Goal: Task Accomplishment & Management: Complete application form

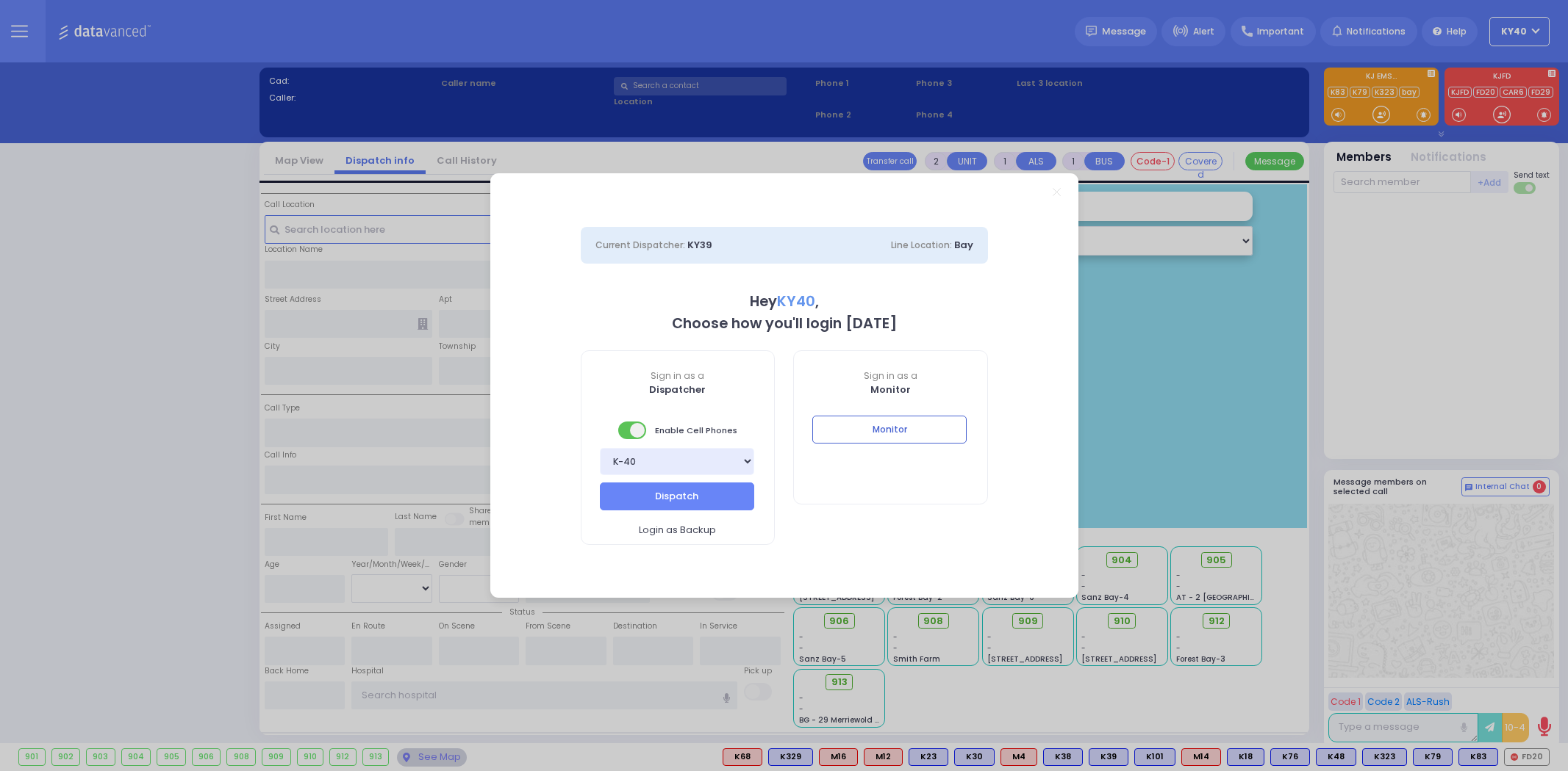
select select "5"
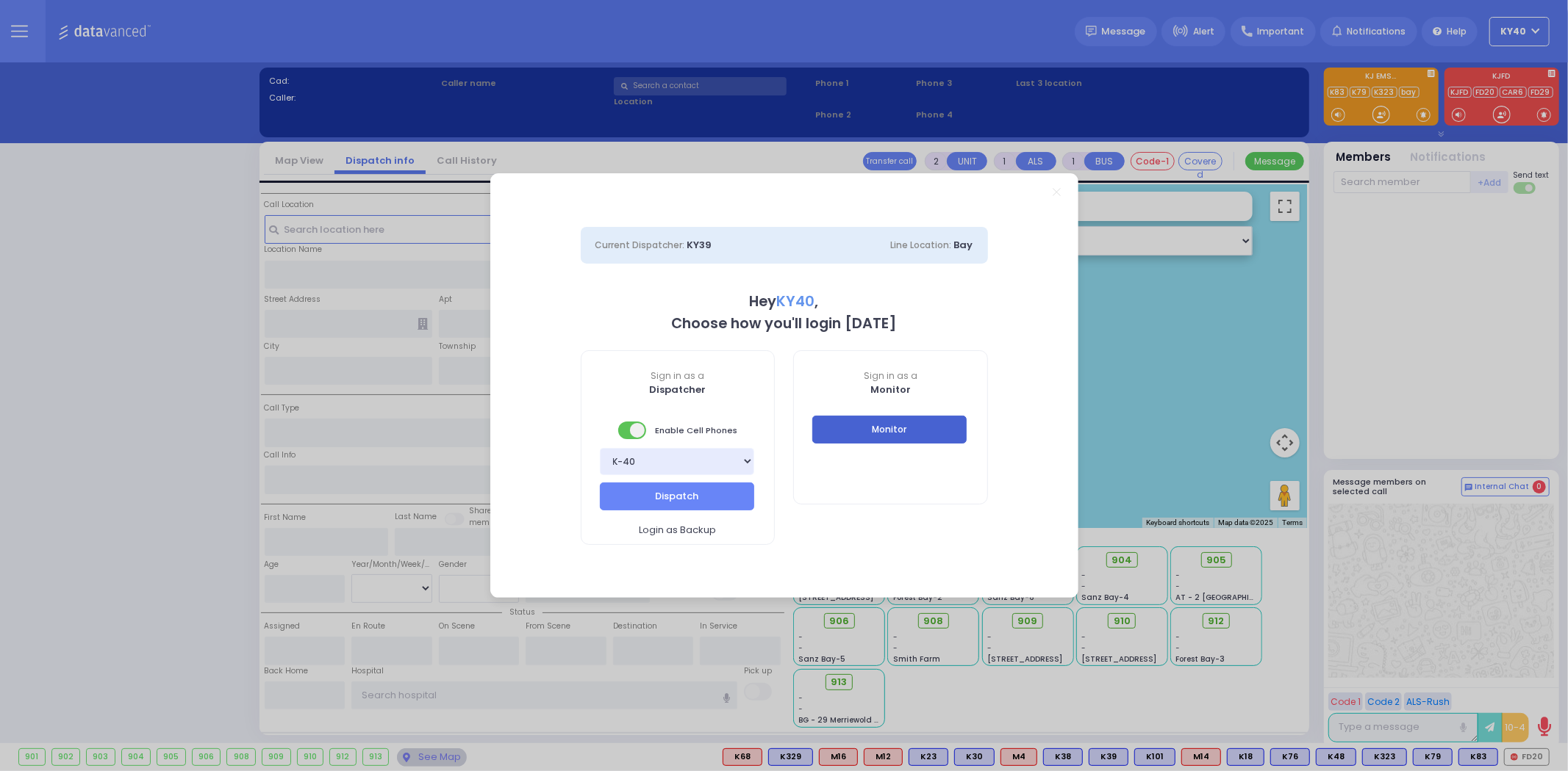
click at [905, 430] on button "Monitor" at bounding box center [889, 430] width 154 height 28
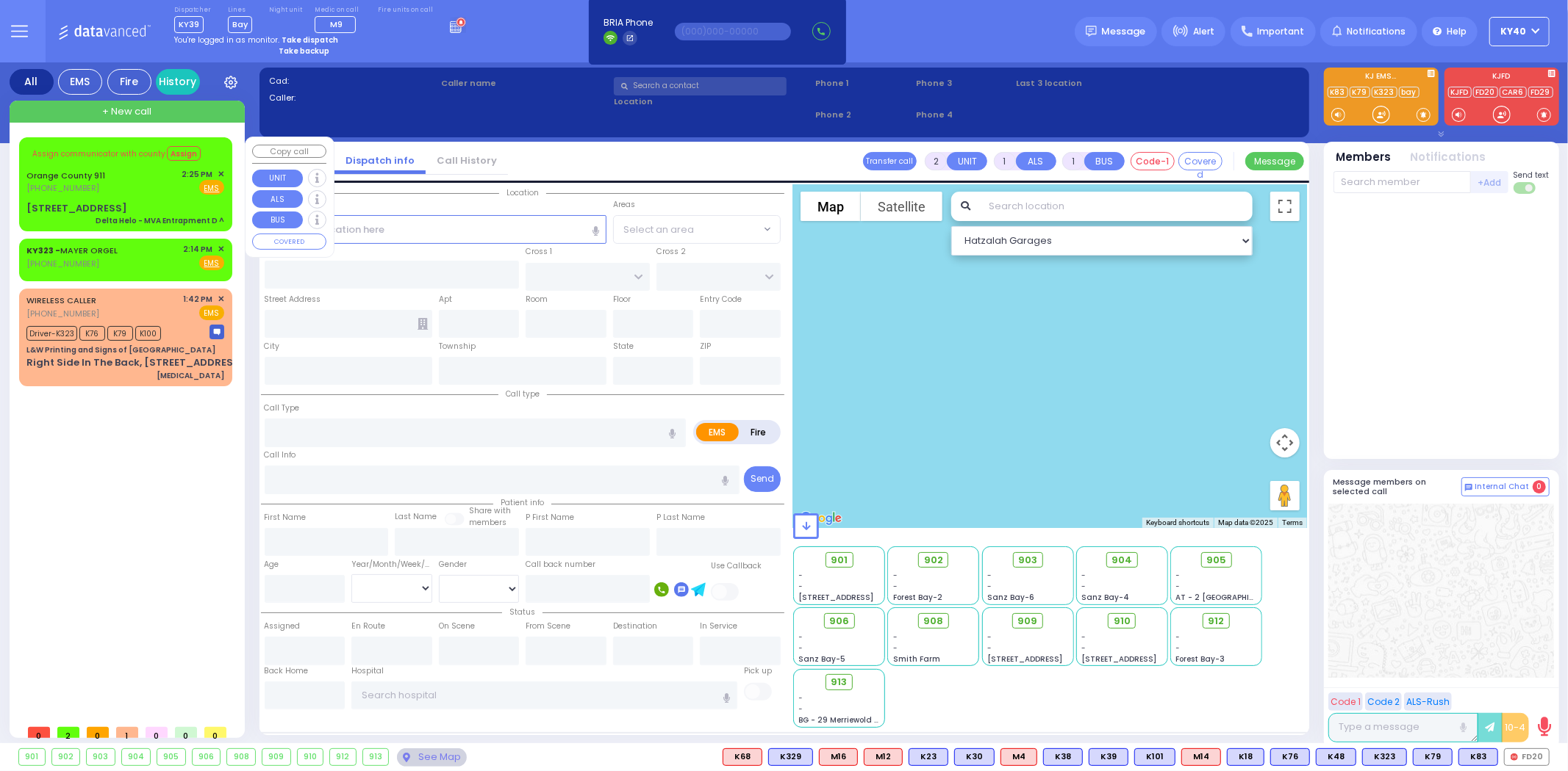
click at [143, 156] on span "Assign communicator with county" at bounding box center [98, 154] width 133 height 11
type input "6"
select select
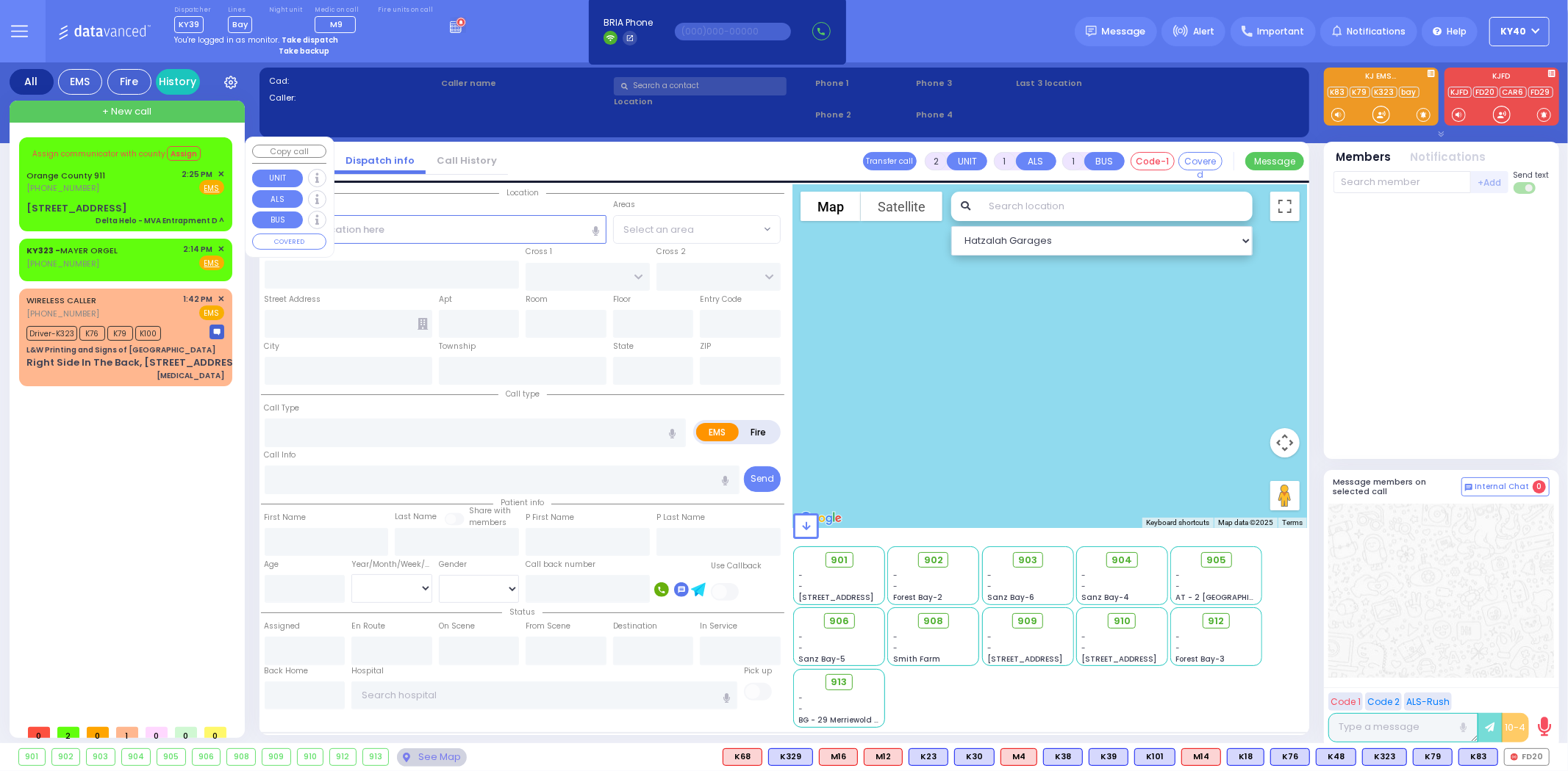
type input "Delta Helo - MVA Entrapment D ^"
radio input "true"
type input "Nature: : Delta Helo - MVA Entrapment D ^ Address: : 37960 St Rte 17 W, 10950 C…"
select select
select select "Hatzalah Garages"
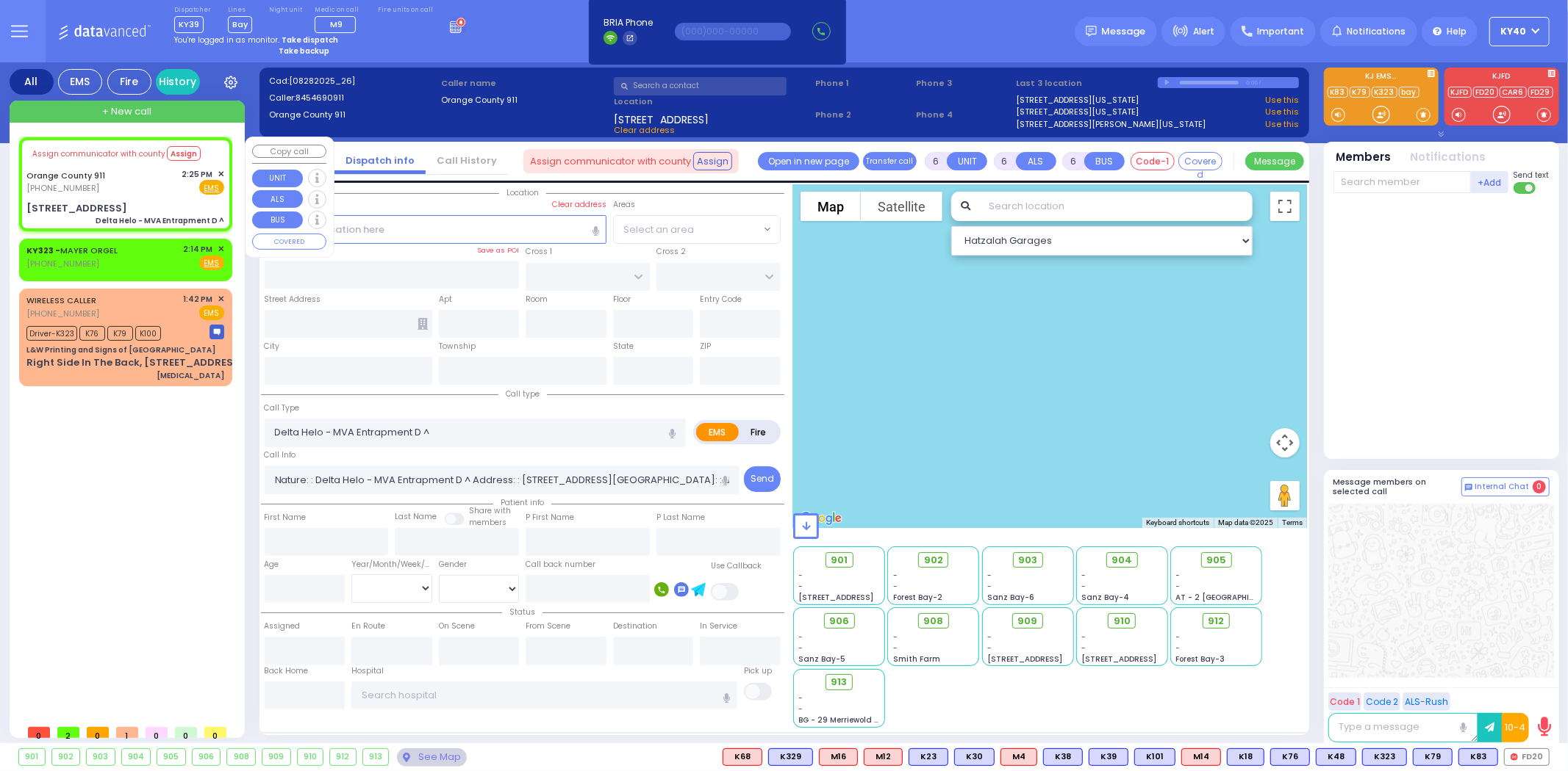
type input "37960 St Rte 17 W"
type input "Monroe"
type input "[US_STATE]"
type input "10950"
click at [143, 160] on div "Assign communicator with county Assign" at bounding box center [125, 154] width 198 height 24
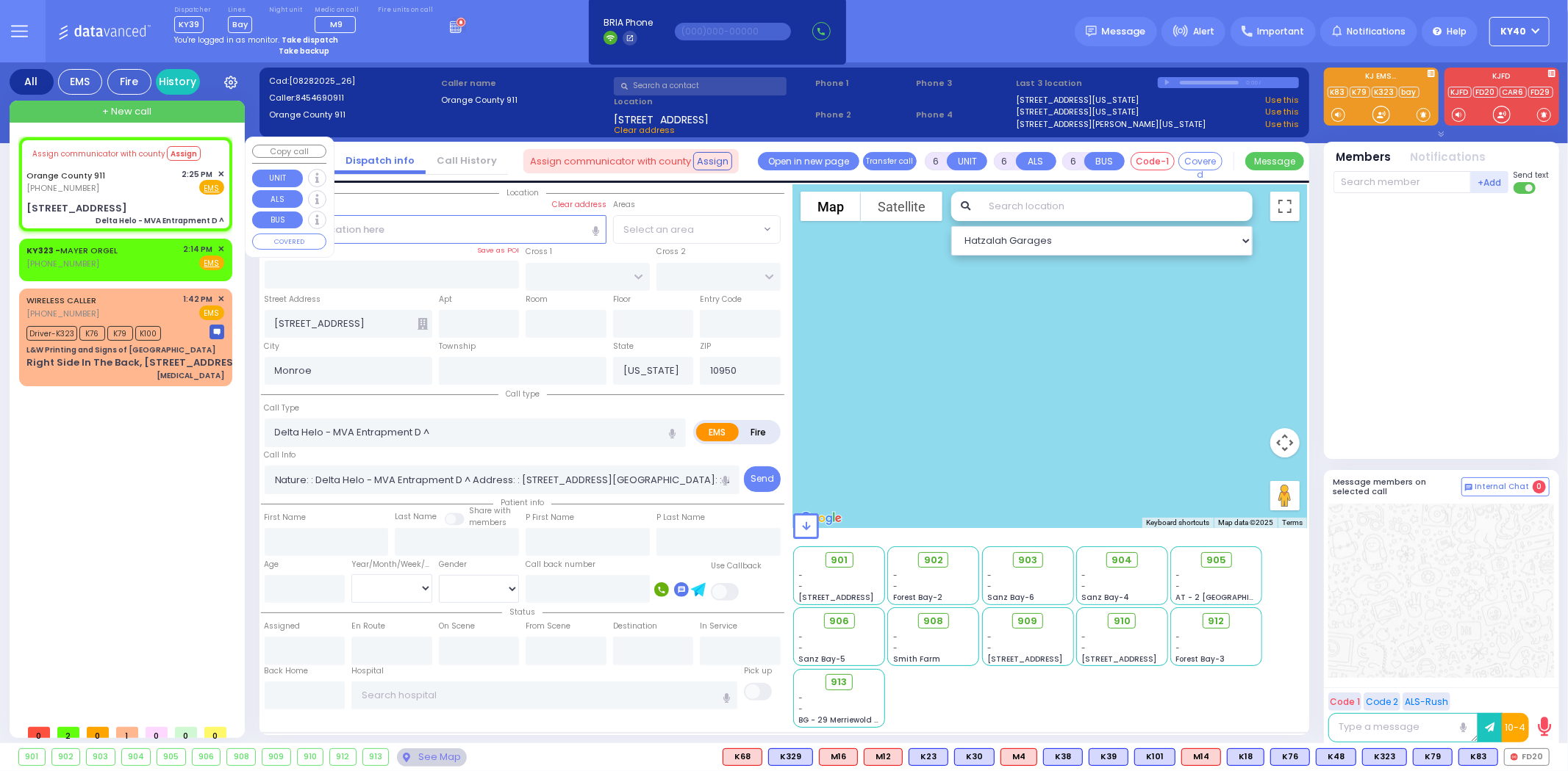
select select
radio input "true"
select select
select select "Hatzalah Garages"
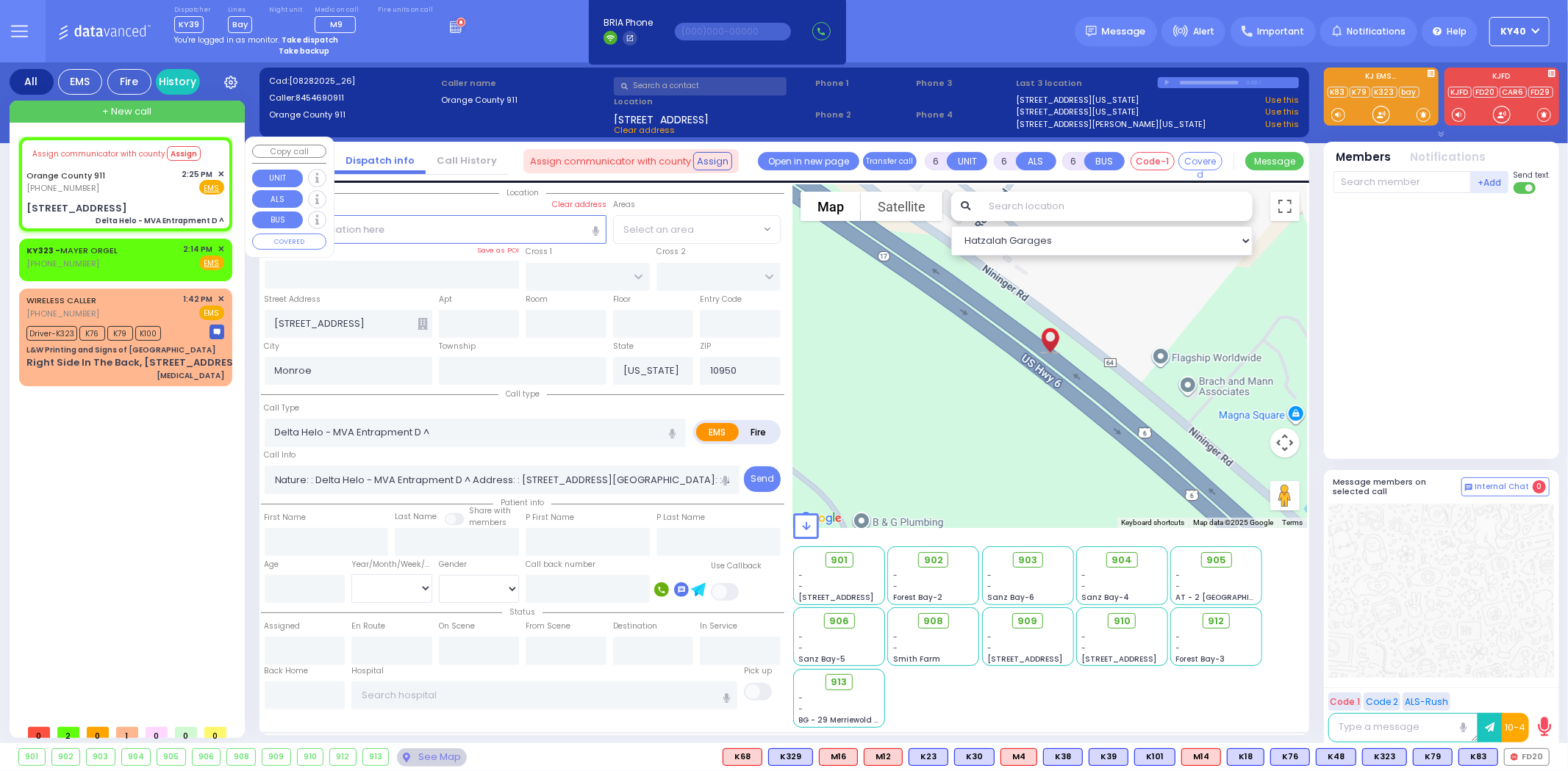
click at [141, 174] on div "Orange County 911 (845) 469-0911 2:25 PM ✕ Fire EMS" at bounding box center [125, 181] width 198 height 27
select select
radio input "true"
select select
select select "Hatzalah Garages"
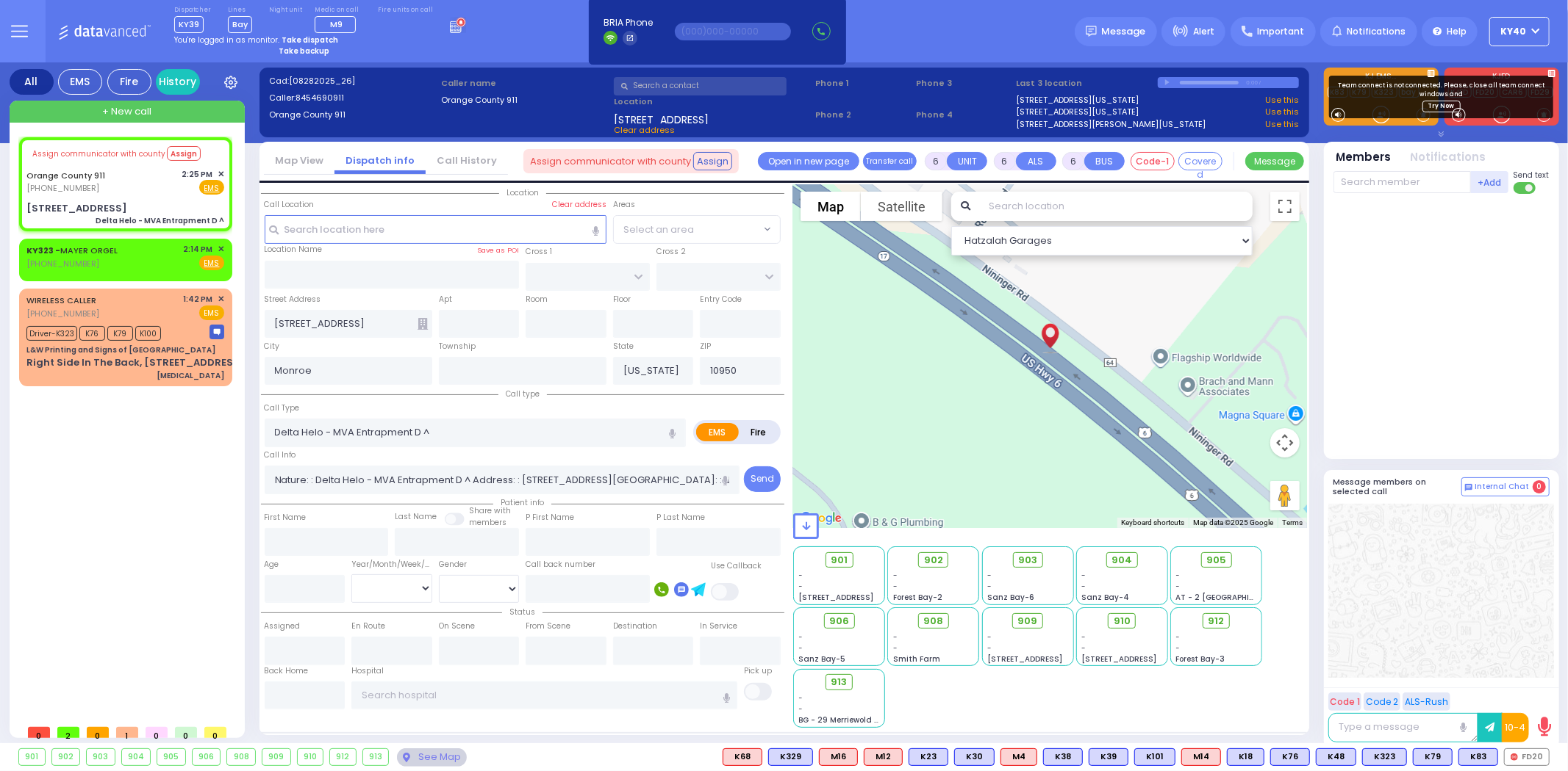
click at [747, 89] on input "text" at bounding box center [700, 86] width 173 height 19
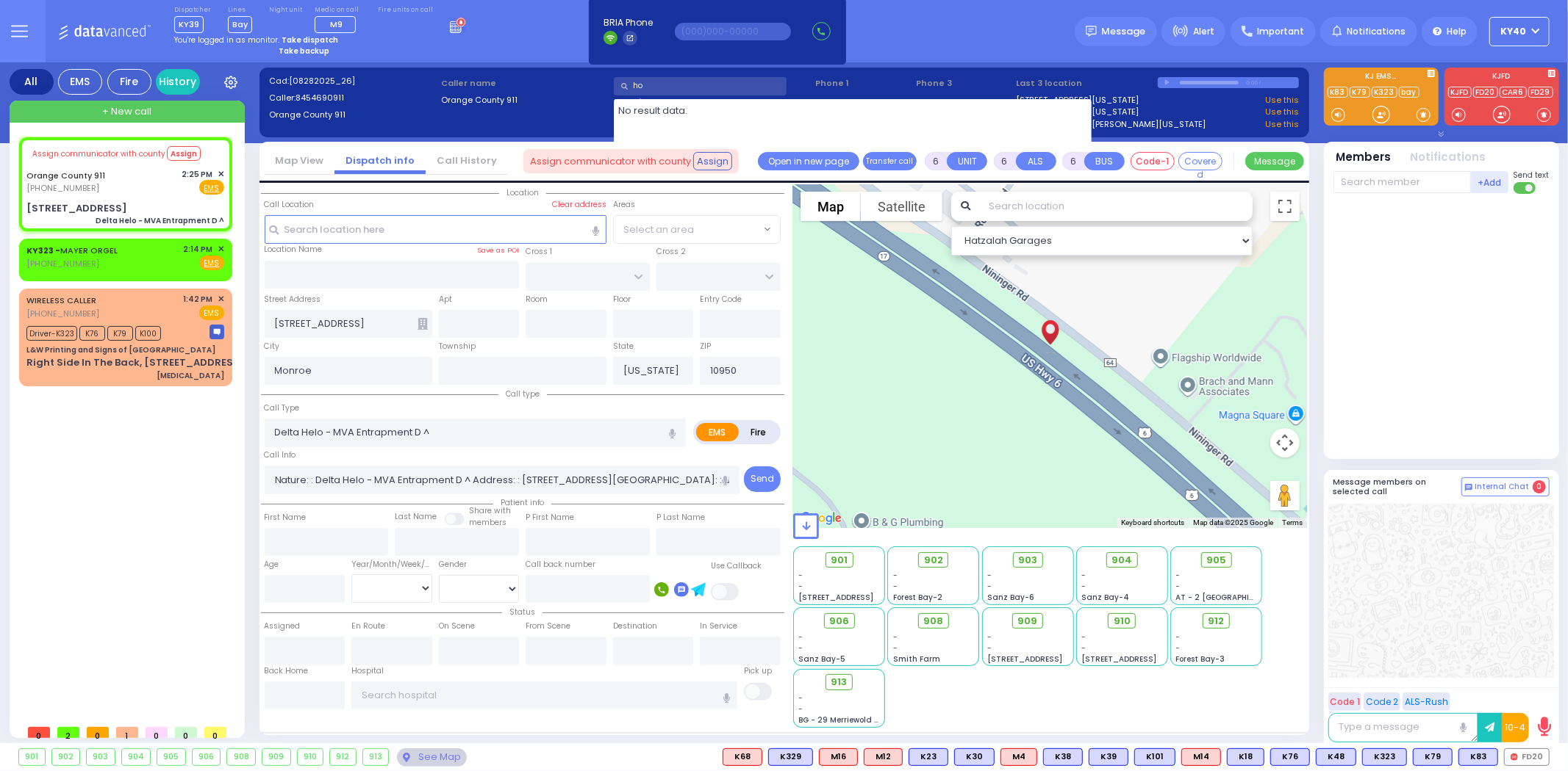
type input "h"
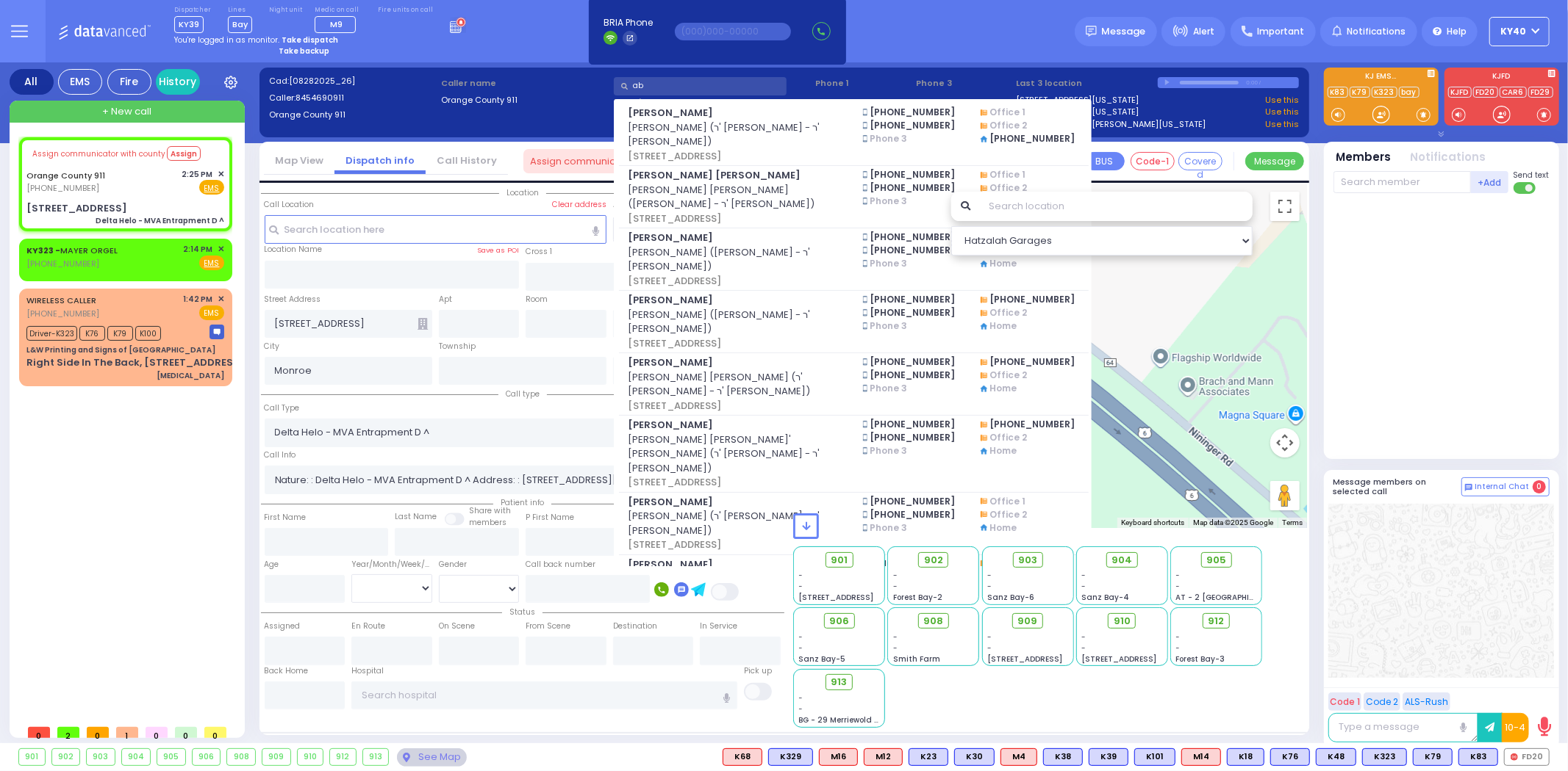
type input "a"
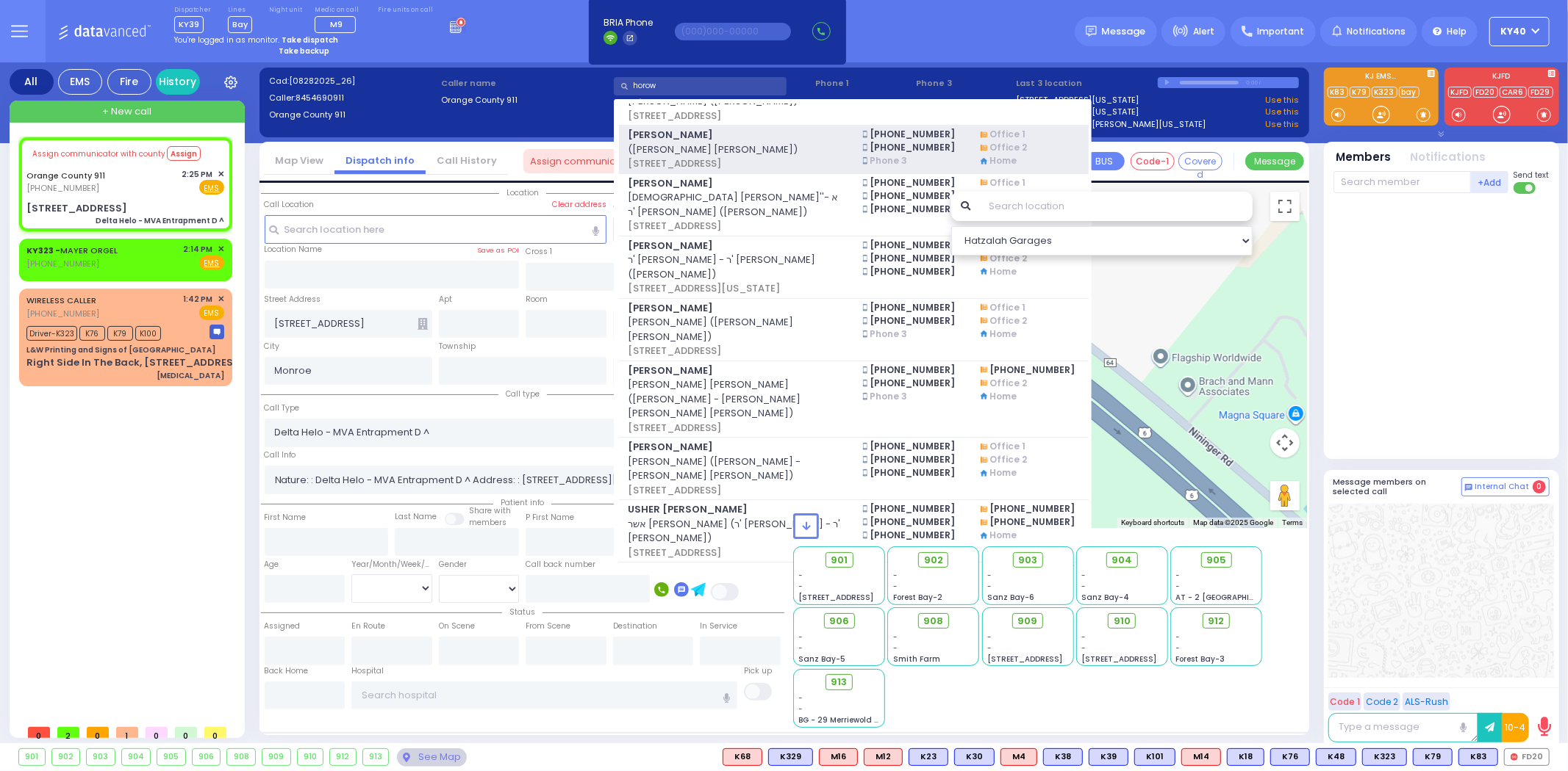
scroll to position [652, 0]
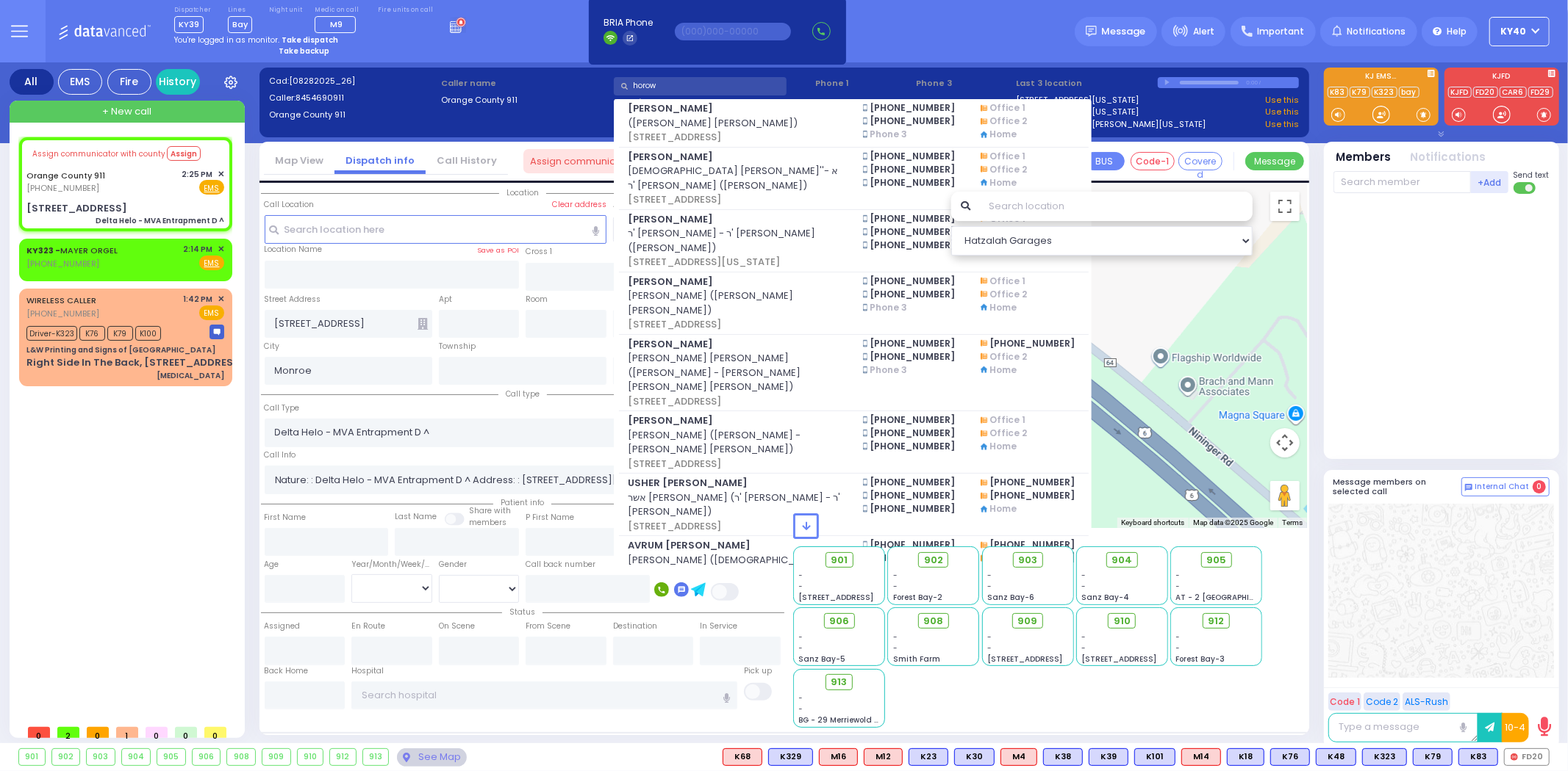
type input "horow"
click at [527, 20] on div "Dispatcher KY39 shift has started. Are you ? Lines Bay" at bounding box center [784, 31] width 1568 height 62
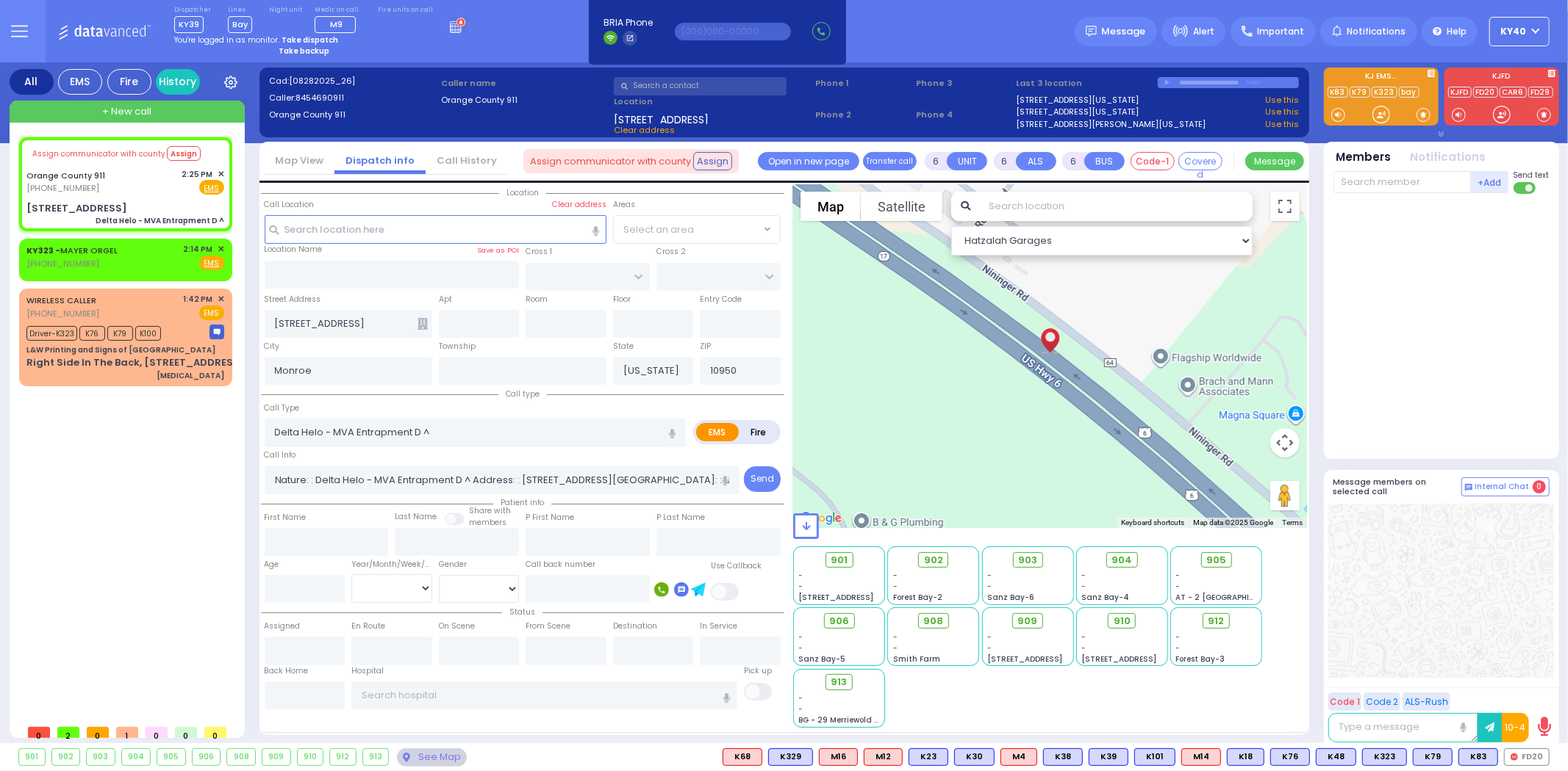
click at [306, 38] on strong "Take dispatch" at bounding box center [309, 40] width 57 height 11
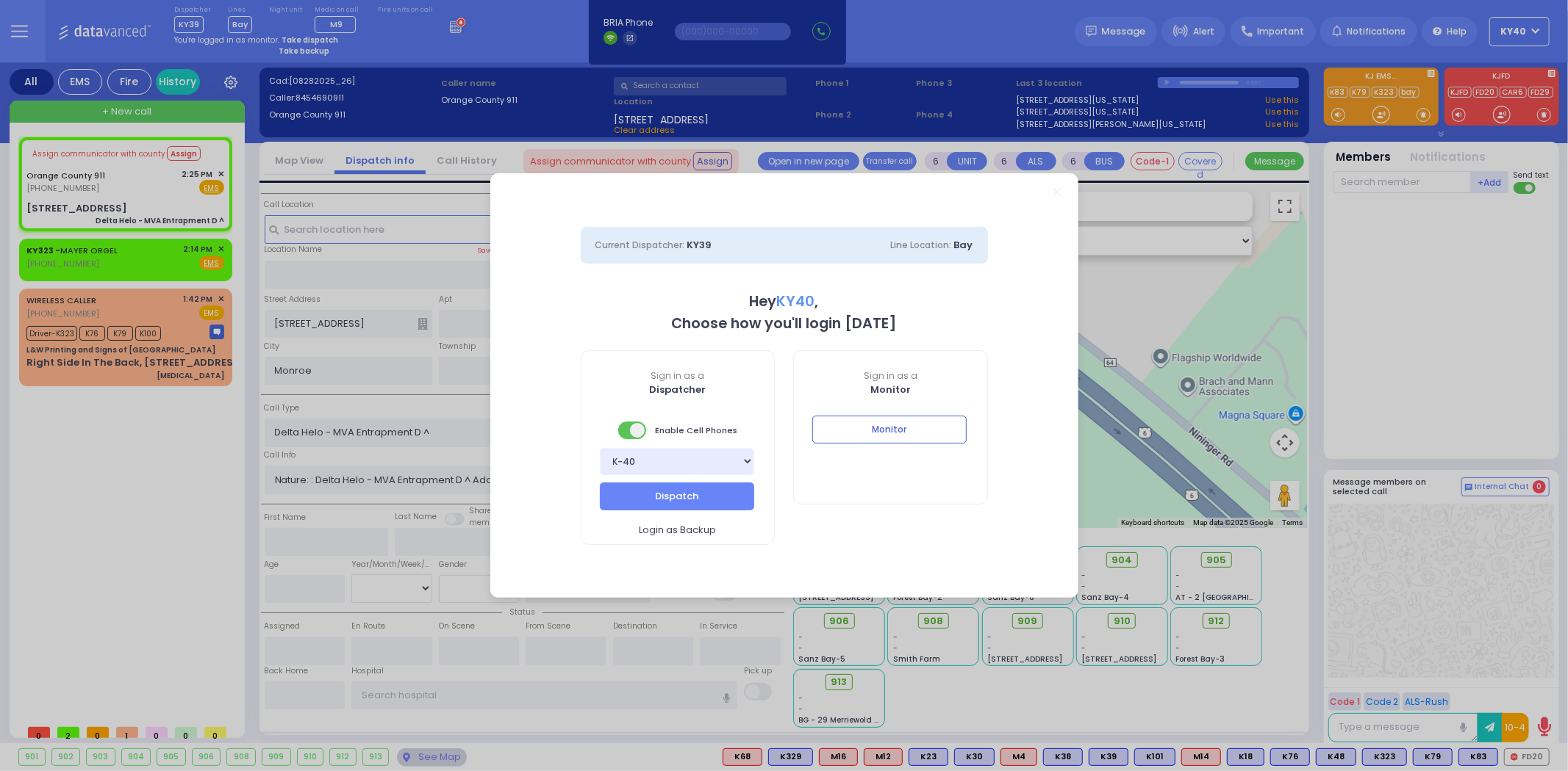
select select "5"
click at [692, 498] on button "Dispatch" at bounding box center [677, 496] width 154 height 28
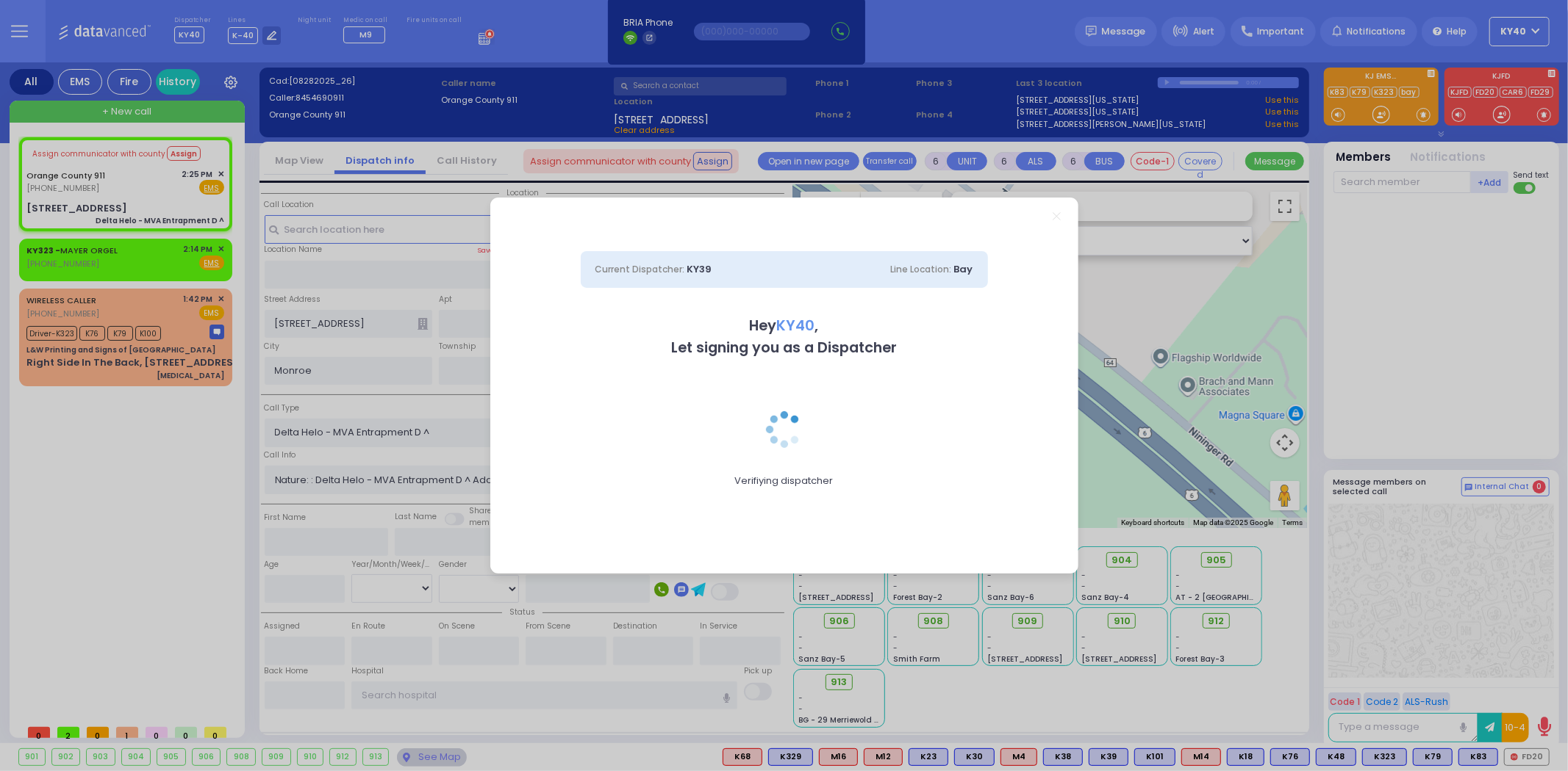
click at [125, 267] on div "Current Dispatcher: KY39 Line Location: Bay Hey KY40 , Let signing you as a Dis…" at bounding box center [784, 385] width 1568 height 771
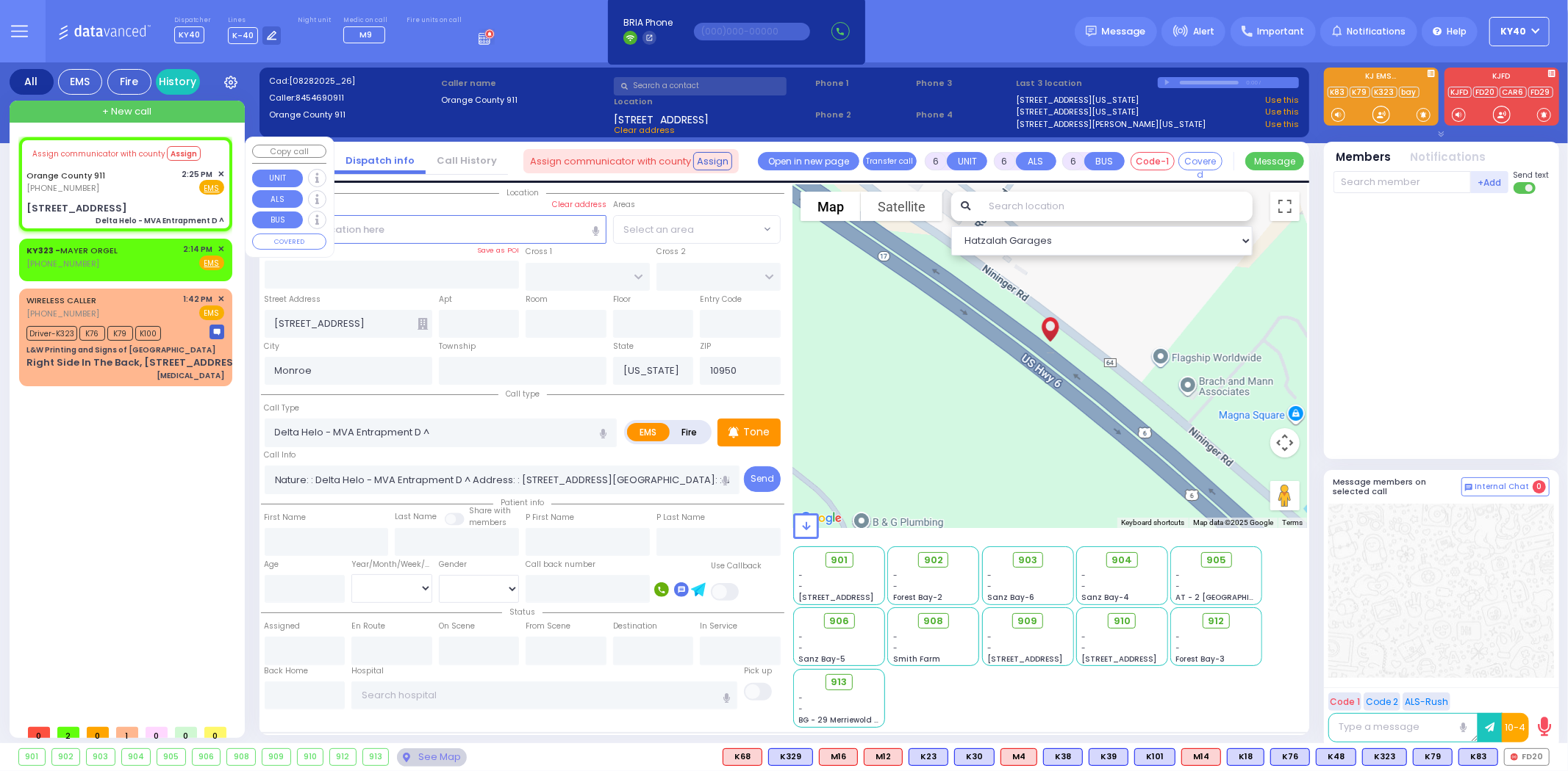
click at [146, 189] on div "Orange County 911 (845) 469-0911 2:25 PM ✕ Fire EMS" at bounding box center [125, 181] width 198 height 27
select select
radio input "true"
select select
select select "Hatzalah Garages"
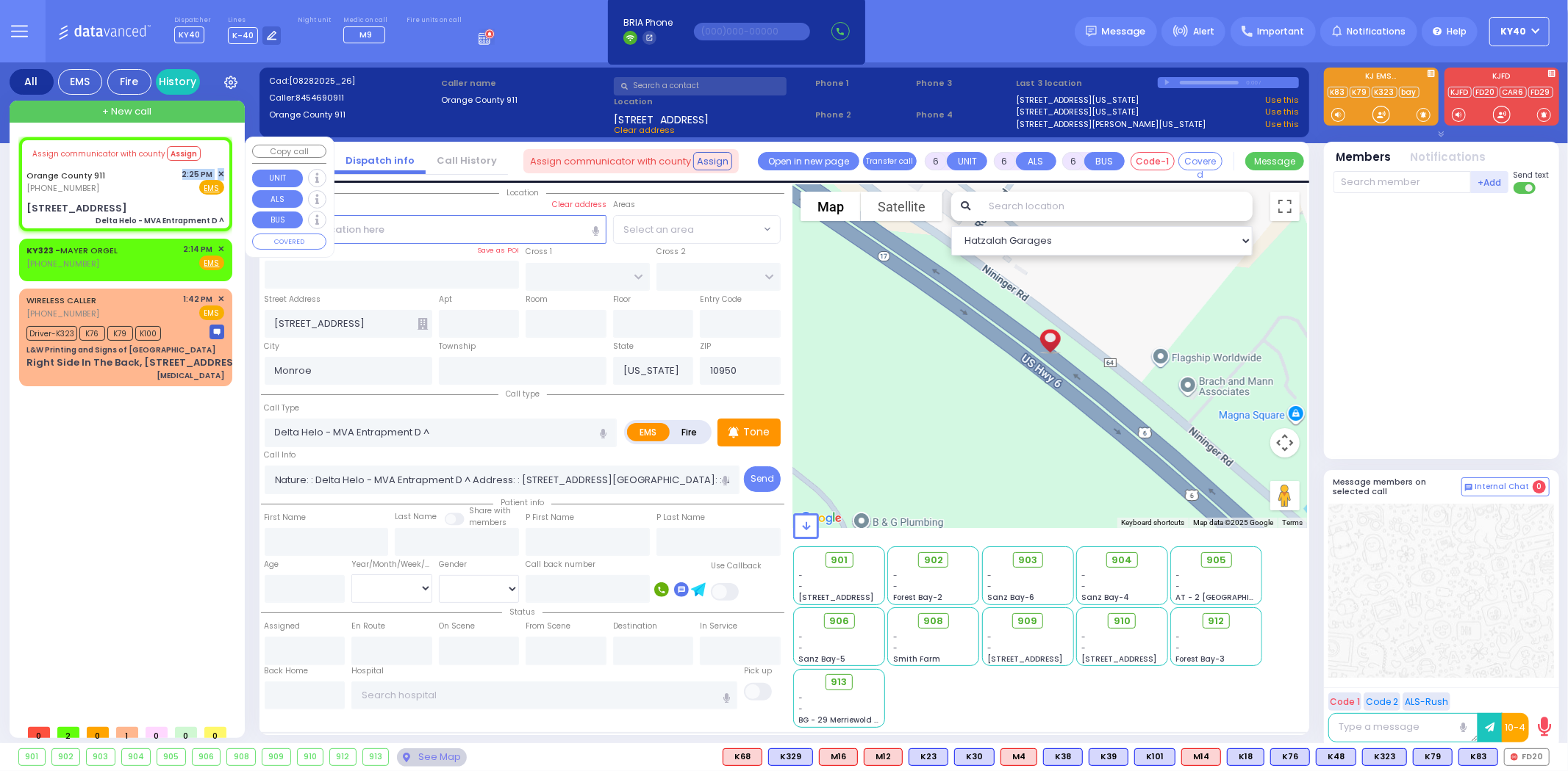
click at [144, 191] on div "Orange County 911 (845) 469-0911 2:25 PM ✕ Fire EMS" at bounding box center [125, 181] width 198 height 27
select select
radio input "true"
select select
select select "Hatzalah Garages"
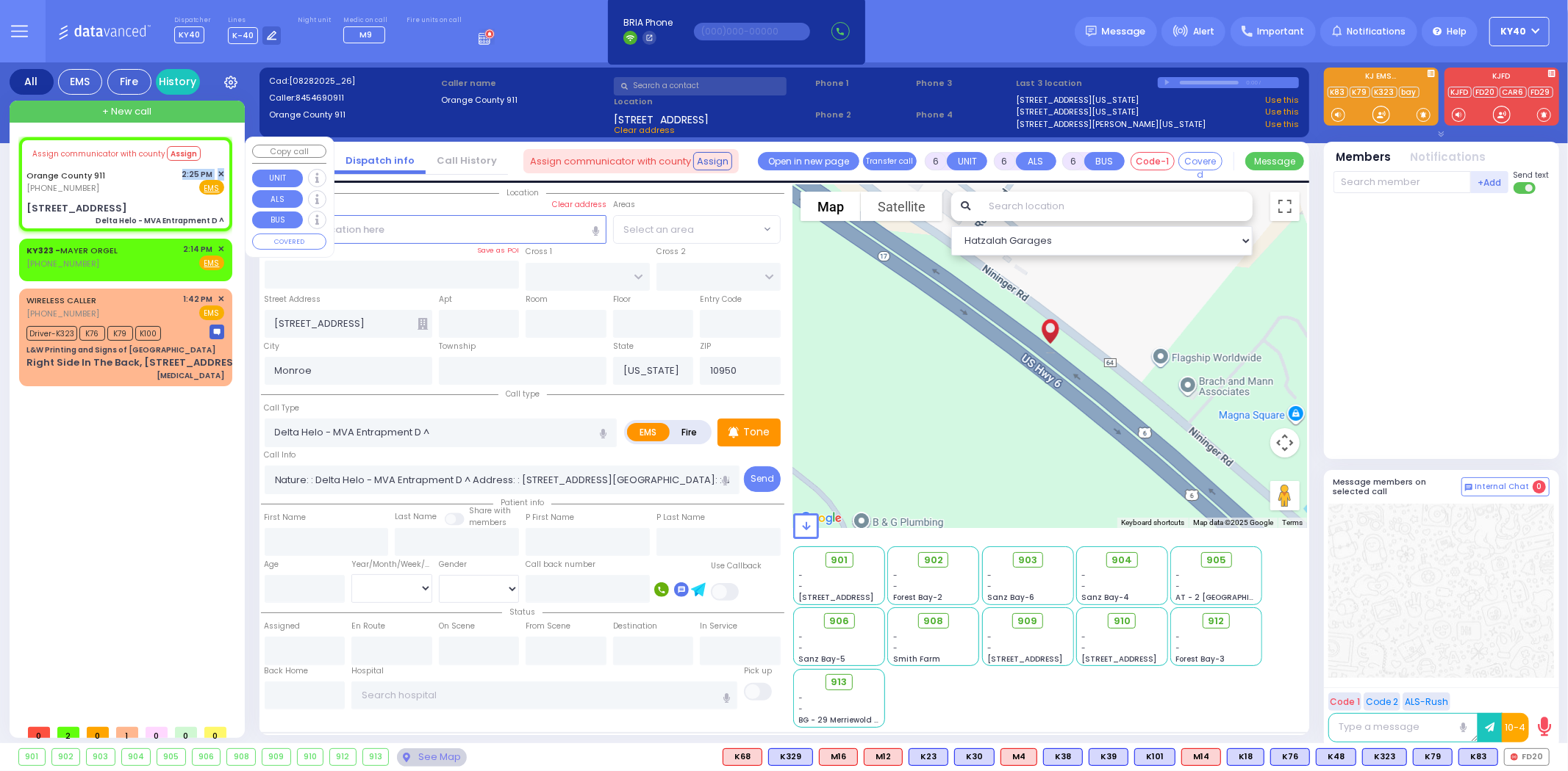
click at [145, 191] on div "Orange County 911 (845) 469-0911 2:25 PM ✕ Fire EMS" at bounding box center [125, 181] width 198 height 27
select select
radio input "true"
select select
select select "Hatzalah Garages"
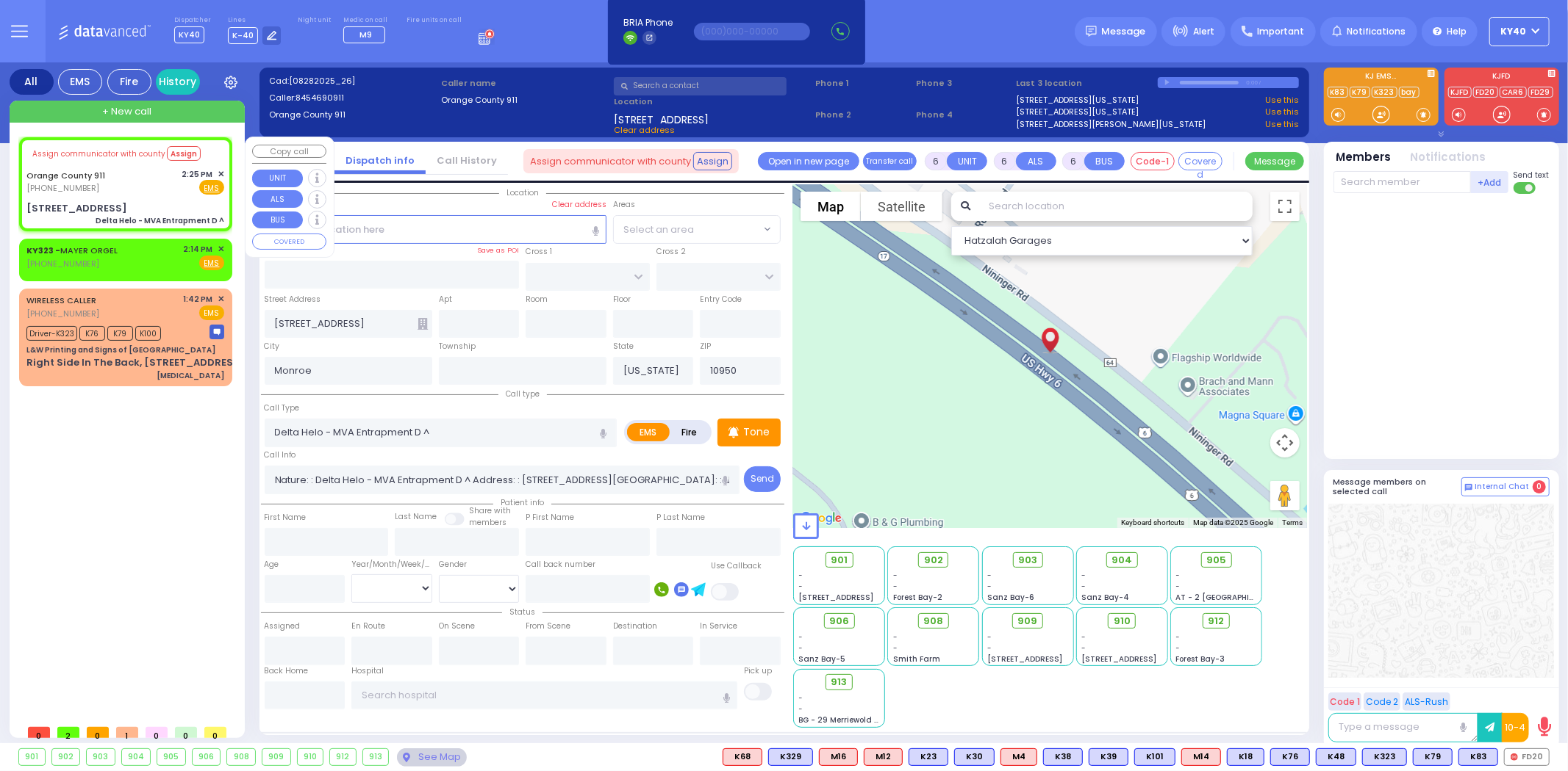
click at [221, 169] on span "✕" at bounding box center [220, 173] width 6 height 12
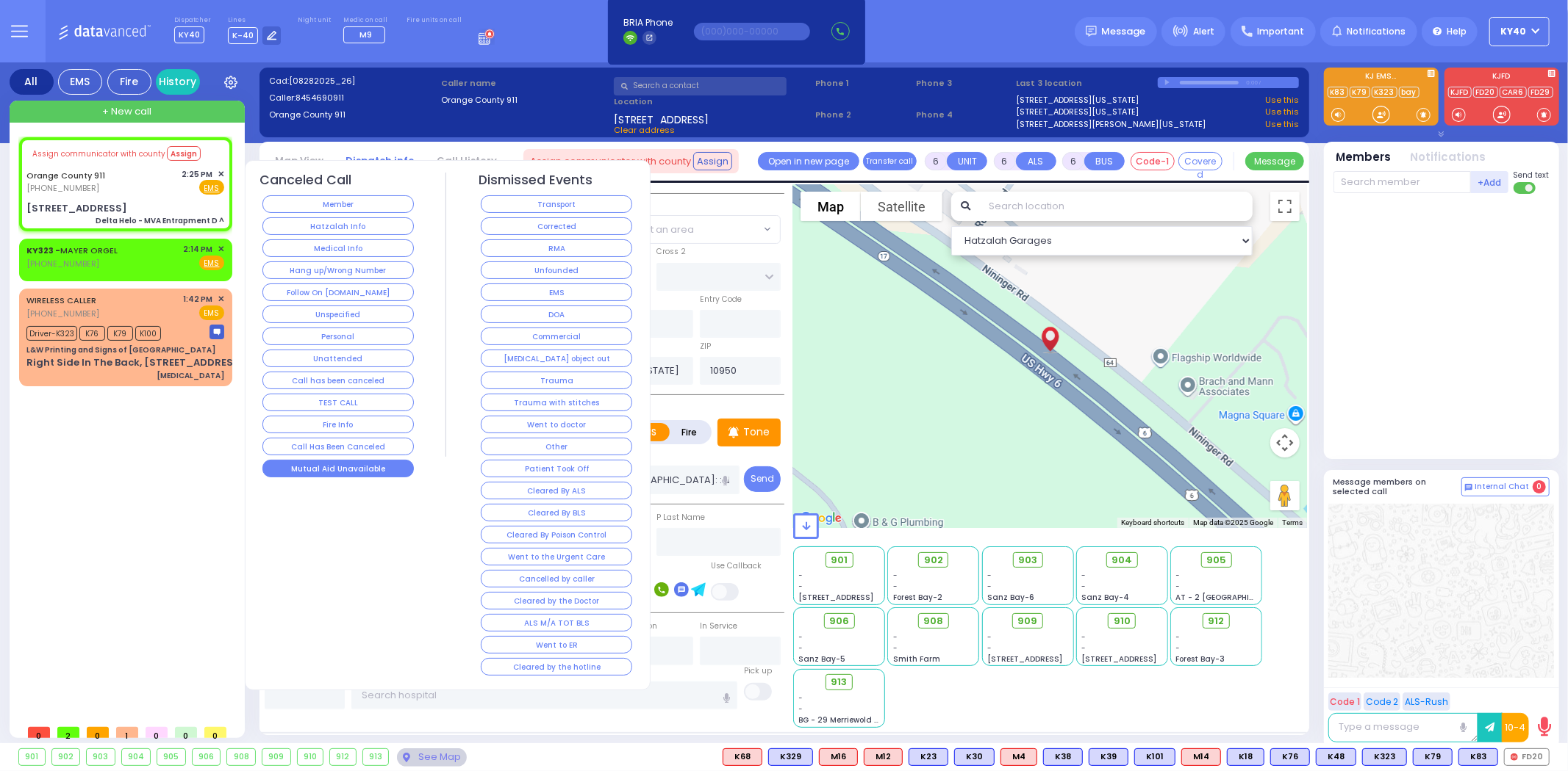
click at [311, 466] on button "Mutual Aid Unavailable" at bounding box center [338, 469] width 151 height 18
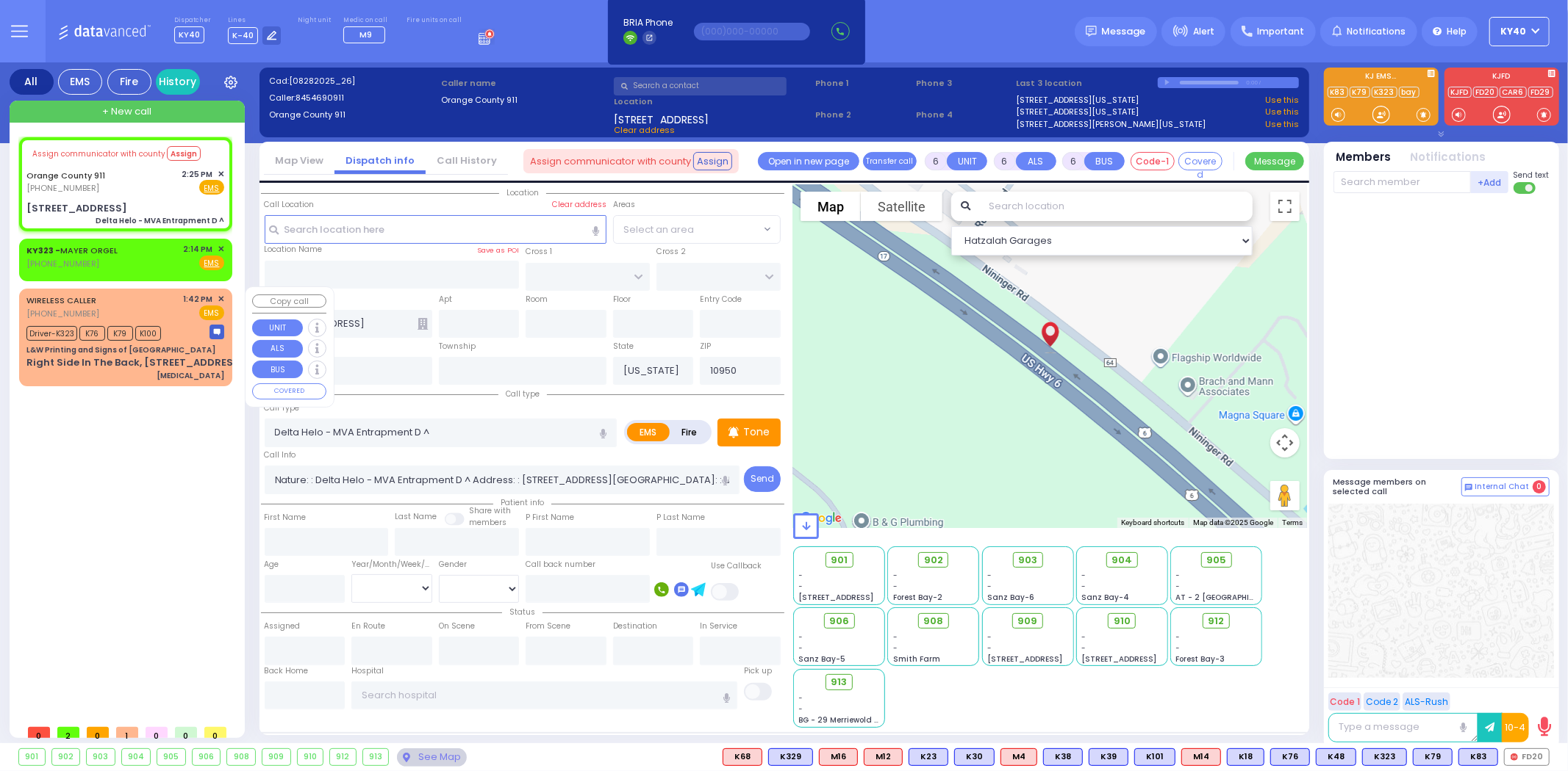
select select
radio input "true"
select select
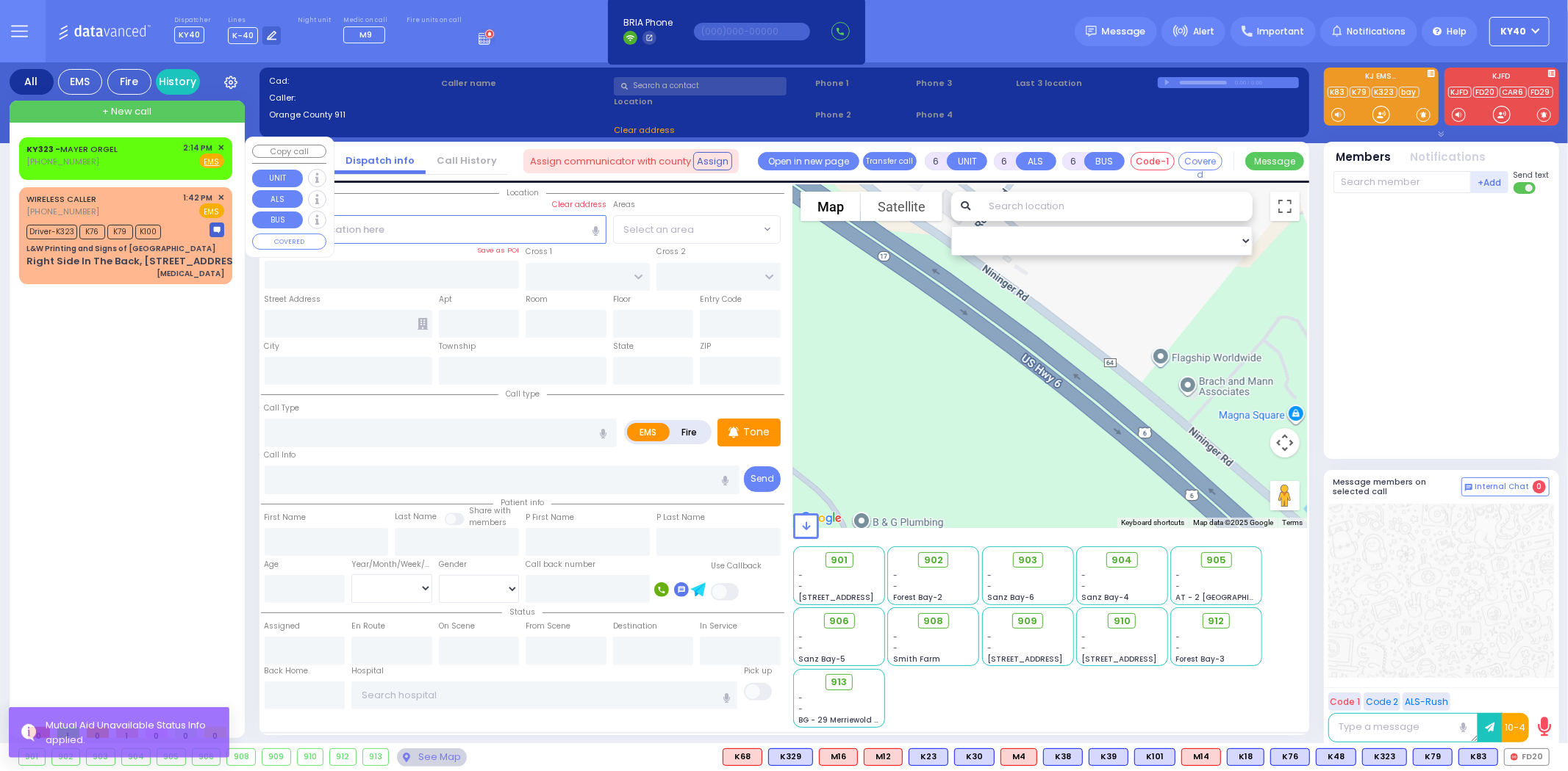
click at [160, 161] on div "KY323 - MAYER ORGEL (718) 288-9666 2:14 PM ✕ Fire EMS" at bounding box center [125, 155] width 198 height 27
type input "2"
type input "1"
select select
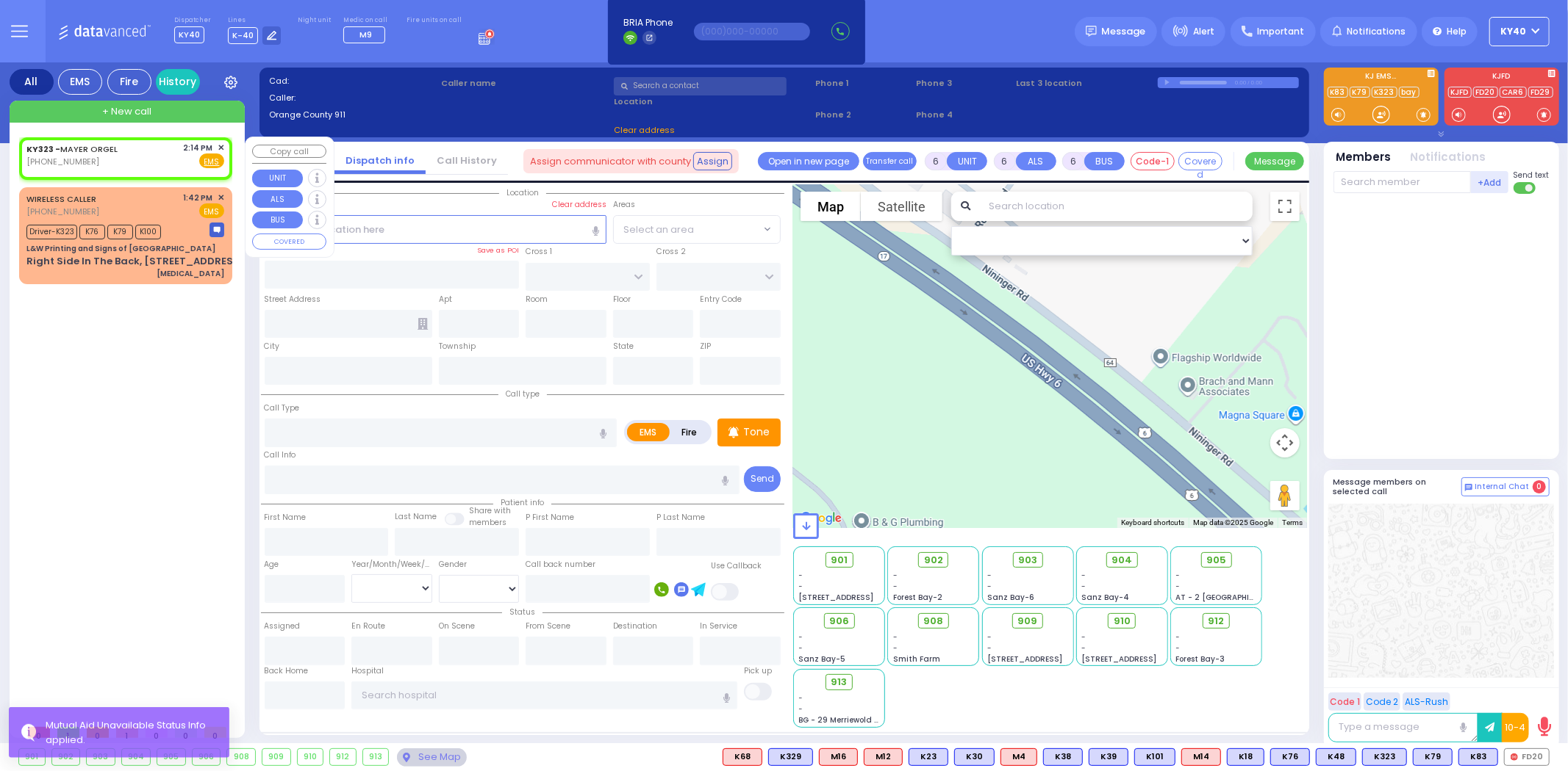
radio input "true"
select select
type input "14:14"
select select "Hatzalah Garages"
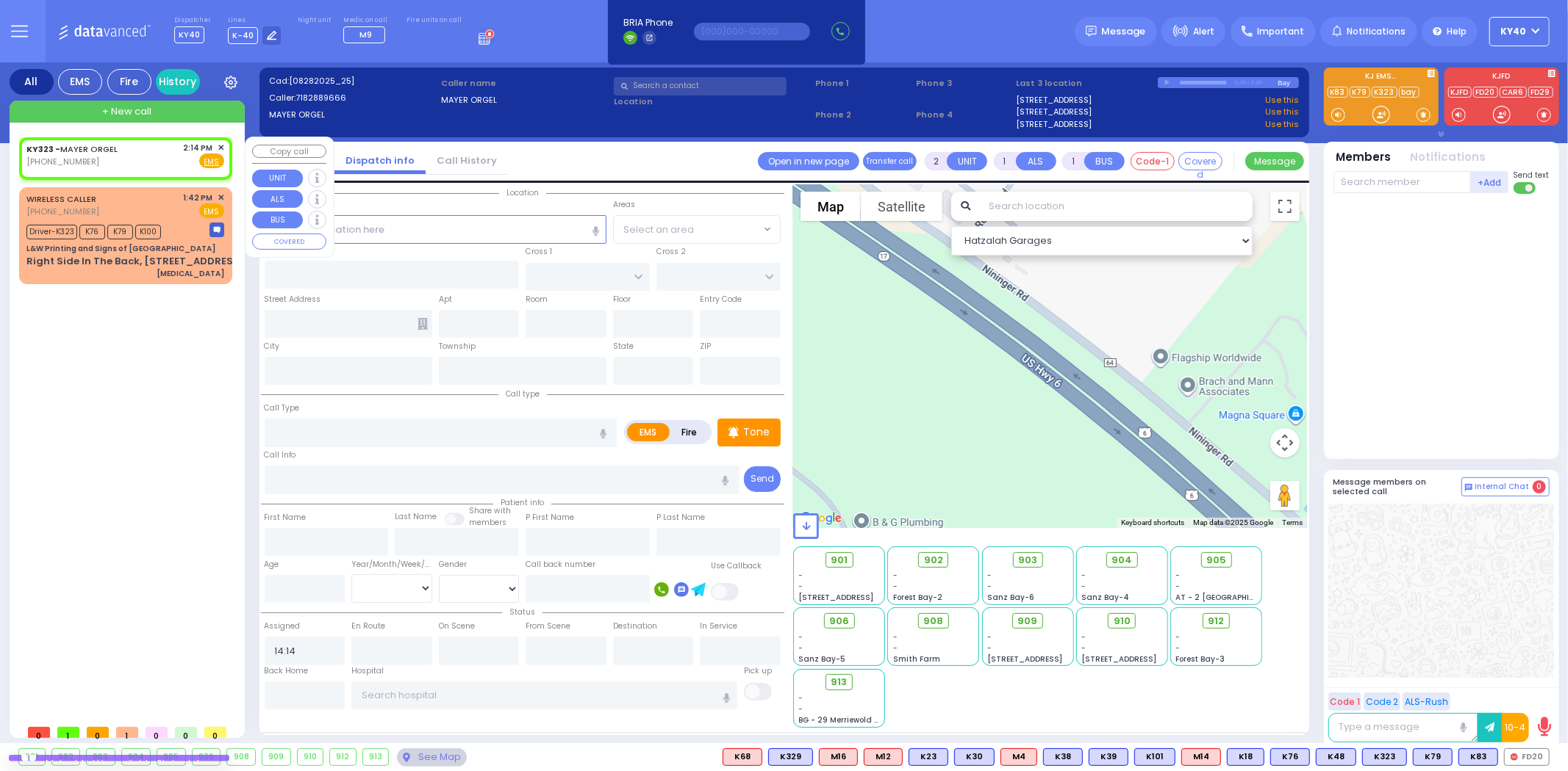
click at [223, 146] on span "✕" at bounding box center [220, 148] width 6 height 12
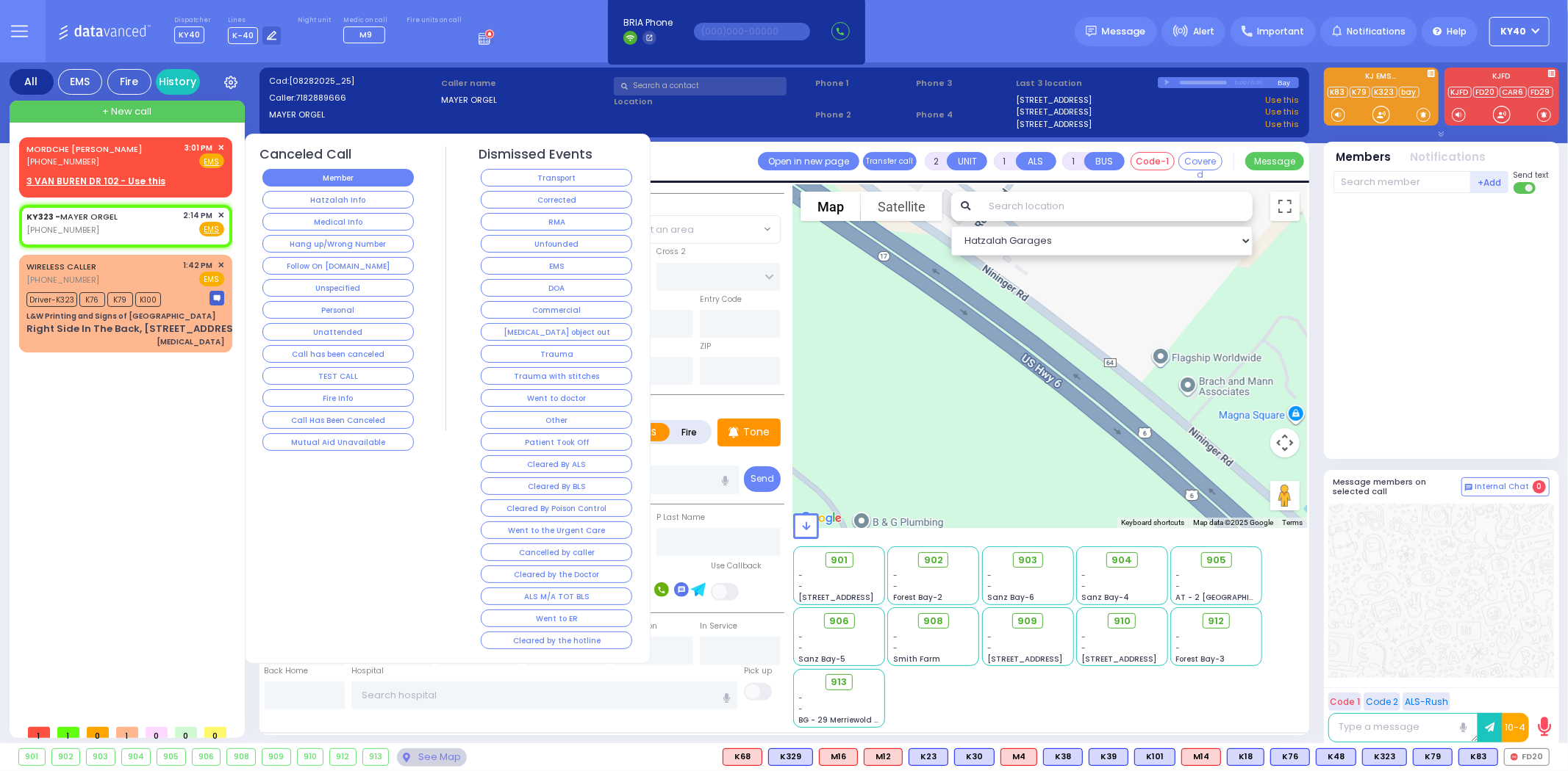
click at [296, 173] on button "Member" at bounding box center [338, 177] width 151 height 18
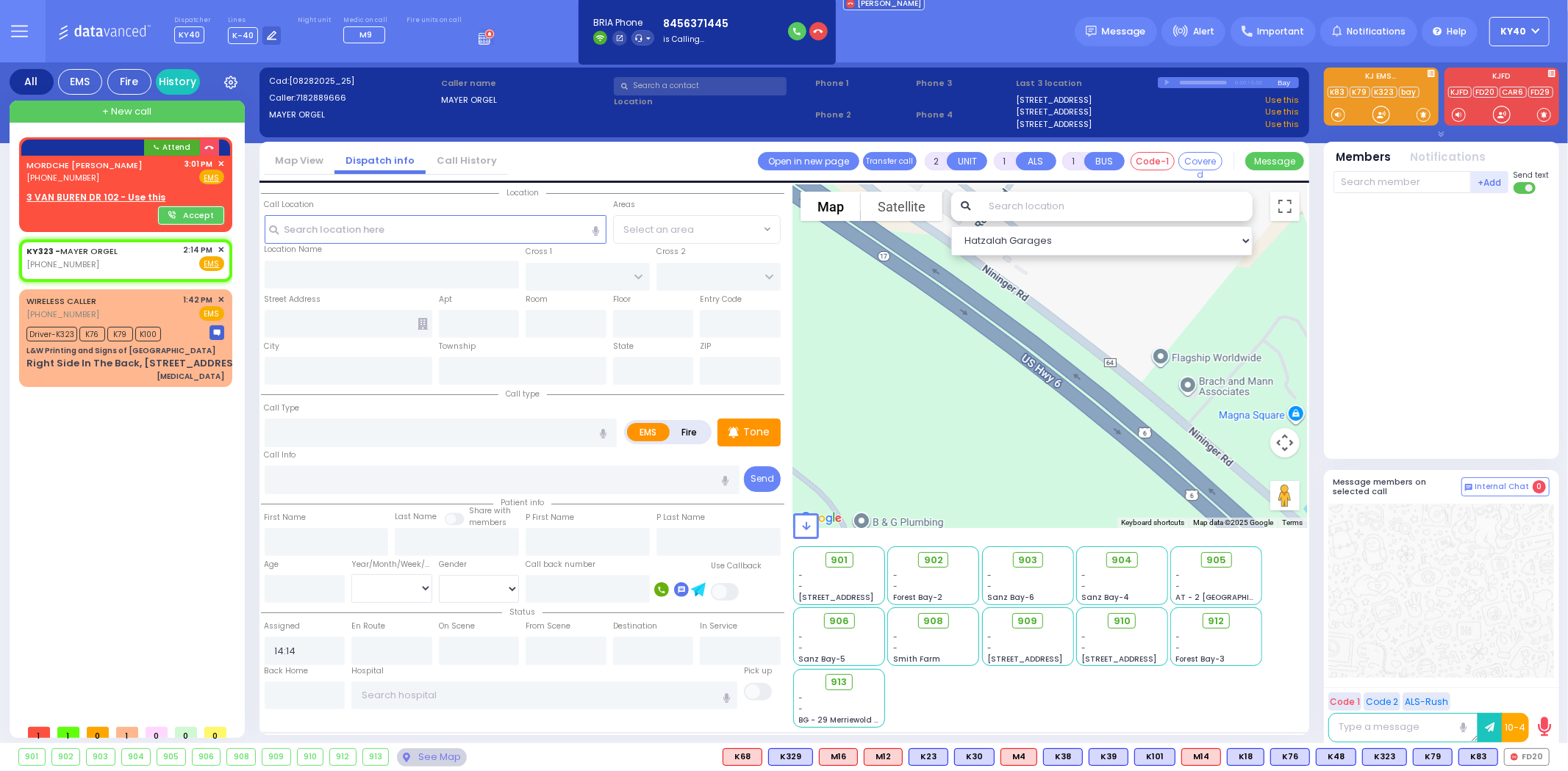
select select
radio input "true"
select select
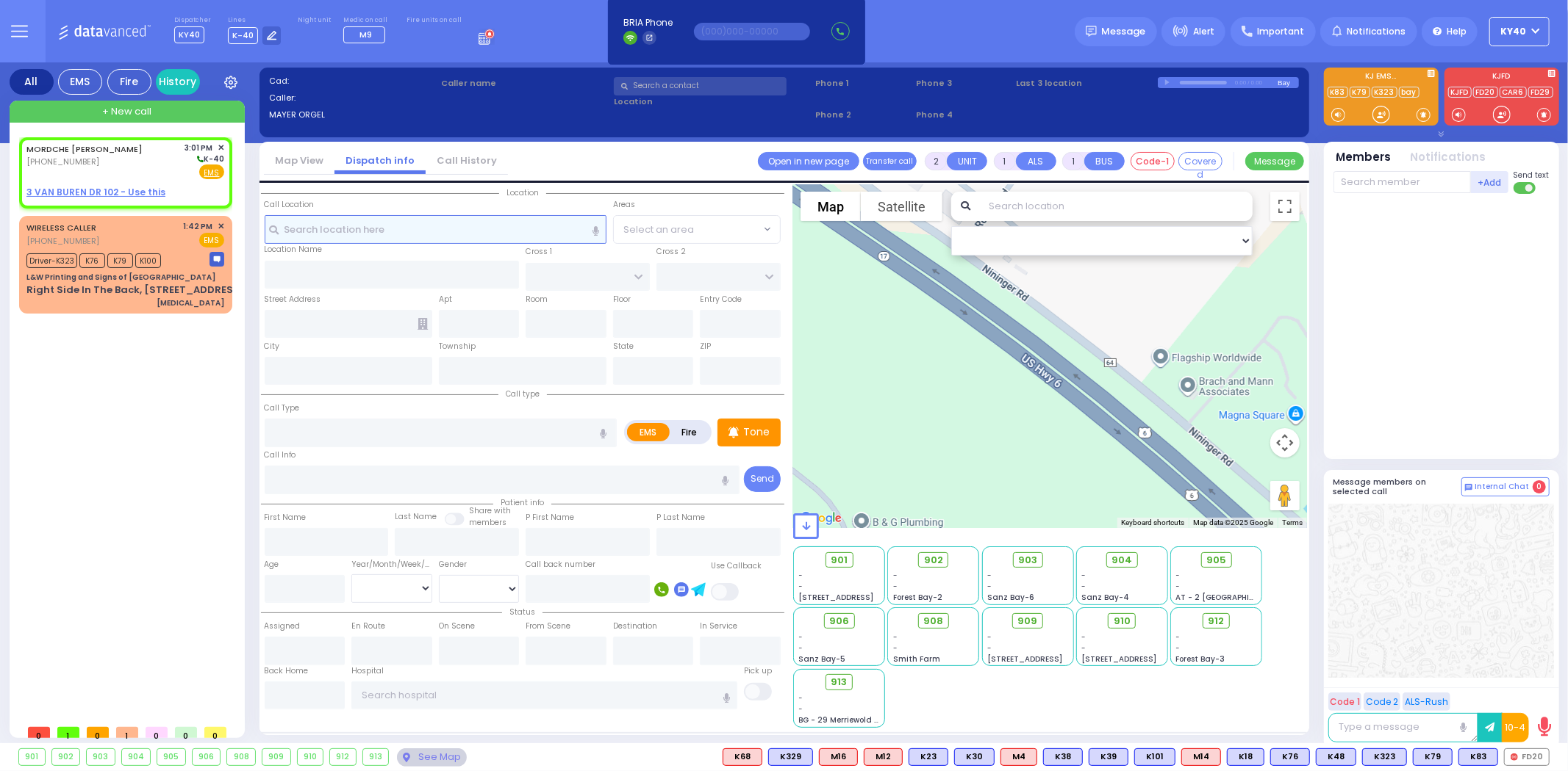
select select
radio input "true"
type input "[PERSON_NAME]"
type input "WEISS"
select select
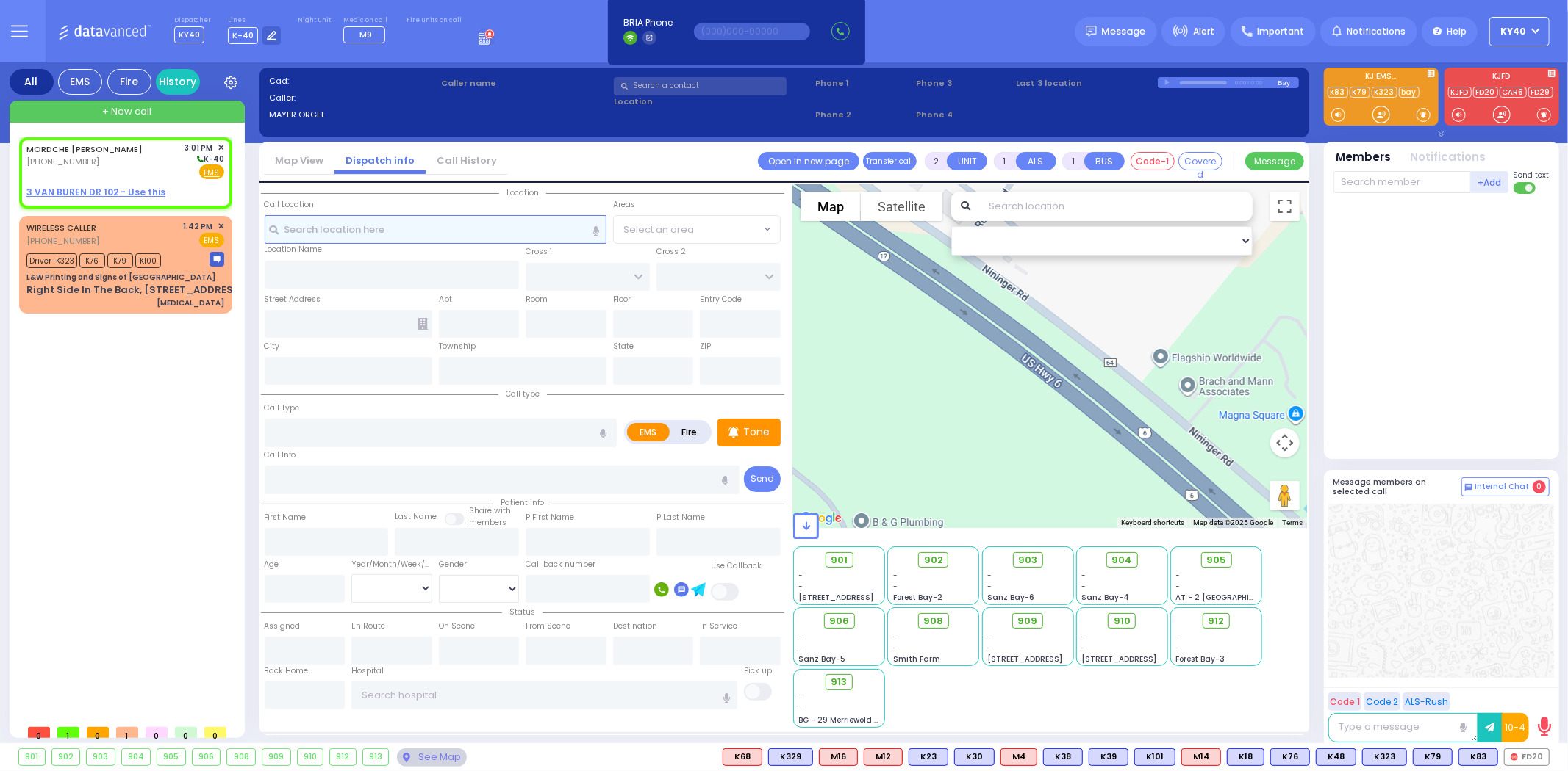
type input "15:01"
select select "Hatzalah Garages"
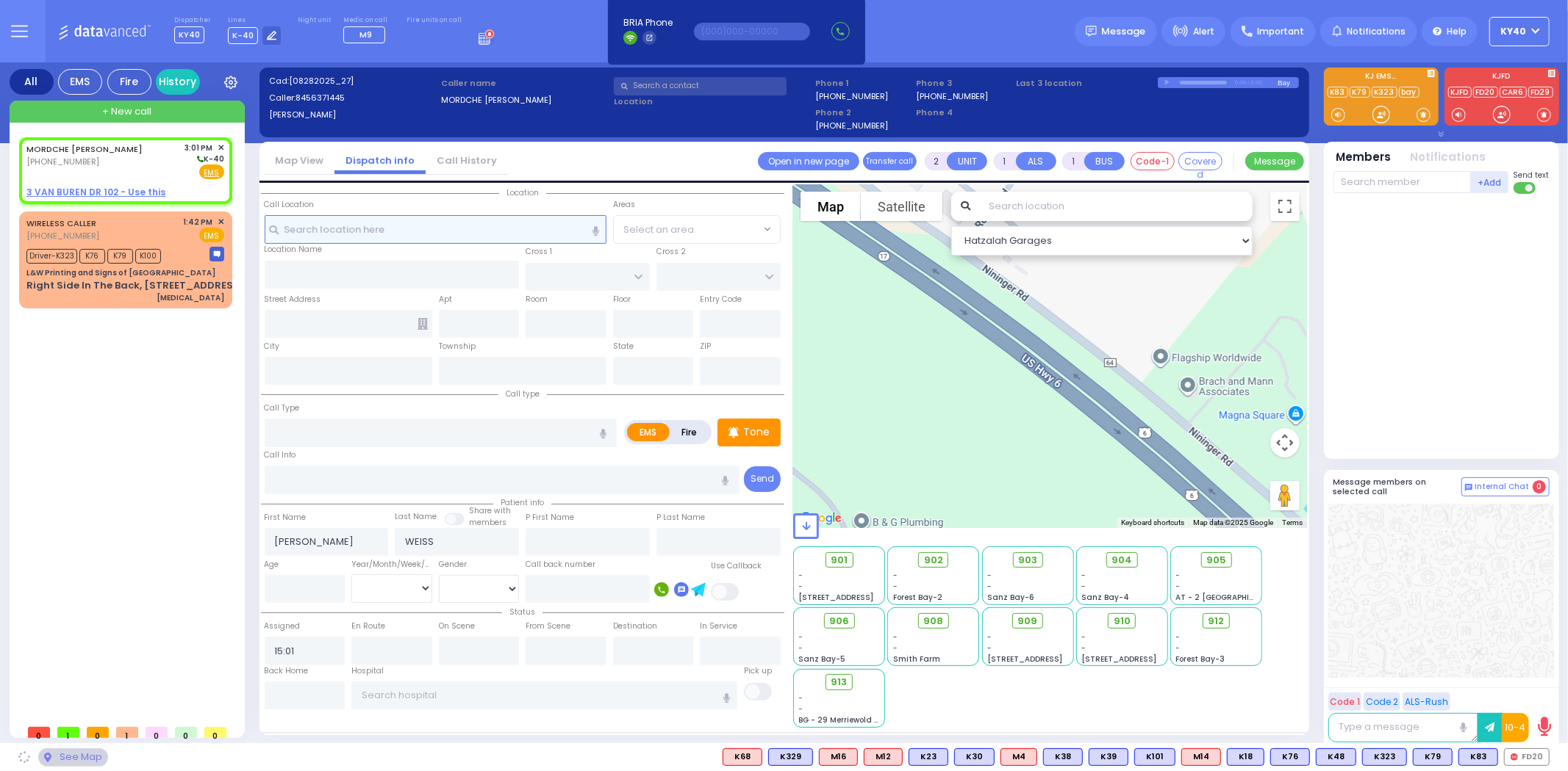
select select
radio input "true"
select select
select select "Hatzalah Garages"
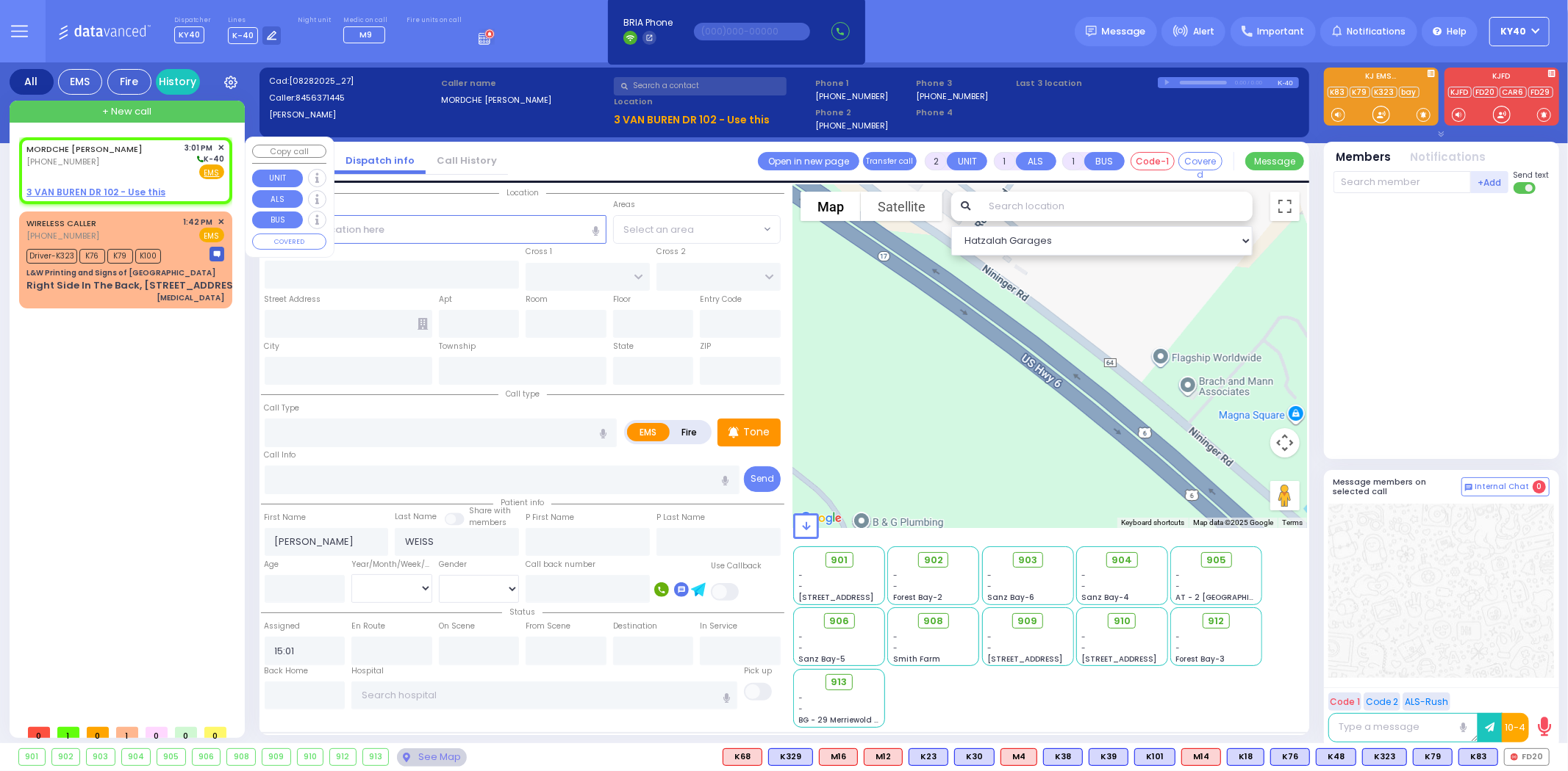
click at [115, 161] on div "[PHONE_NUMBER]" at bounding box center [87, 161] width 122 height 12
select select
radio input "true"
select select
select select "Hatzalah Garages"
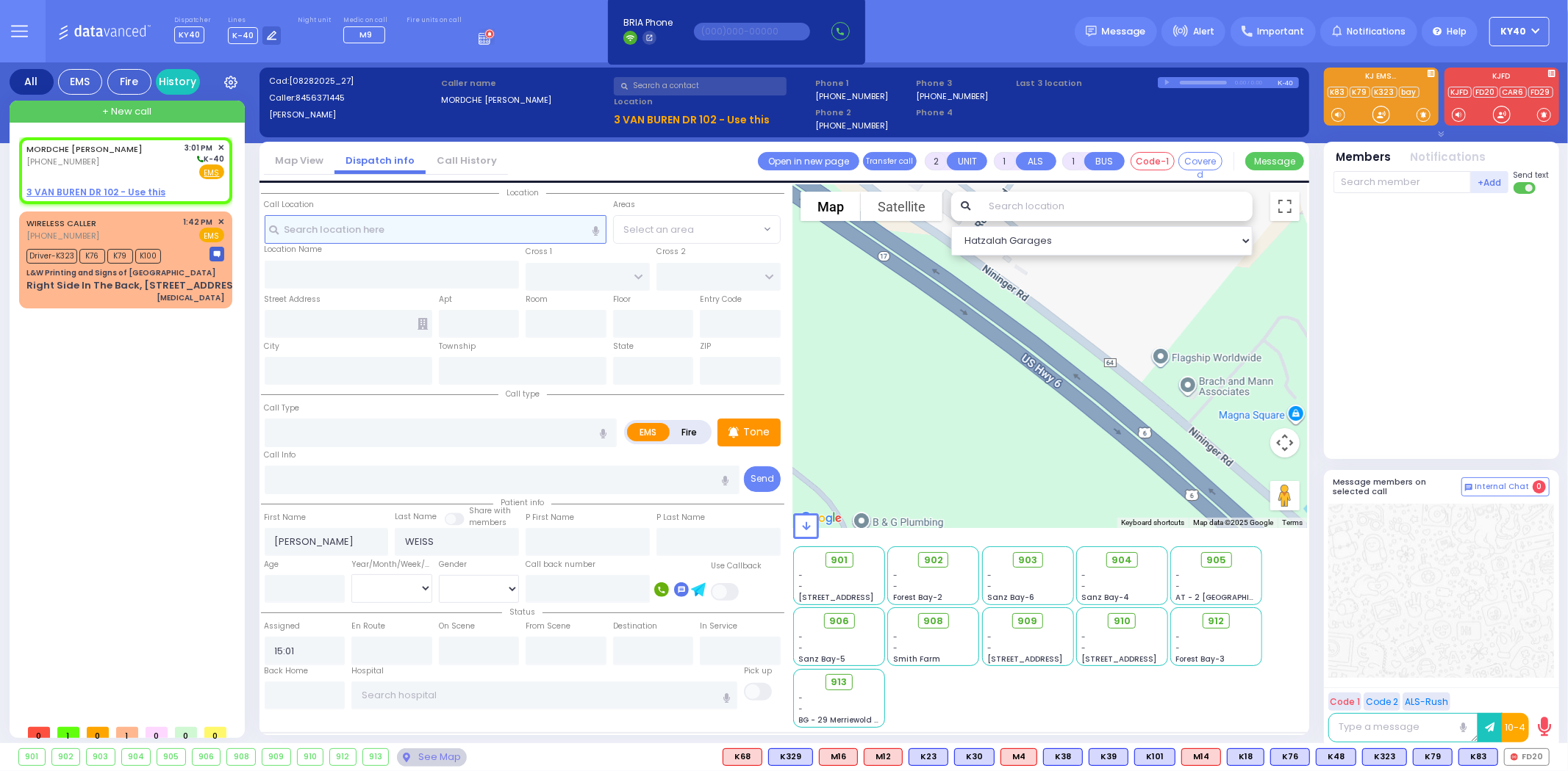
click at [417, 230] on input "text" at bounding box center [435, 229] width 342 height 28
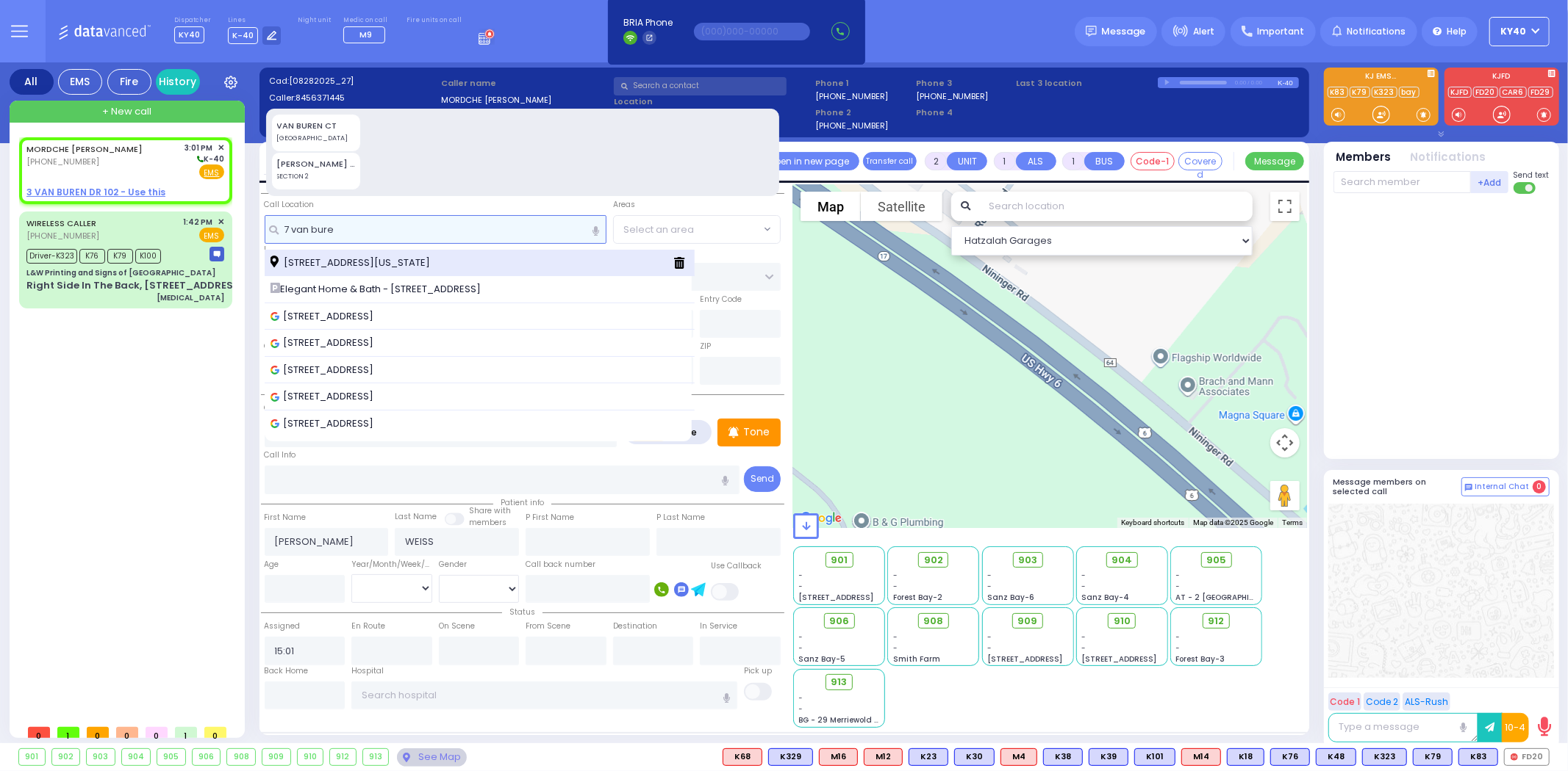
type input "7 van bure"
click at [383, 260] on span "7 Van Buren Drive Monroe New York 10950" at bounding box center [352, 263] width 164 height 15
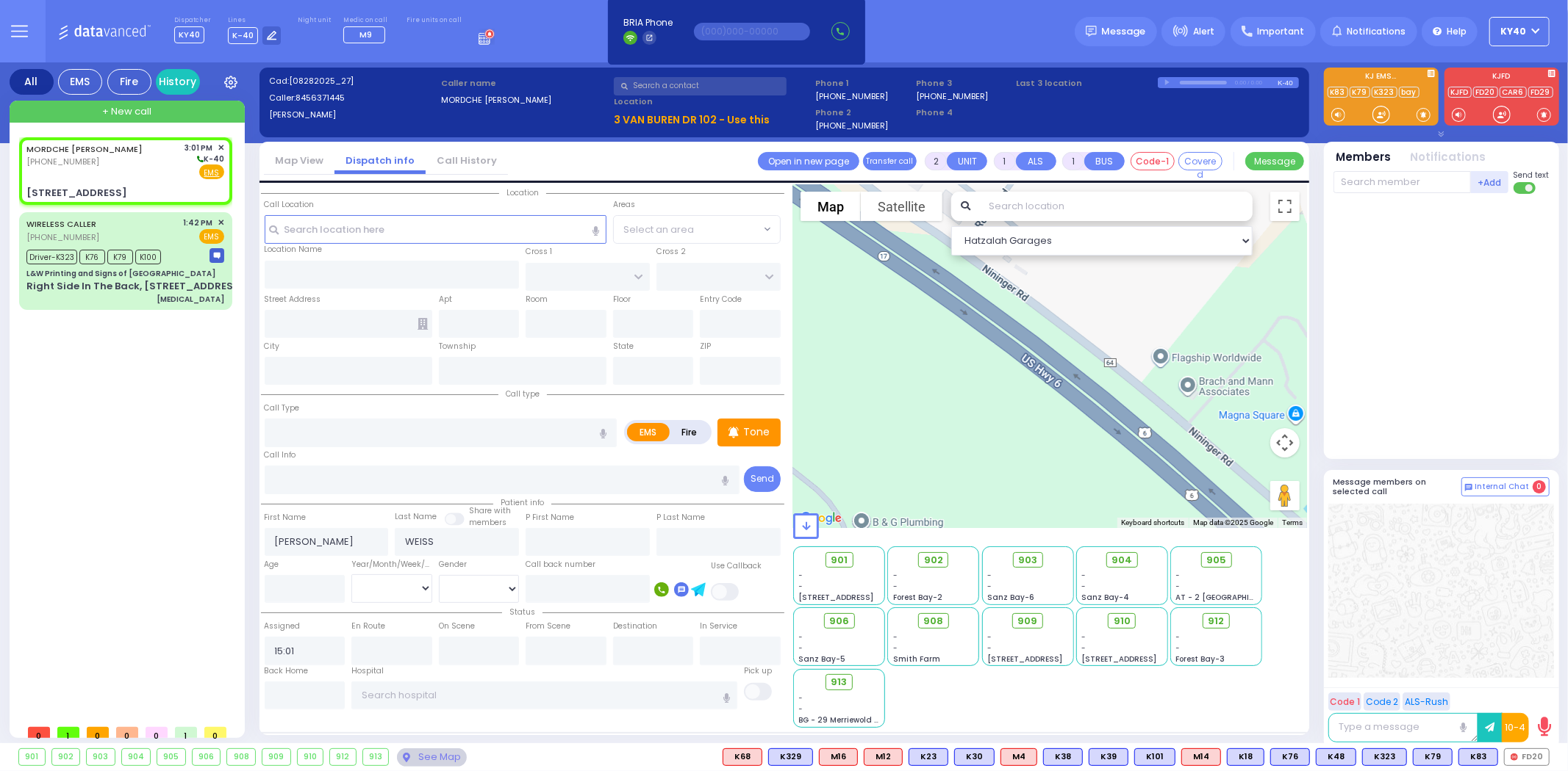
select select
radio input "true"
select select
select select "Hatzalah Garages"
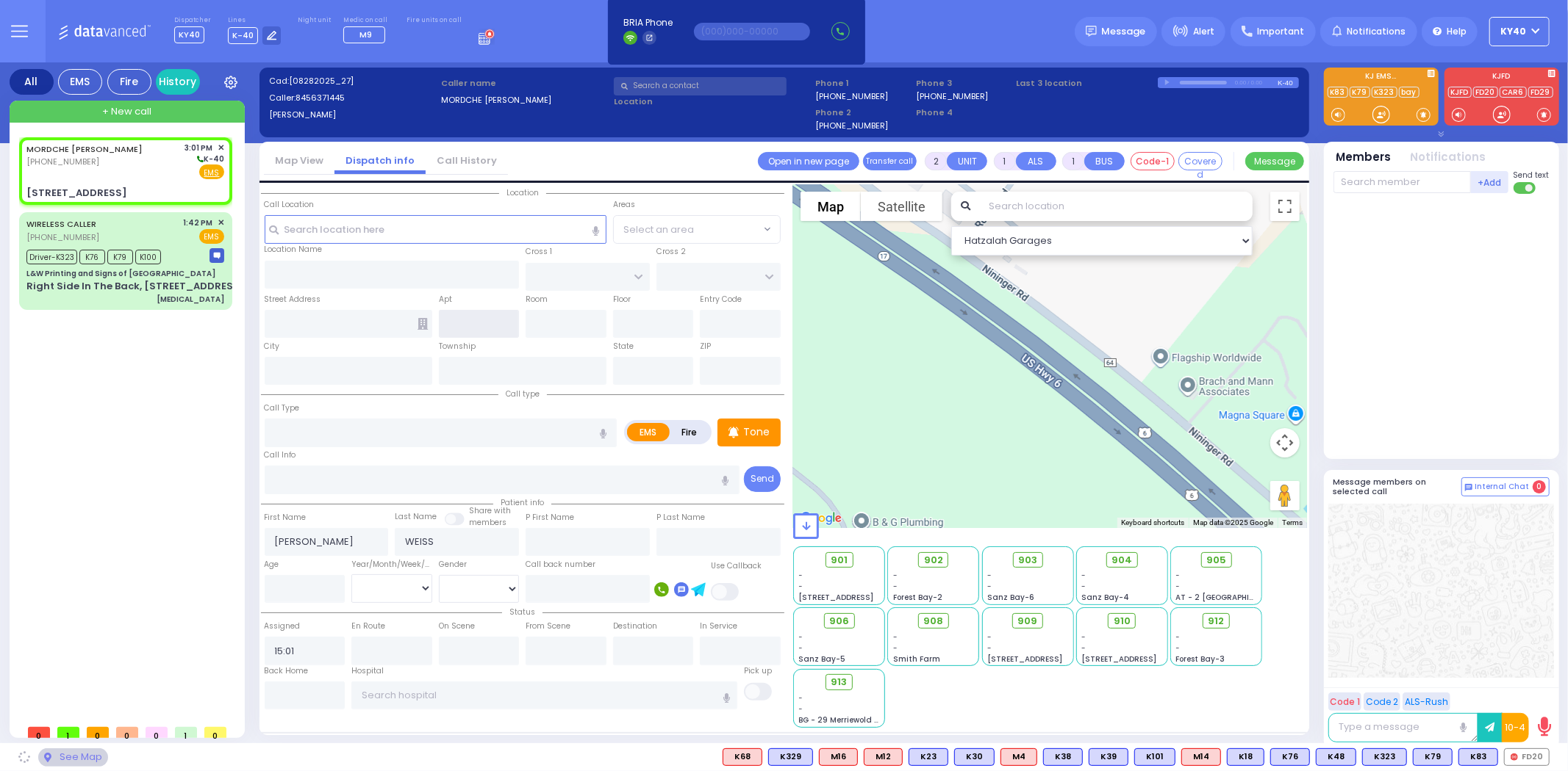
type input "QUICKWAY RD"
type input "GARFIELD RD"
type input "[STREET_ADDRESS]"
type input "Monroe"
type input "[US_STATE]"
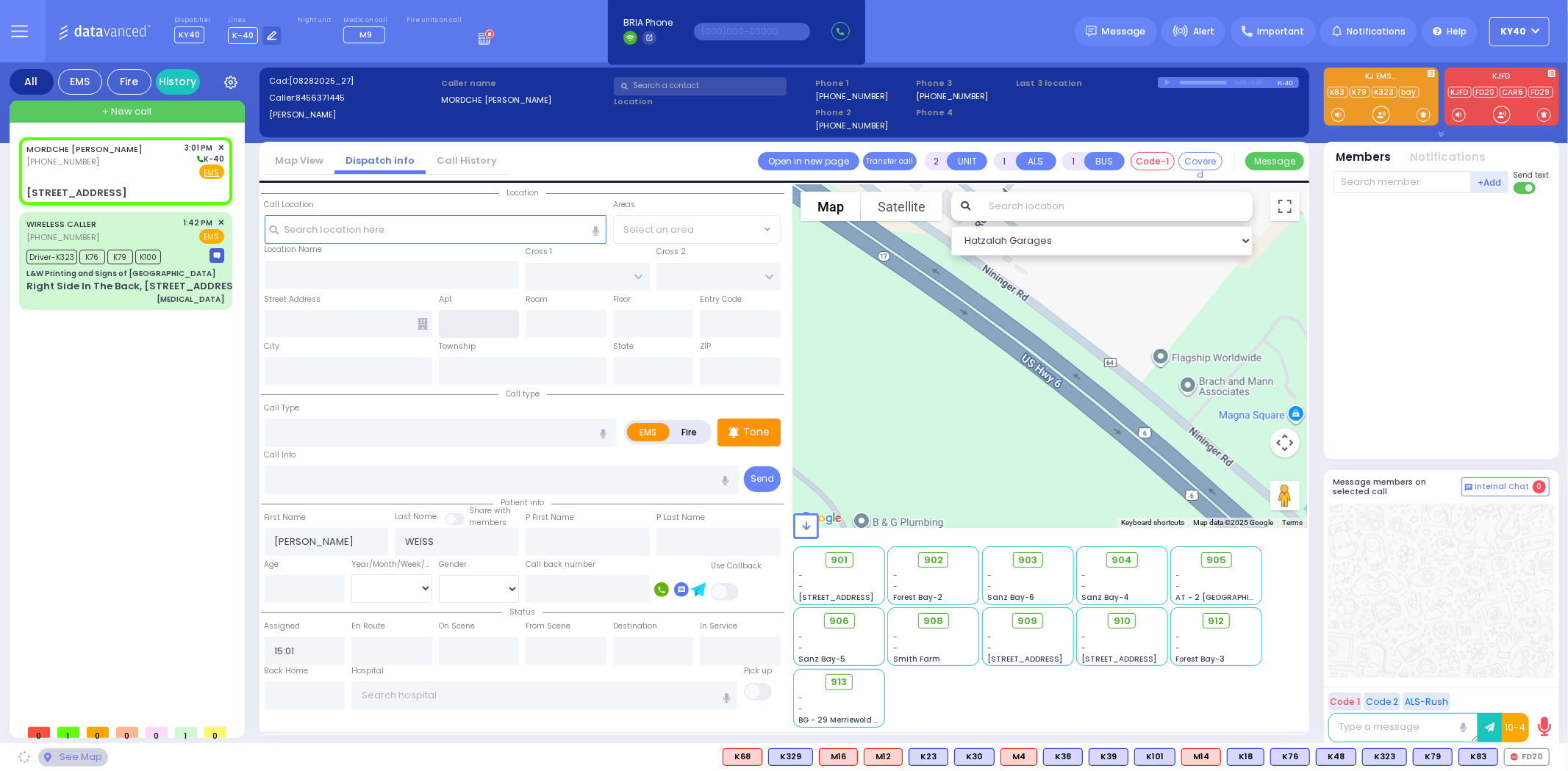
type input "10950"
select select "SECTION 1"
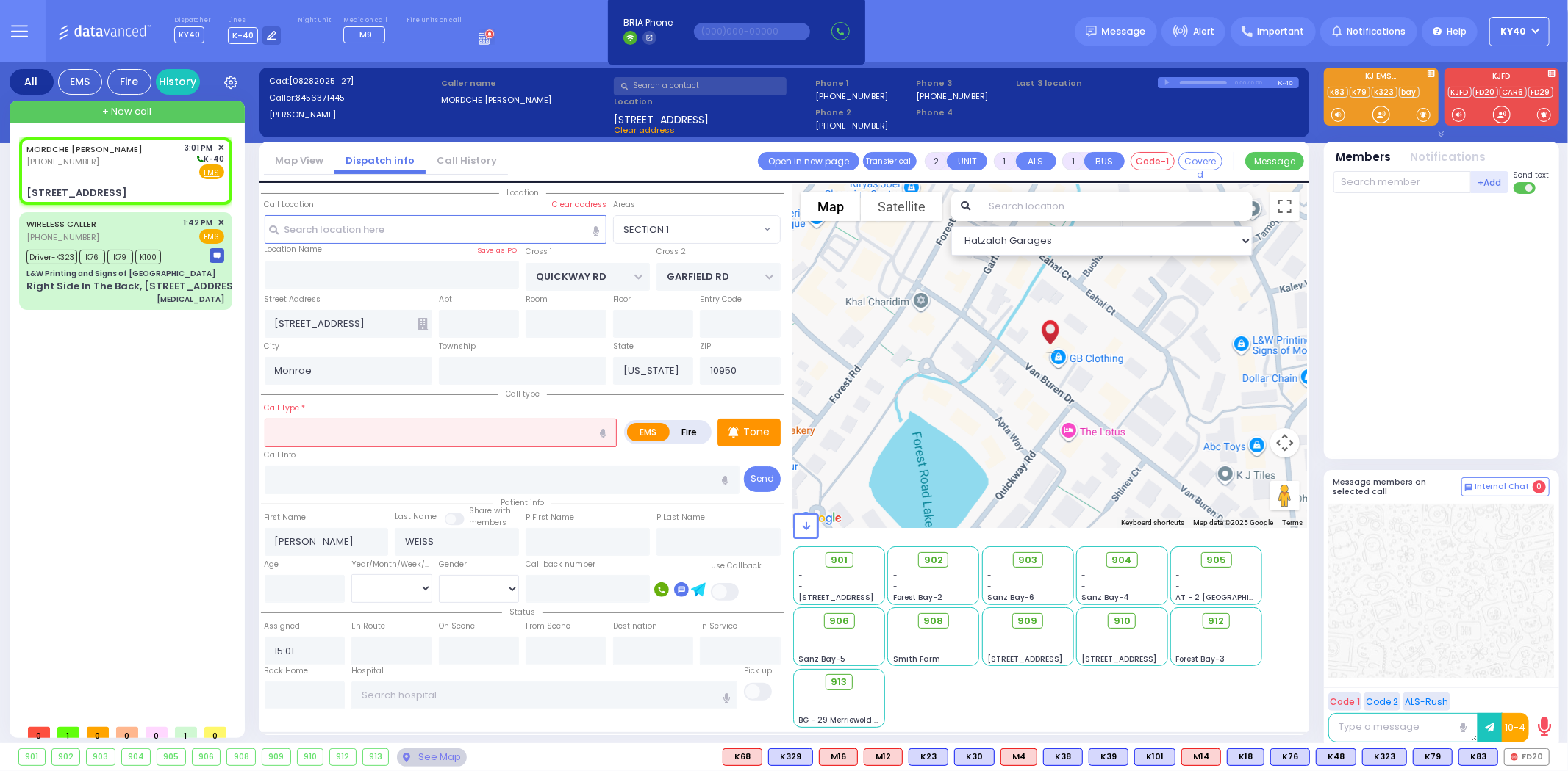
click at [361, 429] on input "text" at bounding box center [441, 432] width 353 height 28
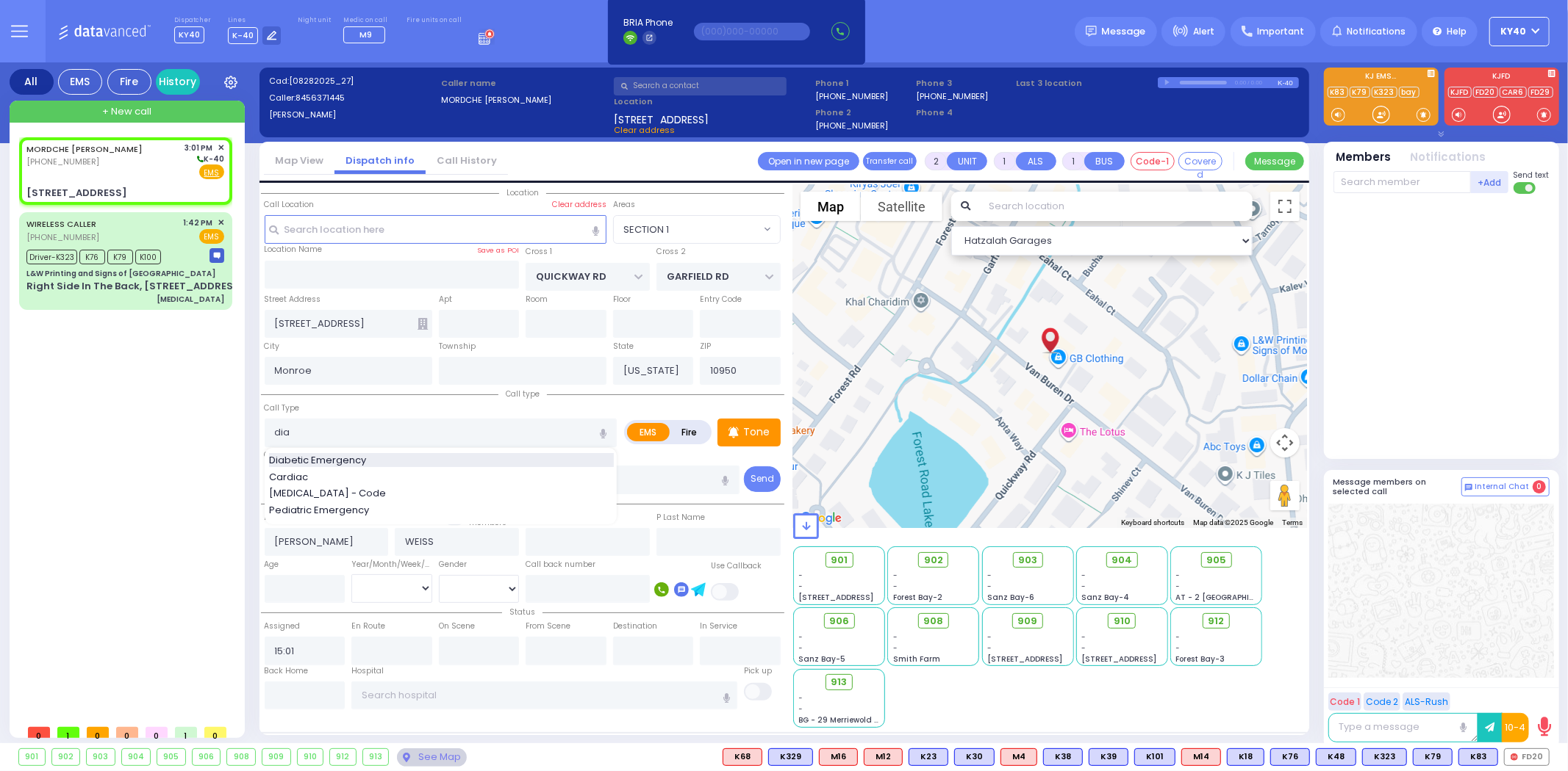
click at [334, 456] on span "Diabetic Emergency" at bounding box center [320, 461] width 102 height 15
type input "Diabetic Emergency"
type input "2"
select select
radio input "true"
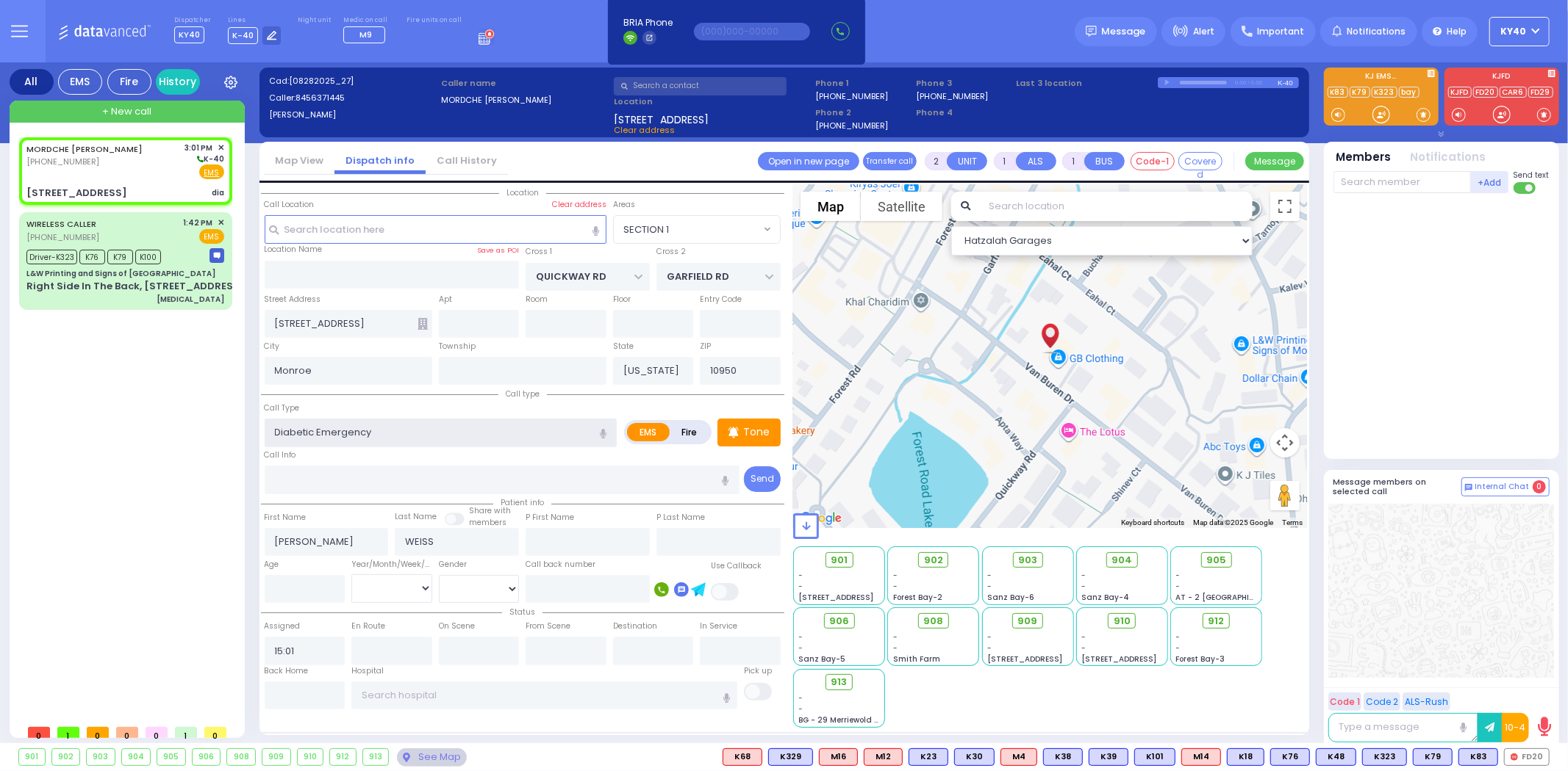
select select
select select "Hatzalah Garages"
select select "SECTION 1"
type input "1"
select select
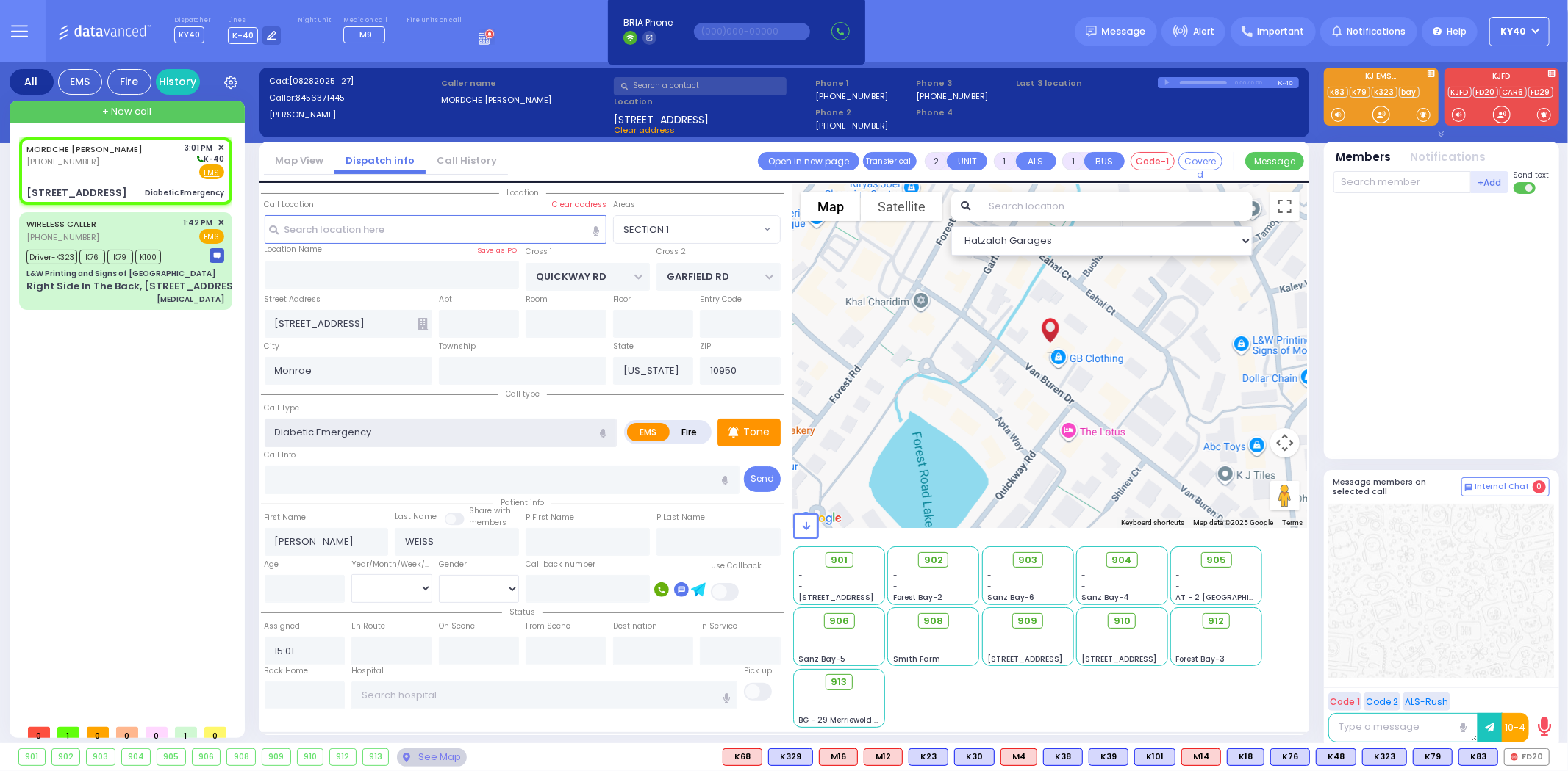
radio input "true"
select select
select select "Hatzalah Garages"
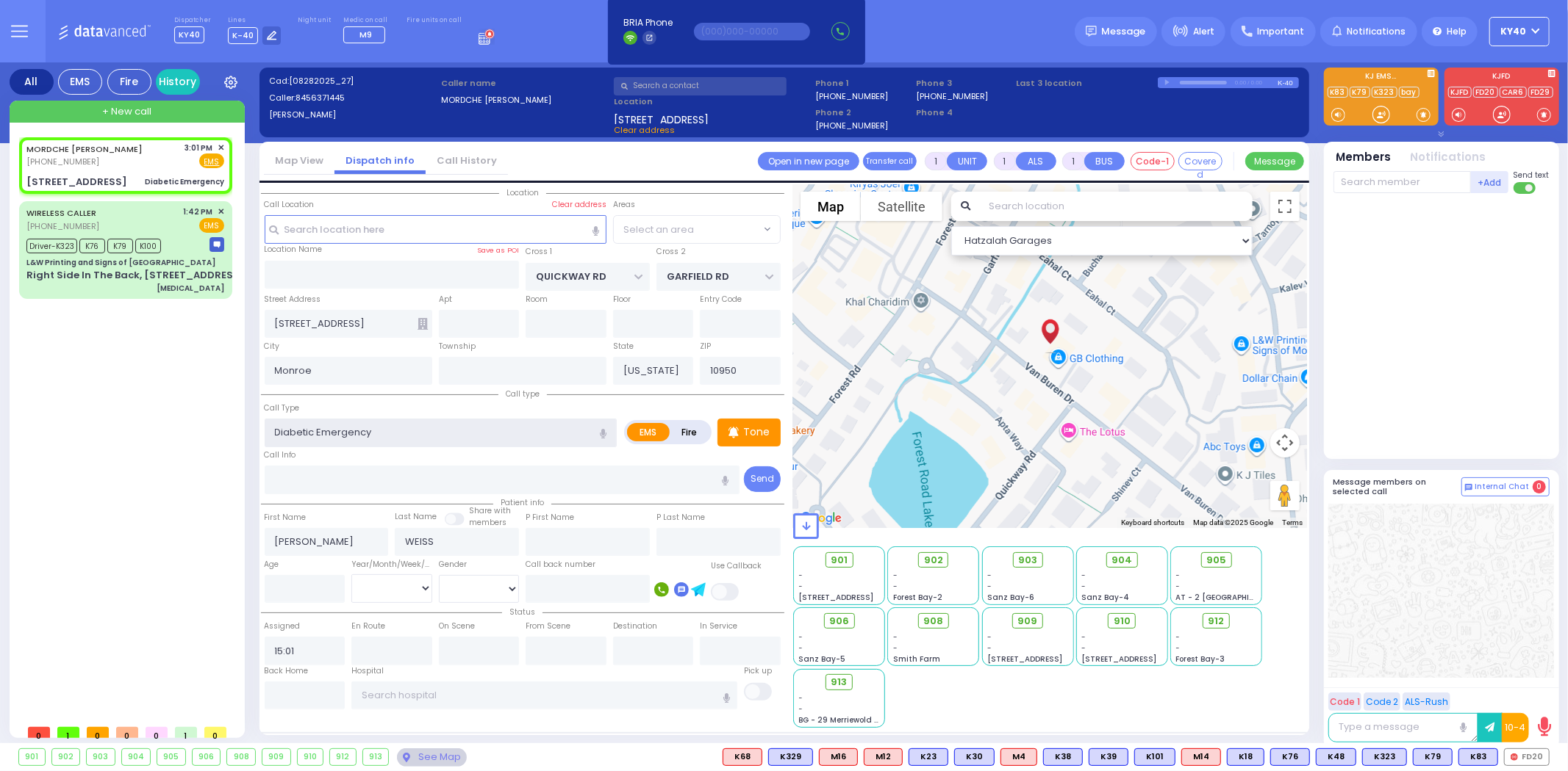
select select
radio input "true"
select select
select select "Hatzalah Garages"
select select "SECTION 1"
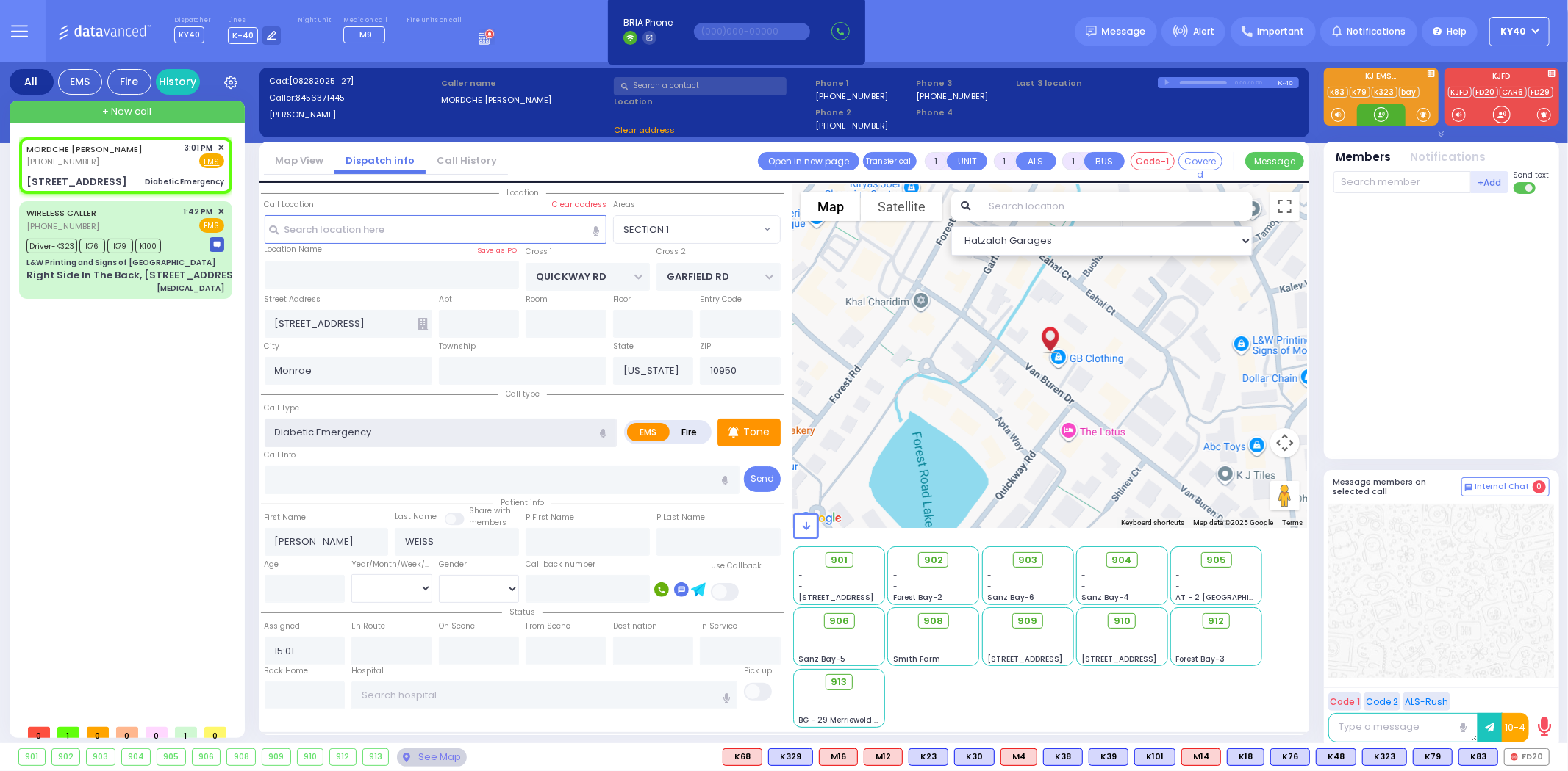
select select "SECTION 1"
click at [771, 426] on div "Tone" at bounding box center [749, 432] width 63 height 28
select select
radio input "true"
select select
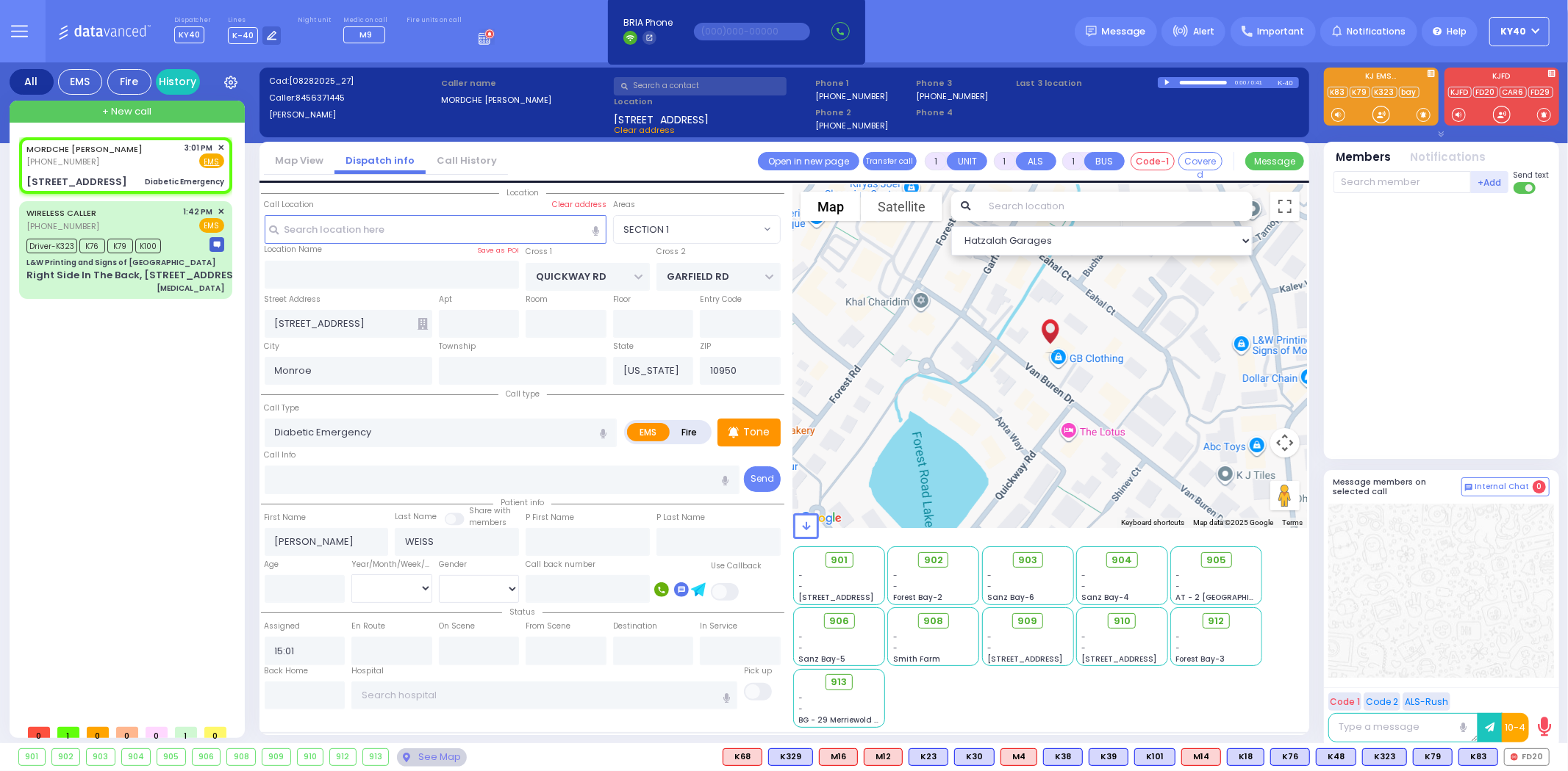
select select "Hatzalah Garages"
select select "SECTION 1"
drag, startPoint x: 763, startPoint y: 425, endPoint x: 756, endPoint y: 424, distance: 7.1
click at [761, 425] on p "Tone" at bounding box center [757, 432] width 27 height 16
click at [1527, 754] on span "K22" at bounding box center [1529, 757] width 38 height 16
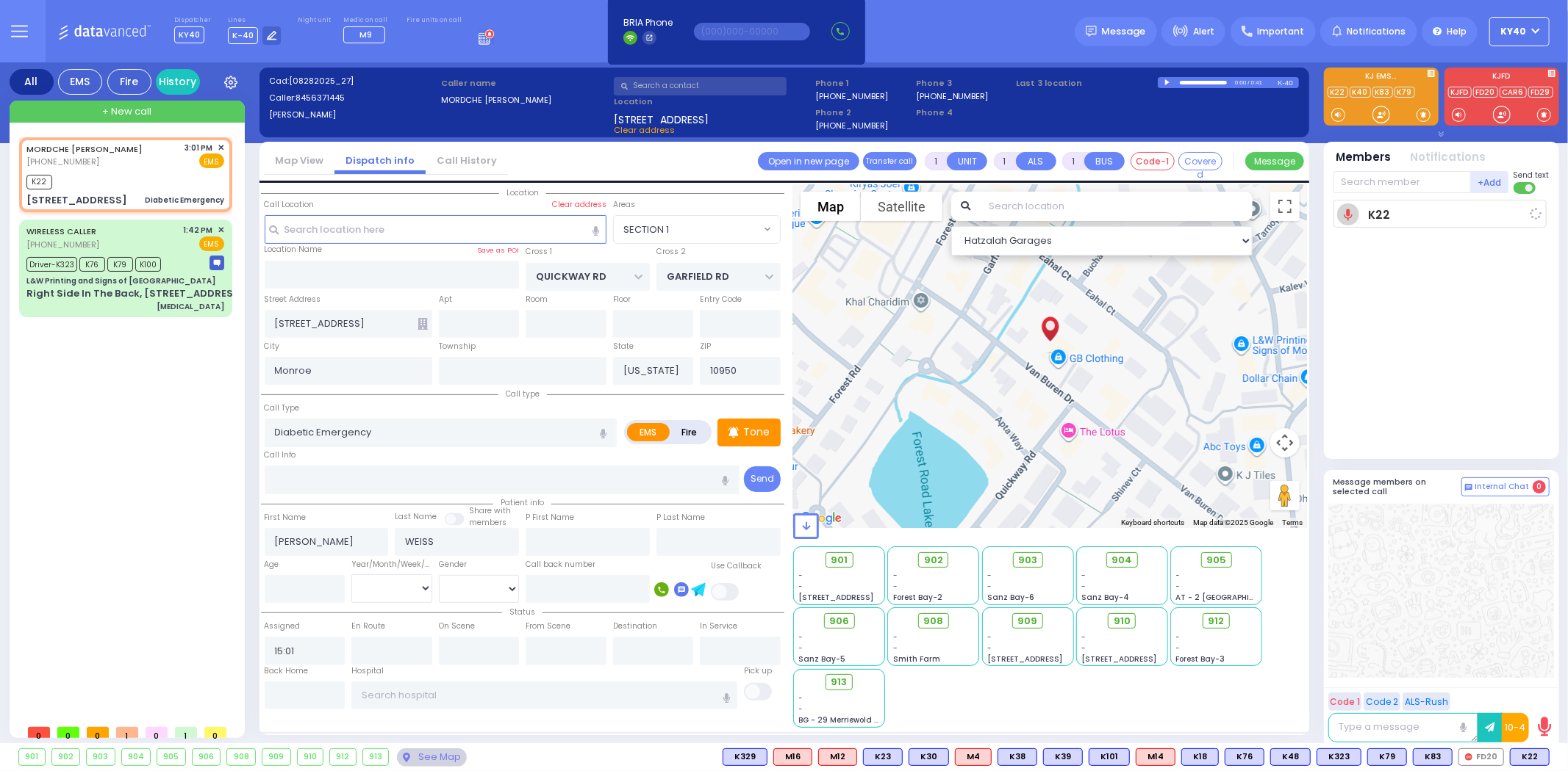
select select
radio input "true"
select select
type input "15:02"
select select "Hatzalah Garages"
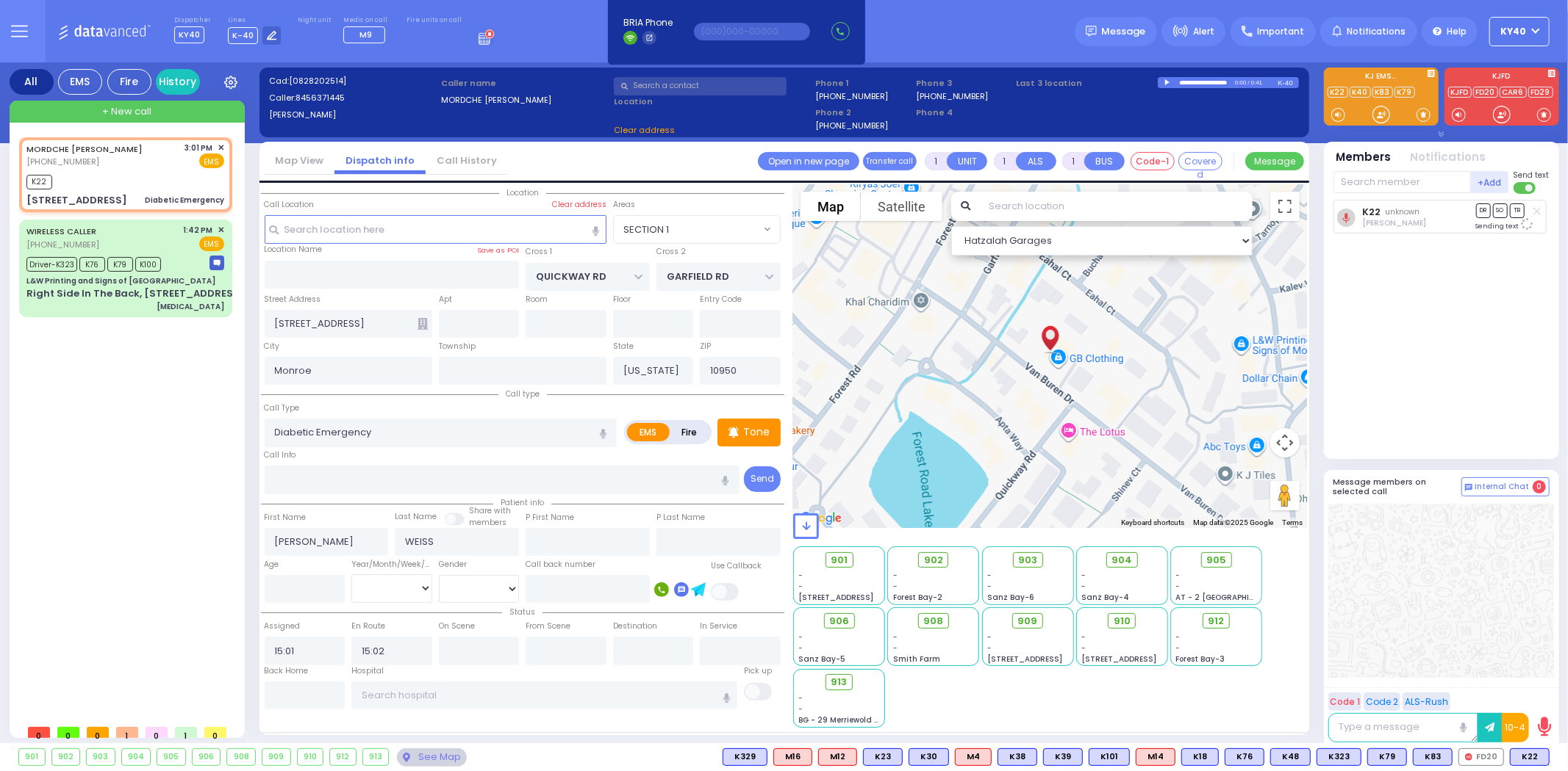
select select "SECTION 1"
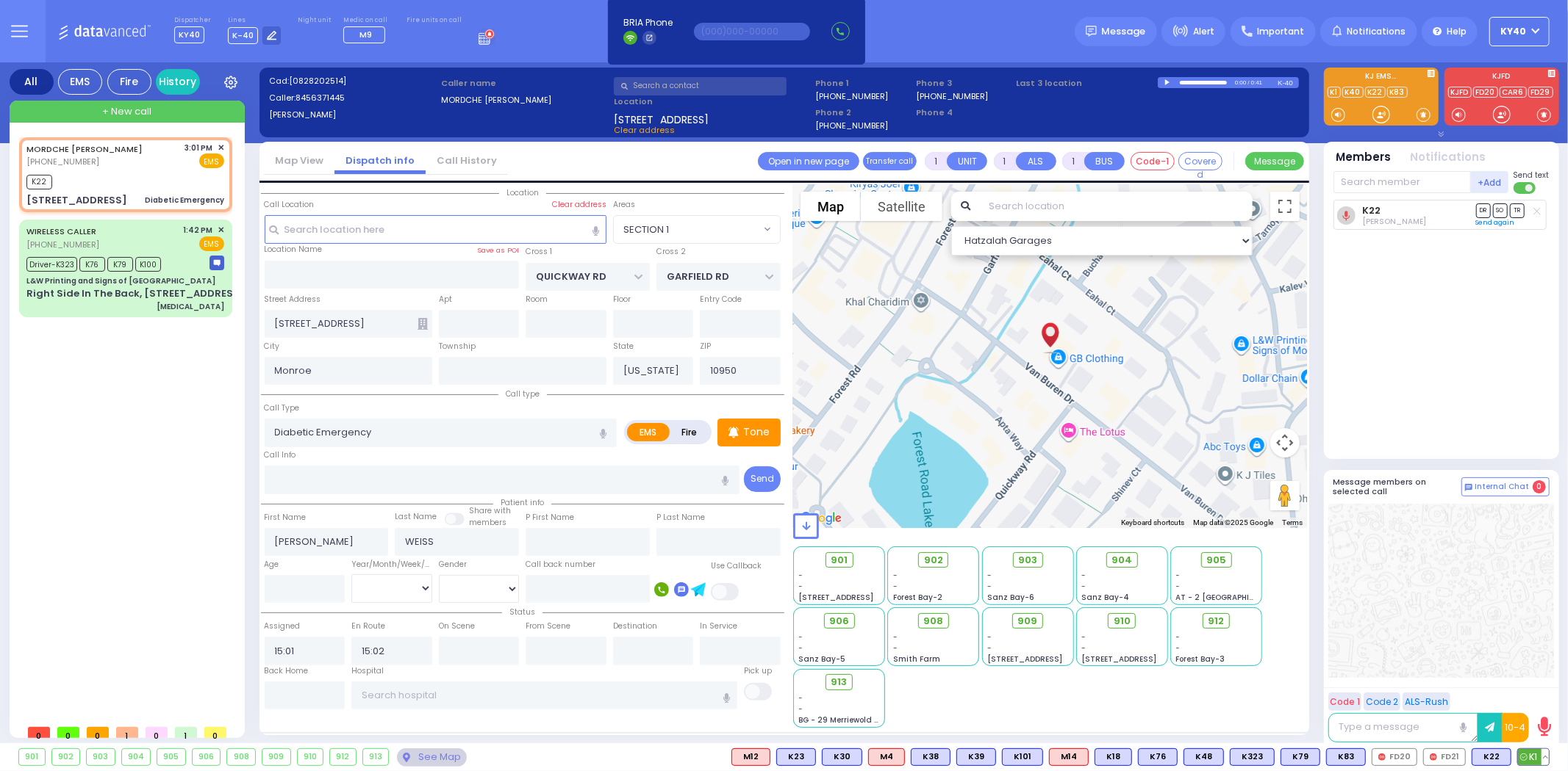
click at [1531, 757] on span "K1" at bounding box center [1533, 757] width 31 height 16
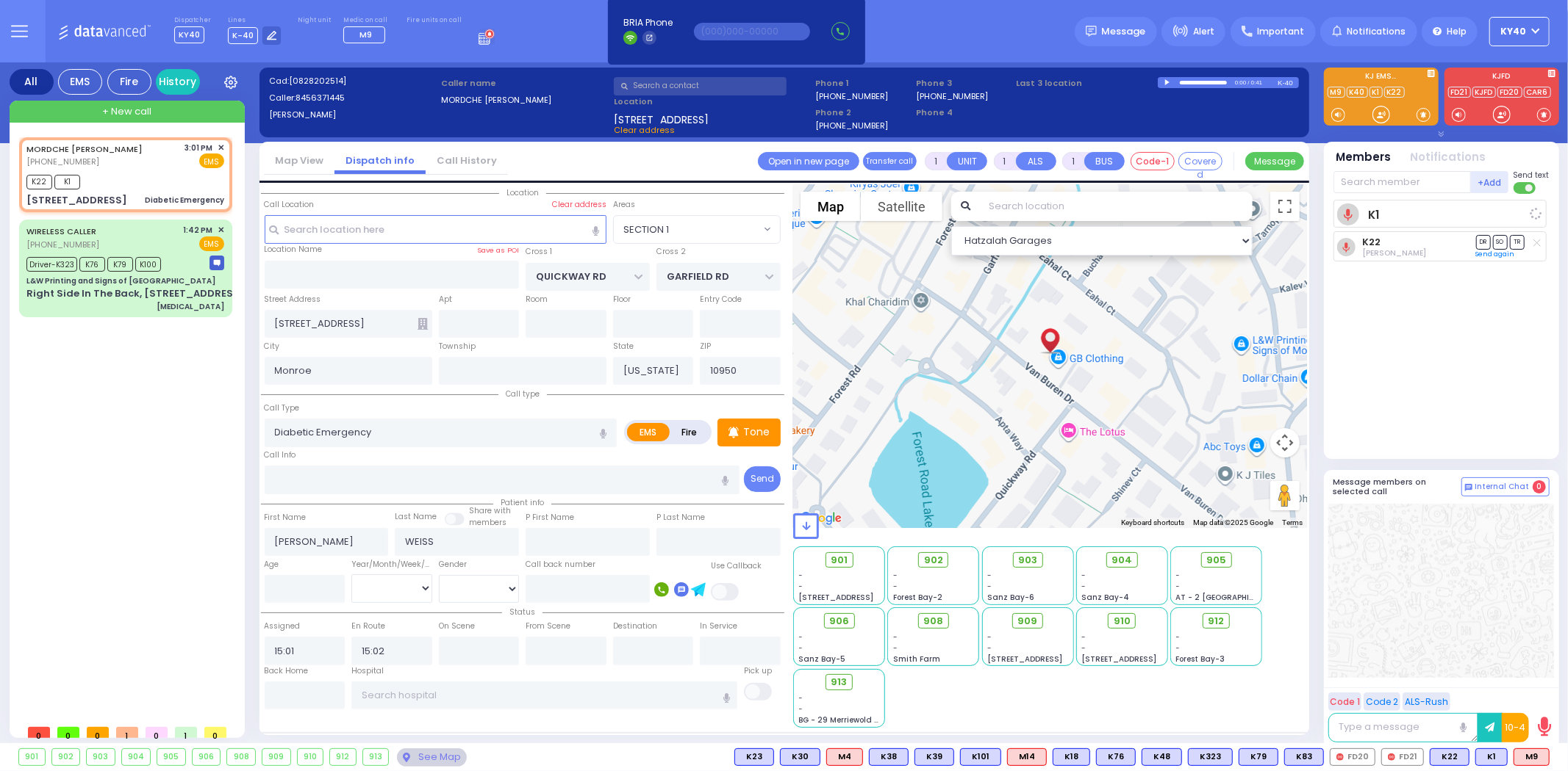
select select
radio input "true"
select select
select select "Hatzalah Garages"
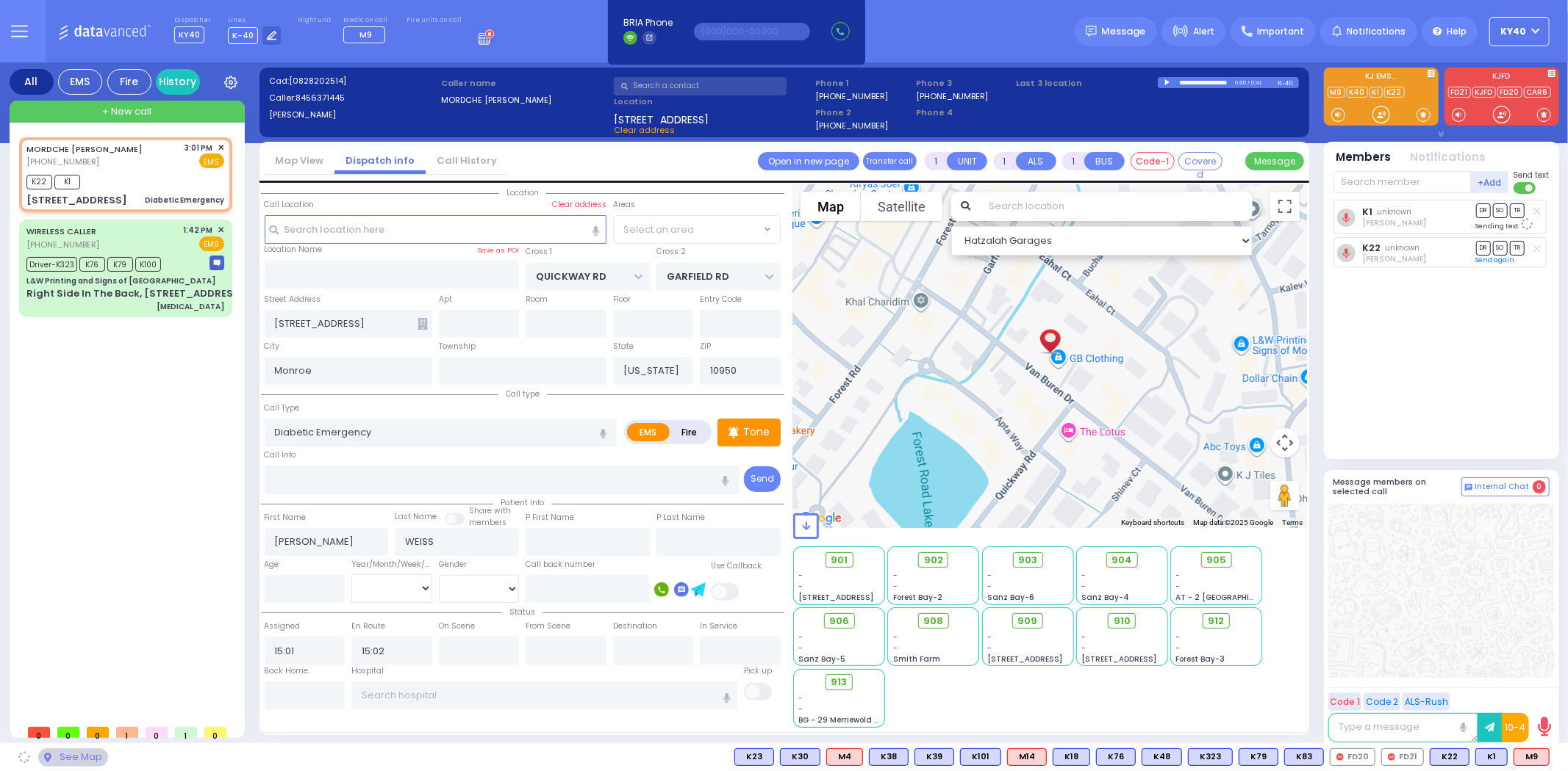
select select "SECTION 1"
click at [1529, 761] on span "M9" at bounding box center [1531, 757] width 34 height 16
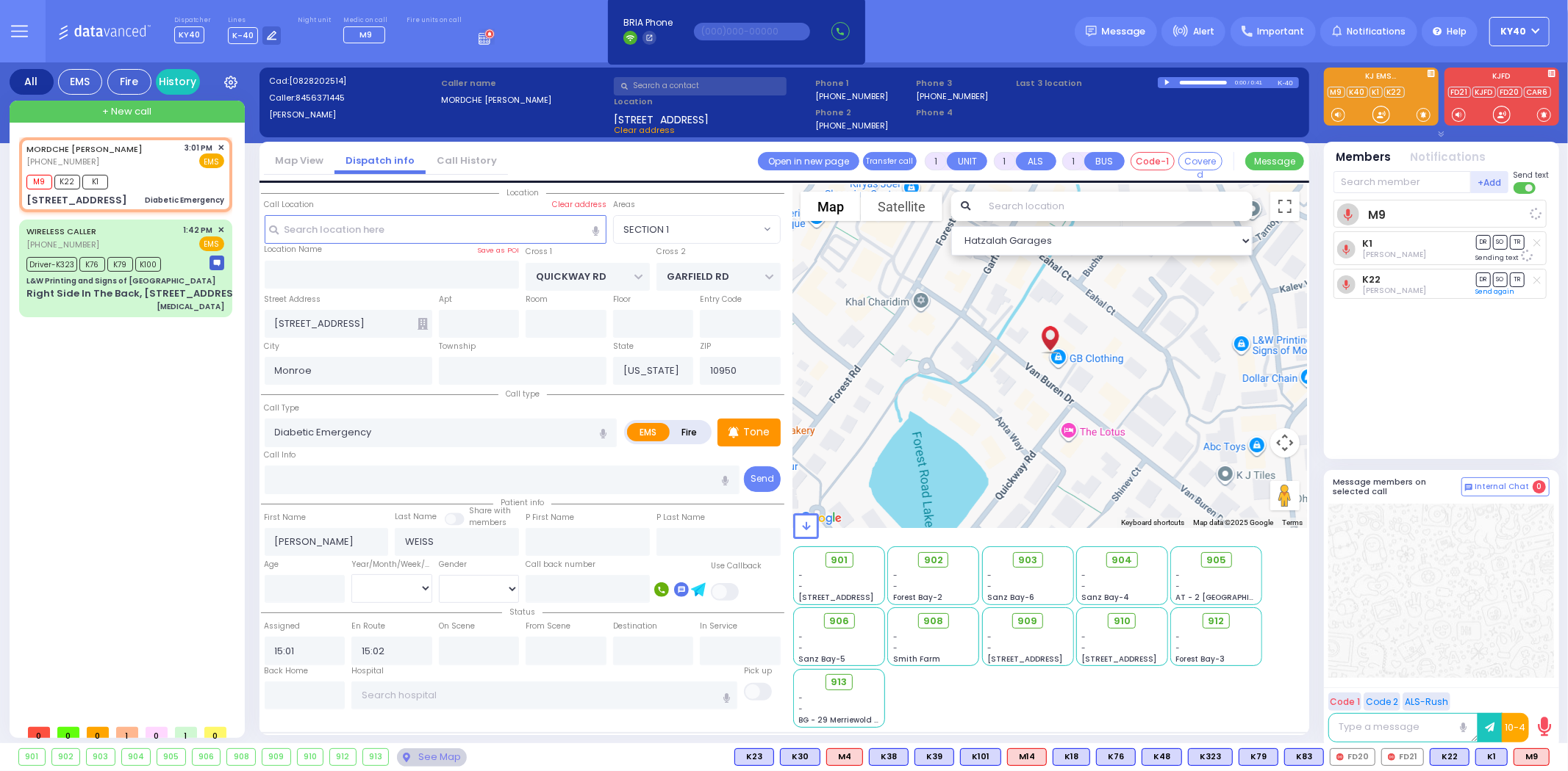
select select
radio input "true"
select select
select select "Hatzalah Garages"
select select "SECTION 1"
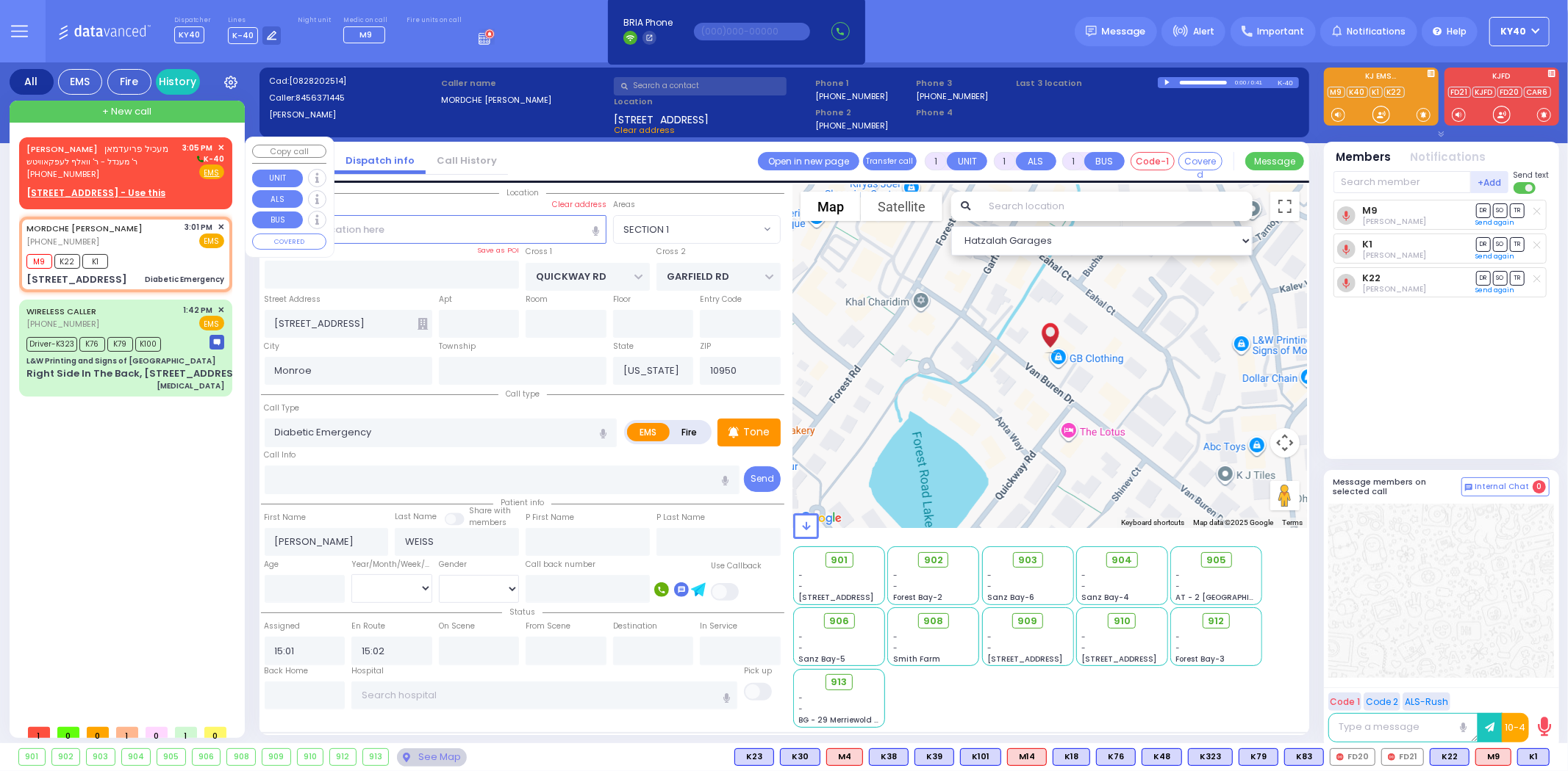
click at [144, 148] on span "מעכיל פריעדמאן" at bounding box center [136, 148] width 64 height 12
type input "2"
select select
radio input "true"
type input "MECHEL"
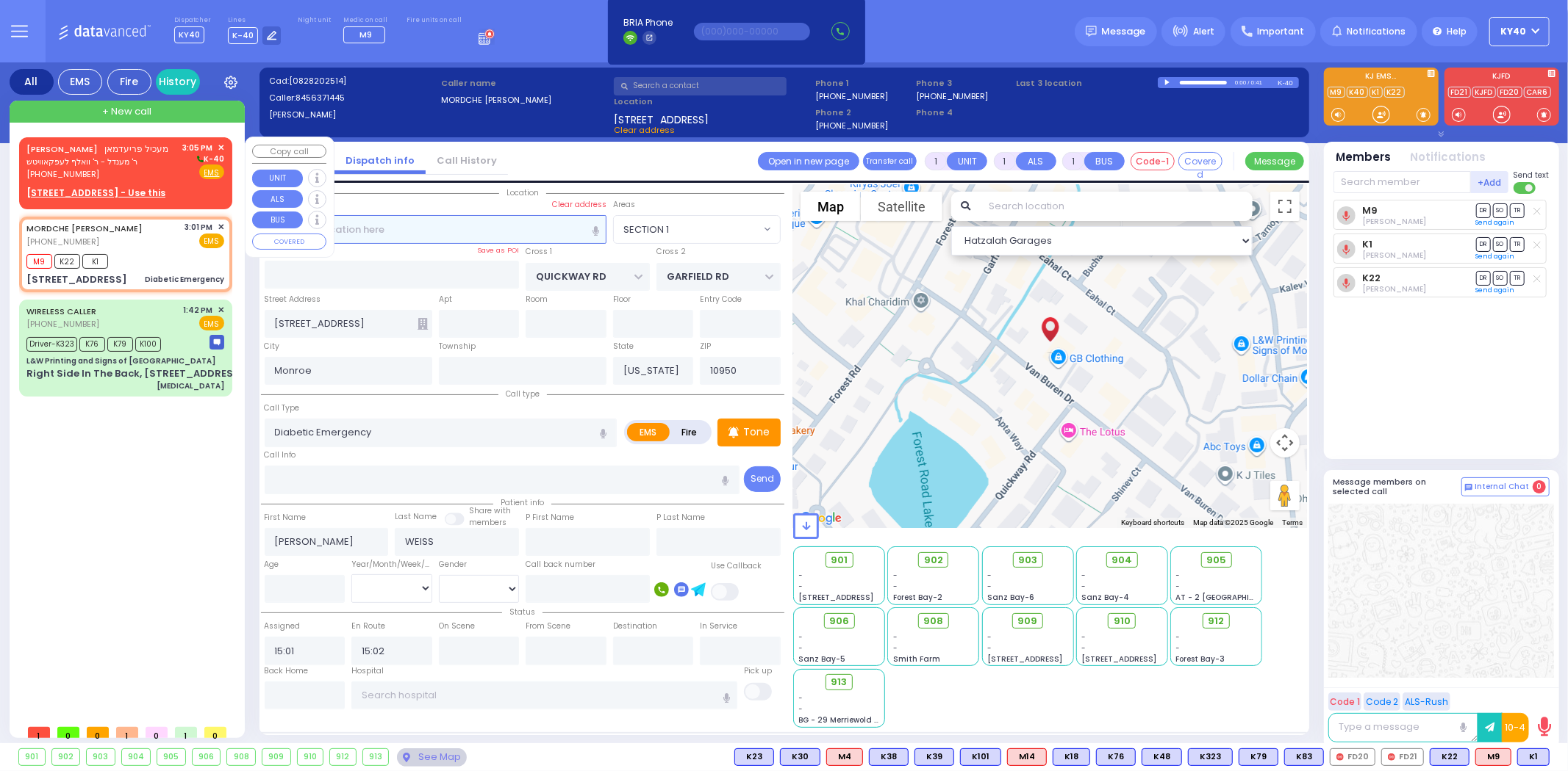
type input "FRIEDMAN"
select select
type input "15:05"
select select "Hatzalah Garages"
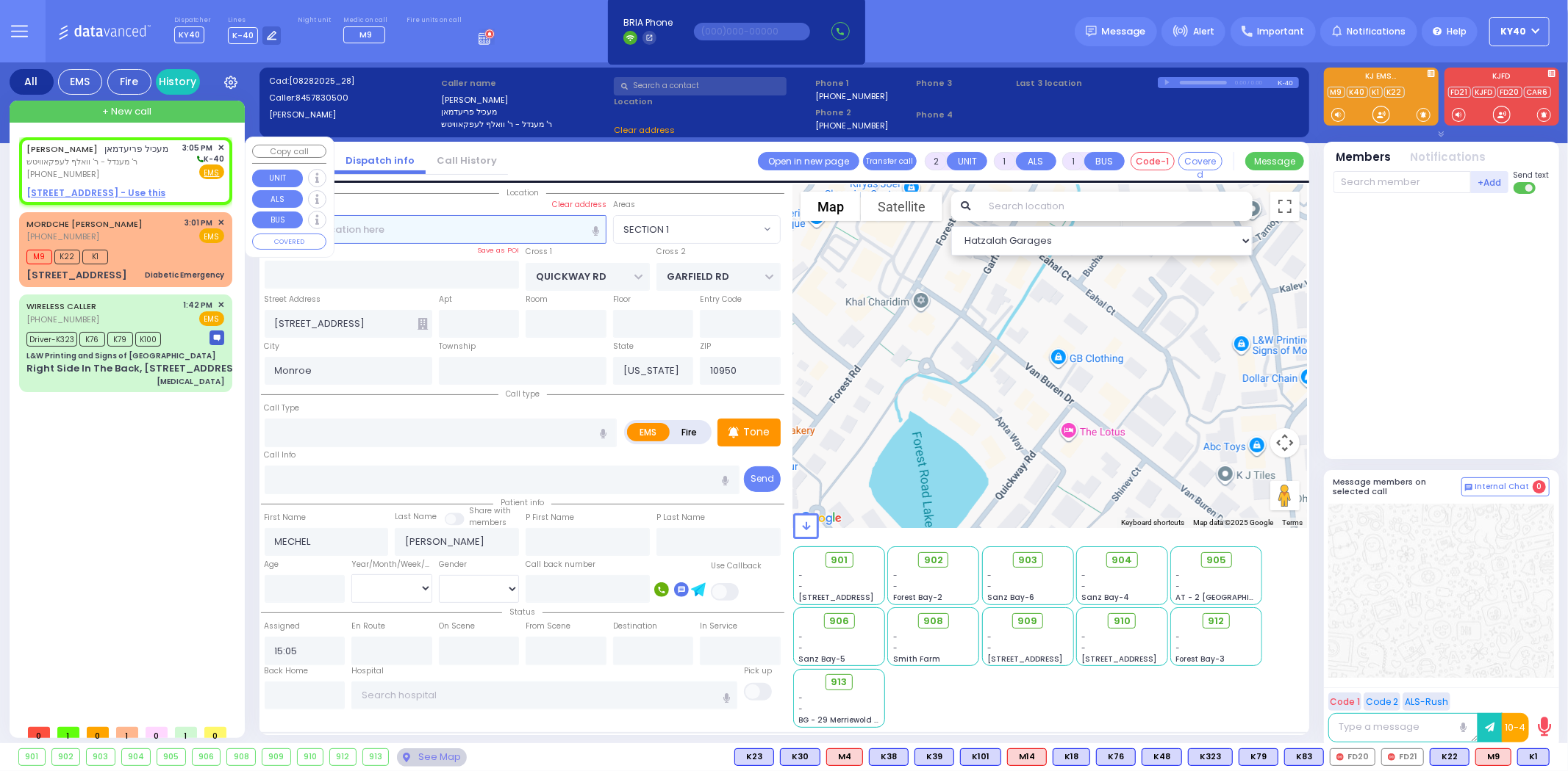
select select
radio input "true"
select select
select select "Hatzalah Garages"
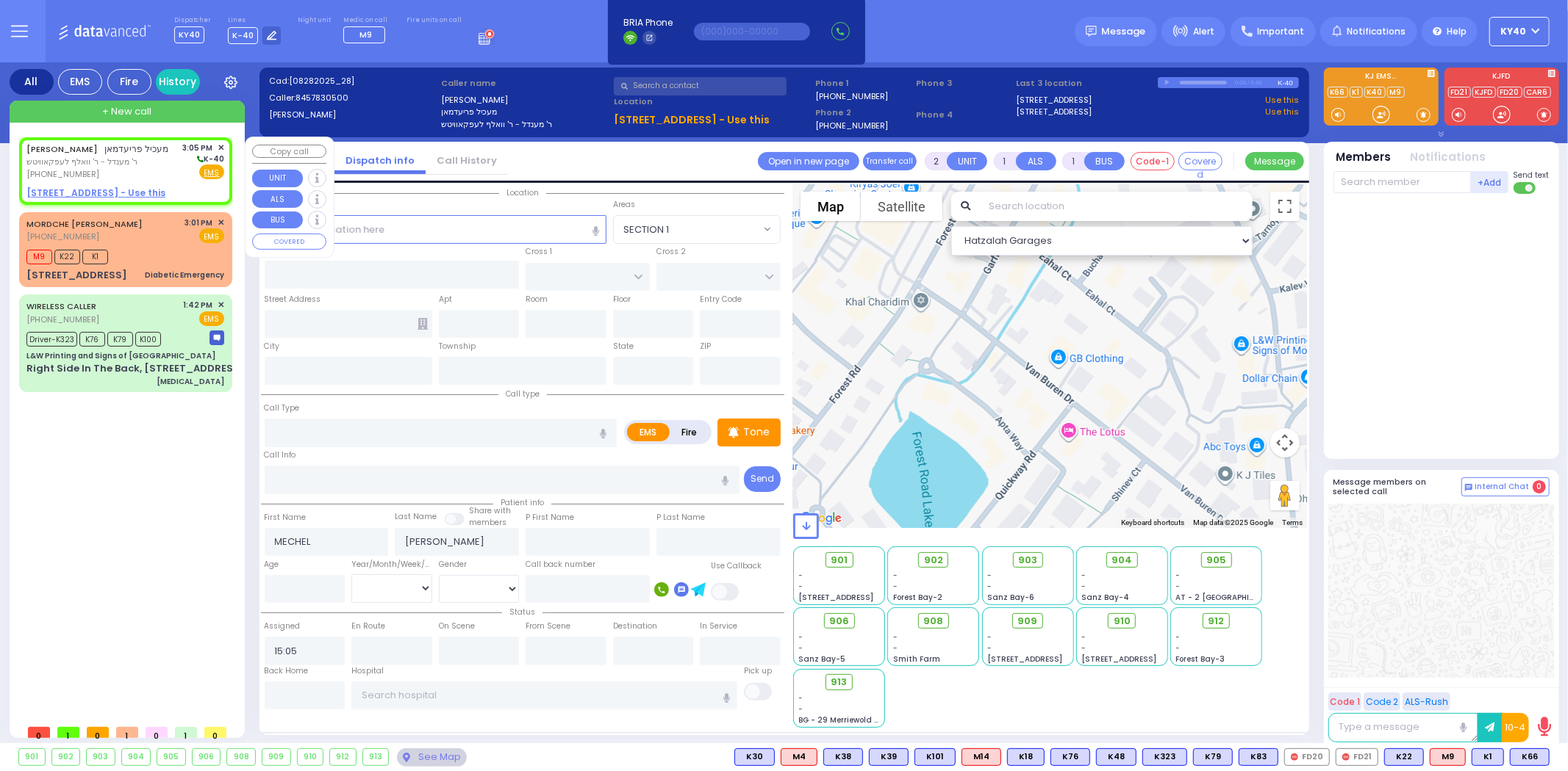
click at [148, 160] on span "ר' מענדל - ר' וואלף לעפקאוויטש" at bounding box center [98, 161] width 143 height 12
select select
radio input "true"
select select
select select "Hatzalah Garages"
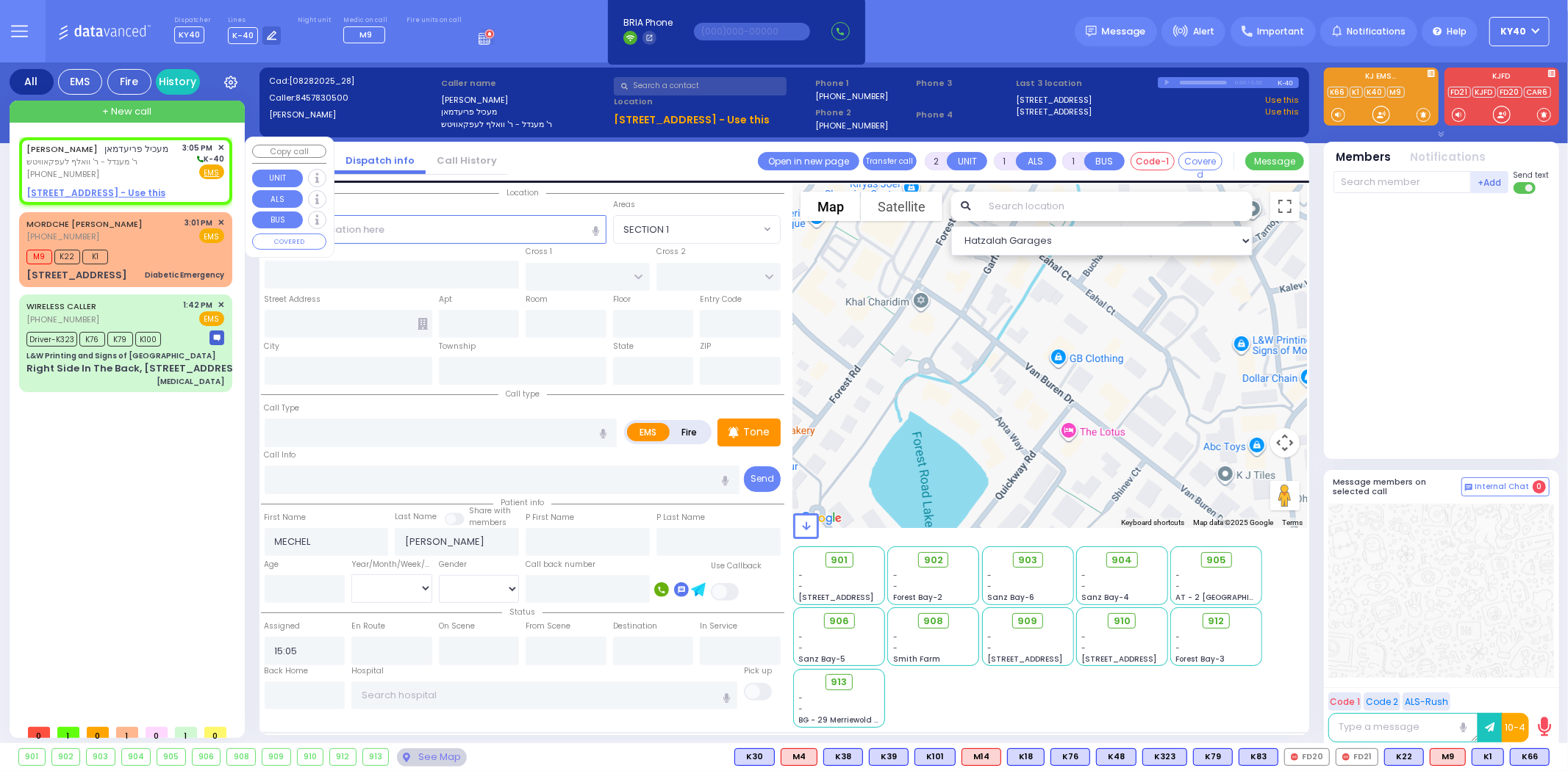
click at [146, 159] on span "ר' מענדל - ר' וואלף לעפקאוויטש" at bounding box center [98, 161] width 143 height 12
select select
radio input "true"
select select
select select "Hatzalah Garages"
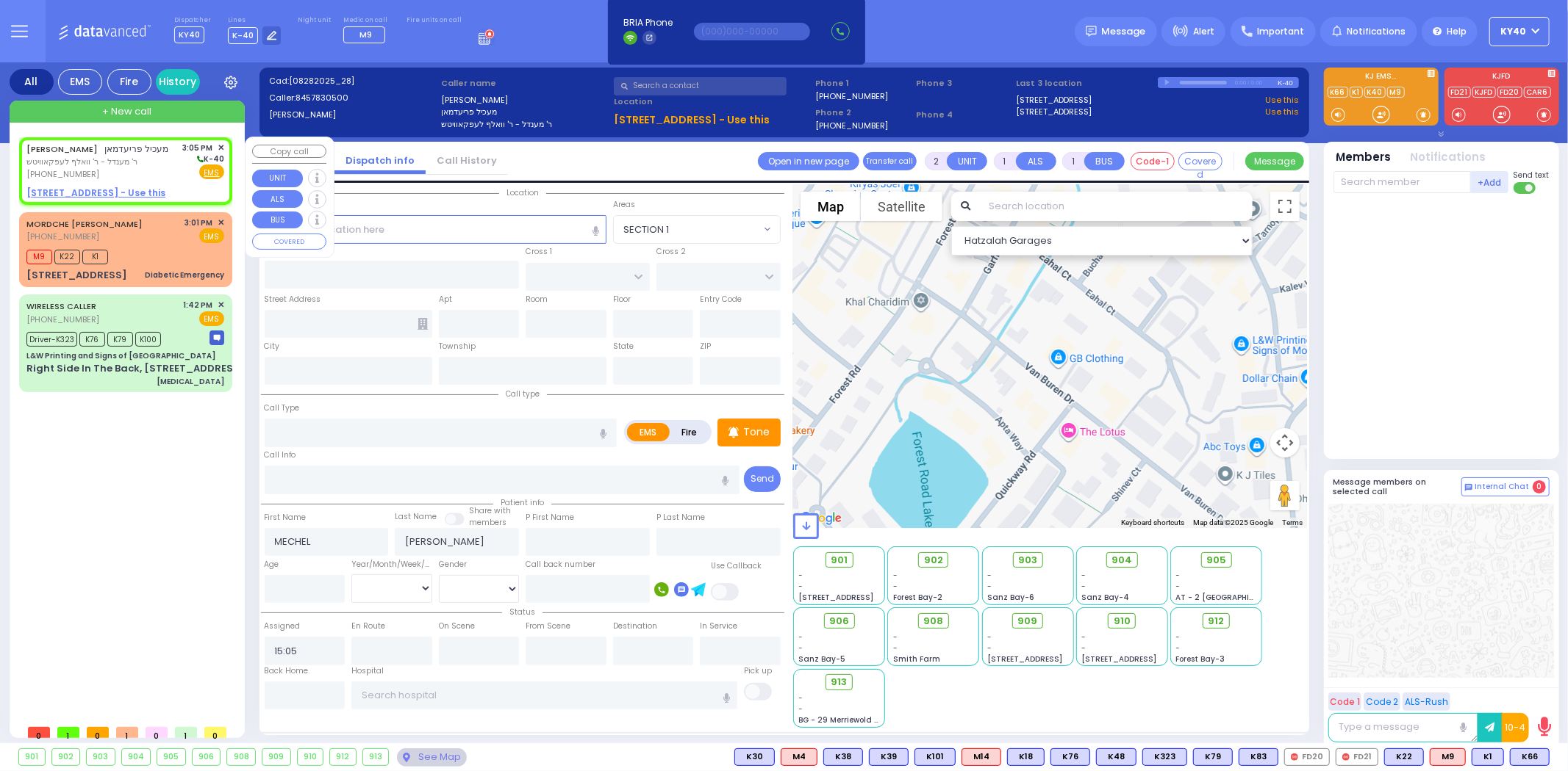
click at [146, 159] on span "ר' מענדל - ר' וואלף לעפקאוויטש" at bounding box center [98, 161] width 143 height 12
select select
radio input "true"
select select
select select "Hatzalah Garages"
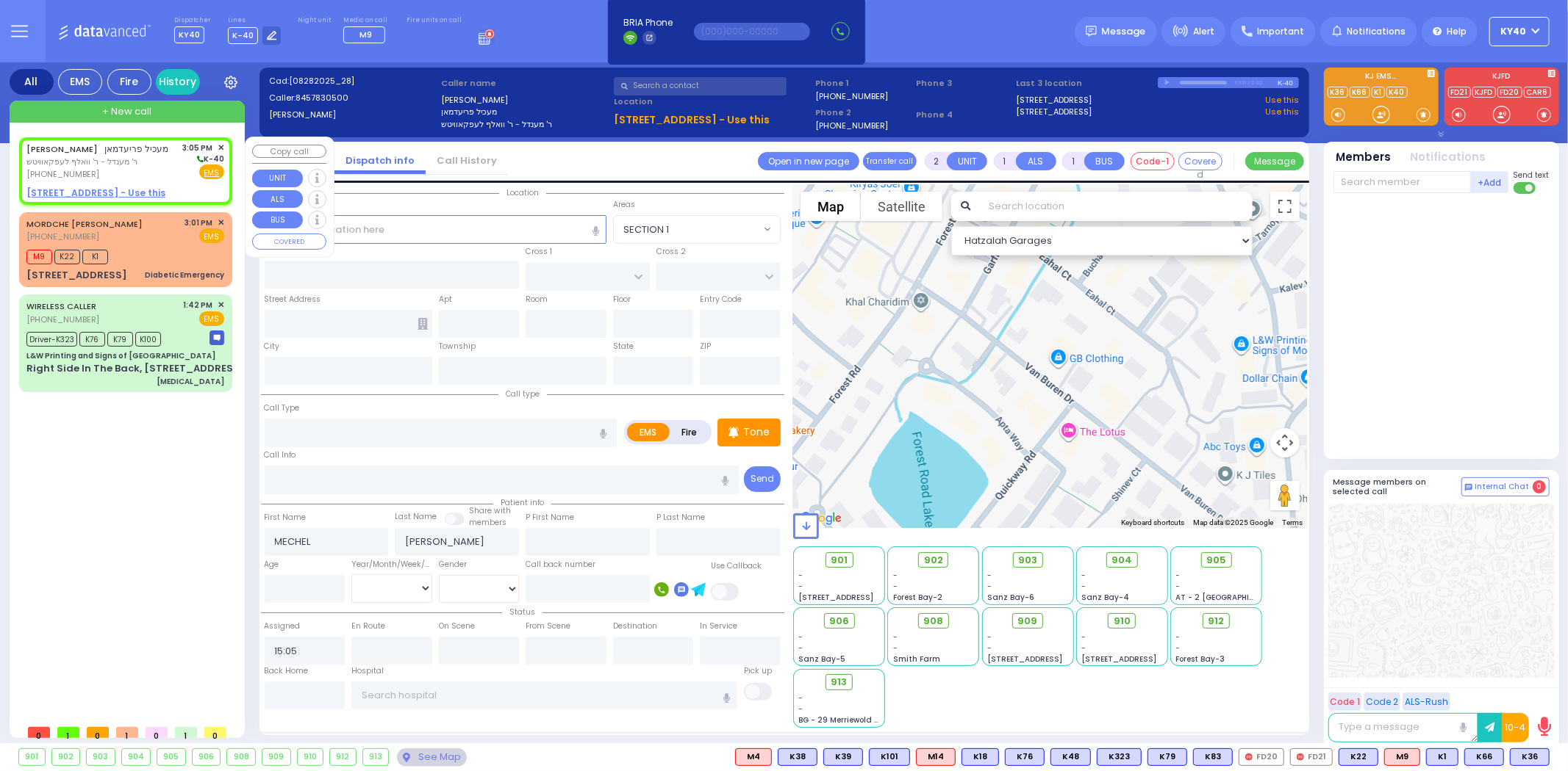
click at [145, 157] on span "ר' מענדל - ר' וואלף לעפקאוויטש" at bounding box center [98, 161] width 143 height 12
select select
radio input "true"
select select
select select "Hatzalah Garages"
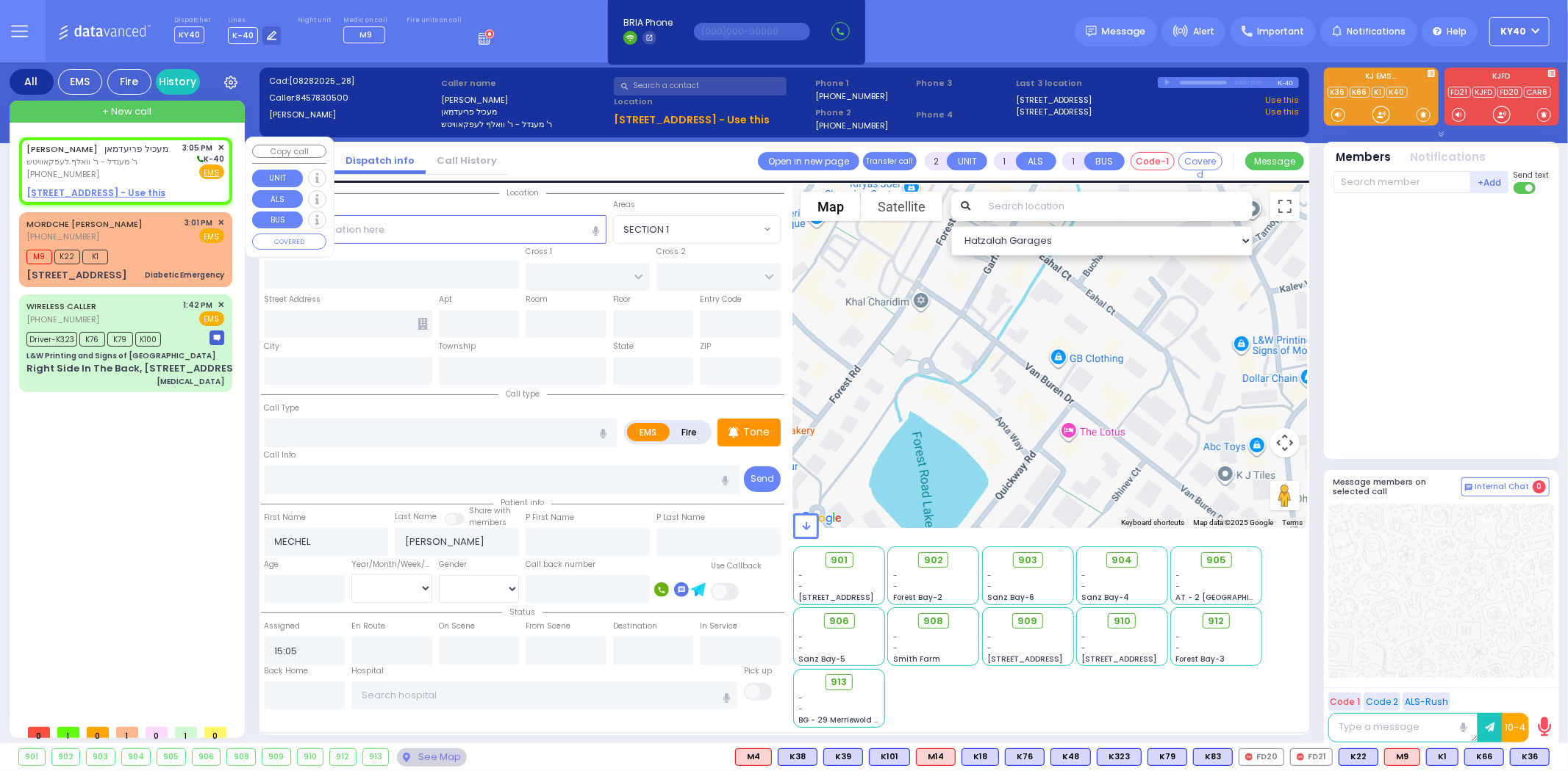
click at [143, 158] on span "ר' מענדל - ר' וואלף לעפקאוויטש" at bounding box center [98, 161] width 143 height 12
select select
radio input "true"
select select
select select "Hatzalah Garages"
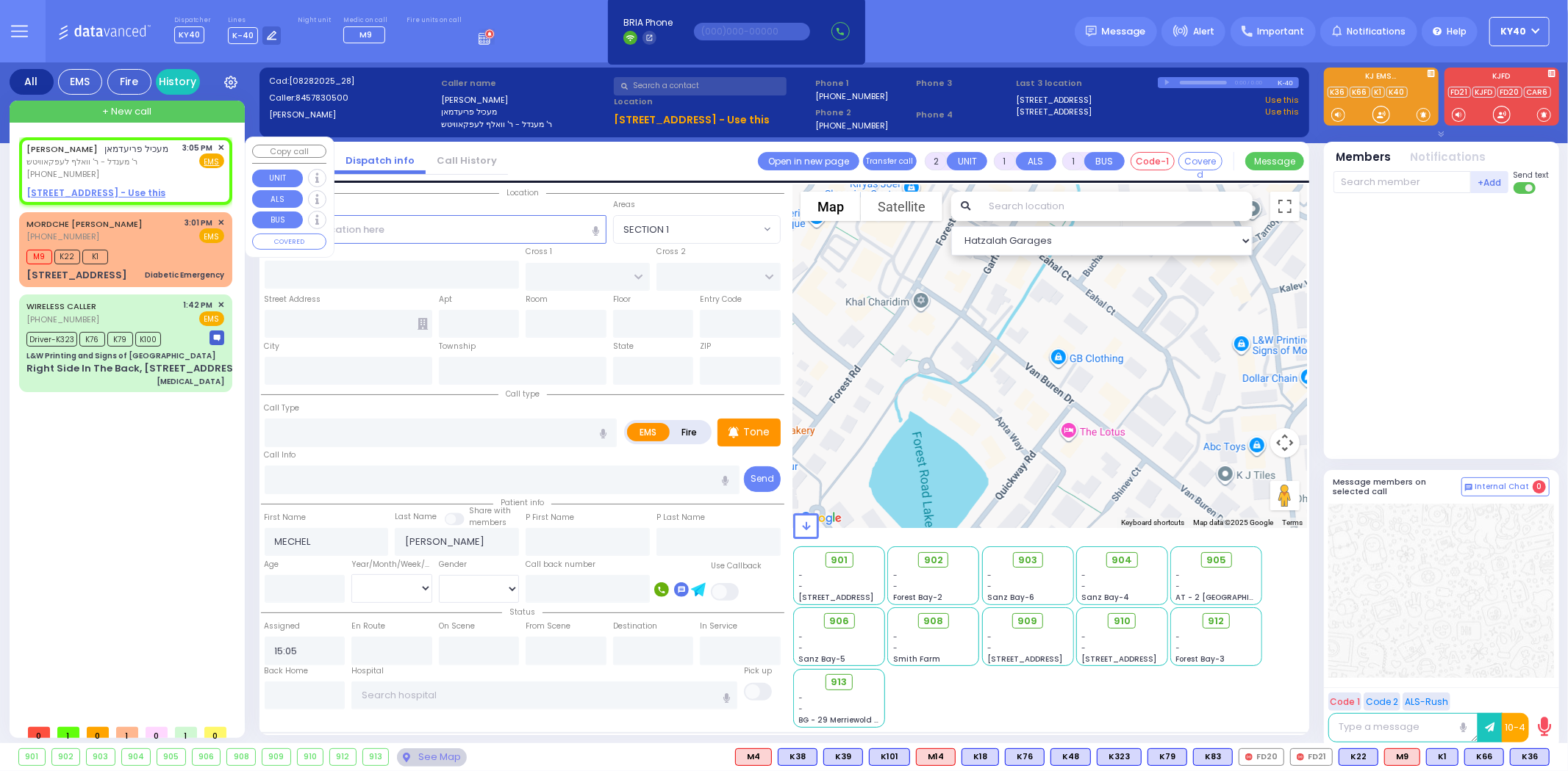
select select
radio input "true"
select select
select select "Hatzalah Garages"
click at [142, 151] on span "מעכיל פריעדמאן" at bounding box center [136, 148] width 64 height 12
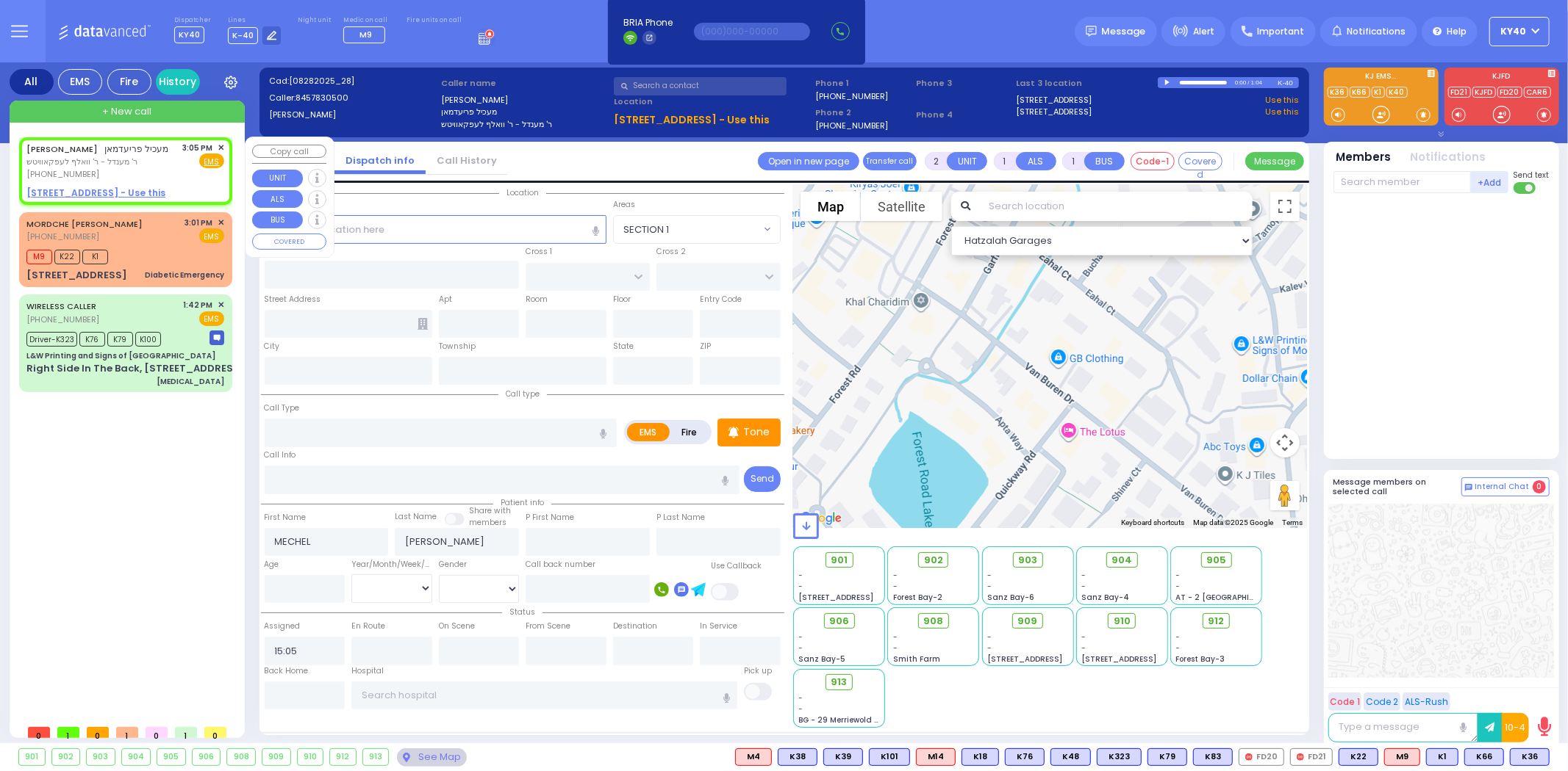
select select
radio input "true"
select select
select select "Hatzalah Garages"
click at [173, 167] on div "MECHEL FRIEDMAN מעכיל פריעדמאן ר' מענדל - ר' וואלף לעפקאוויטש (845) 783-0500 3:…" at bounding box center [125, 161] width 198 height 39
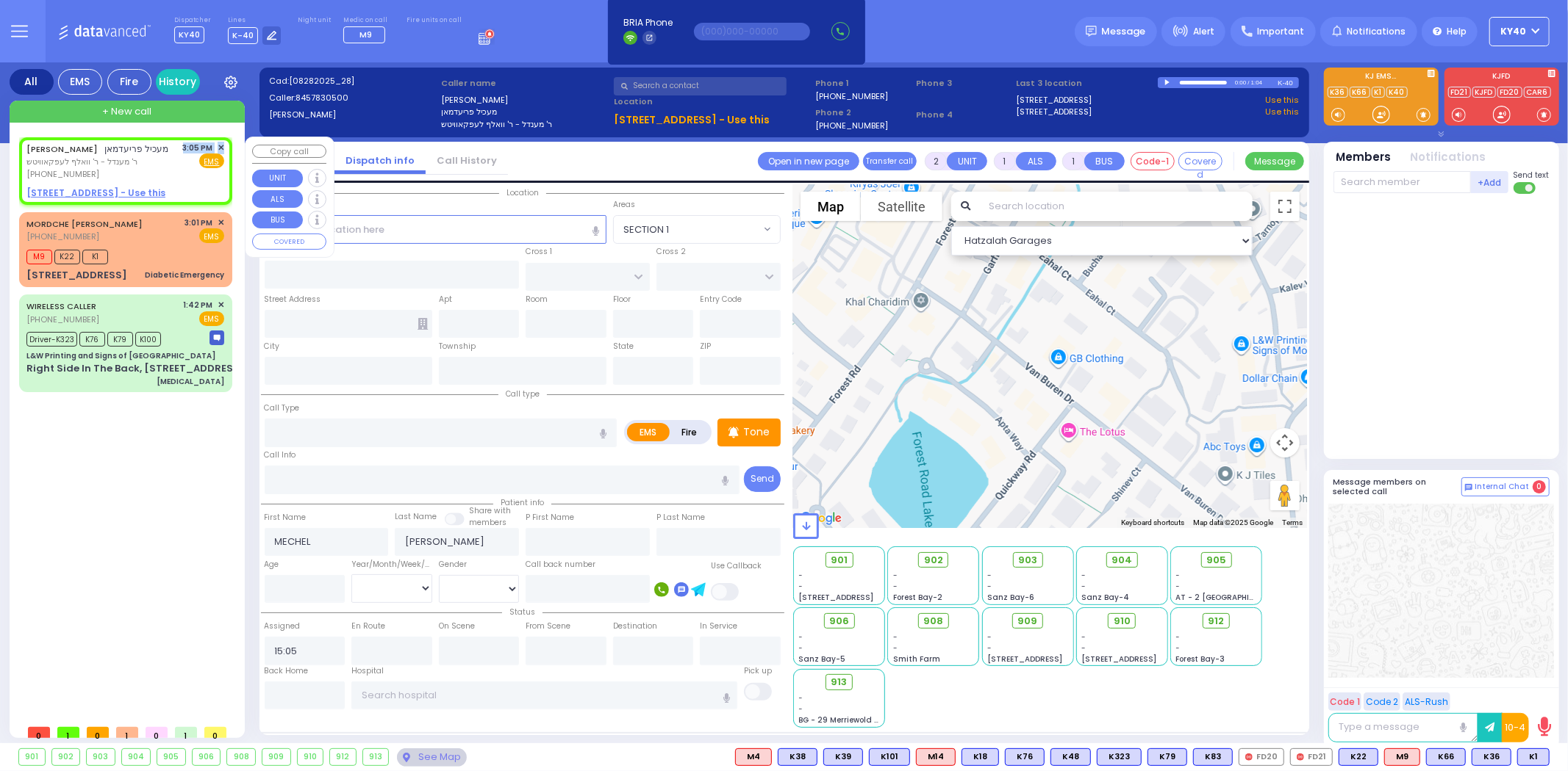
select select
radio input "true"
select select
select select "Hatzalah Garages"
click at [90, 159] on span "ר' מענדל - ר' וואלף לעפקאוויטש" at bounding box center [98, 161] width 143 height 12
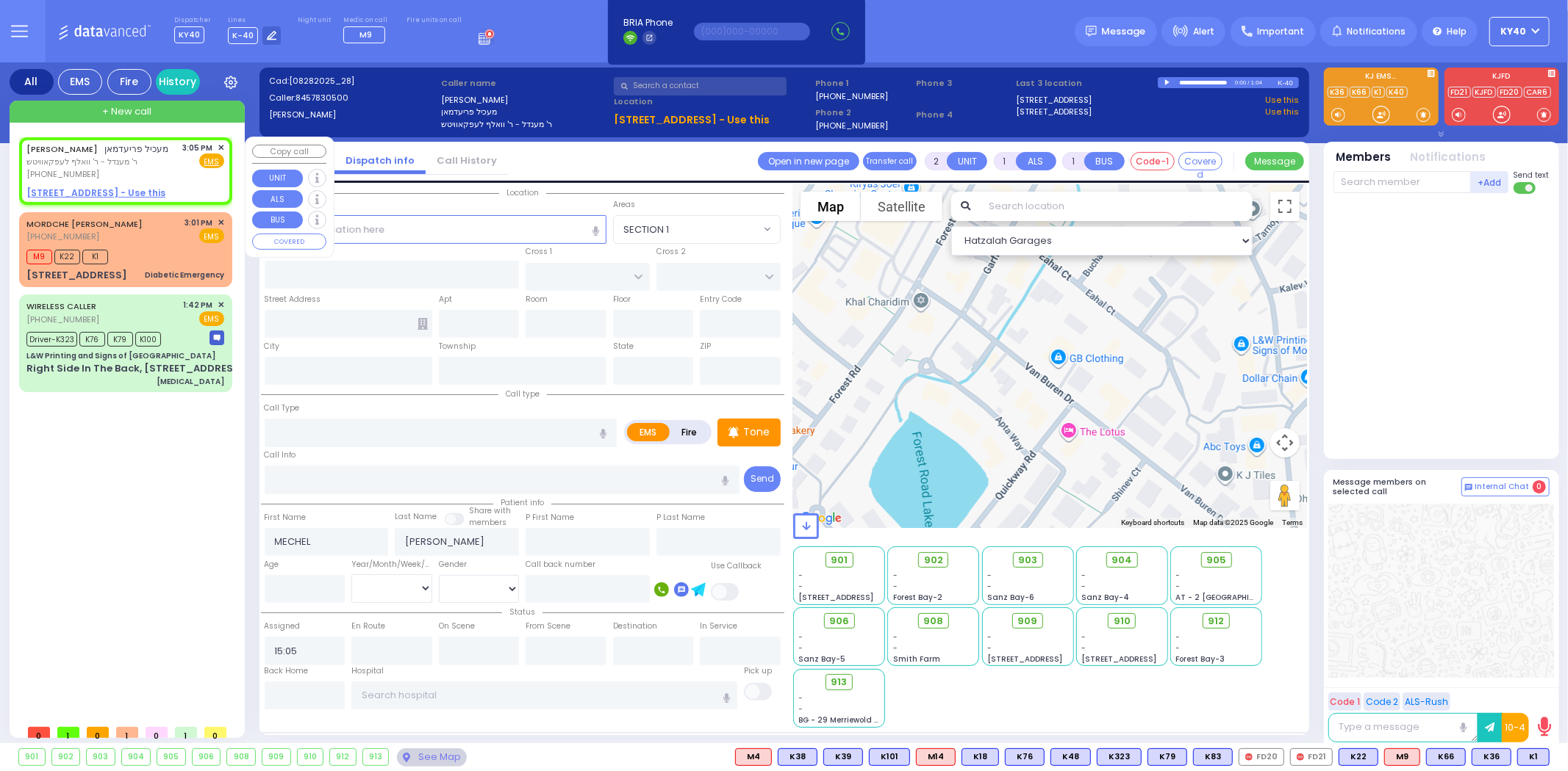
select select
radio input "true"
select select
select select "Hatzalah Garages"
click at [218, 148] on span "✕" at bounding box center [220, 148] width 6 height 12
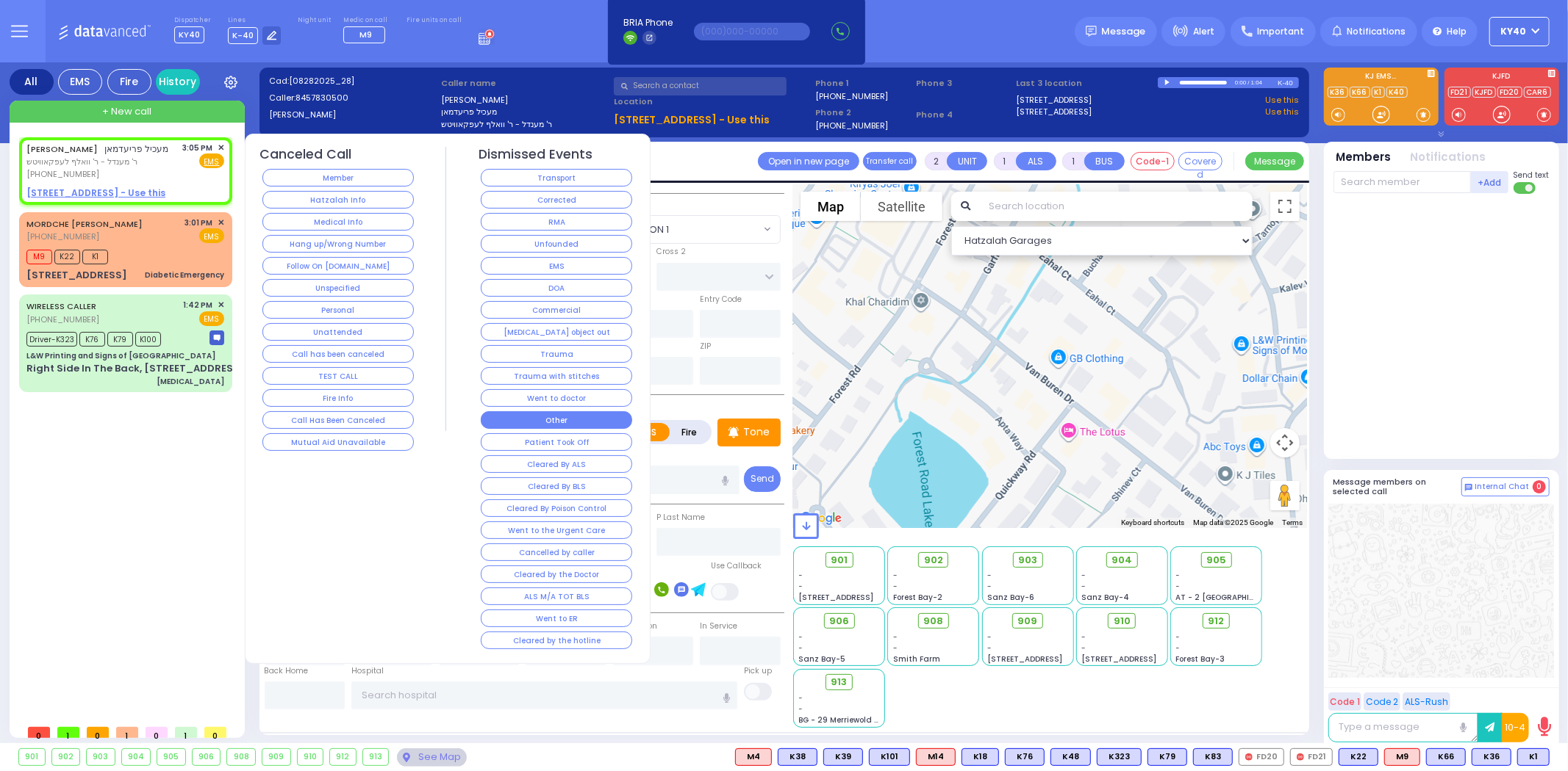
click at [557, 415] on button "Other" at bounding box center [556, 419] width 151 height 18
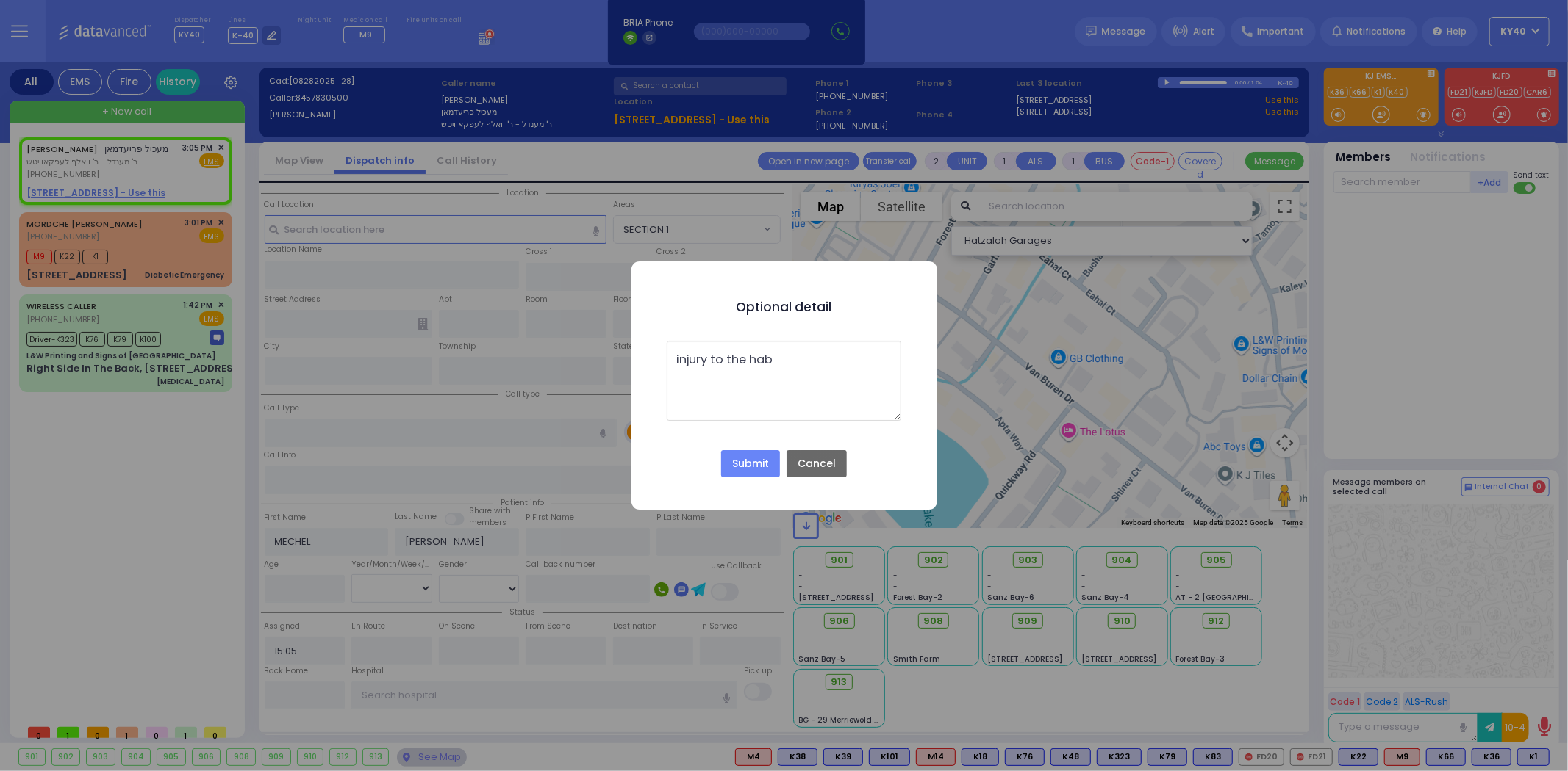
type textarea "injury to the hab"
click at [828, 458] on button "Cancel" at bounding box center [816, 464] width 60 height 28
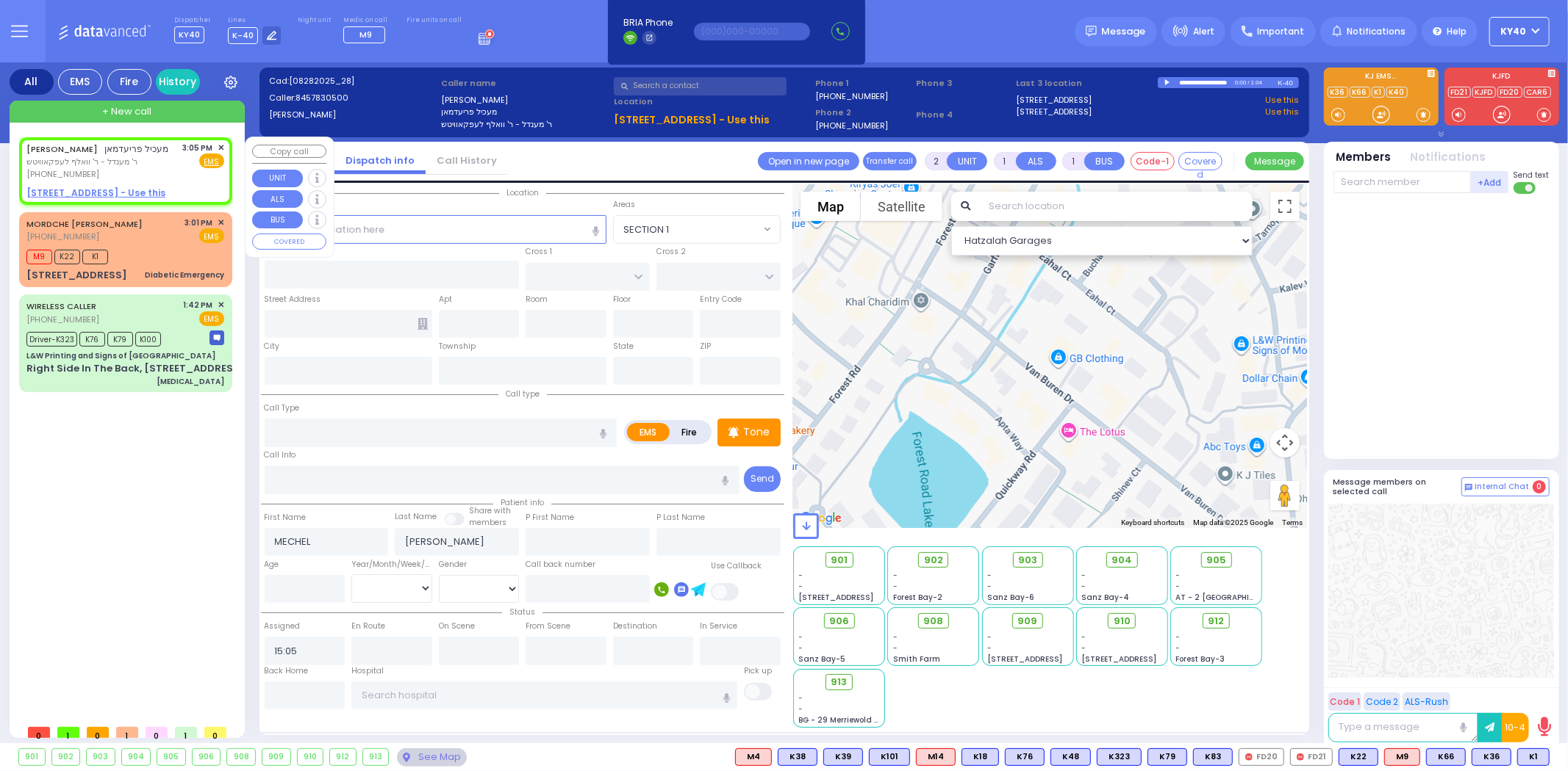
select select
radio input "true"
select select
click at [113, 157] on span "ר' מענדל - ר' וואלף לעפקאוויטש" at bounding box center [98, 161] width 143 height 12
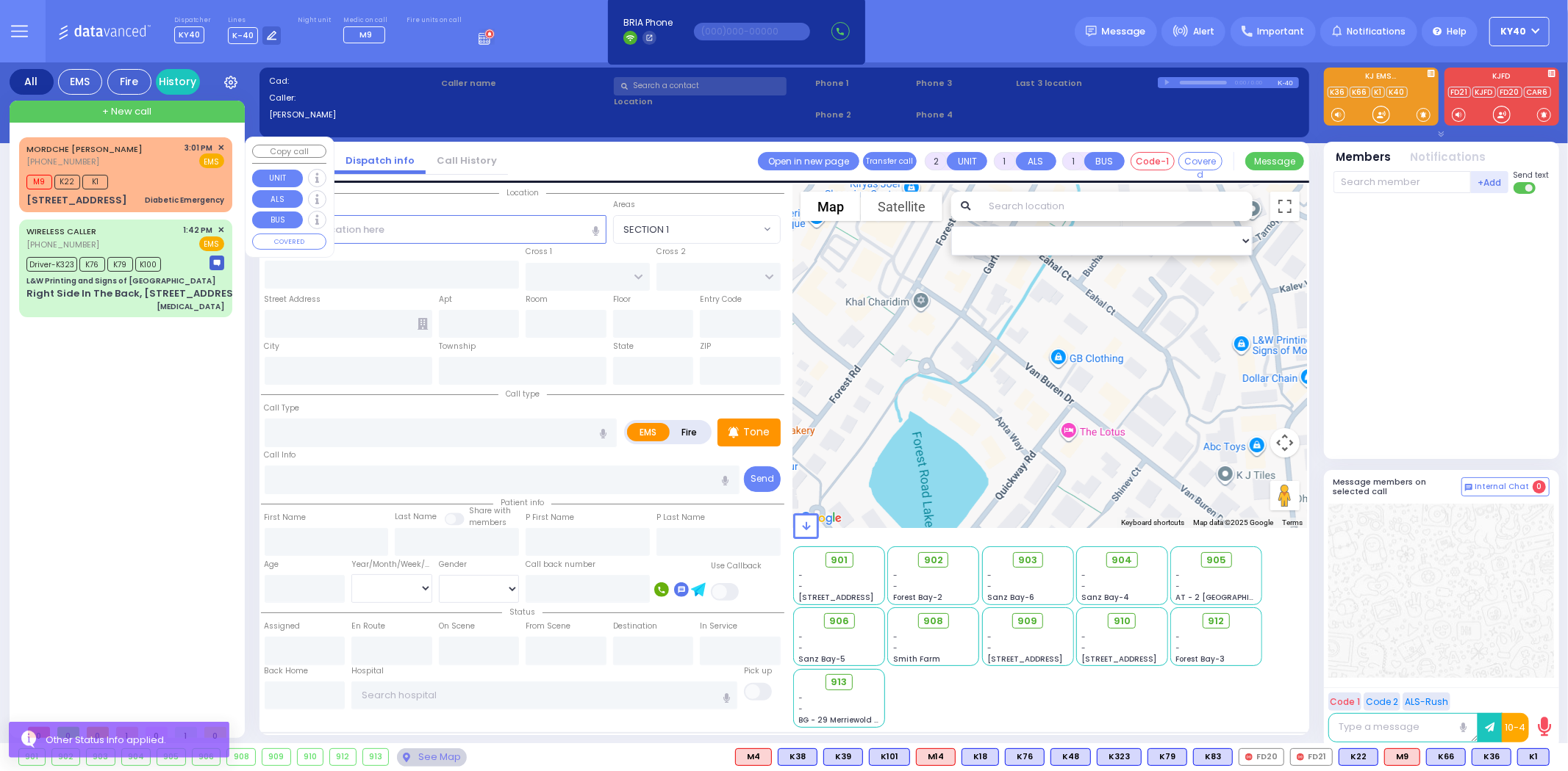
click at [149, 159] on div "MORDCHE ARON WEISS (845) 637-1445 3:01 PM ✕ EMS" at bounding box center [125, 155] width 198 height 27
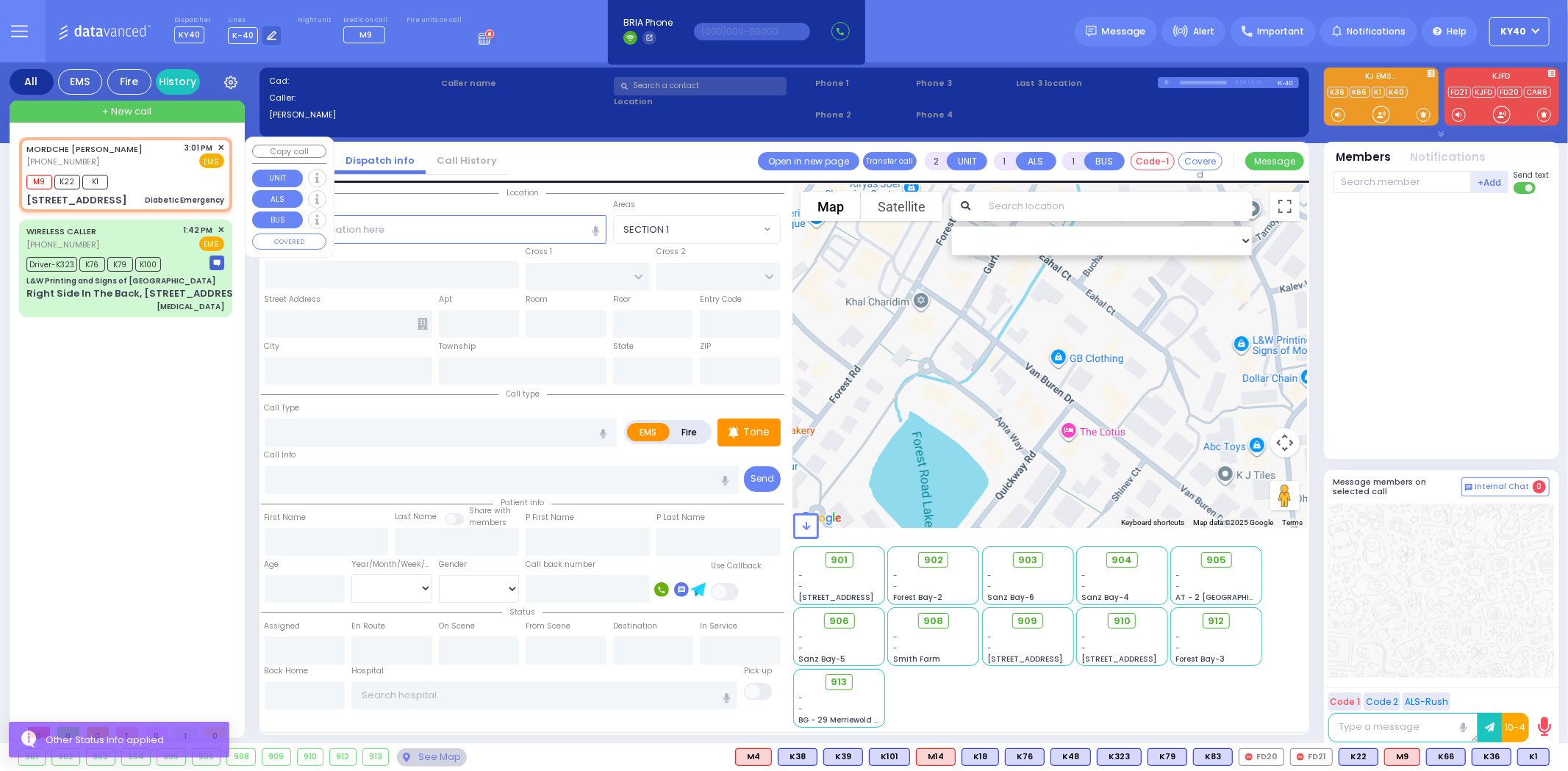
type input "1"
select select
type input "Diabetic Emergency"
radio input "true"
type input "MORDCHE ARON"
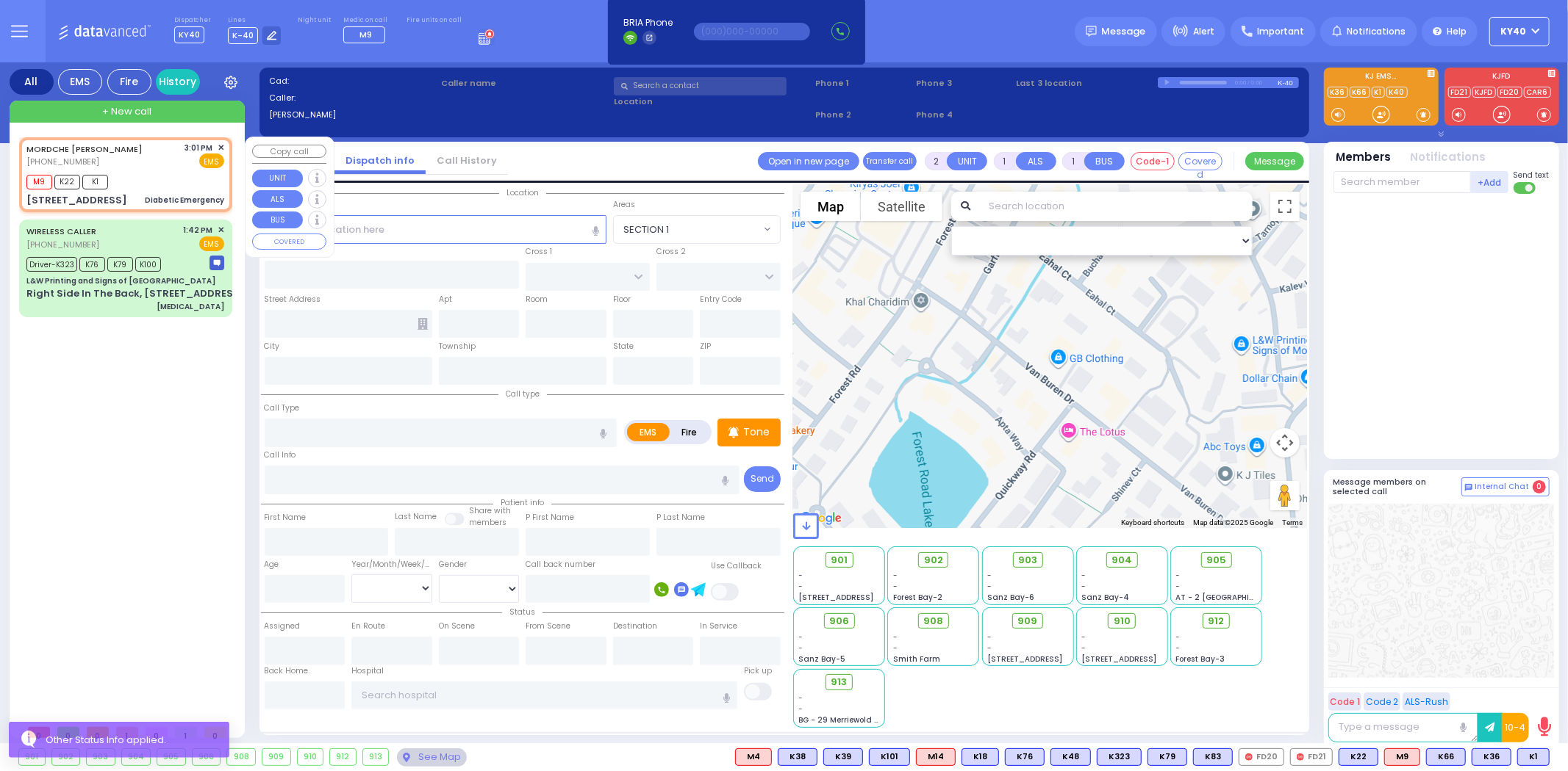
type input "WEISS"
select select
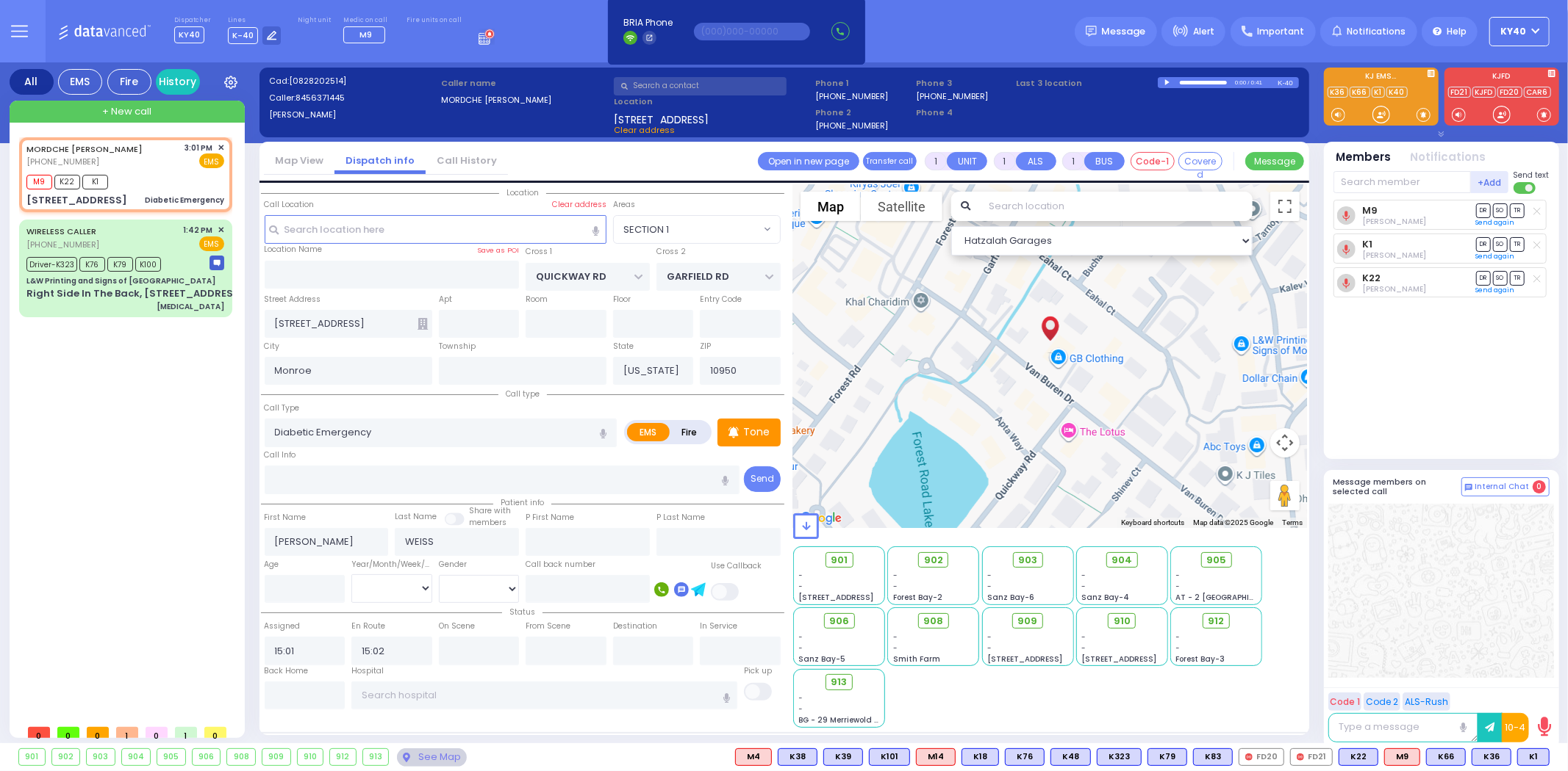
click at [27, 31] on button at bounding box center [19, 31] width 53 height 62
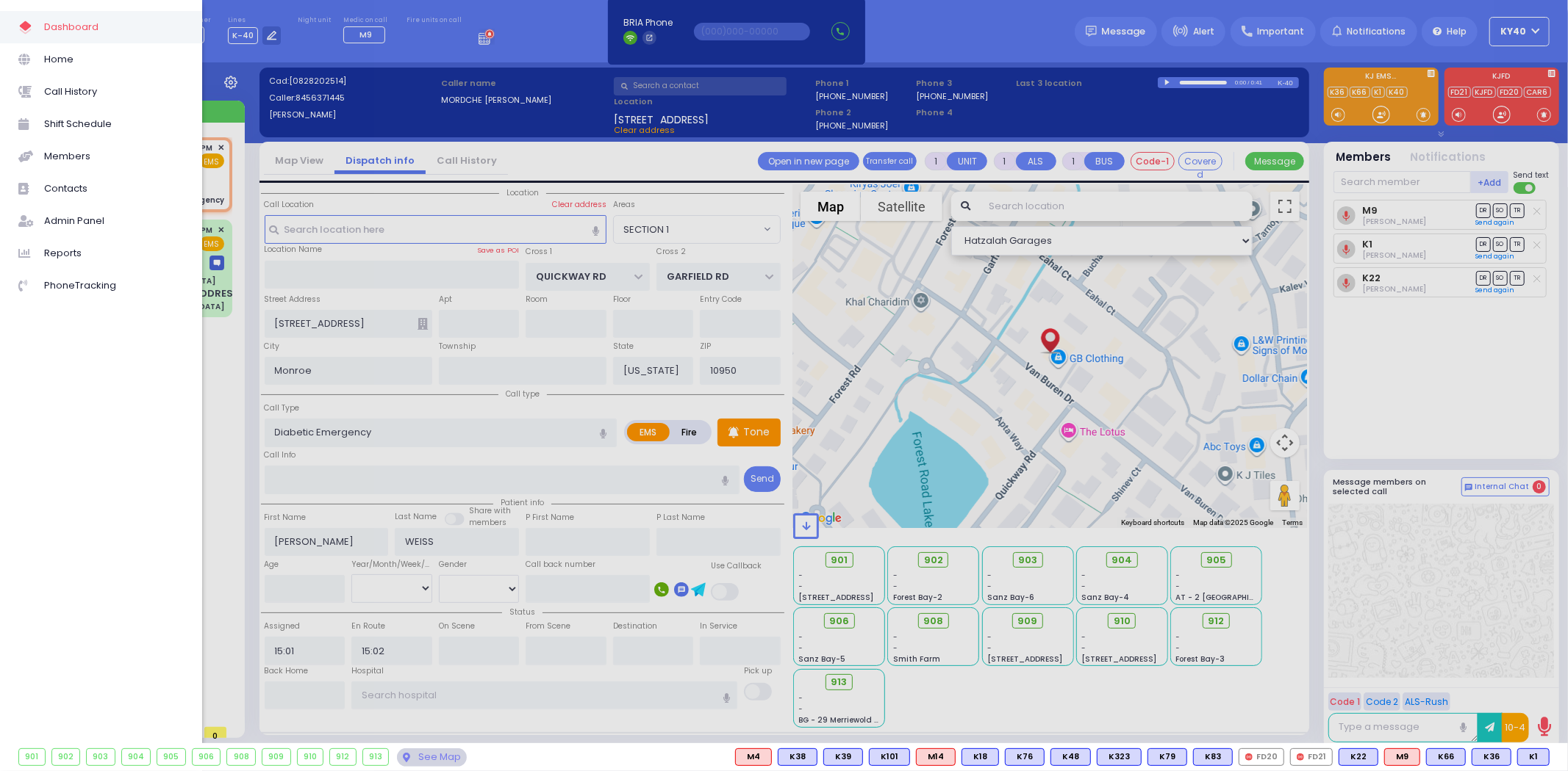
click at [71, 89] on span "Call History" at bounding box center [114, 92] width 139 height 19
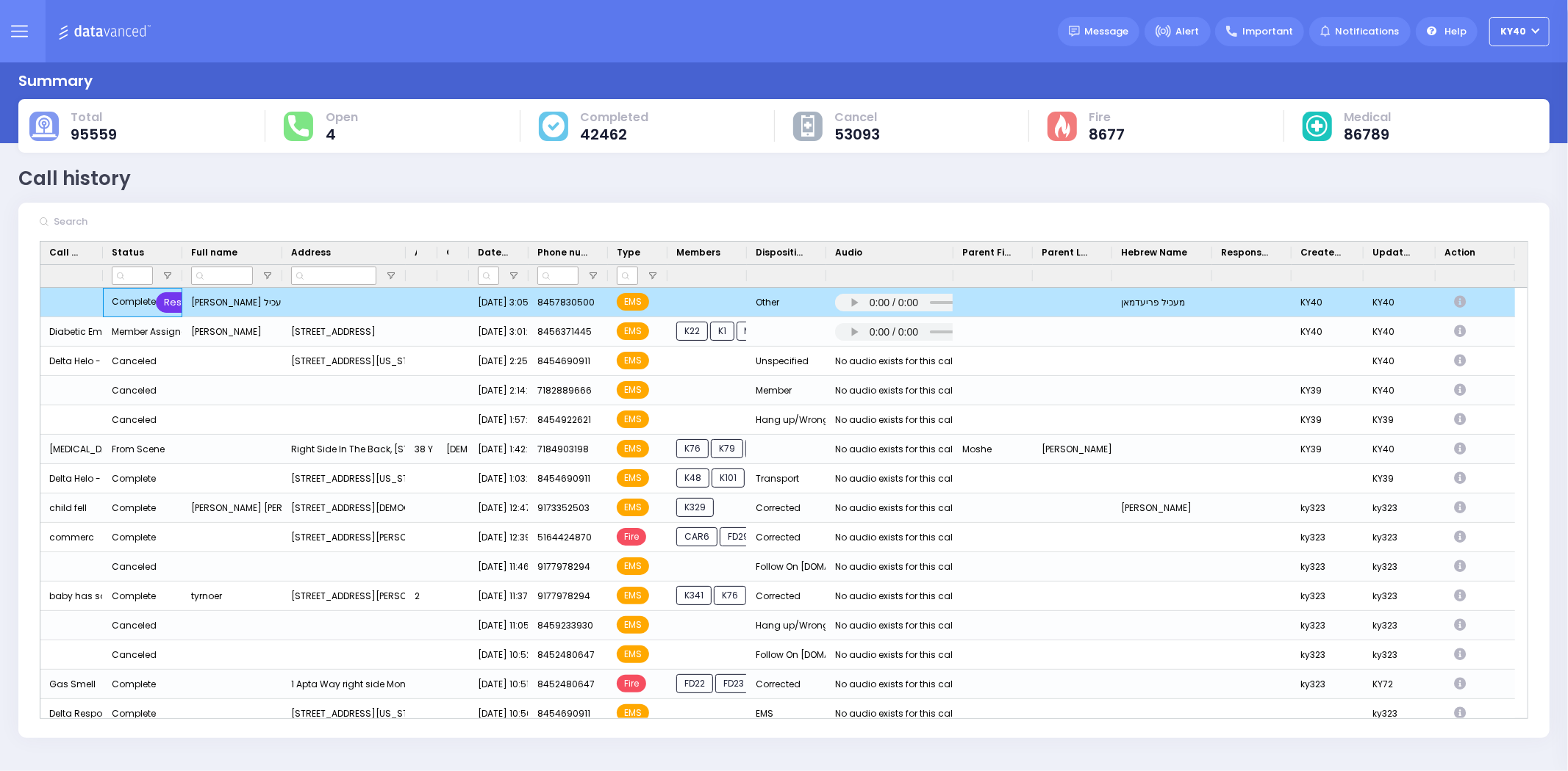
click at [169, 303] on div "Restore" at bounding box center [183, 302] width 54 height 20
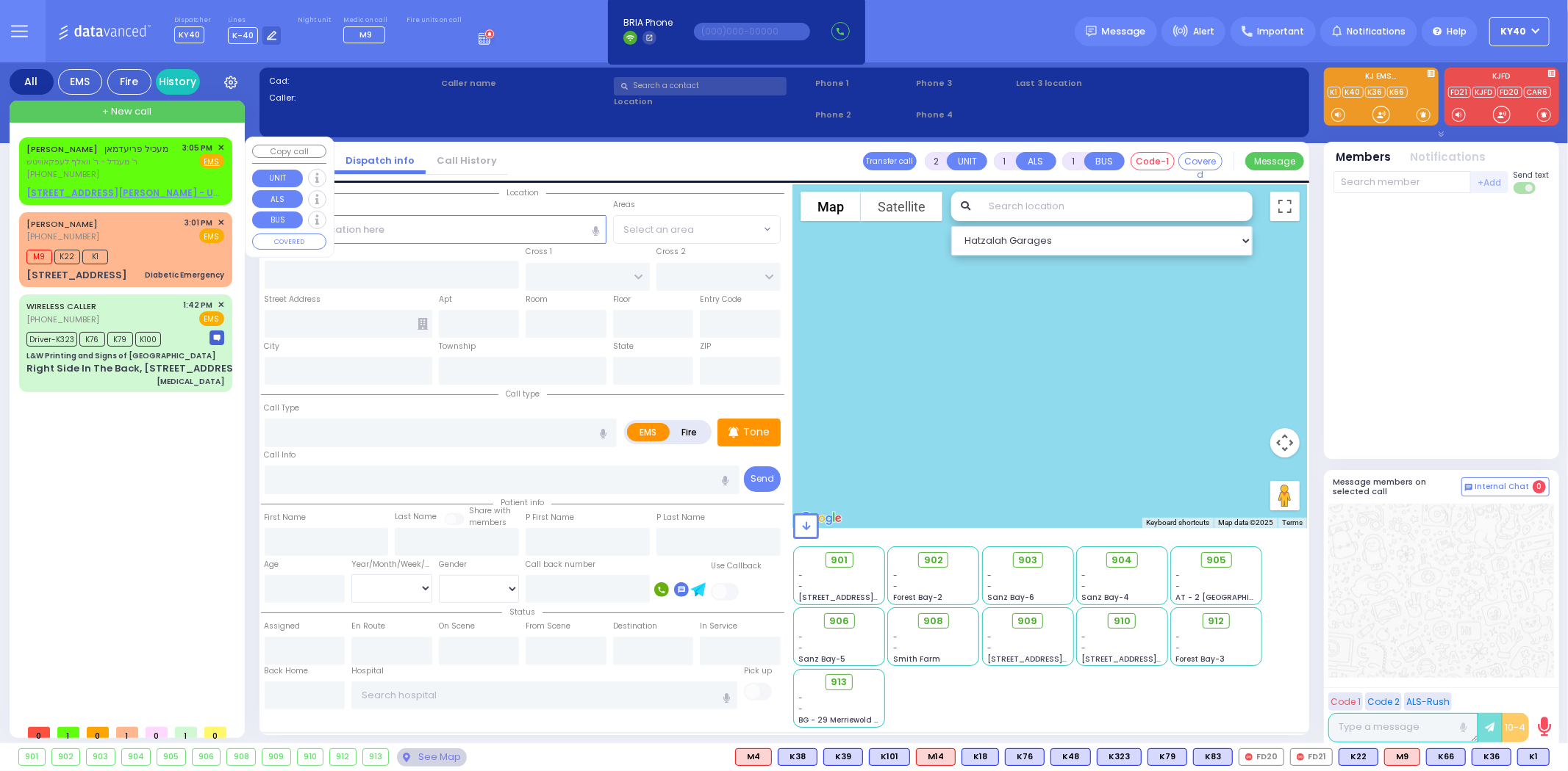
drag, startPoint x: 135, startPoint y: 148, endPoint x: 98, endPoint y: 130, distance: 41.1
click at [133, 148] on span "מעכיל פריעדמאן" at bounding box center [136, 148] width 64 height 12
select select
radio input "true"
type input "MECHEL"
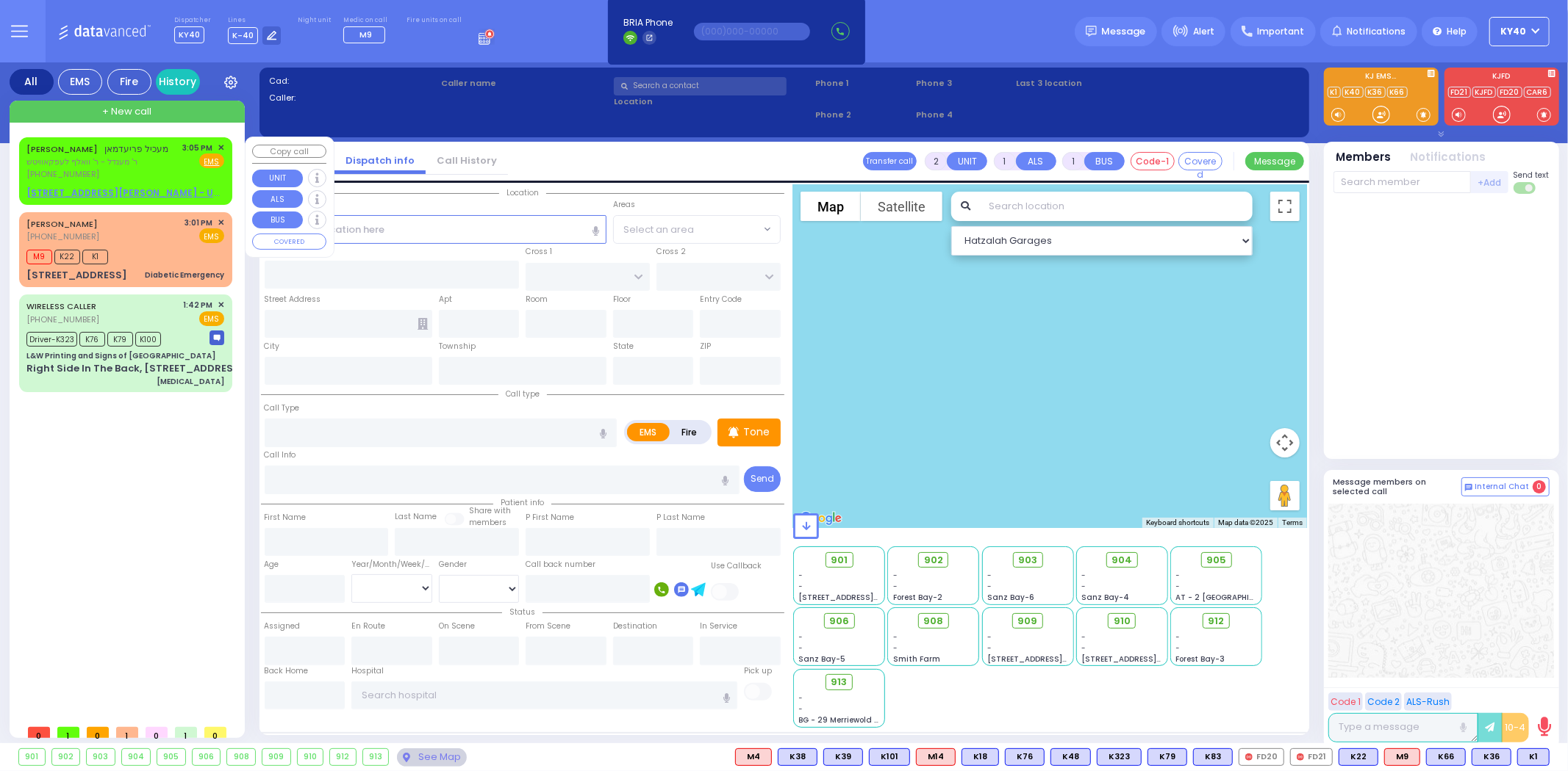
type input "FRIEDMAN"
select select
type input "15:05"
select select "Hatzalah Garages"
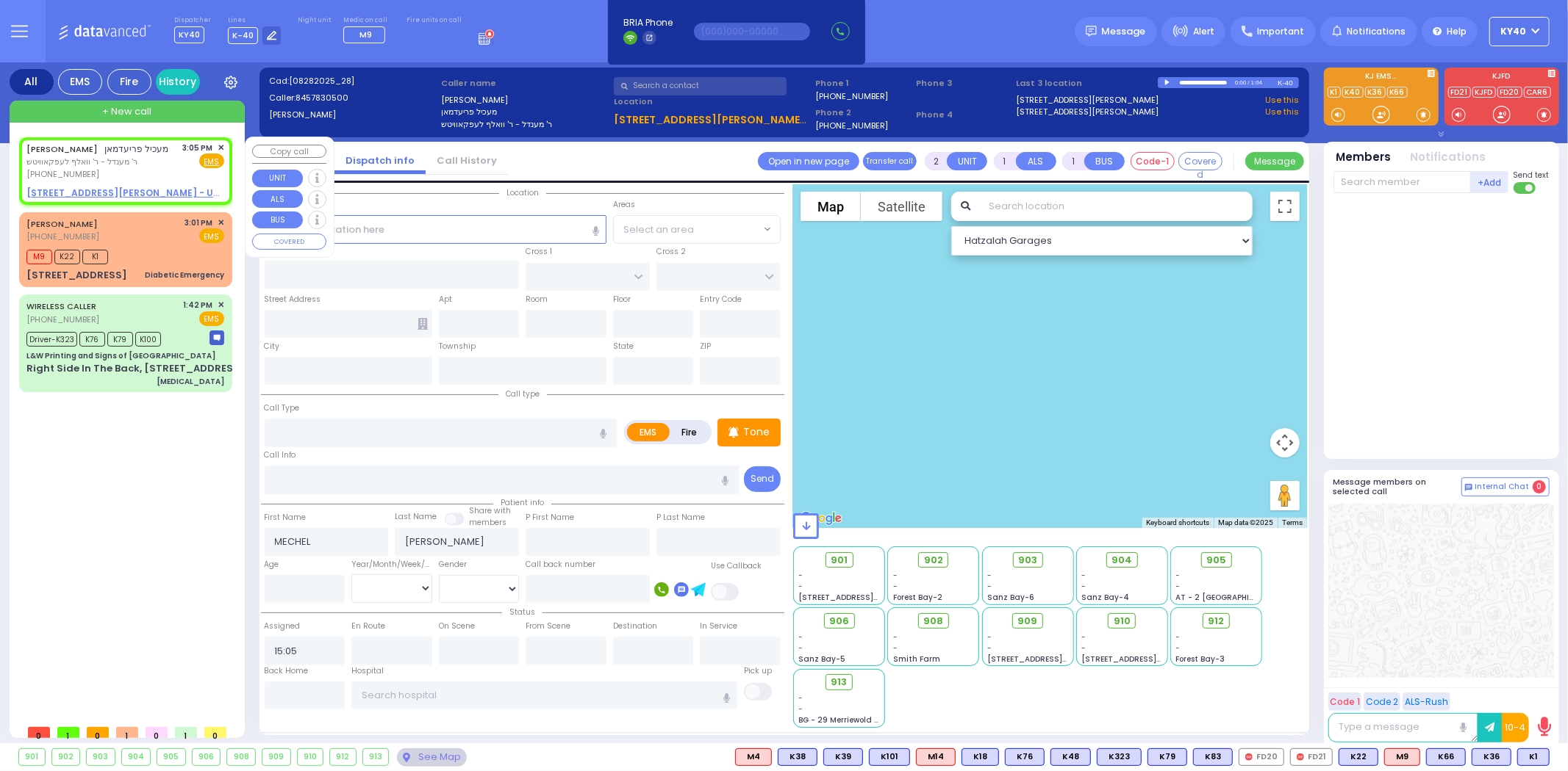
click at [120, 148] on span "מעכיל פריעדמאן" at bounding box center [136, 148] width 64 height 12
select select
radio input "true"
select select
select select "Hatzalah Garages"
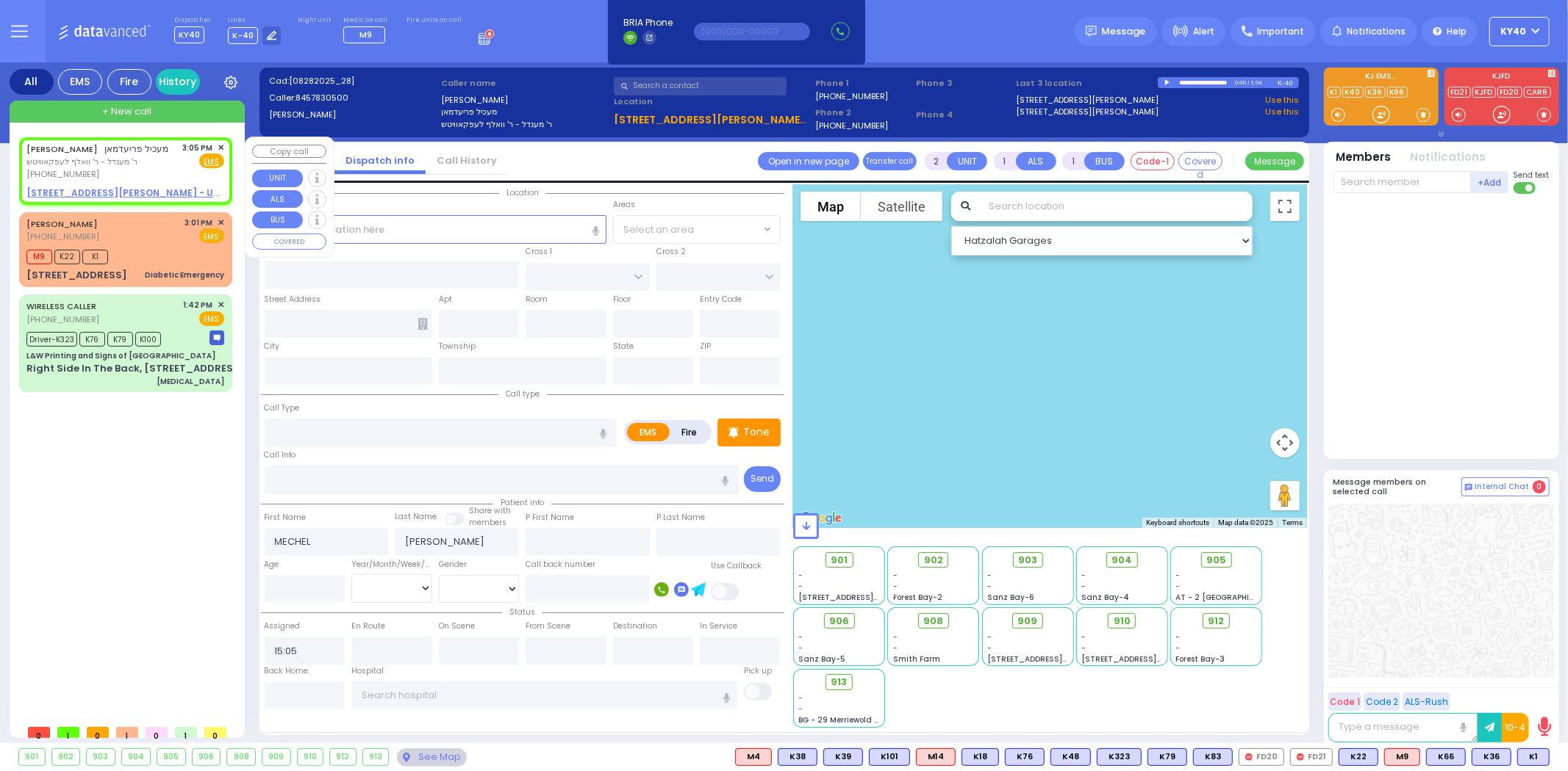
click at [163, 156] on div "MECHEL FRIEDMAN מעכיל פריעדמאן ר' מענדל - ר' וואלף לעפקאוויטש (845) 783-0500 3:…" at bounding box center [125, 161] width 198 height 39
select select
radio input "true"
select select
select select "Hatzalah Garages"
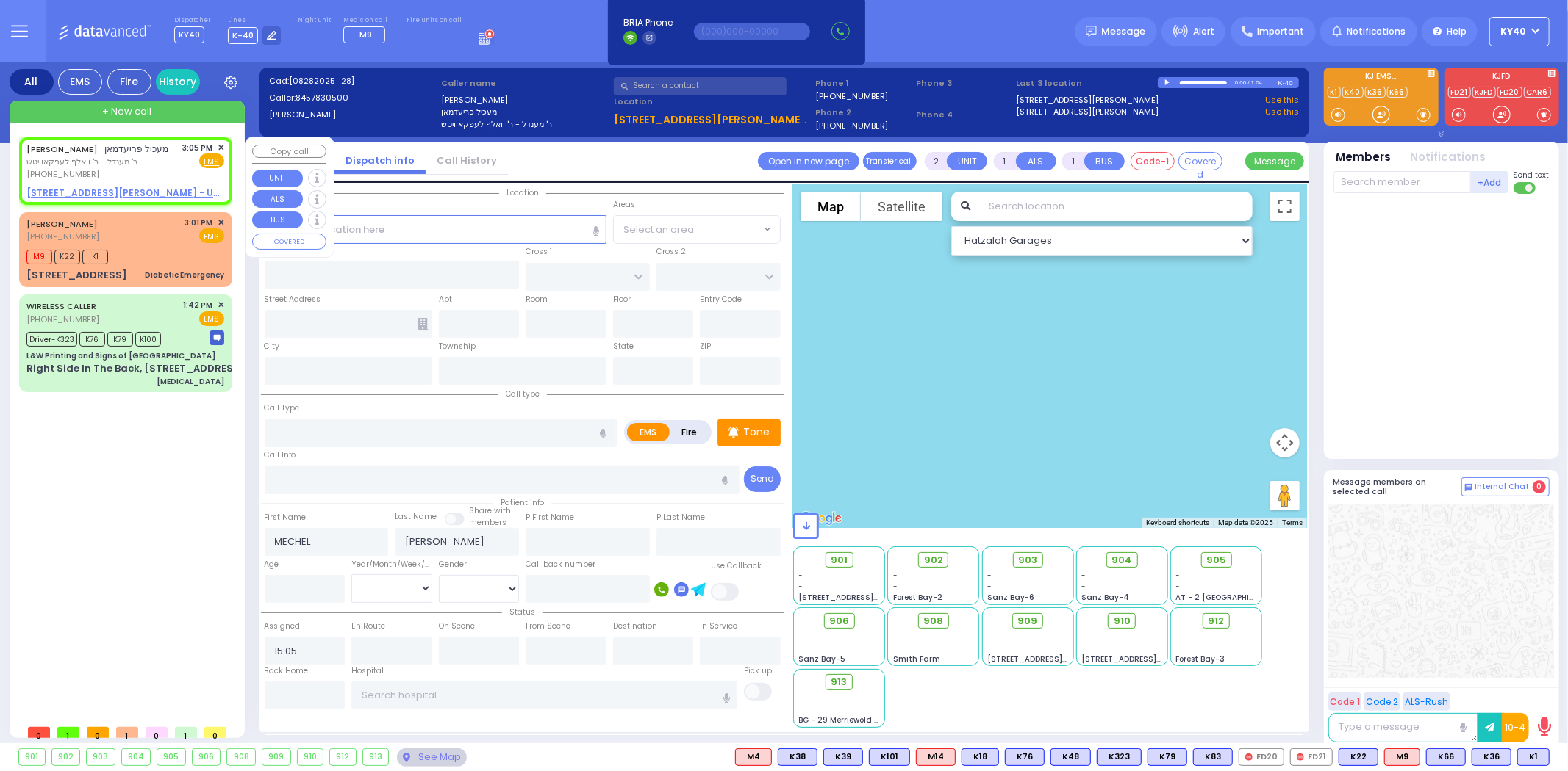
click at [159, 156] on span "ר' מענדל - ר' וואלף לעפקאוויטש" at bounding box center [98, 161] width 143 height 12
select select
radio input "true"
select select
select select "Hatzalah Garages"
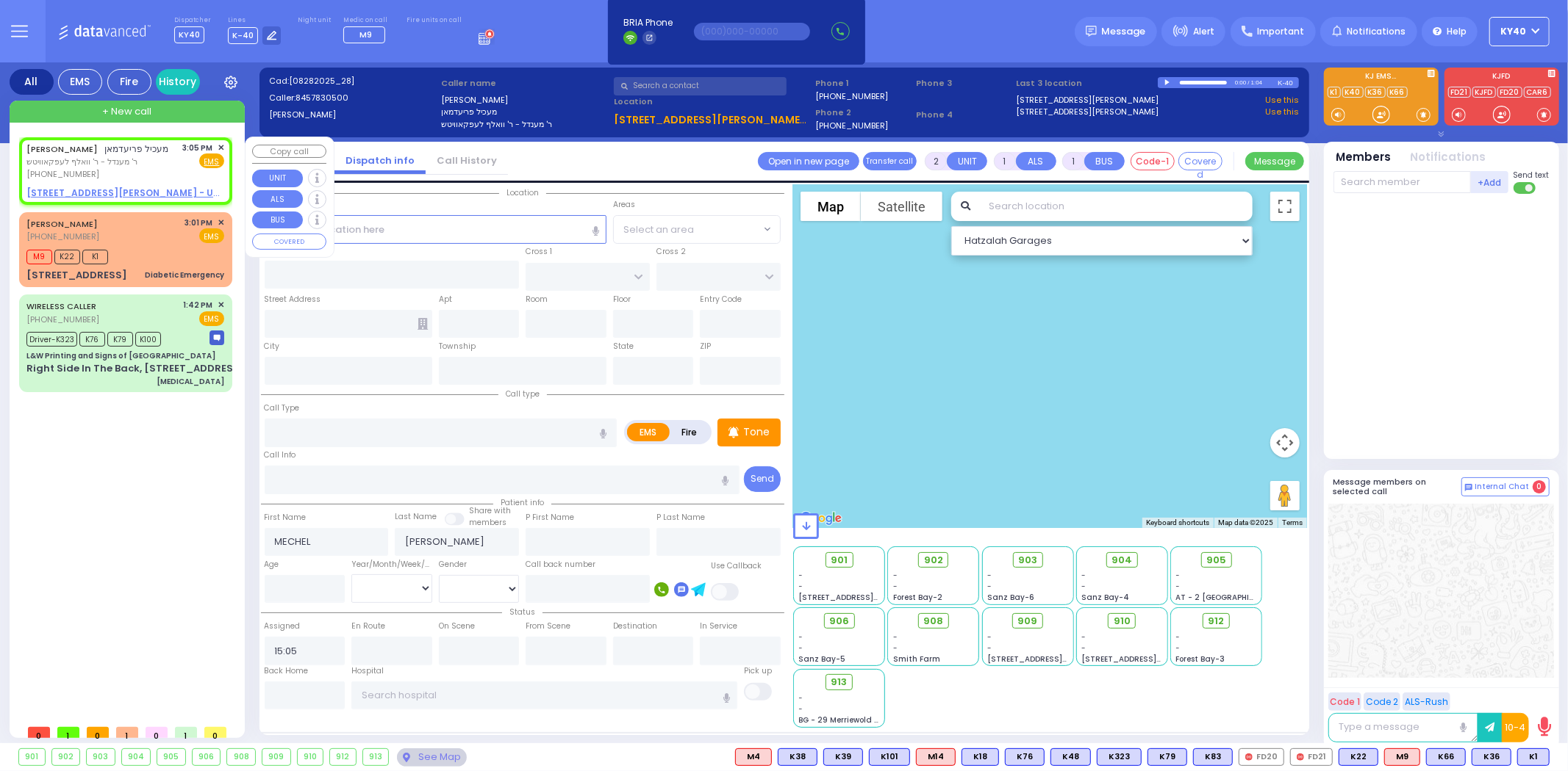
click at [149, 161] on span "ר' מענדל - ר' וואלף לעפקאוויטש" at bounding box center [98, 161] width 143 height 12
select select
radio input "true"
select select
select select "Hatzalah Garages"
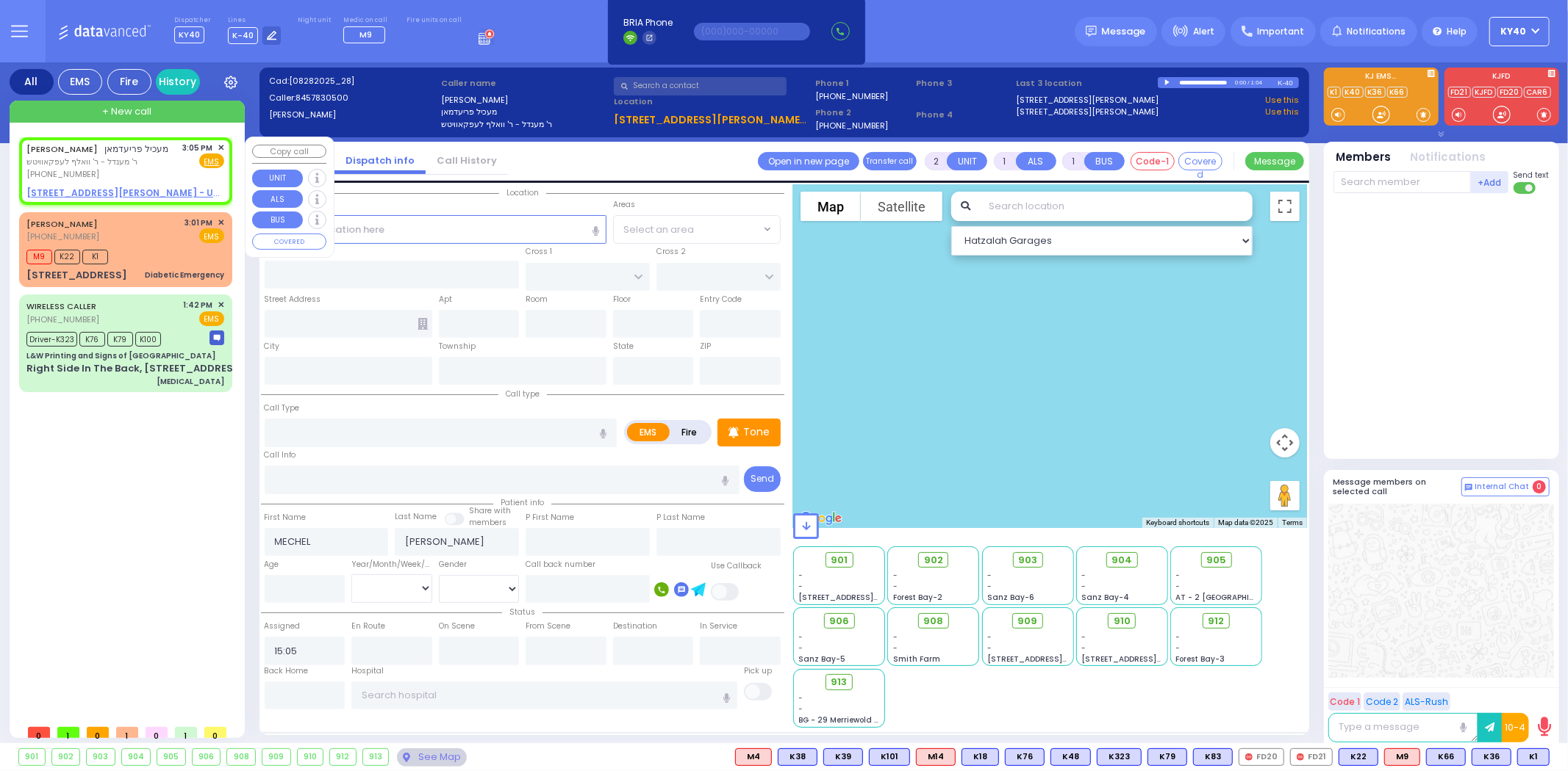
click at [218, 145] on span "✕" at bounding box center [220, 148] width 6 height 12
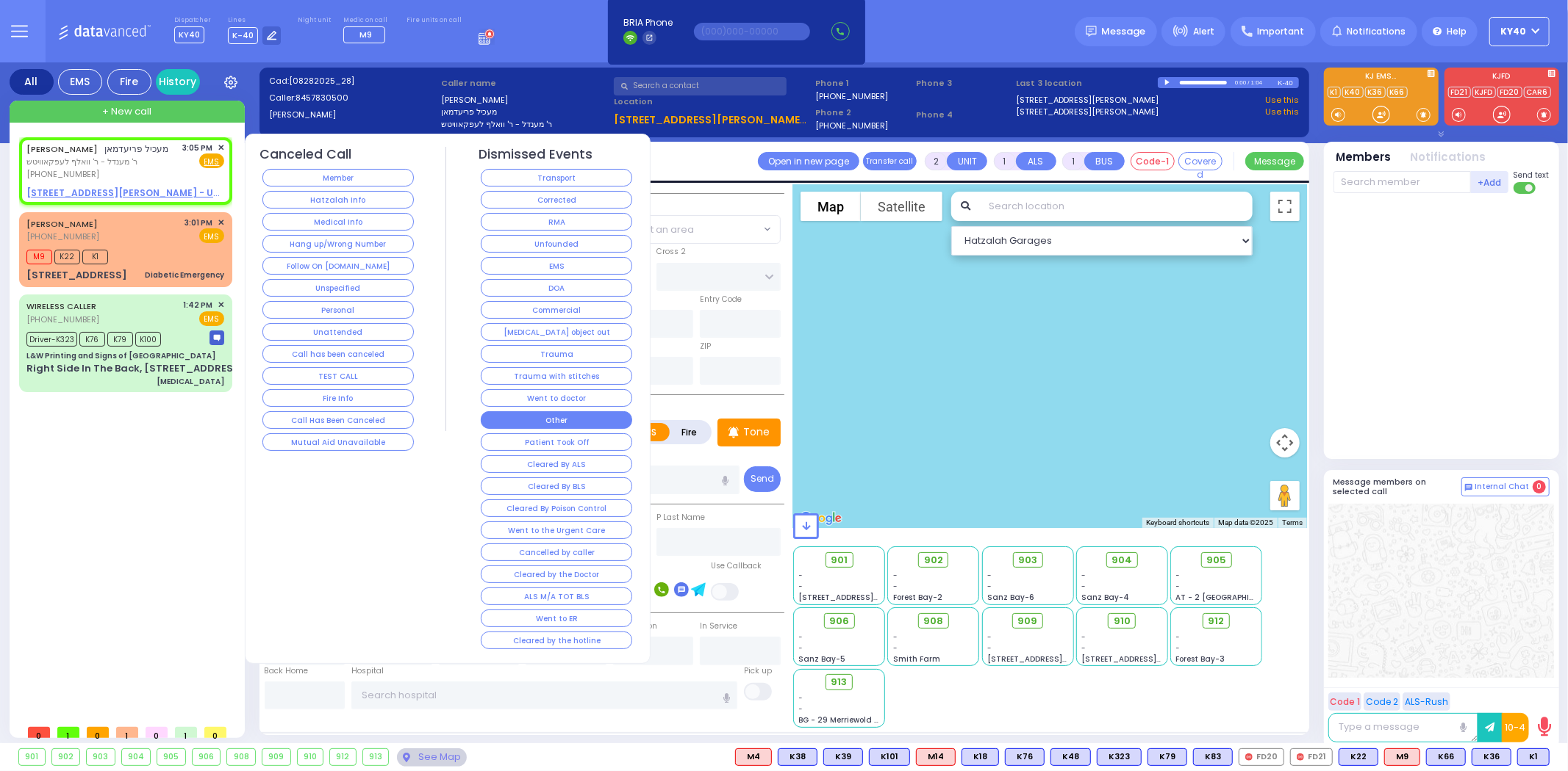
click at [556, 417] on button "Other" at bounding box center [556, 419] width 151 height 18
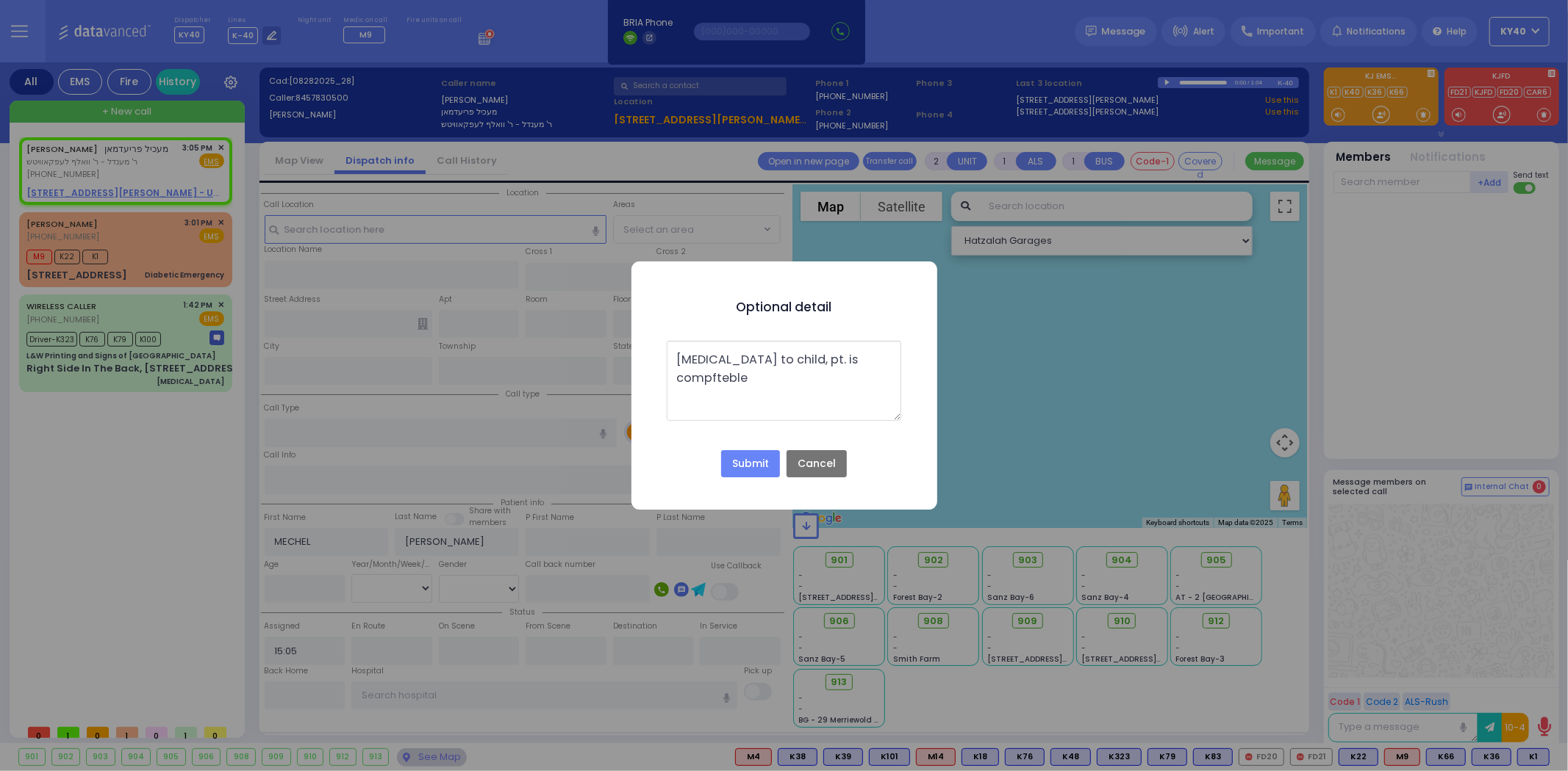
drag, startPoint x: 716, startPoint y: 373, endPoint x: 689, endPoint y: 375, distance: 27.1
click at [688, 375] on textarea "Hand injury to child, pt. is compfteble" at bounding box center [784, 380] width 234 height 80
click at [726, 376] on textarea "Hand injury to child, pt. is compfteble" at bounding box center [784, 380] width 234 height 80
click at [761, 376] on textarea "Hand injury to child, pt. is compfterble" at bounding box center [784, 380] width 234 height 80
drag, startPoint x: 724, startPoint y: 373, endPoint x: 712, endPoint y: 376, distance: 12.4
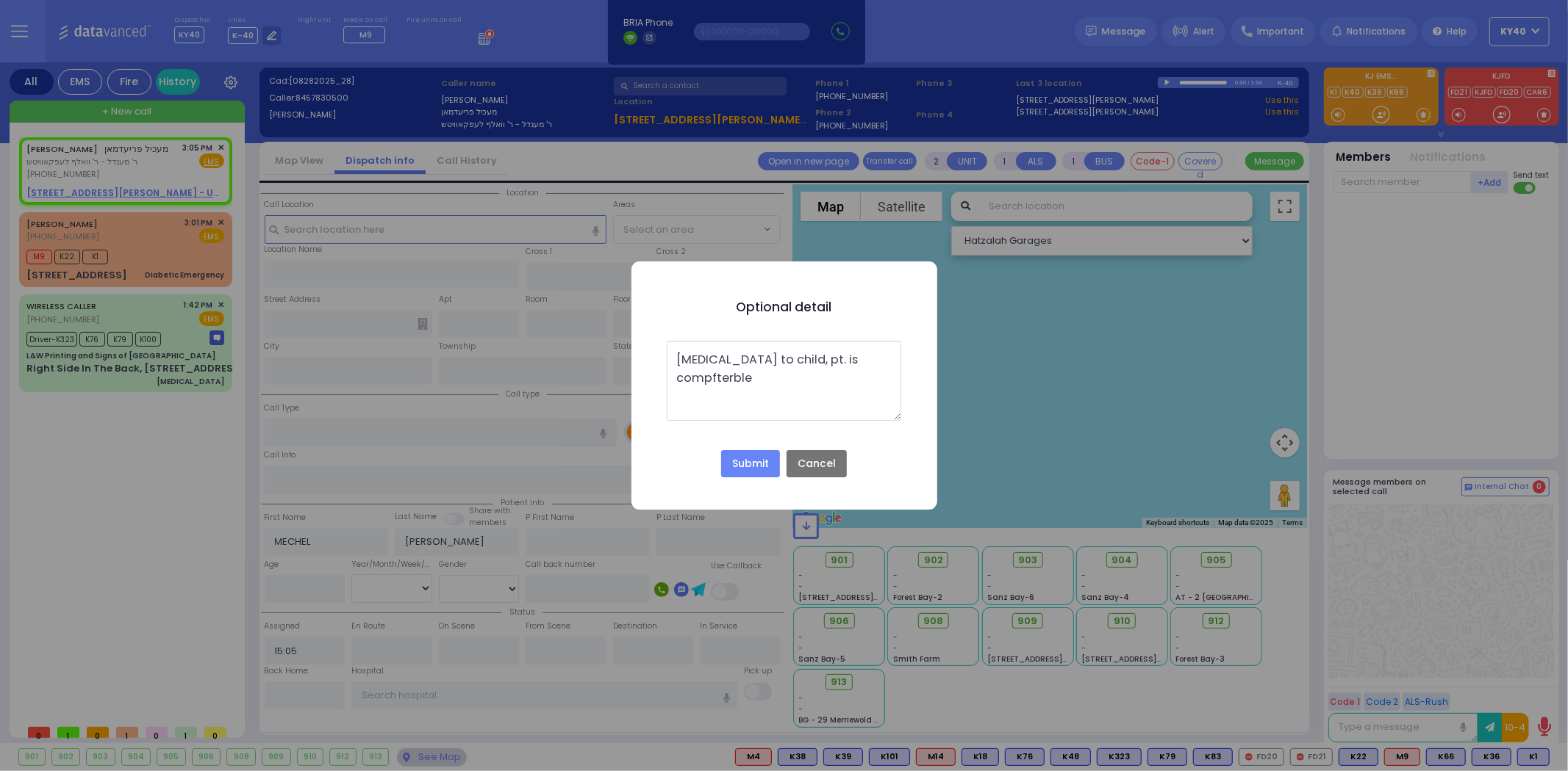
click at [712, 376] on textarea "Hand injury to child, pt. is compfterble" at bounding box center [784, 380] width 234 height 80
click at [768, 373] on textarea "Hand injury to child, pt. is compfterble" at bounding box center [784, 380] width 234 height 80
click at [863, 357] on textarea "Hand injury to child, pt. is comfotble" at bounding box center [784, 380] width 234 height 80
type textarea "Hand injury to child, pt. is comfortable, was advised to go to acute care for t…"
click at [756, 464] on button "Submit" at bounding box center [750, 464] width 58 height 28
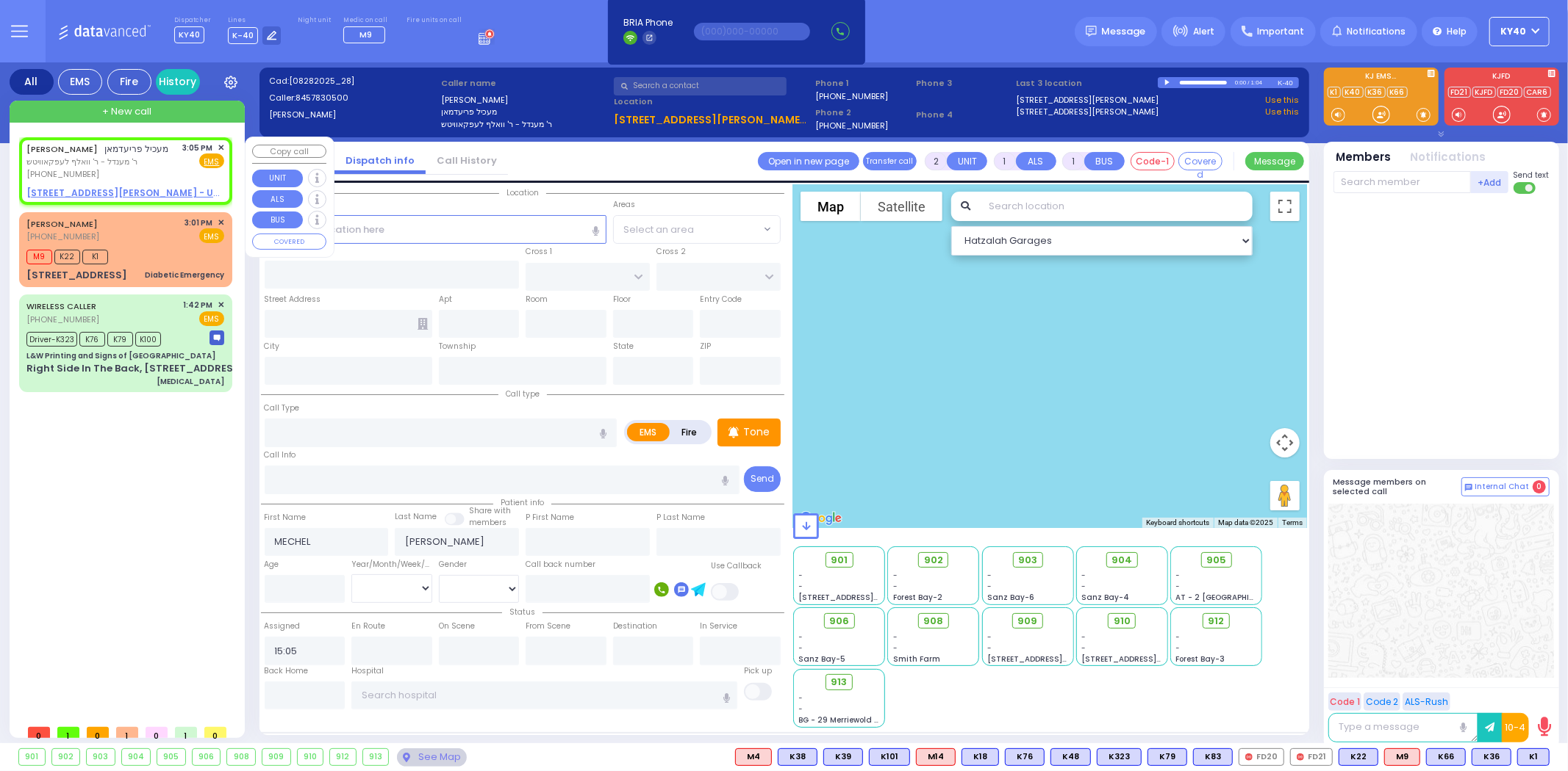
select select
radio input "true"
select select
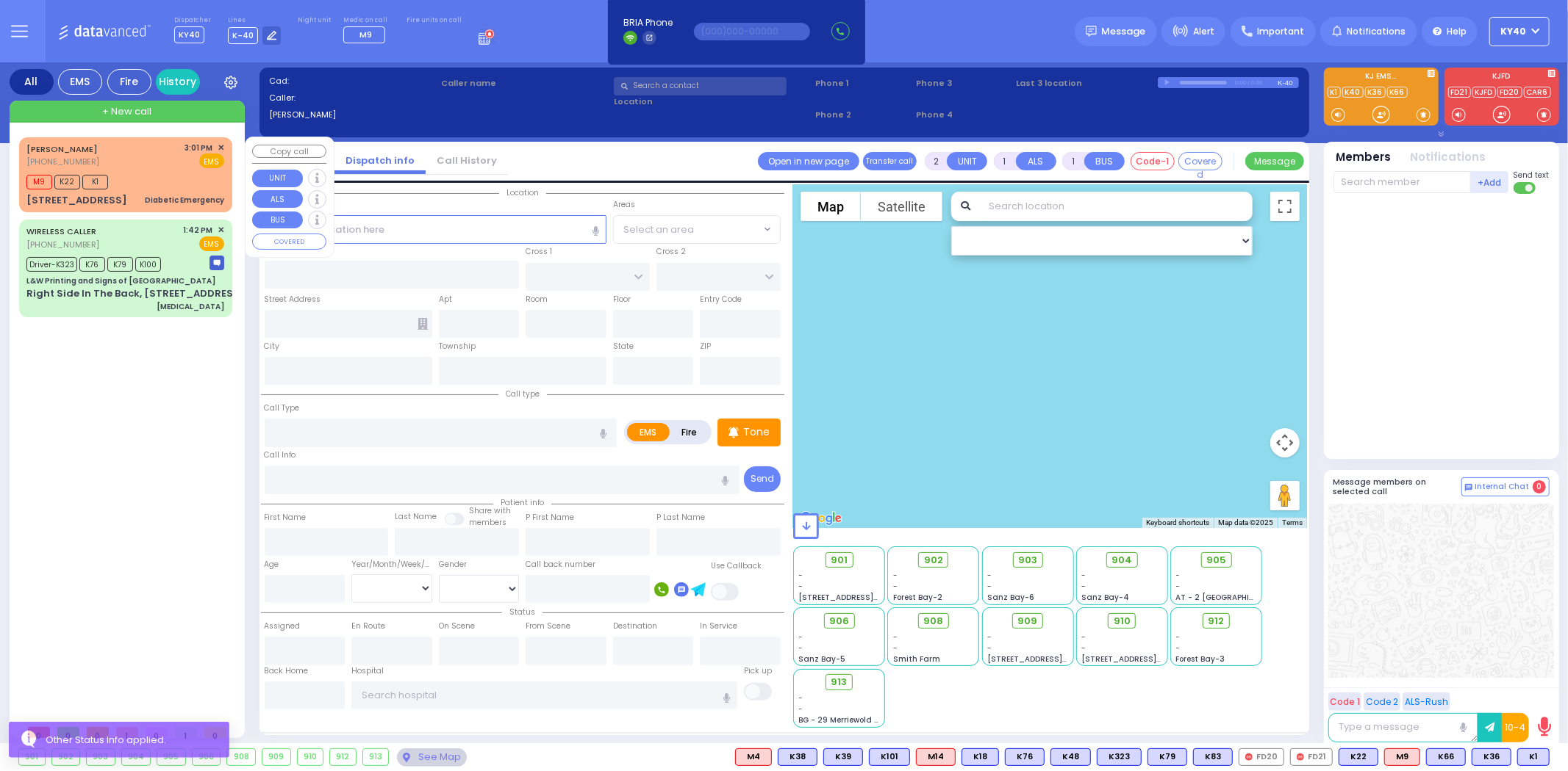
click at [167, 159] on div "[PERSON_NAME] [PHONE_NUMBER] 3:01 PM ✕ EMS" at bounding box center [125, 155] width 198 height 27
type input "1"
select select
type input "Diabetic Emergency"
radio input "true"
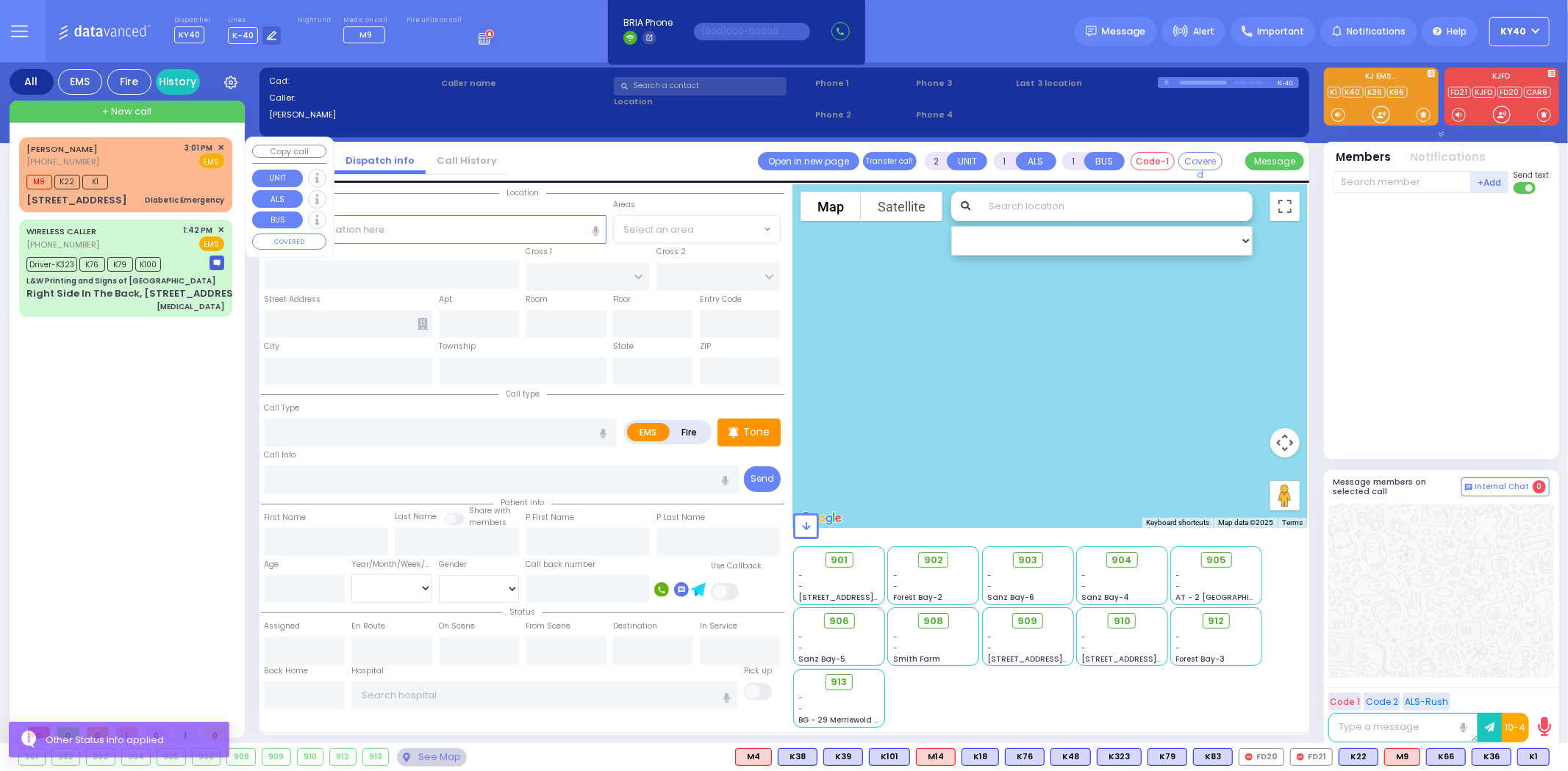
type input "[PERSON_NAME]"
type input "WEISS"
select select
type input "15:01"
type input "15:02"
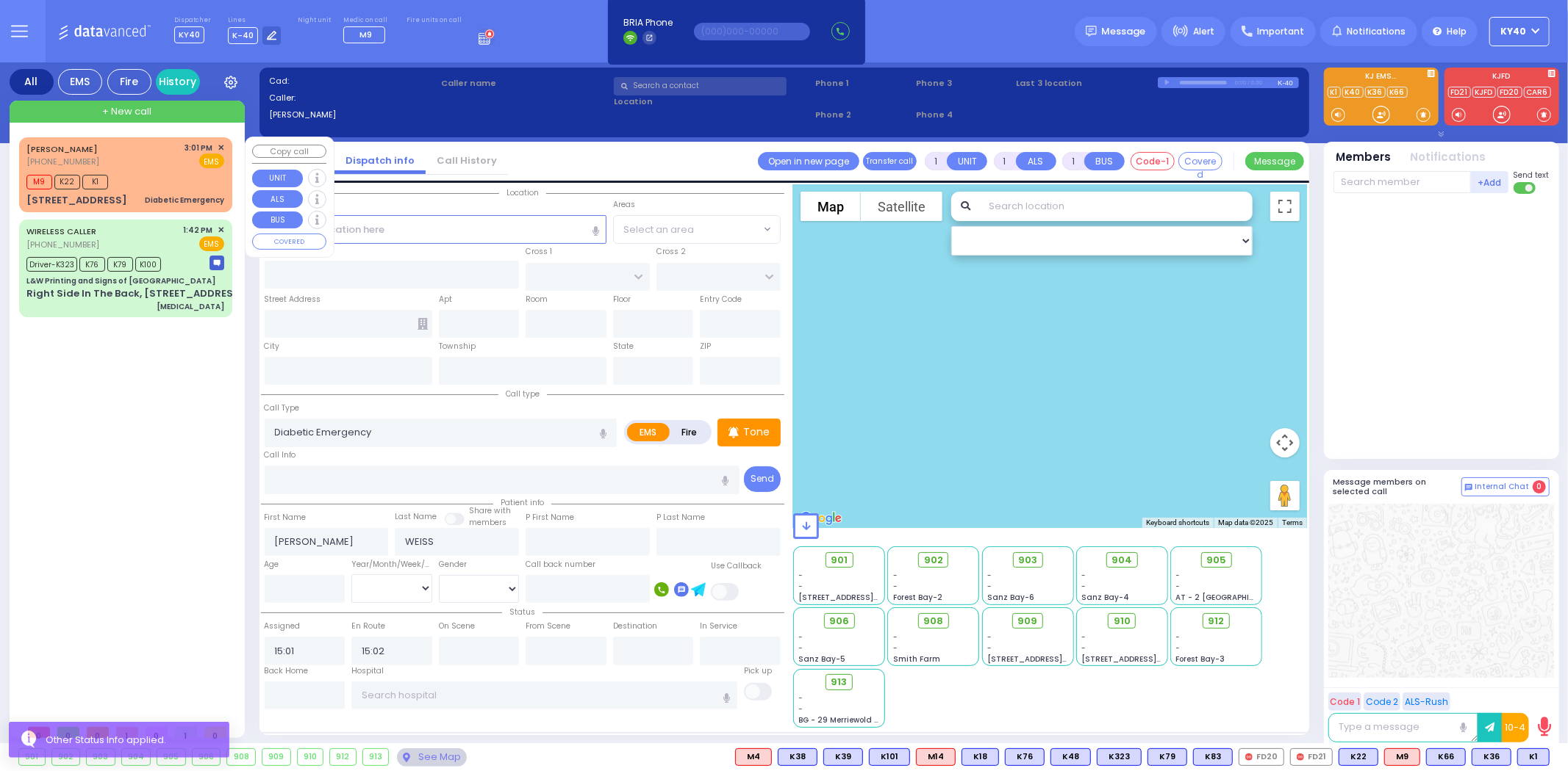
select select "Hatzalah Garages"
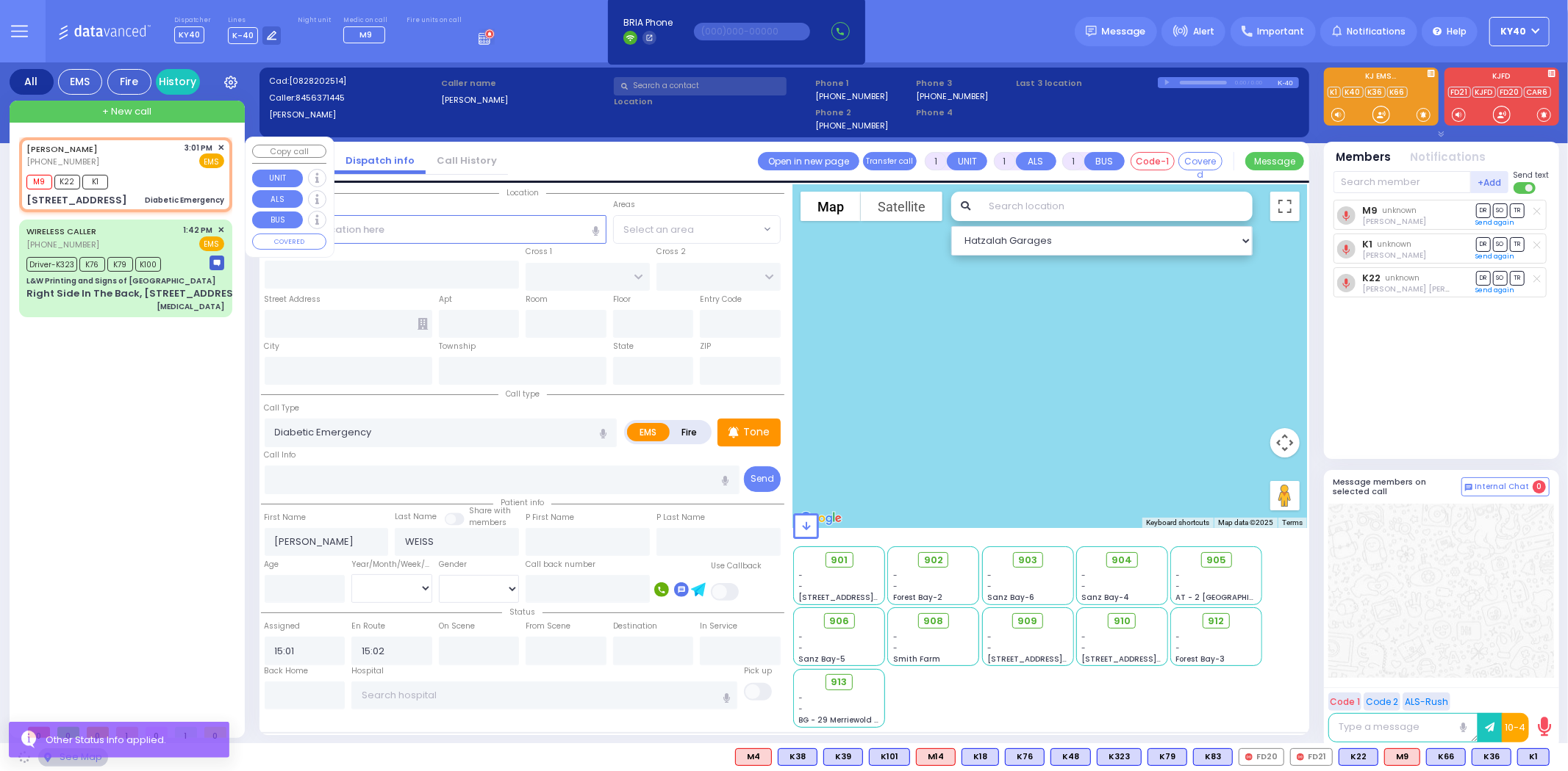
type input "QUICKWAY RD"
type input "GARFIELD RD"
type input "[STREET_ADDRESS]"
type input "Monroe"
type input "[US_STATE]"
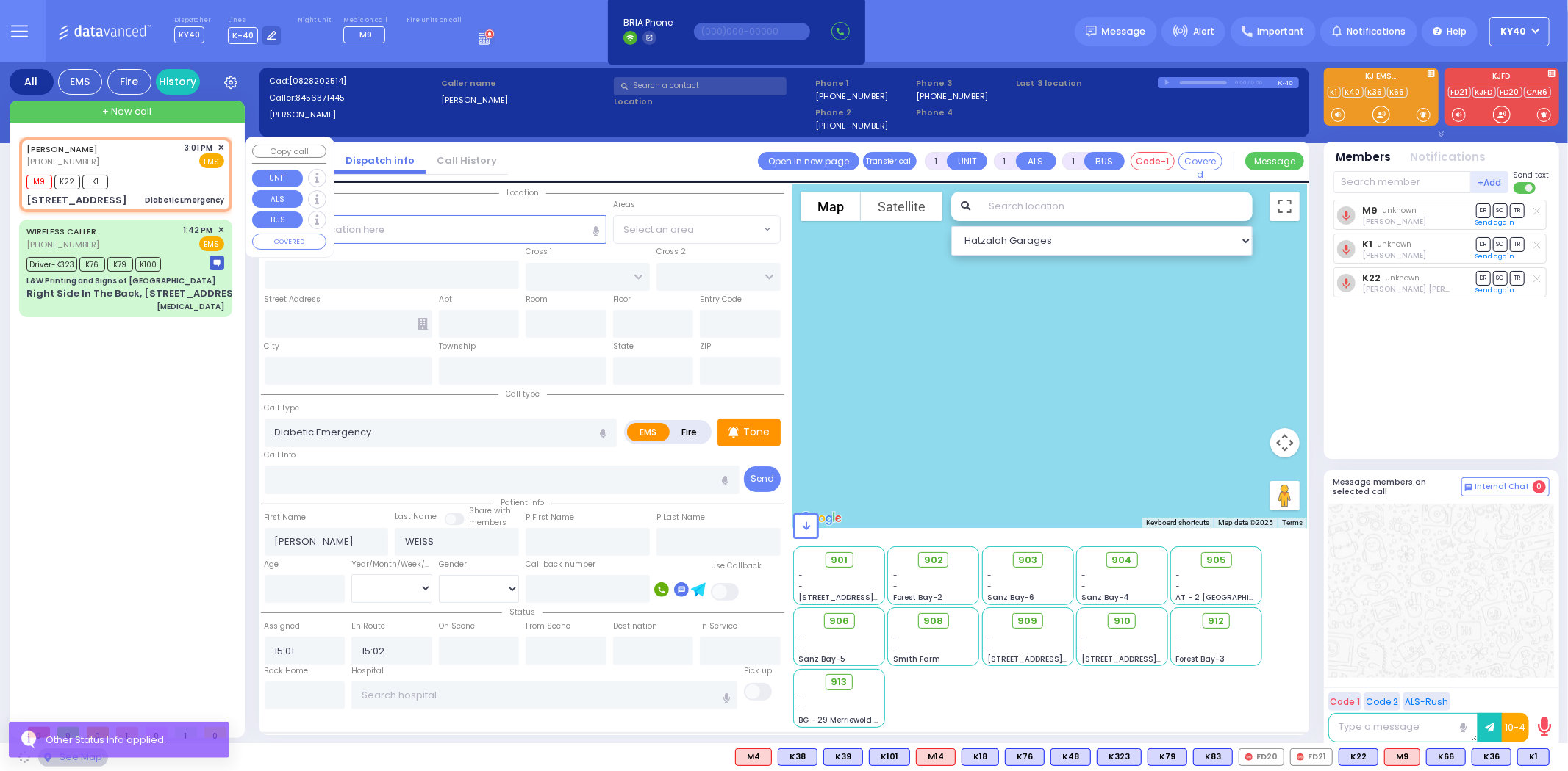
type input "10950"
select select "SECTION 1"
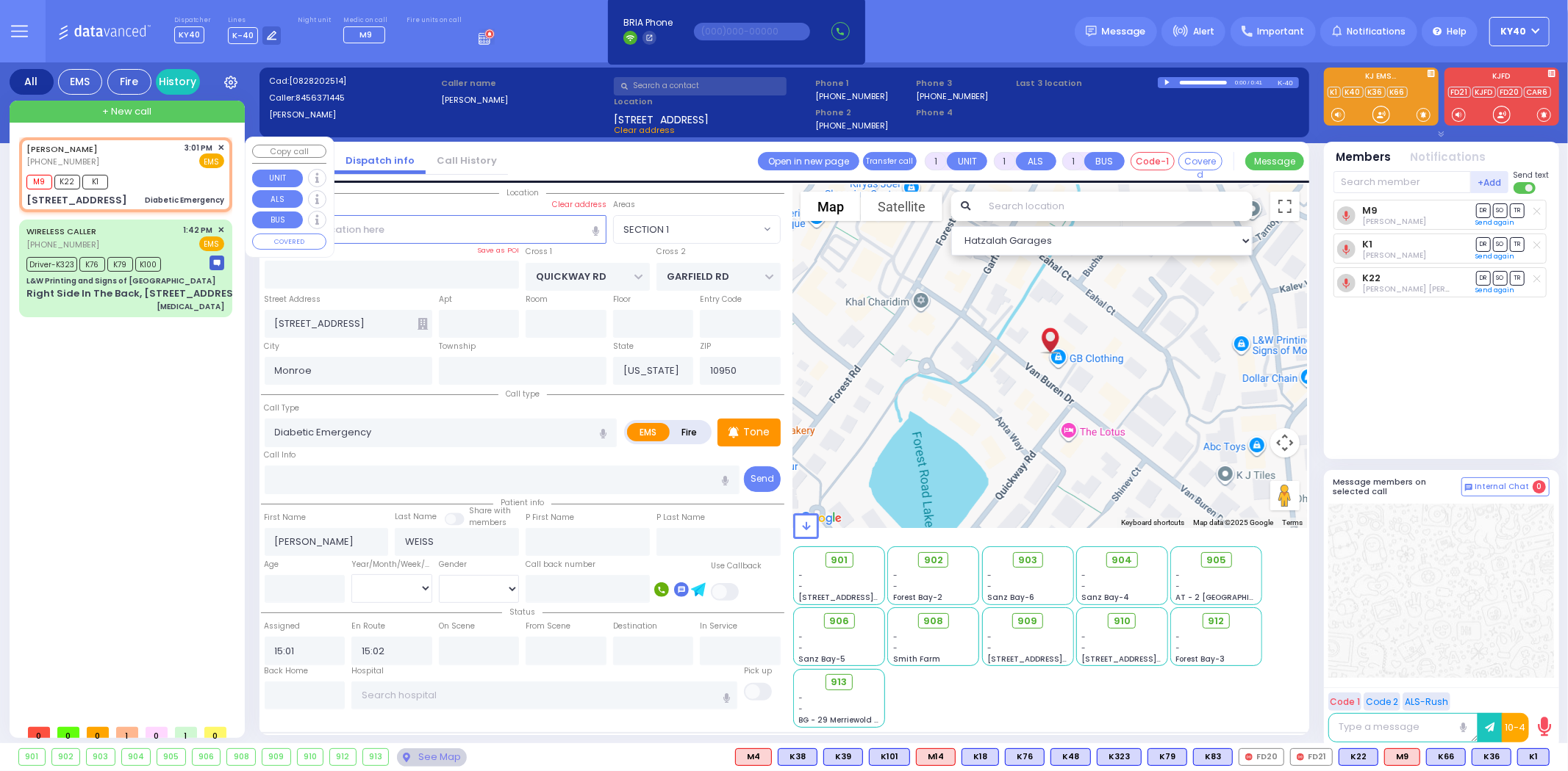
click at [165, 177] on div "M9 K22 K1" at bounding box center [125, 181] width 198 height 19
select select
radio input "true"
select select
select select "Hatzalah Garages"
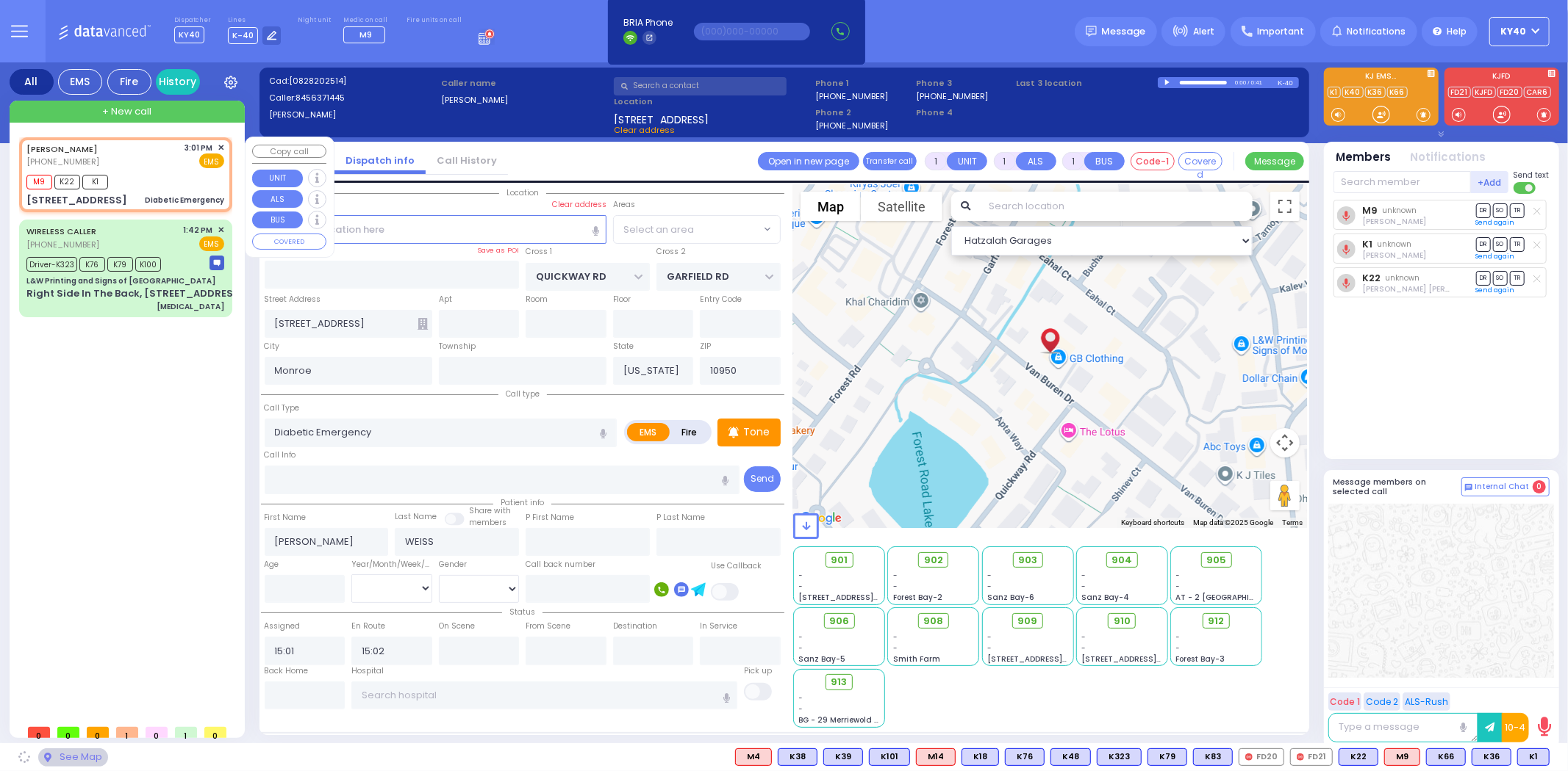
select select "SECTION 1"
click at [152, 152] on div "[PERSON_NAME] [PHONE_NUMBER] 3:01 PM ✕ EMS" at bounding box center [125, 155] width 198 height 27
select select
radio input "true"
select select
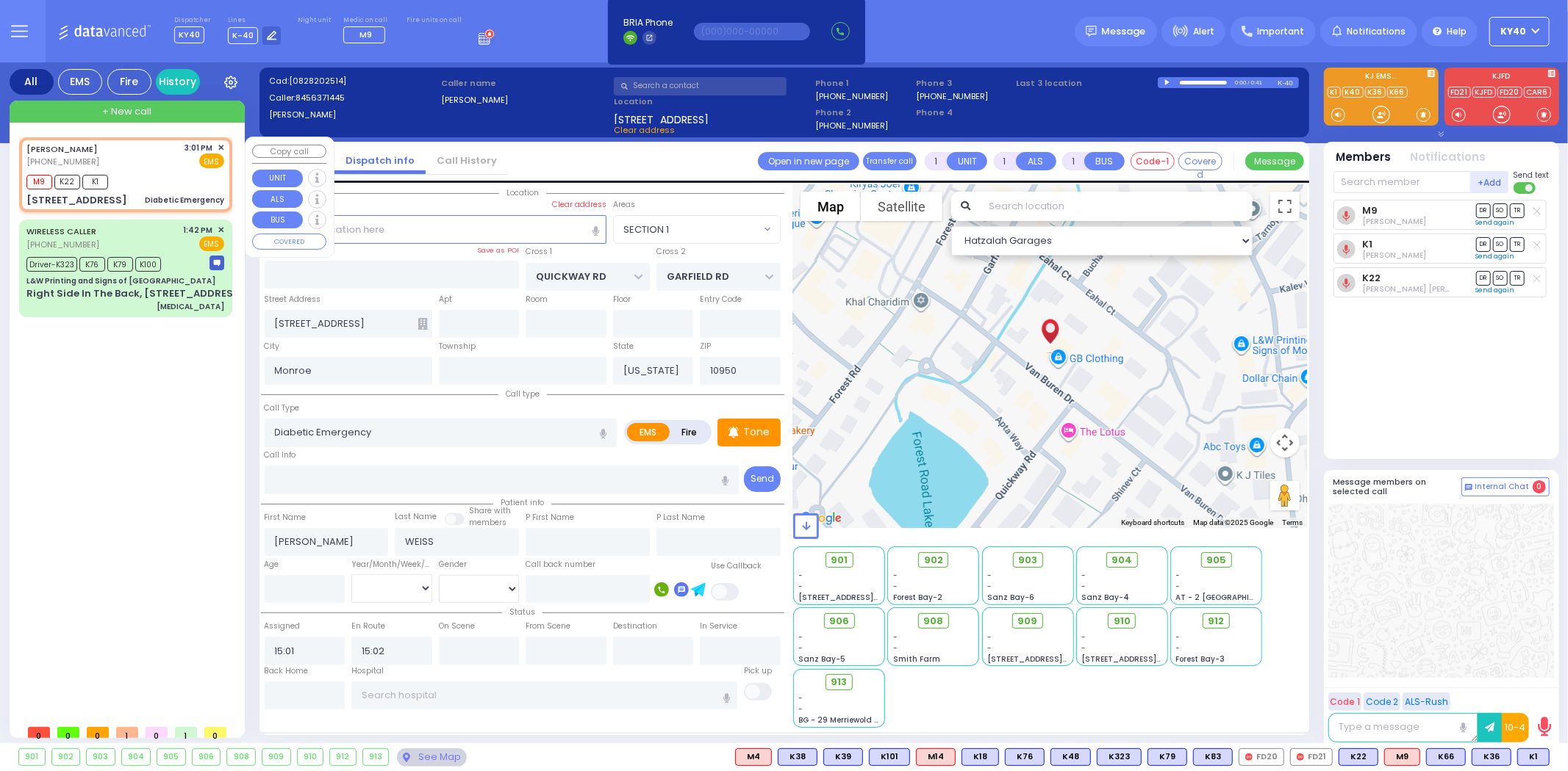
select select "SECTION 1"
select select "Hatzalah Garages"
click at [148, 111] on span "+ New call" at bounding box center [126, 111] width 49 height 15
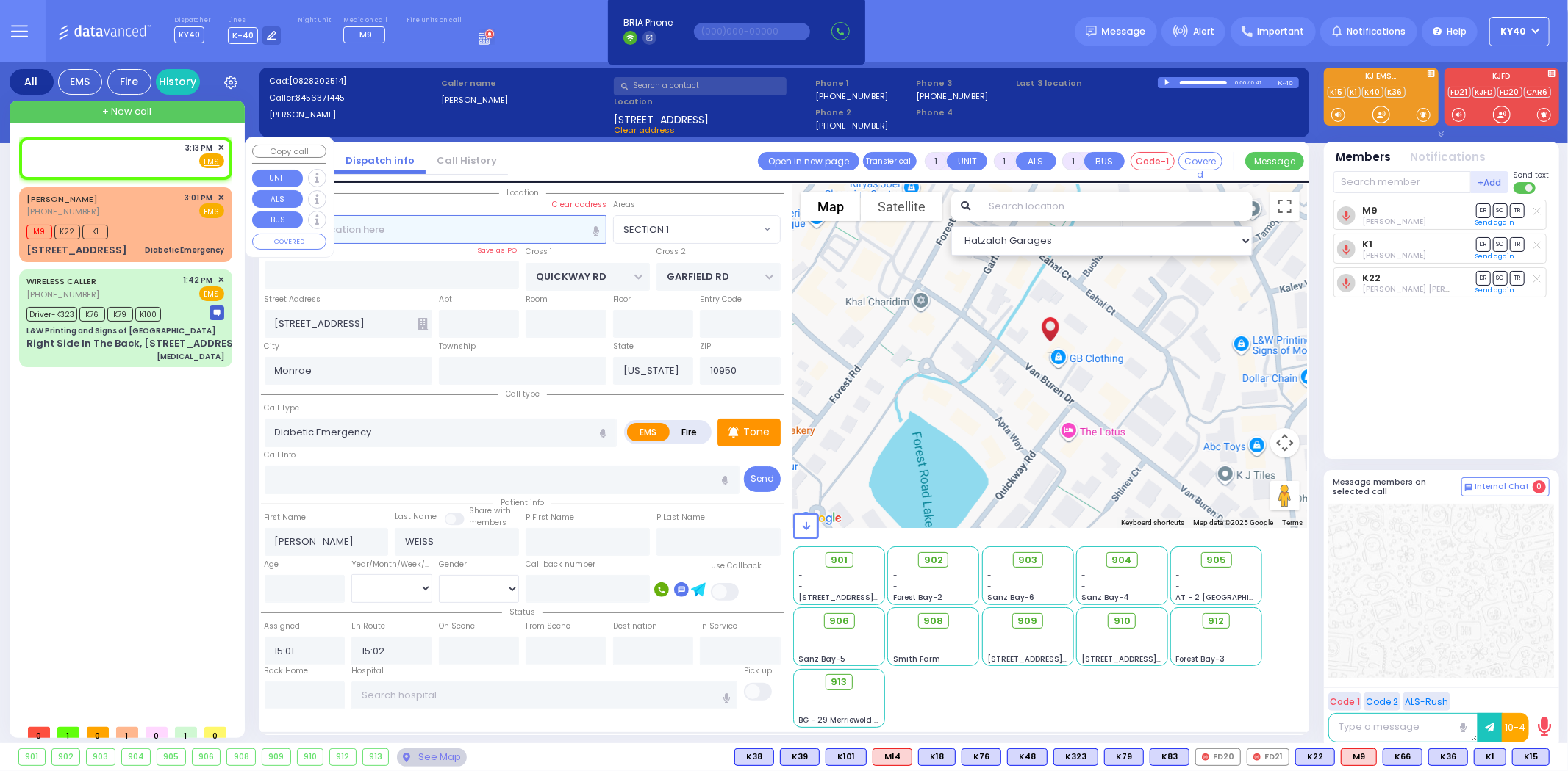
type input "2"
select select
radio input "true"
select select
type input "15:13"
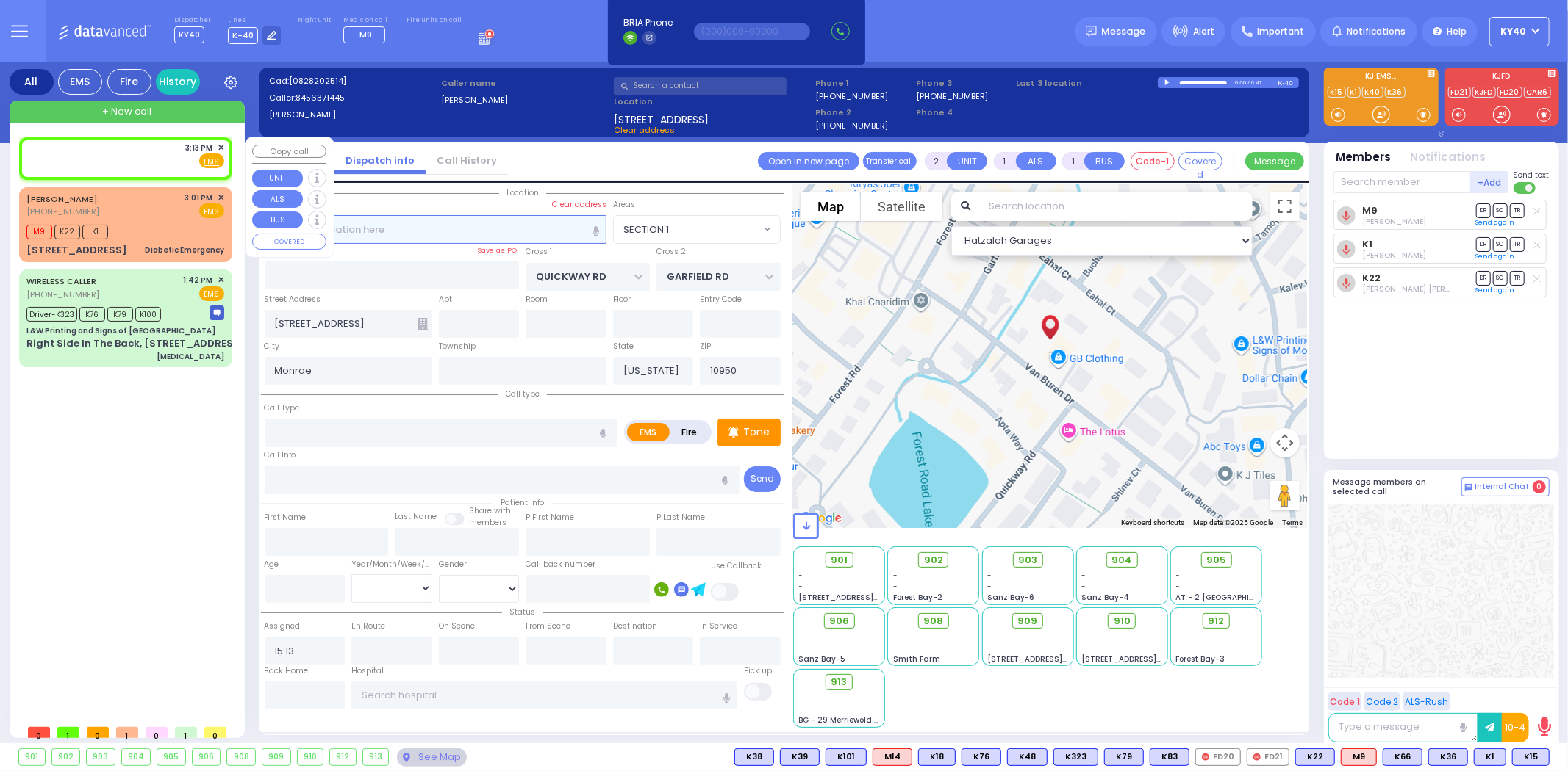
select select
radio input "true"
select select
select select "Hatzalah Garages"
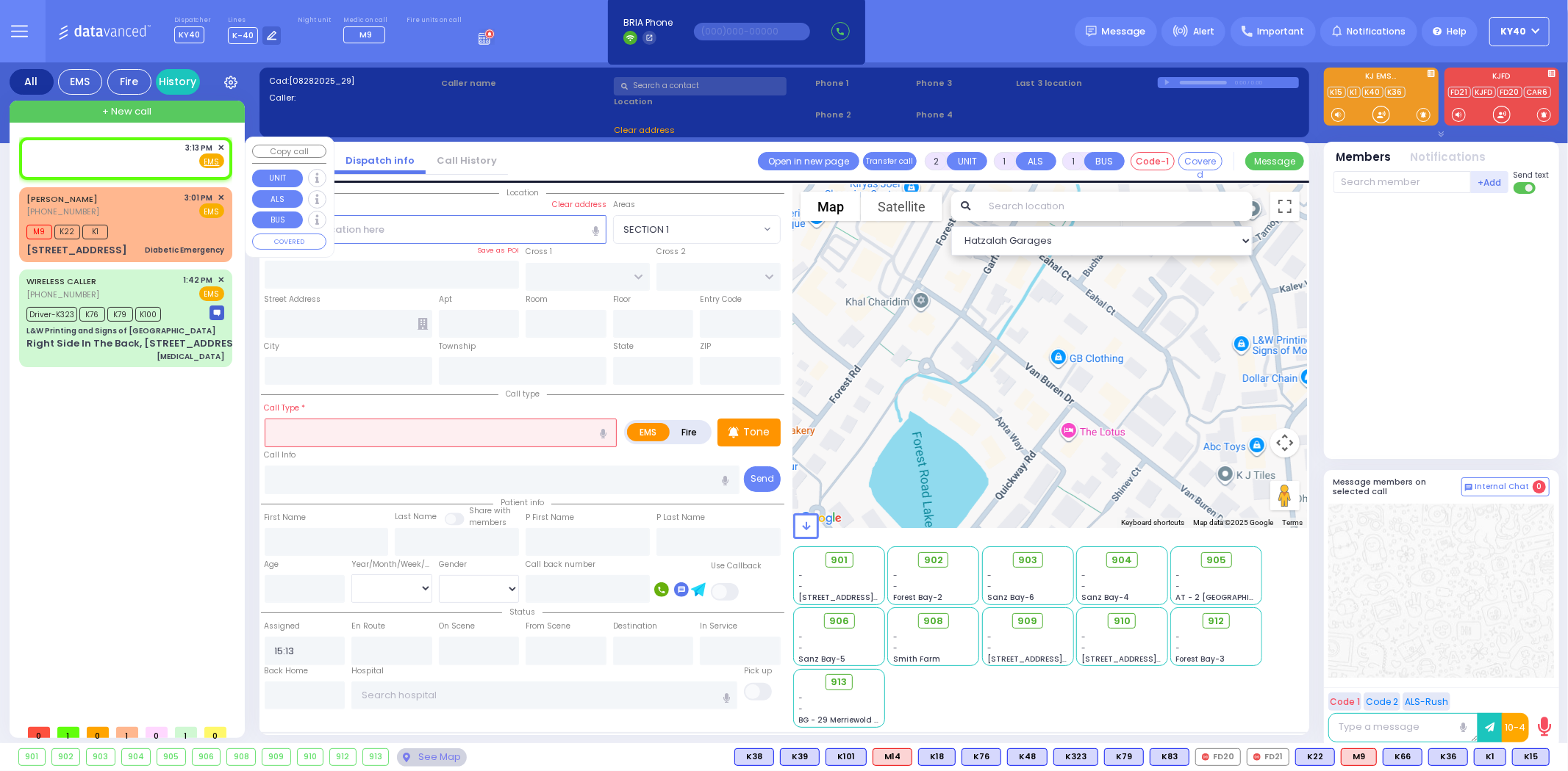
click at [139, 147] on div "3:13 PM ✕ Fire EMS" at bounding box center [125, 155] width 198 height 27
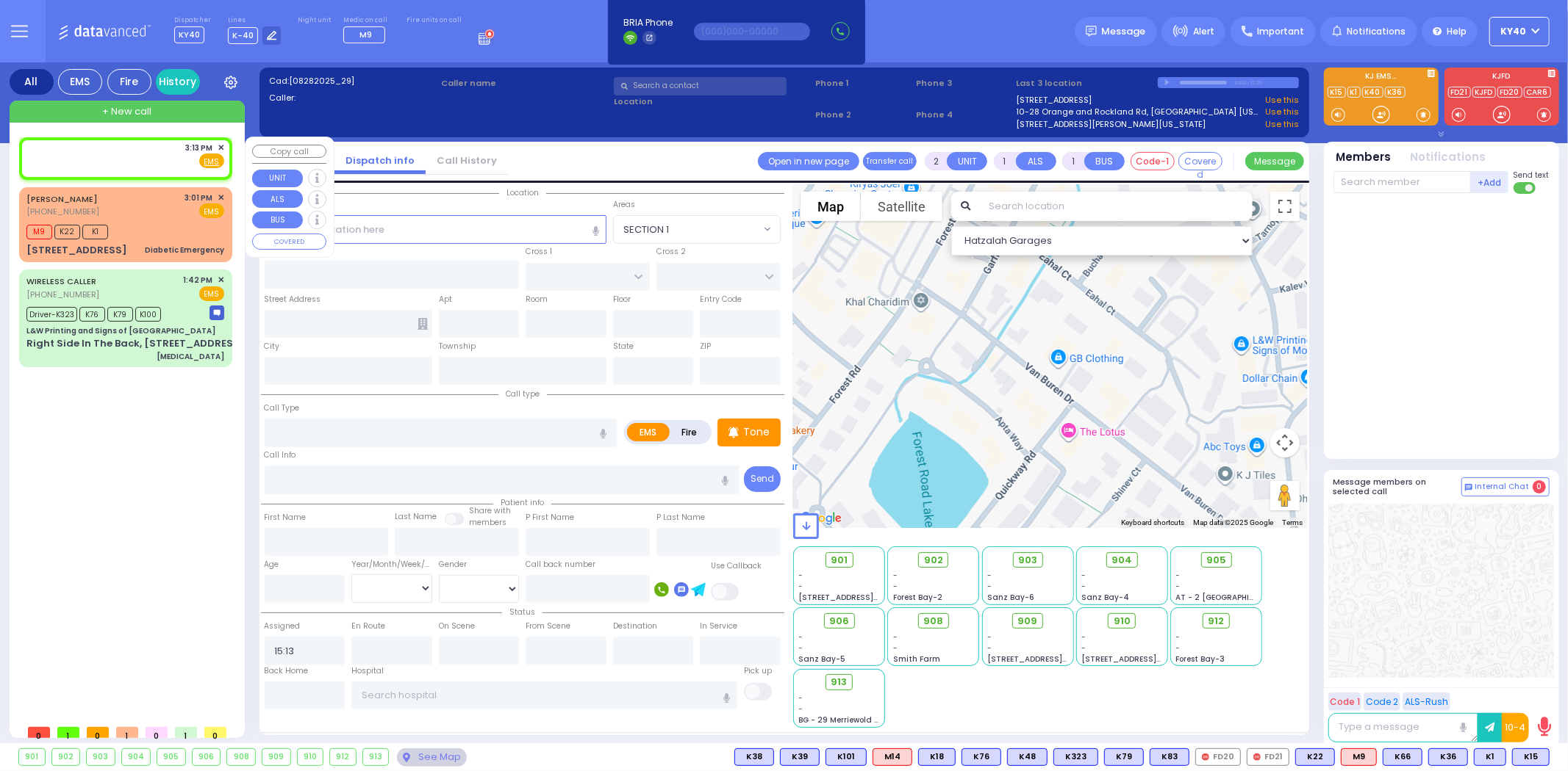
select select
radio input "true"
select select
select select "Hatzalah Garages"
click at [401, 228] on input "text" at bounding box center [435, 229] width 342 height 28
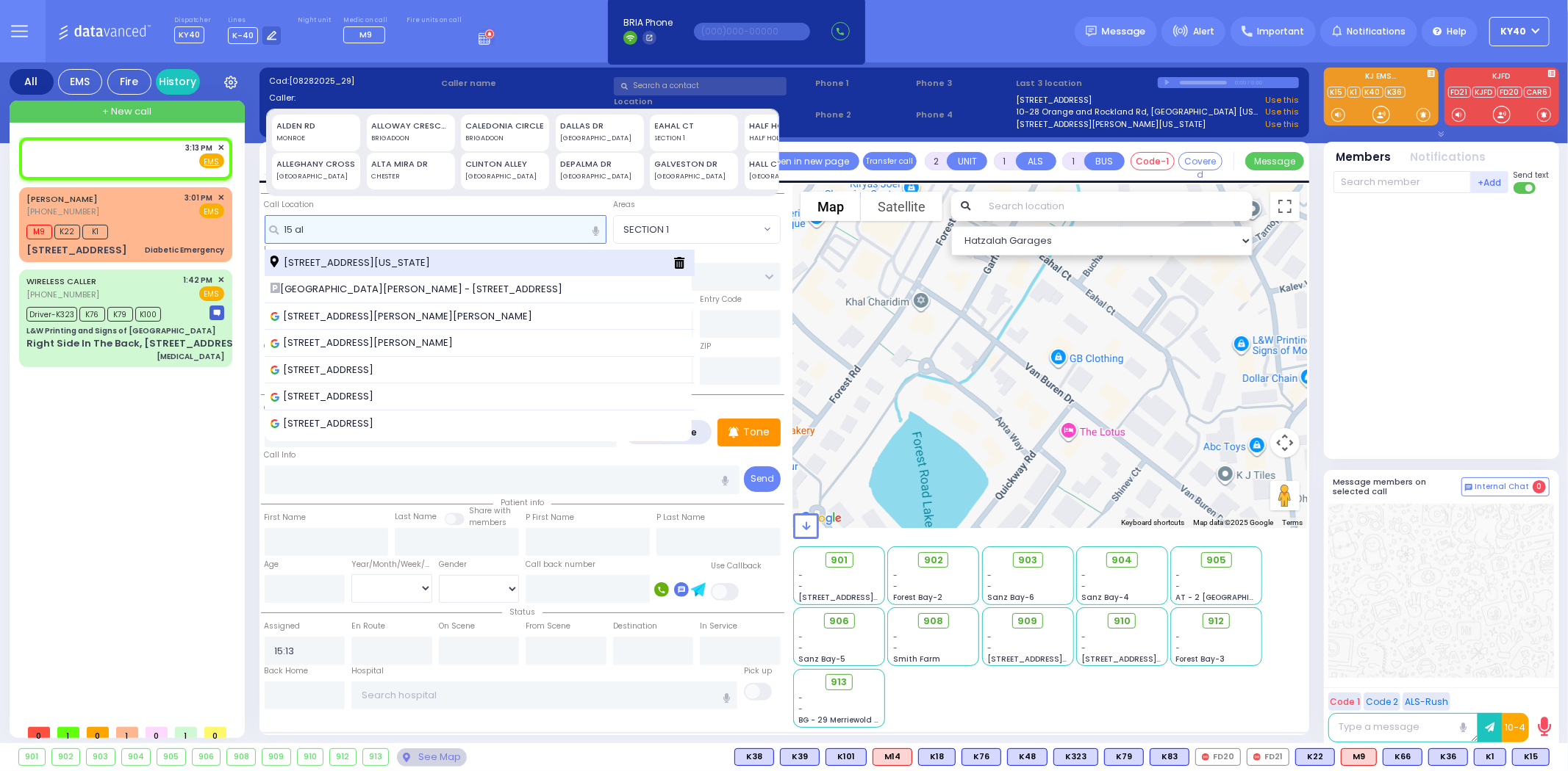
type input "15 al"
click at [408, 259] on span "15 Allegheny Cross MONROE New York 10950" at bounding box center [352, 263] width 164 height 15
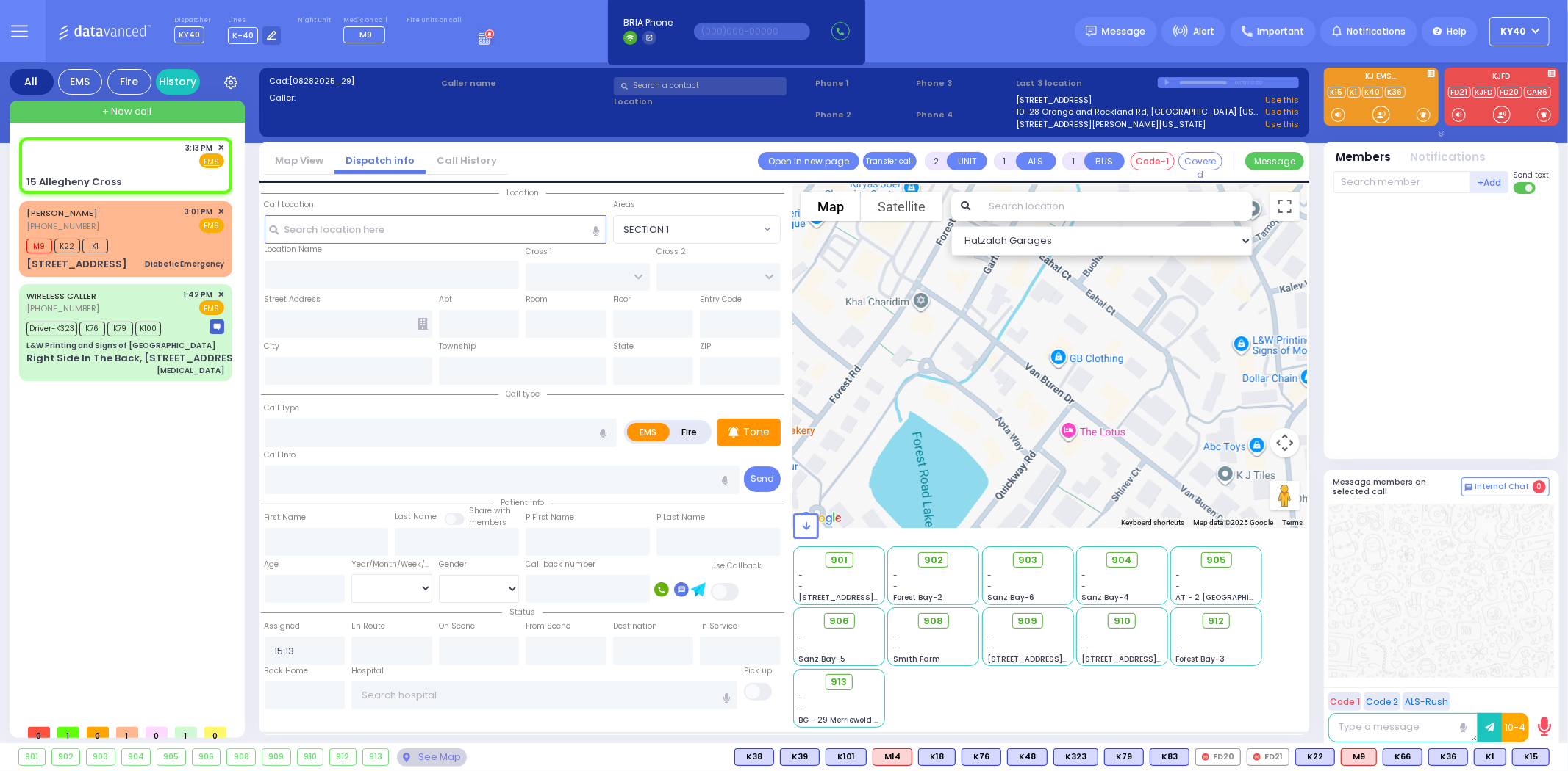
select select
radio input "true"
select select
select select "Hatzalah Garages"
type input "HUDSON POINTE"
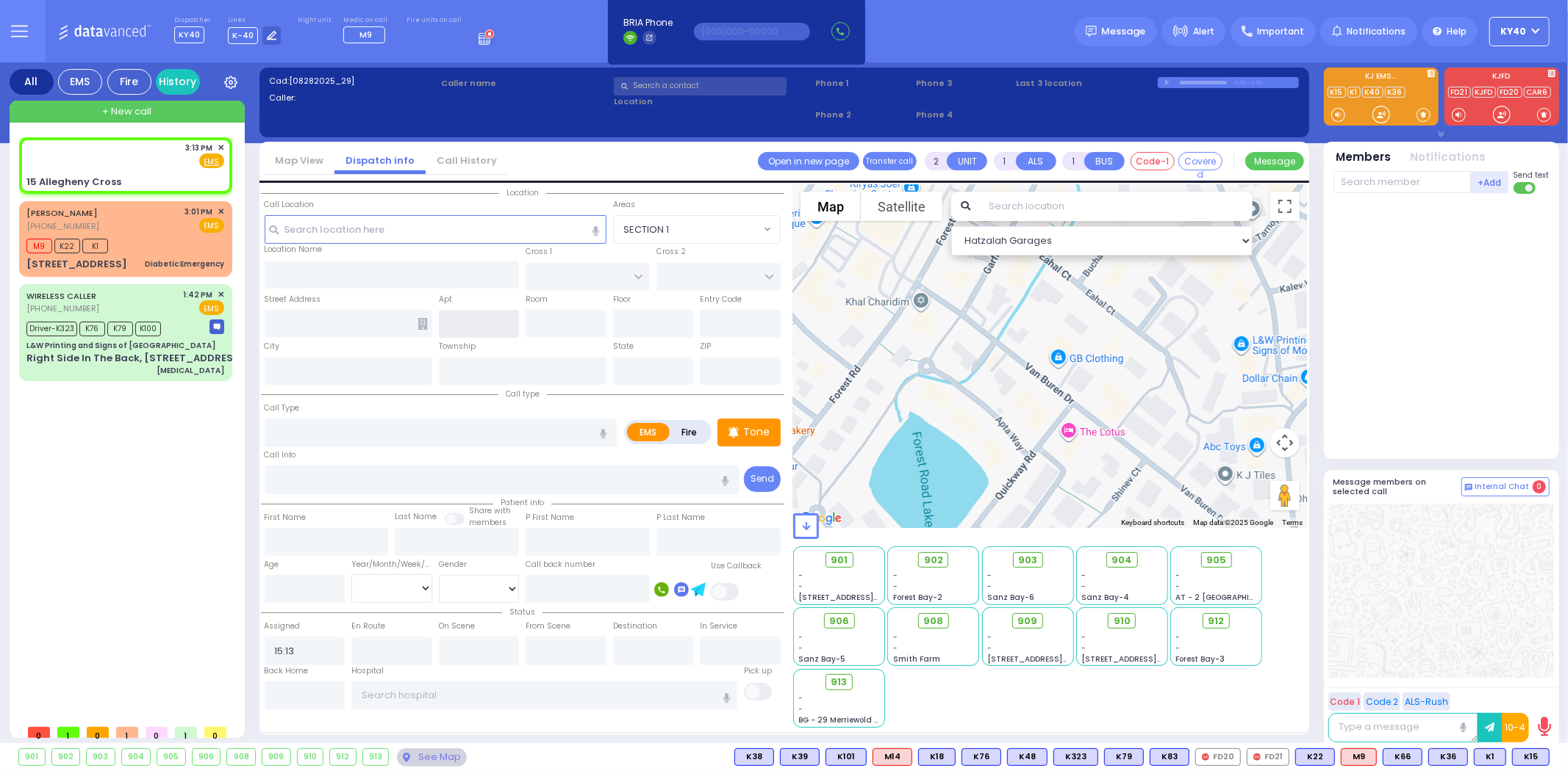
type input "15 Allegheny Cross"
type input "MONROE"
type input "[US_STATE]"
type input "10950"
select select "[GEOGRAPHIC_DATA]"
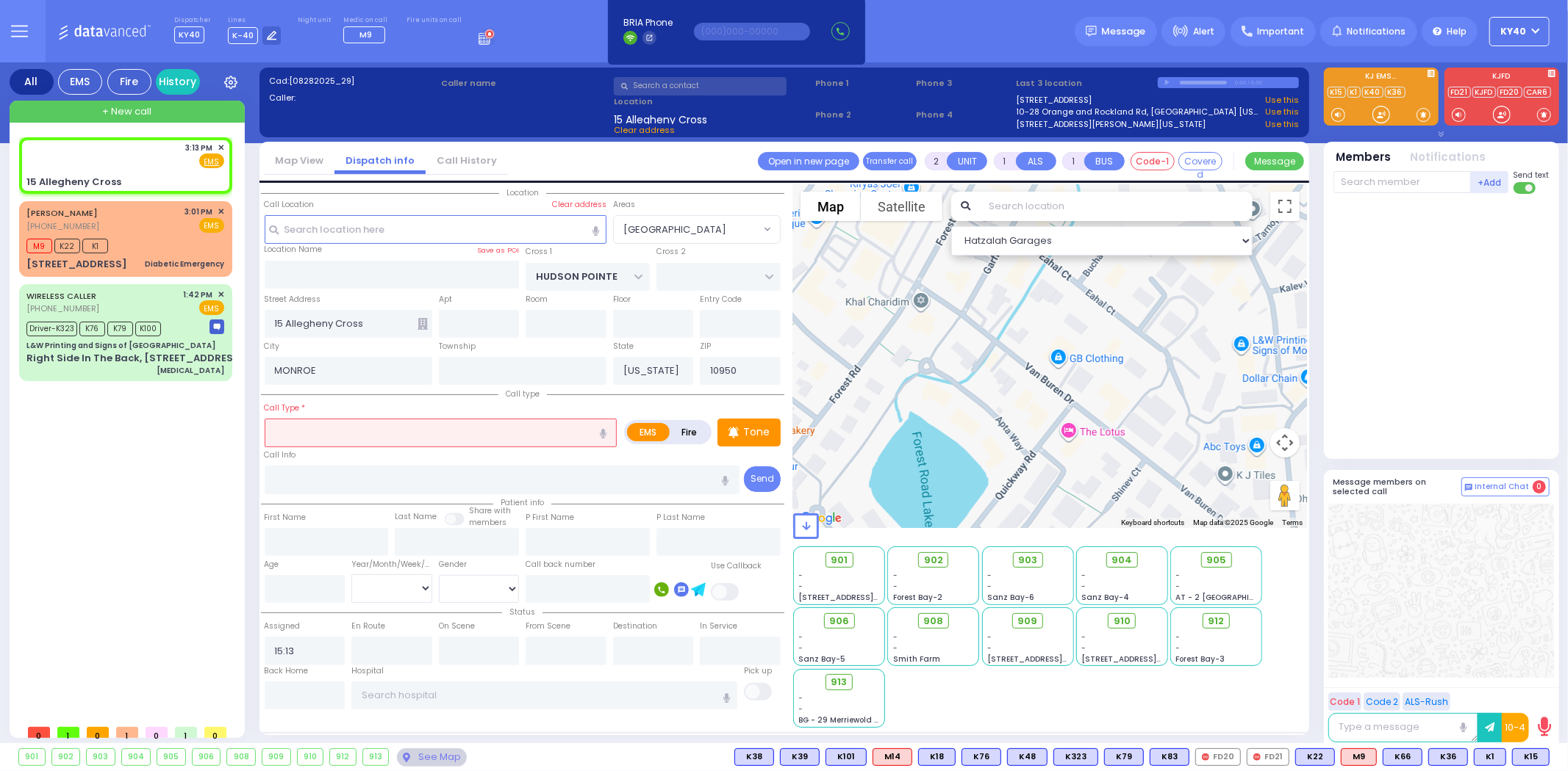
click at [353, 434] on input "text" at bounding box center [441, 432] width 353 height 28
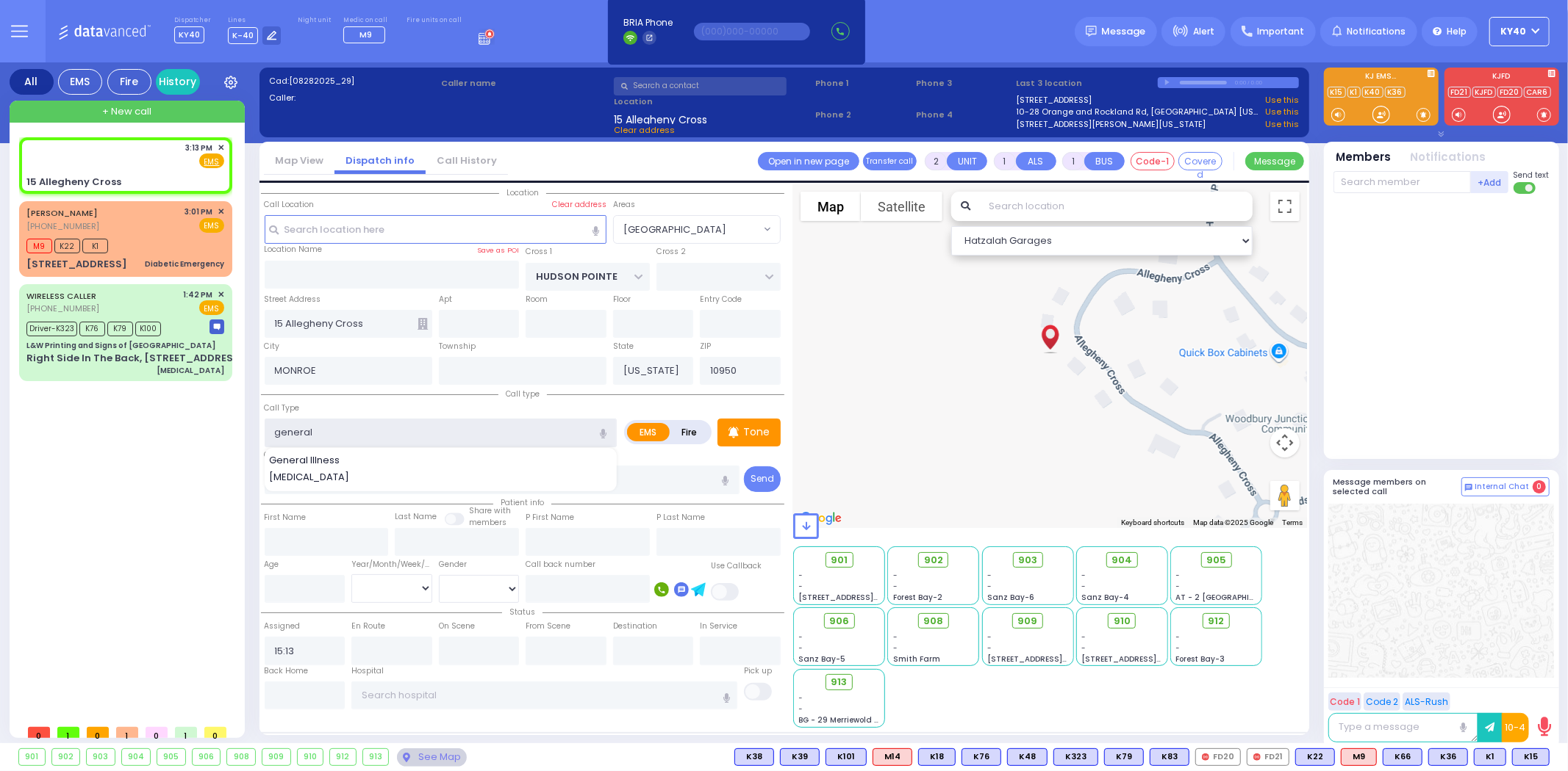
type input "general"
select select
radio input "true"
select select
select select "Hatzalah Garages"
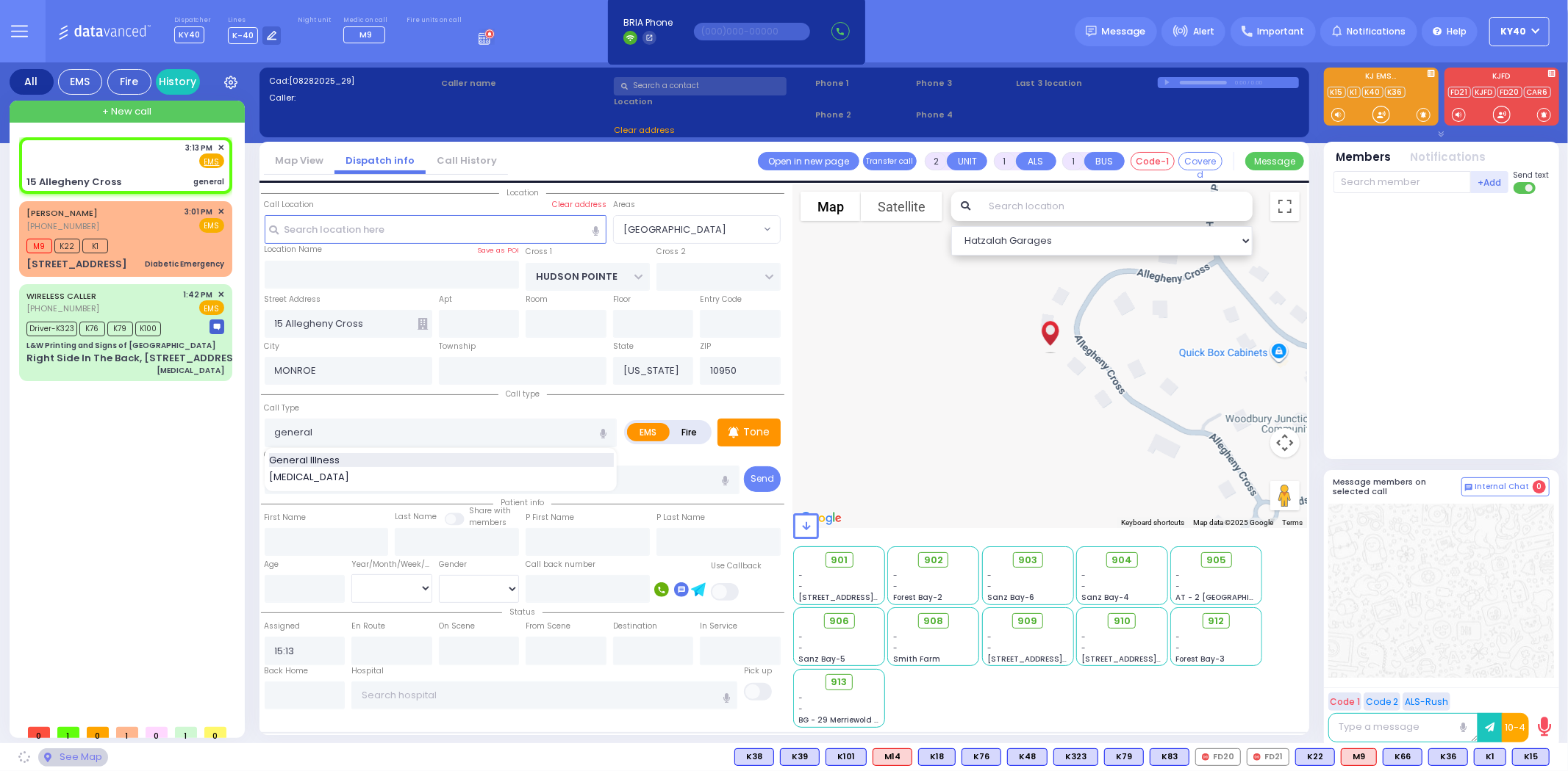
click at [343, 457] on div "General Illness" at bounding box center [441, 461] width 344 height 15
type input "General Illness"
type input "1"
type input "0"
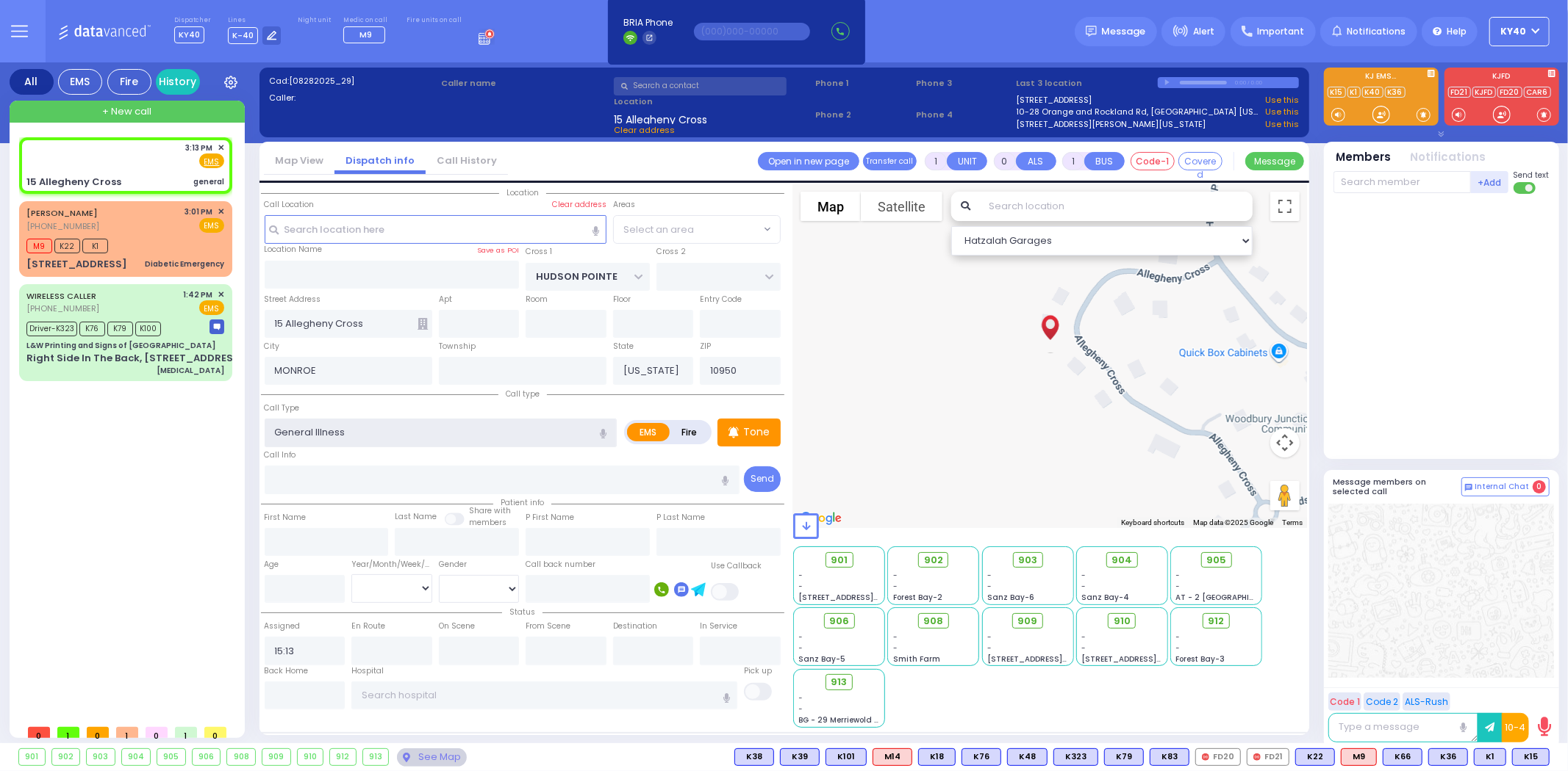
select select "[GEOGRAPHIC_DATA]"
type input "General Illness and"
select select
radio input "true"
select select
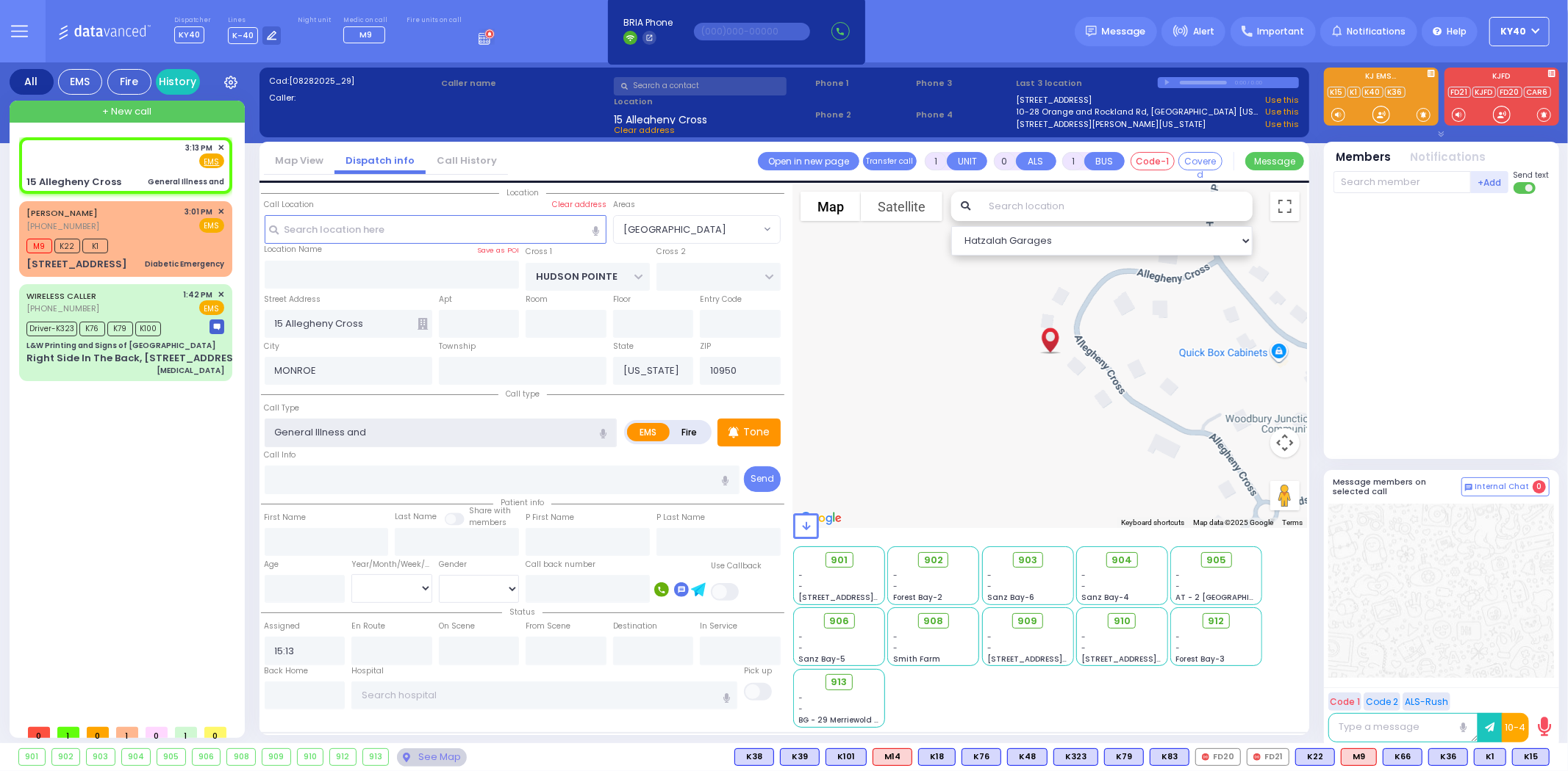
select select "Hatzalah Garages"
select select "[GEOGRAPHIC_DATA]"
type input "General Illness and pain"
select select
radio input "true"
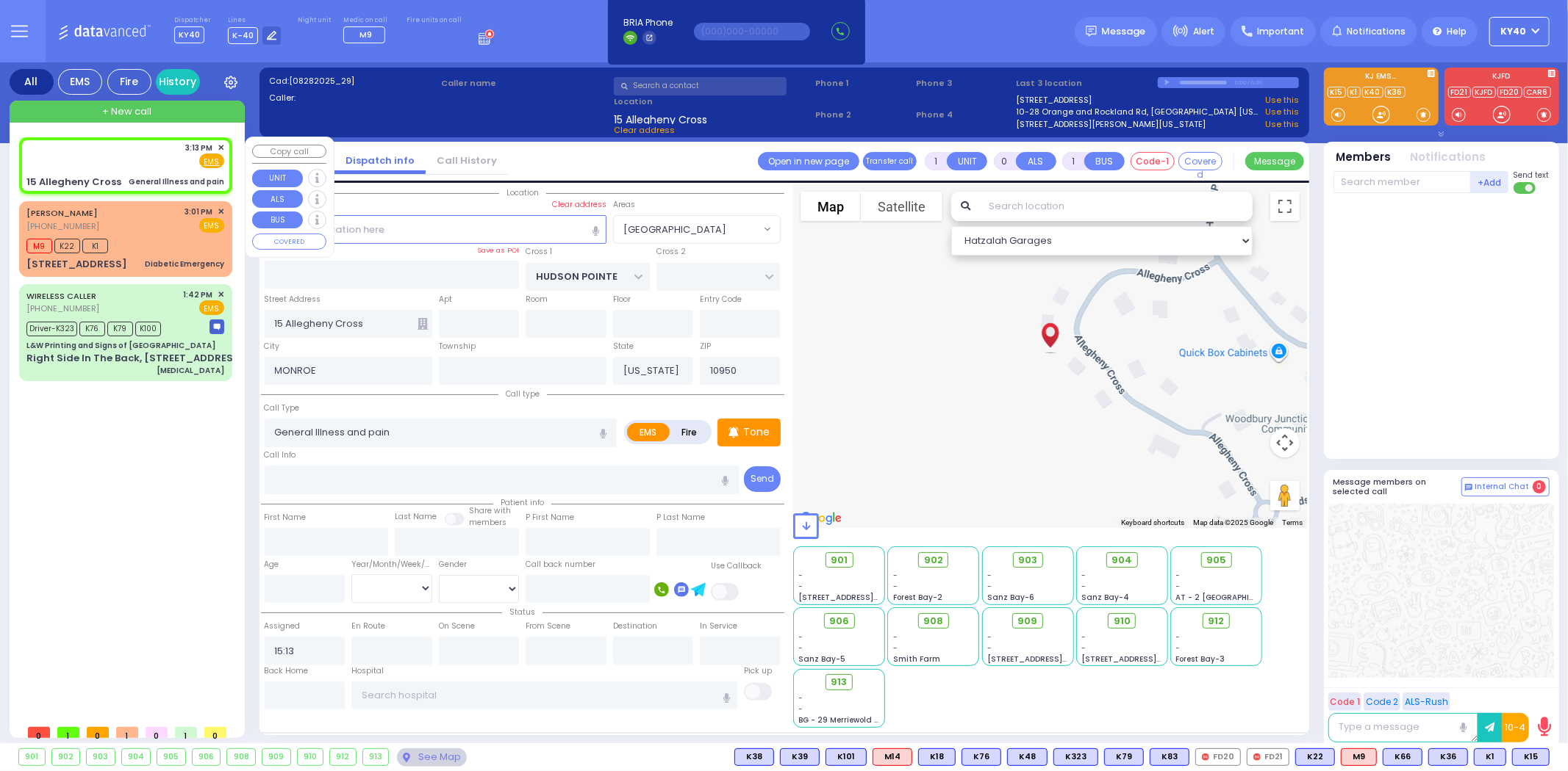
select select
select select "Hatzalah Garages"
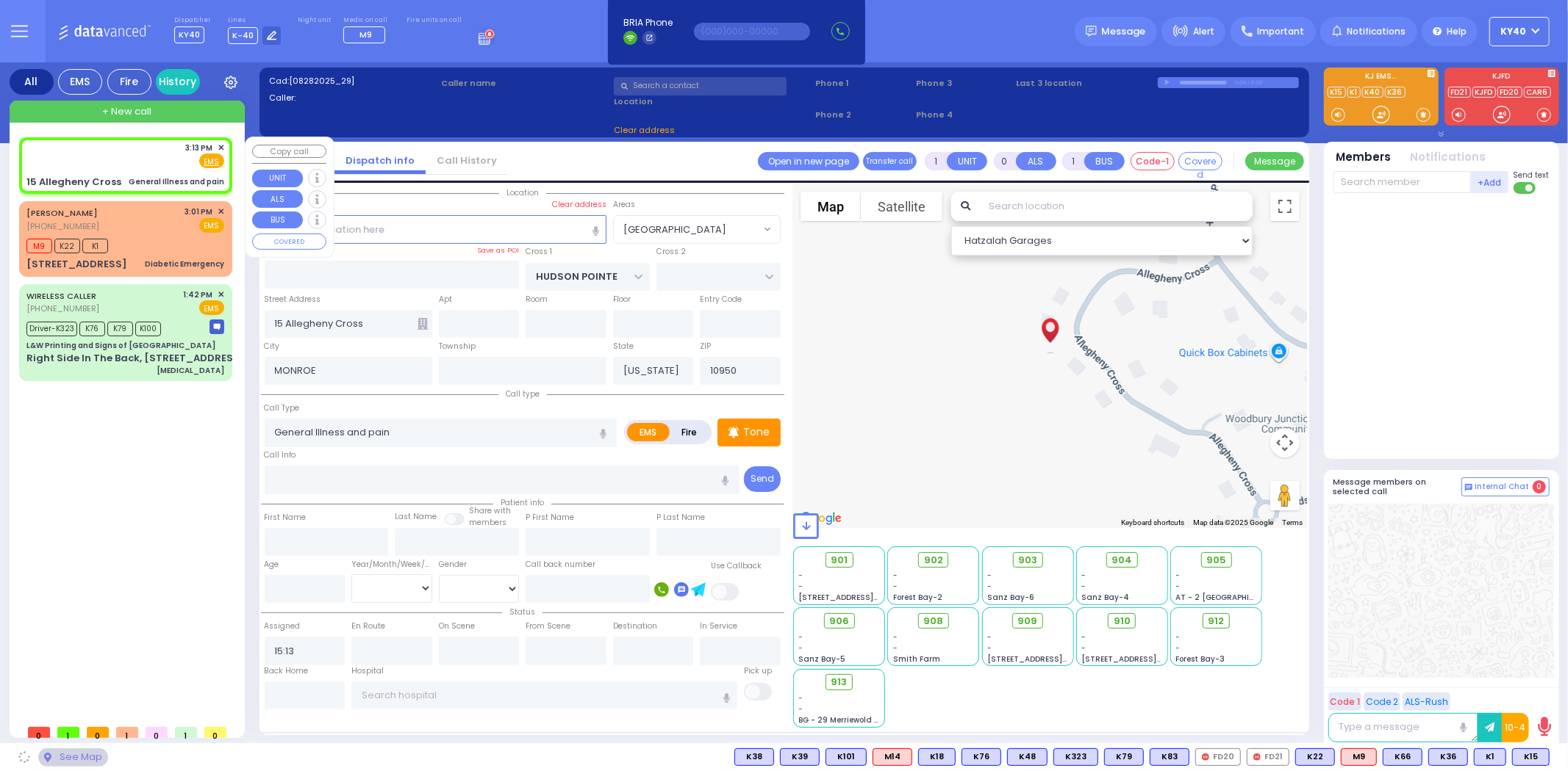
click at [111, 159] on div "3:13 PM ✕ Fire EMS" at bounding box center [125, 155] width 198 height 27
select select
radio input "true"
select select
select select "Hatzalah Garages"
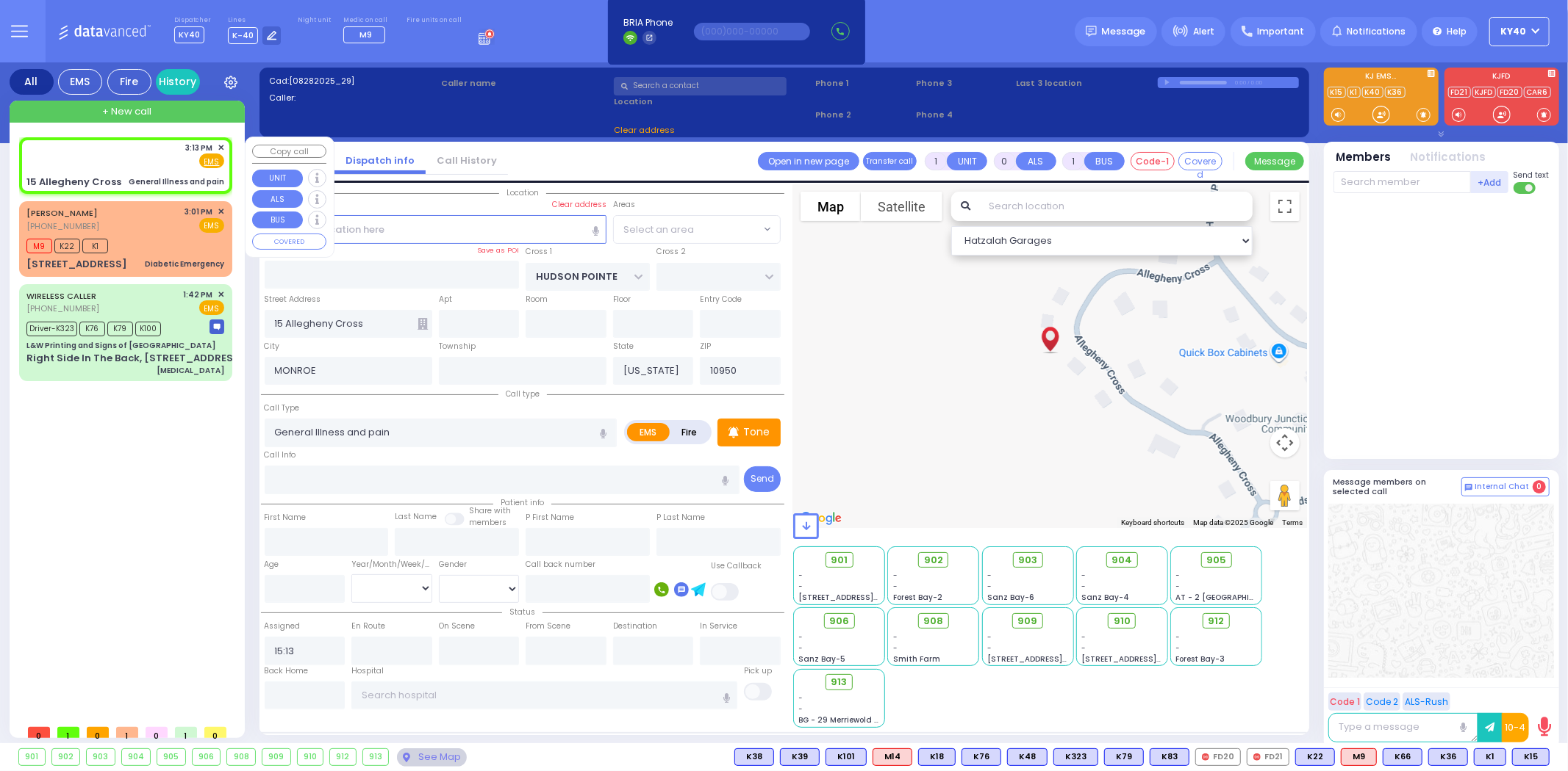
select select "[GEOGRAPHIC_DATA]"
select select
radio input "true"
select select
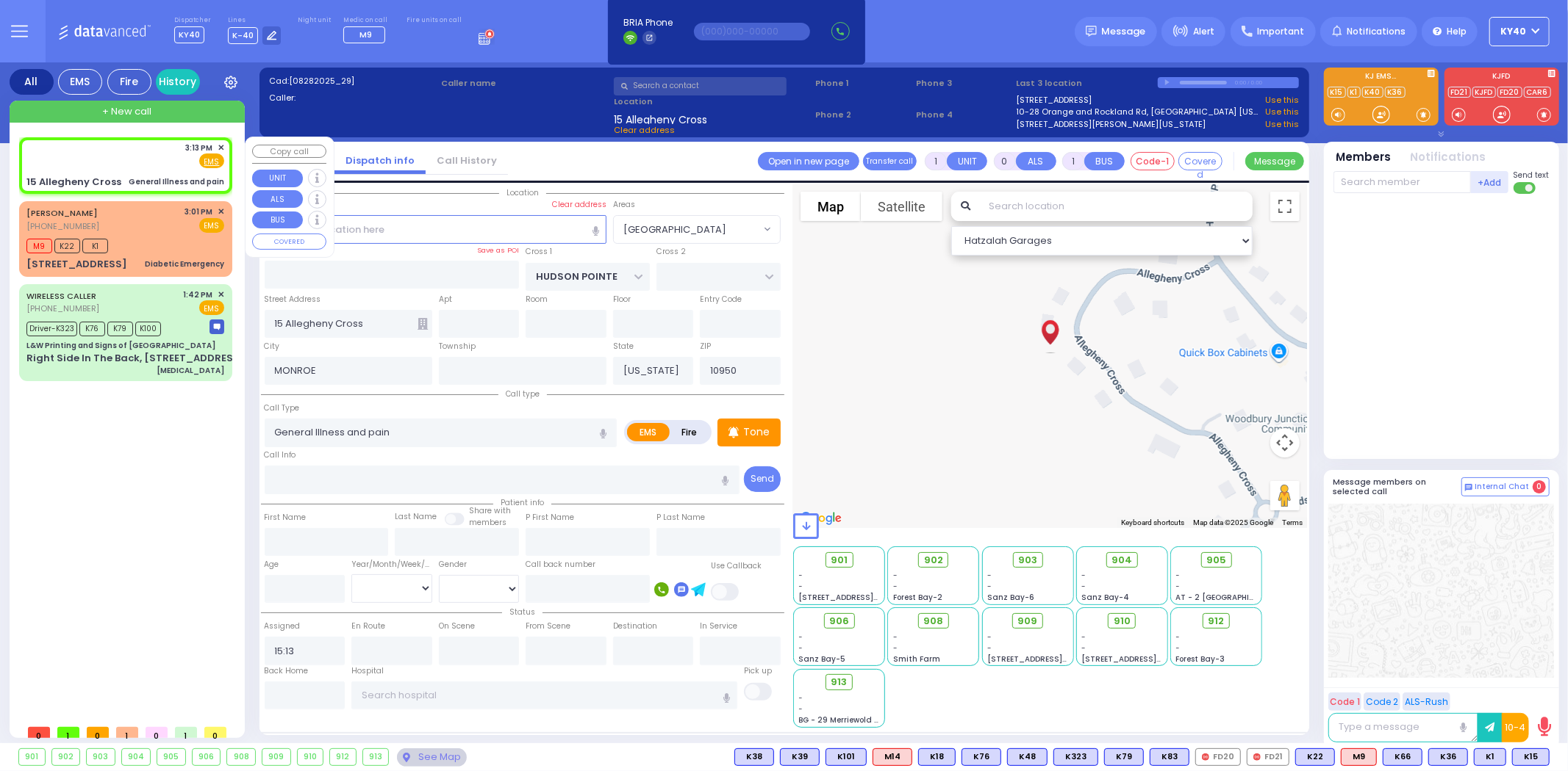
select select "Hatzalah Garages"
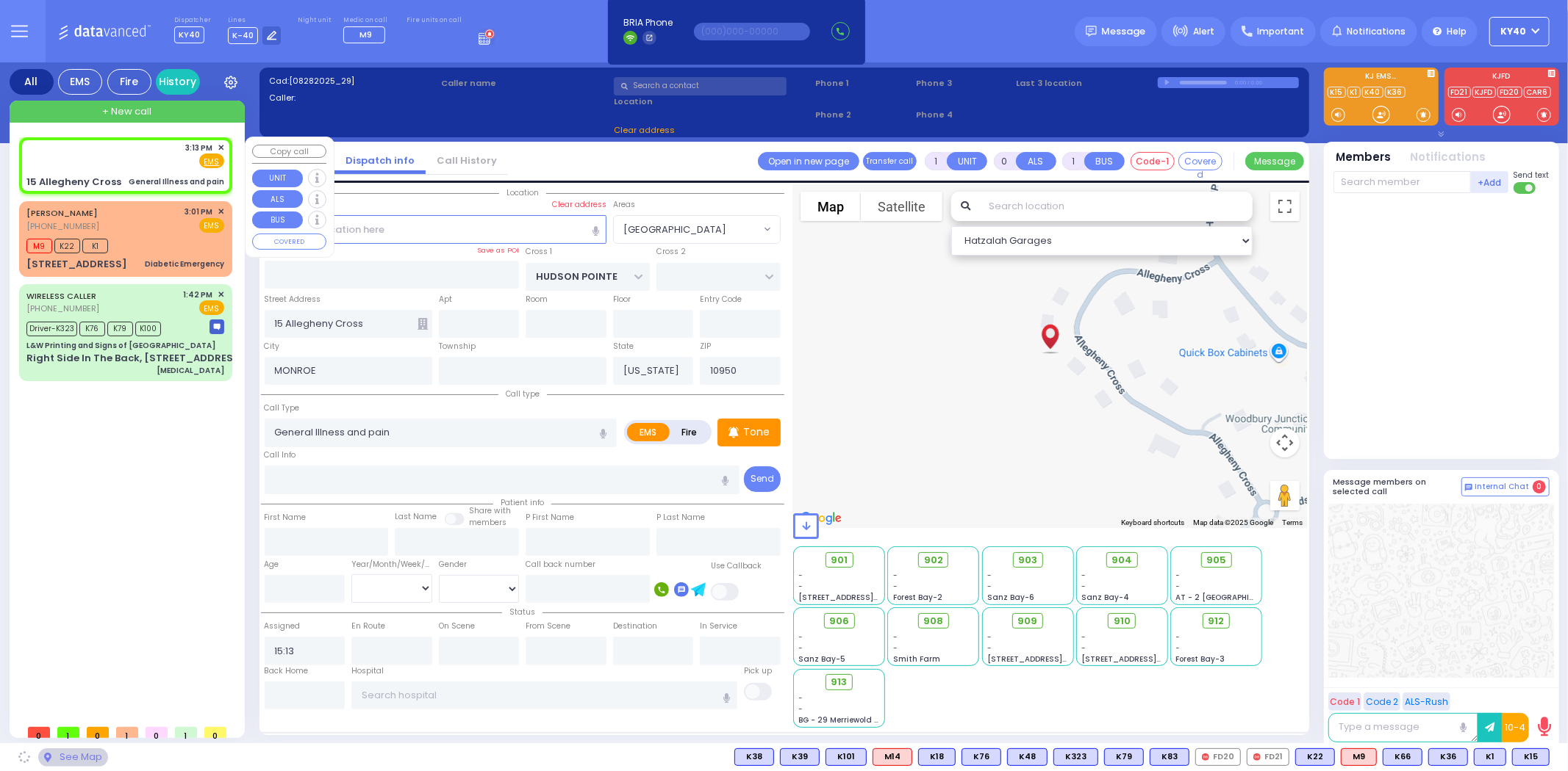
select select "[GEOGRAPHIC_DATA]"
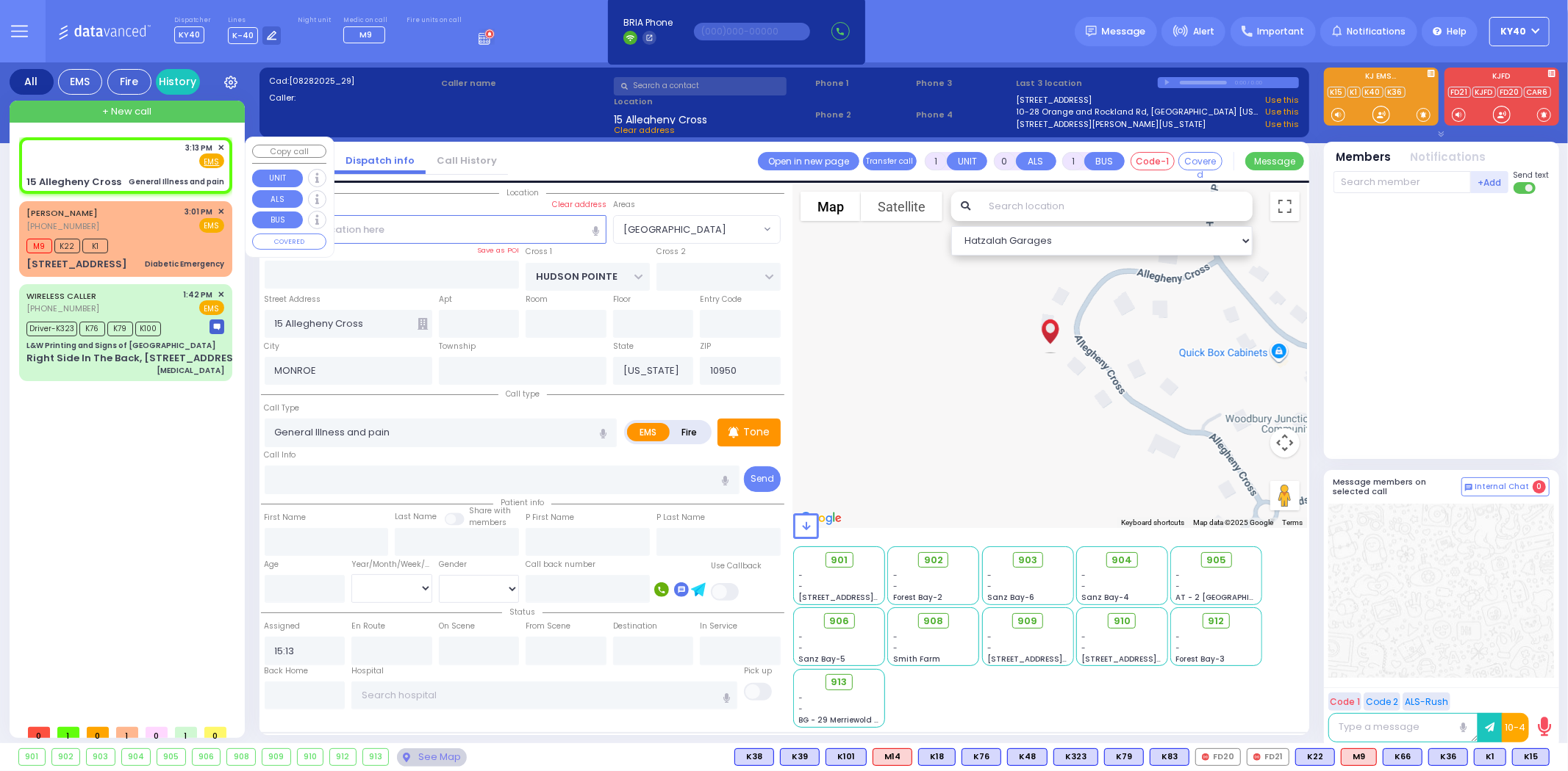
click at [99, 149] on div "3:13 PM ✕ Fire EMS" at bounding box center [125, 155] width 198 height 27
select select
radio input "true"
select select
select select "Hatzalah Garages"
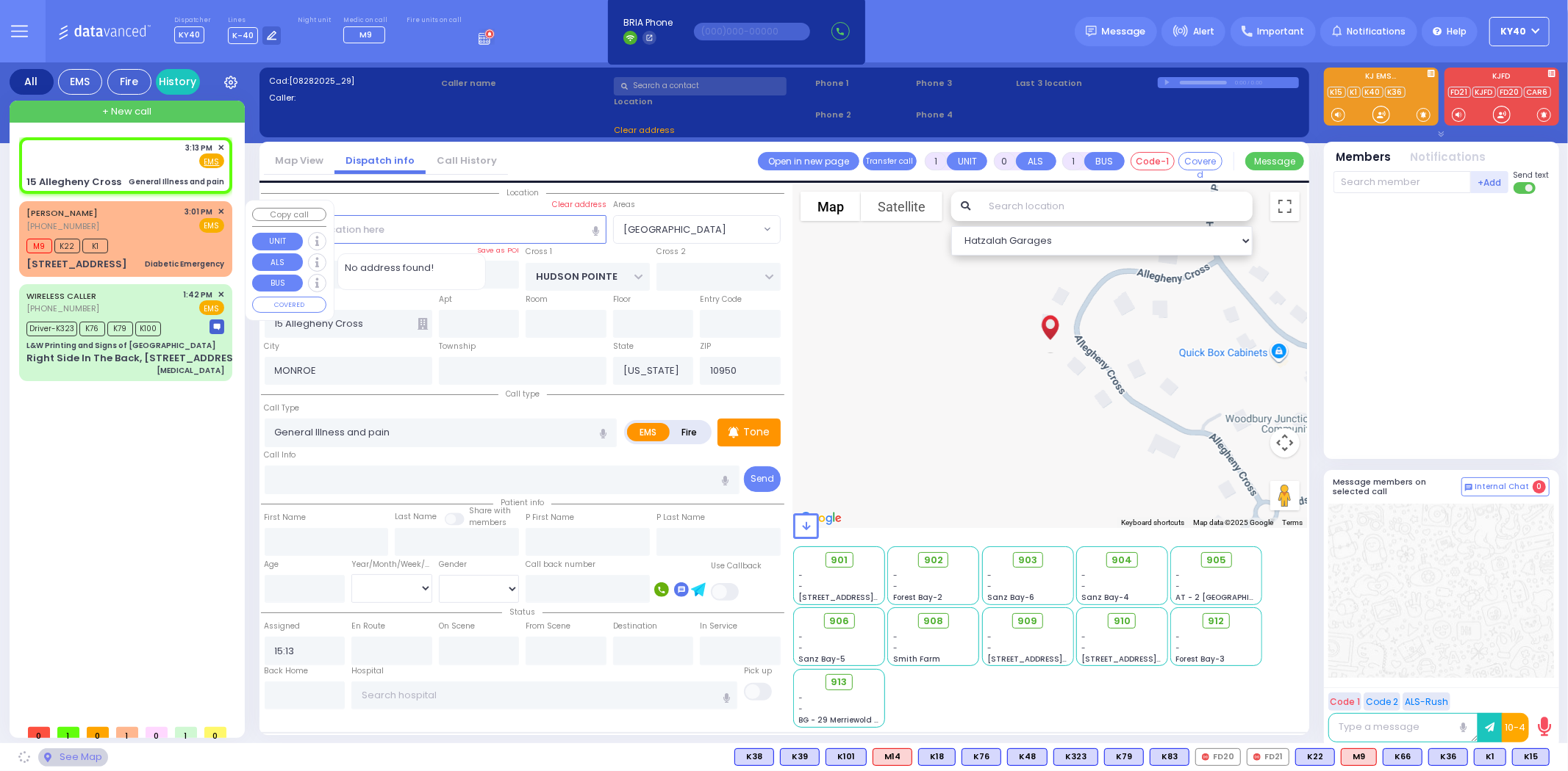
select select "[GEOGRAPHIC_DATA]"
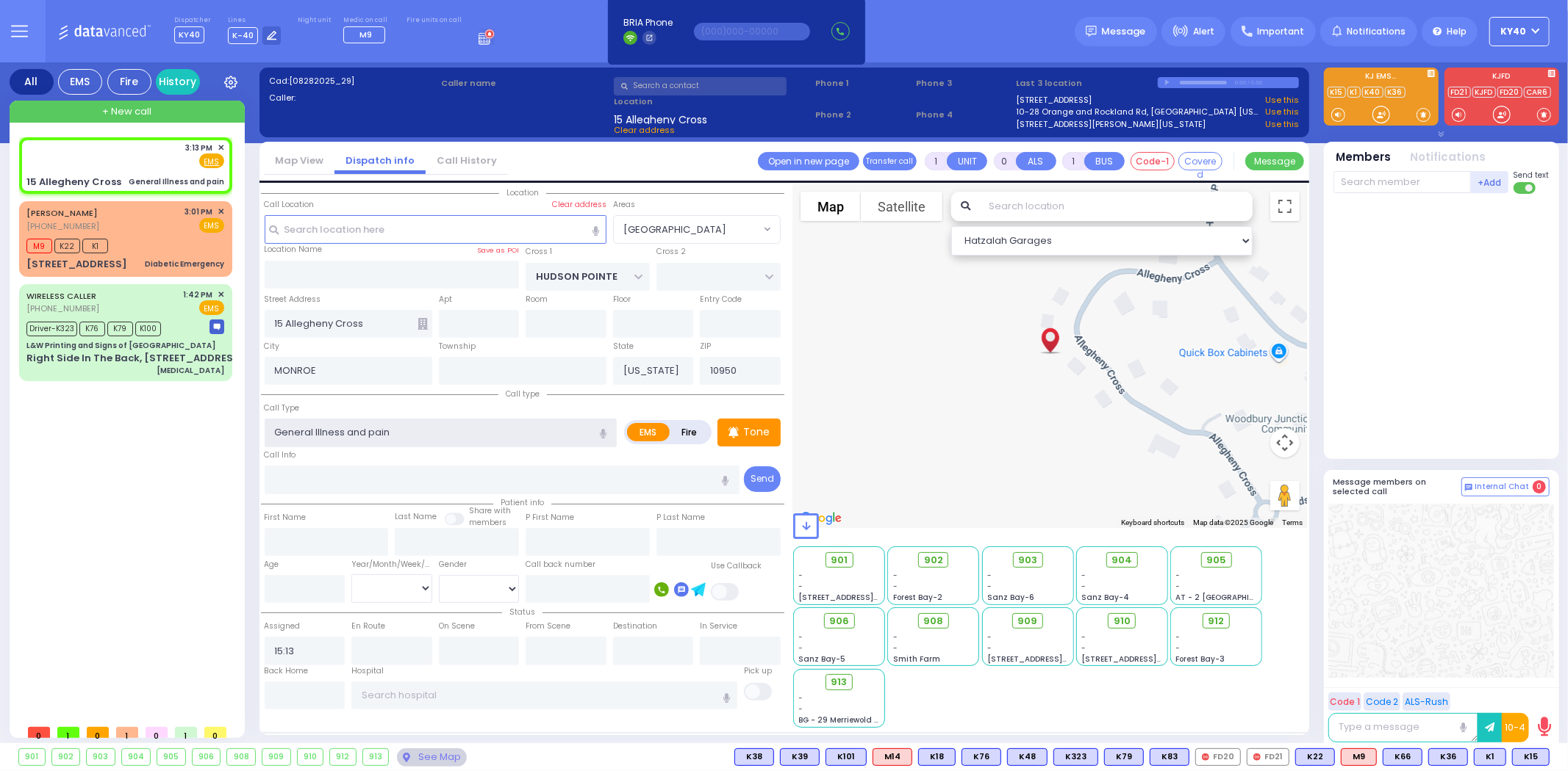
click at [437, 429] on input "General Illness and pain" at bounding box center [441, 432] width 353 height 28
click at [92, 471] on div "3:13 PM ✕ EMS M9 K22" at bounding box center [129, 428] width 219 height 581
select select
radio input "true"
select select
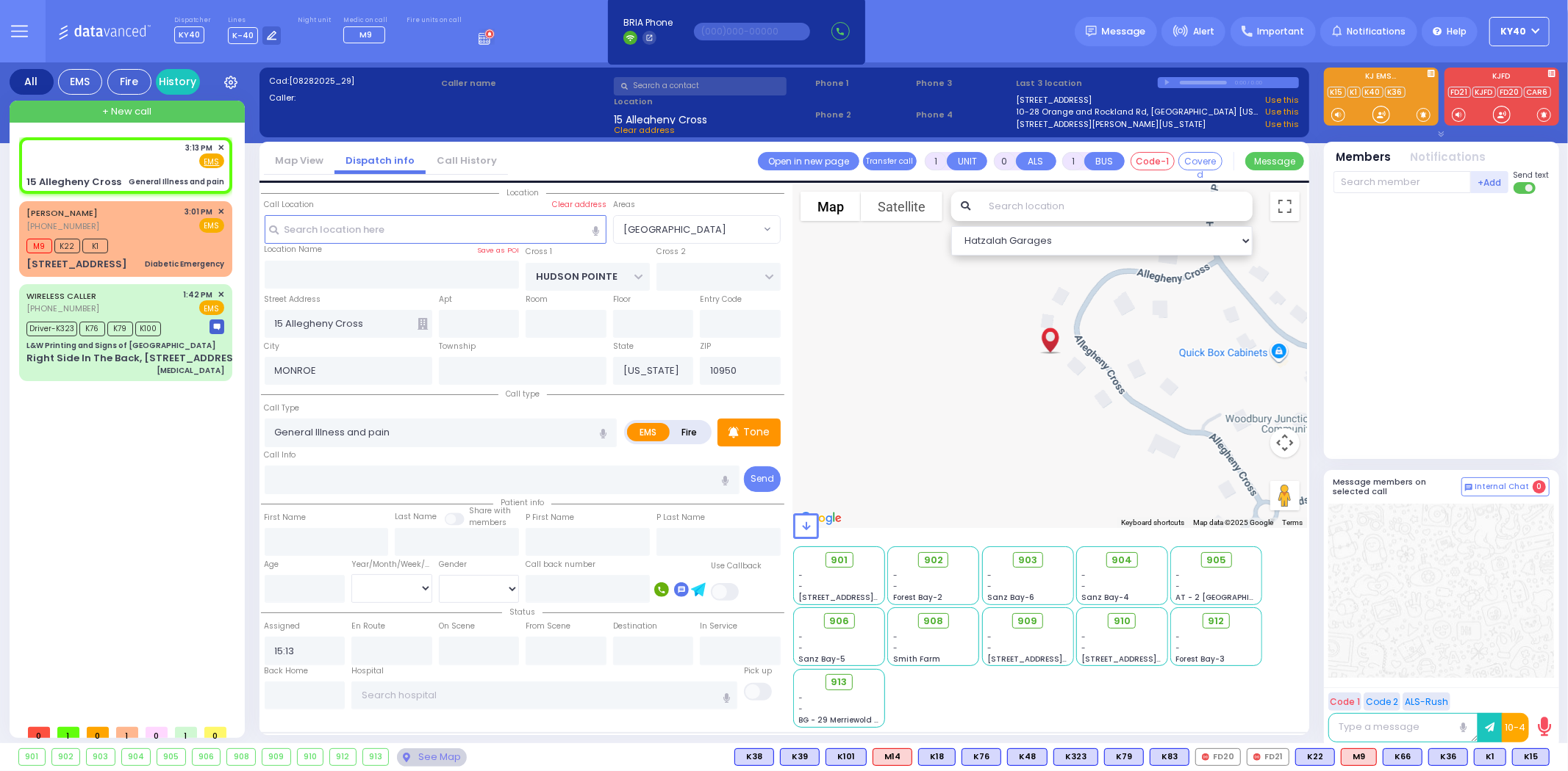
select select "Hatzalah Garages"
select select "[GEOGRAPHIC_DATA]"
click at [418, 423] on input "General Illness and pain" at bounding box center [441, 432] width 353 height 28
click at [1490, 761] on span "K1" at bounding box center [1489, 757] width 31 height 16
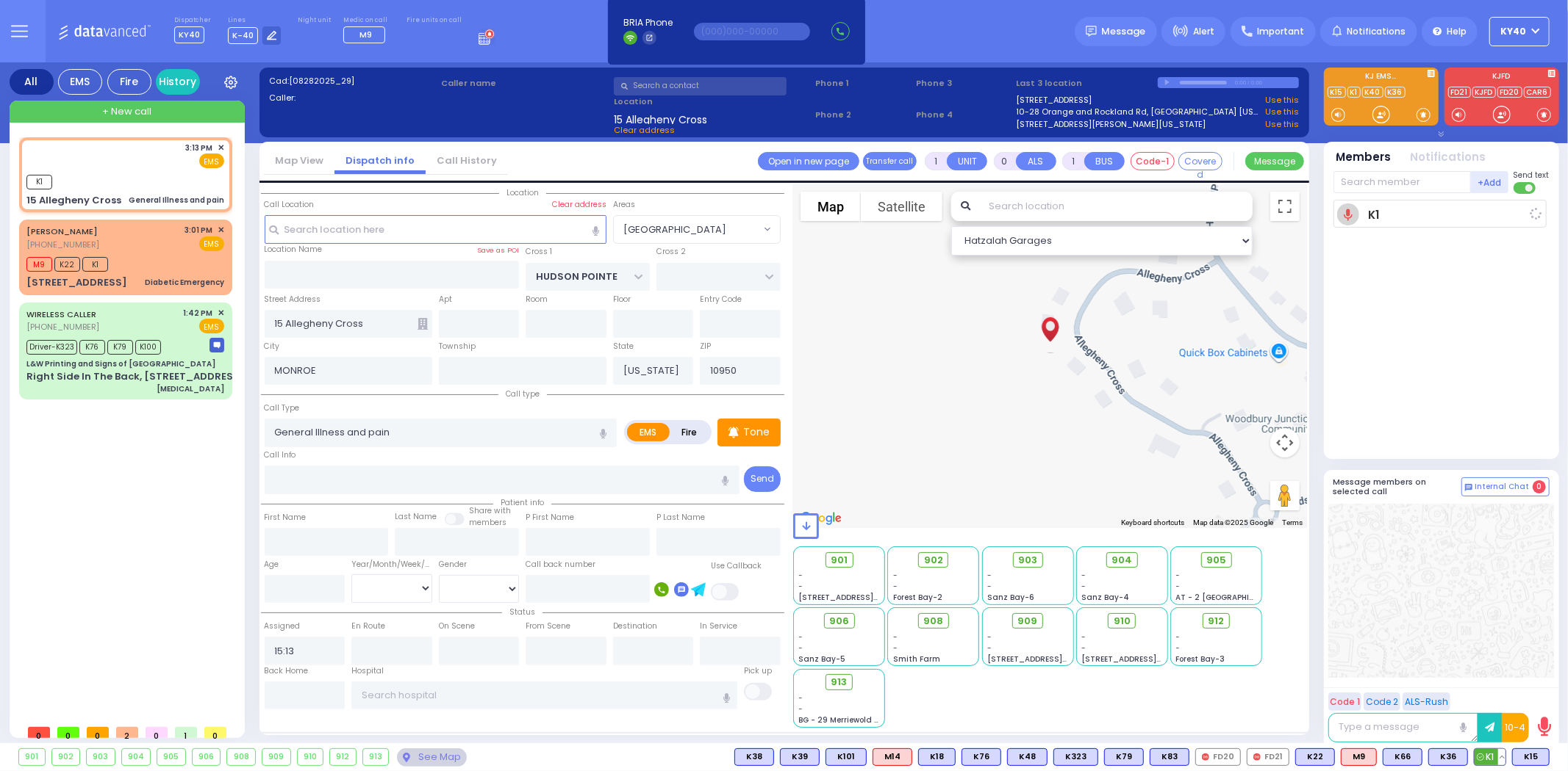
select select
radio input "true"
select select
type input "15:15"
select select "Hatzalah Garages"
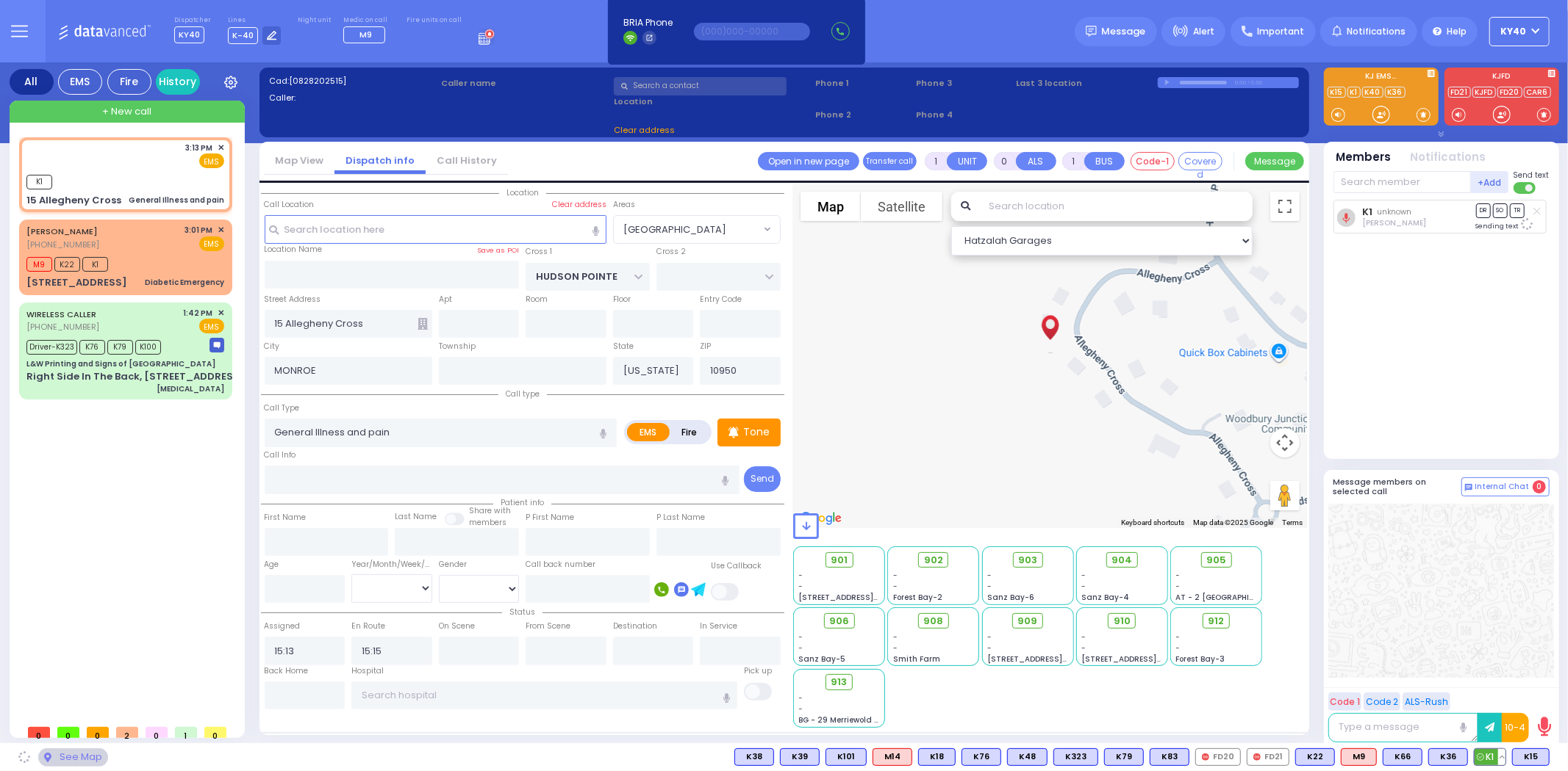
select select
radio input "true"
select select
select select "Hatzalah Garages"
select select "[GEOGRAPHIC_DATA]"
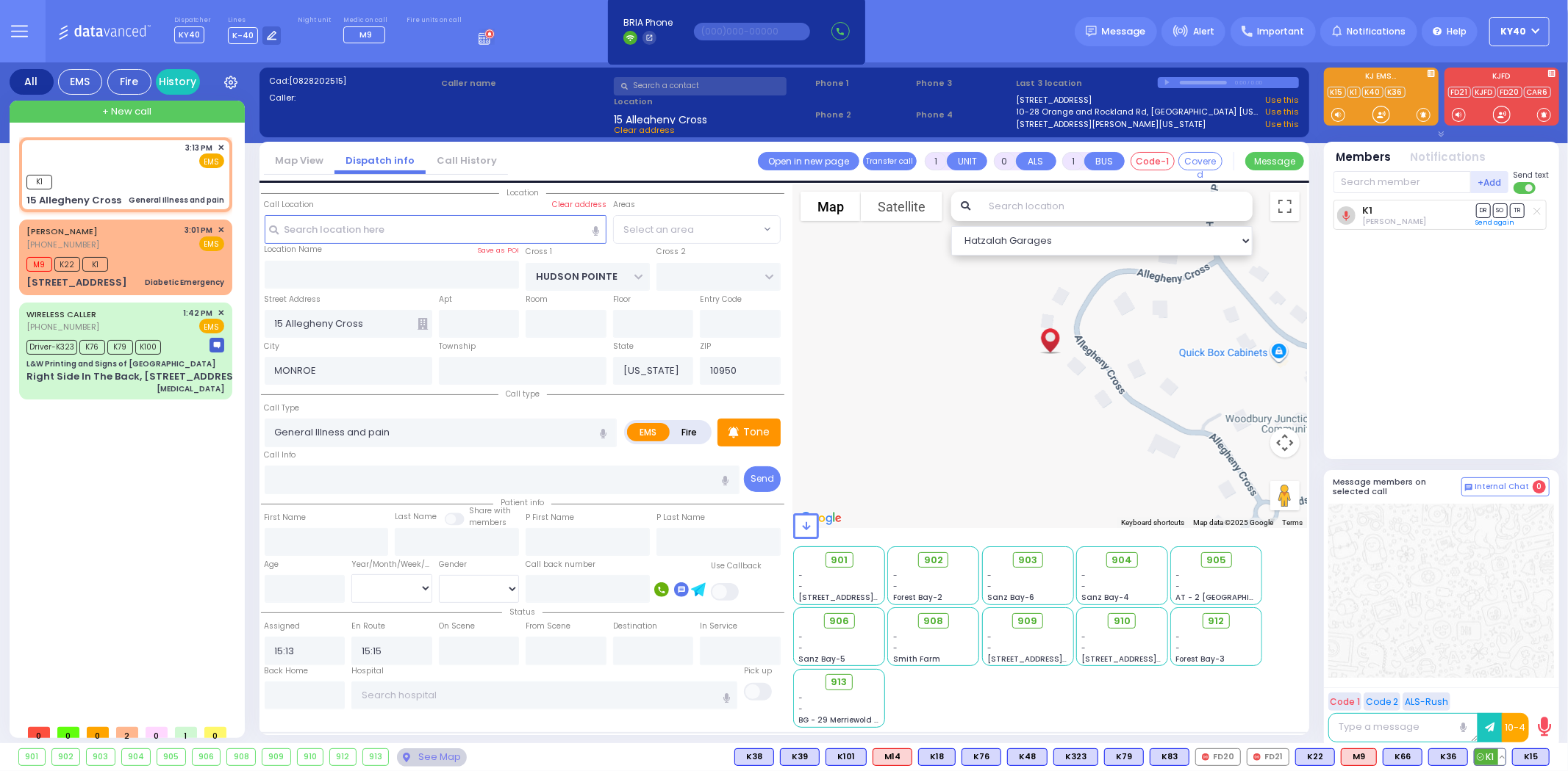
select select "[GEOGRAPHIC_DATA]"
click at [1454, 587] on div at bounding box center [1441, 591] width 226 height 174
click at [438, 689] on input "text" at bounding box center [545, 696] width 386 height 28
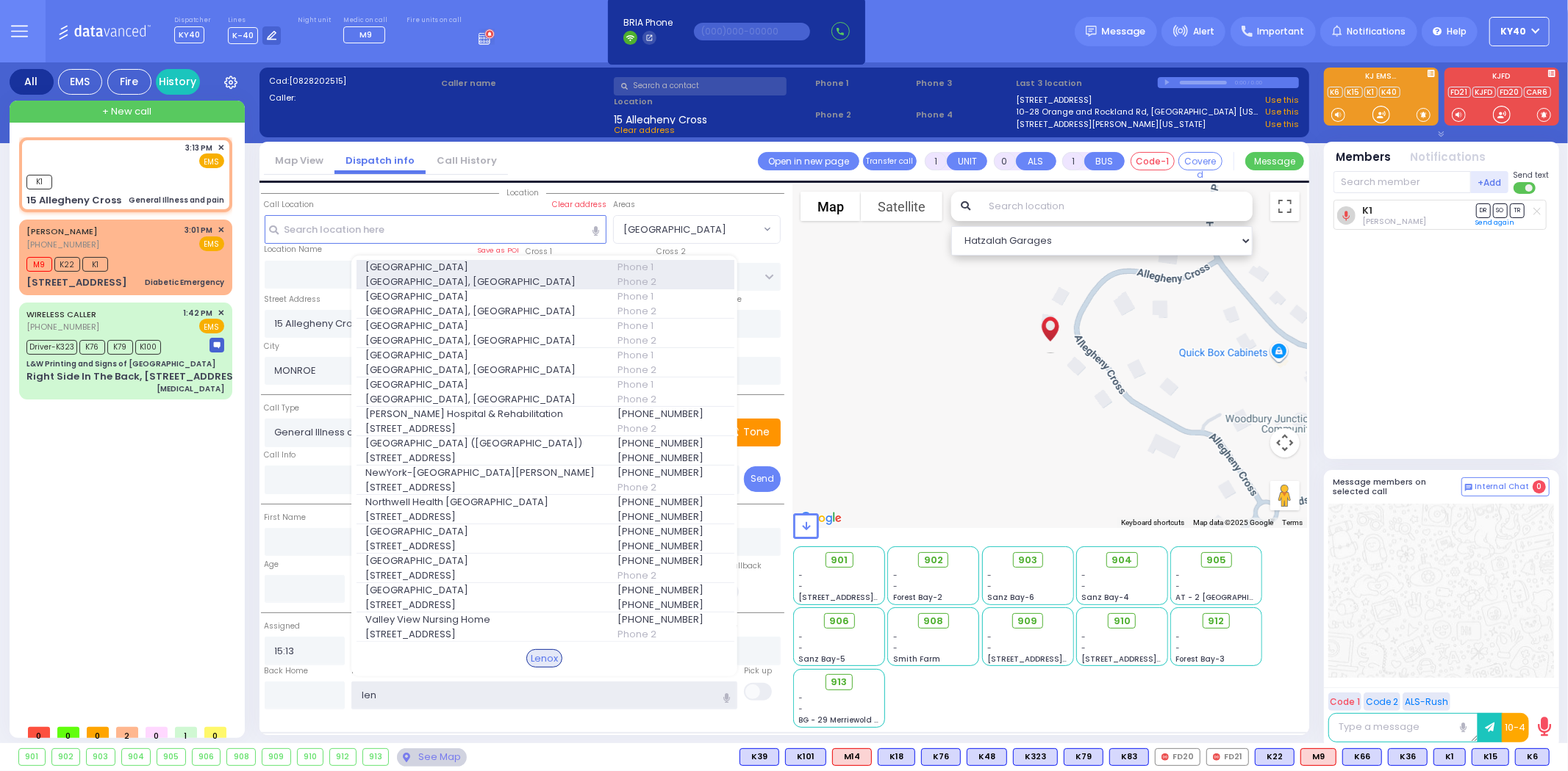
type input "len"
click at [402, 275] on span "Lenox Hill Hospital, East 77th Street" at bounding box center [483, 282] width 234 height 15
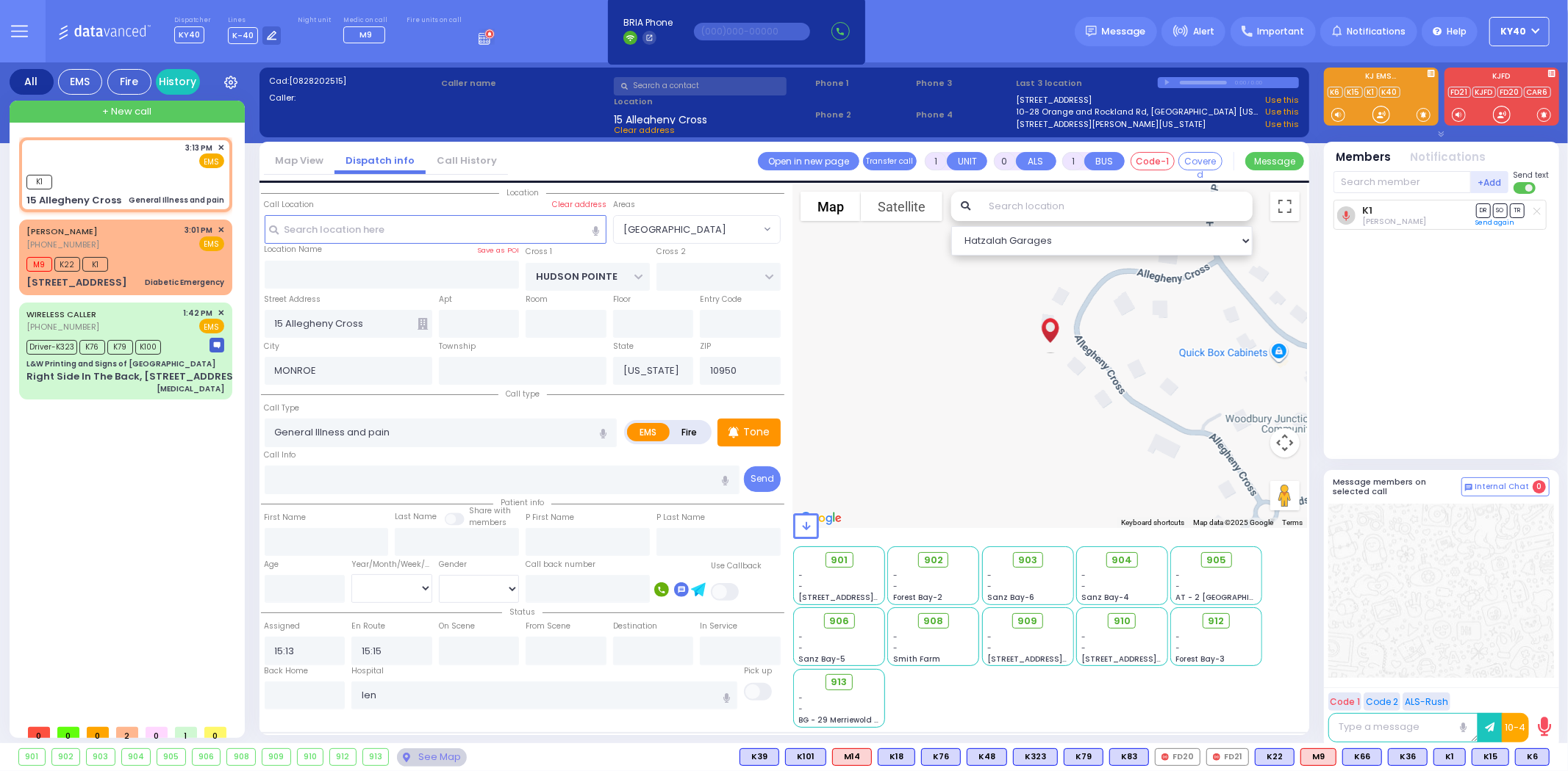
select select
radio input "true"
select select
type input "Lenox Hill Hospital"
select select "Hatzalah Garages"
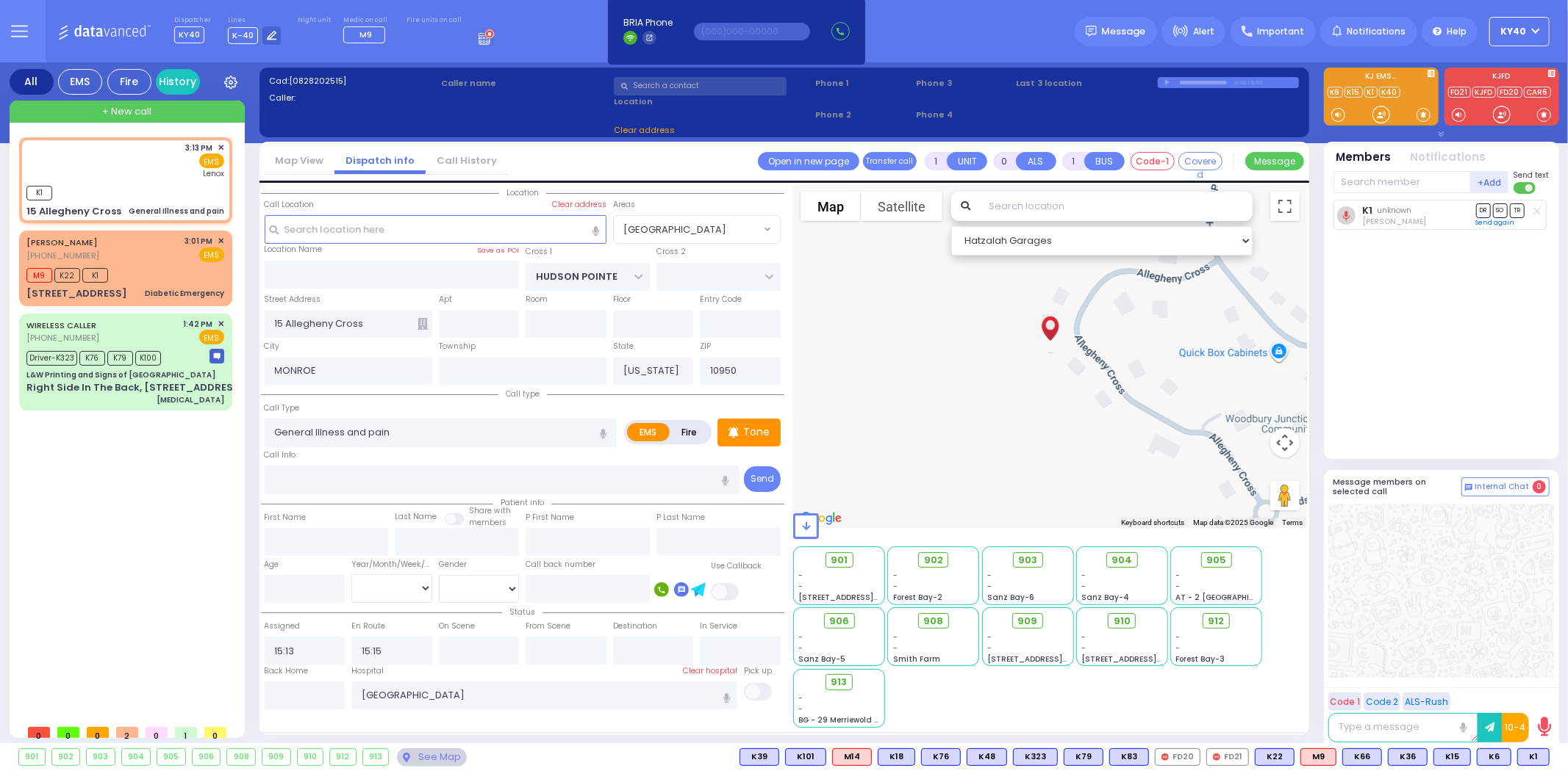
select select "[GEOGRAPHIC_DATA]"
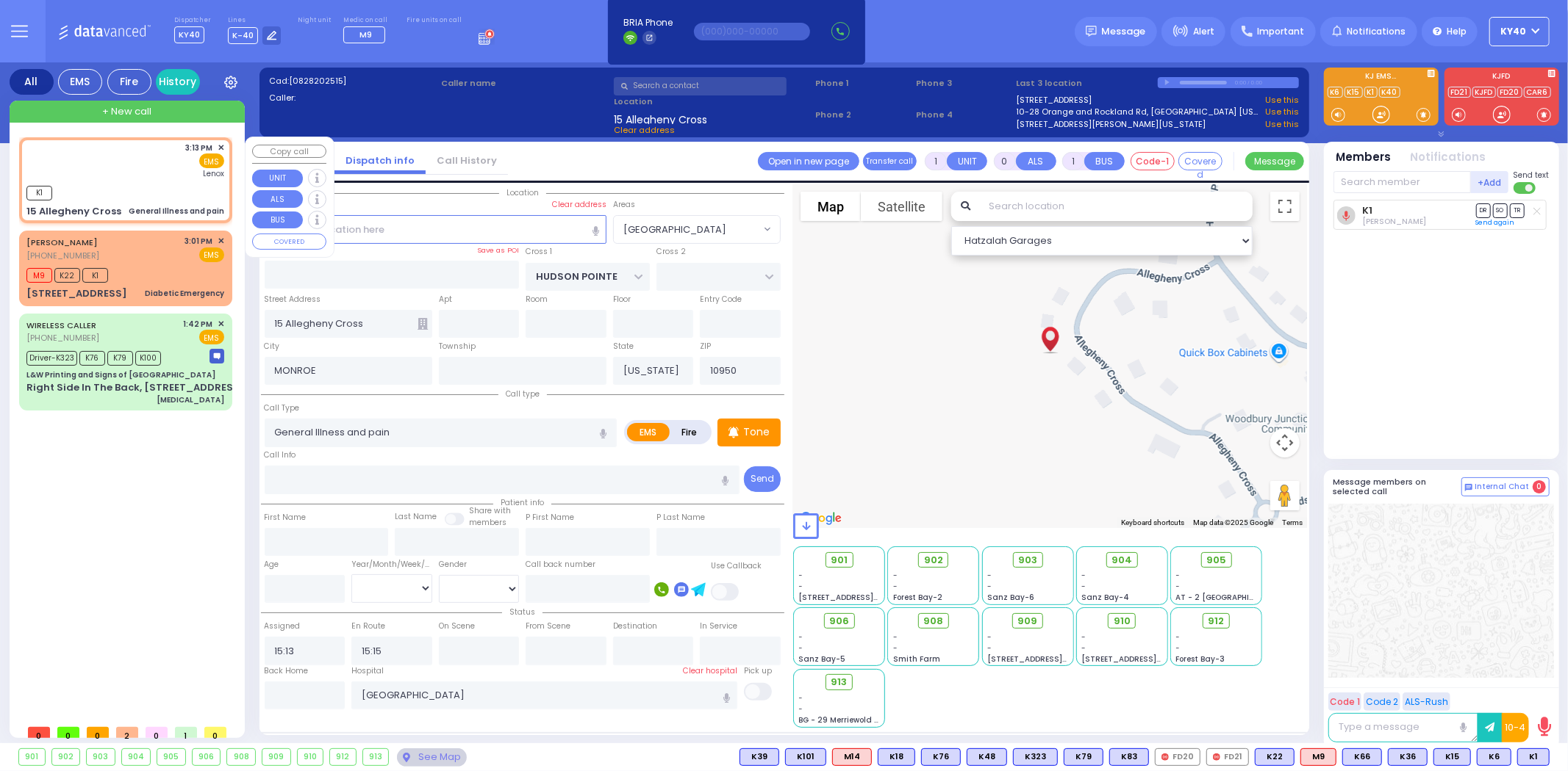
click at [137, 171] on div "3:13 PM ✕ EMS Lenox" at bounding box center [125, 161] width 198 height 38
select select
radio input "true"
select select
select select "Hatzalah Garages"
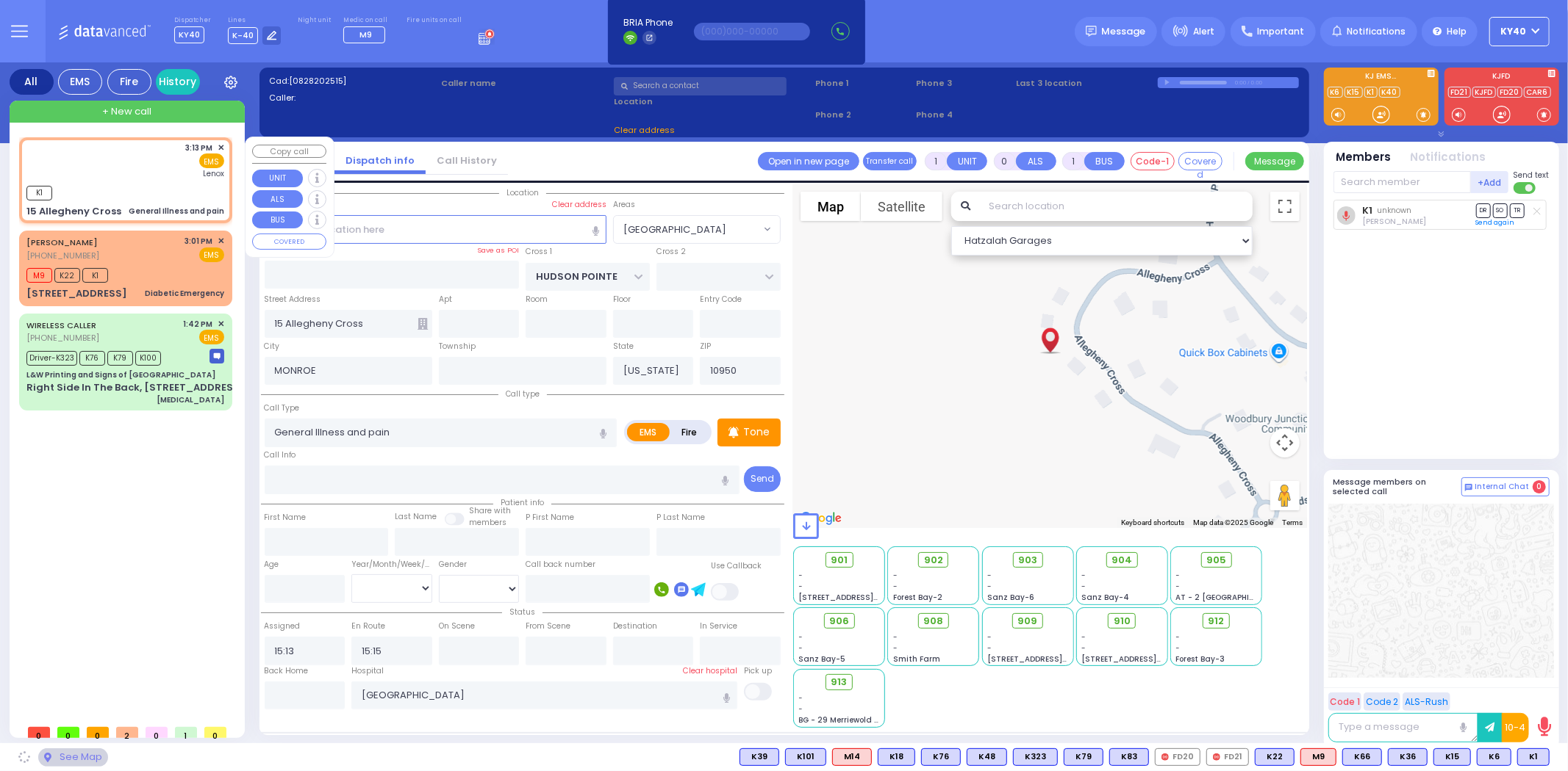
select select "[GEOGRAPHIC_DATA]"
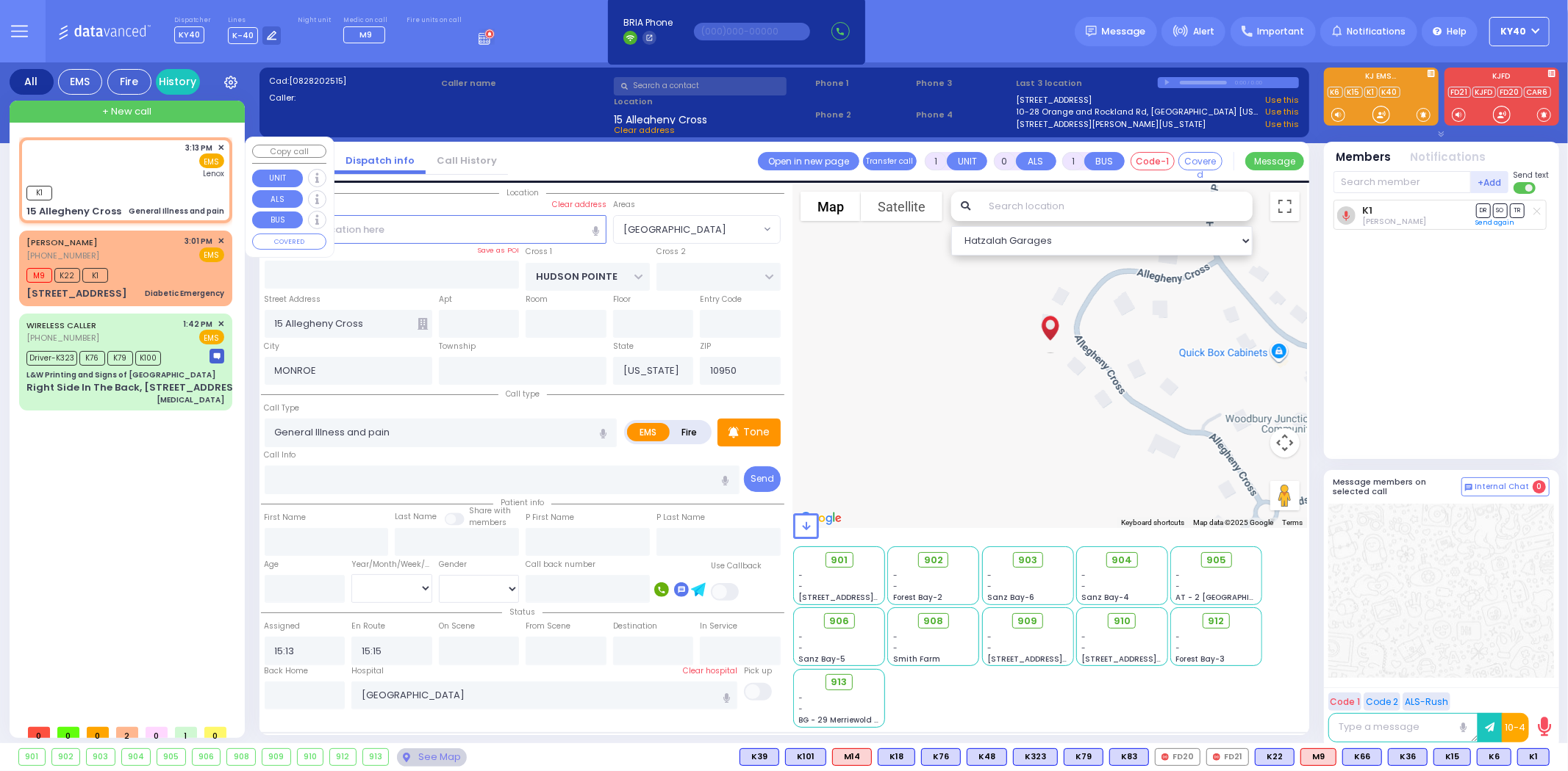
click at [121, 174] on div "3:13 PM ✕ EMS Lenox" at bounding box center [125, 161] width 198 height 38
select select
radio input "true"
select select
select select "Hatzalah Garages"
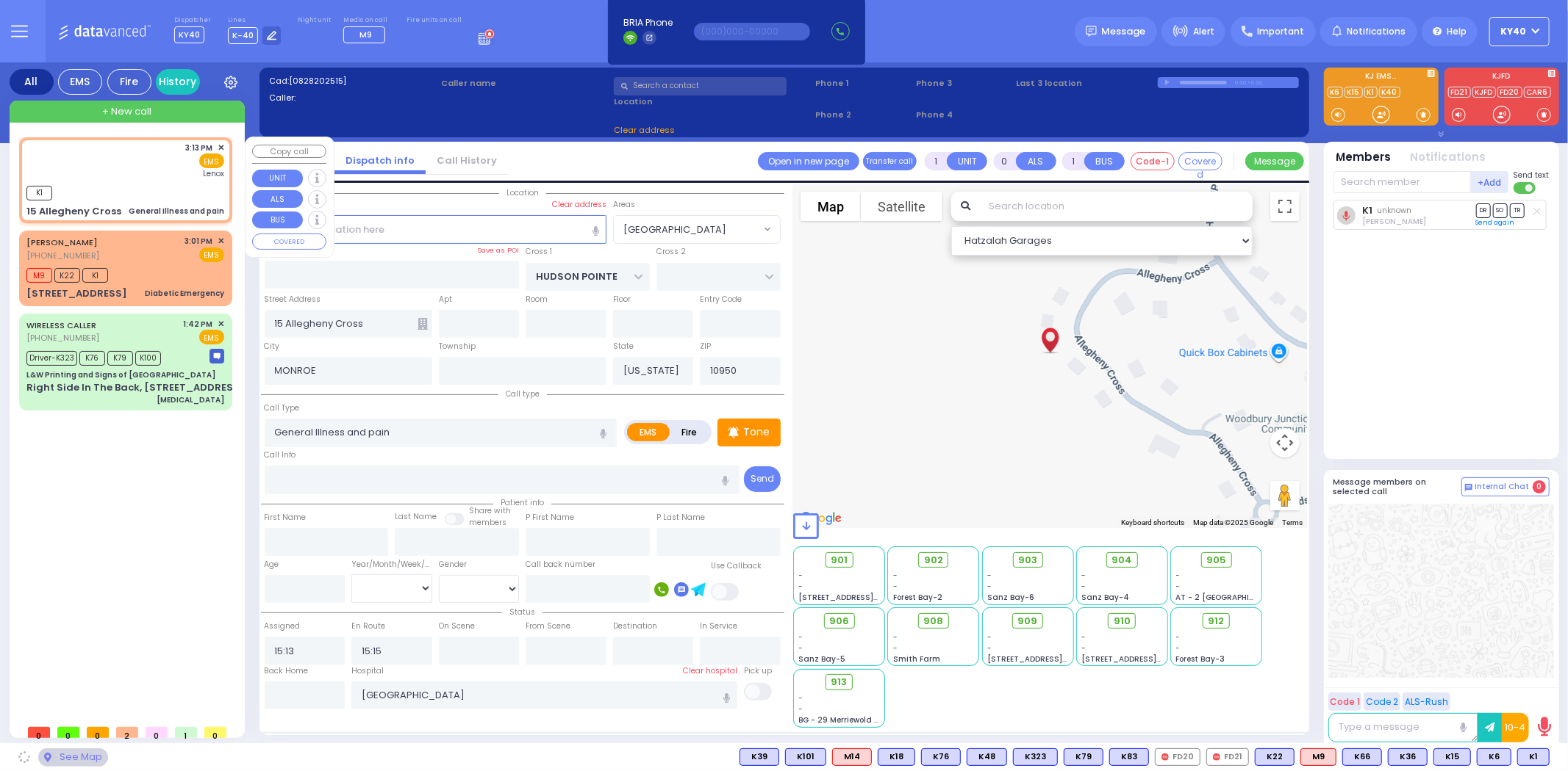
select select "[GEOGRAPHIC_DATA]"
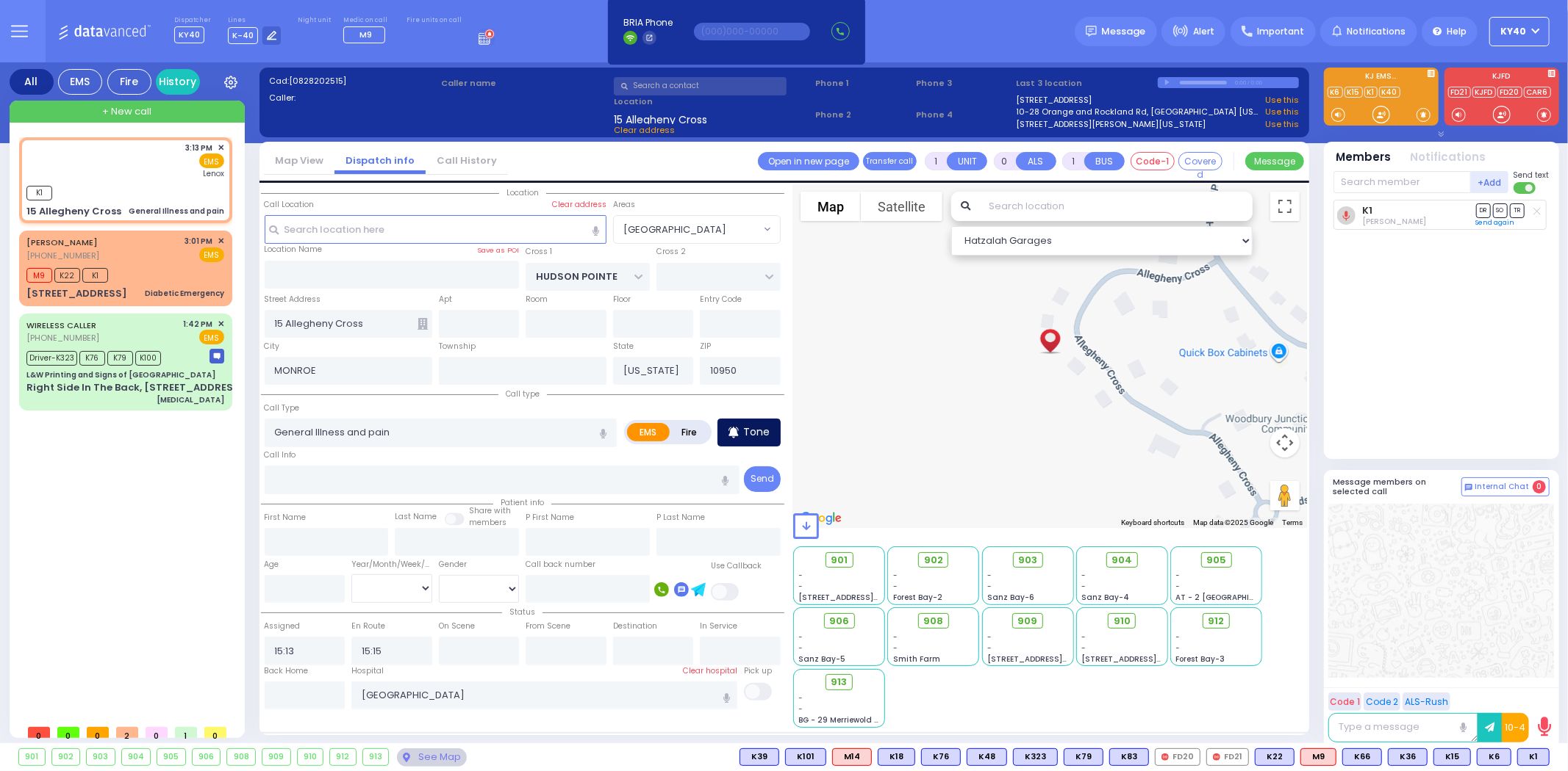
click at [758, 429] on p "Tone" at bounding box center [757, 432] width 27 height 16
click at [1427, 113] on span at bounding box center [1423, 115] width 14 height 15
click at [1422, 115] on span at bounding box center [1423, 115] width 14 height 15
click at [1524, 757] on span "K50" at bounding box center [1529, 757] width 39 height 16
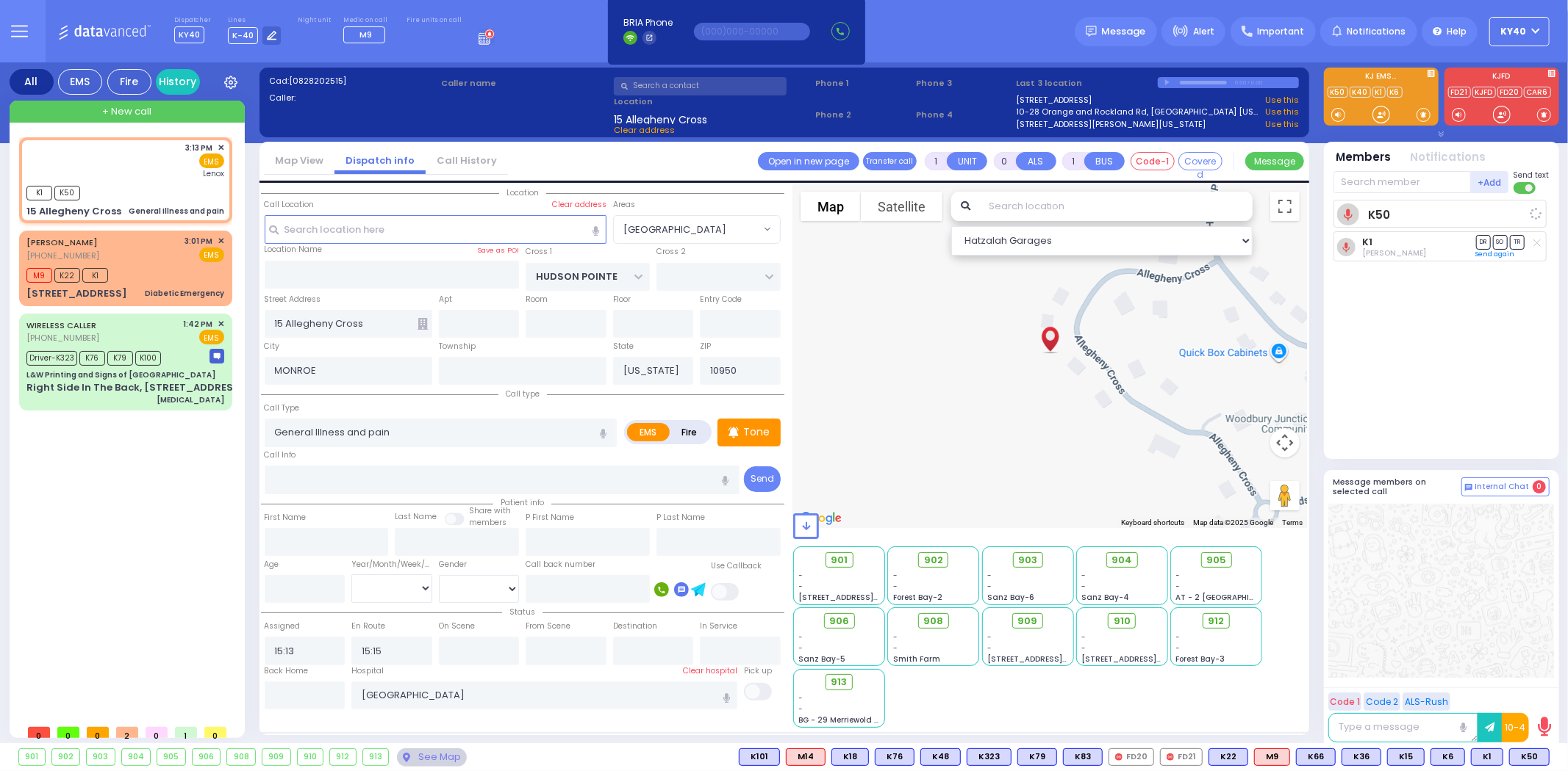
select select
radio input "true"
select select
select select "Hatzalah Garages"
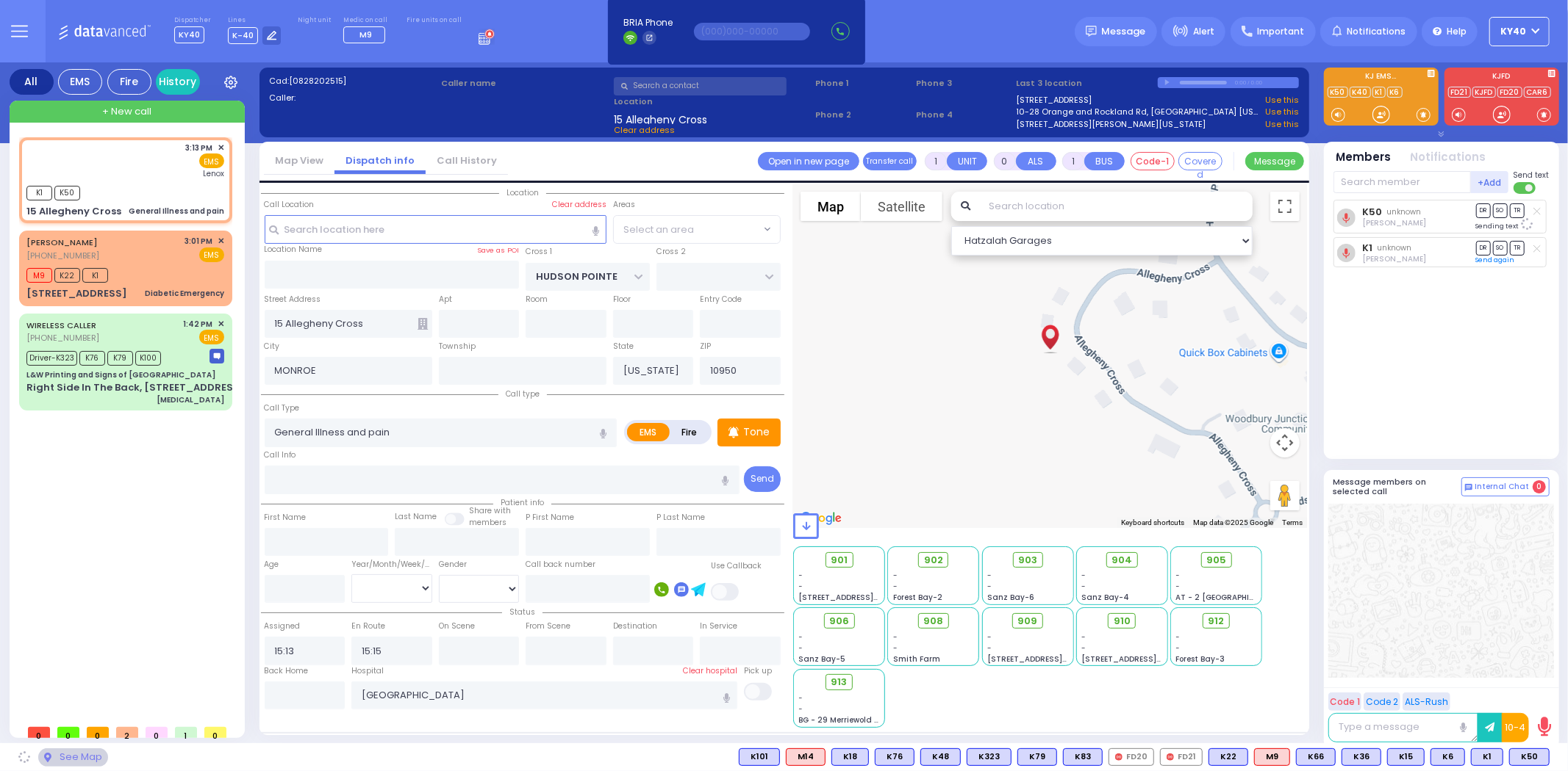
select select "[GEOGRAPHIC_DATA]"
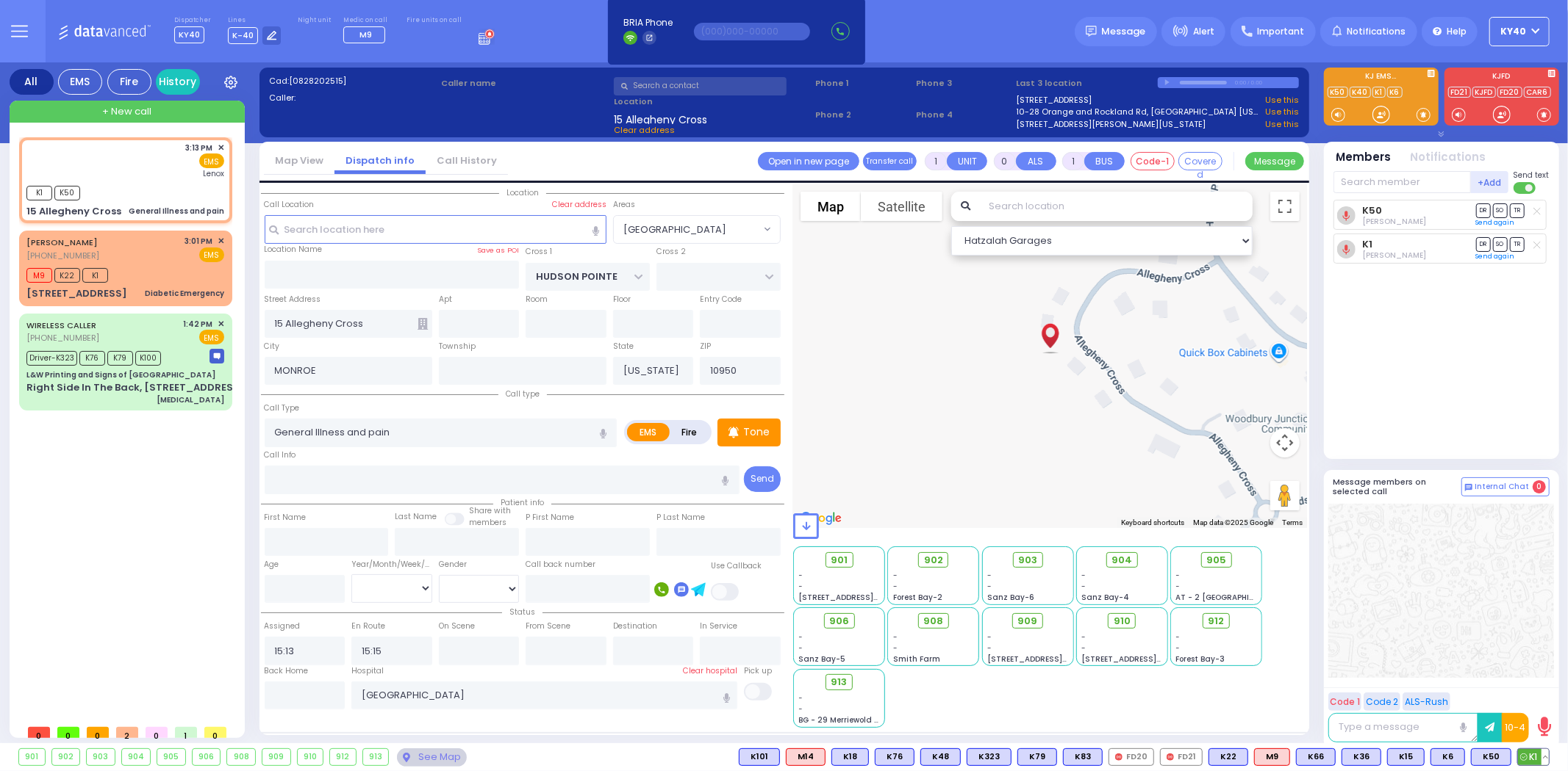
click at [1549, 755] on button at bounding box center [1546, 757] width 7 height 16
click at [1536, 694] on icon at bounding box center [1535, 692] width 16 height 16
click at [1527, 760] on span "M12" at bounding box center [1530, 757] width 37 height 16
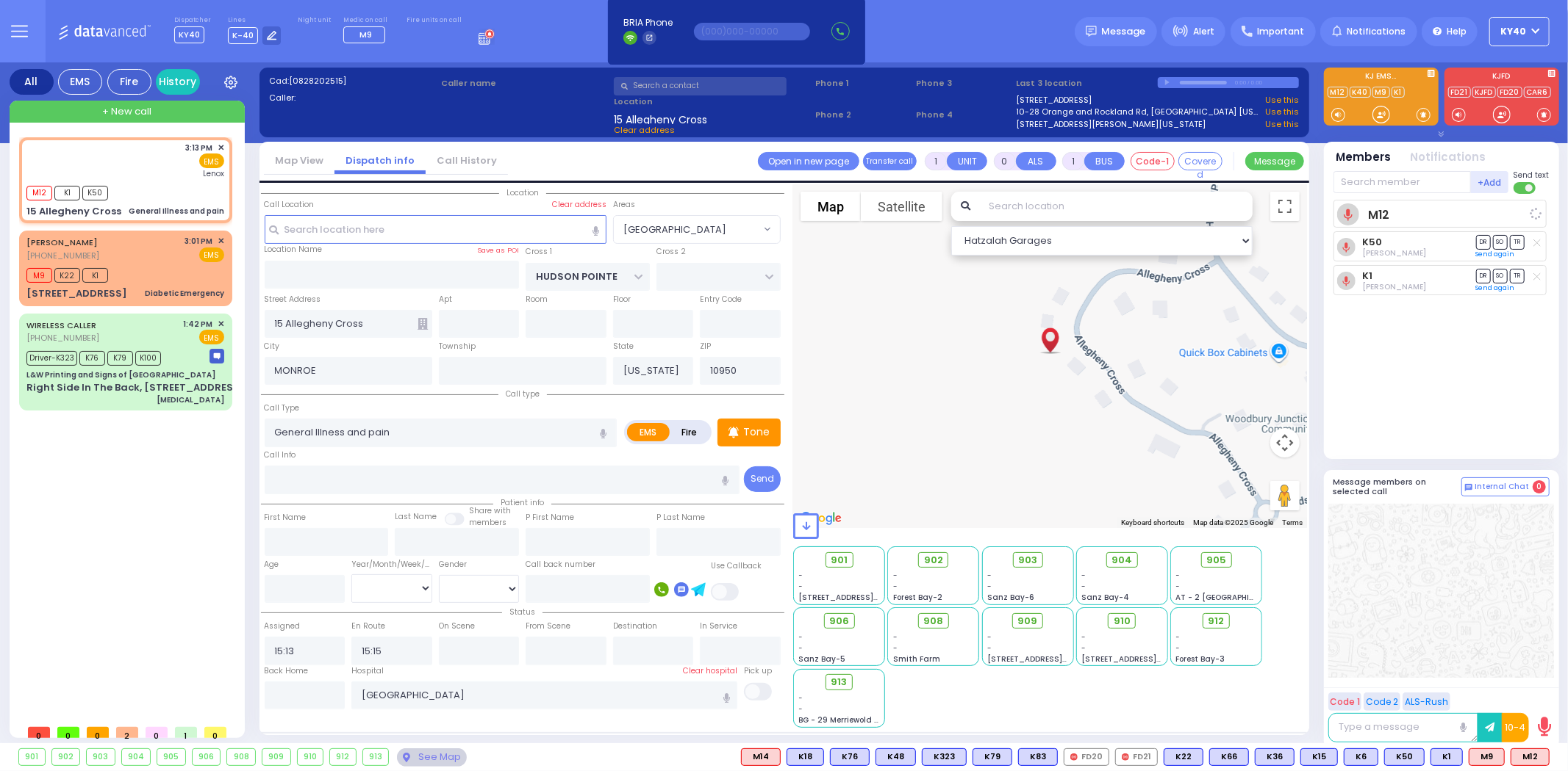
select select
radio input "true"
select select
select select "Hatzalah Garages"
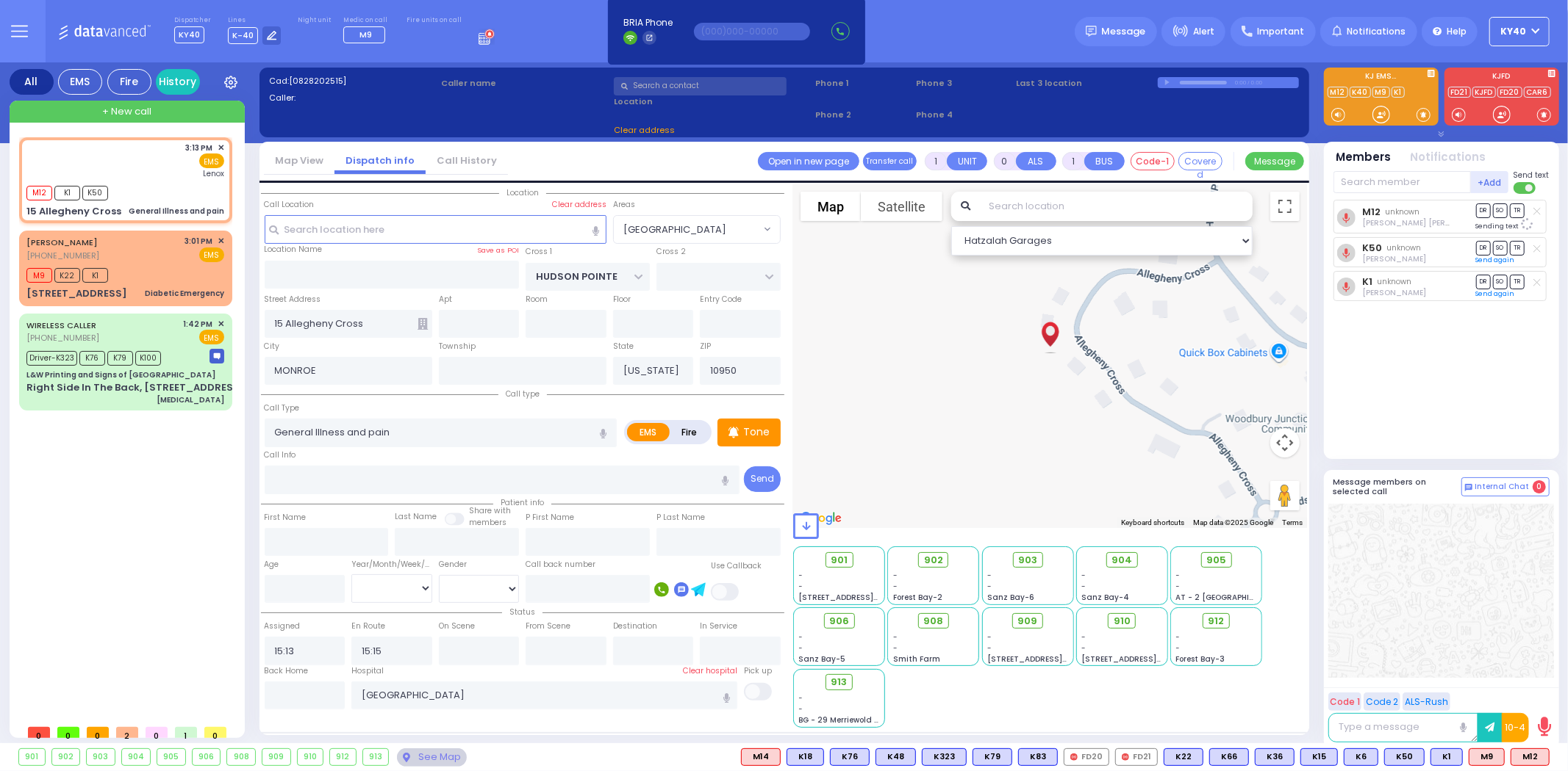
select select "[GEOGRAPHIC_DATA]"
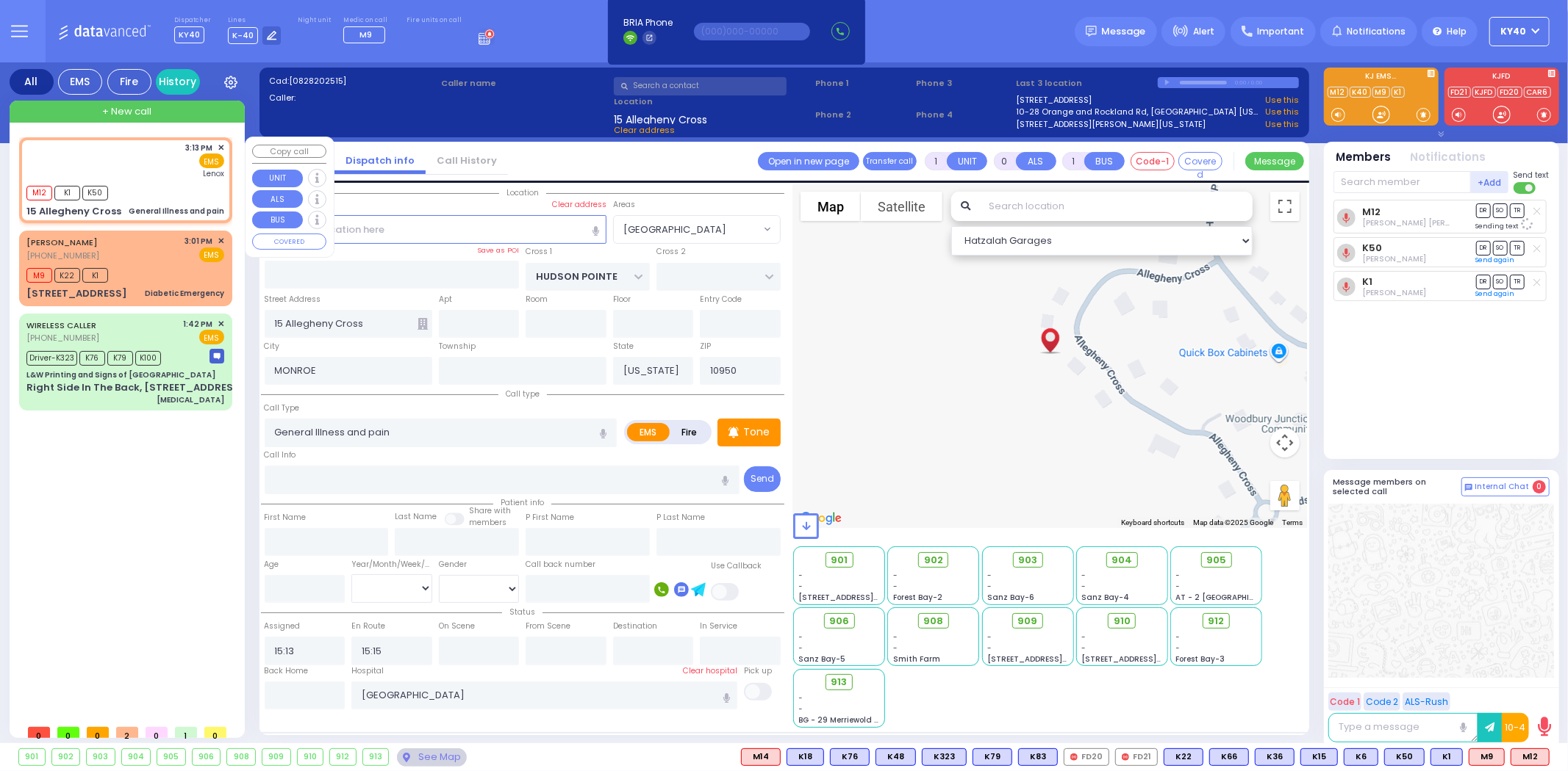
click at [141, 178] on div "3:13 PM ✕ EMS Lenox" at bounding box center [125, 161] width 198 height 38
select select
radio input "true"
select select
select select "Hatzalah Garages"
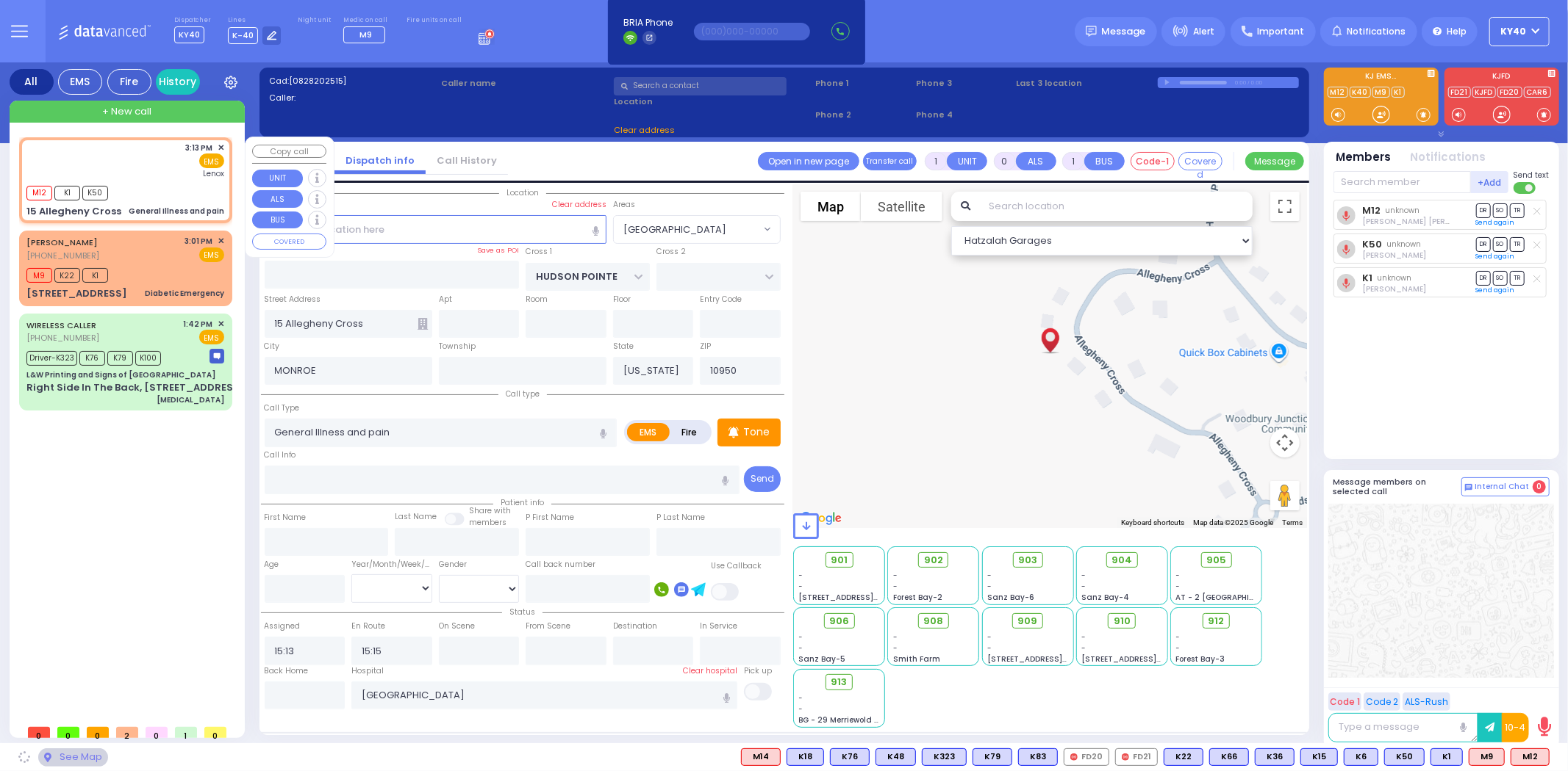
select select "[GEOGRAPHIC_DATA]"
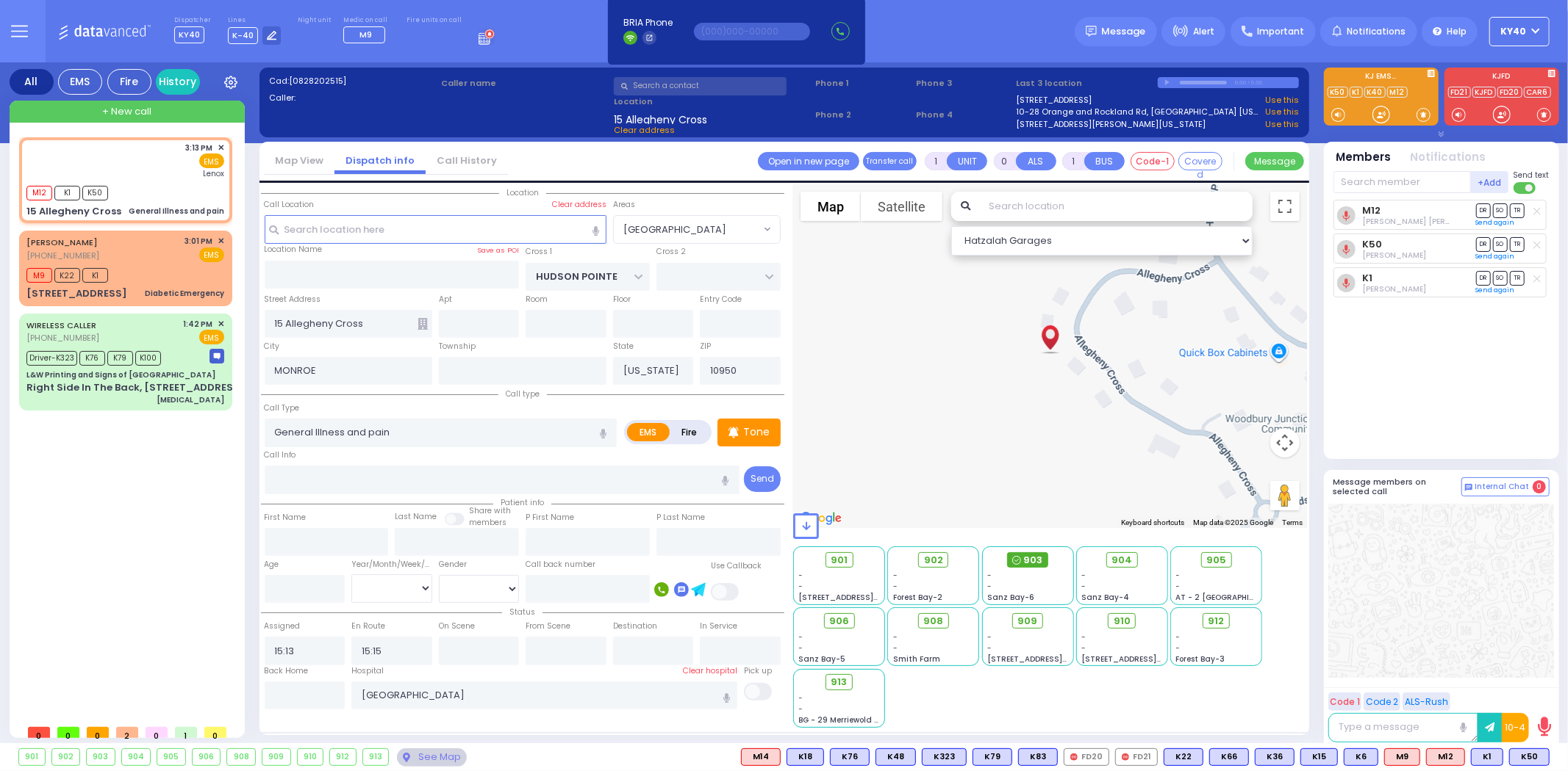
click at [1032, 556] on span "903" at bounding box center [1033, 560] width 19 height 15
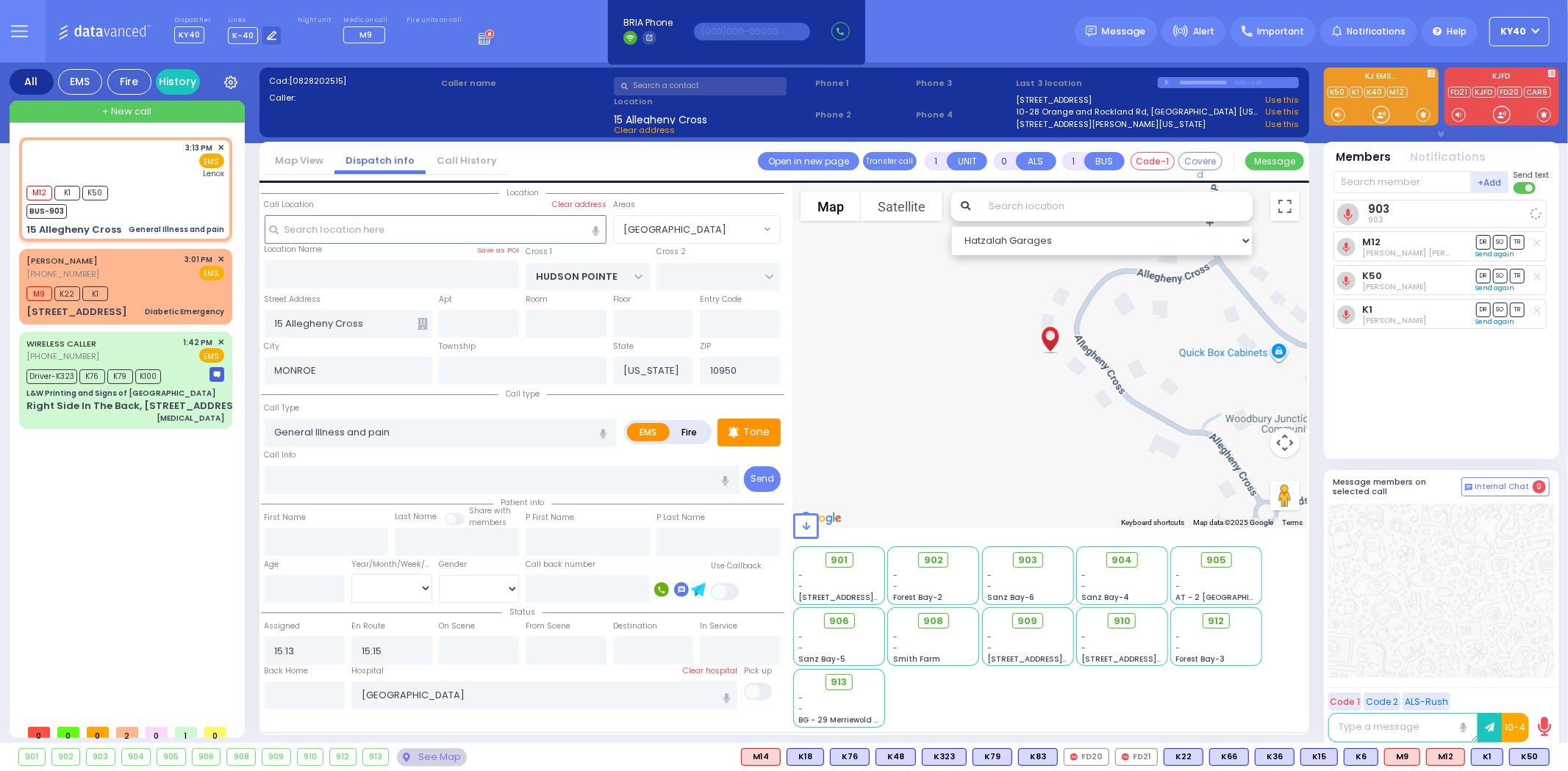
select select
radio input "true"
select select
select select "Hatzalah Garages"
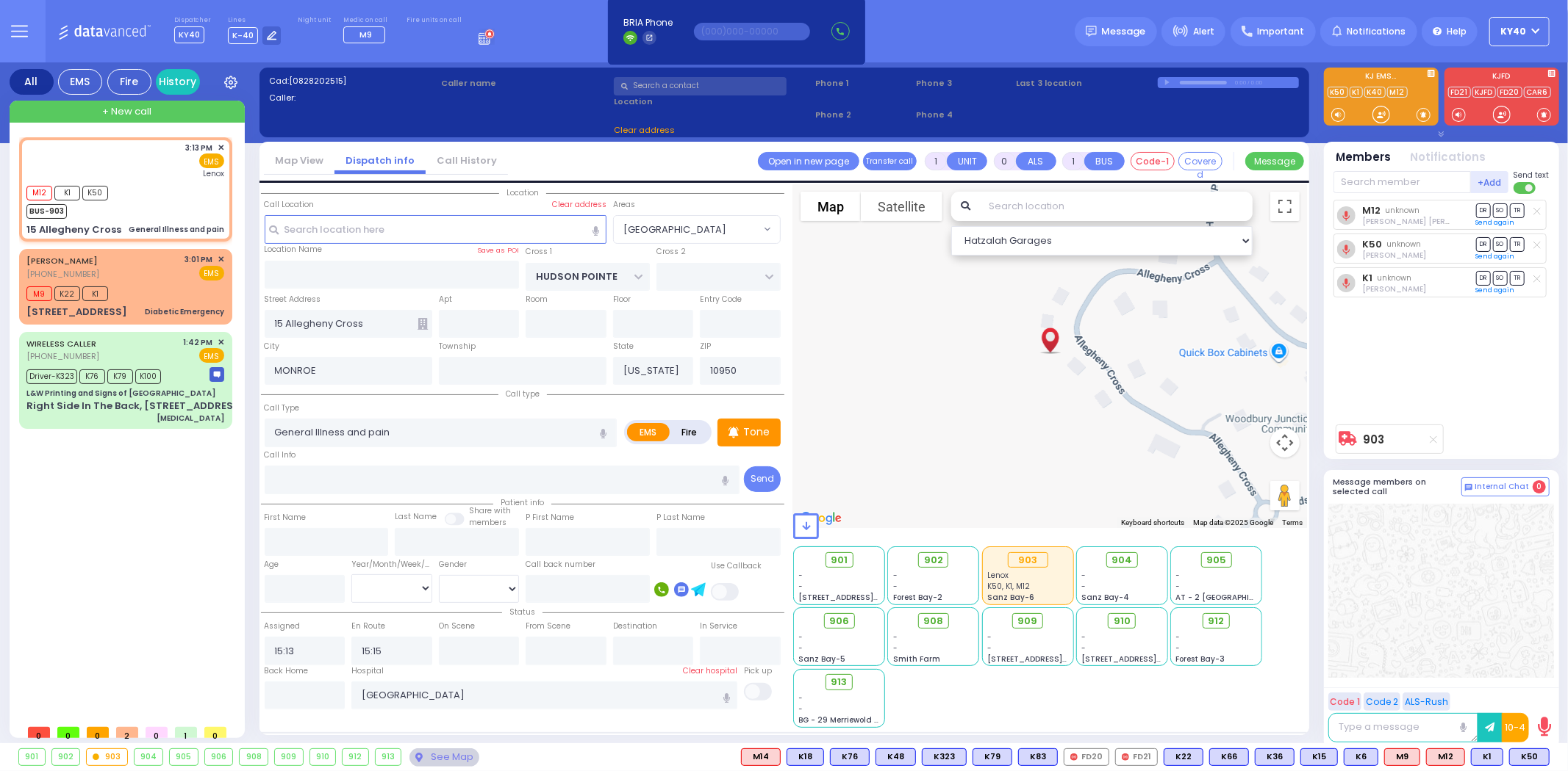
select select "[GEOGRAPHIC_DATA]"
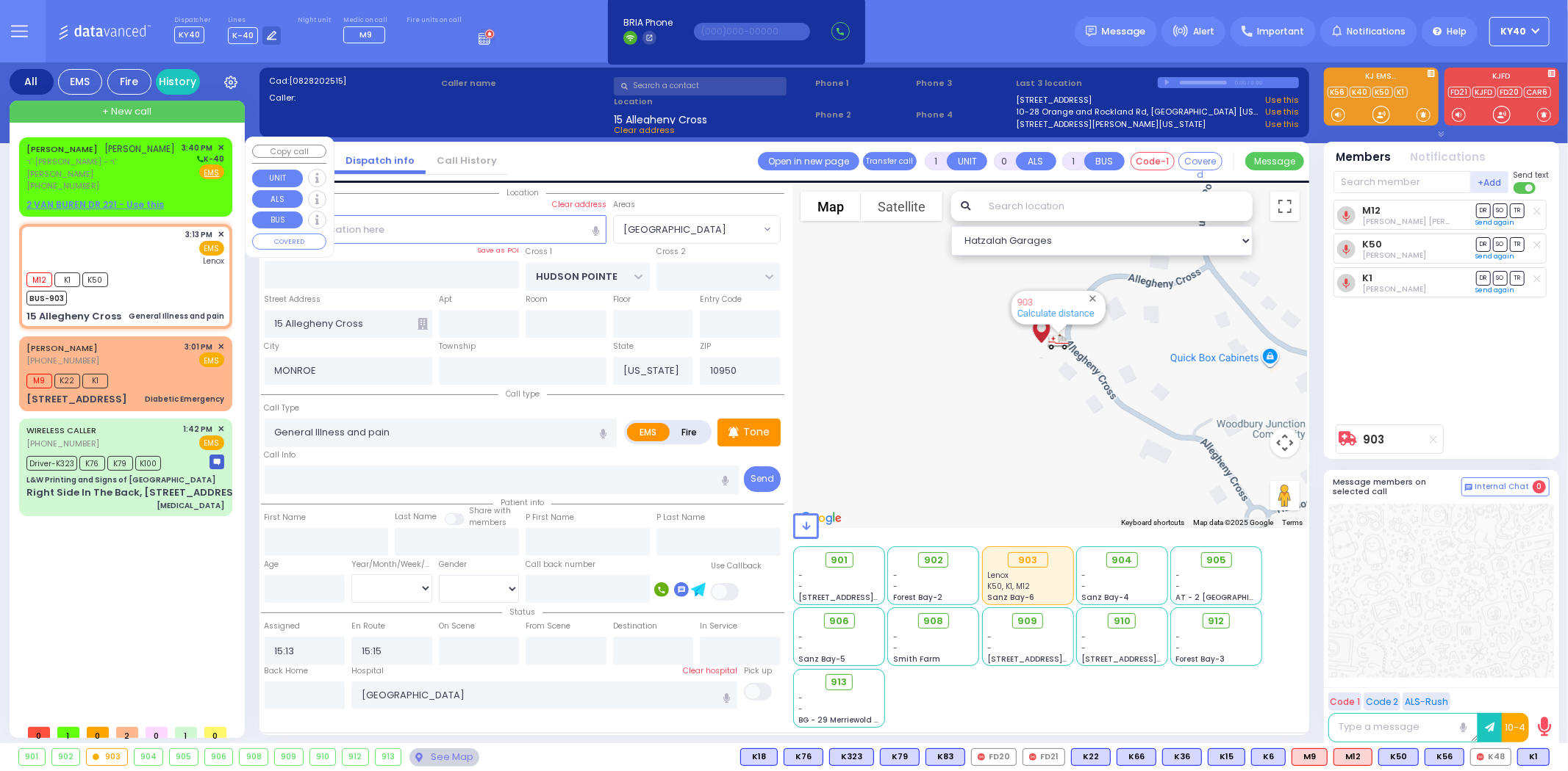
click at [111, 157] on div "SHIMON YECHESKEL WEINSTOCK שמעון יחזקאל וויינשטאק" at bounding box center [101, 149] width 149 height 15
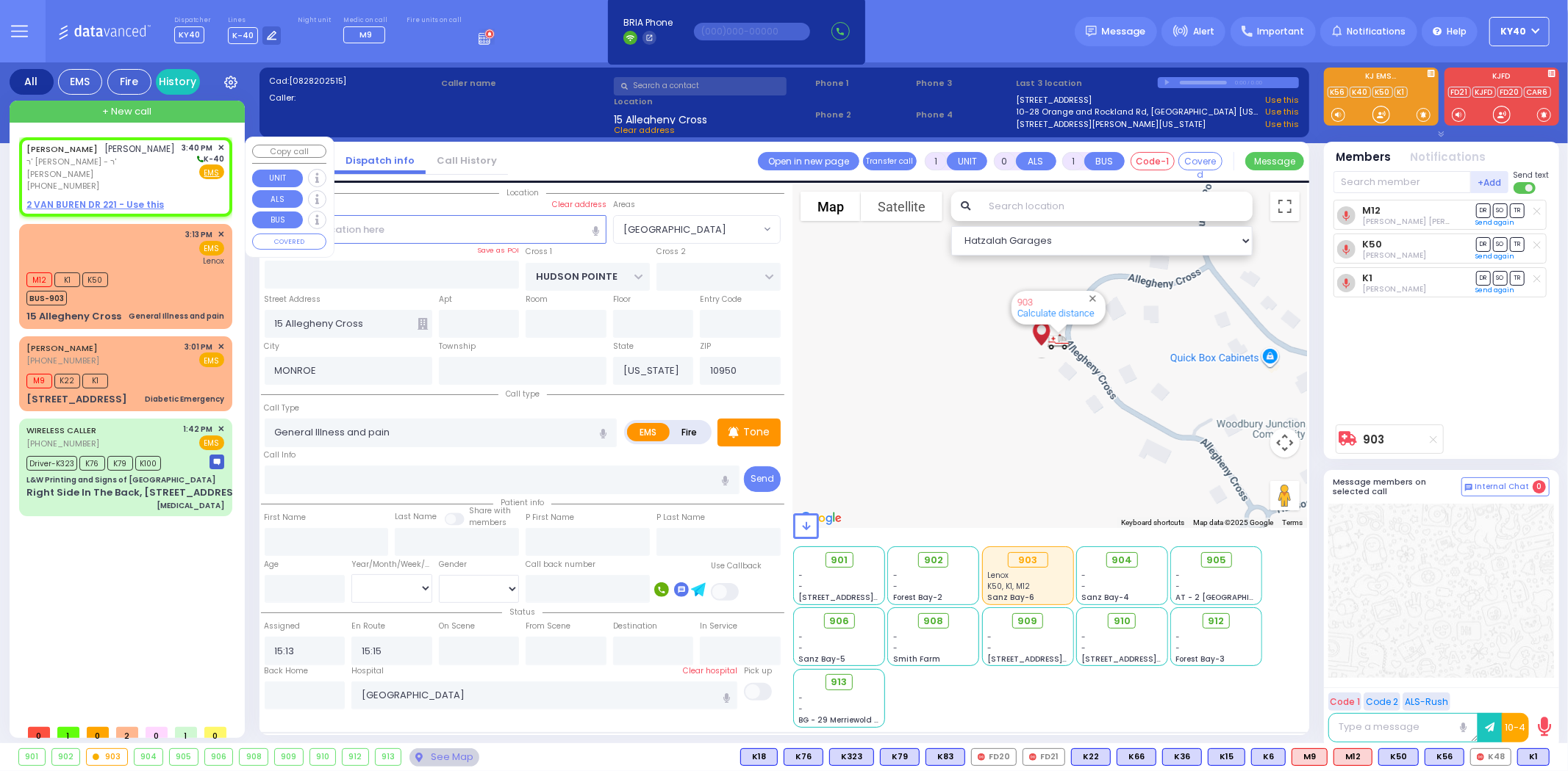
type input "2"
type input "1"
select select
radio input "true"
type input "SHIMON YECHESKEL"
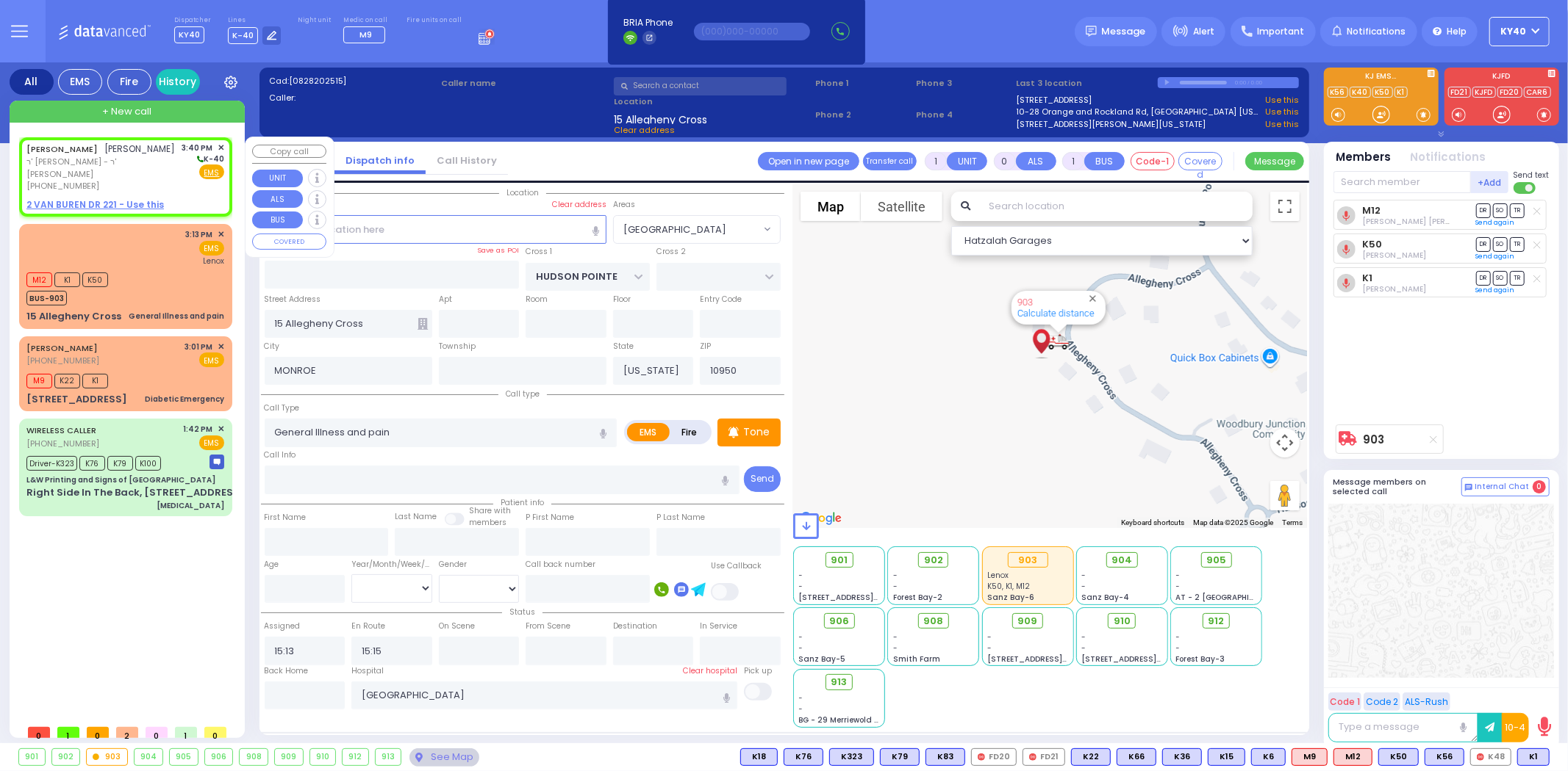
type input "WEINSTOCK"
select select
type input "15:40"
select select "Hatzalah Garages"
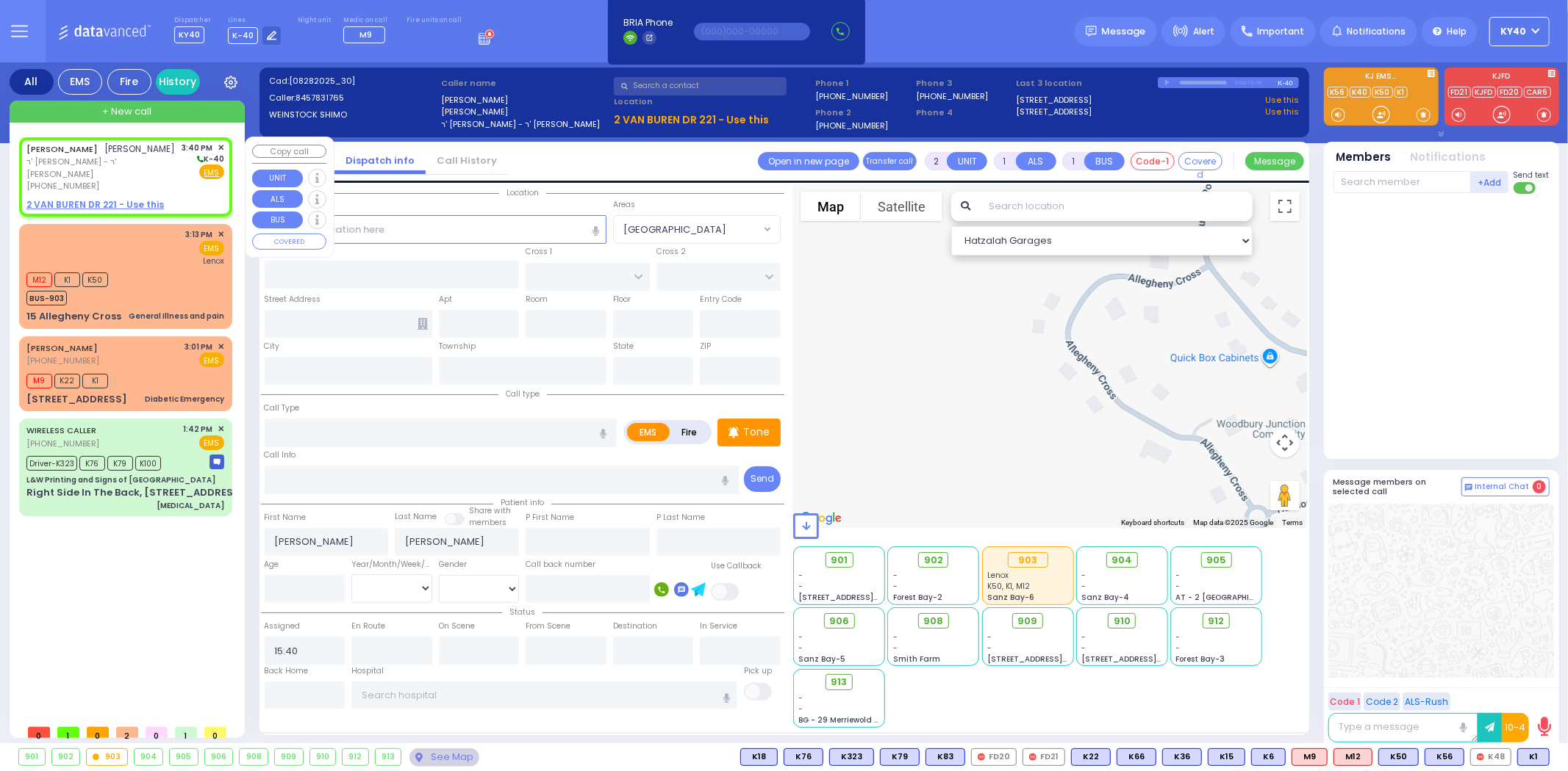
click at [108, 155] on span "שמעון יחזקאל וויינשטאק" at bounding box center [140, 148] width 71 height 12
select select
click at [128, 204] on u "2 VAN BUREN DR 221 - Use this" at bounding box center [96, 204] width 137 height 12
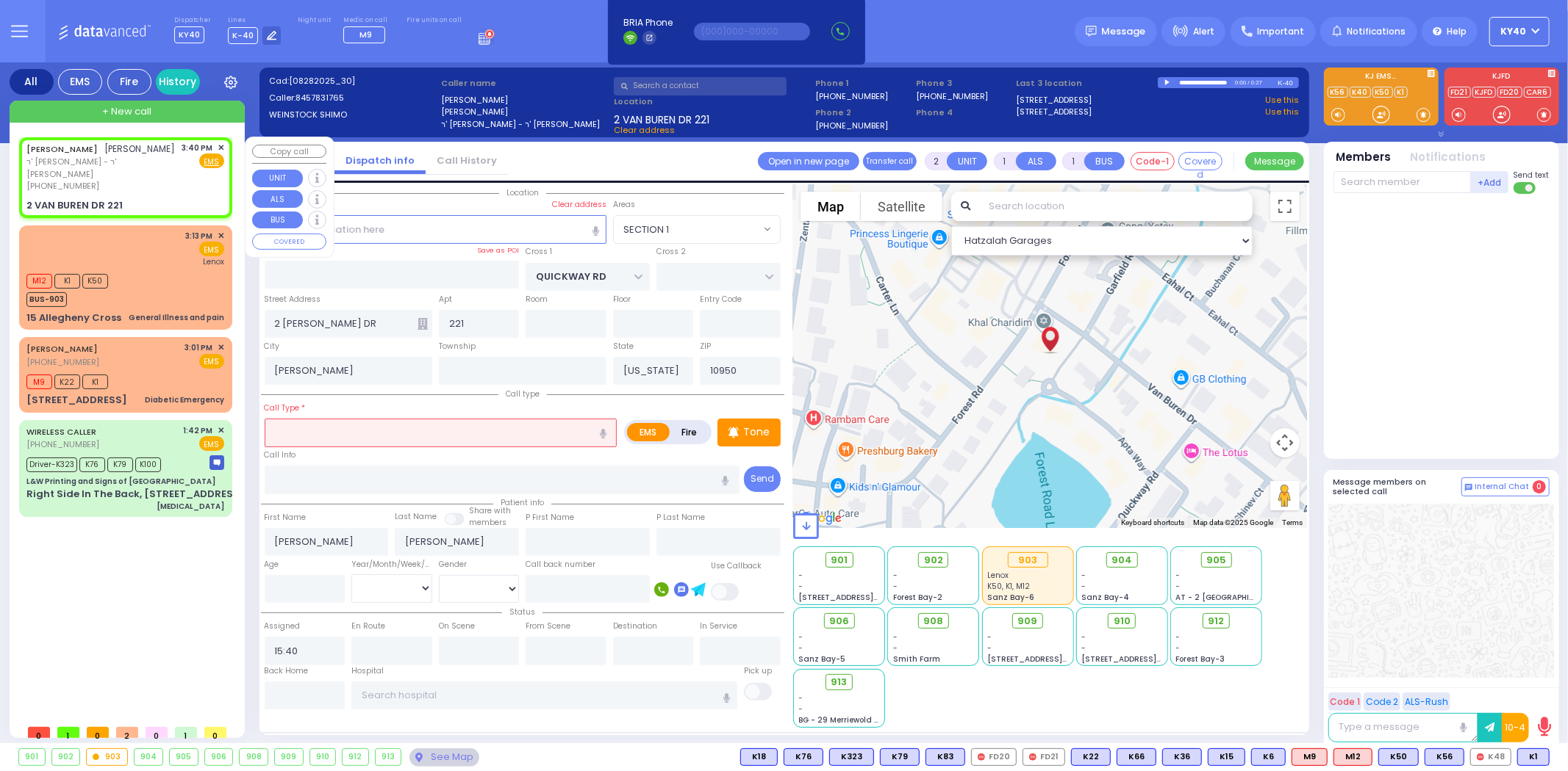
click at [181, 180] on div "SHIMON YECHESKEL WEINSTOCK שמעון יחזקאל וויינשטאק ר' אברהם הערש - ר' יוסף יצחק …" at bounding box center [125, 167] width 198 height 51
drag, startPoint x: 535, startPoint y: 430, endPoint x: 519, endPoint y: 433, distance: 16.3
click at [533, 430] on input "text" at bounding box center [441, 432] width 353 height 28
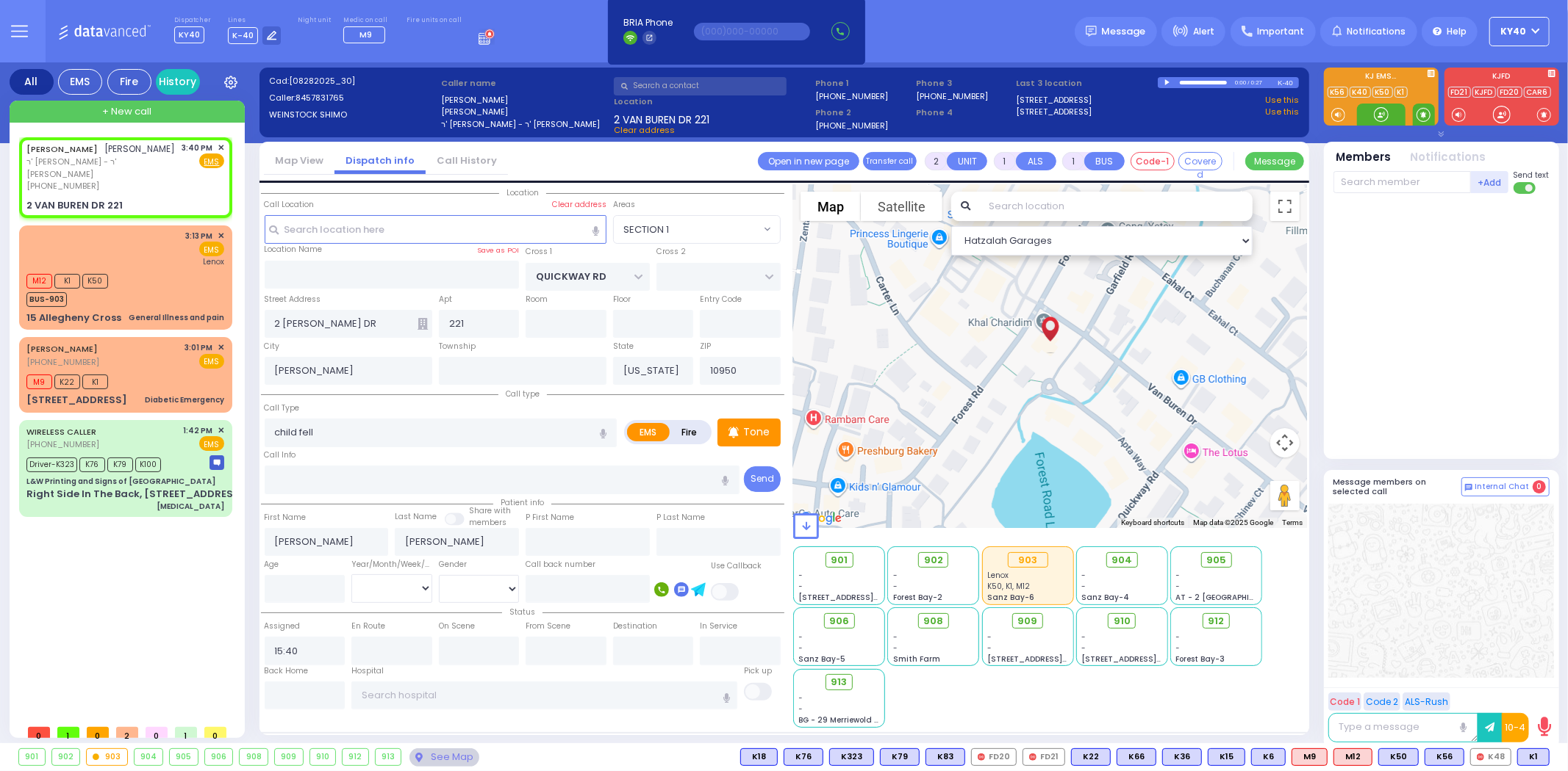
click at [1425, 115] on span at bounding box center [1423, 115] width 14 height 15
click at [1422, 115] on span at bounding box center [1423, 115] width 14 height 15
click at [1531, 758] on span "K11" at bounding box center [1532, 757] width 33 height 16
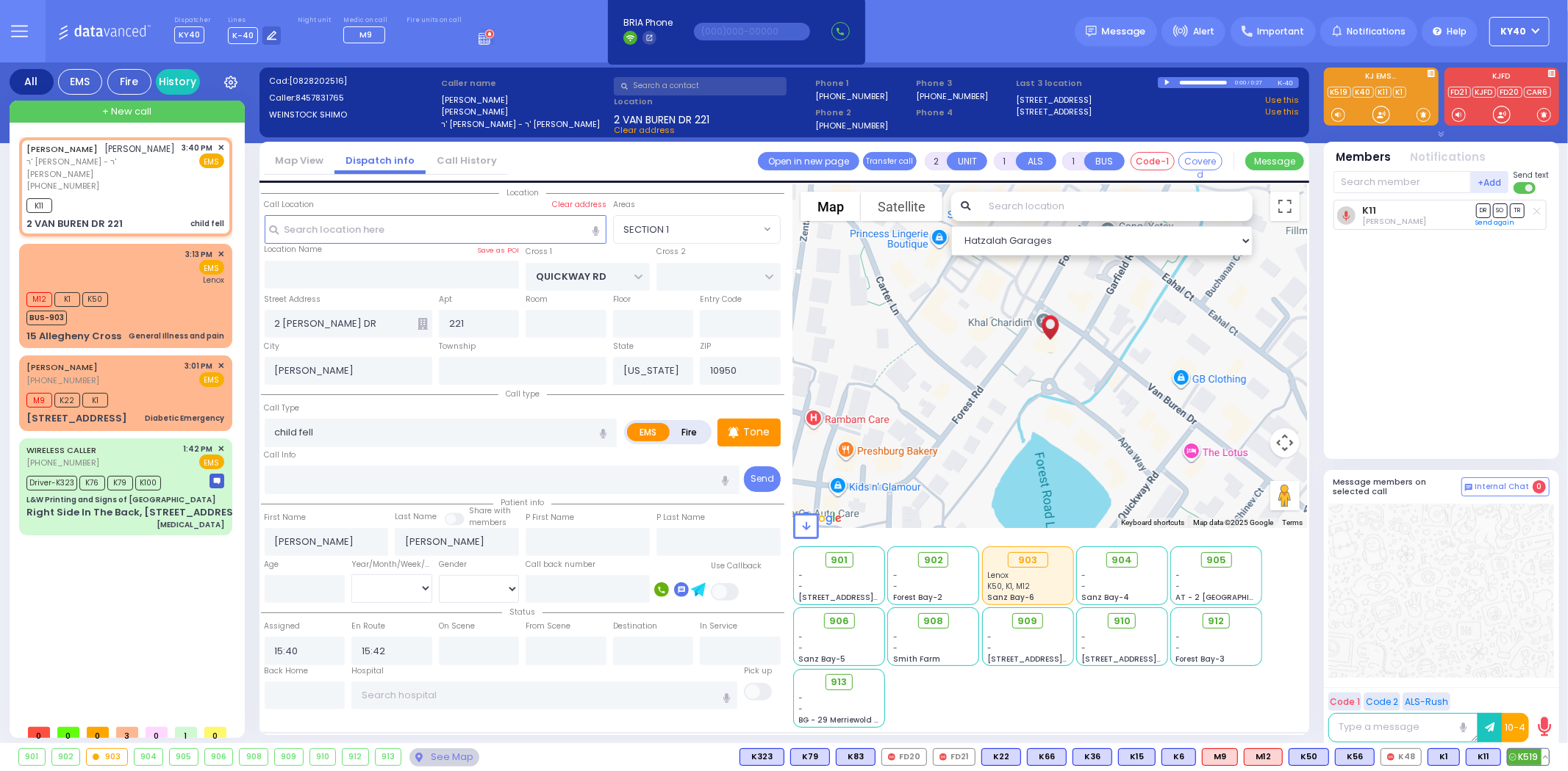
click at [1529, 753] on span "K519" at bounding box center [1528, 757] width 41 height 16
click at [170, 273] on div "3:13 PM ✕ EMS Lenox" at bounding box center [125, 267] width 198 height 38
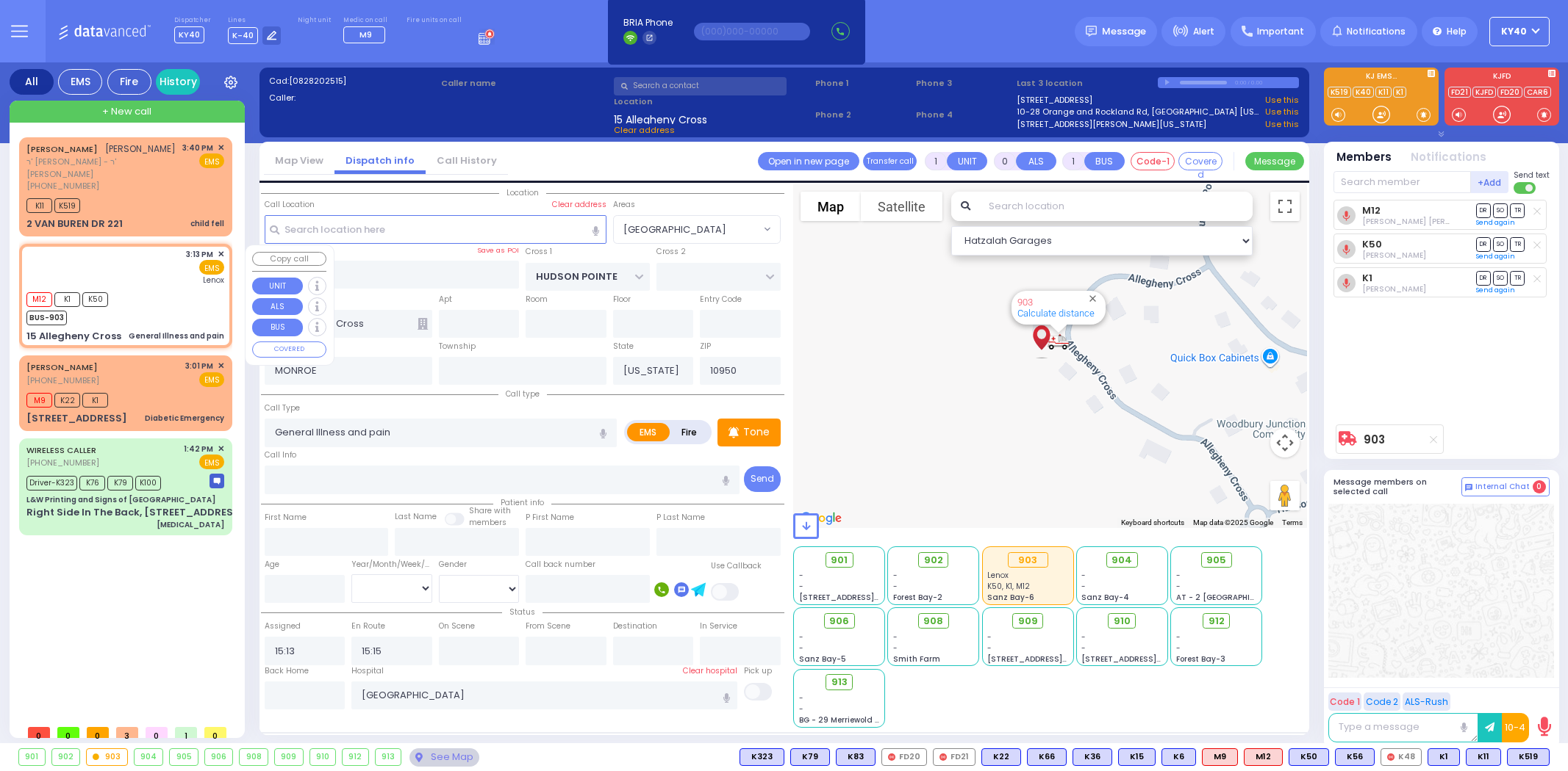
select select "WOODBURY JUNCTION"
select select
click at [219, 364] on span "✕" at bounding box center [220, 366] width 6 height 12
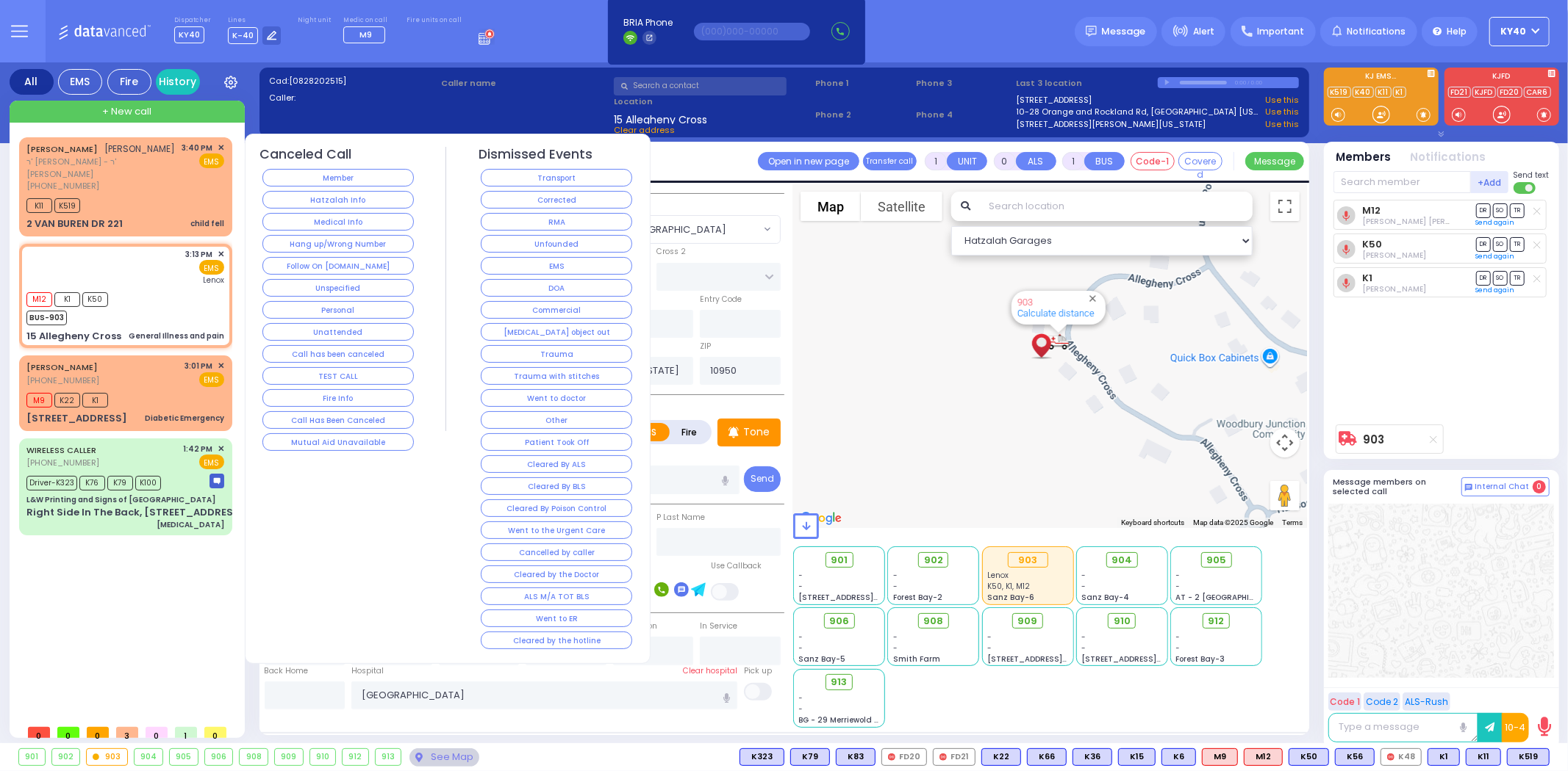
click at [549, 641] on button "Cleared by the hotline" at bounding box center [556, 640] width 151 height 18
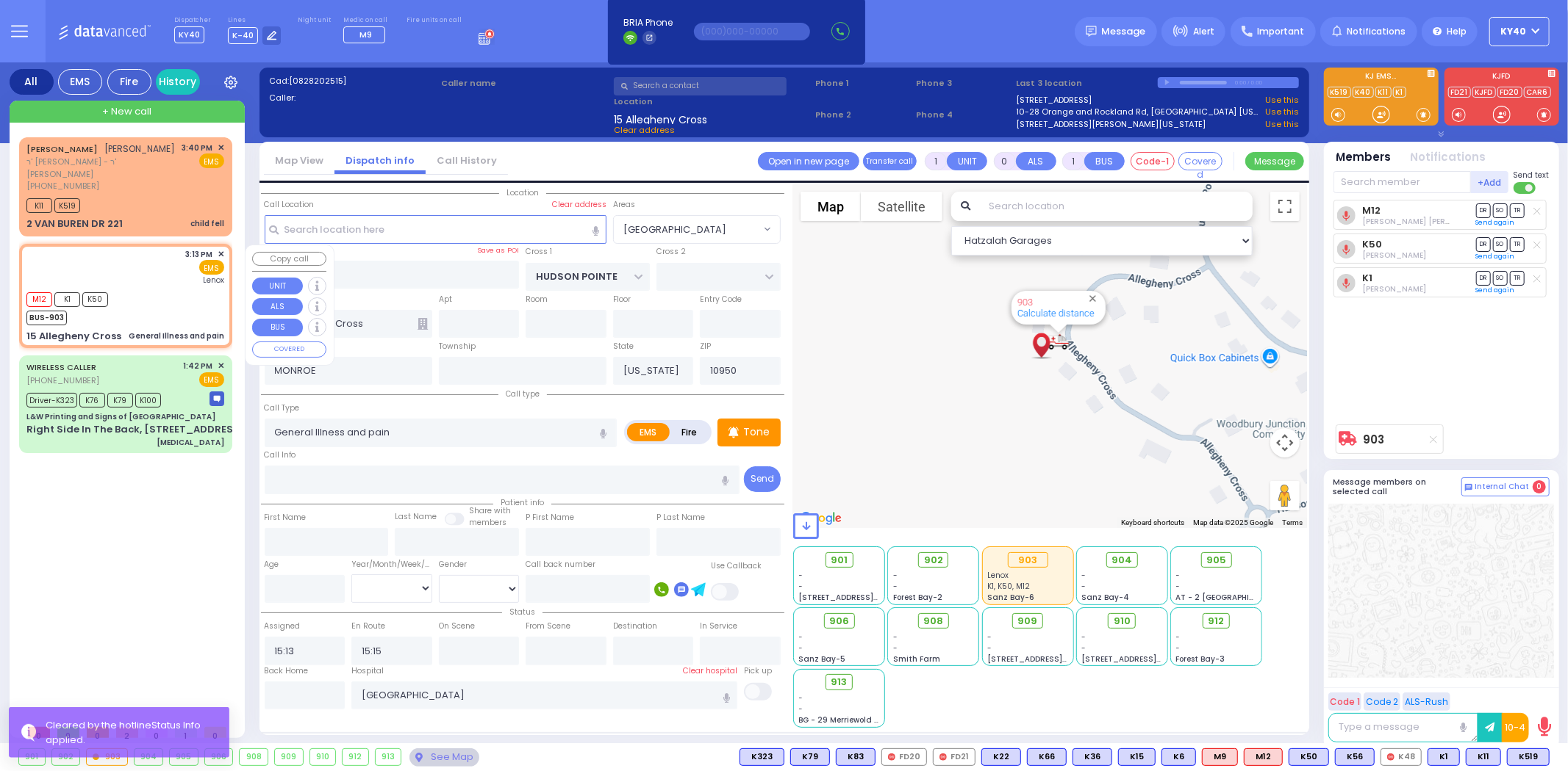
click at [173, 295] on div "M12 K1 K50 BUS-903" at bounding box center [125, 307] width 198 height 37
select select
radio input "true"
select select
select select "Hatzalah Garages"
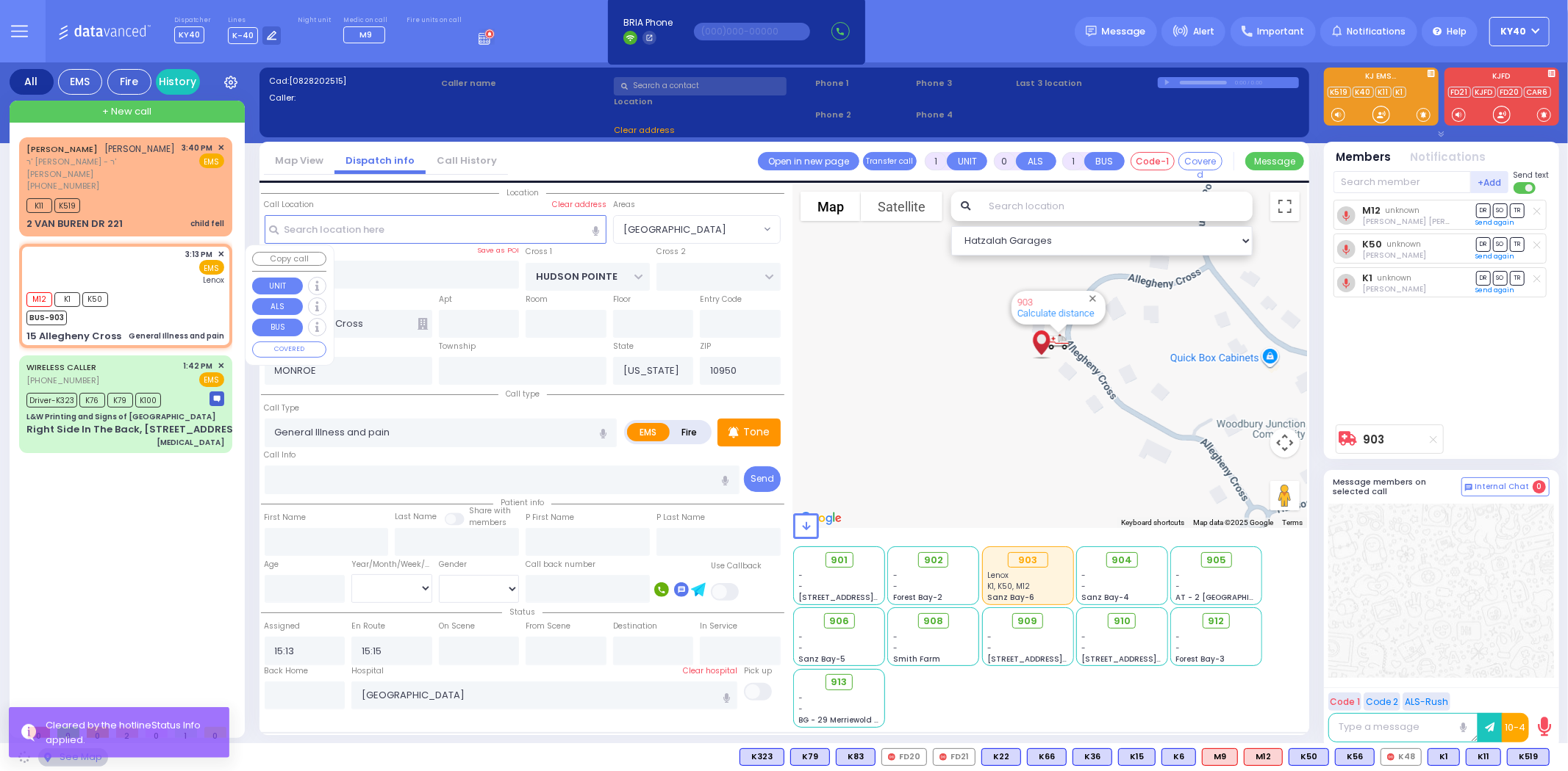
select select "WOODBURY JUNCTION"
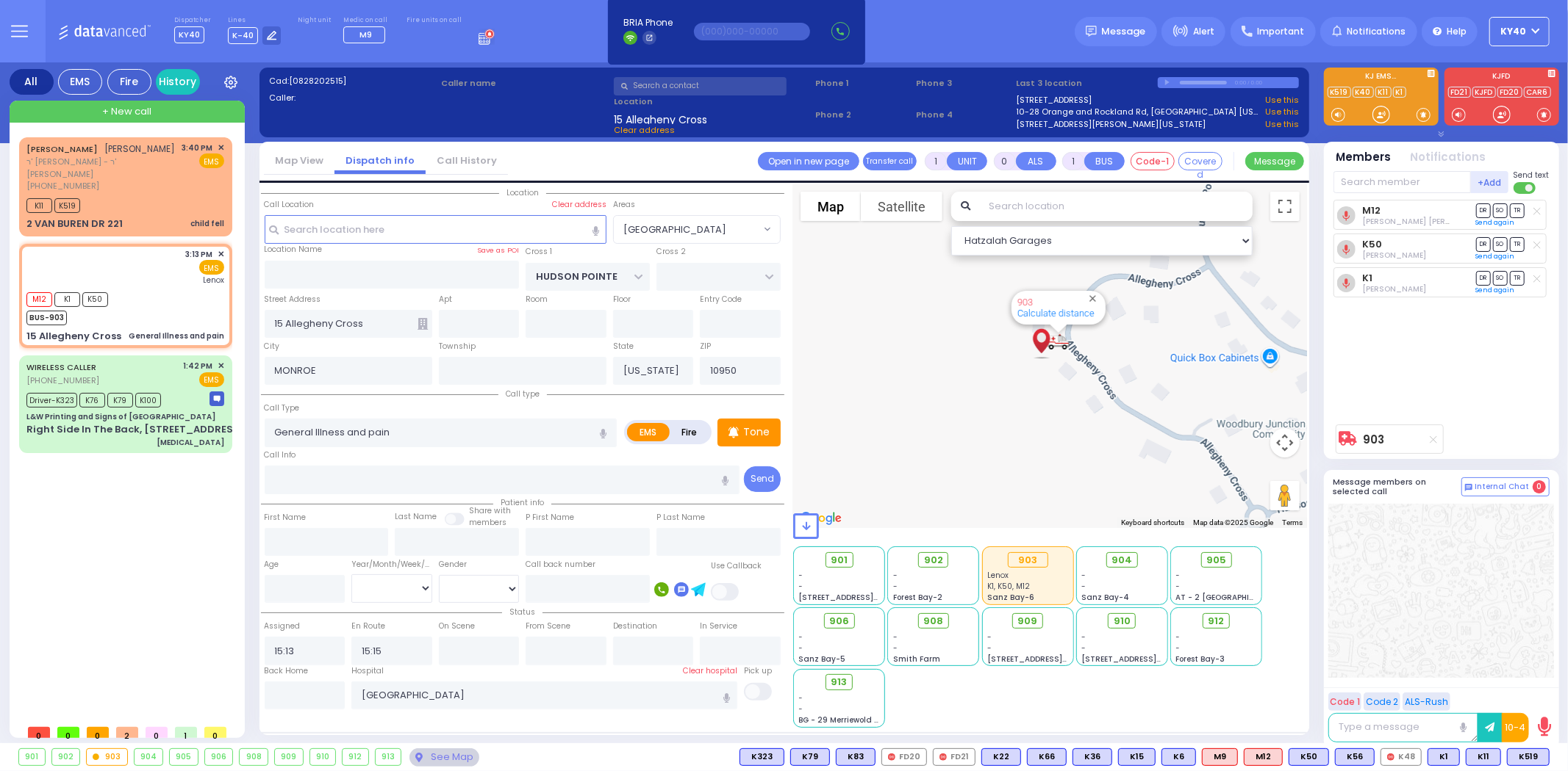
click at [24, 33] on icon at bounding box center [19, 32] width 17 height 17
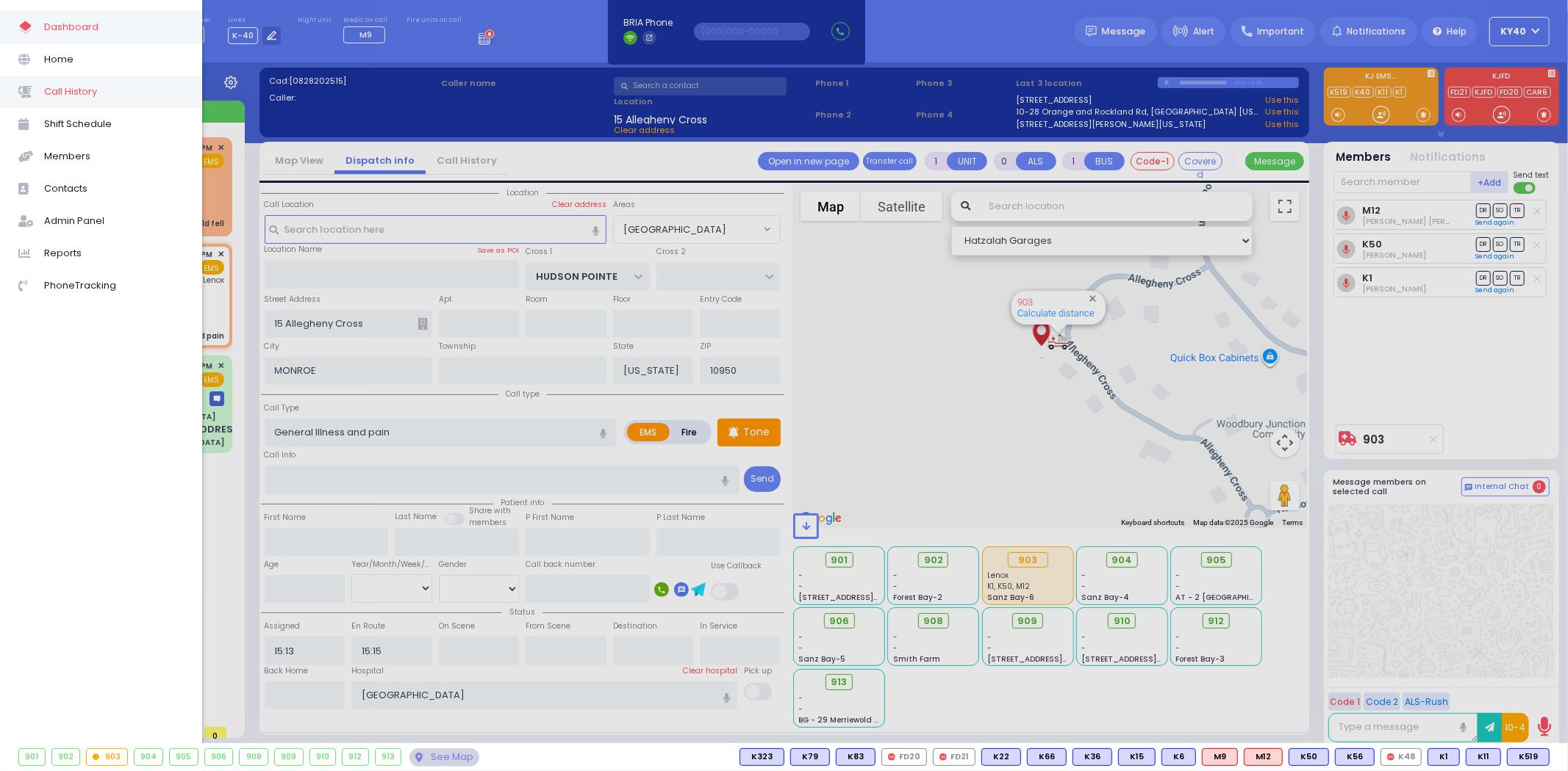
click at [84, 94] on span "Call History" at bounding box center [114, 92] width 139 height 19
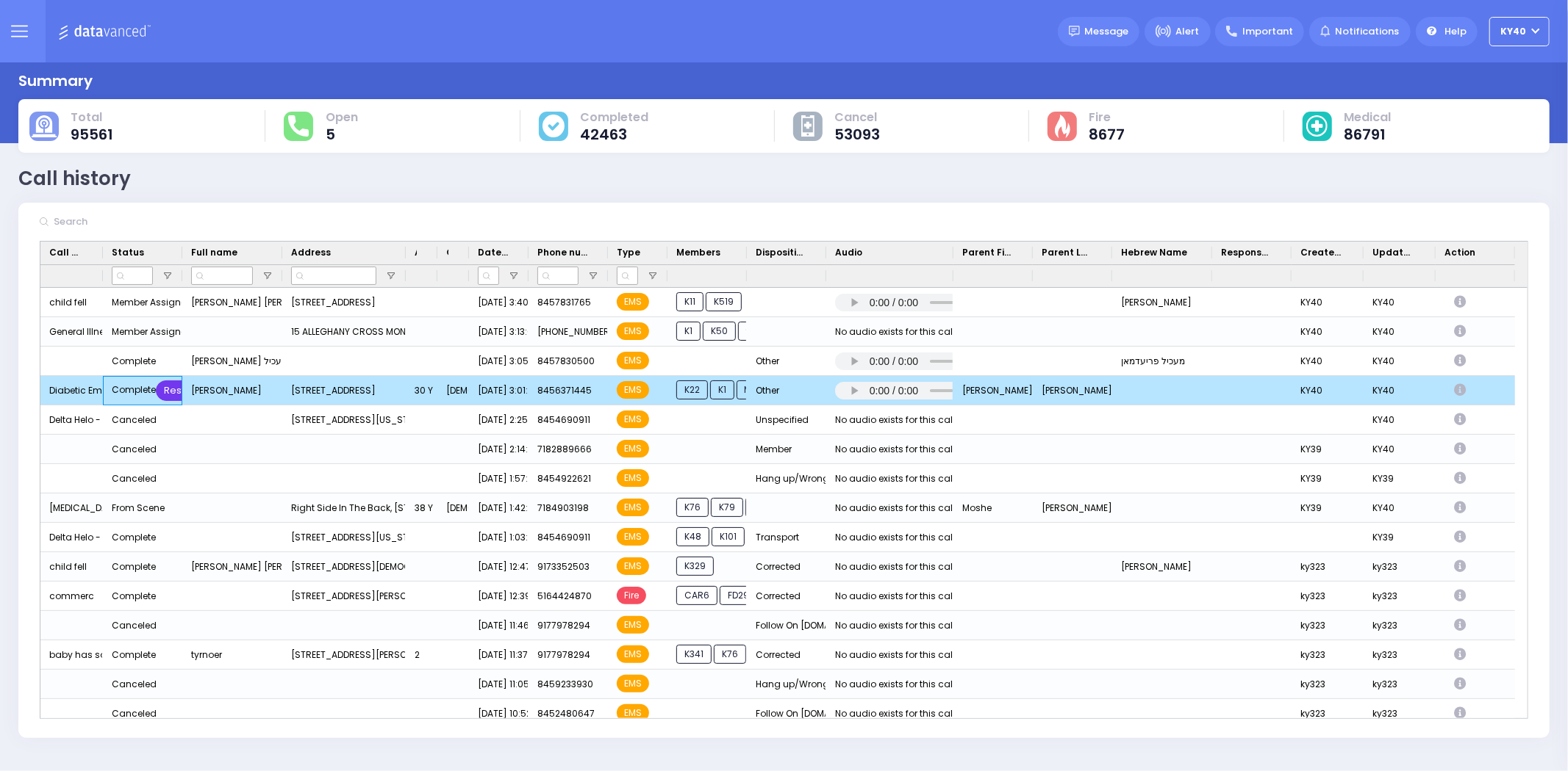
click at [172, 390] on div "Restore" at bounding box center [183, 391] width 54 height 20
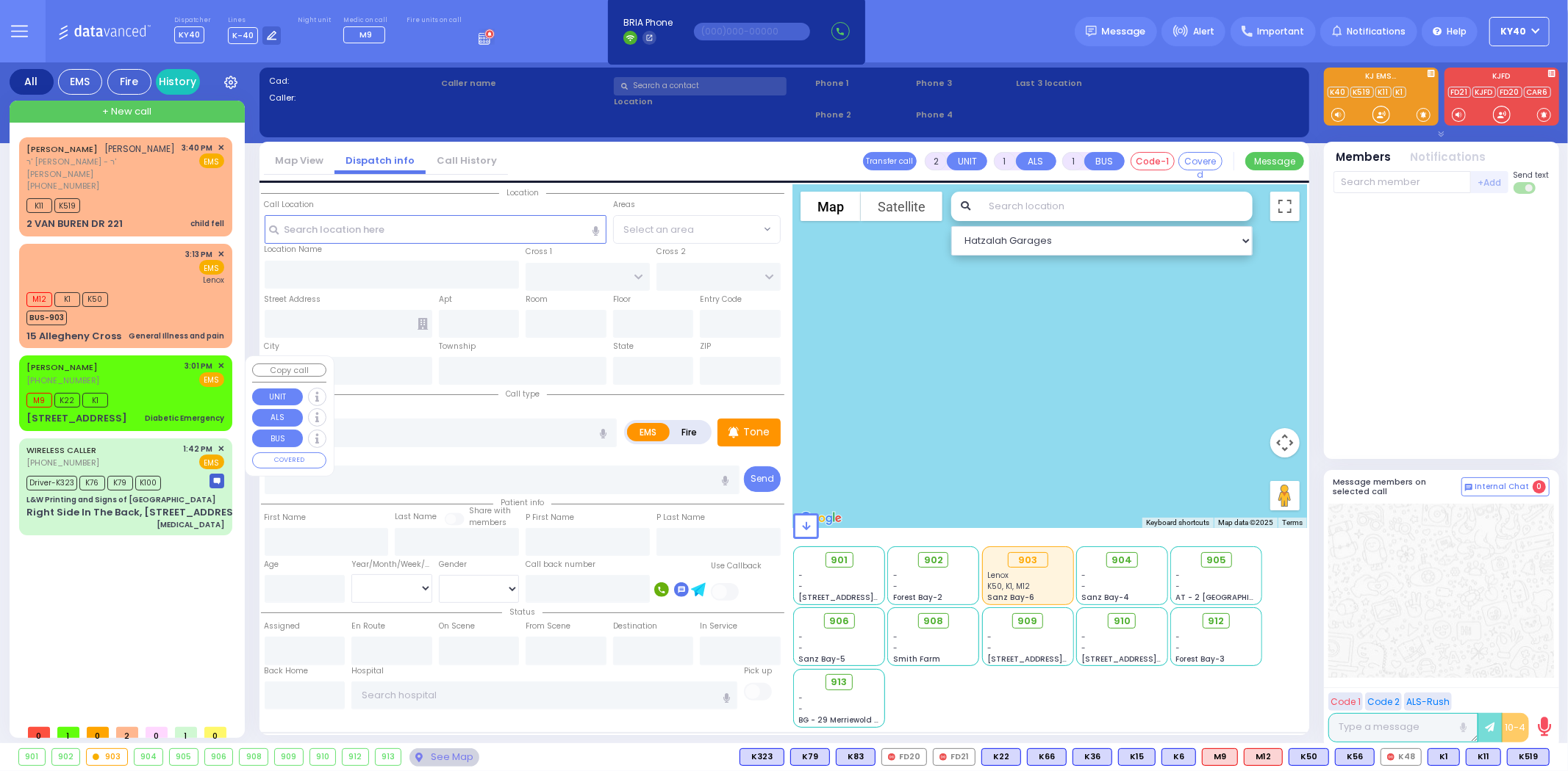
click at [148, 373] on div "[PERSON_NAME] [PHONE_NUMBER] 3:01 PM ✕ EMS" at bounding box center [125, 373] width 198 height 27
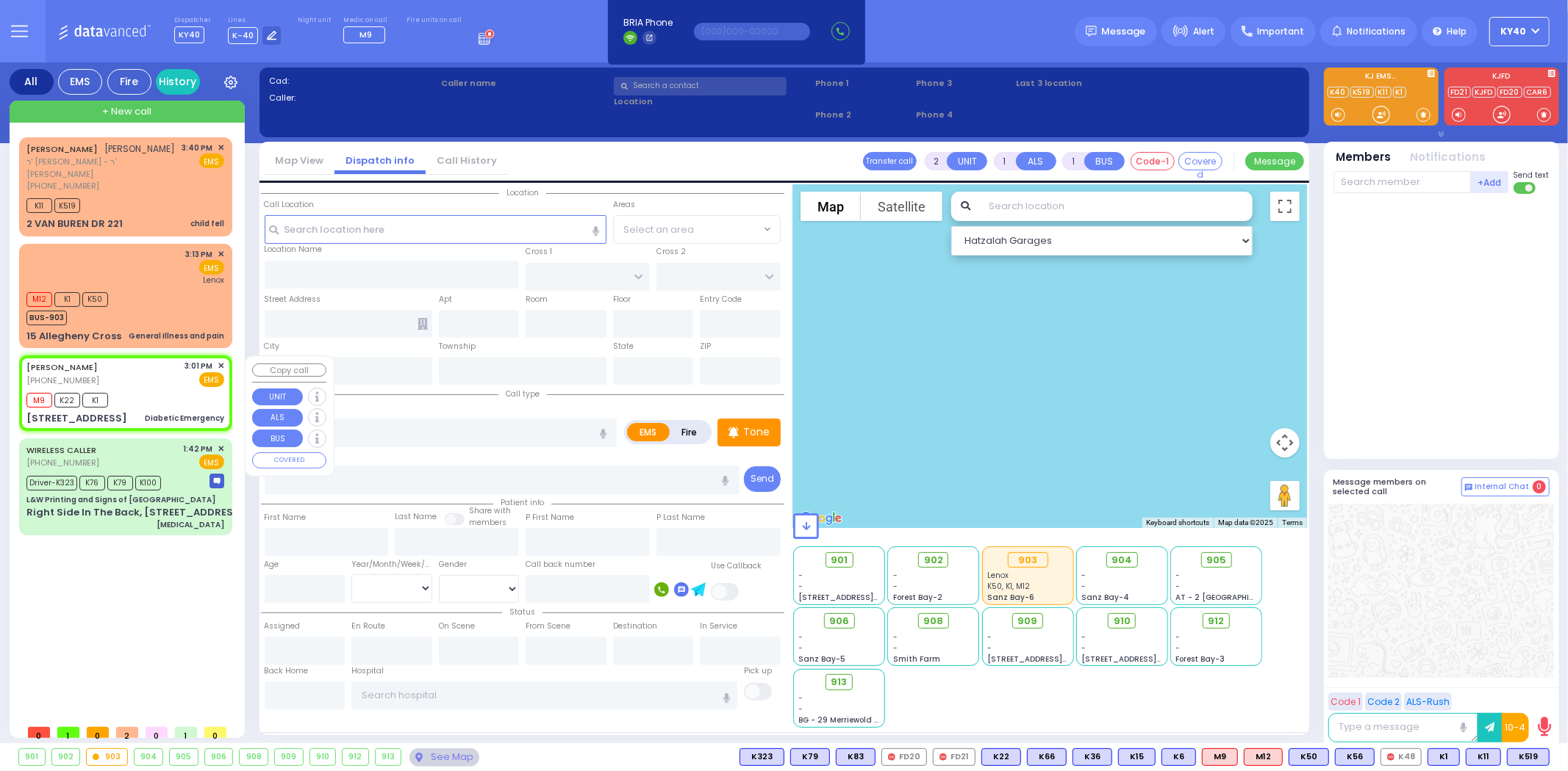
type input "6"
select select
type input "Diabetic Emergency"
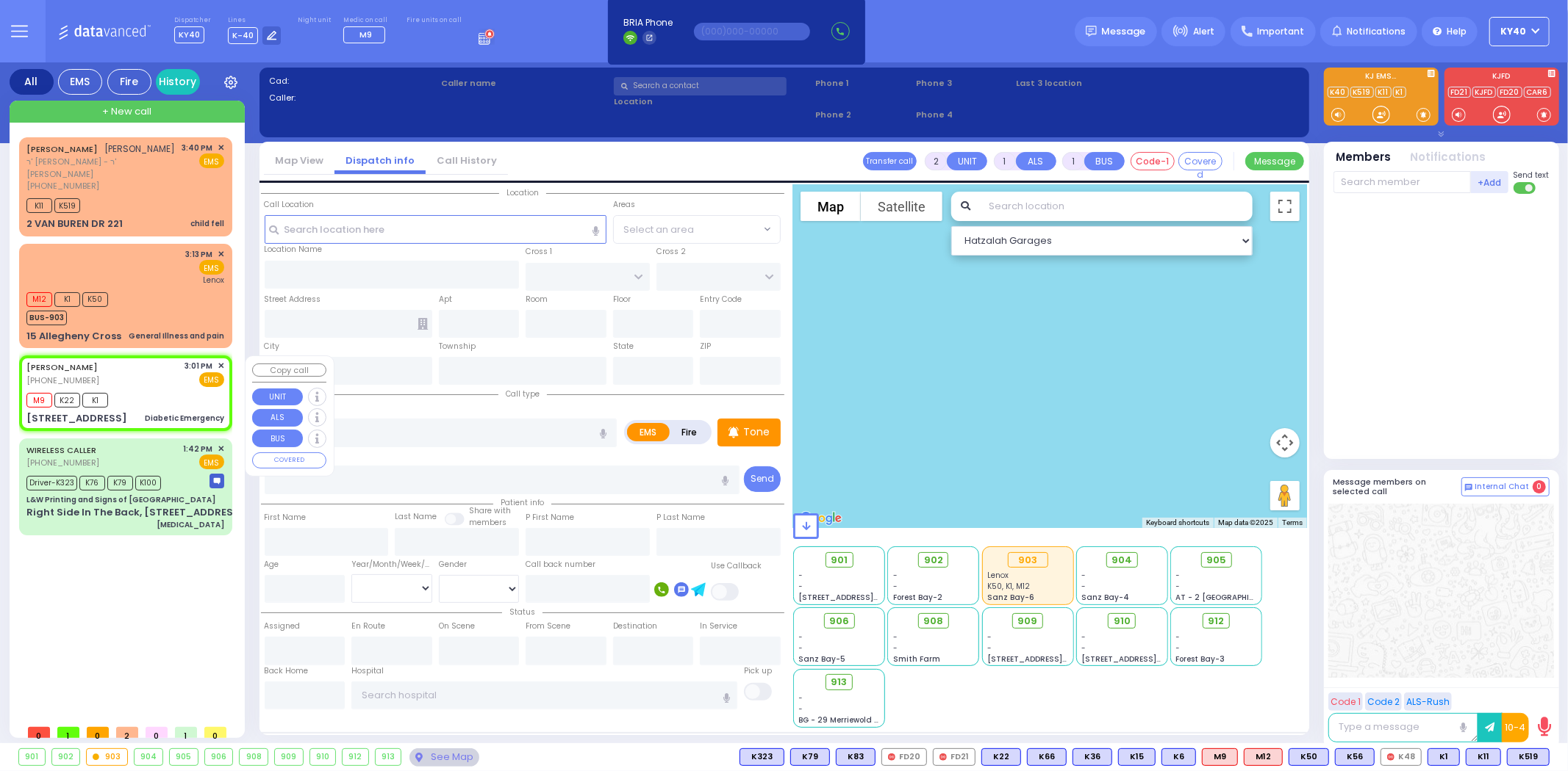
radio input "true"
type input "[PERSON_NAME]"
type input "WEISS"
type input "[PERSON_NAME]"
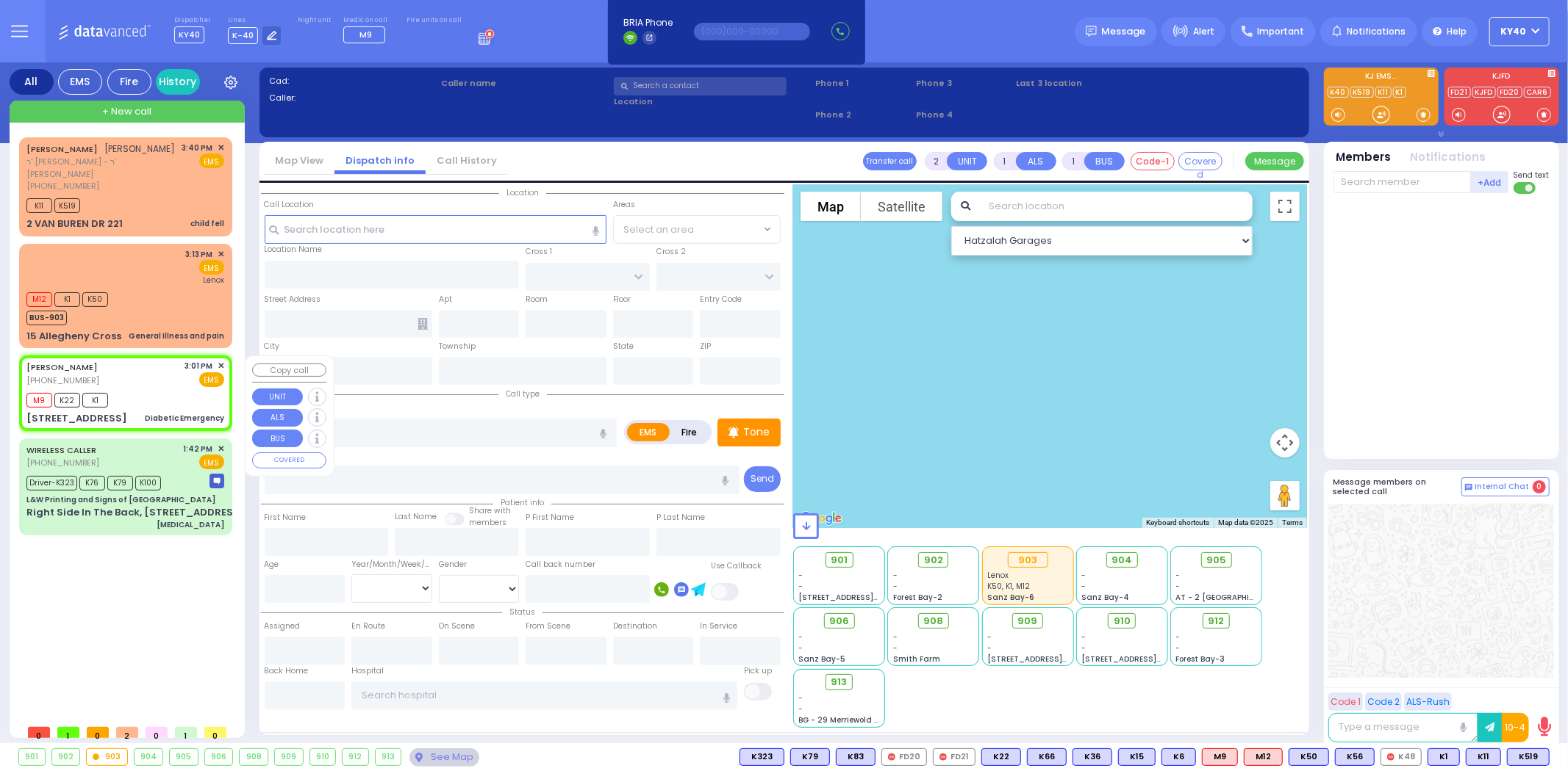
type input "30"
select select "Year"
select select "[DEMOGRAPHIC_DATA]"
type input "15:01"
type input "15:02"
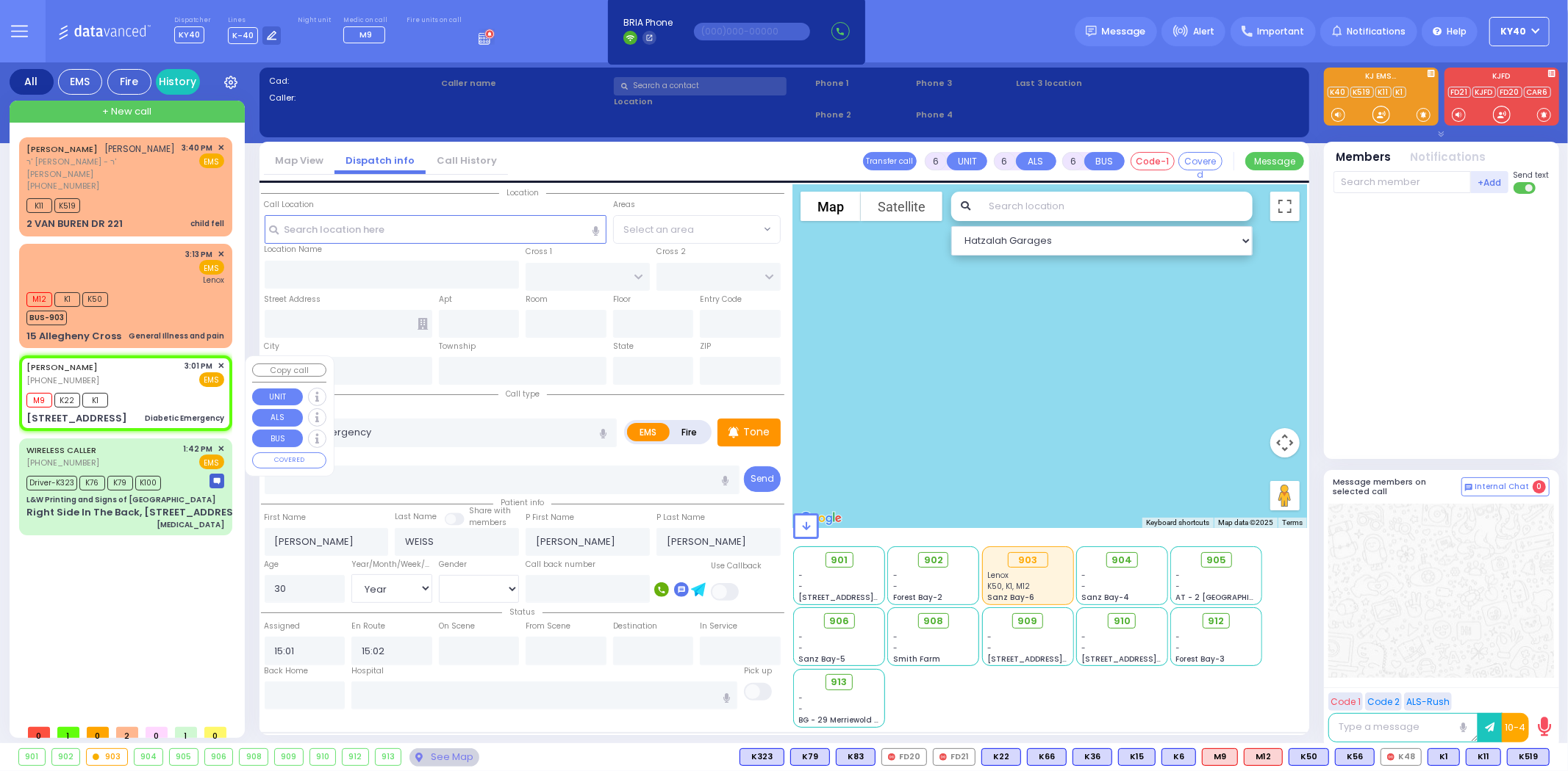
select select "Hatzalah Garages"
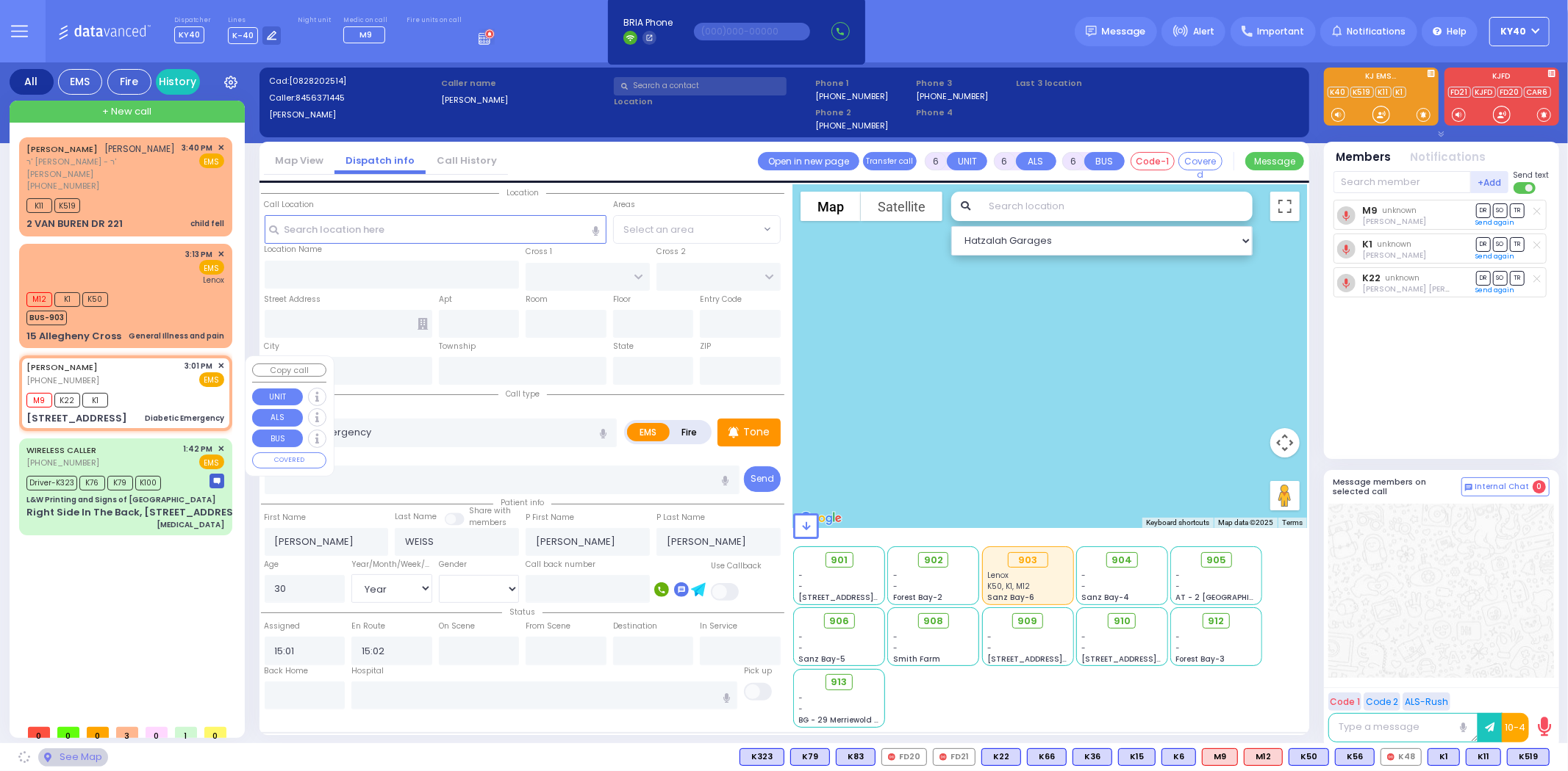
type input "QUICKWAY RD"
type input "GARFIELD RD"
type input "7 Van Buren Drive"
type input "Monroe"
type input "[US_STATE]"
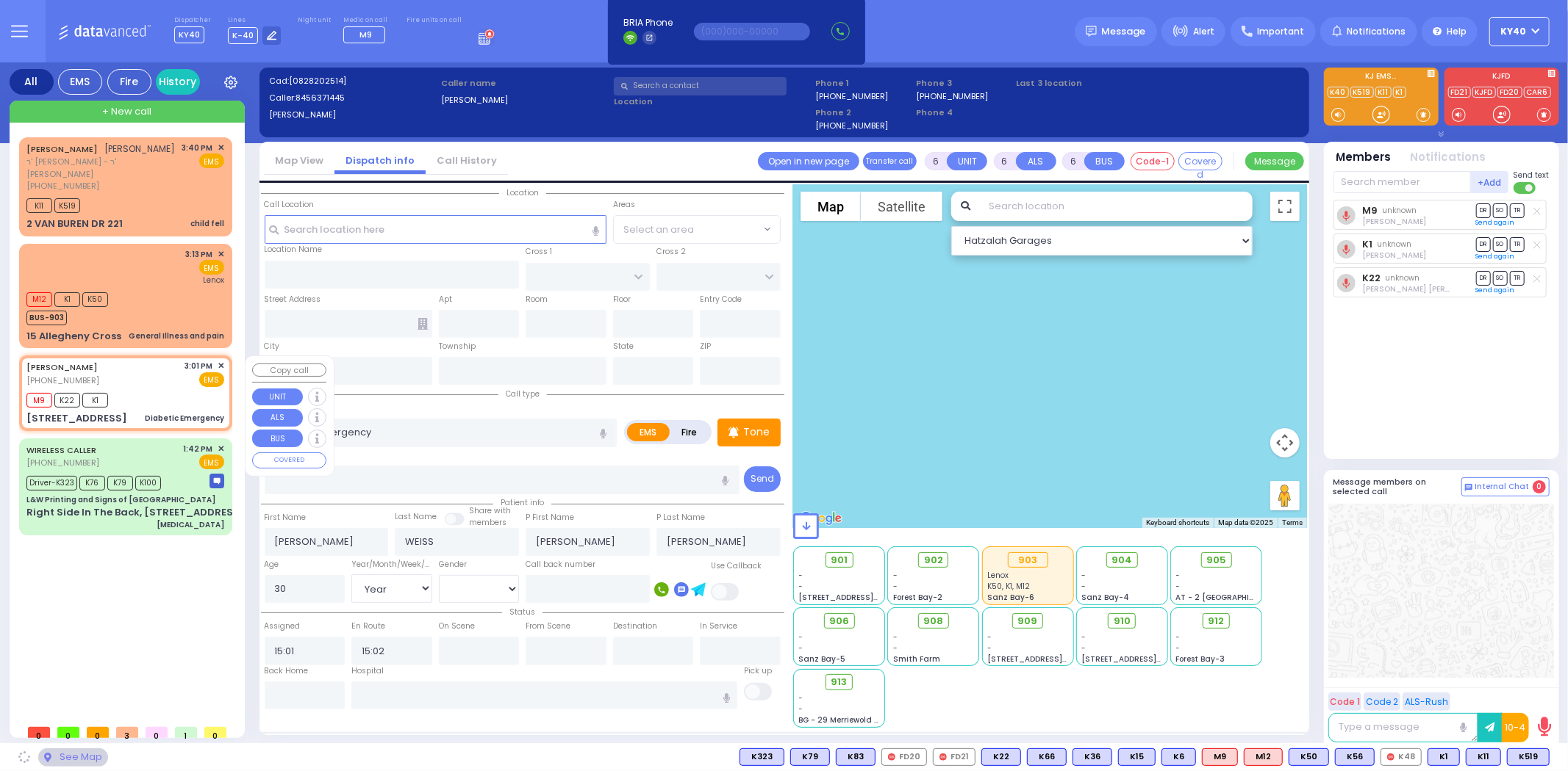
type input "10950"
select select "SECTION 1"
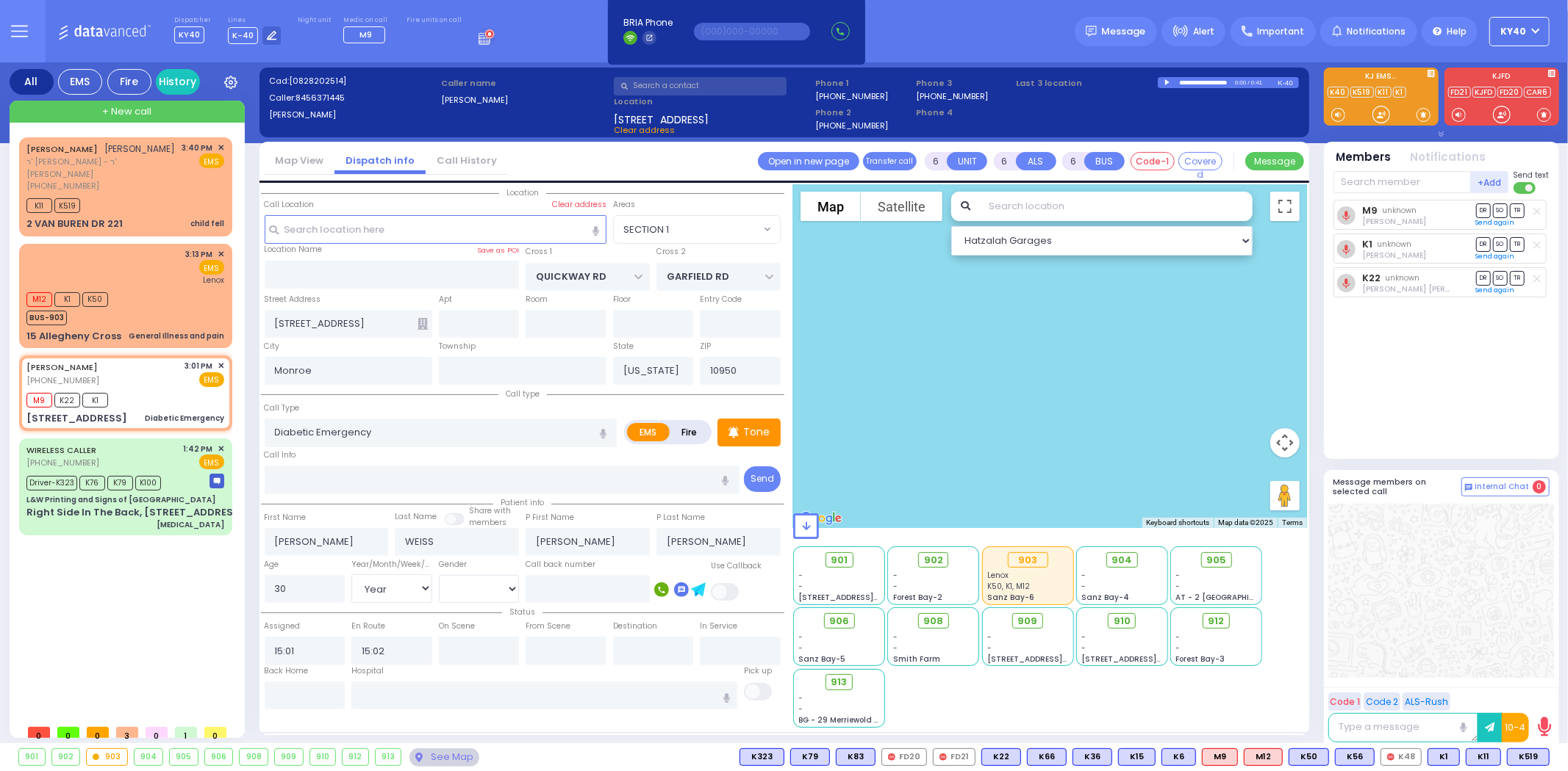
select select
radio input "true"
select select "Year"
select select "[DEMOGRAPHIC_DATA]"
select select "Hatzalah Garages"
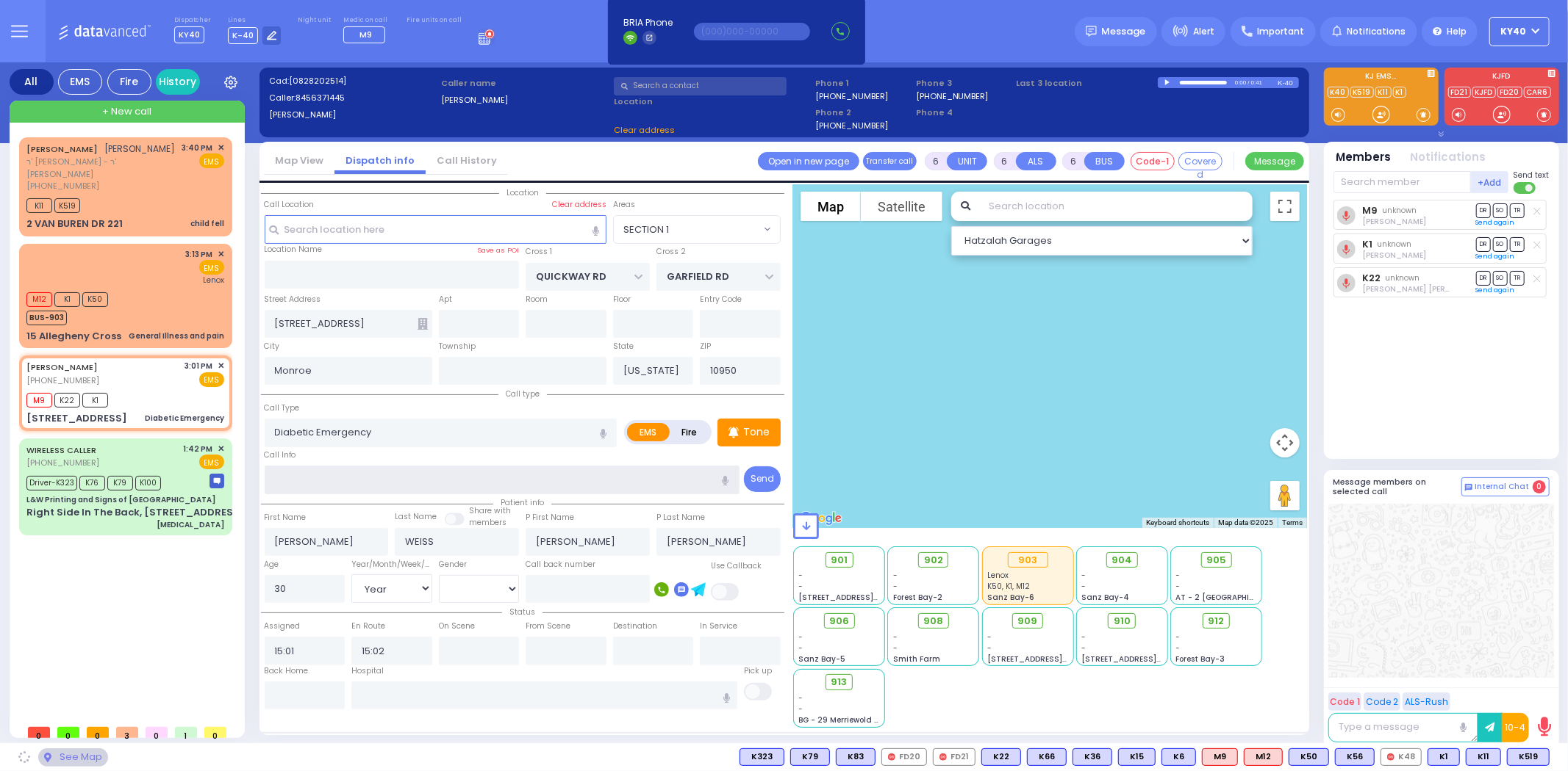
select select "SECTION 1"
drag, startPoint x: 362, startPoint y: 481, endPoint x: 342, endPoint y: 481, distance: 20.0
click at [362, 481] on input "text" at bounding box center [502, 480] width 475 height 28
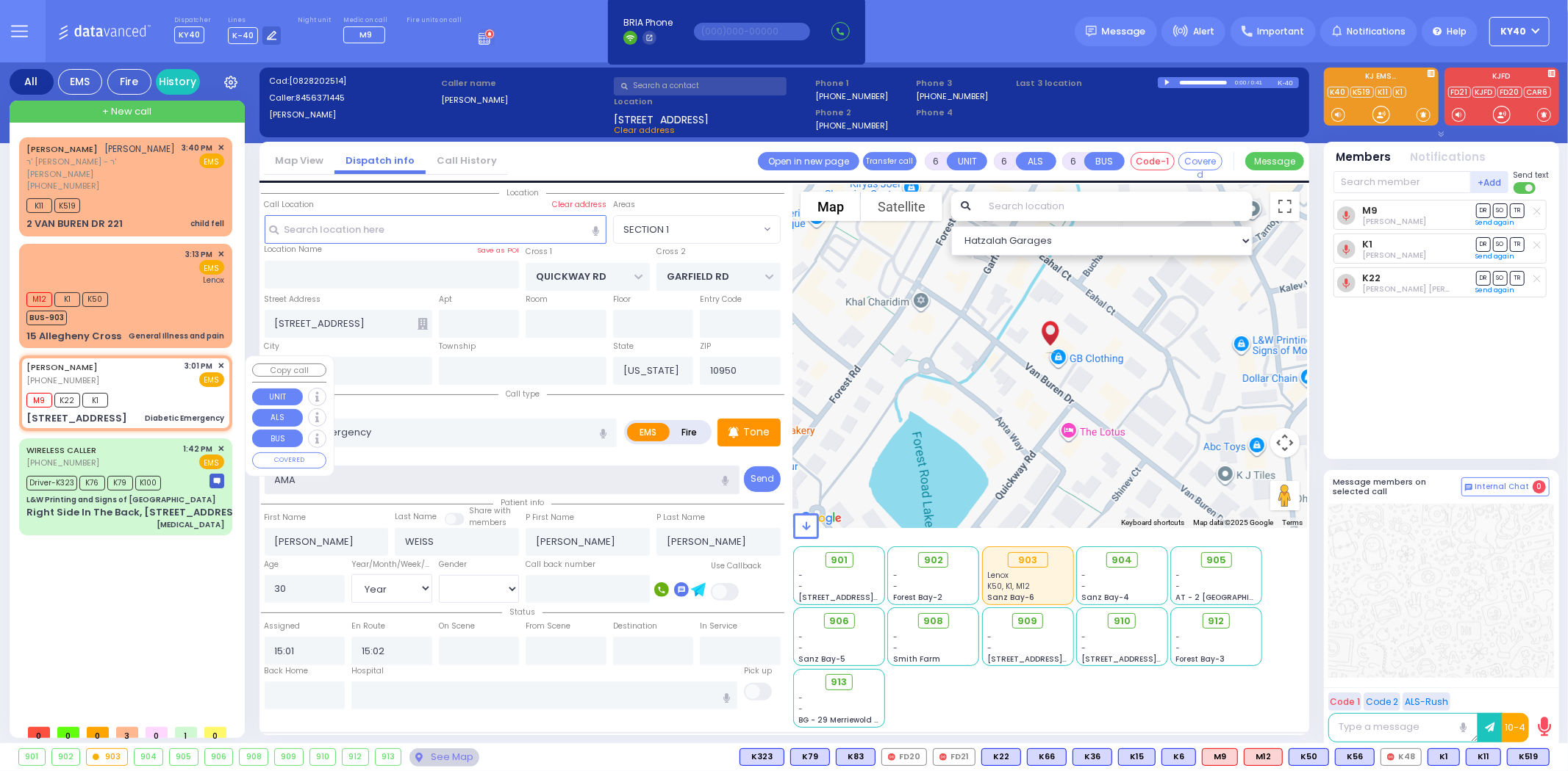
type input "AMA"
click at [225, 362] on span "✕" at bounding box center [220, 366] width 6 height 12
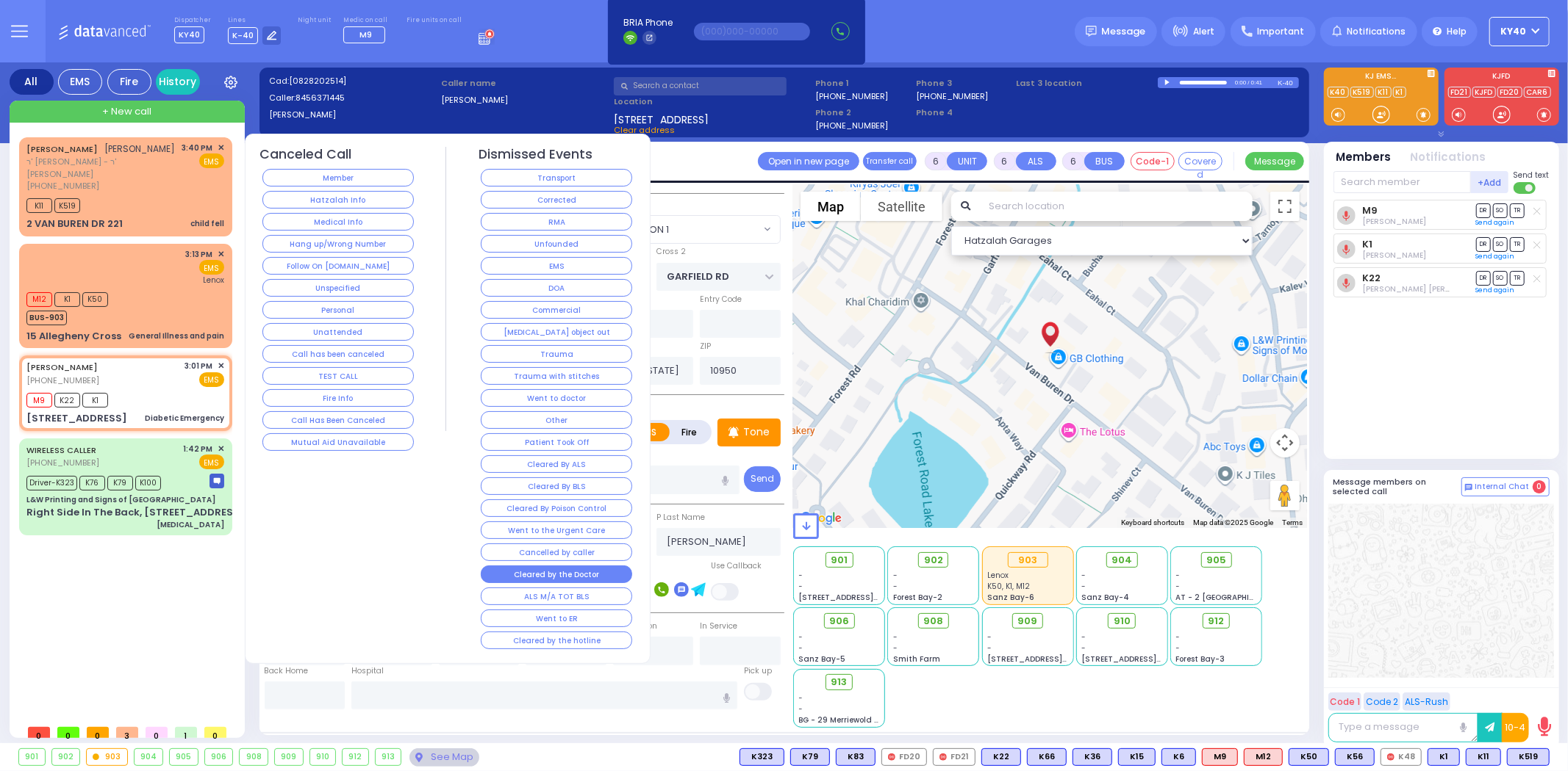
select select
radio input "true"
select select "Year"
select select "[DEMOGRAPHIC_DATA]"
select select "Hatzalah Garages"
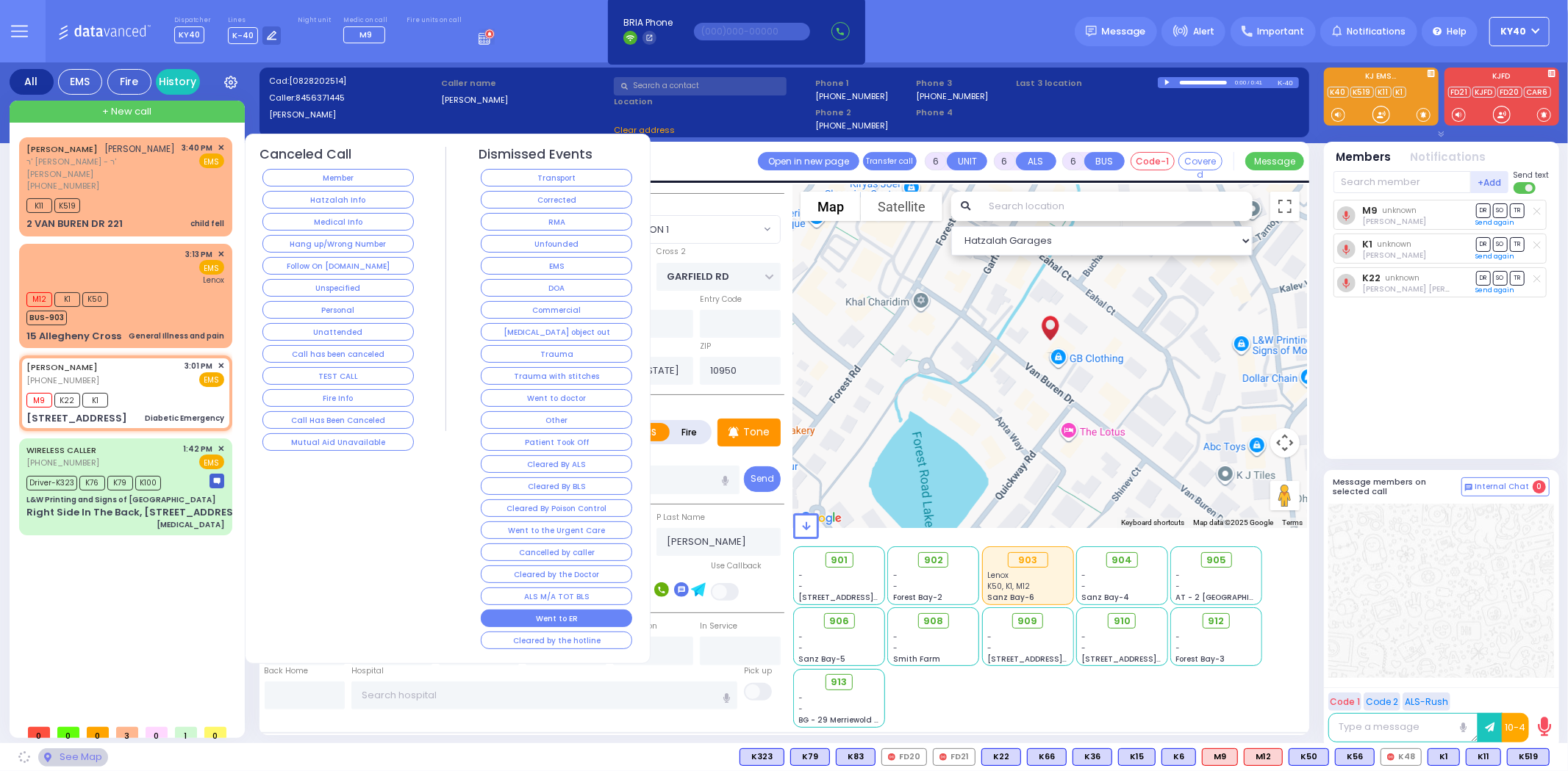
select select "SECTION 1"
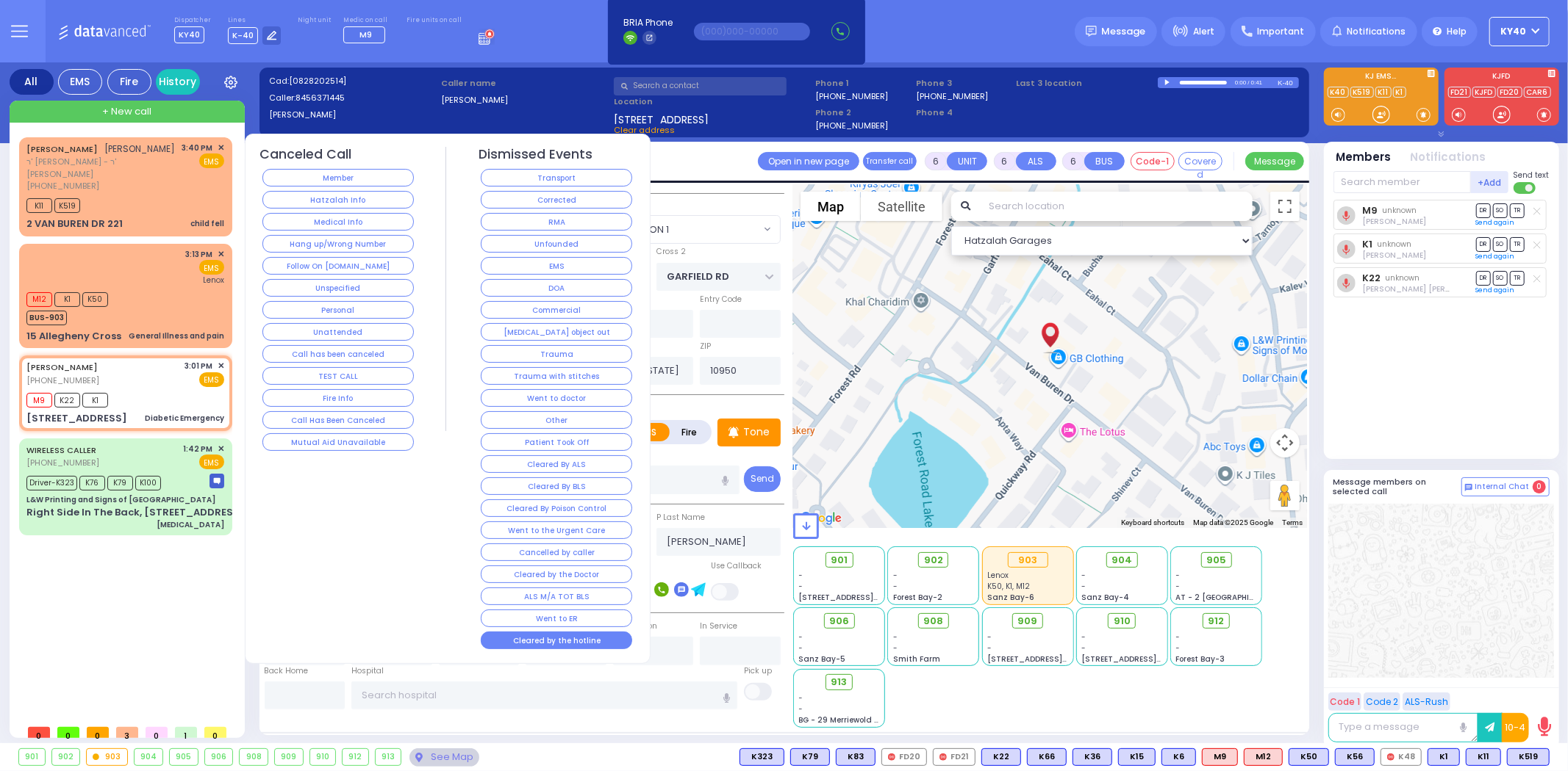
click at [578, 644] on button "Cleared by the hotline" at bounding box center [556, 640] width 151 height 18
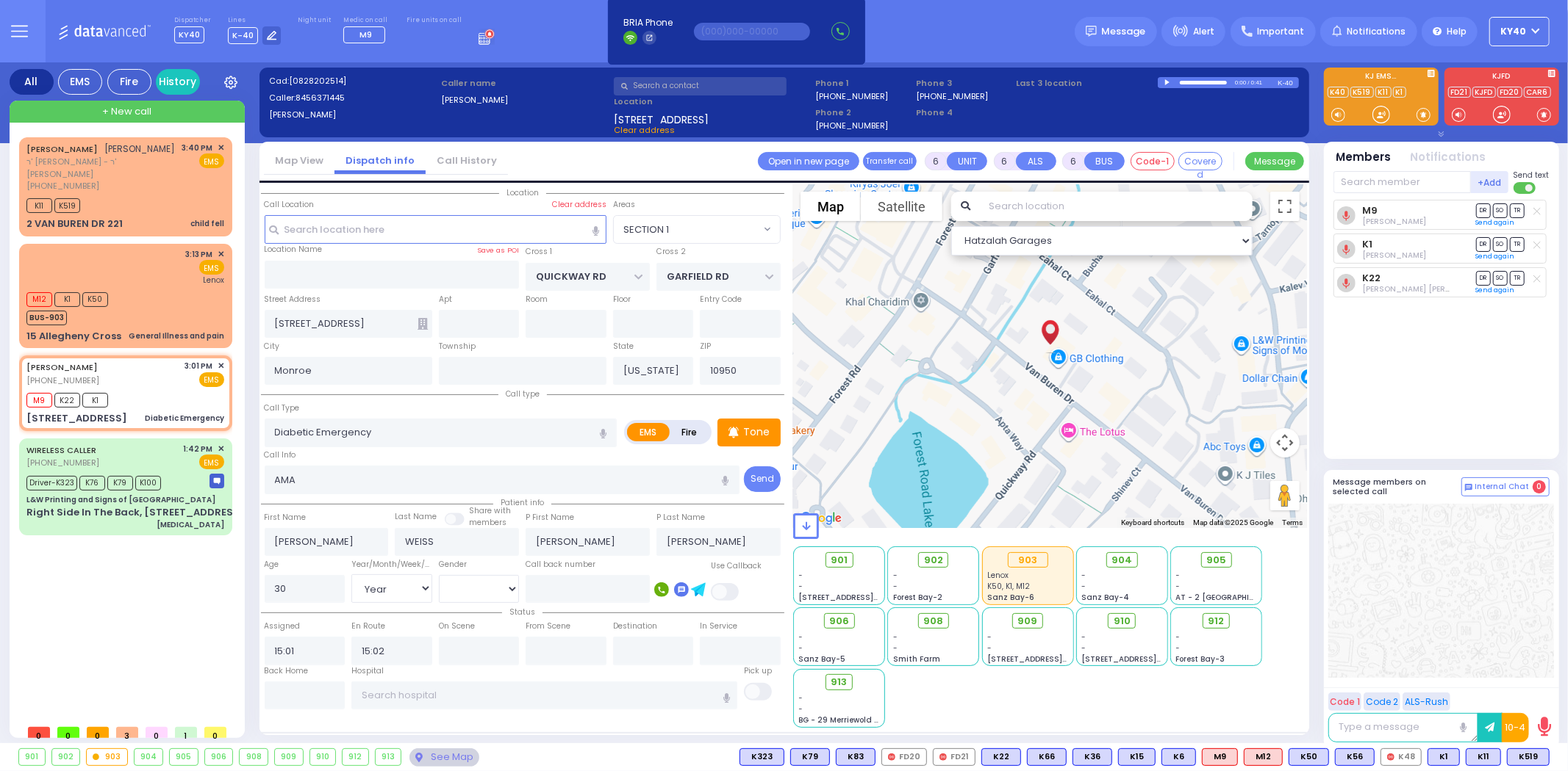
select select
radio input "true"
select select
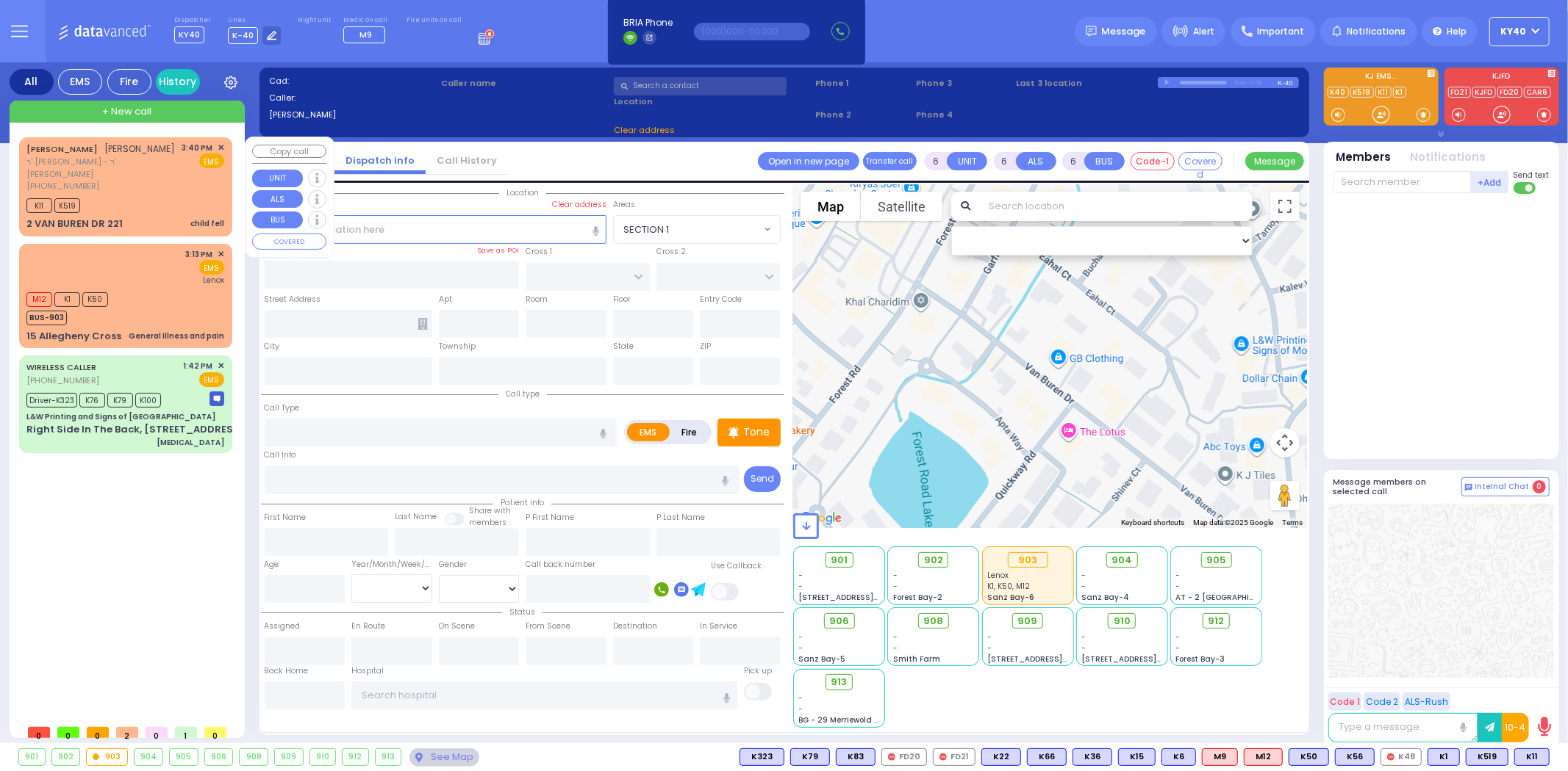
click at [182, 208] on div "K11 K519" at bounding box center [125, 204] width 198 height 19
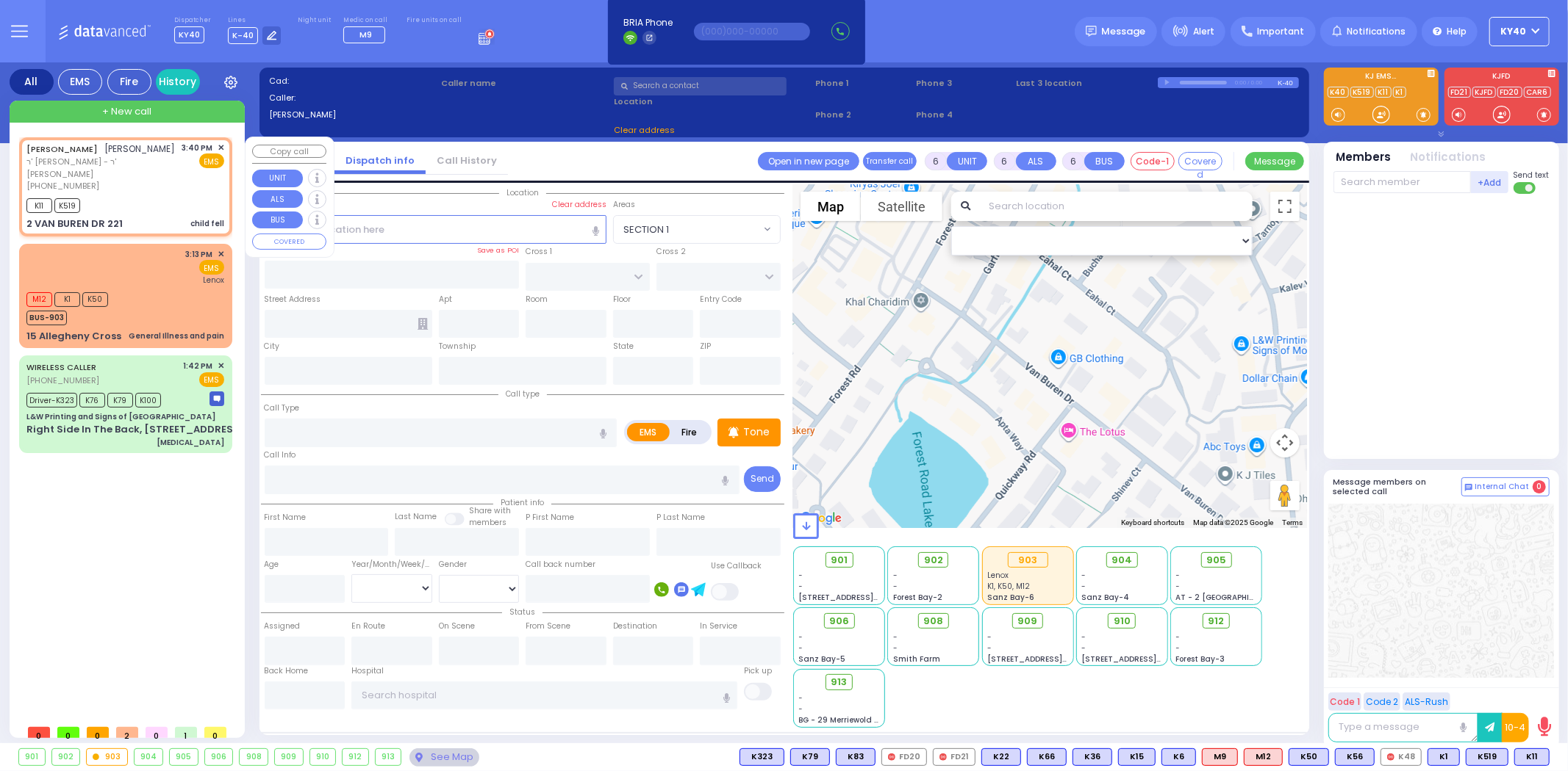
type input "2"
type input "1"
select select
type input "child fell"
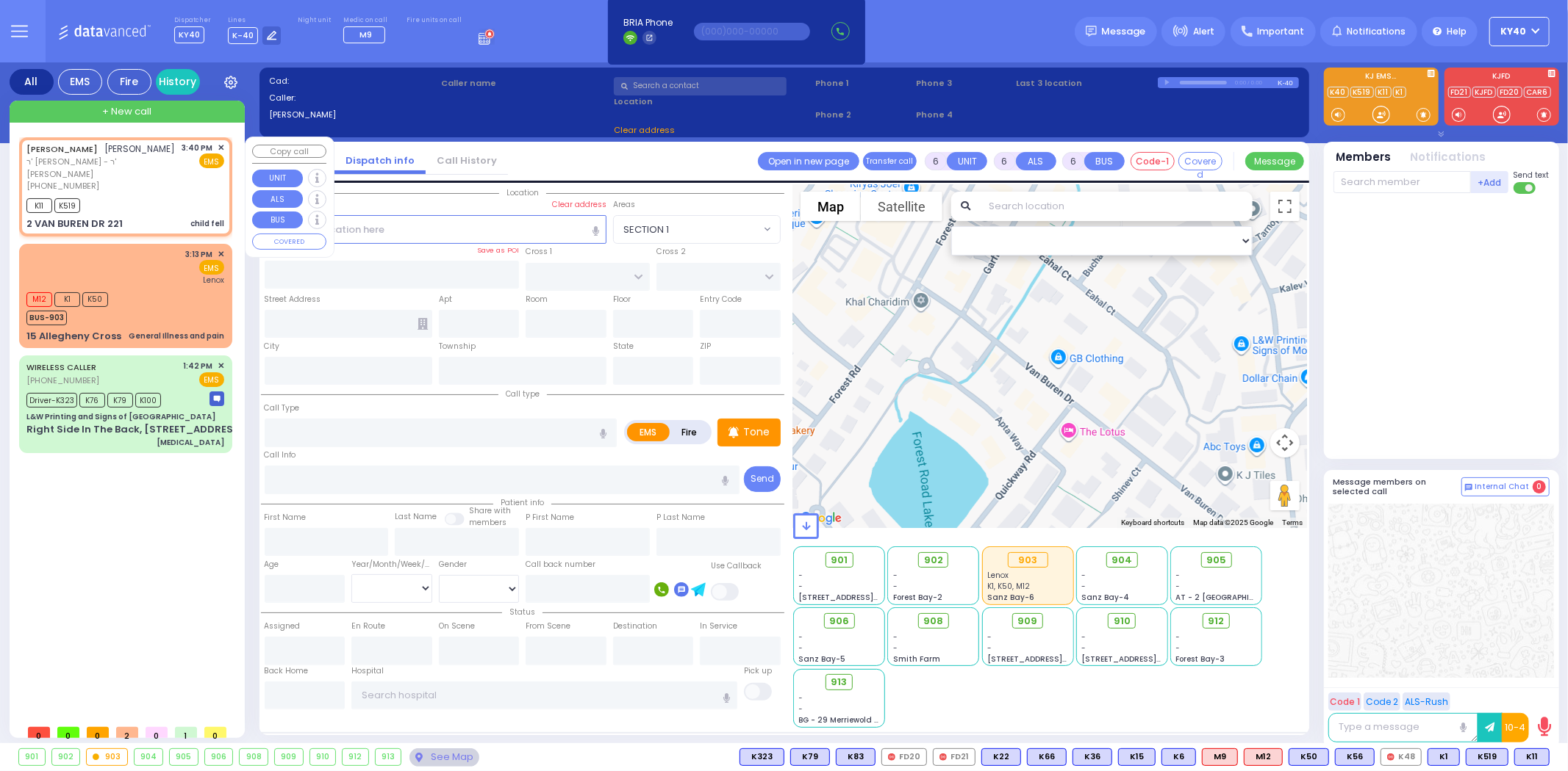
radio input "true"
type input "SHIMON YECHESKEL"
type input "WEINSTOCK"
select select
type input "15:40"
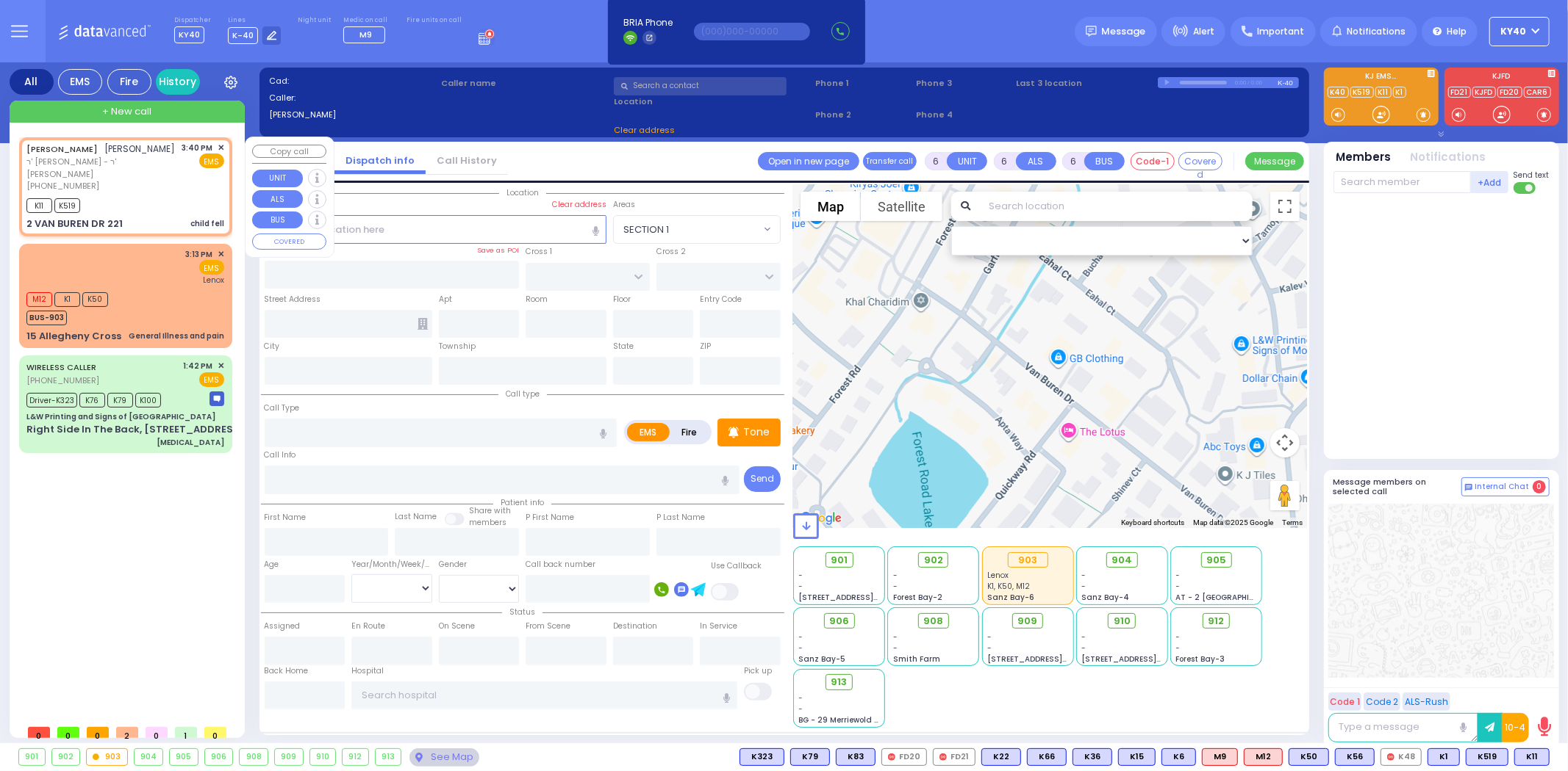
type input "15:42"
type input "QUICKWAY RD"
type input "2 VAN BUREN DR"
type input "221"
type input "Kiryas Joel"
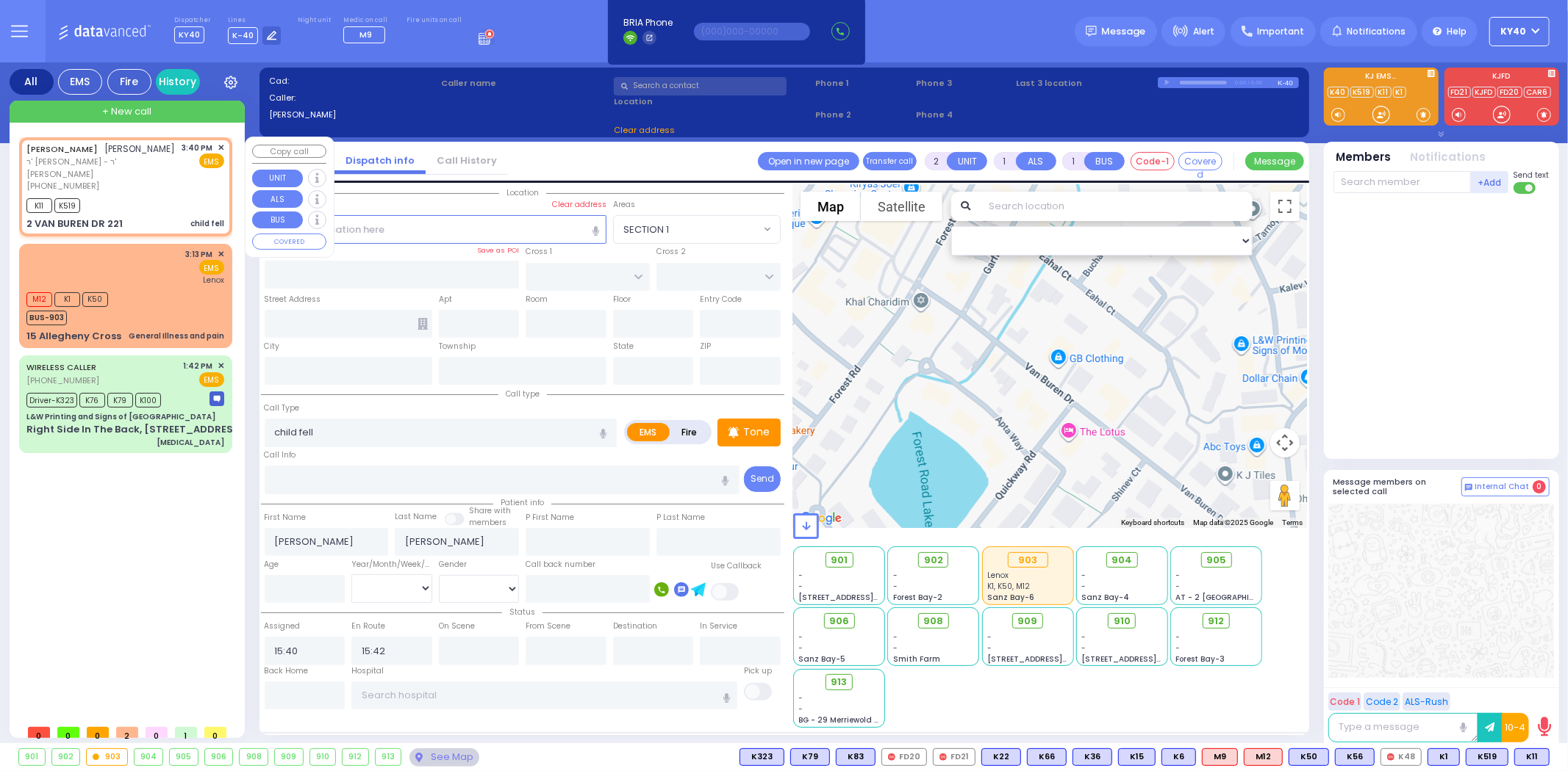
type input "[US_STATE]"
type input "10950"
select select "SECTION 1"
select select "Hatzalah Garages"
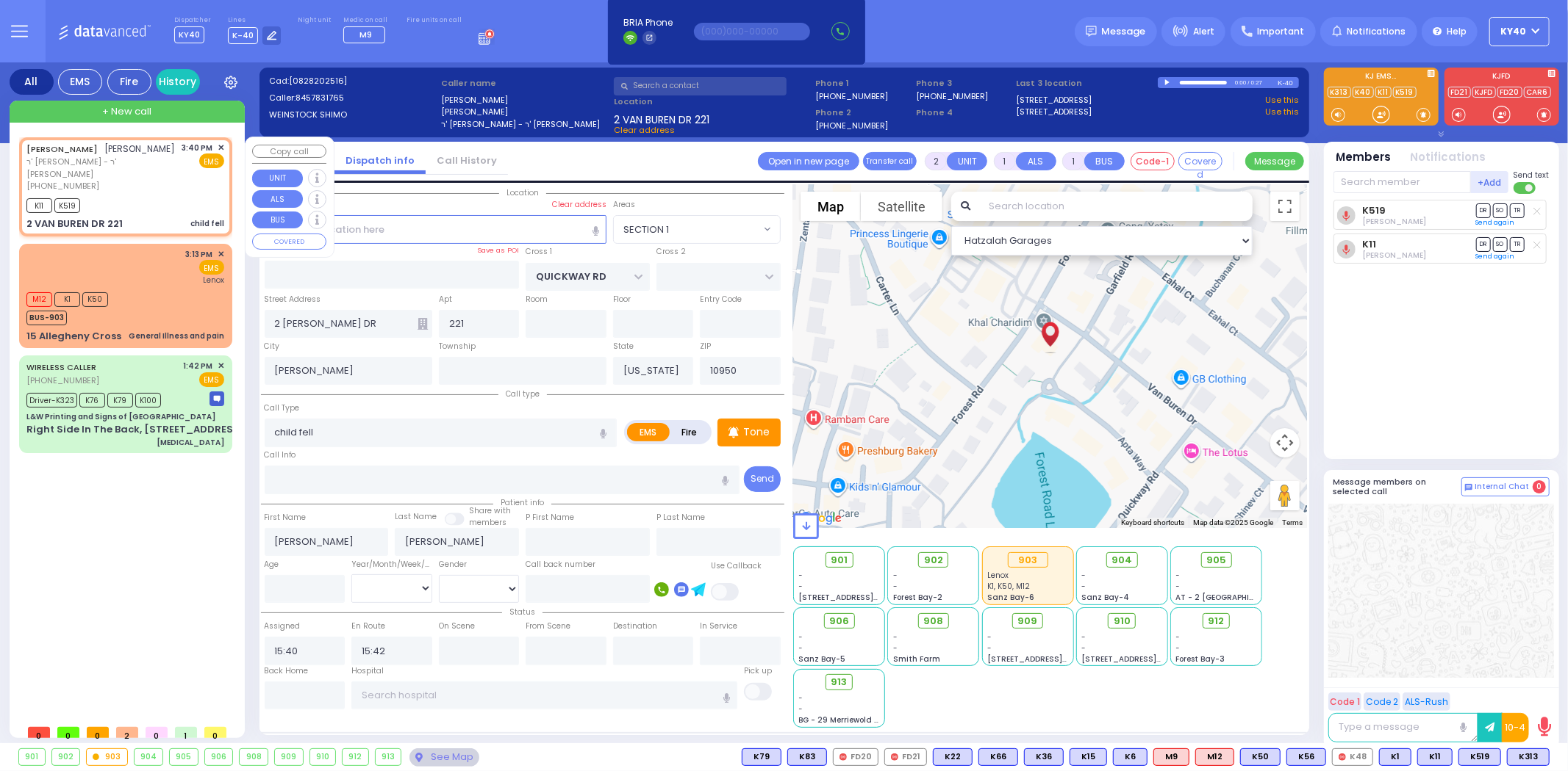
click at [125, 157] on div "SHIMON YECHESKEL WEINSTOCK שמעון יחזקאל וויינשטאק" at bounding box center [101, 149] width 149 height 15
select select
radio input "true"
select select
select select "SECTION 1"
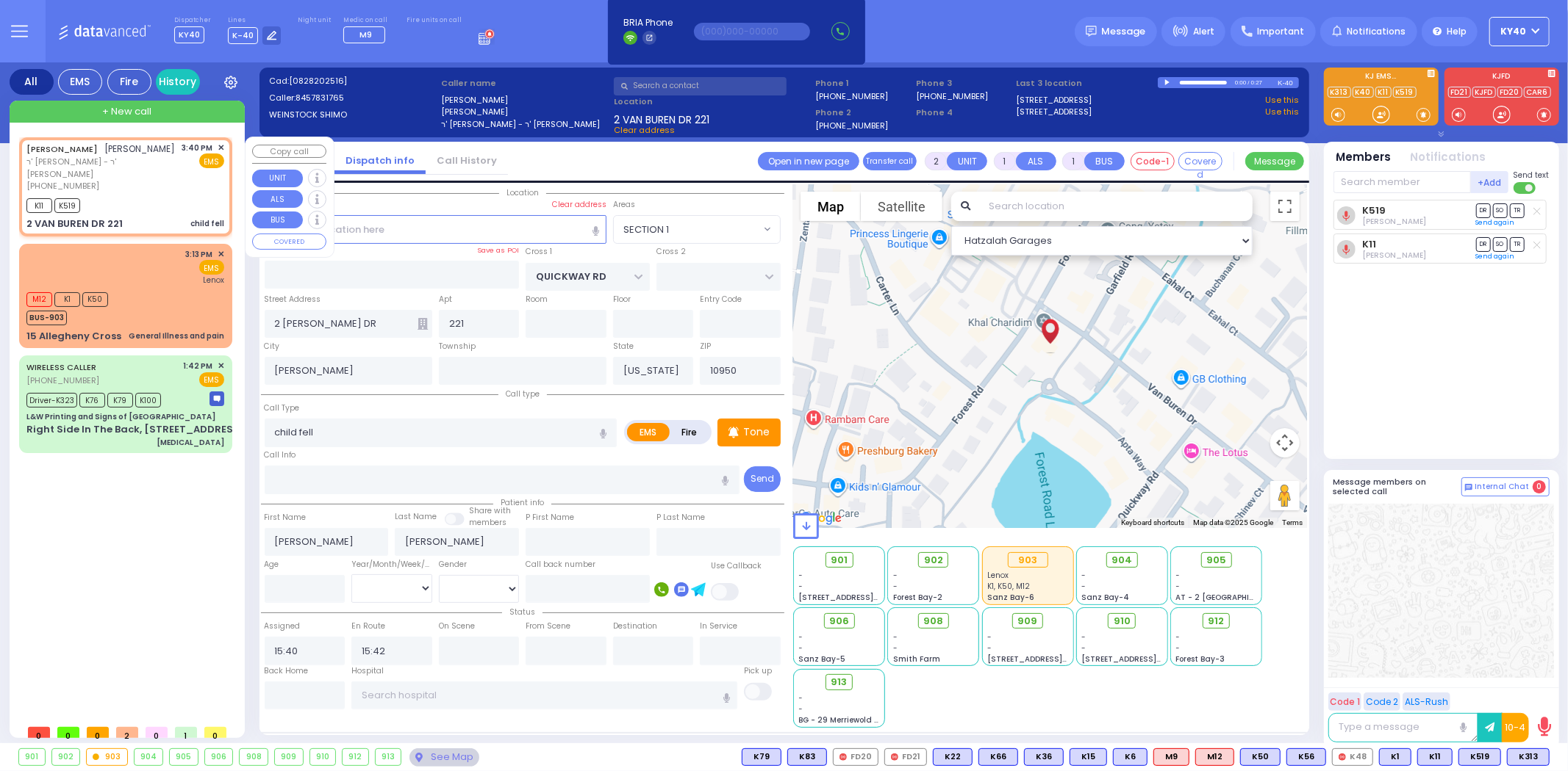
select select "Hatzalah Garages"
click at [1472, 758] on span "K313" at bounding box center [1480, 757] width 41 height 16
select select
radio input "true"
select select
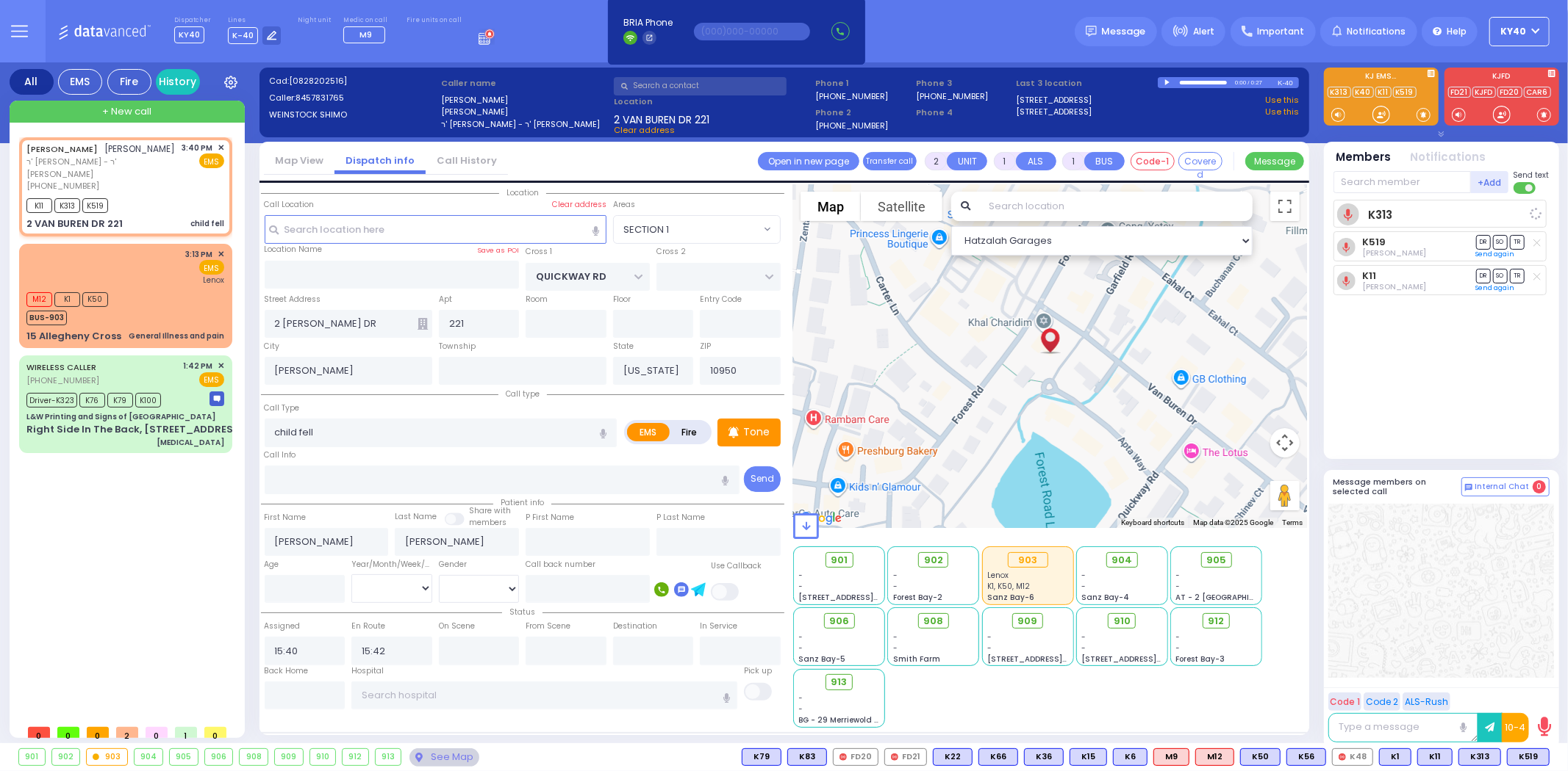
select select "Hatzalah Garages"
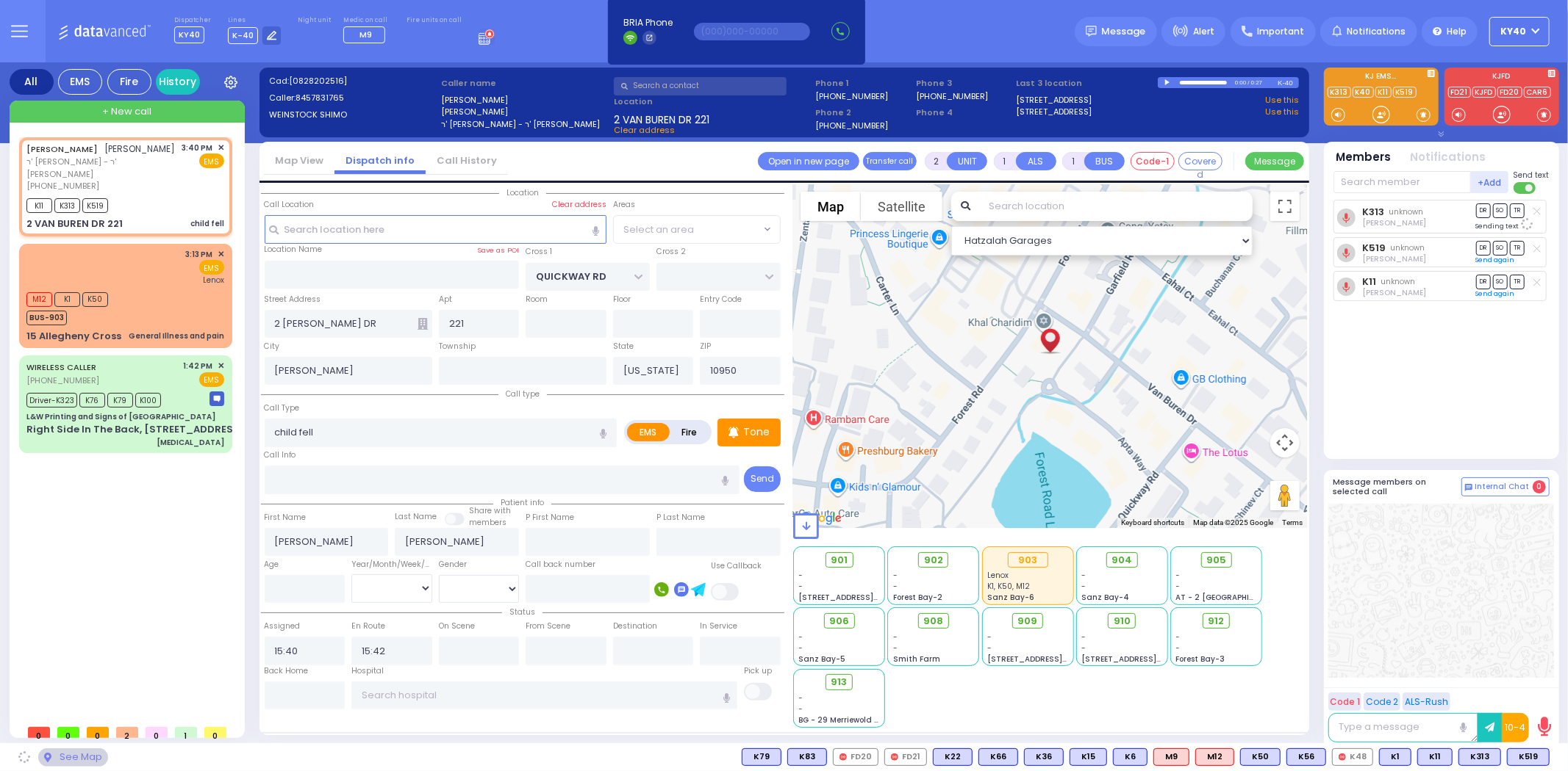
select select "SECTION 1"
click at [1500, 209] on span "SO" at bounding box center [1500, 210] width 15 height 14
select select
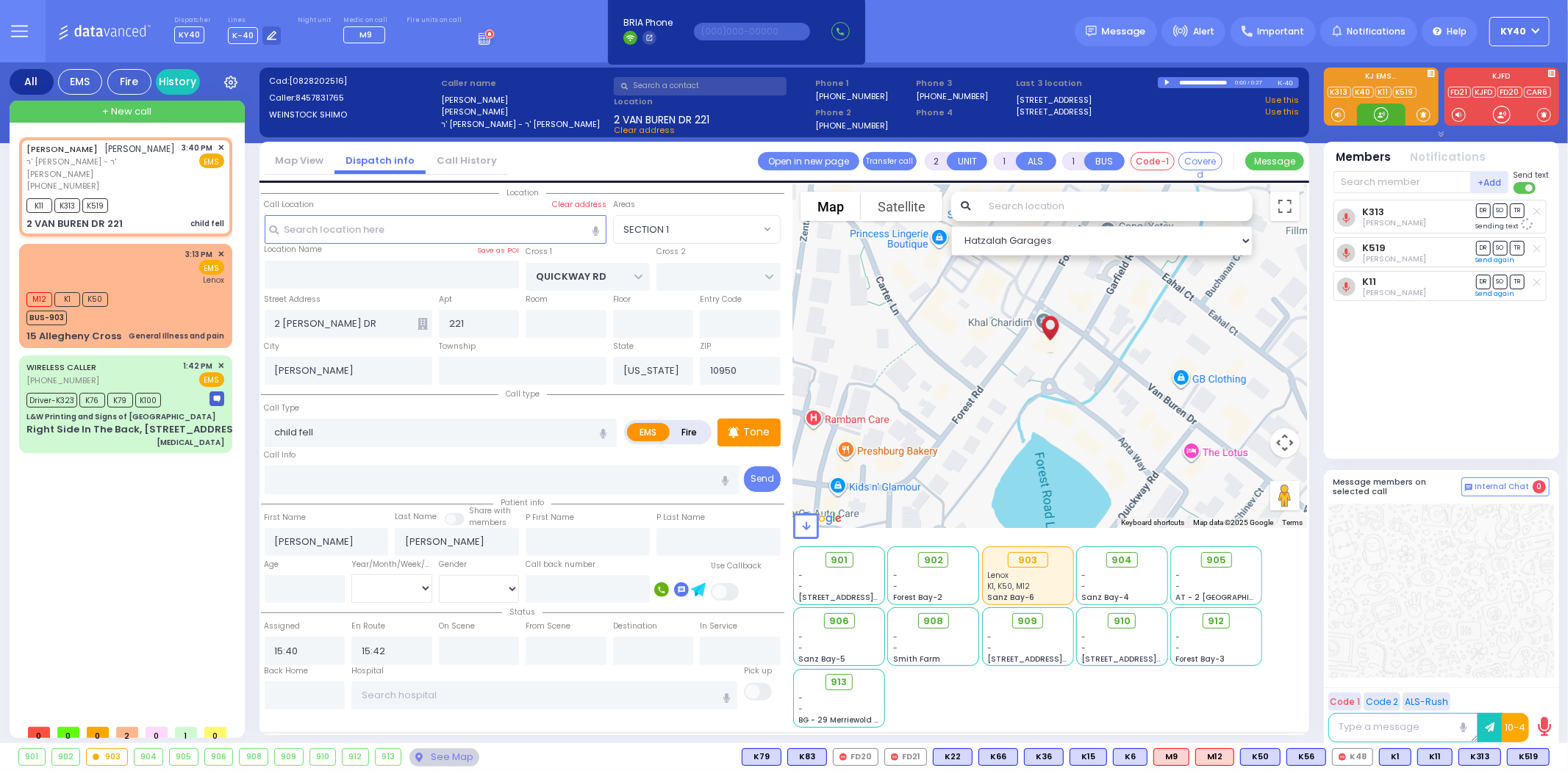
radio input "true"
select select
select select "Hatzalah Garages"
select select "SECTION 1"
click at [1128, 564] on span "904" at bounding box center [1128, 560] width 20 height 15
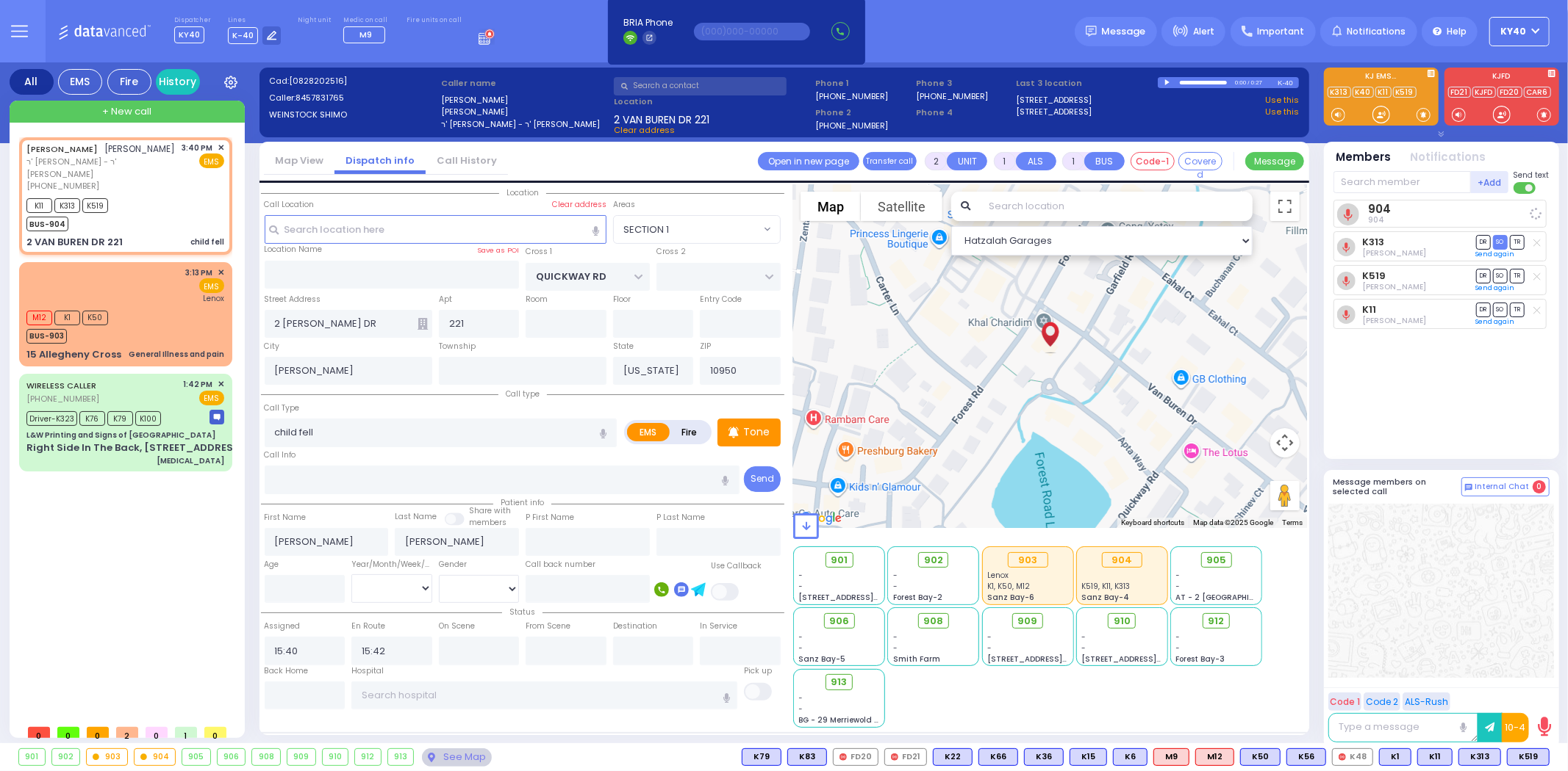
select select
radio input "true"
select select
select select "SECTION 1"
select select "Hatzalah Garages"
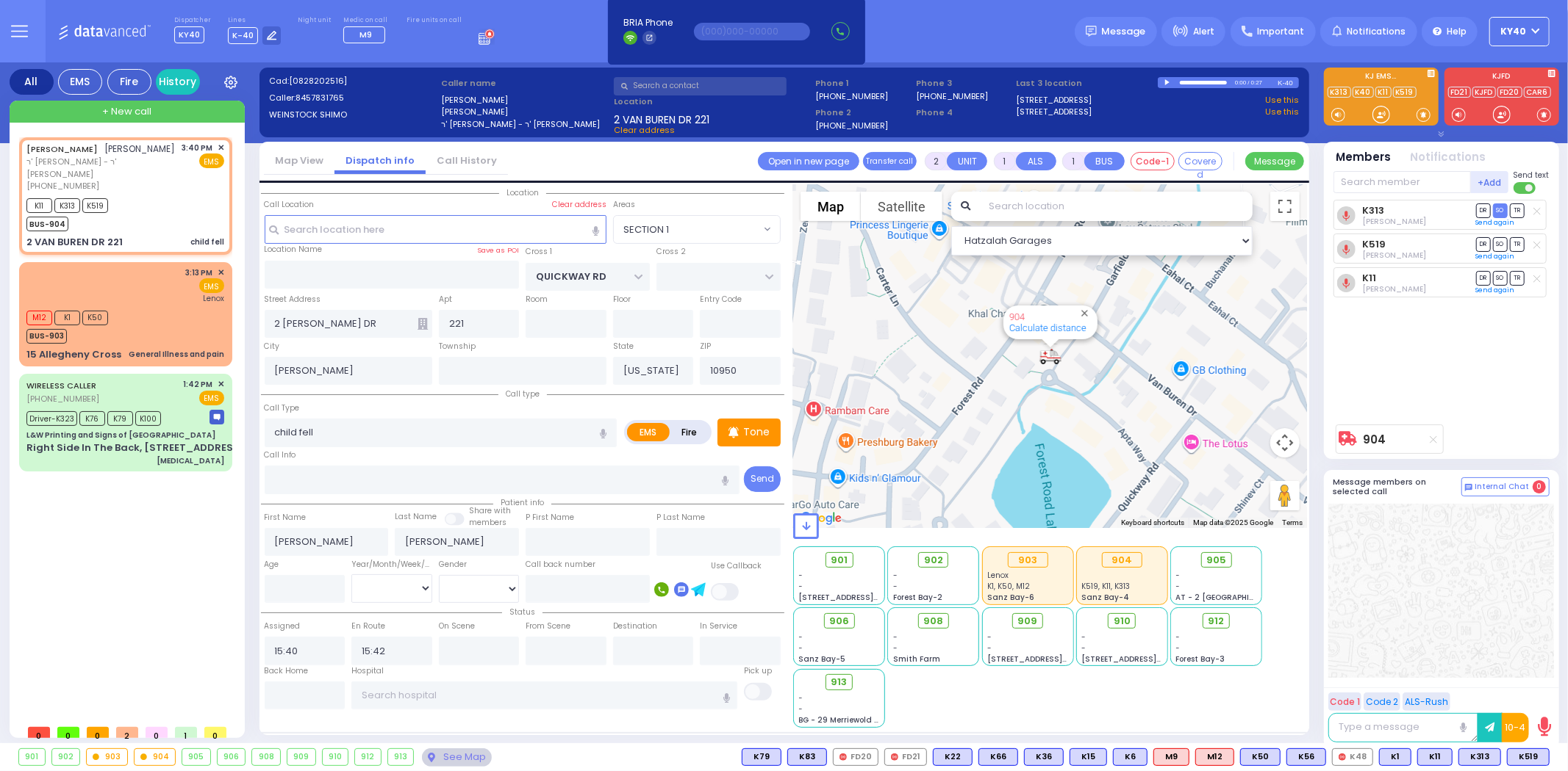
type input "6"
select select
radio input "true"
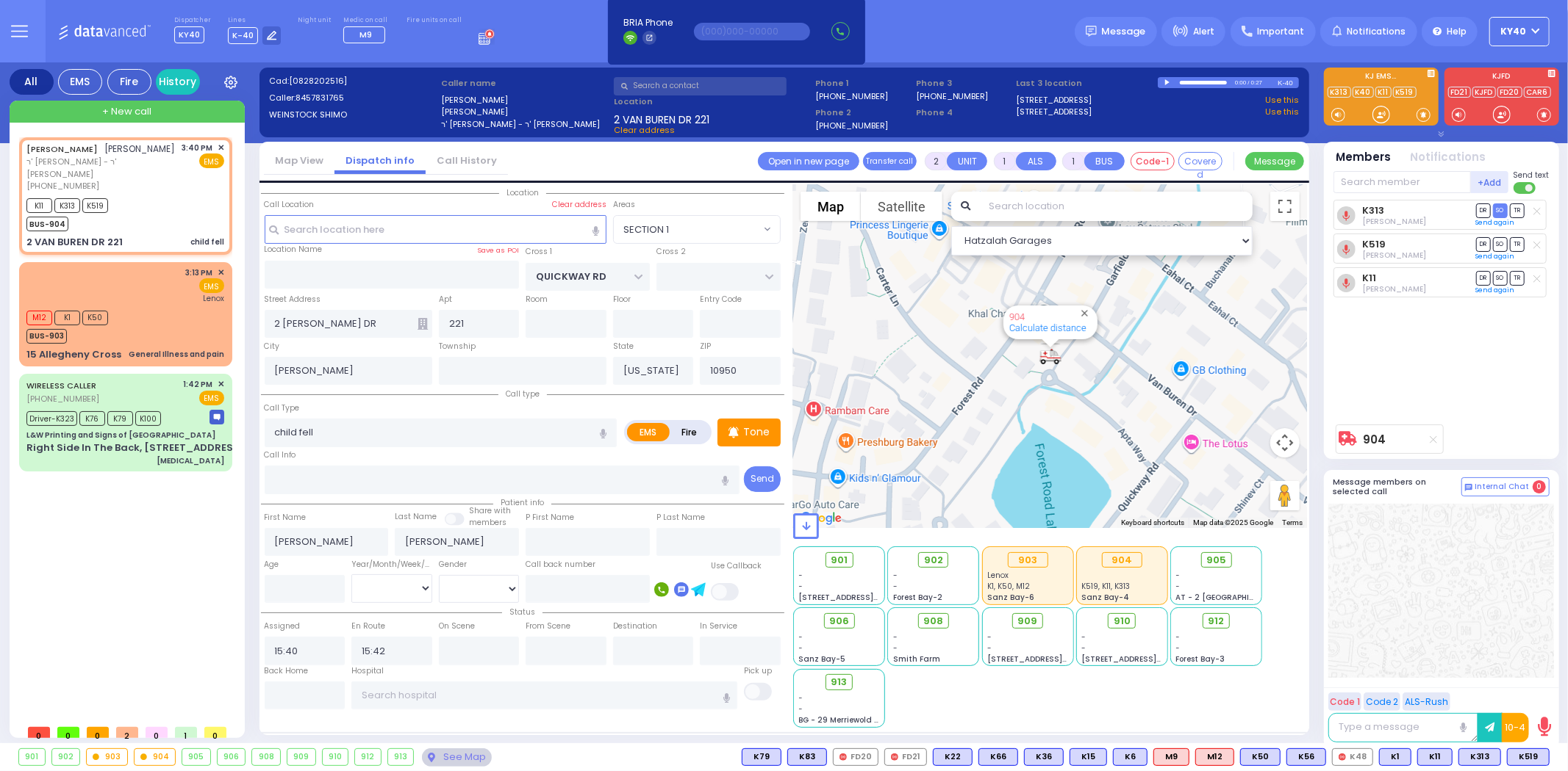
type input "Unknown"
select select "Year"
select select "Hatzalah Garages"
select select "SECTION 1"
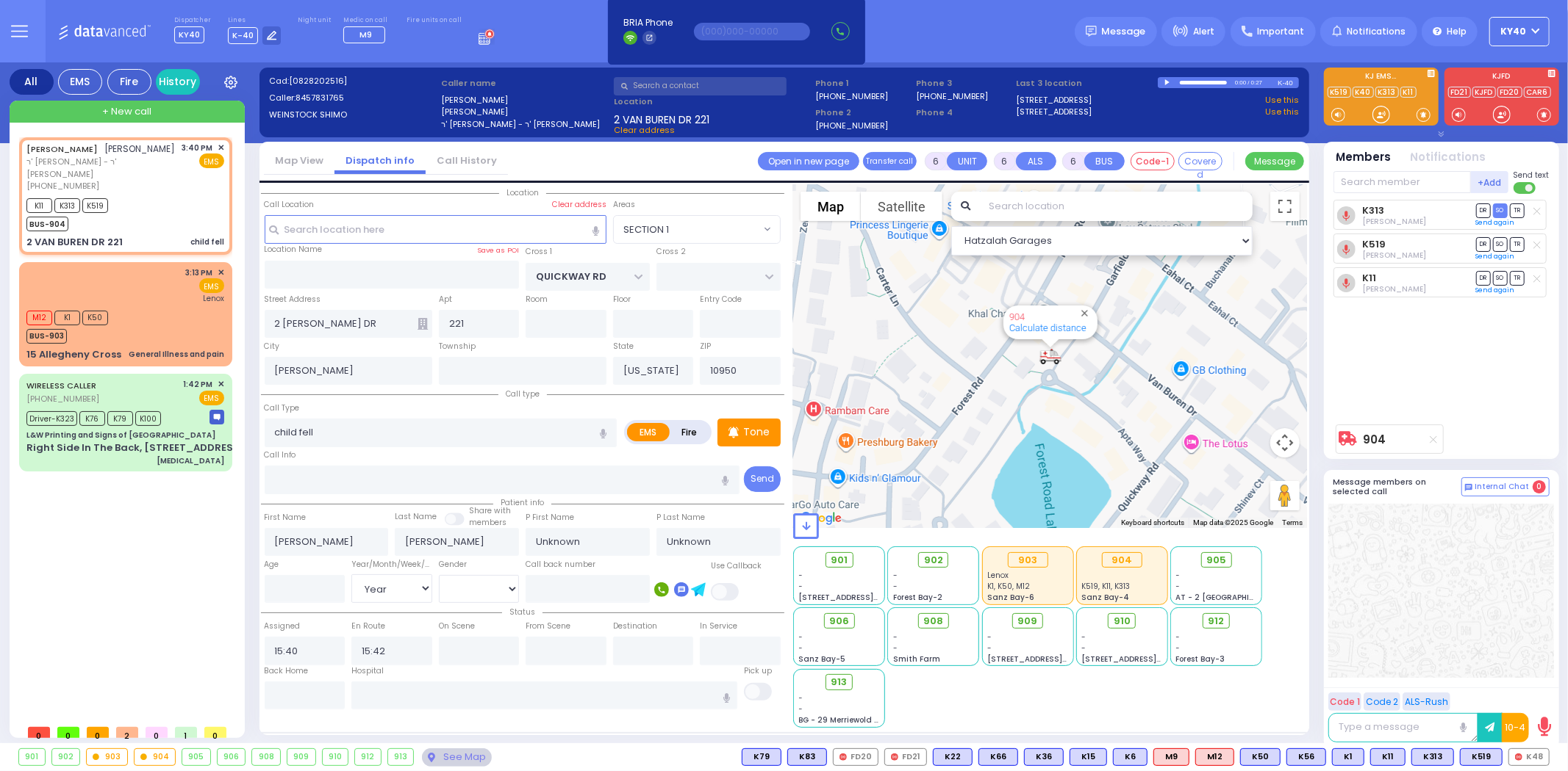
select select
radio input "true"
select select "Year"
select select "Hatzalah Garages"
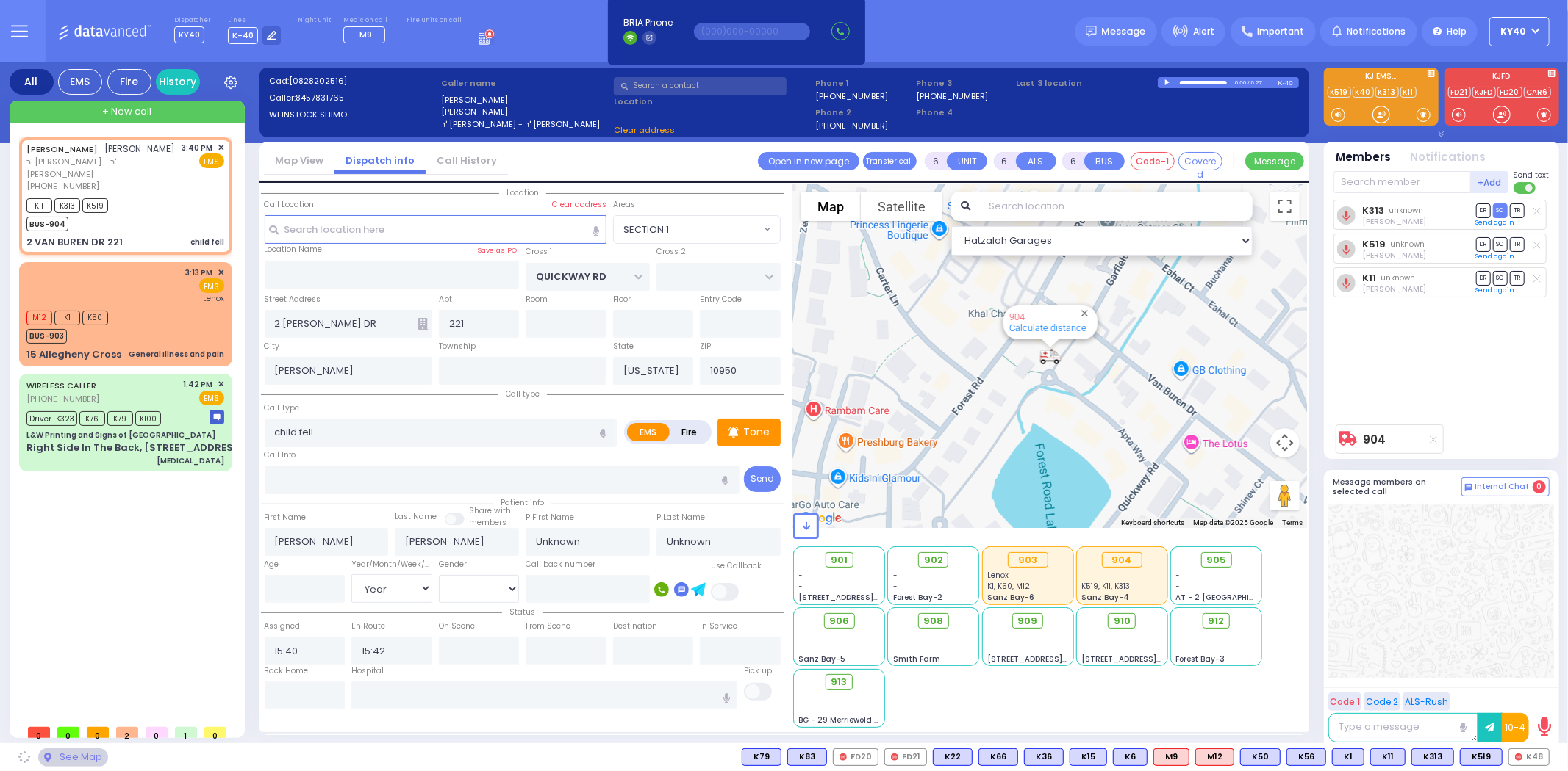
select select "SECTION 1"
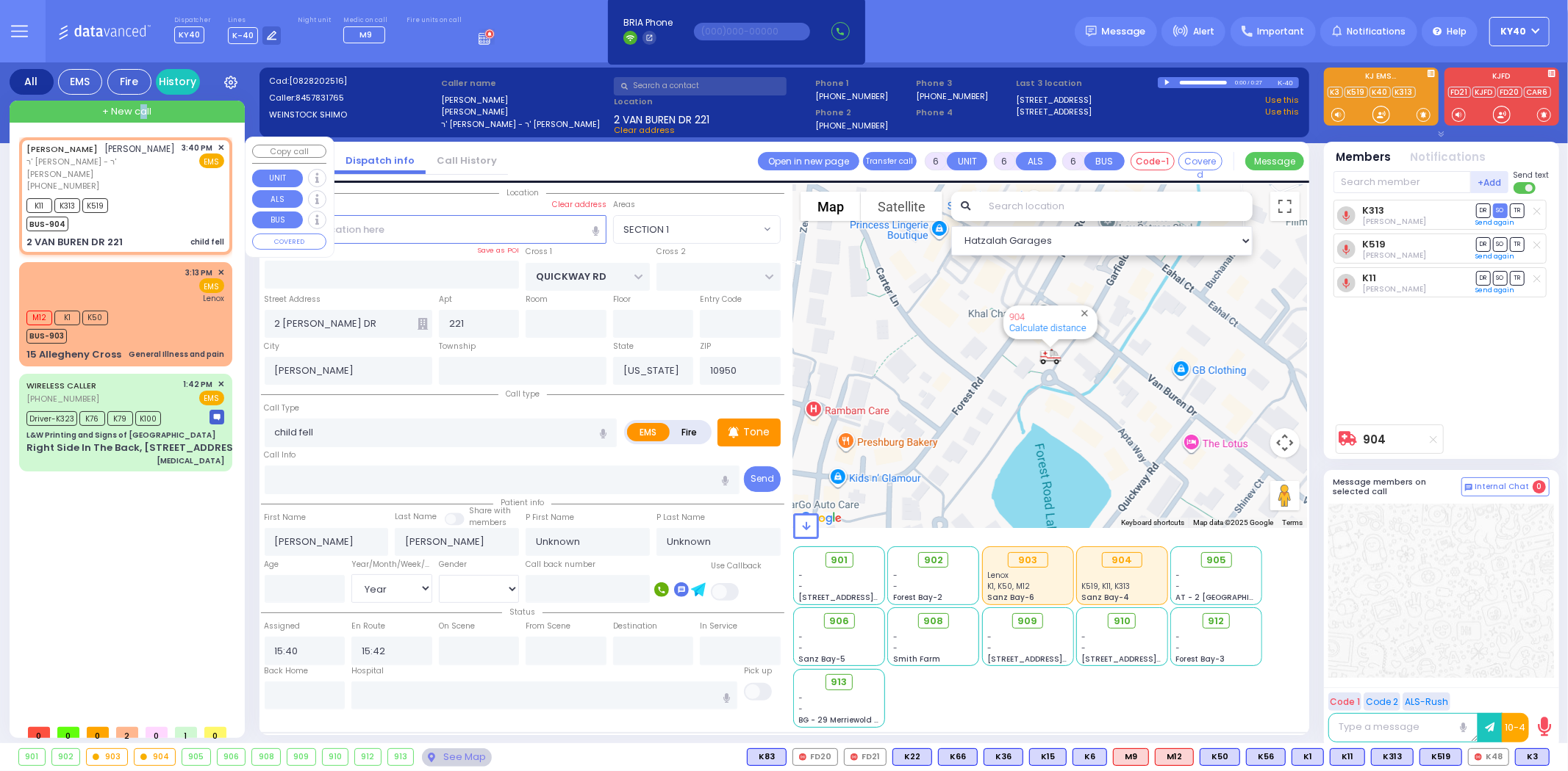
click at [143, 113] on span "+ New call" at bounding box center [126, 111] width 49 height 15
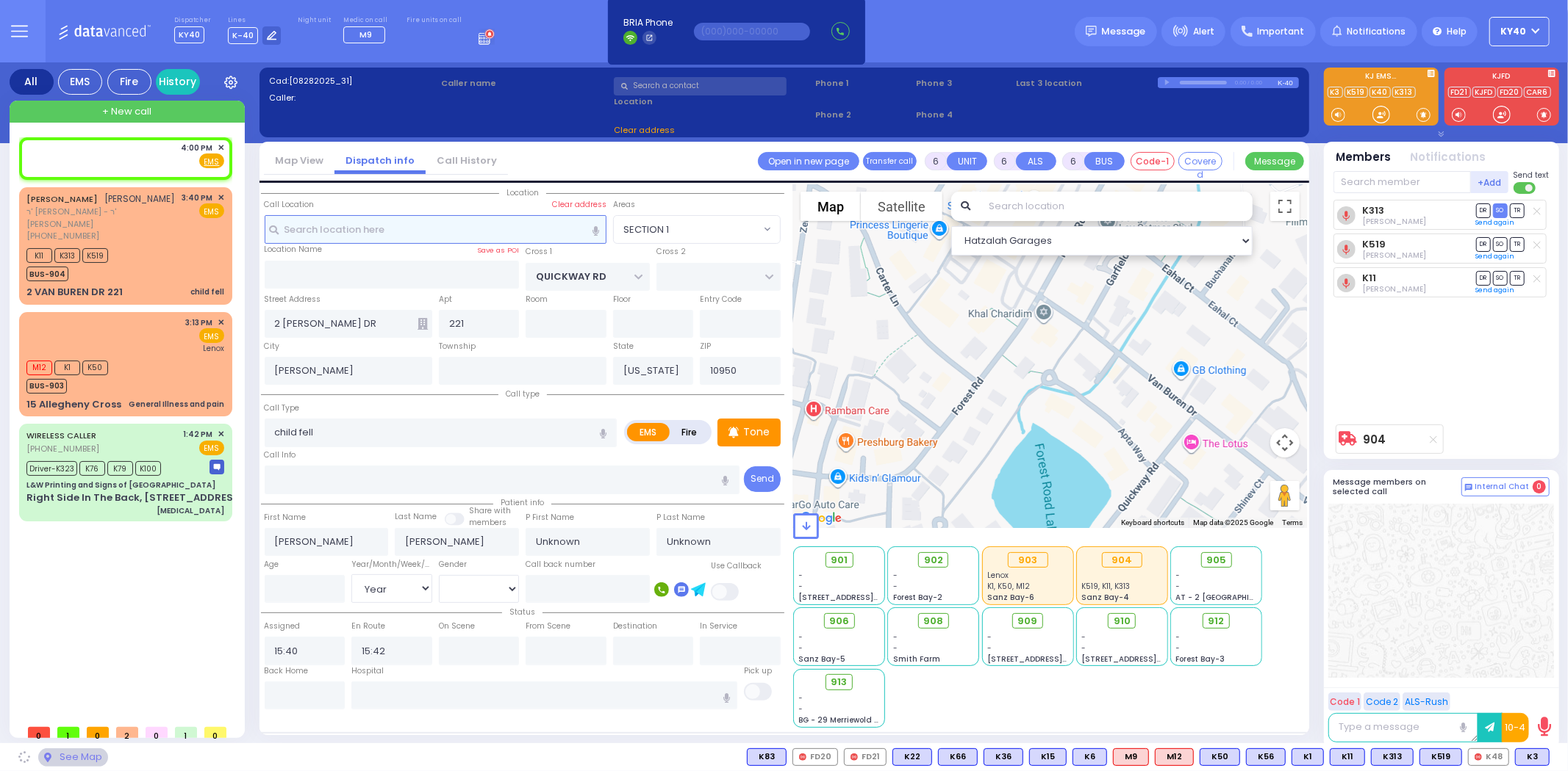
type input "2"
type input "1"
select select
radio input "true"
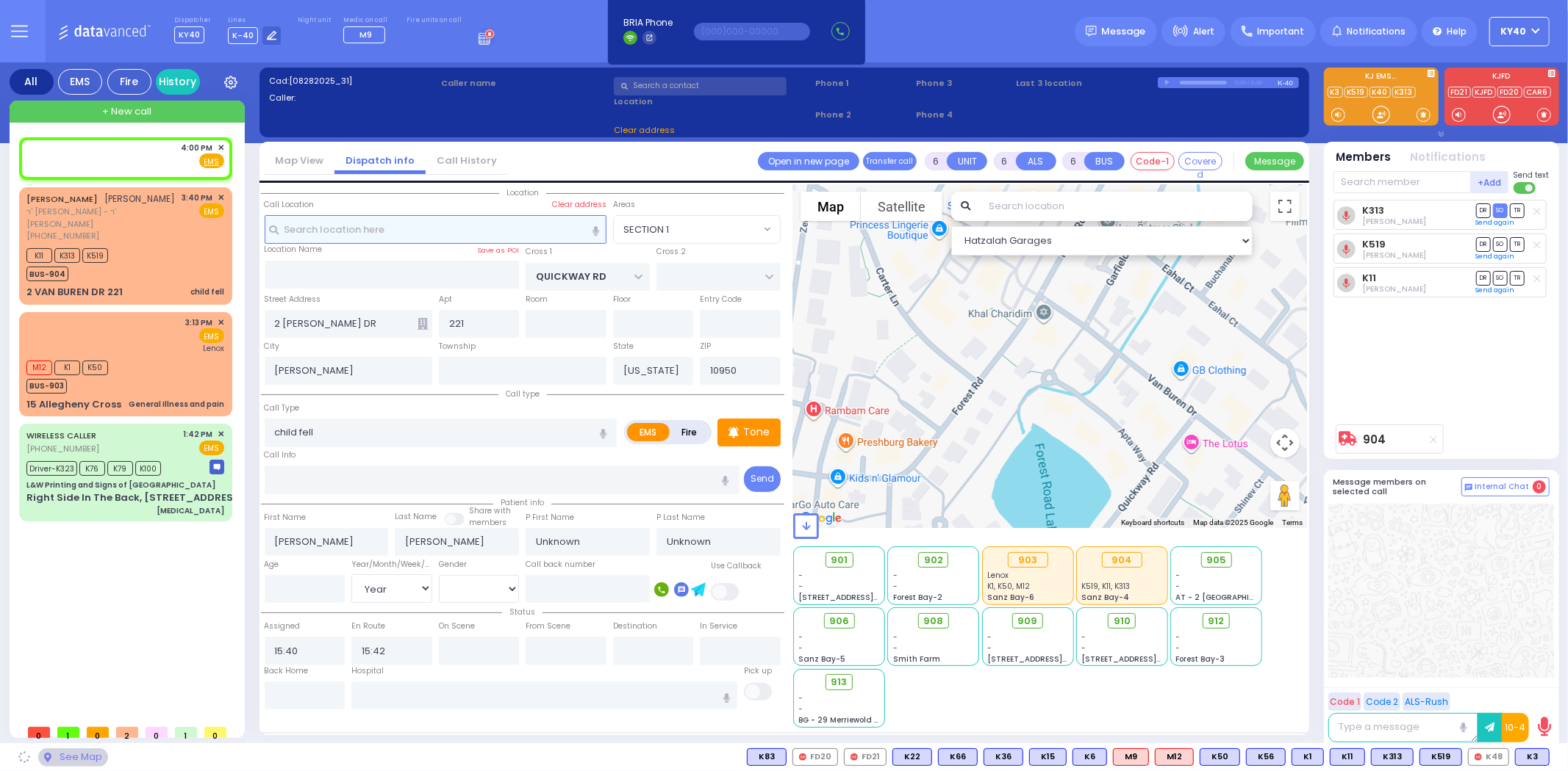
select select
type input "16:00"
select select "Hatzalah Garages"
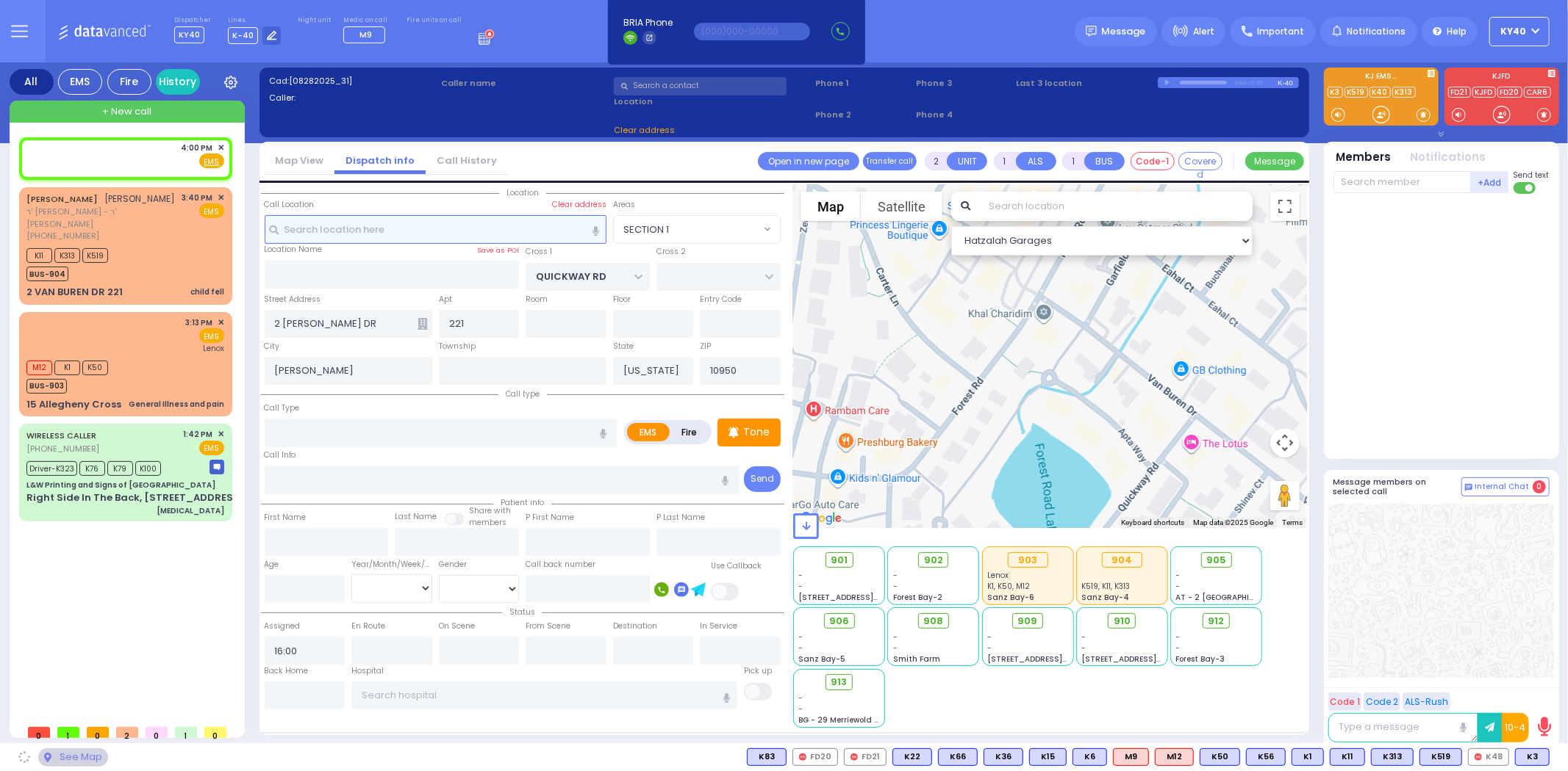
select select
radio input "true"
select select
select select "Hatzalah Garages"
drag, startPoint x: 376, startPoint y: 226, endPoint x: 383, endPoint y: 233, distance: 9.9
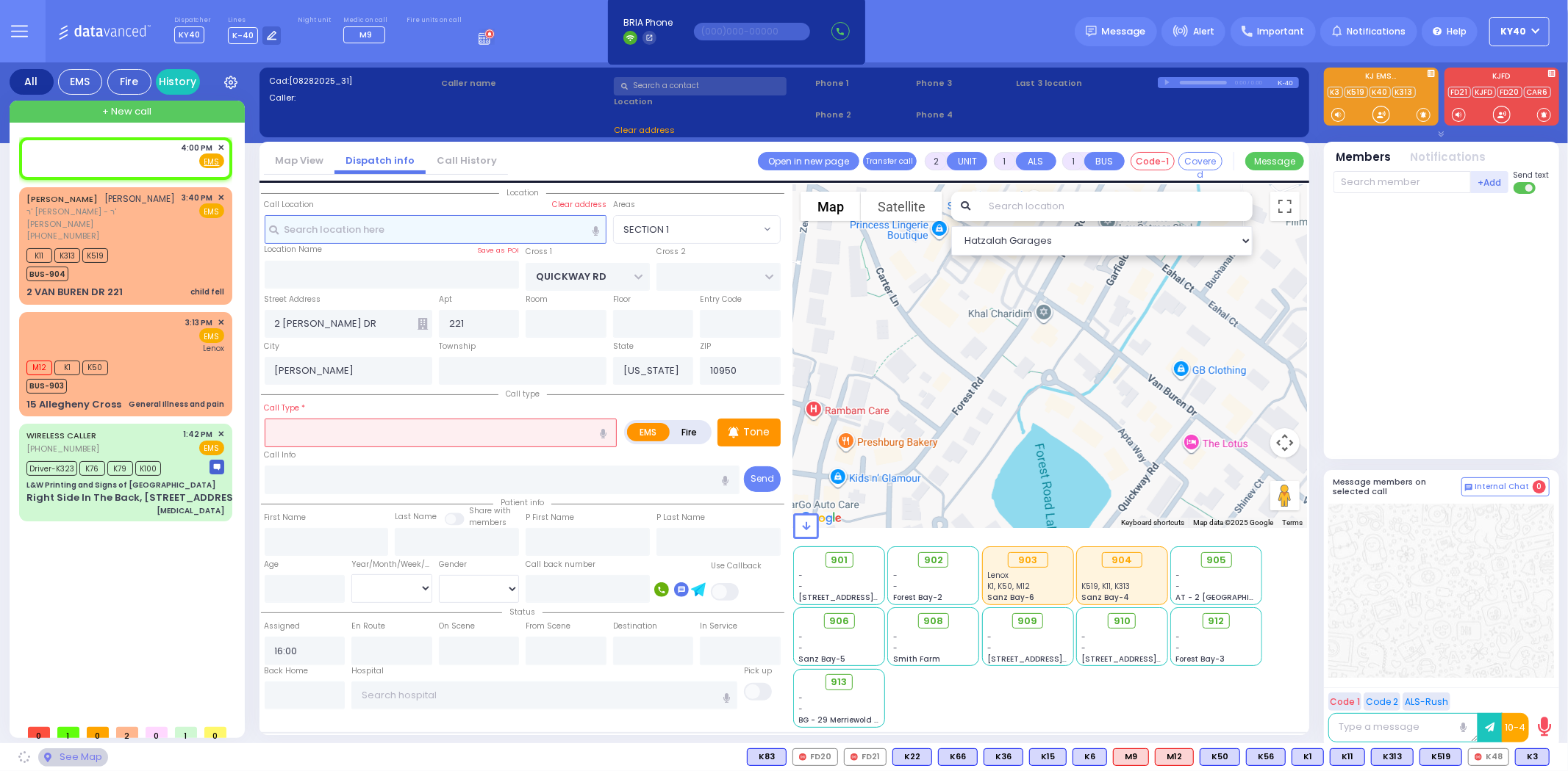
click at [383, 233] on input "text" at bounding box center [435, 229] width 342 height 28
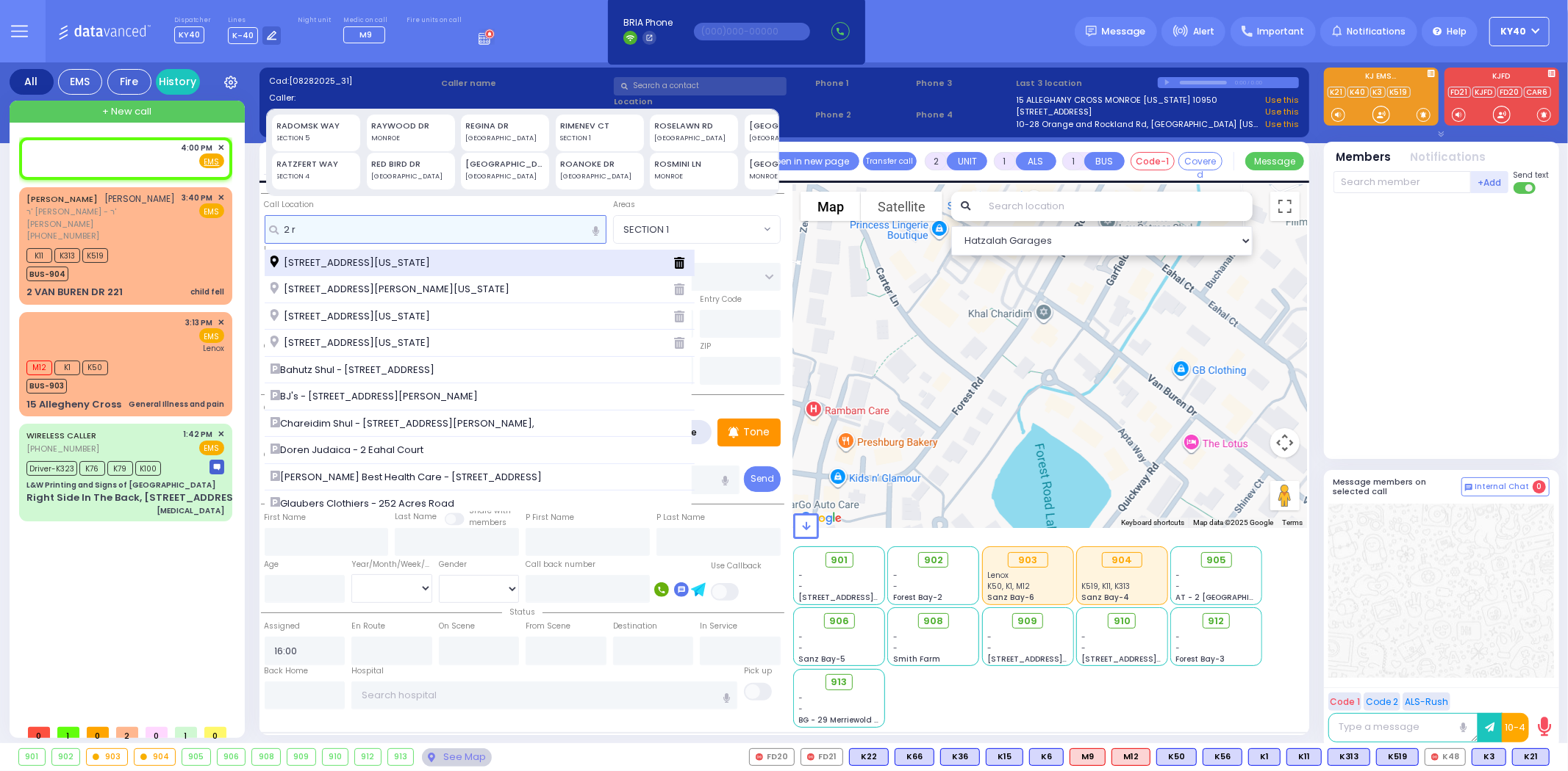
type input "2 r"
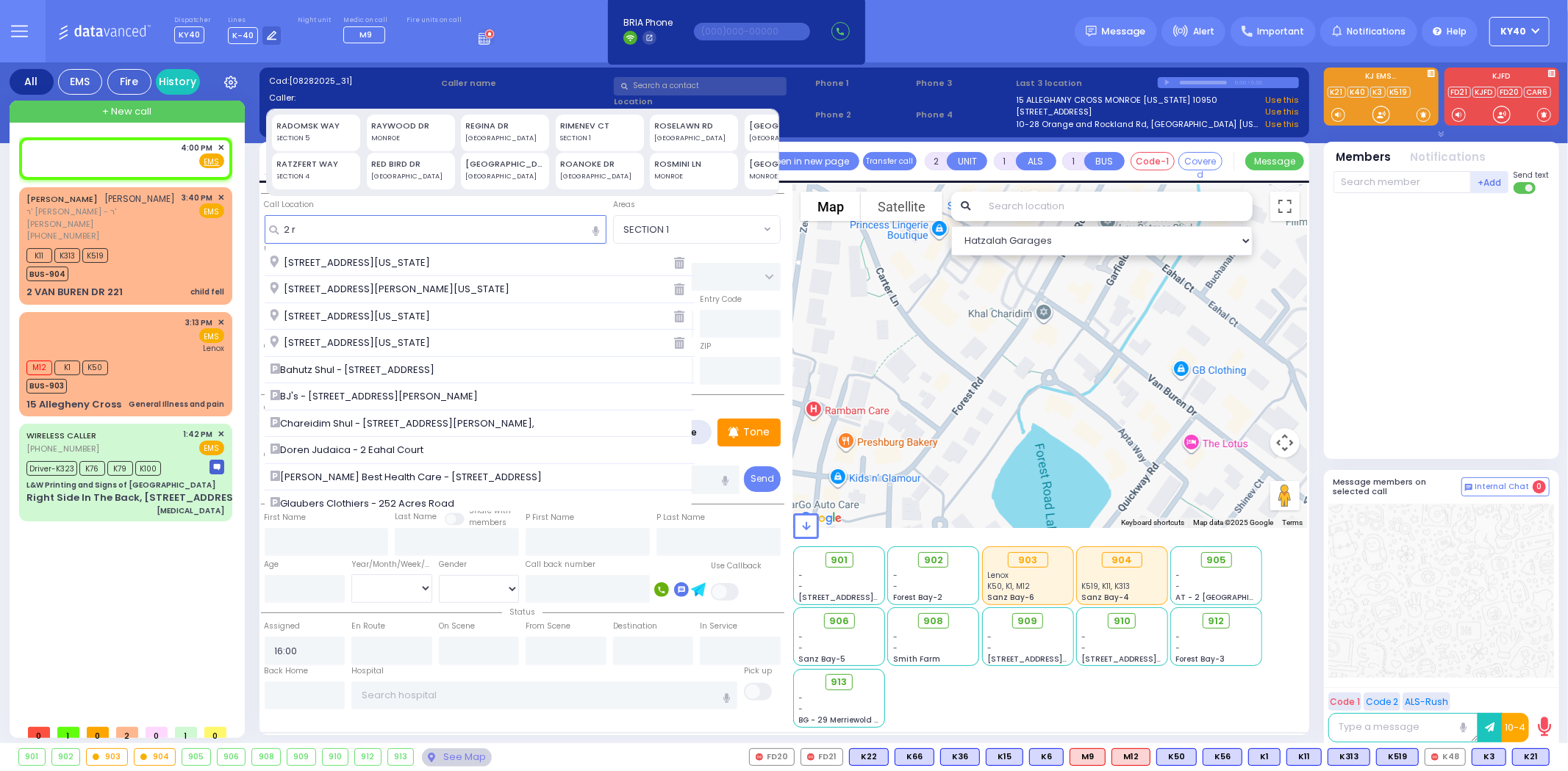
click at [397, 260] on span "2 Roanoke Drive Monroe New York 10950" at bounding box center [352, 263] width 164 height 15
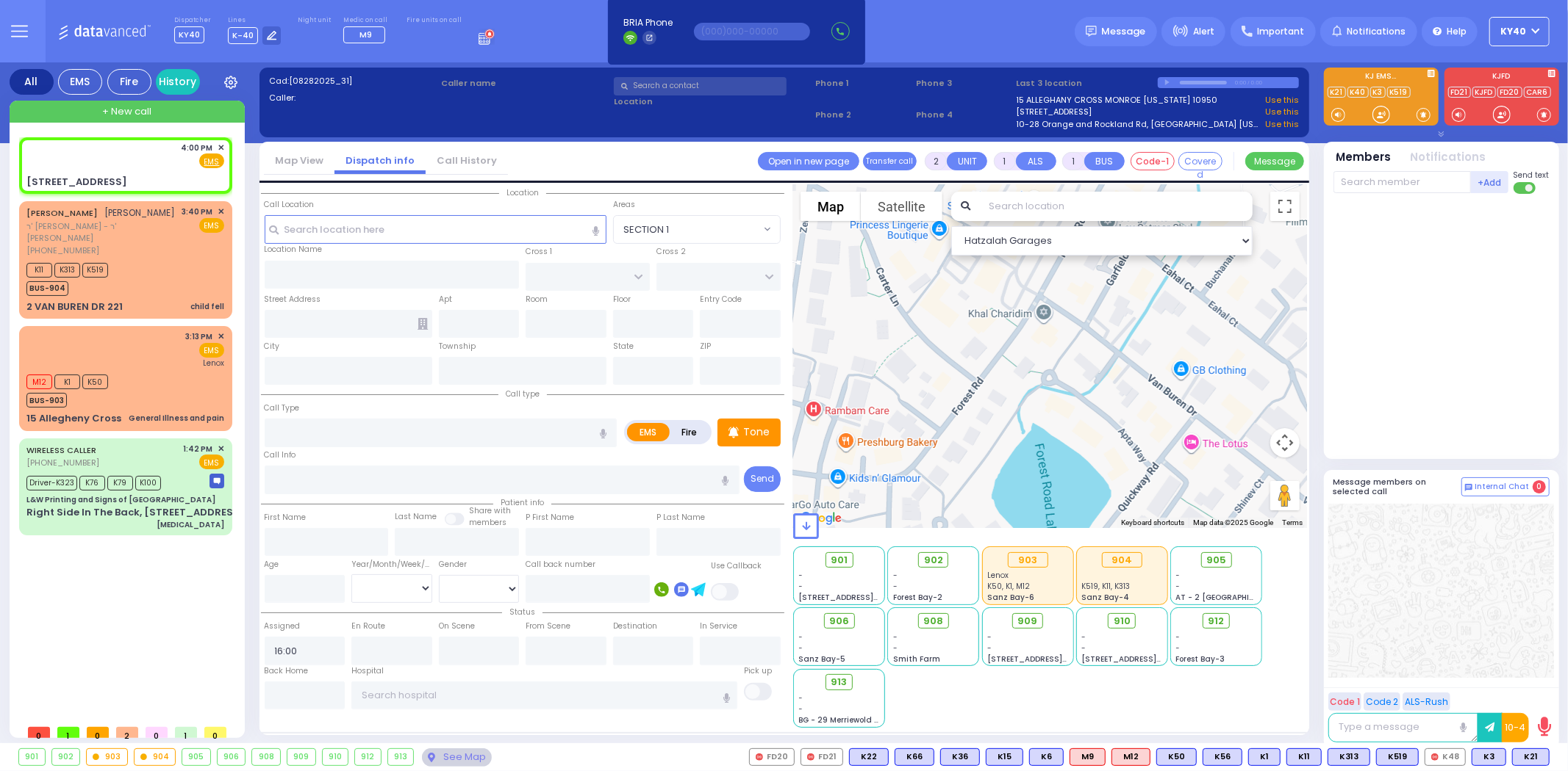
select select
radio input "true"
select select
select select "Hatzalah Garages"
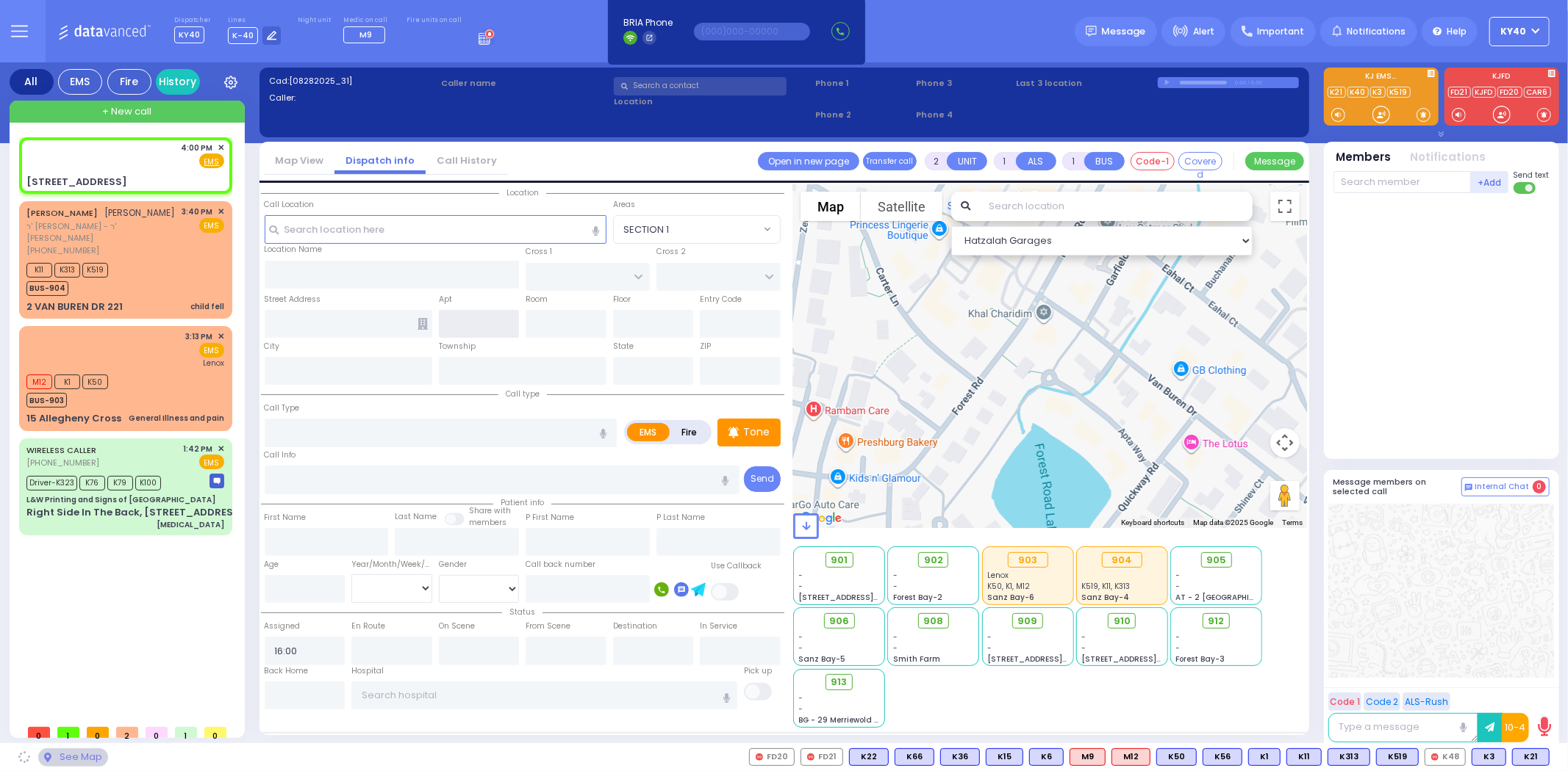
type input "[US_STATE][GEOGRAPHIC_DATA]"
type input "HOLLAND COURT"
type input "[STREET_ADDRESS]"
type input "Monroe"
type input "[US_STATE]"
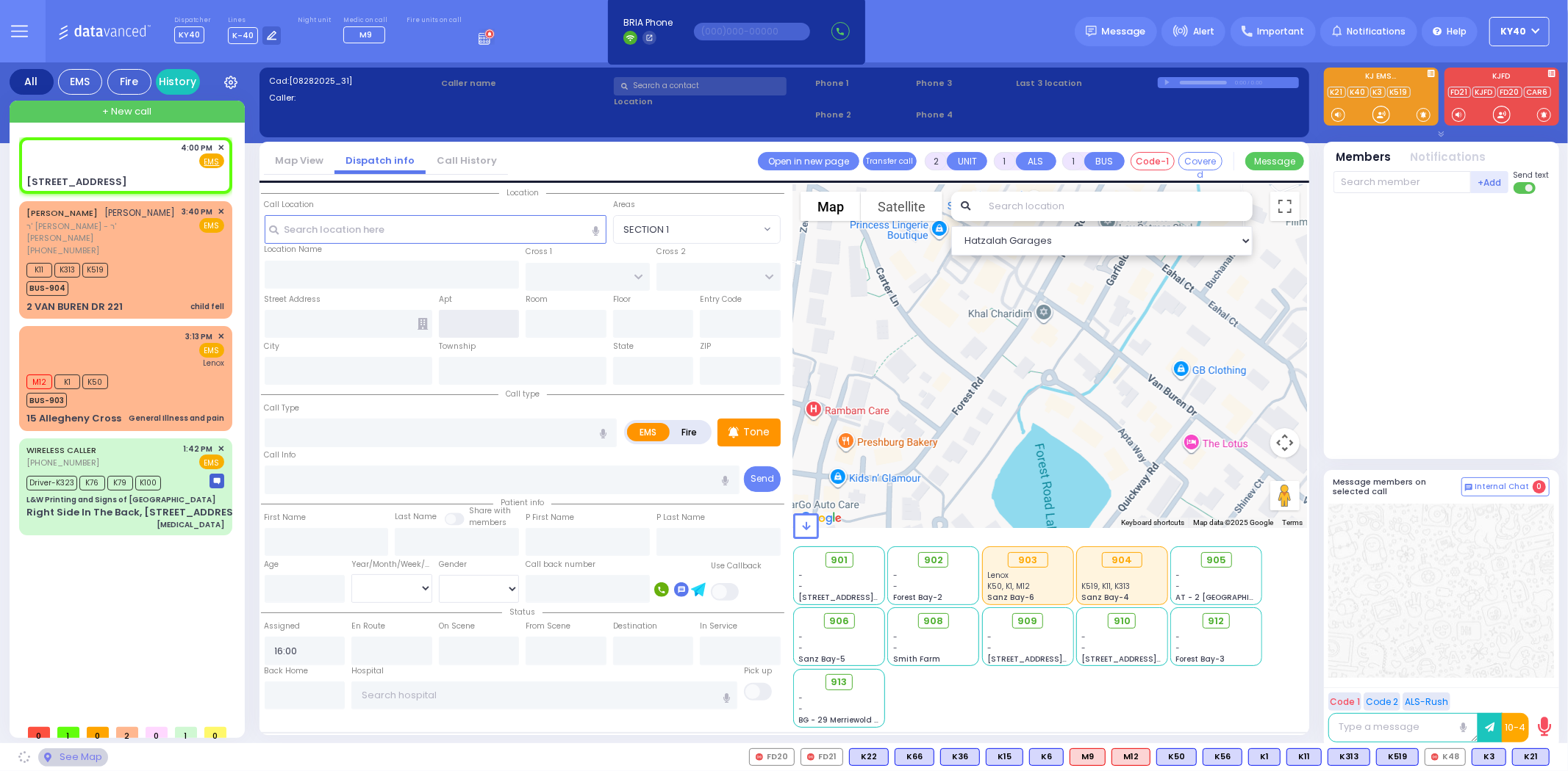
type input "10950"
select select "[GEOGRAPHIC_DATA]"
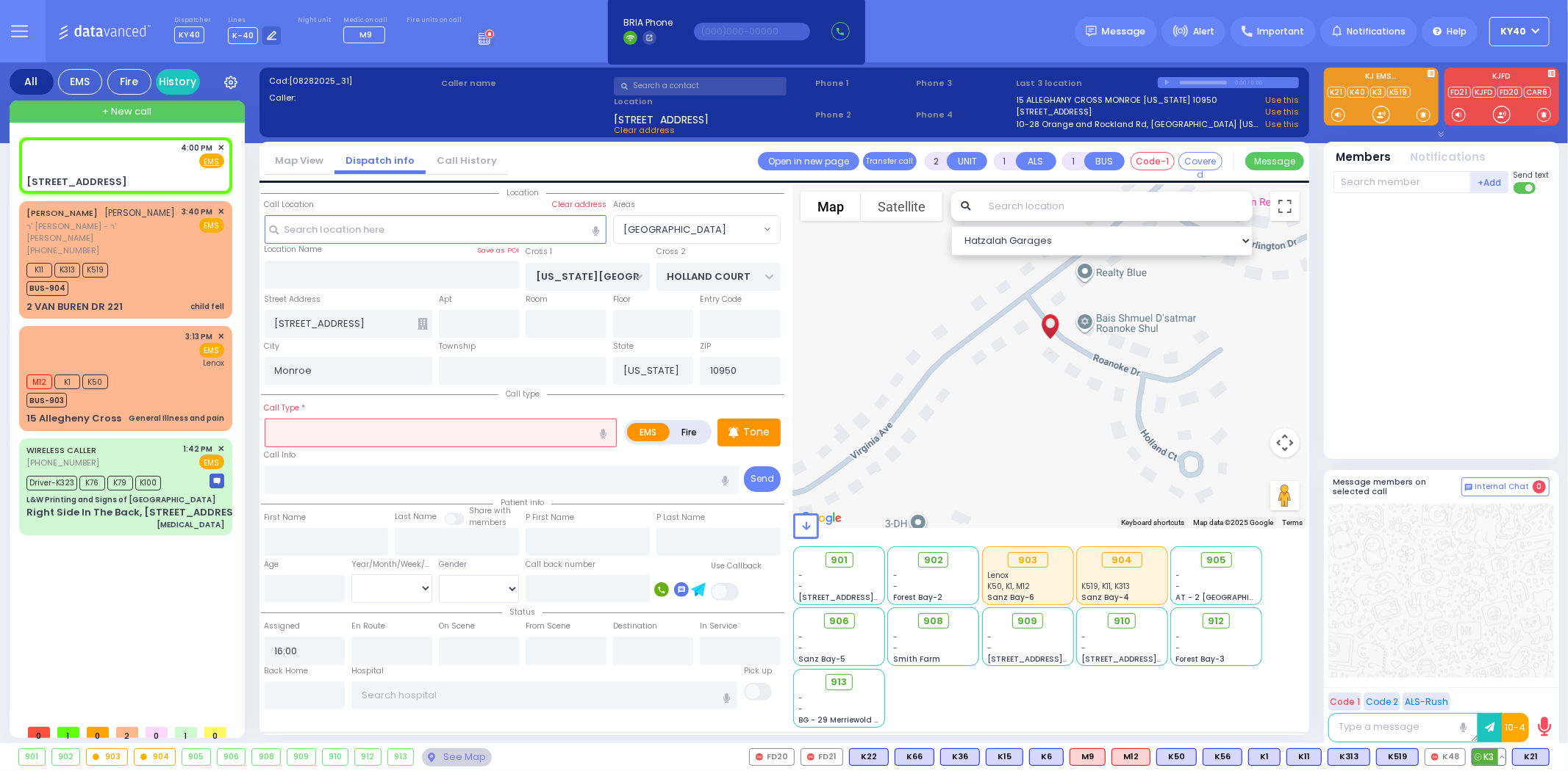
click at [1491, 757] on span "K3" at bounding box center [1489, 757] width 33 height 16
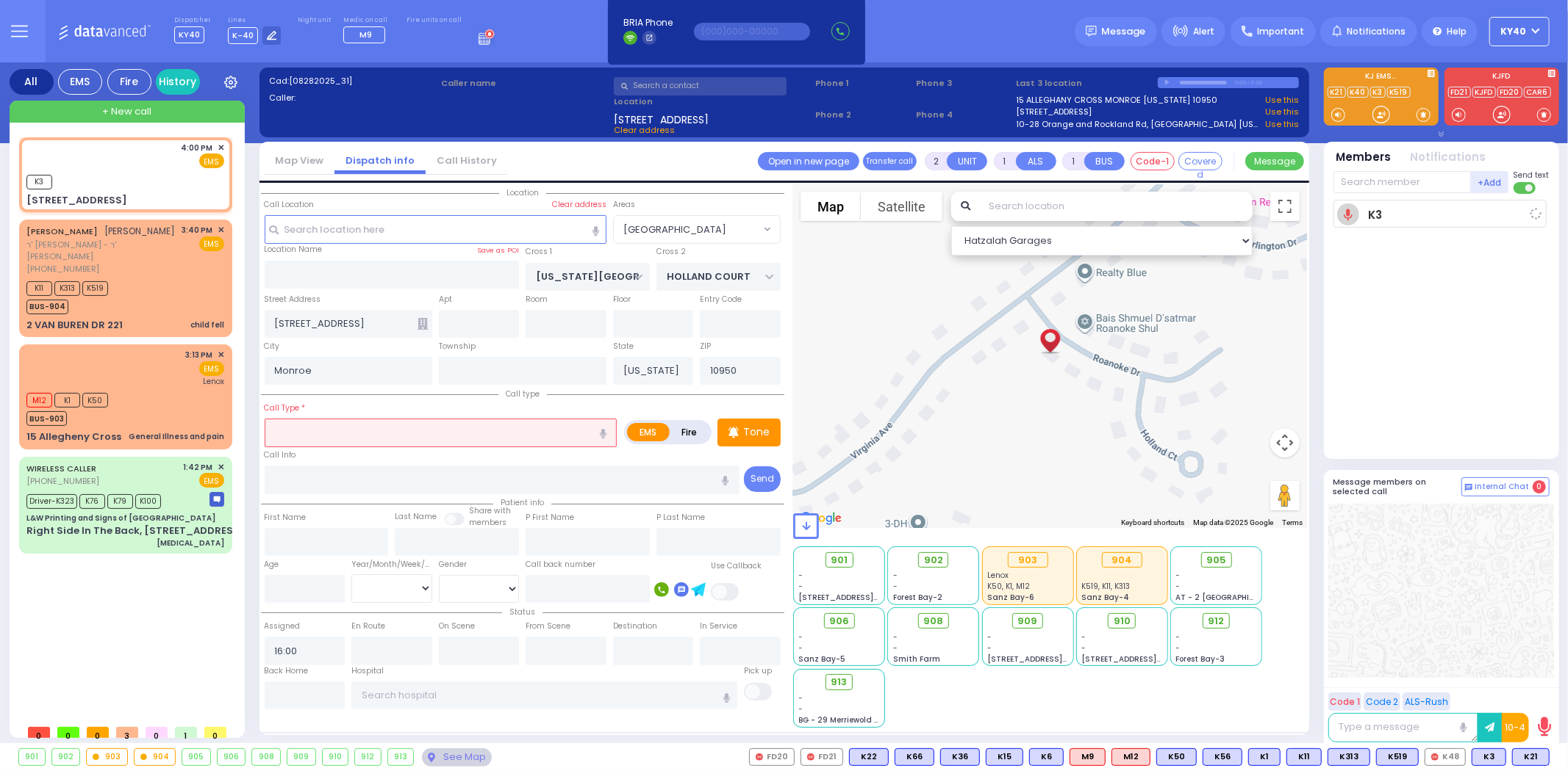
select select
radio input "true"
select select
type input "16:00"
select select "Hatzalah Garages"
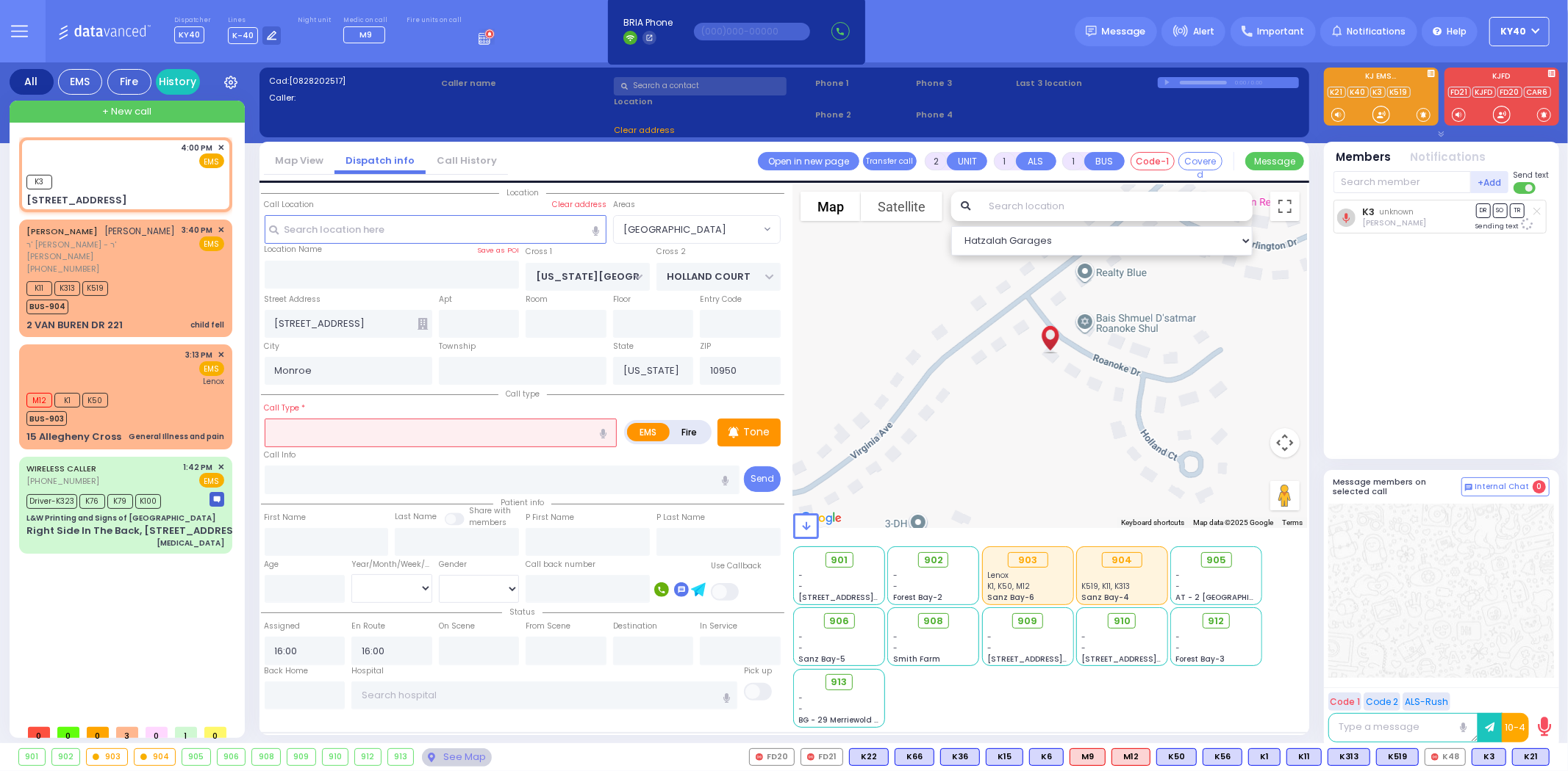
click at [466, 427] on input "text" at bounding box center [441, 432] width 353 height 28
select select "[GEOGRAPHIC_DATA]"
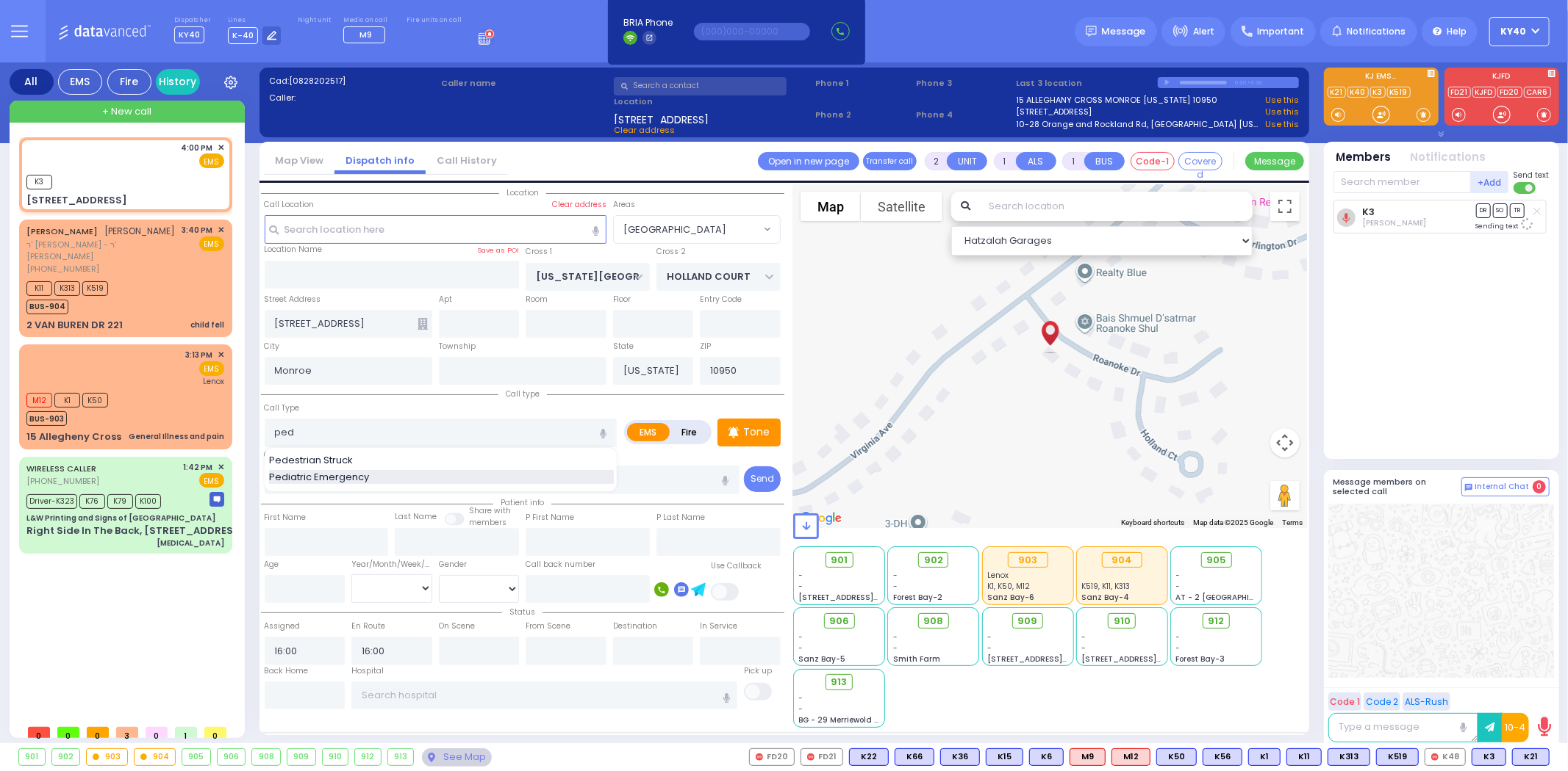
click at [397, 471] on div "Pediatric Emergency" at bounding box center [441, 478] width 344 height 15
type input "Pediatric Emergency"
type input "1"
select select
radio input "true"
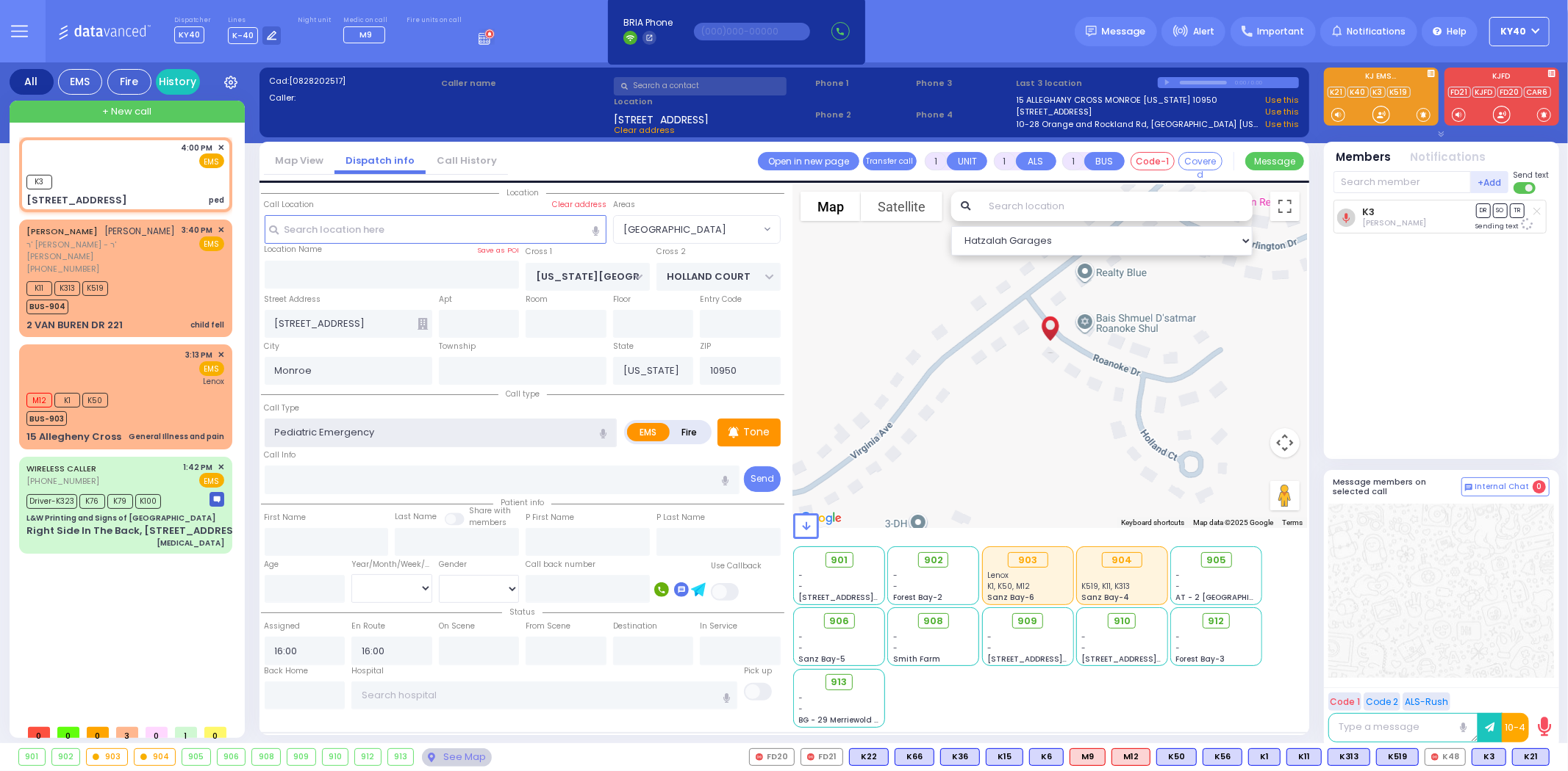
select select
select select "Hatzalah Garages"
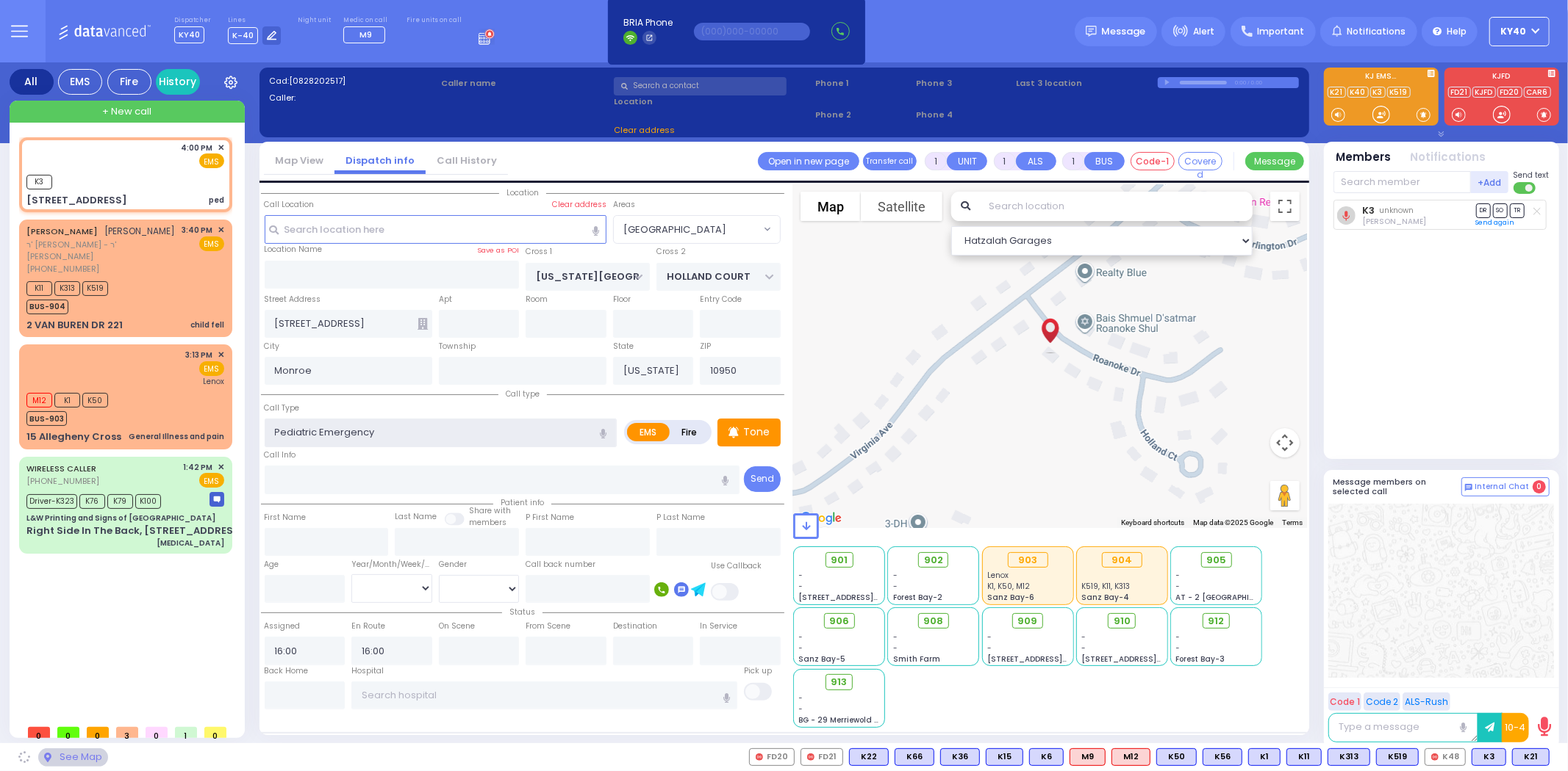
select select "[GEOGRAPHIC_DATA]"
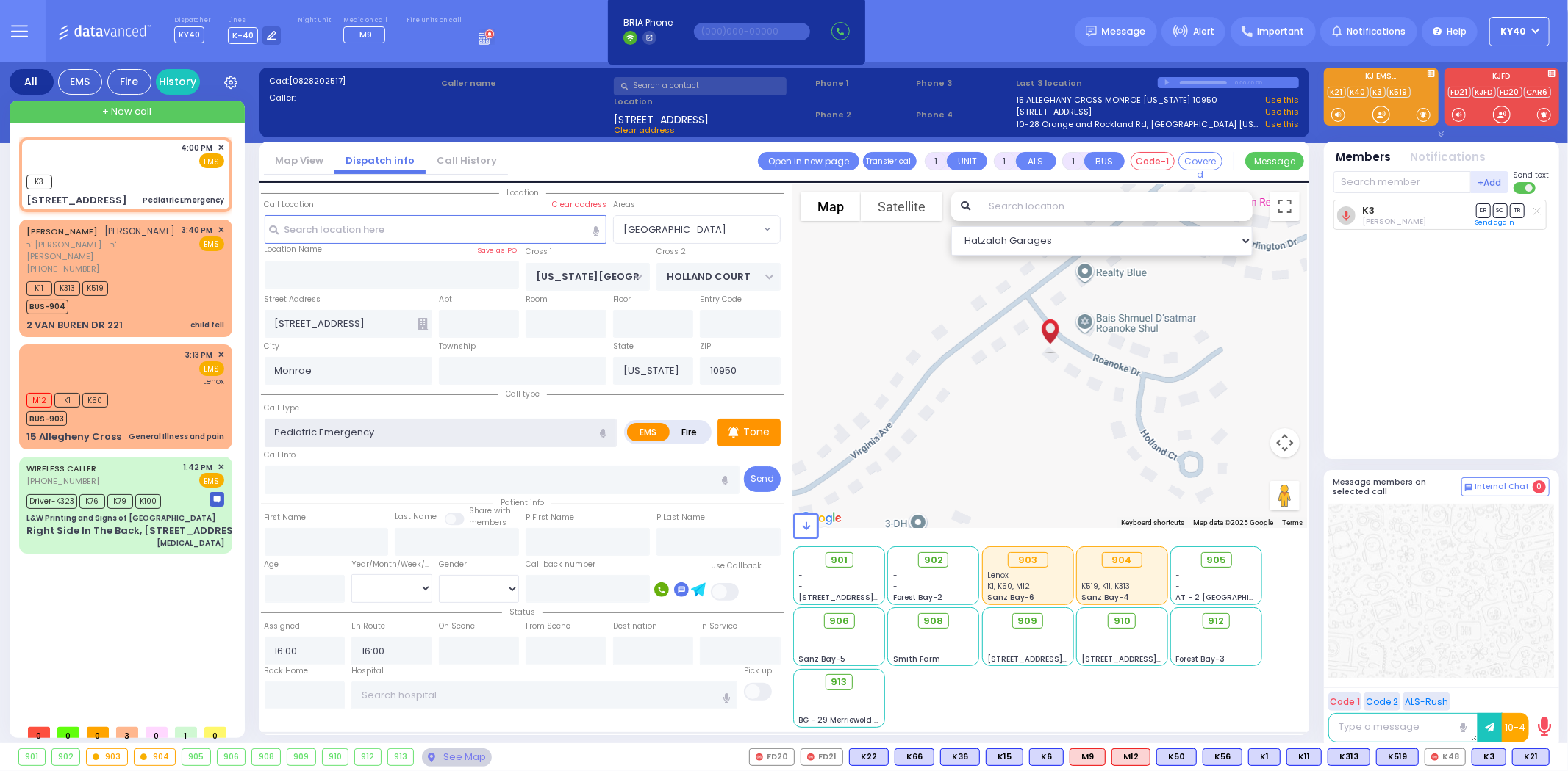
select select
radio input "true"
select select
select select "Hatzalah Garages"
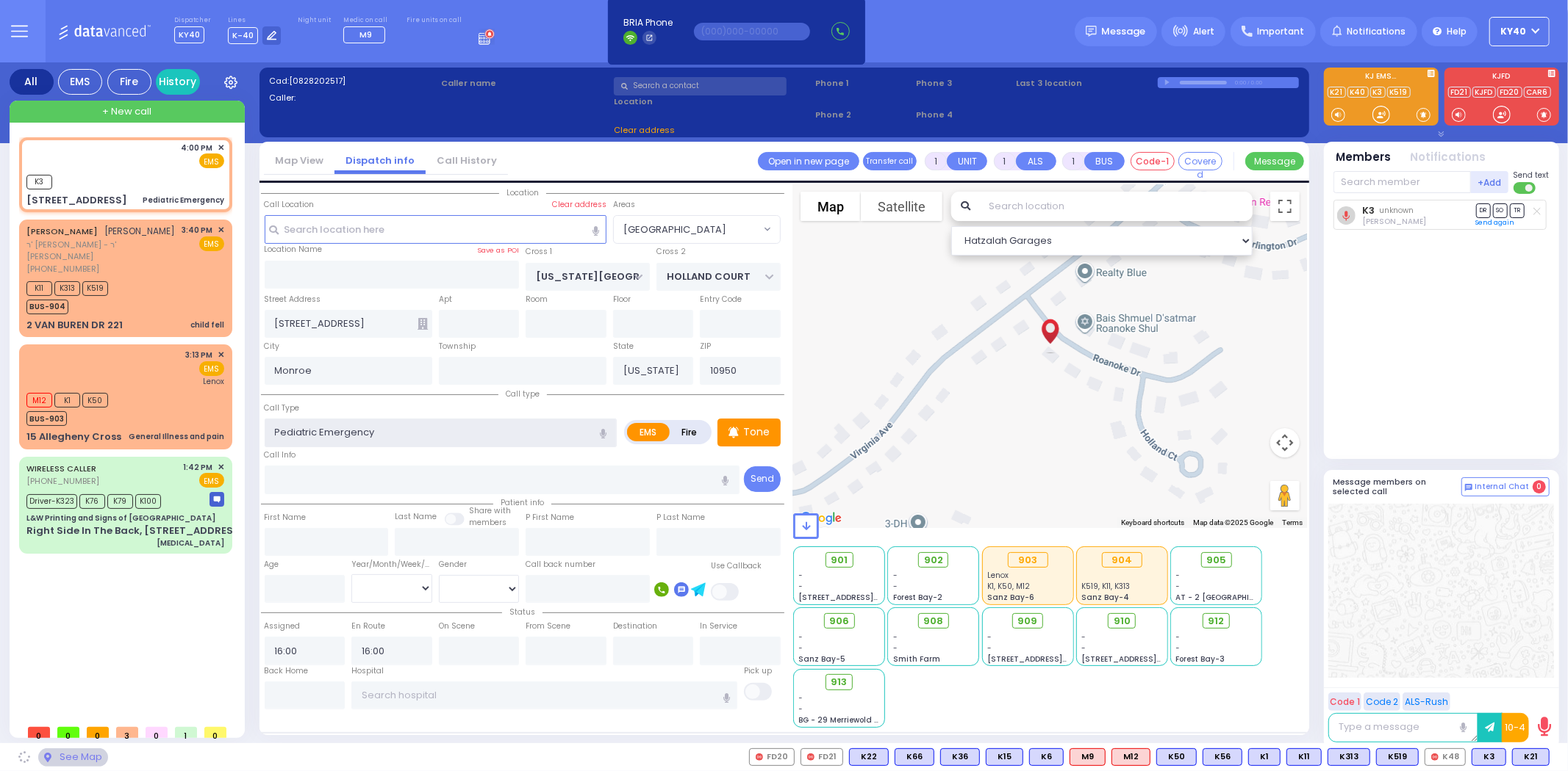
select select "[GEOGRAPHIC_DATA]"
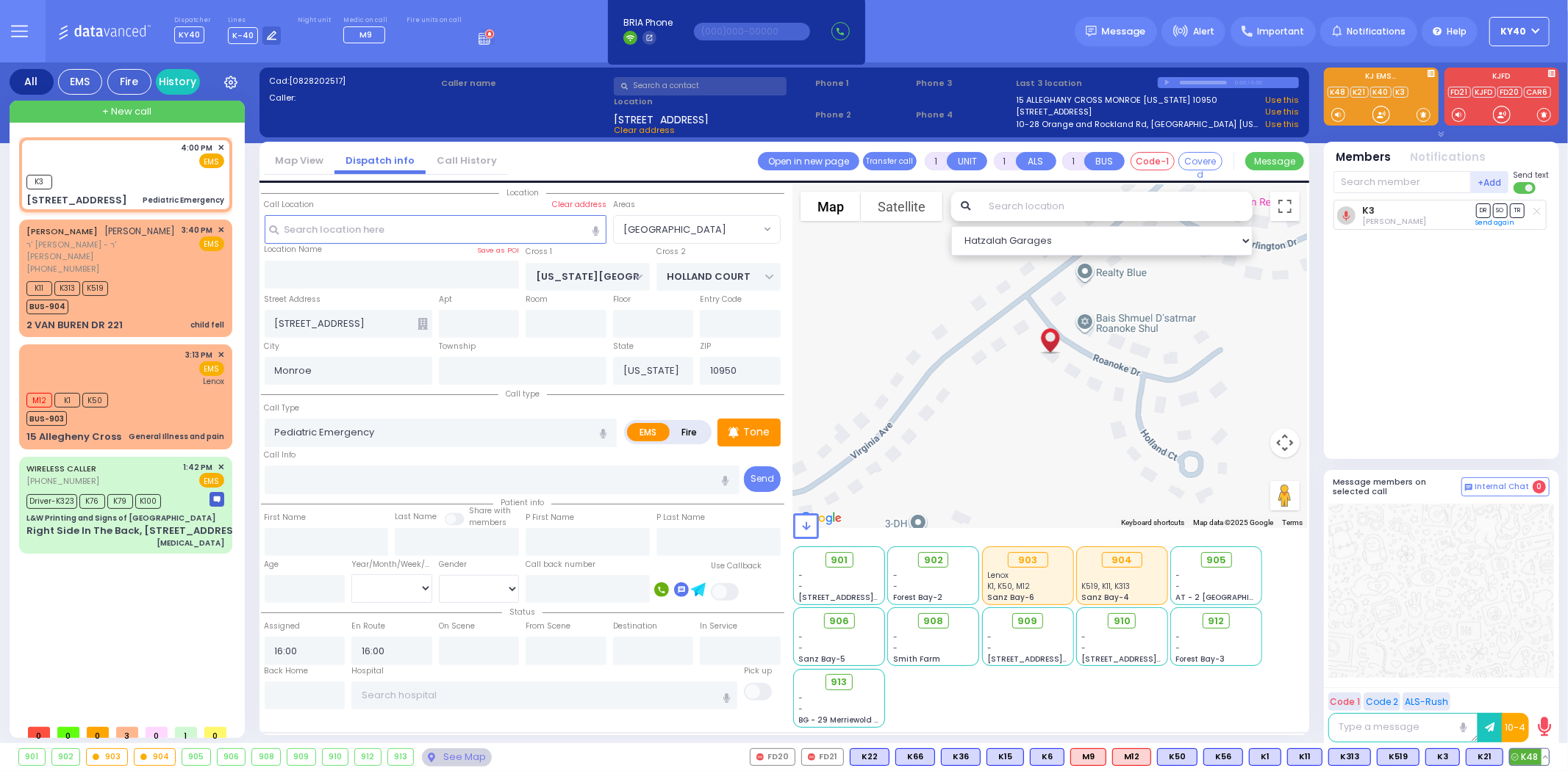
click at [1527, 752] on span "K48" at bounding box center [1529, 757] width 39 height 16
select select
radio input "true"
select select
select select "Hatzalah Garages"
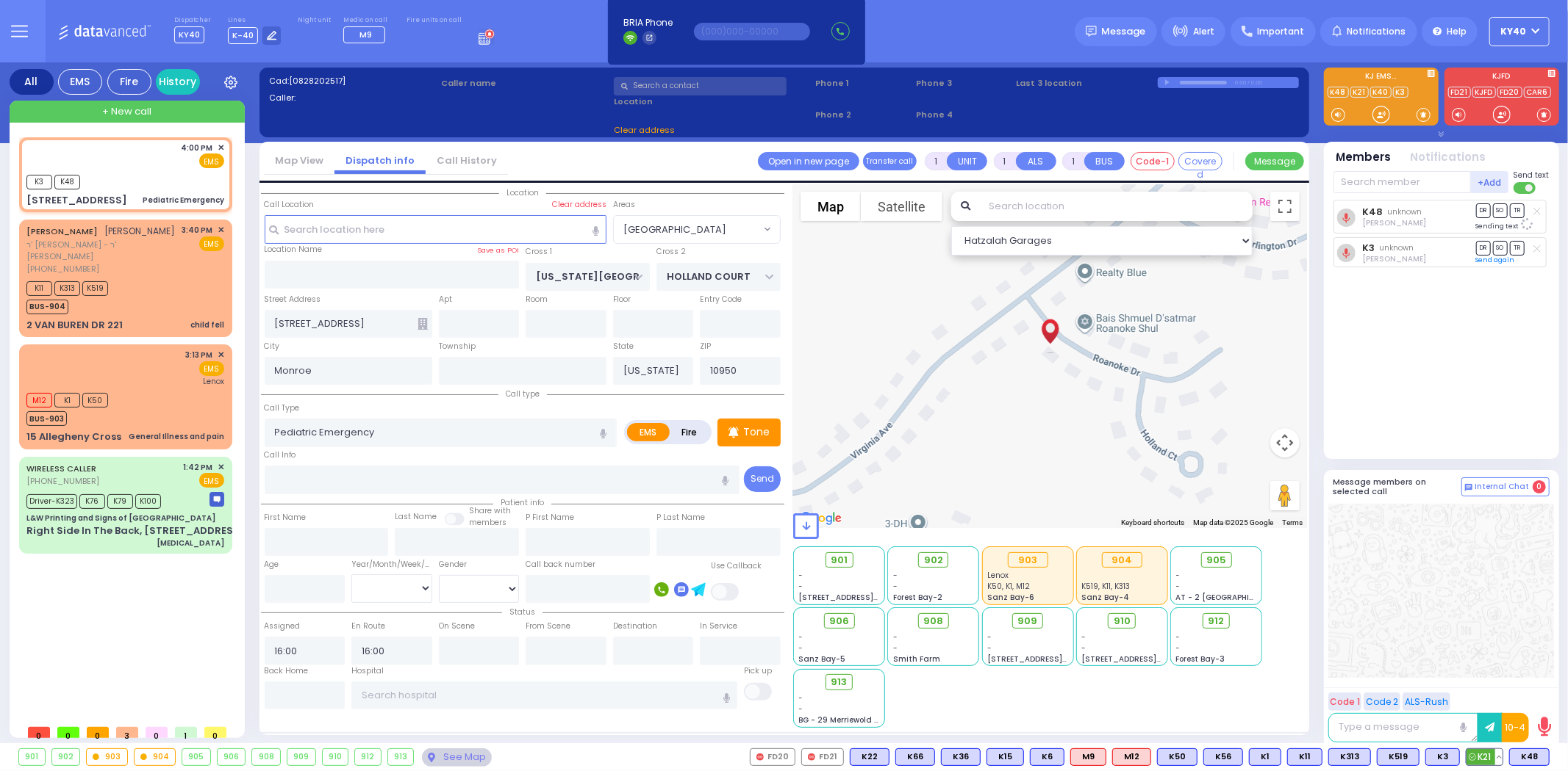
select select
radio input "true"
select select
select select "Hatzalah Garages"
select select "[GEOGRAPHIC_DATA]"
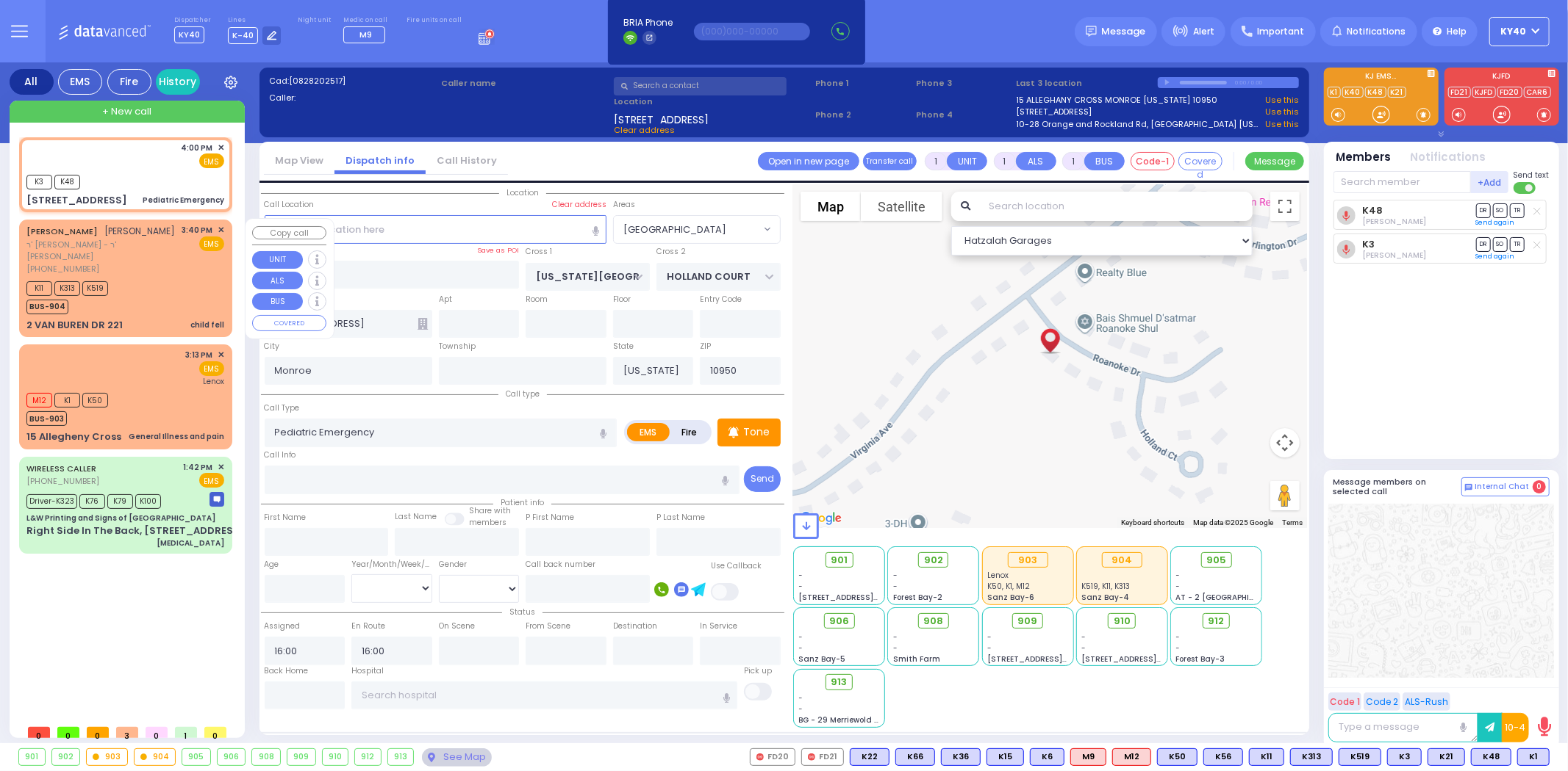
click at [162, 238] on div "SHIMON YECHESKEL WEINSTOCK שמעון יחזקאל וויינשטאק" at bounding box center [101, 232] width 149 height 15
type input "6"
select select
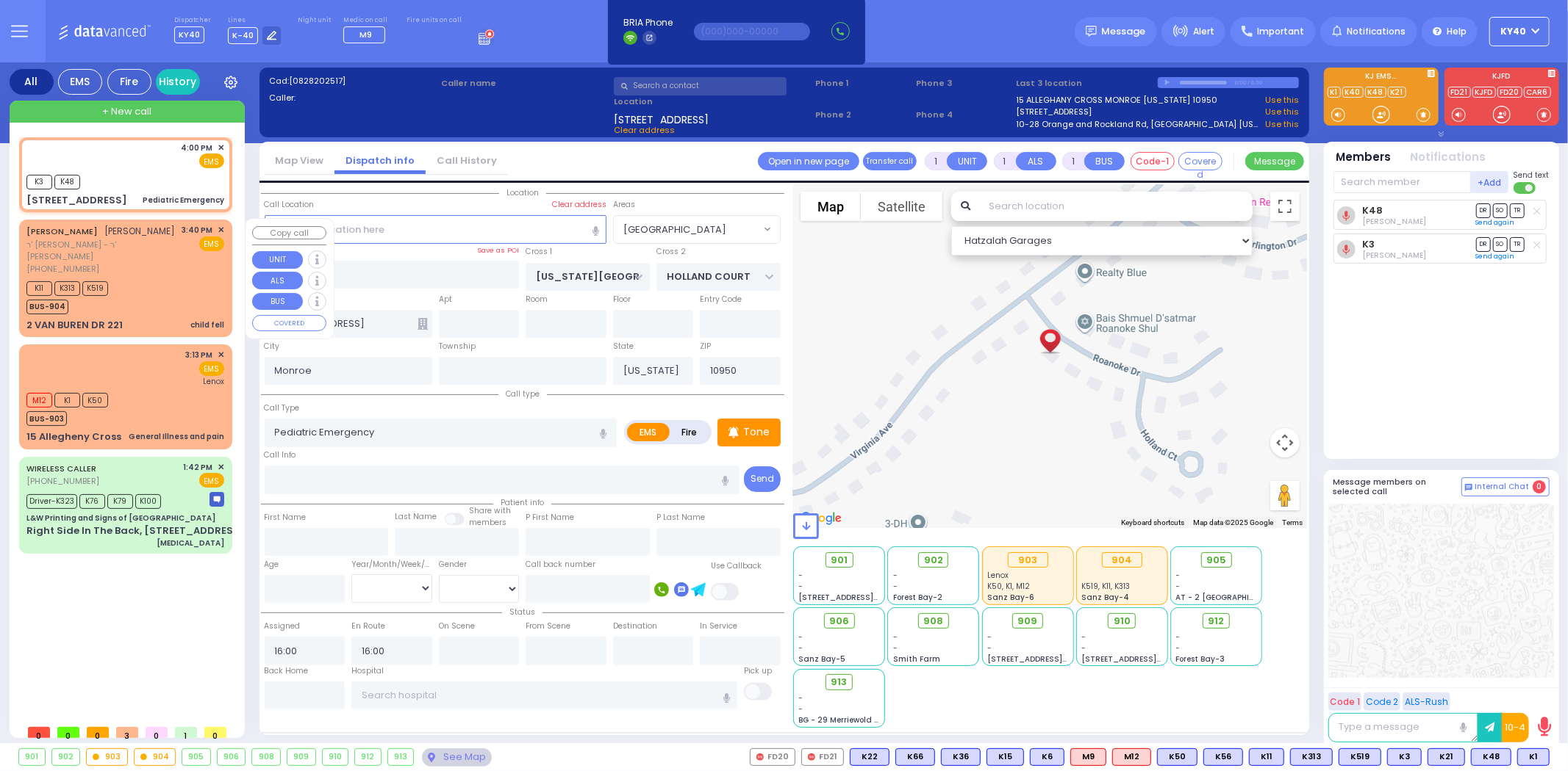
type input "child fell"
radio input "true"
type input "SHIMON YECHESKEL"
type input "WEINSTOCK"
type input "Shloimy"
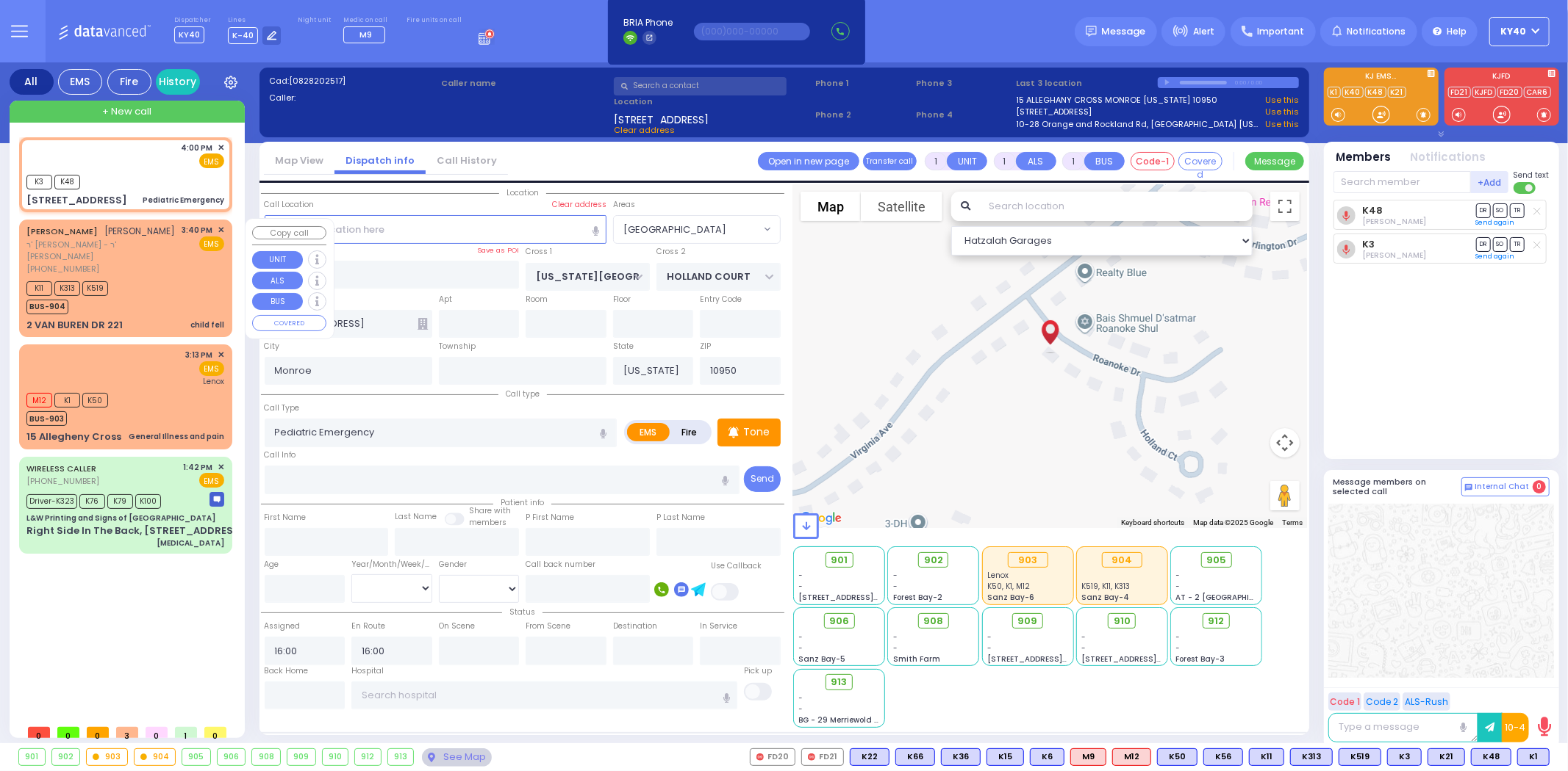
type input "Weinstock"
select select "Year"
type input "15:40"
type input "15:42"
select select "Hatzalah Garages"
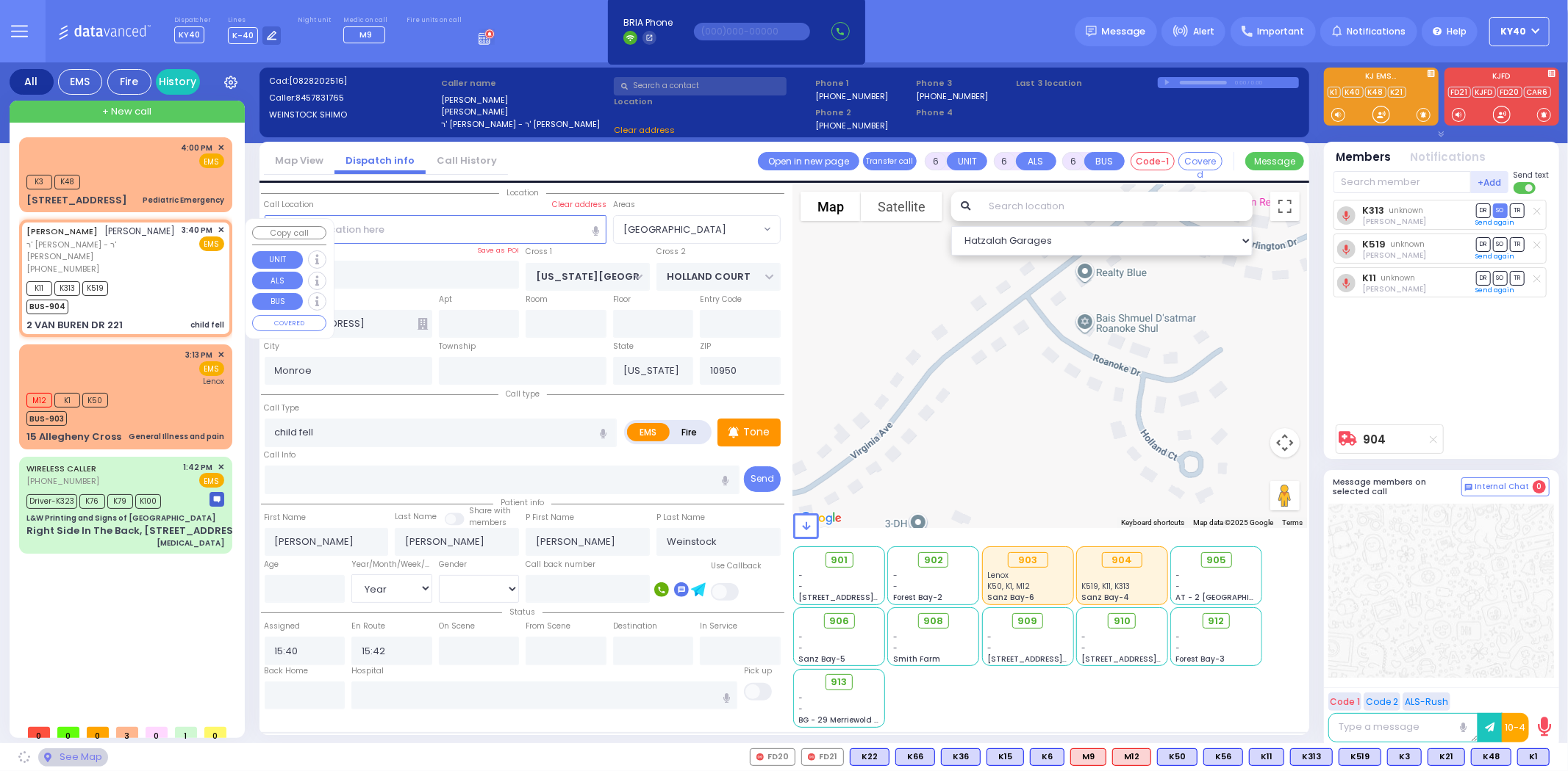
type input "QUICKWAY RD"
type input "2 VAN BUREN DR"
type input "221"
type input "Kiryas Joel"
select select "SECTION 1"
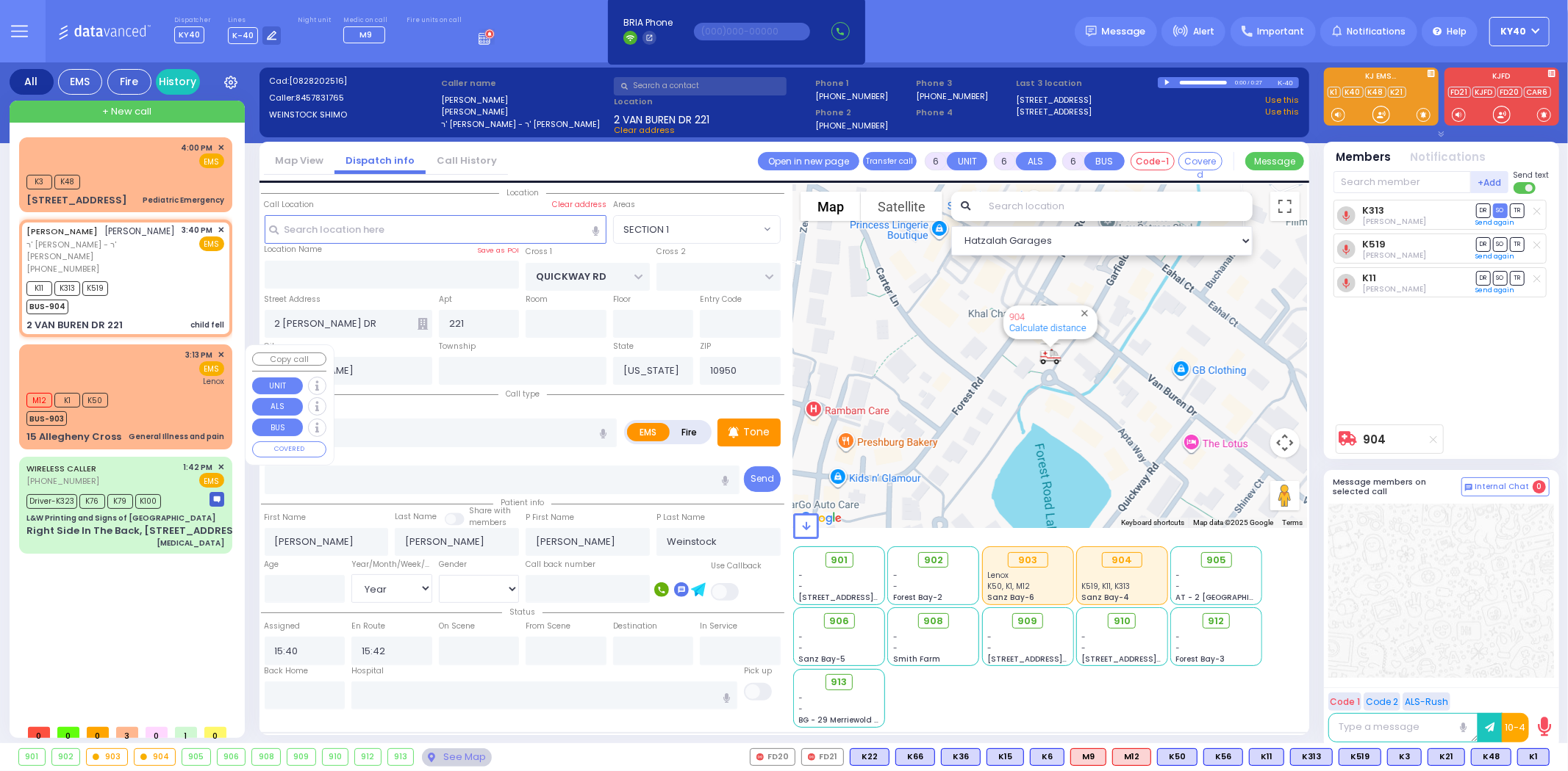
click at [157, 393] on div "M12 K1 K50 BUS-903" at bounding box center [125, 408] width 198 height 37
type input "1"
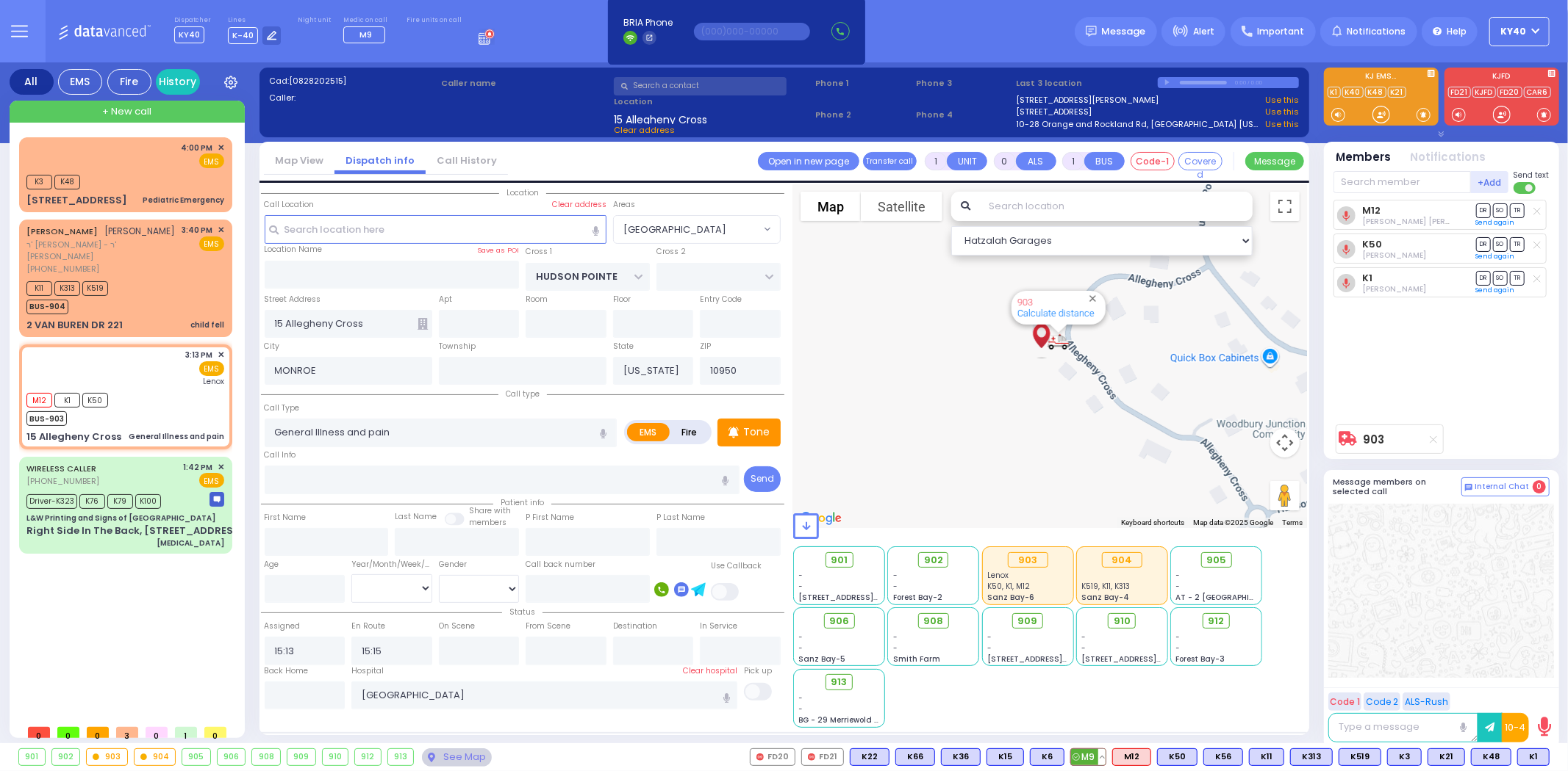
click at [1092, 754] on span "M9" at bounding box center [1088, 757] width 34 height 16
click at [201, 292] on div "K11 K313 K519 BUS-904" at bounding box center [125, 296] width 198 height 37
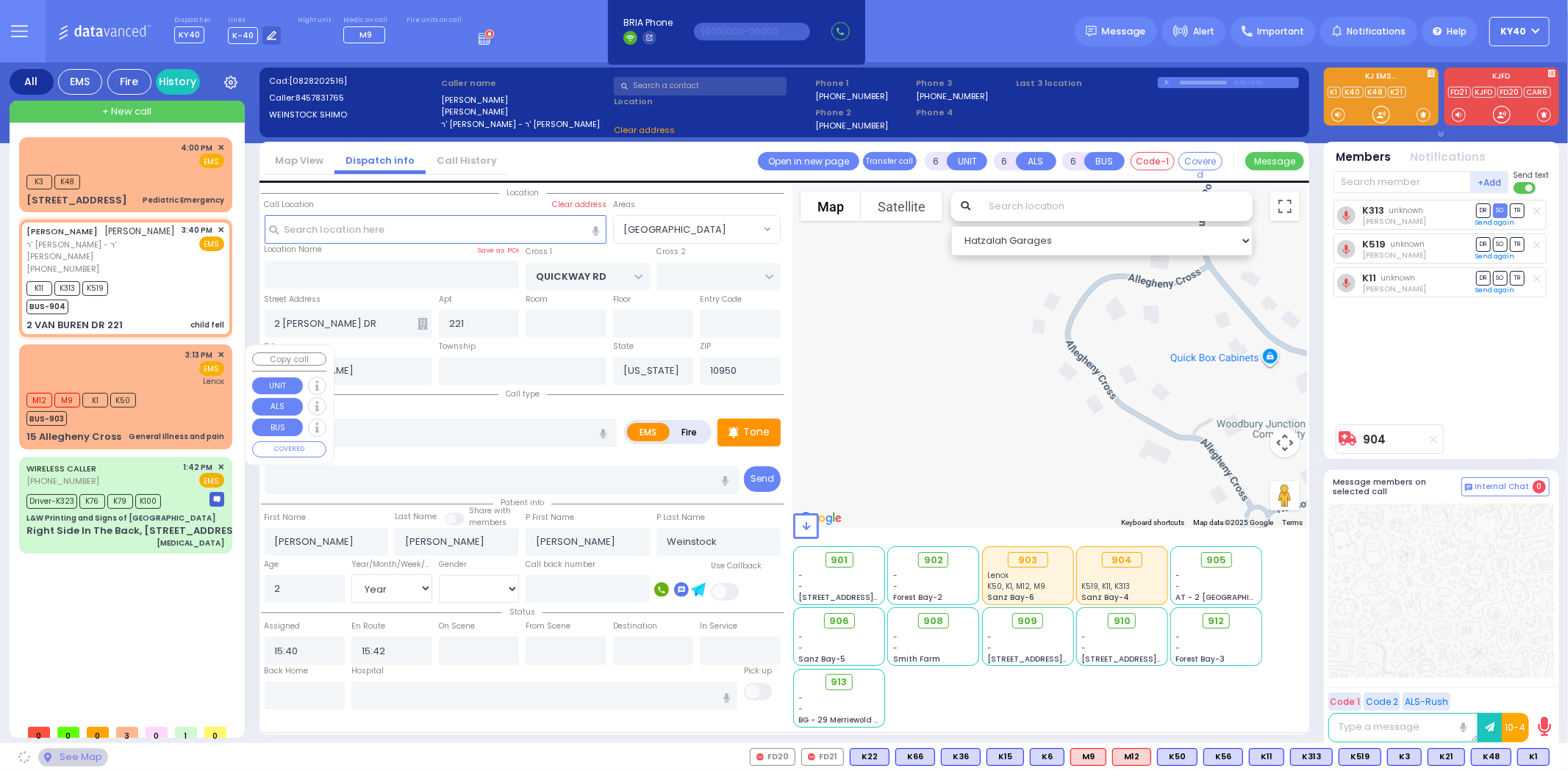
click at [175, 379] on div "3:13 PM ✕ EMS Lenox" at bounding box center [125, 367] width 198 height 38
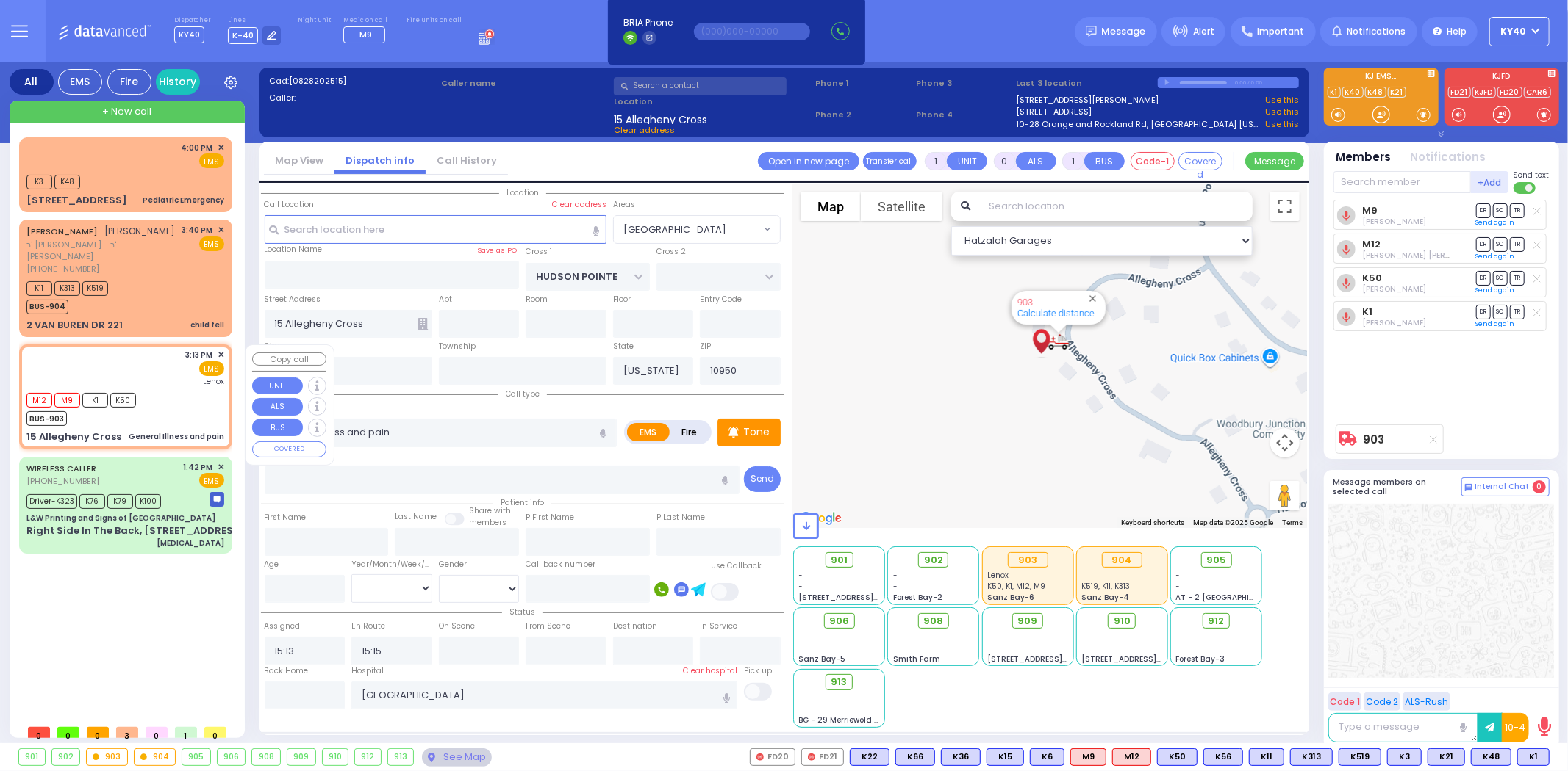
click at [176, 376] on div "3:13 PM ✕ EMS Lenox" at bounding box center [125, 367] width 198 height 38
click at [174, 377] on div "3:13 PM ✕ EMS Lenox" at bounding box center [125, 367] width 198 height 38
click at [172, 379] on div "3:13 PM ✕ EMS Lenox" at bounding box center [125, 367] width 198 height 38
click at [173, 379] on div "3:13 PM ✕ EMS Lenox" at bounding box center [125, 367] width 198 height 38
click at [173, 378] on div "3:13 PM ✕ EMS Lenox" at bounding box center [125, 367] width 198 height 38
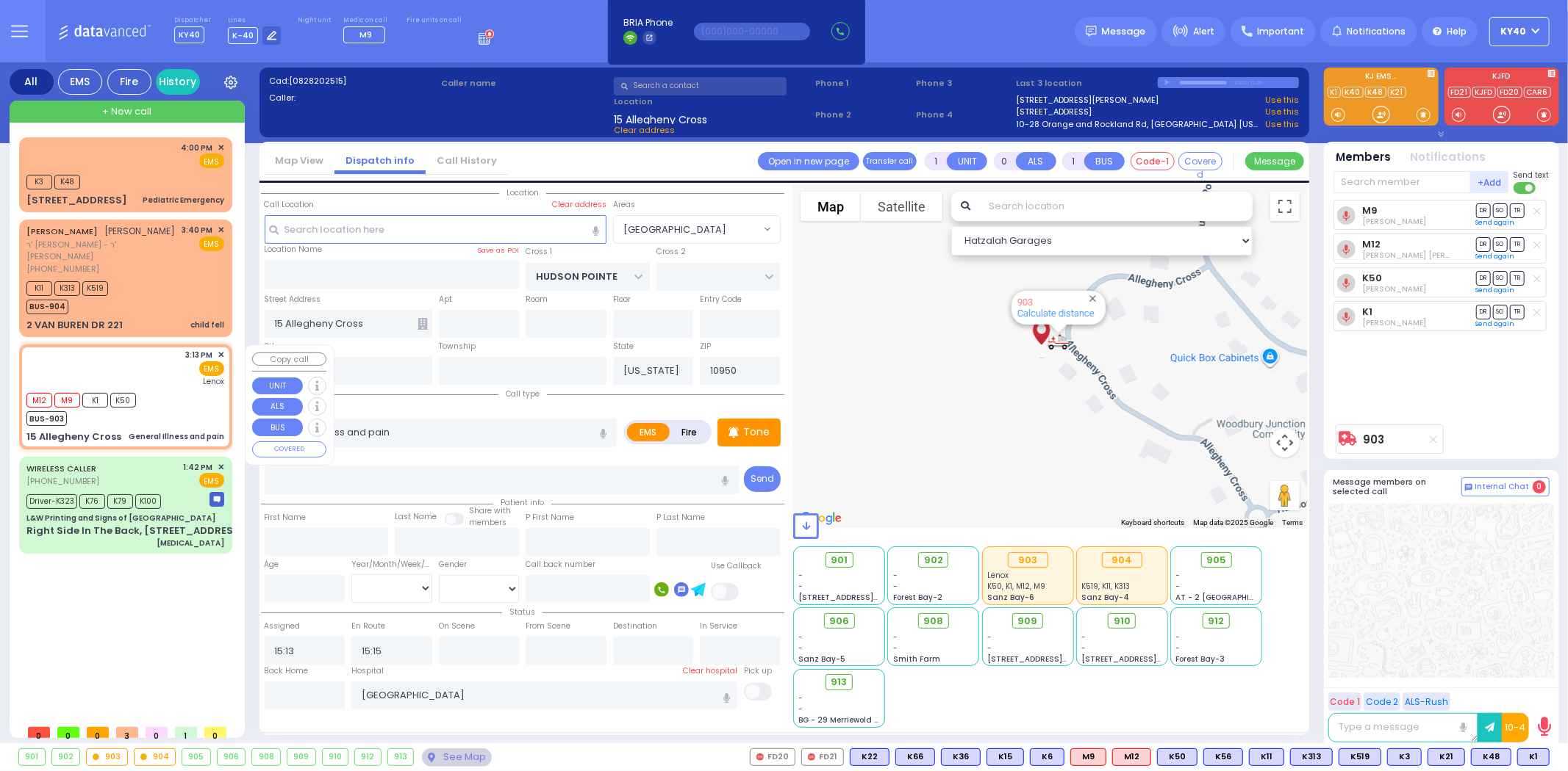
click at [171, 376] on div "3:13 PM ✕ EMS Lenox" at bounding box center [125, 367] width 198 height 38
click at [181, 385] on div "3:13 PM ✕ EMS Lenox" at bounding box center [125, 367] width 198 height 38
click at [177, 263] on div "(845) 783-1765" at bounding box center [102, 268] width 150 height 12
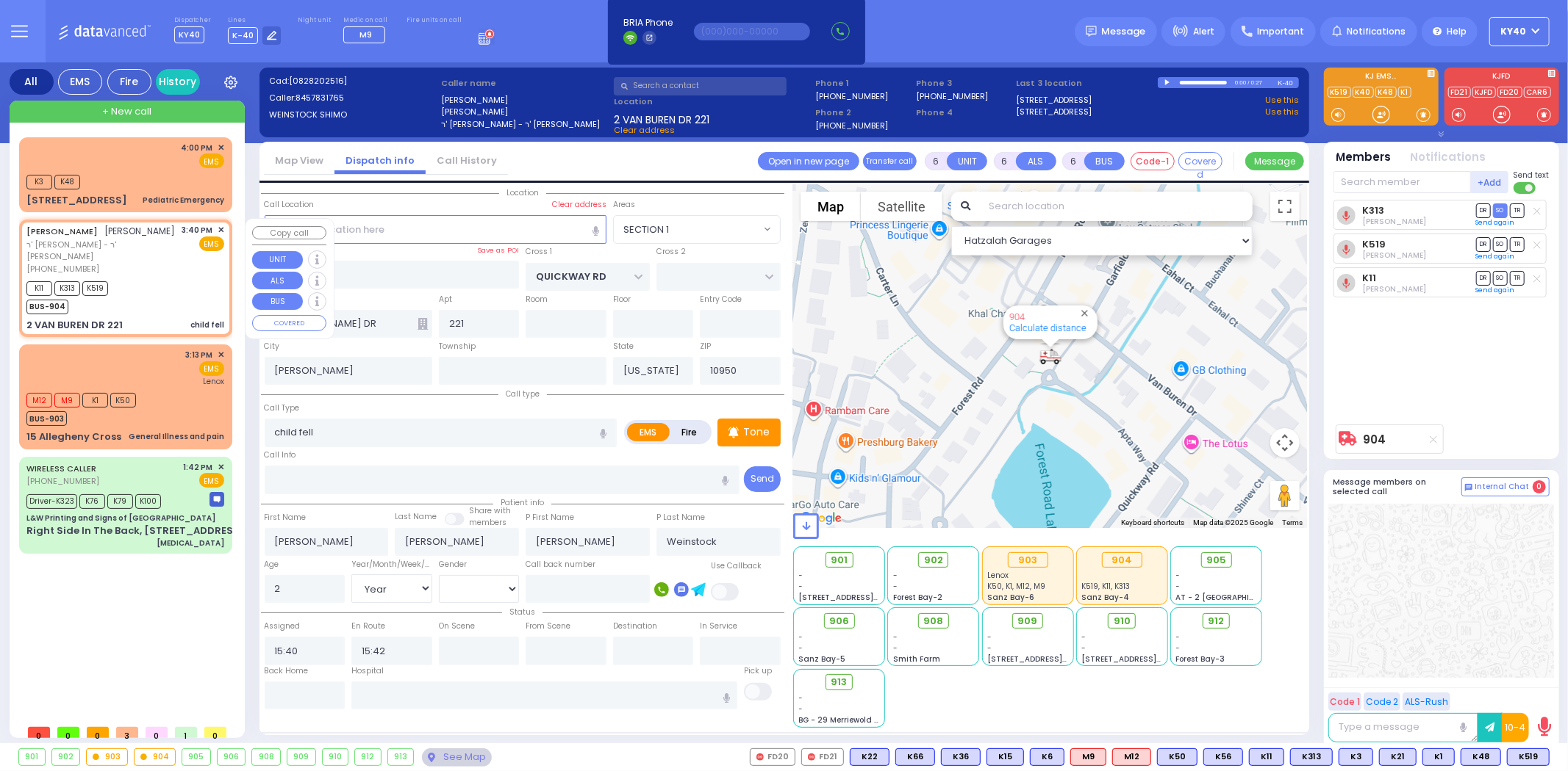
click at [221, 227] on span "✕" at bounding box center [220, 230] width 6 height 12
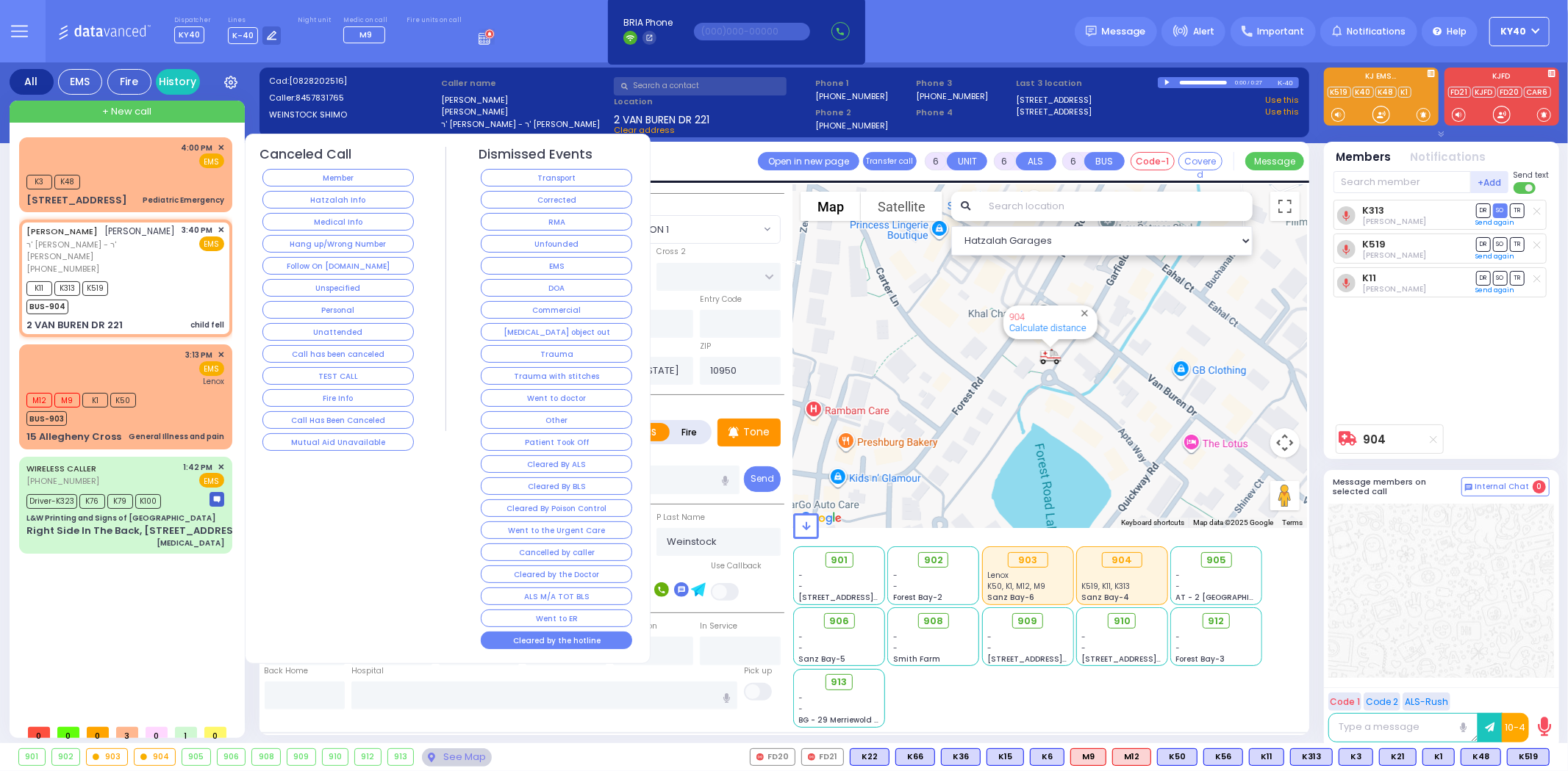
click at [552, 641] on button "Cleared by the hotline" at bounding box center [556, 640] width 151 height 18
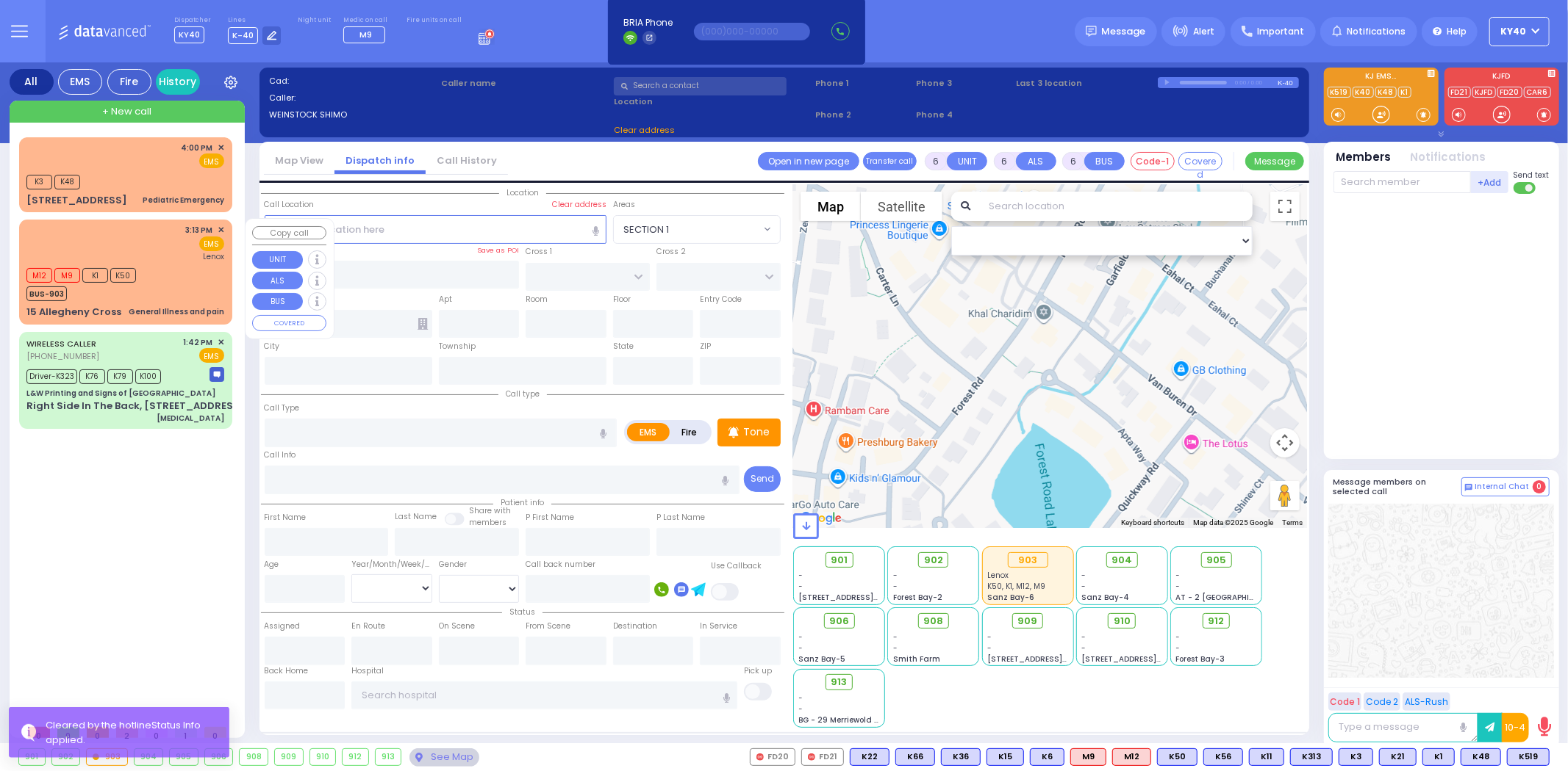
click at [158, 284] on div "M12 M9 K1 K50 BUS-903" at bounding box center [125, 283] width 198 height 37
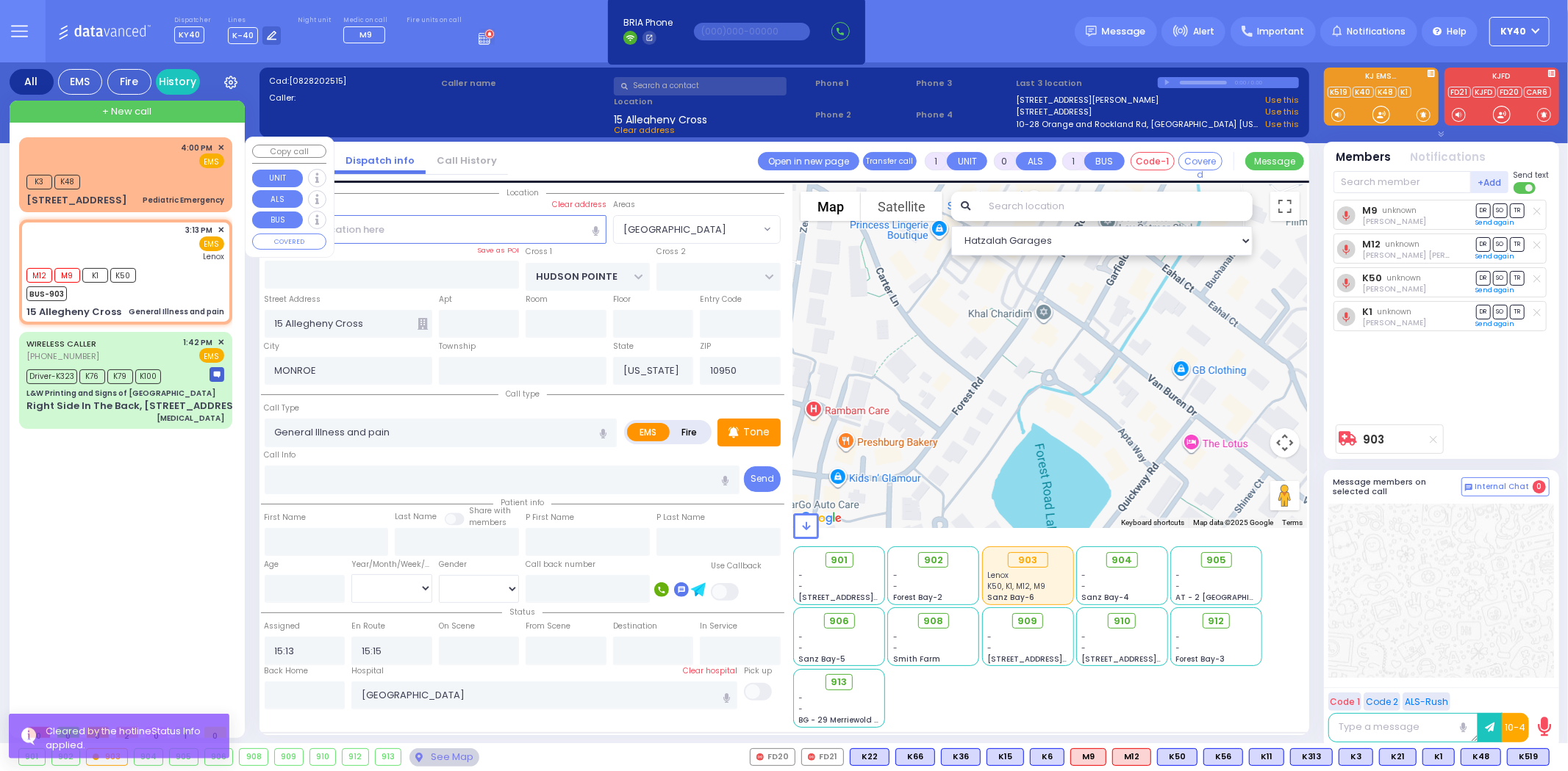
click at [165, 173] on div "K3 K48" at bounding box center [125, 181] width 198 height 19
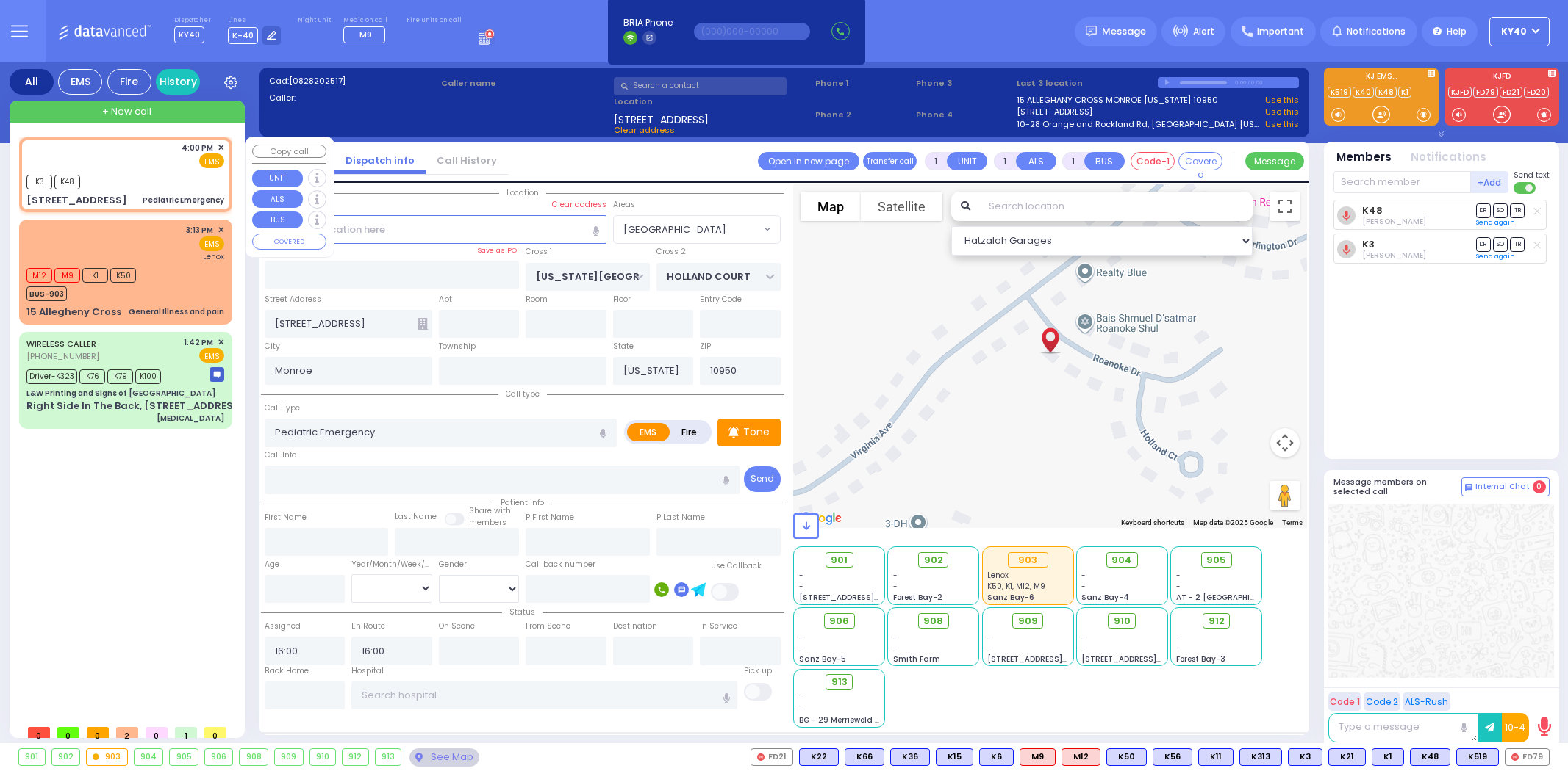
select select "[GEOGRAPHIC_DATA]"
select select
click at [159, 152] on div "4:00 PM ✕ EMS" at bounding box center [125, 155] width 198 height 27
select select
radio input "true"
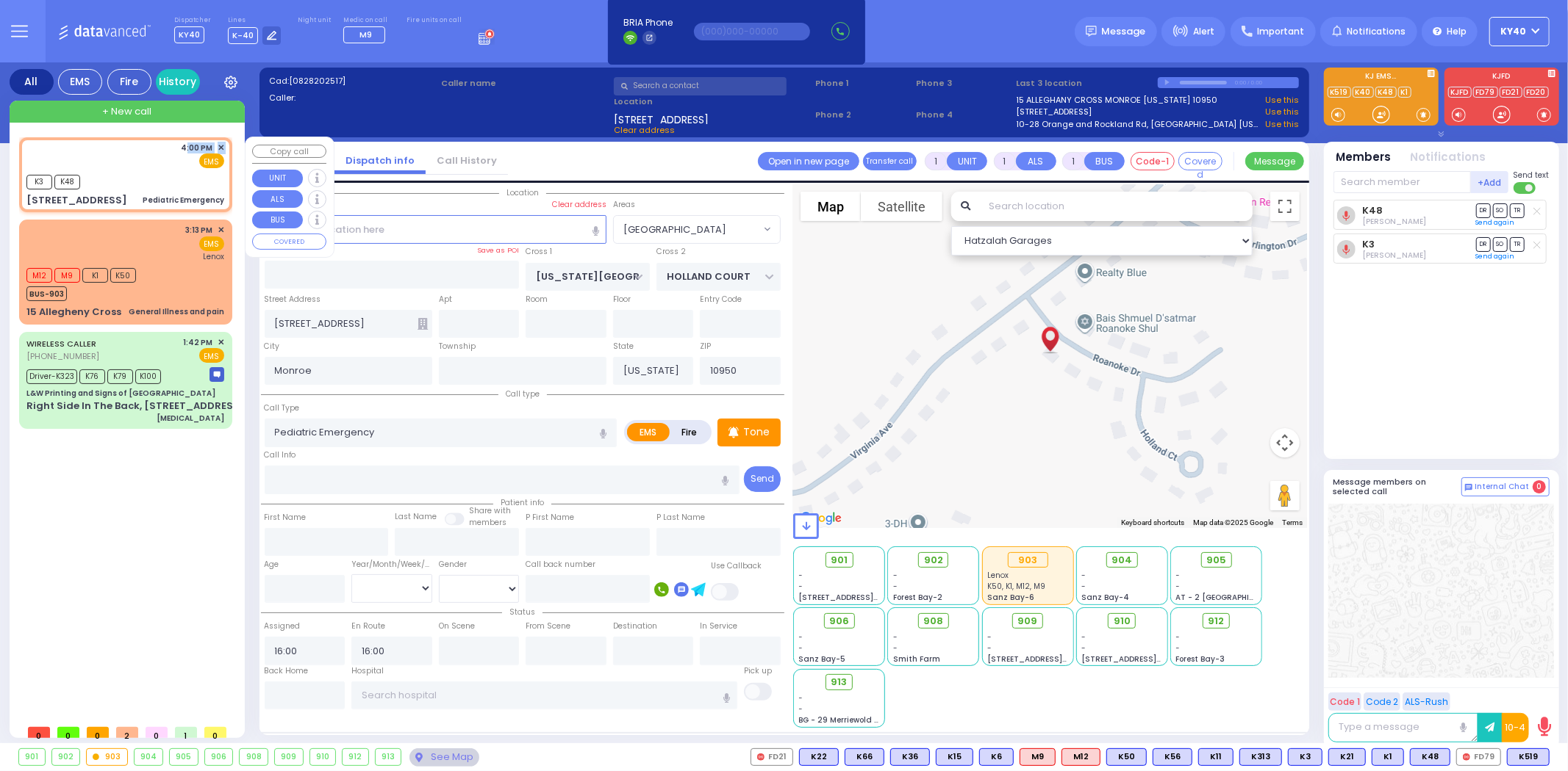
select select
select select "Hatzalah Garages"
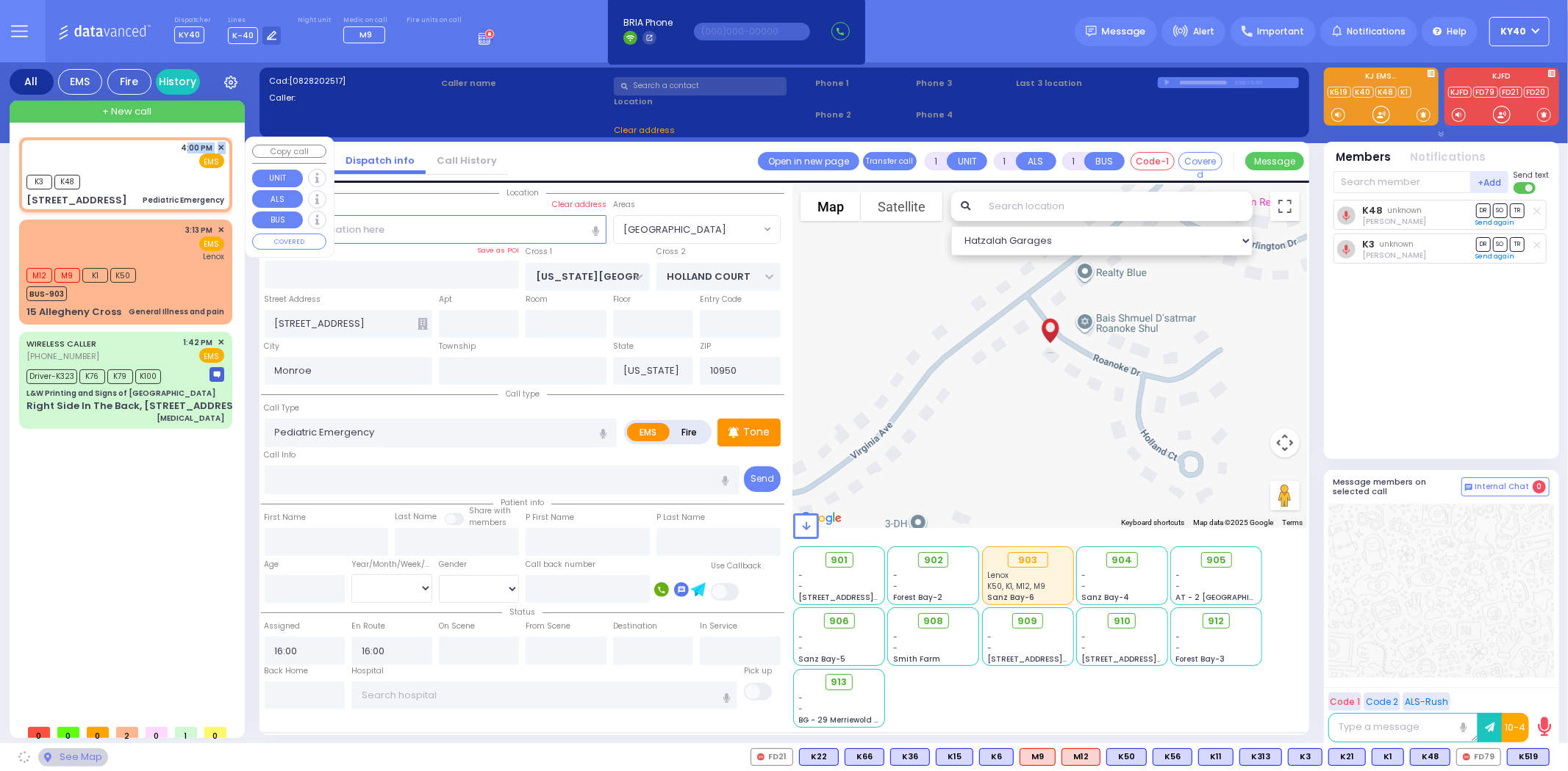
select select "[GEOGRAPHIC_DATA]"
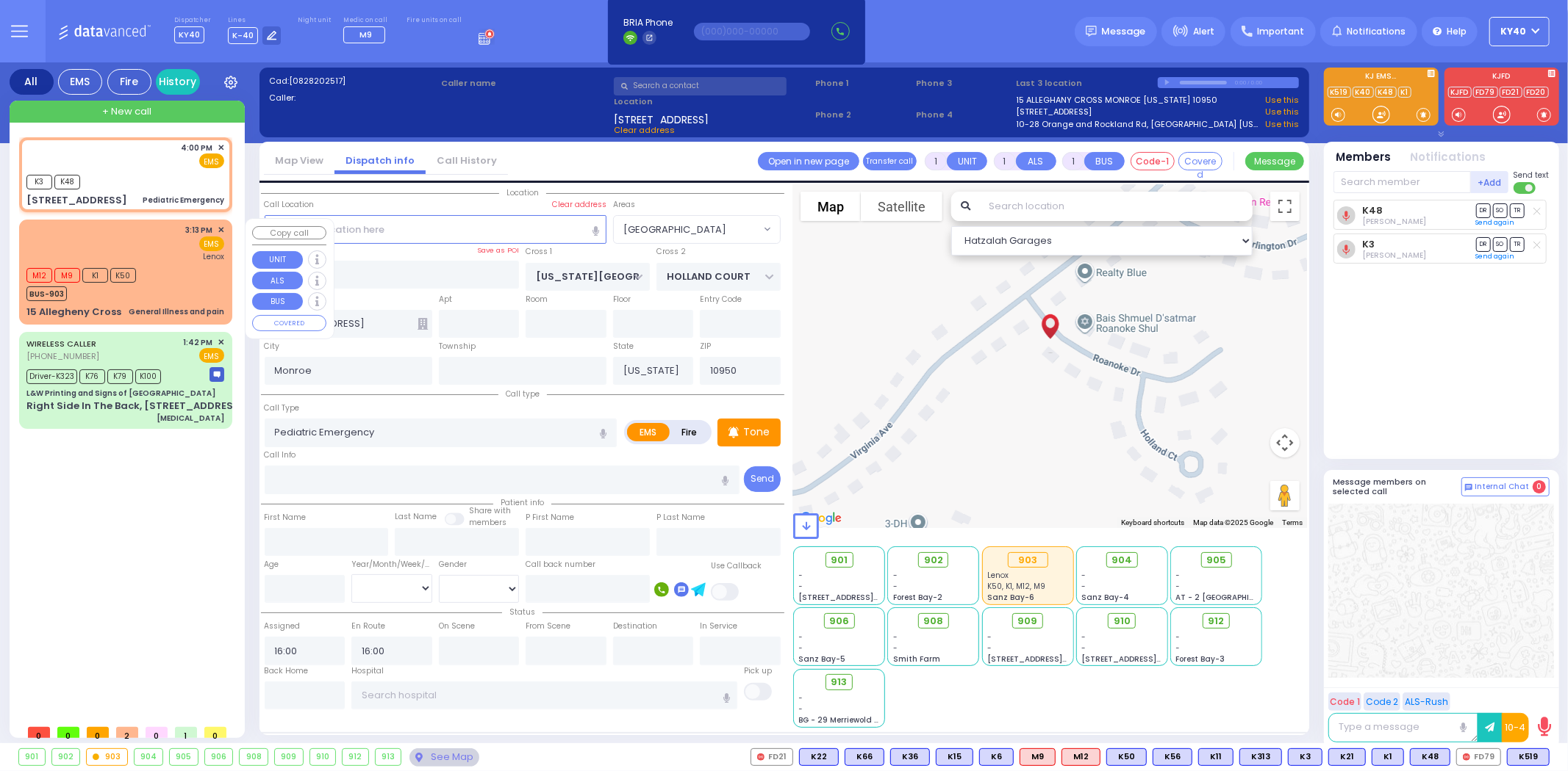
click at [154, 251] on div "3:13 PM ✕ EMS Lenox" at bounding box center [125, 243] width 198 height 38
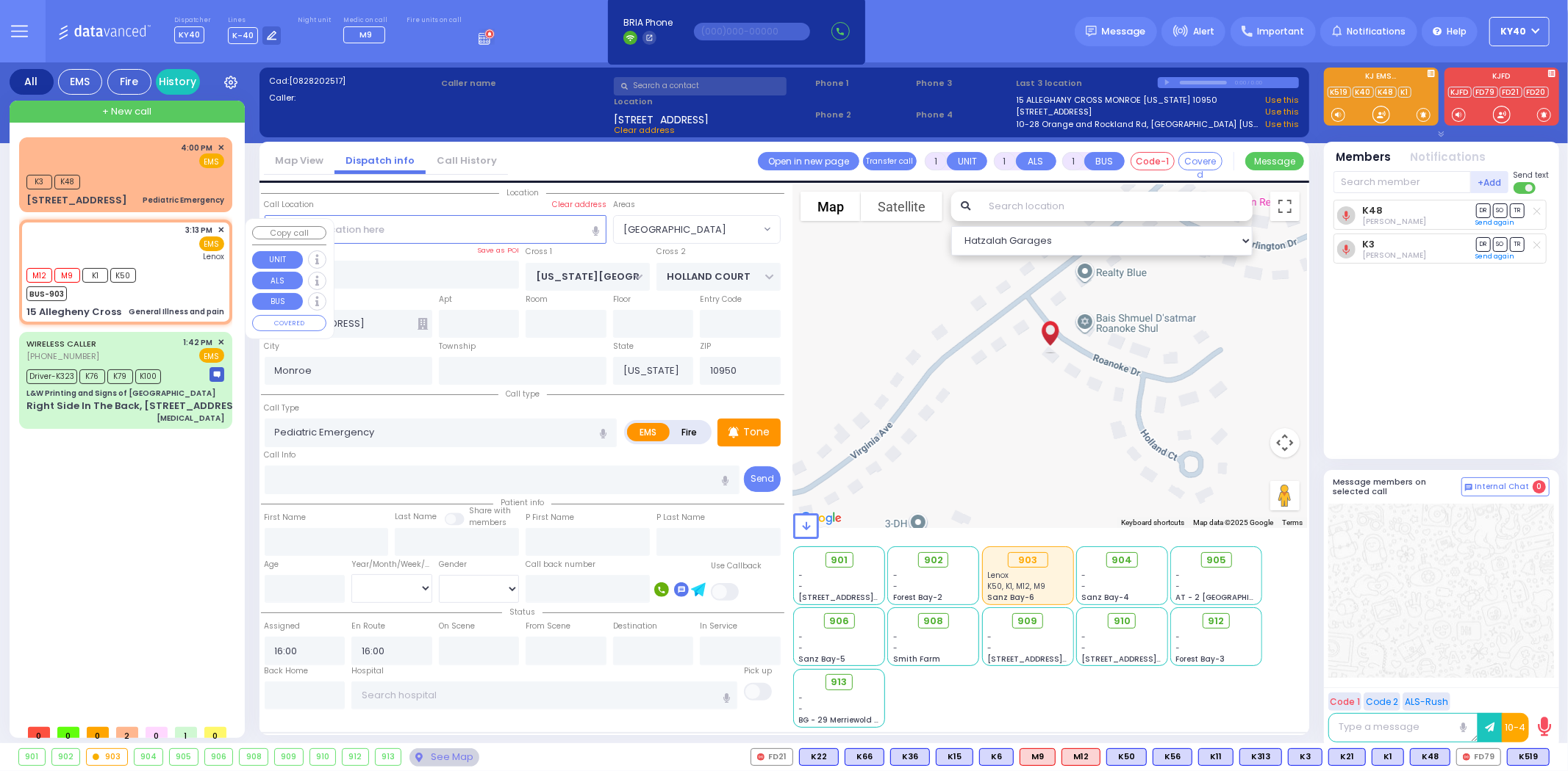
type input "0"
select select
type input "General Illness and pain"
radio input "true"
select select
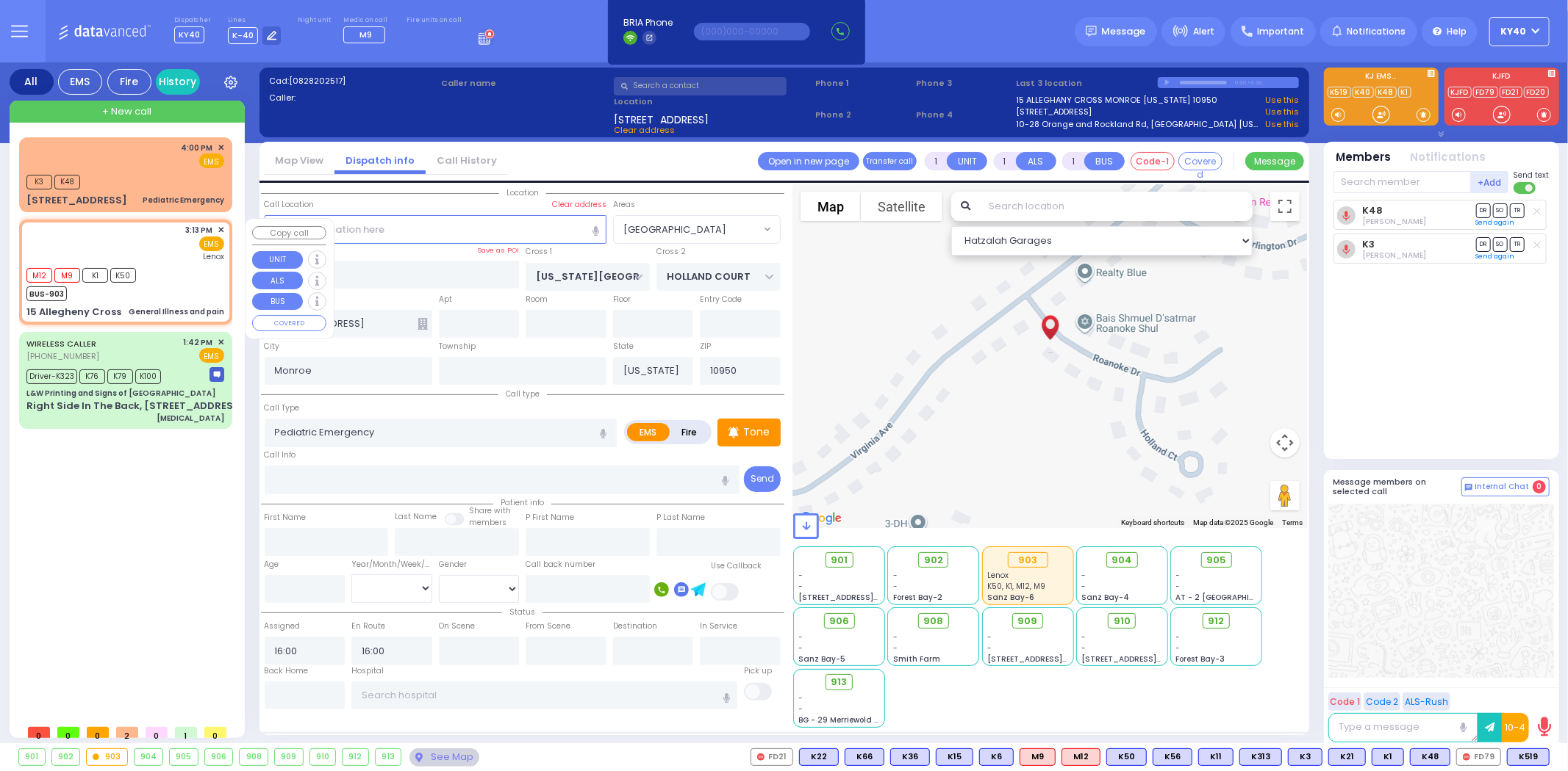
type input "15:13"
type input "15:15"
type input "[GEOGRAPHIC_DATA]"
select select "Hatzalah Garages"
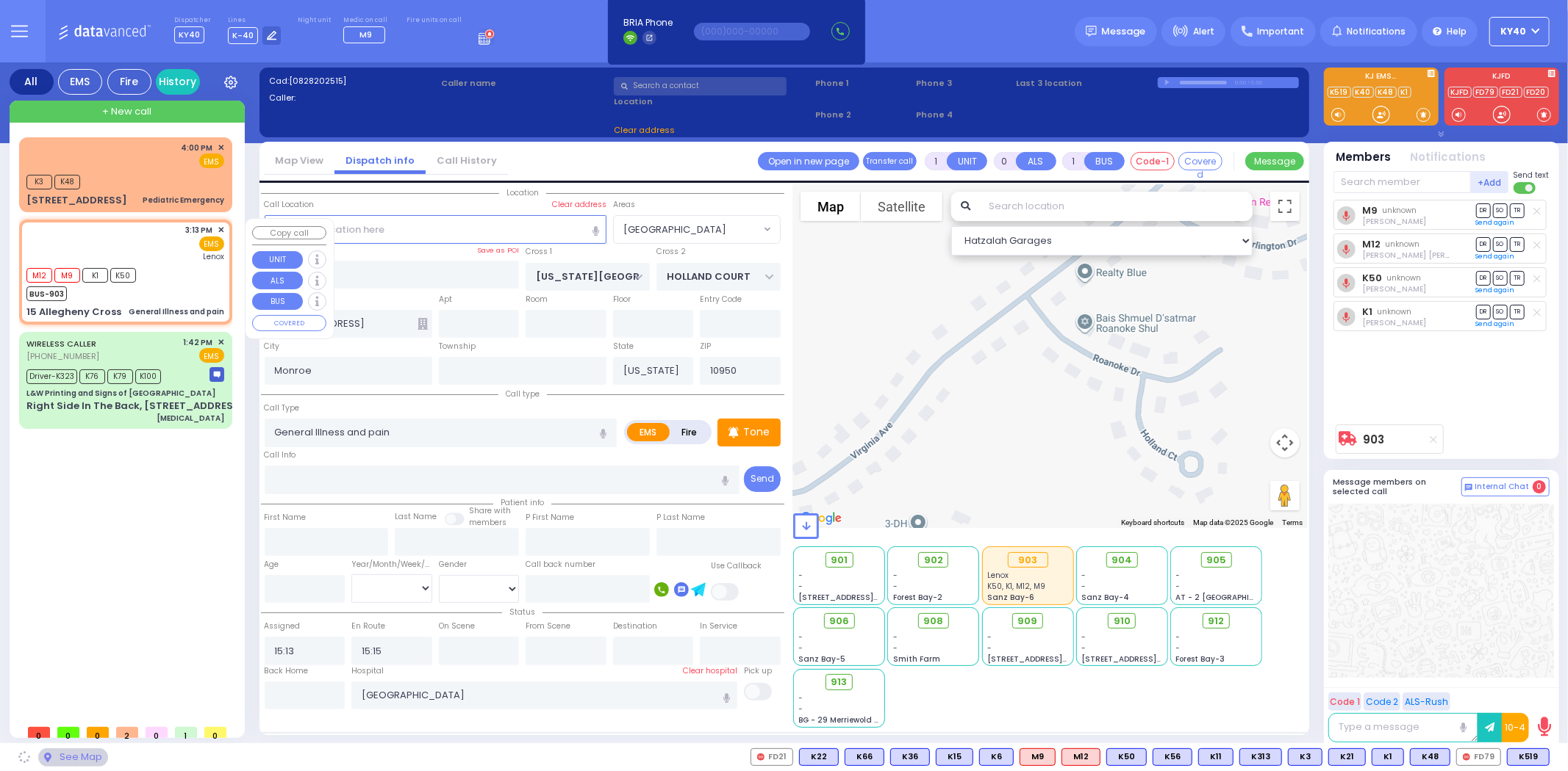
type input "HUDSON POINTE"
type input "15 Allegheny Cross"
type input "MONROE"
select select "[GEOGRAPHIC_DATA]"
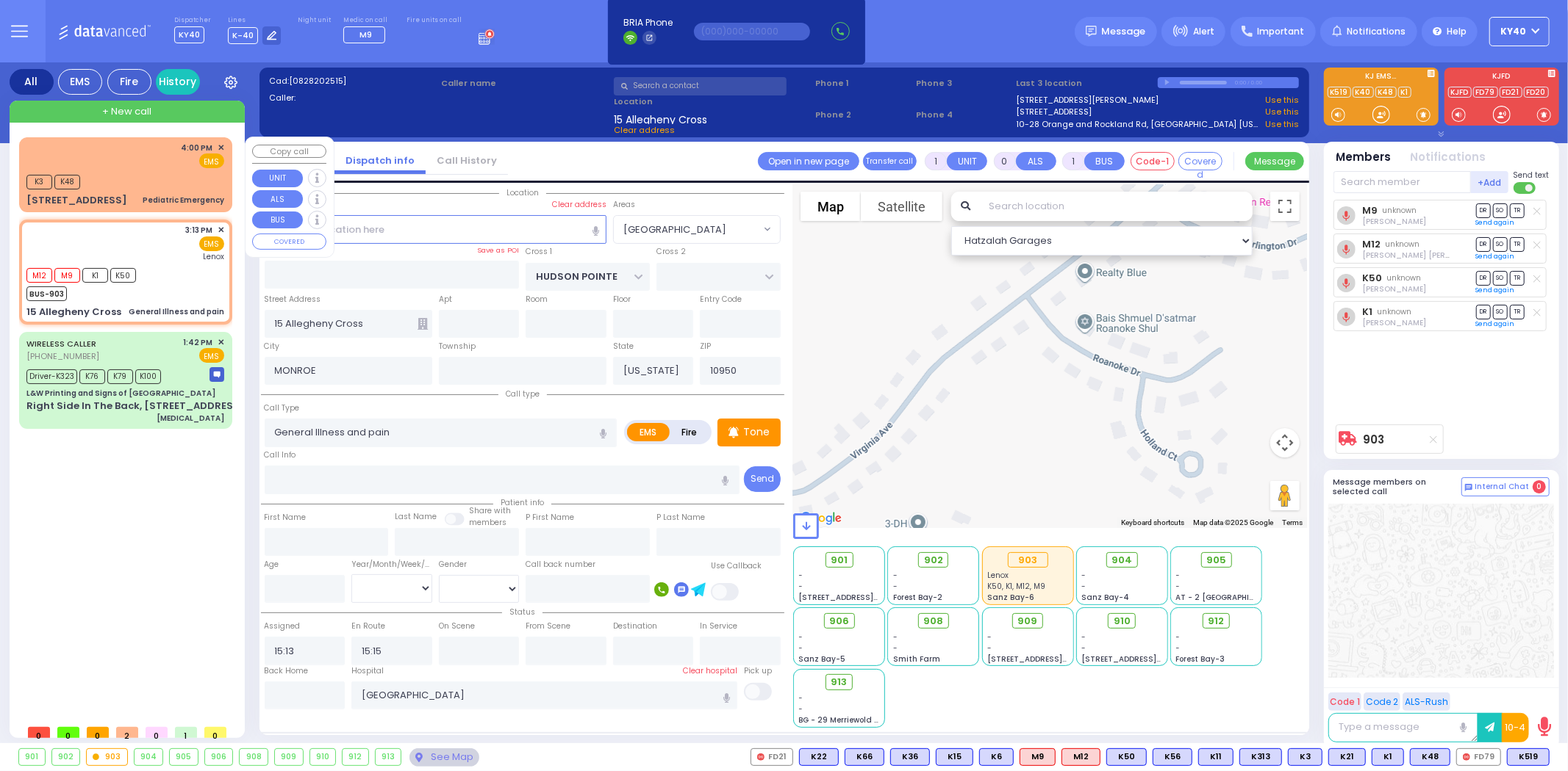
click at [141, 181] on div "K3 K48" at bounding box center [125, 181] width 198 height 19
type input "1"
select select
type input "Pediatric Emergency"
radio input "true"
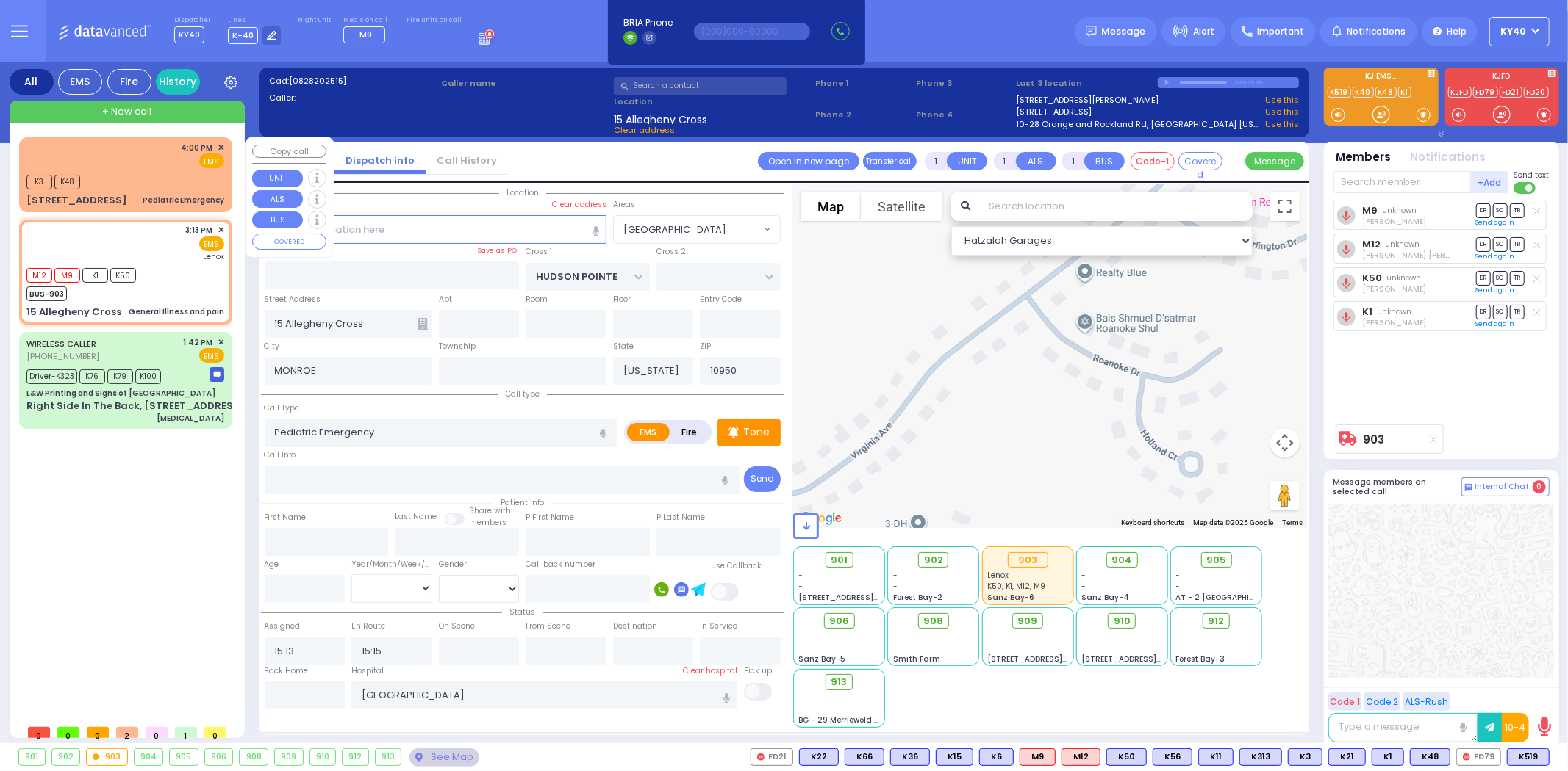
select select
type input "16:00"
select select "Hatzalah Garages"
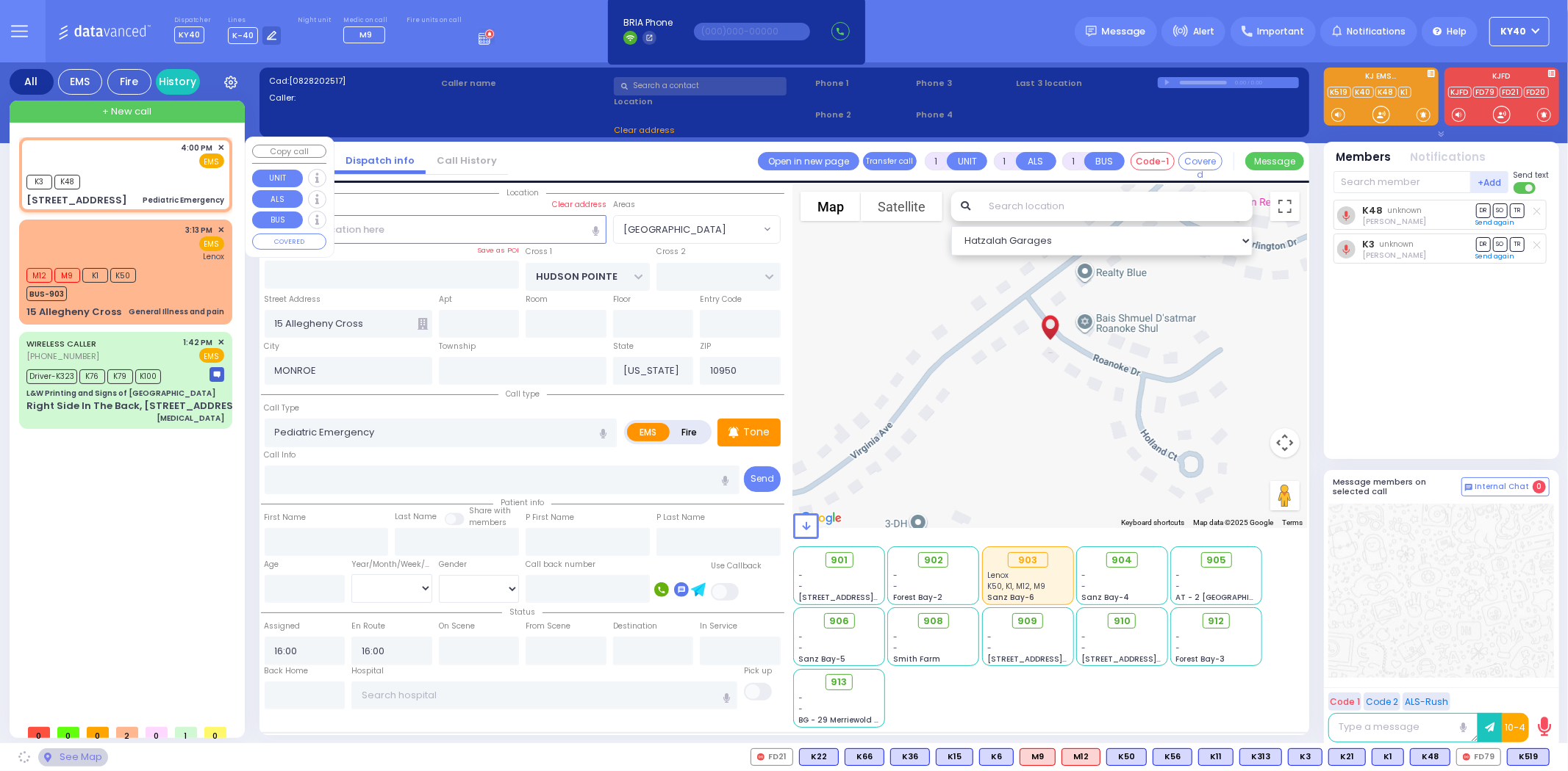
type input "[US_STATE][GEOGRAPHIC_DATA]"
type input "HOLLAND COURT"
type input "[STREET_ADDRESS]"
type input "Monroe"
select select "[GEOGRAPHIC_DATA]"
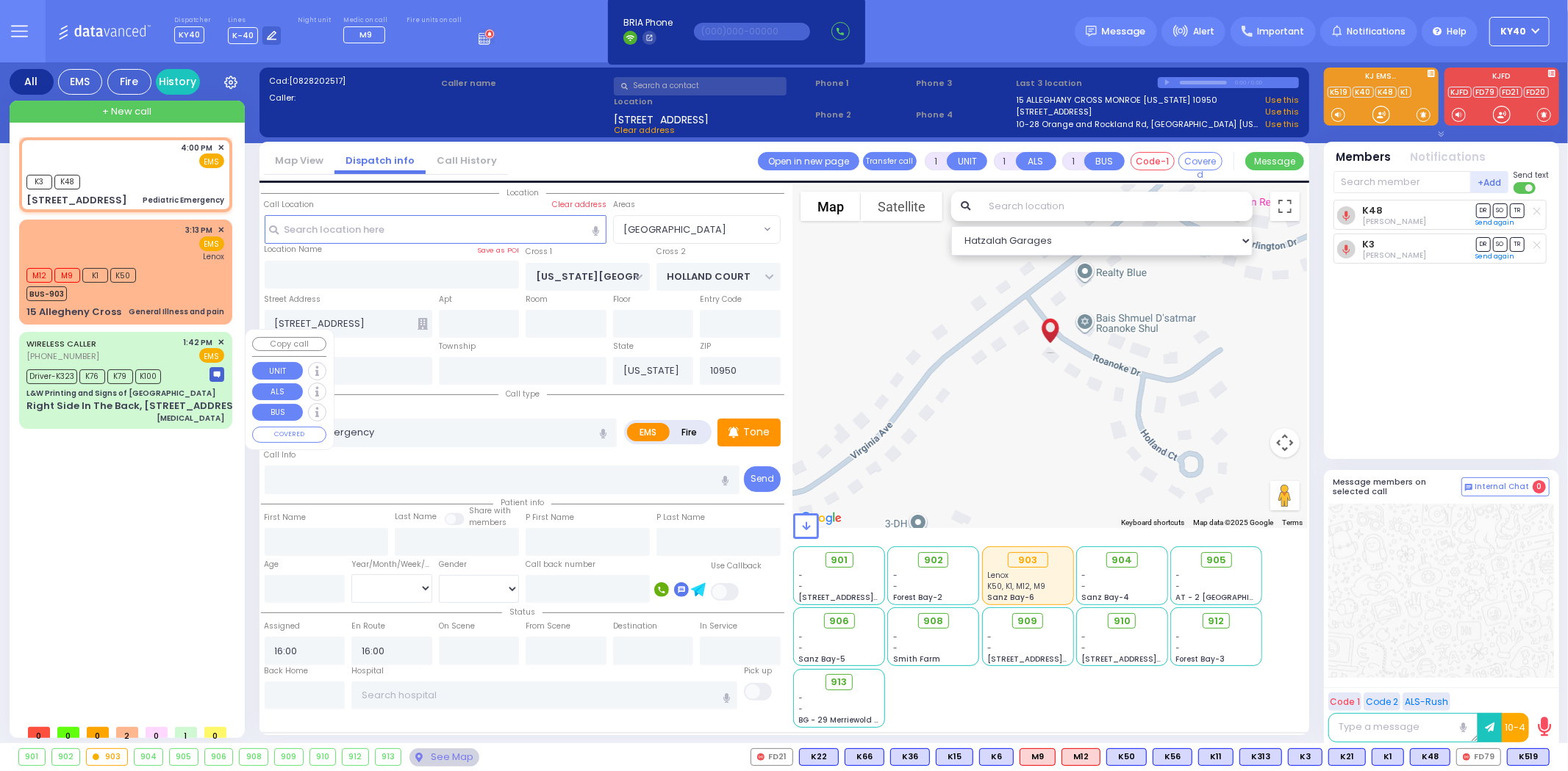
click at [173, 347] on div "WIRELESS CALLER (718) 490-3198 1:42 PM ✕ EMS" at bounding box center [125, 350] width 198 height 27
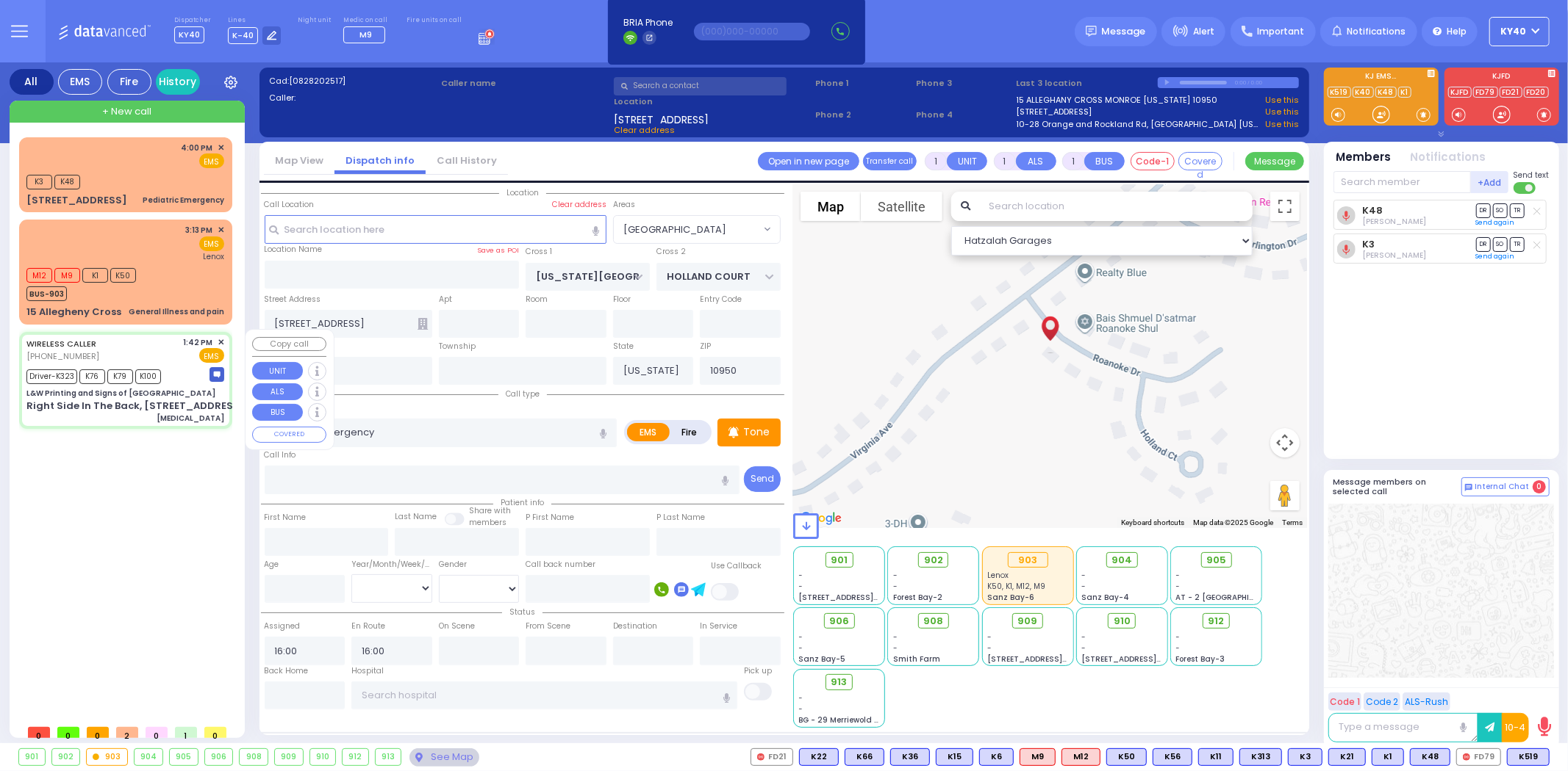
type input "6"
select select
type input "[MEDICAL_DATA]"
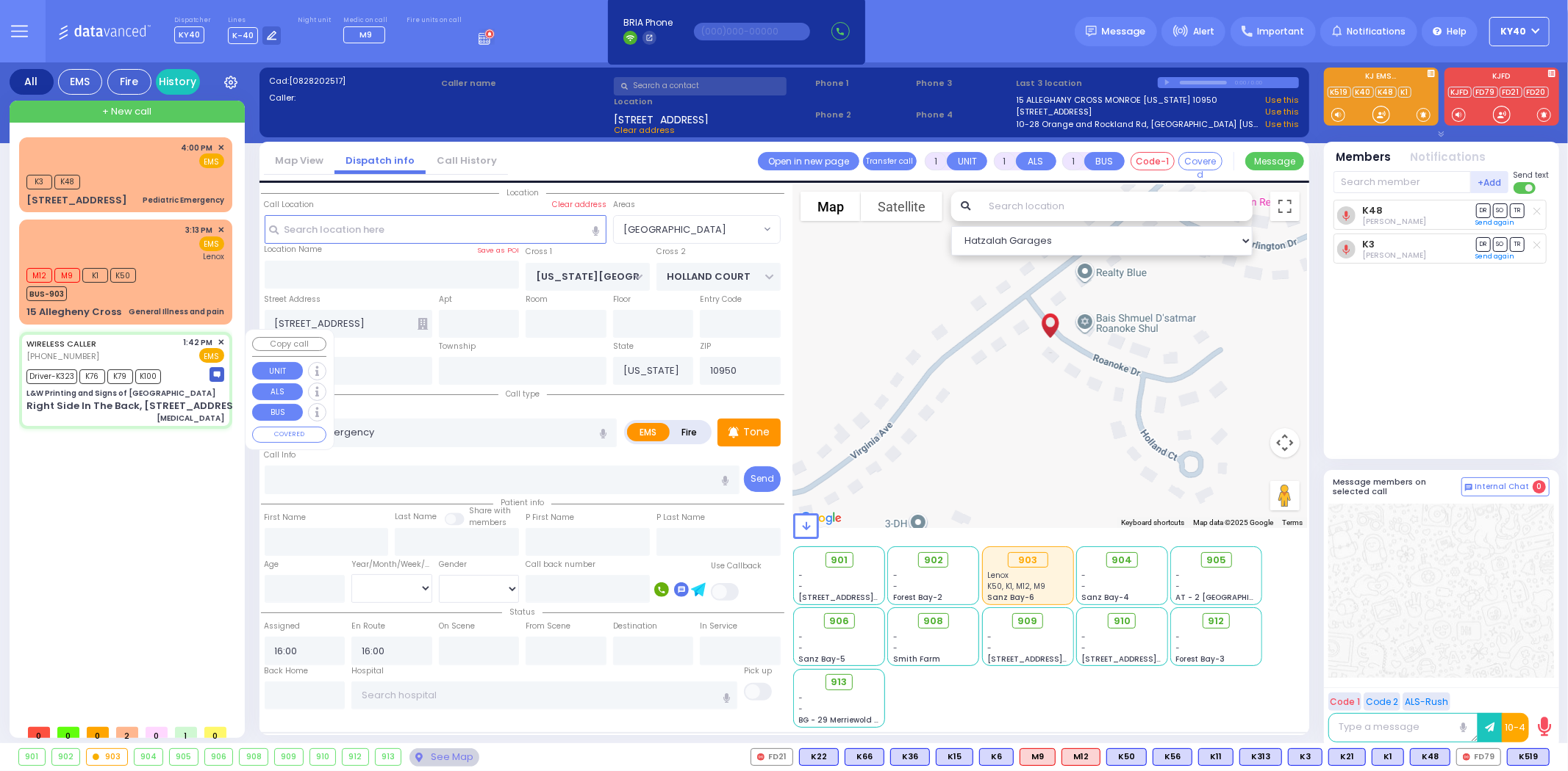
radio input "true"
type input "Moshe"
type input "Minsky"
type input "38"
select select "Year"
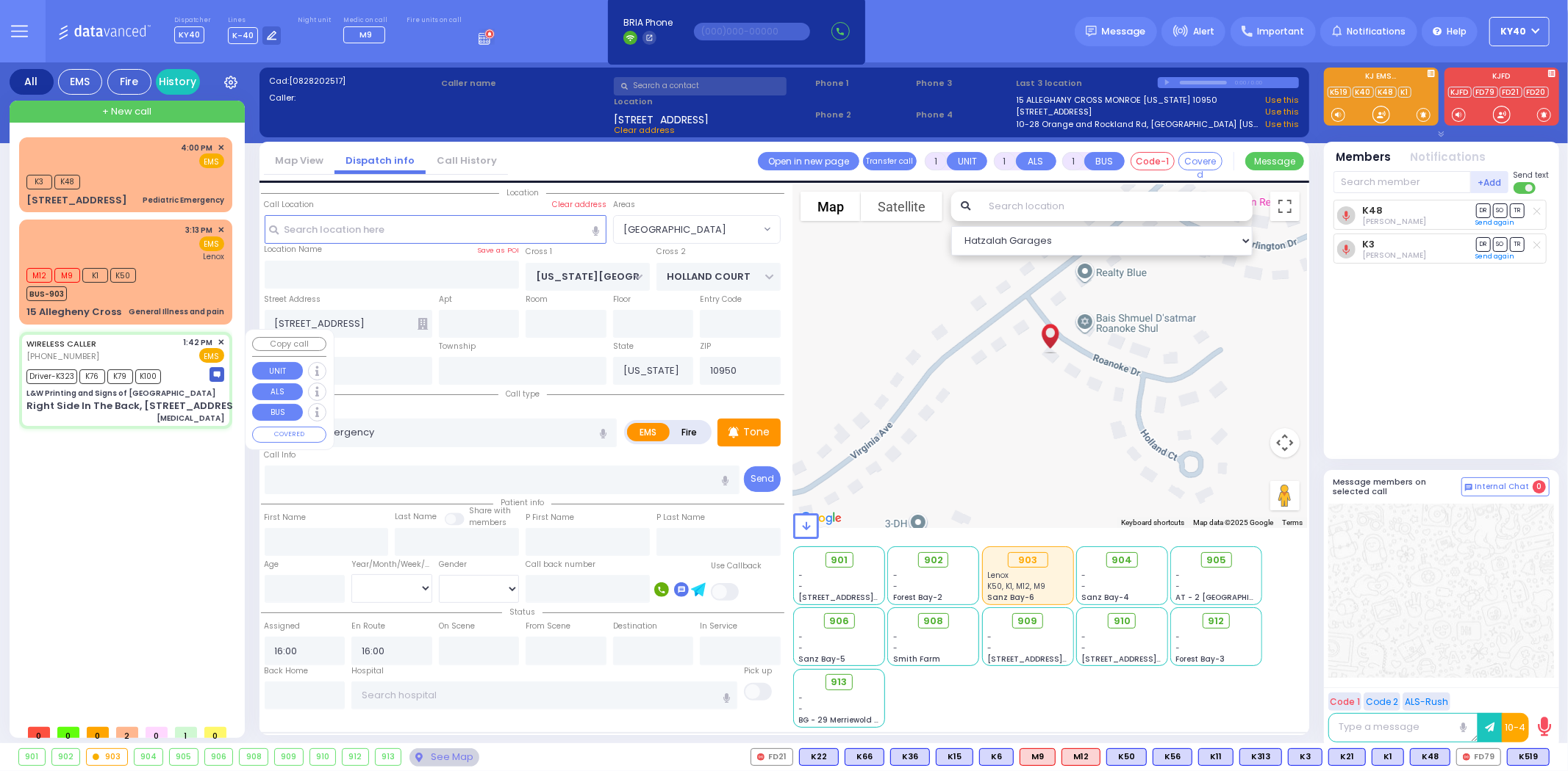
select select "[DEMOGRAPHIC_DATA]"
type input "13:42"
type input "13:45"
type input "13:48"
type input "14:15"
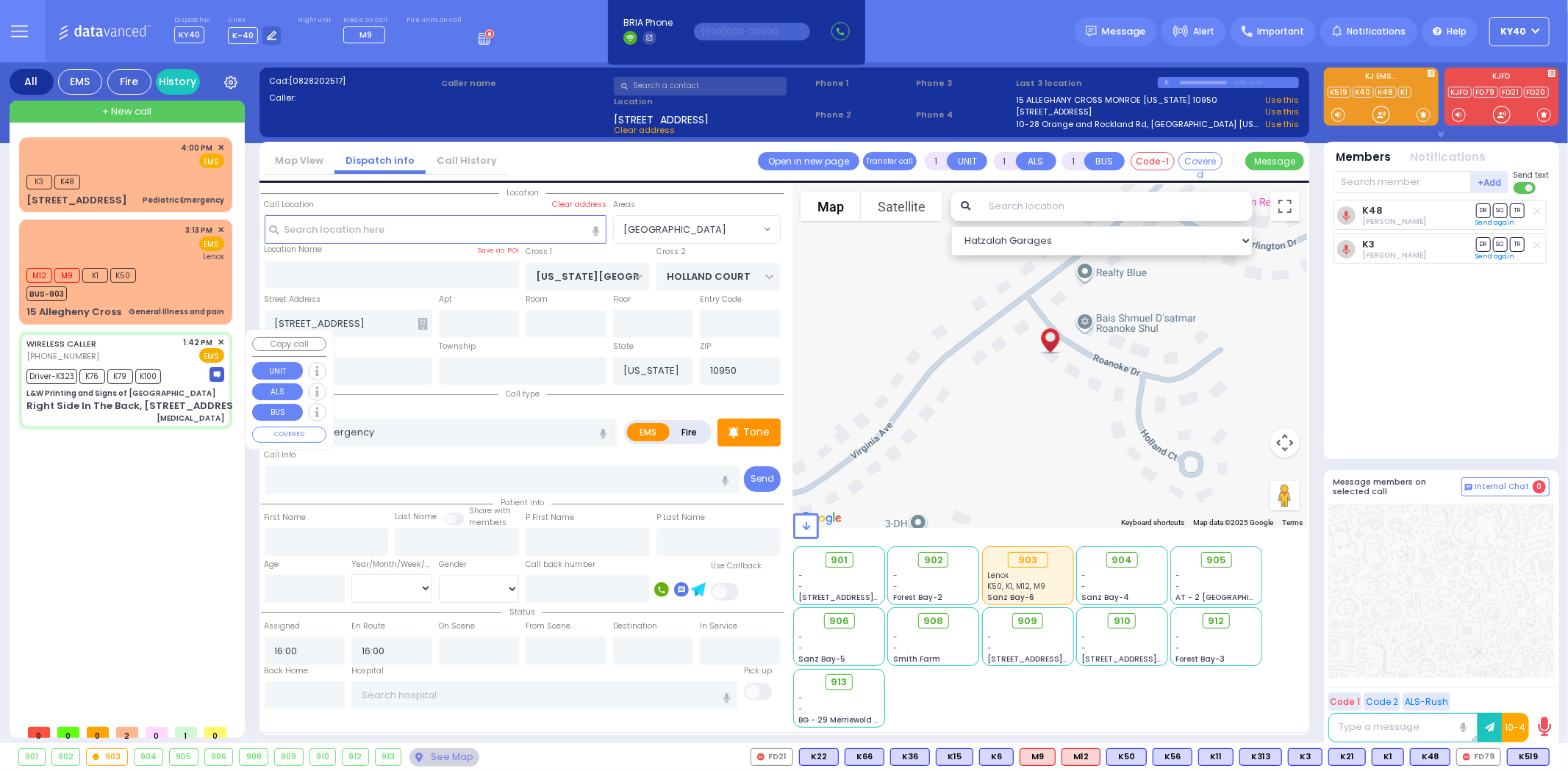
type input "14:40"
type input "15:04"
type input "Garnet Health Medical Center 707 East Main Street Middletown"
type input "L&W Printing and Signs of [GEOGRAPHIC_DATA]"
type input "KALEV WAY"
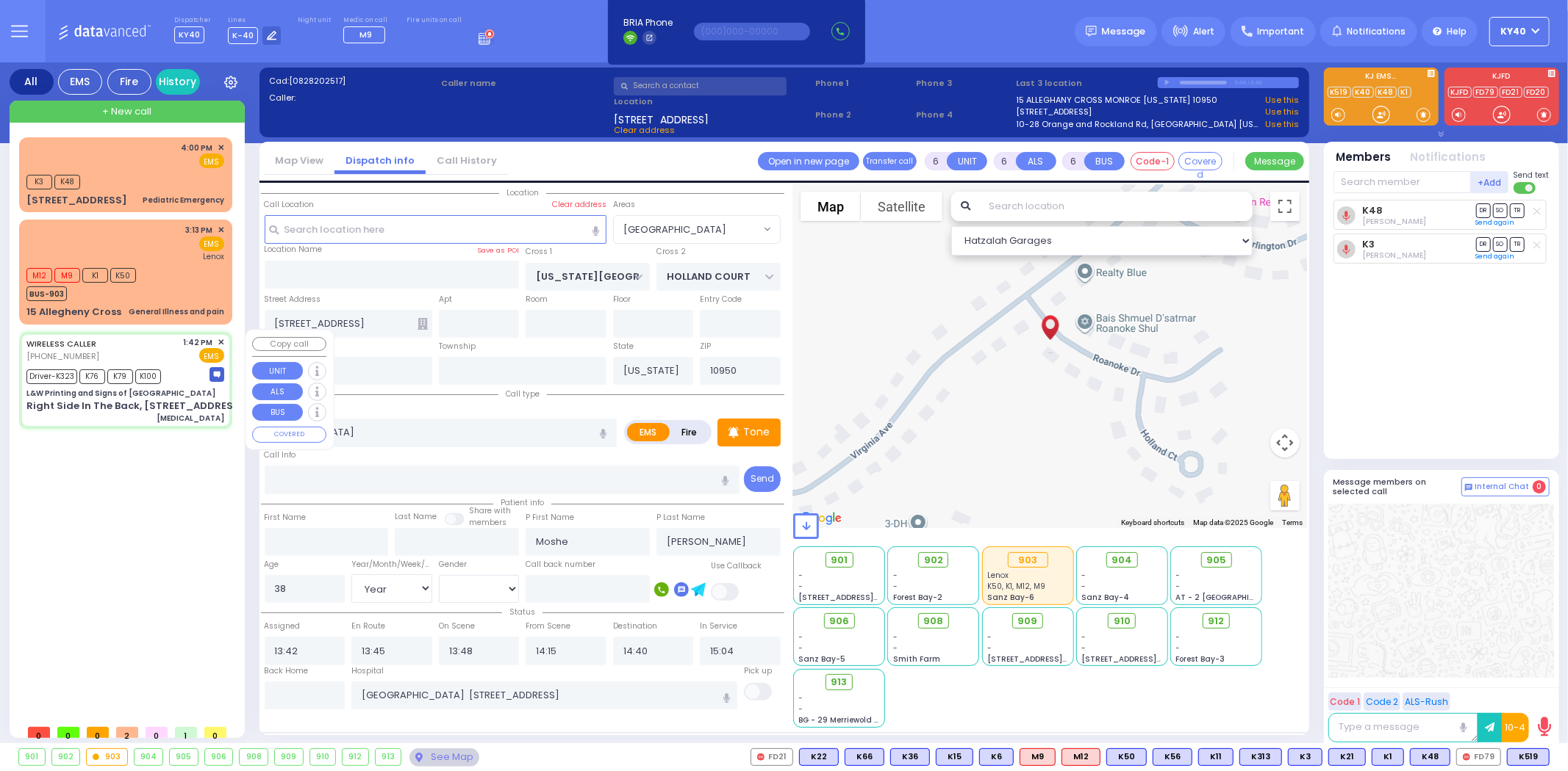
type input "TARNOPOL WAY"
type input "Right Side In The Back, [STREET_ADDRESS]"
type input "[PERSON_NAME]"
select select "SECTION 3"
select select "Hatzalah Garages"
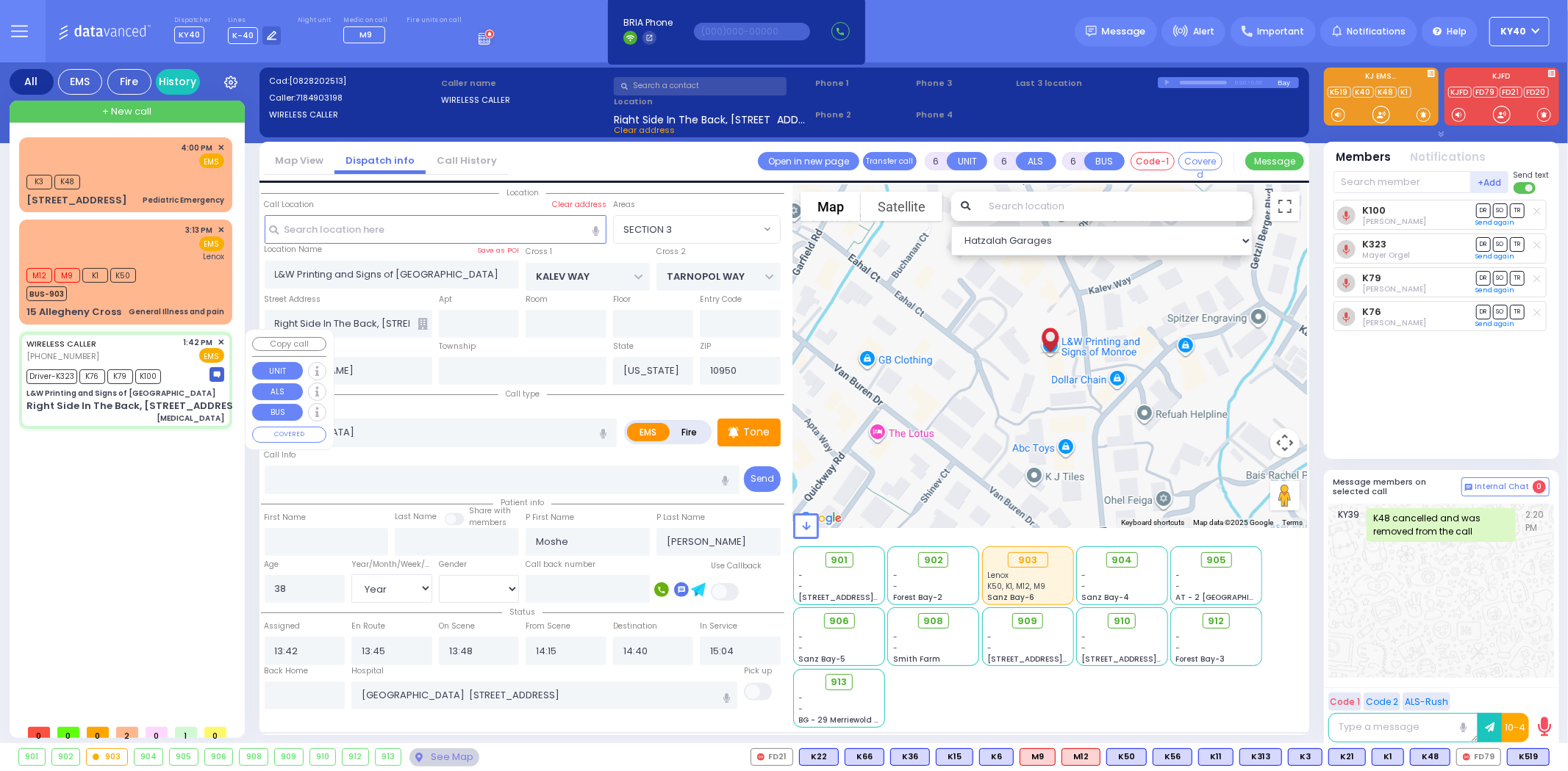
click at [173, 351] on div "WIRELESS CALLER (718) 490-3198 1:42 PM ✕ EMS" at bounding box center [125, 350] width 198 height 27
select select
radio input "true"
select select "Year"
select select "[DEMOGRAPHIC_DATA]"
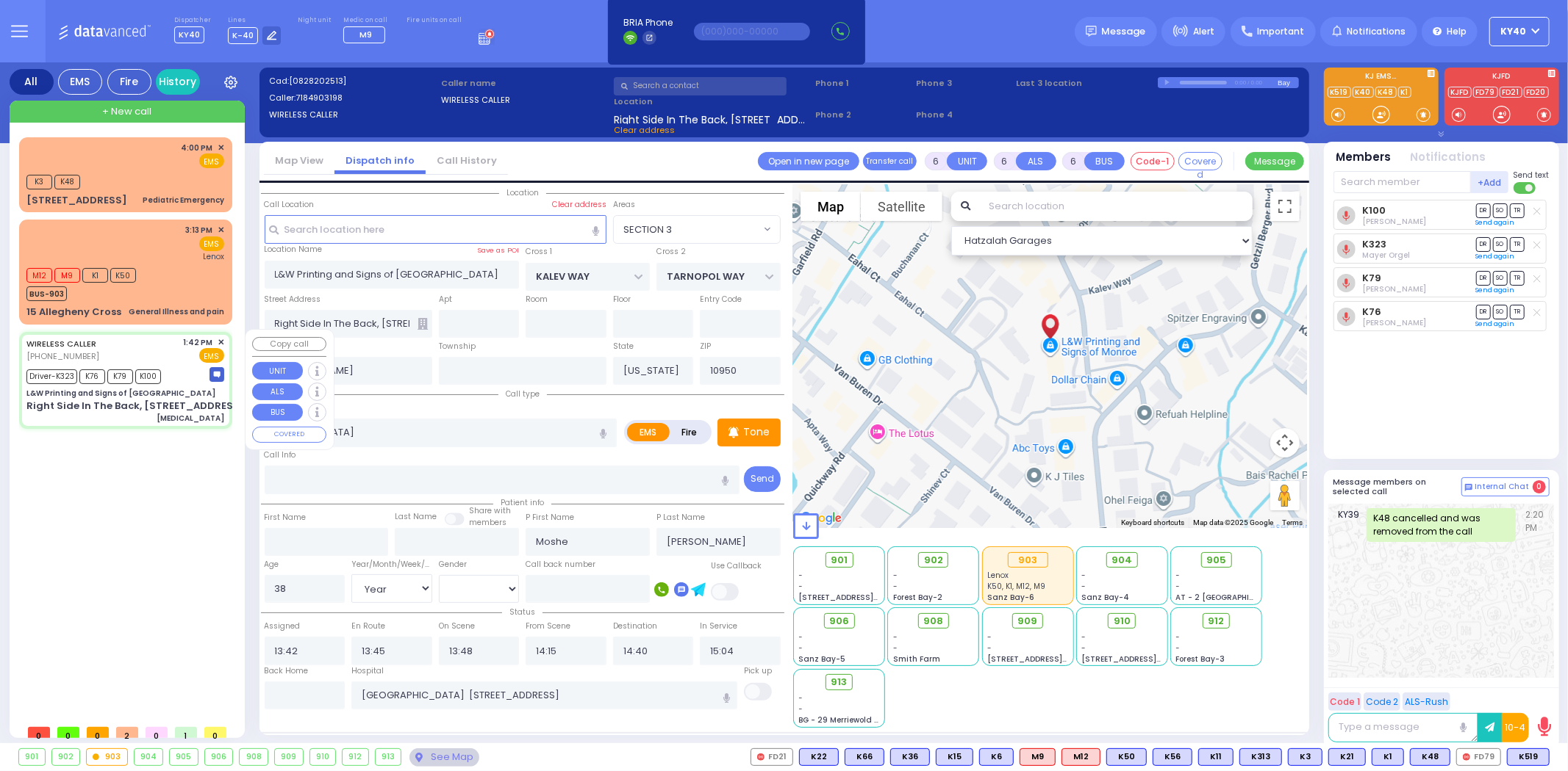
select select "SECTION 3"
select select "Hatzalah Garages"
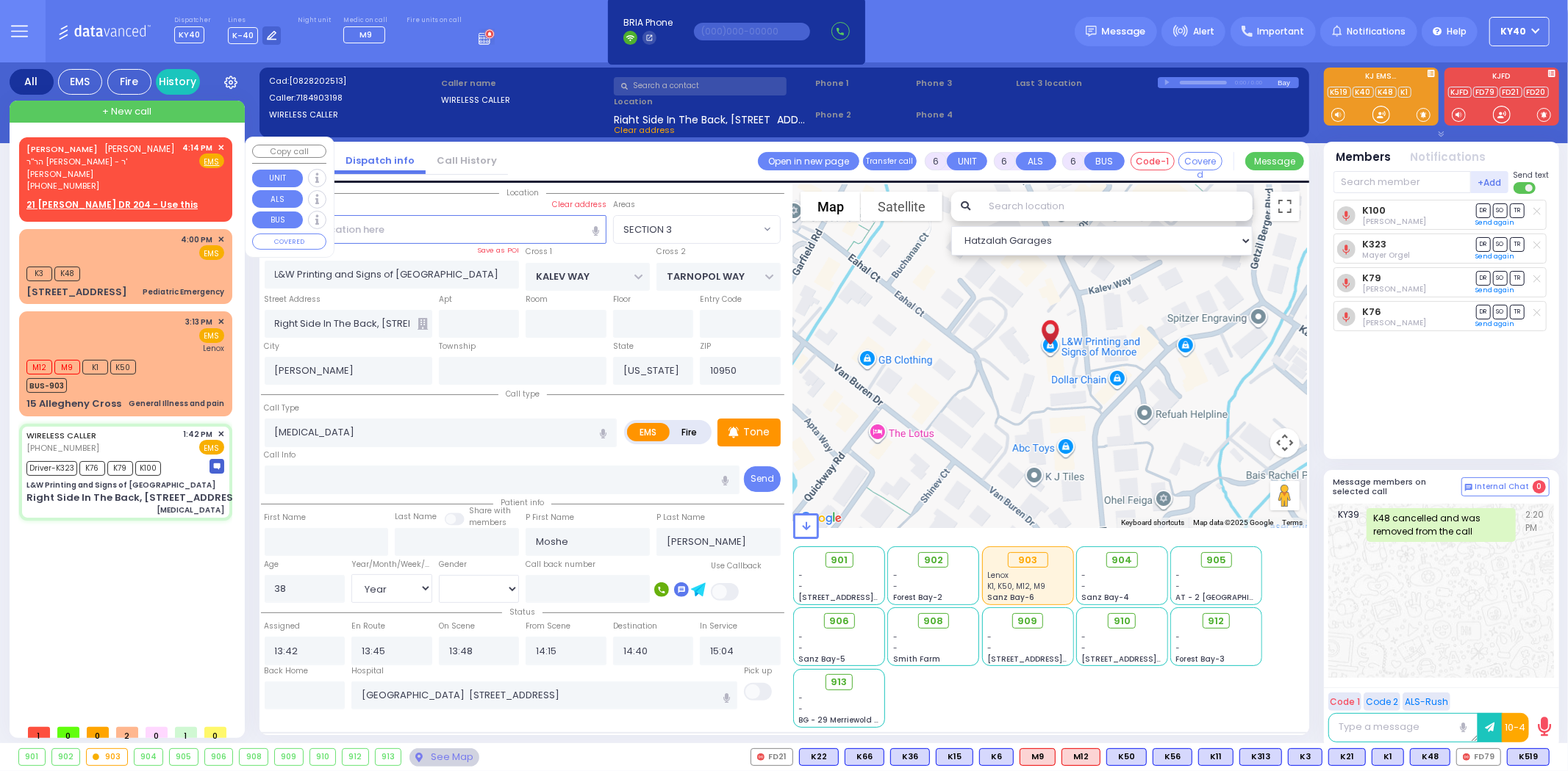
click at [217, 146] on div "4:14 PM ✕" at bounding box center [203, 148] width 42 height 12
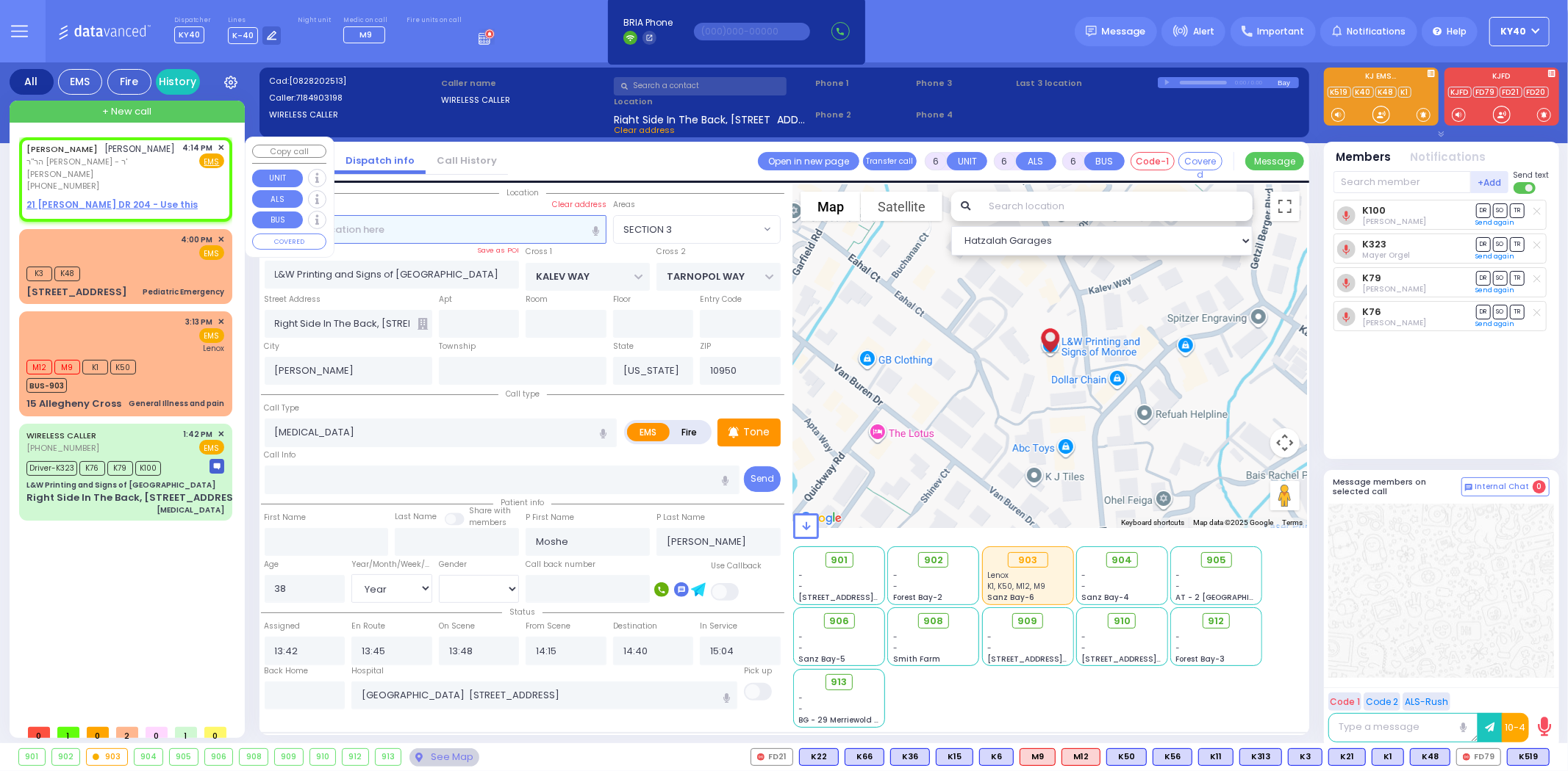
type input "2"
type input "1"
select select
radio input "true"
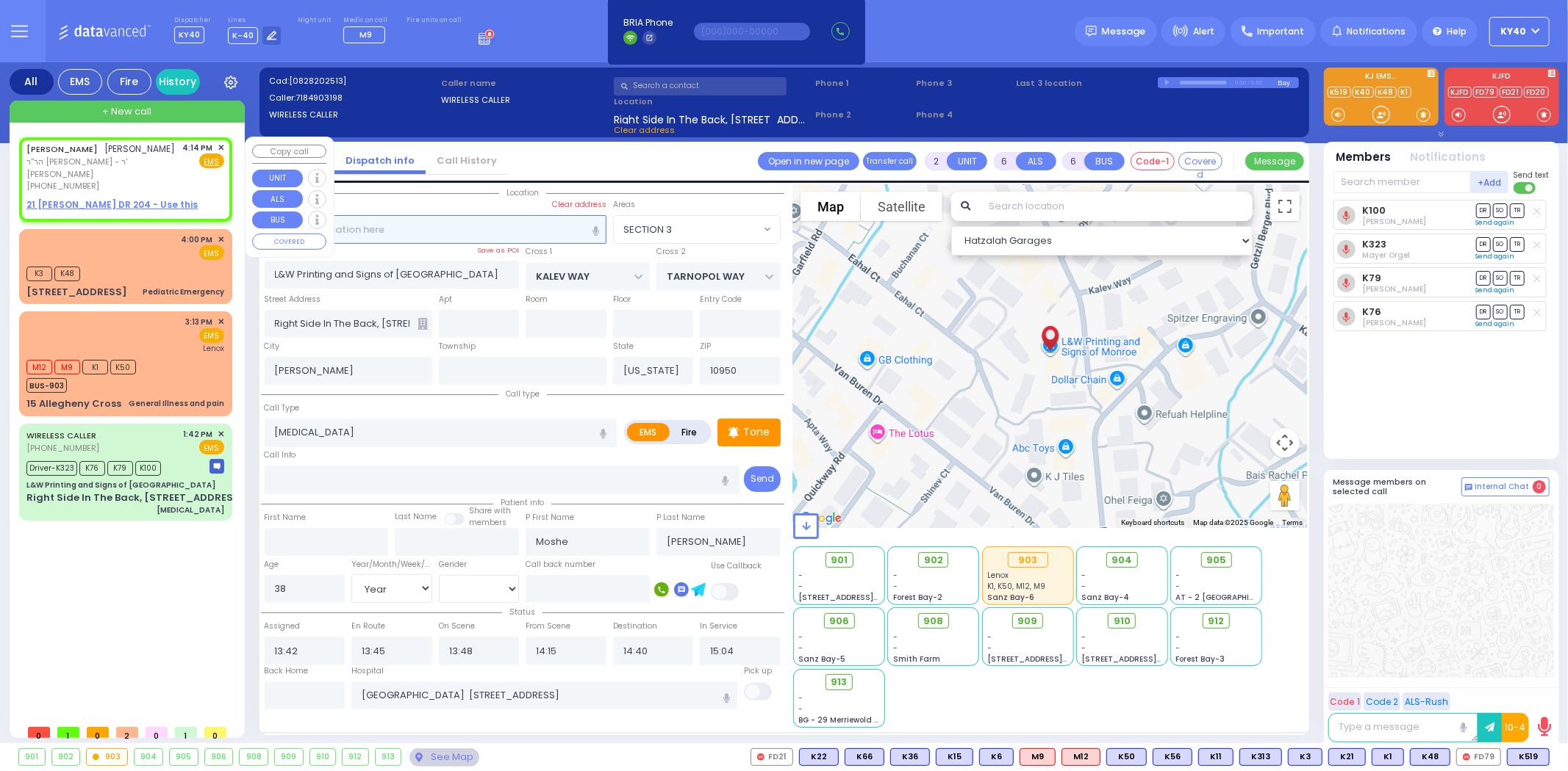
type input "JOSEPH CHAIM"
type input "MOSHKOWITZ"
select select
type input "16:14"
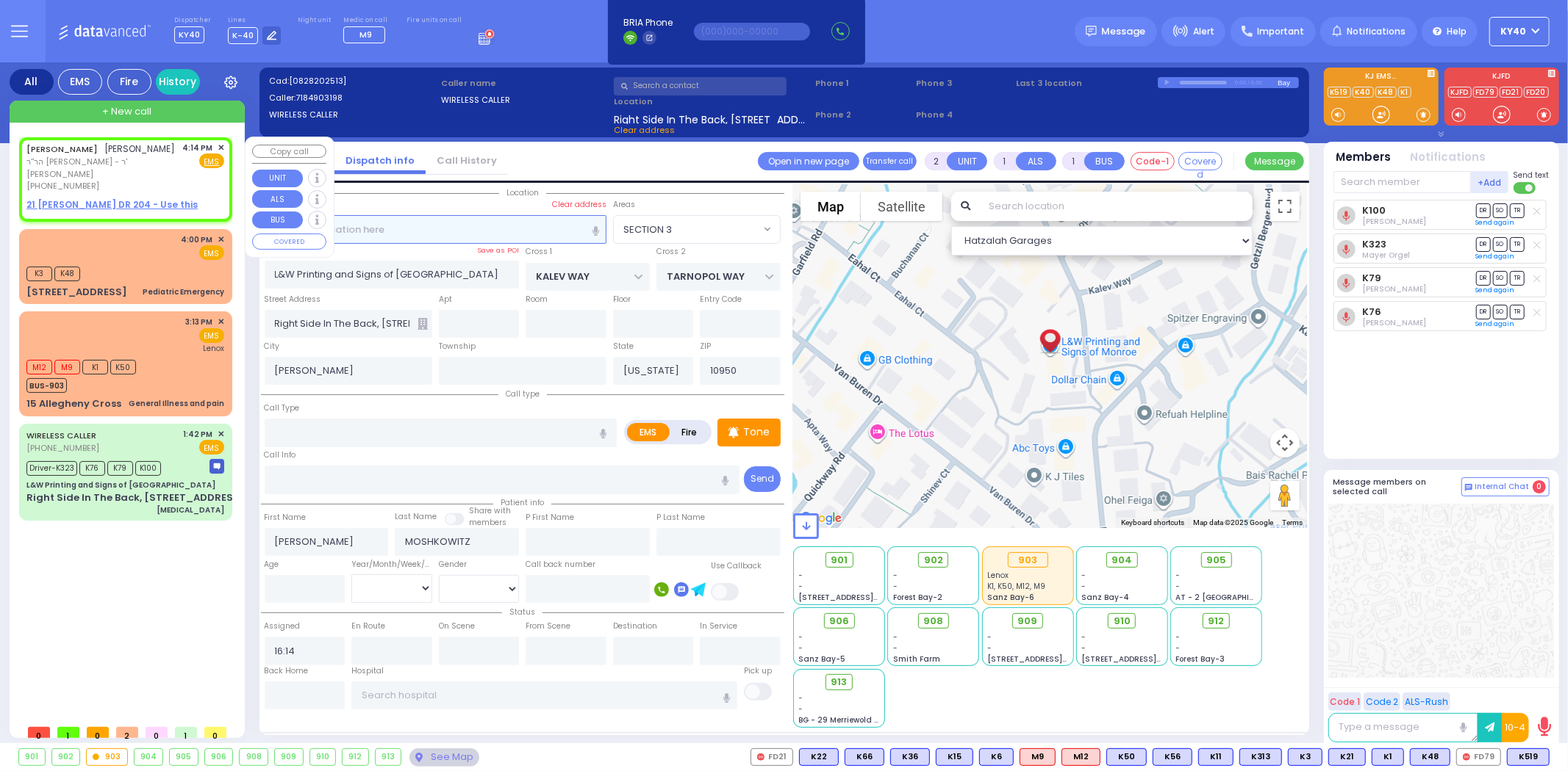
select select "Hatzalah Garages"
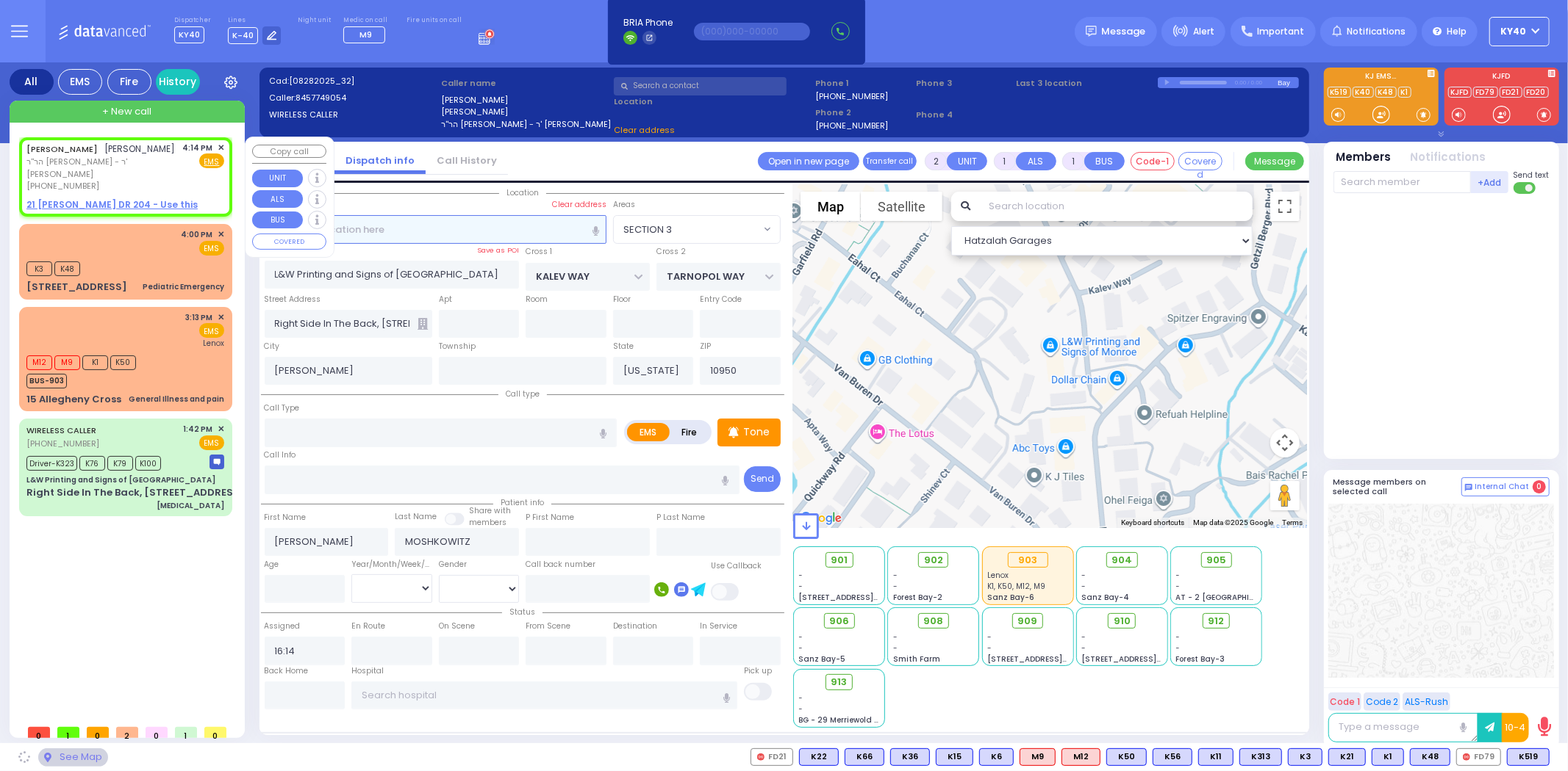
select select
radio input "true"
select select
select select "Hatzalah Garages"
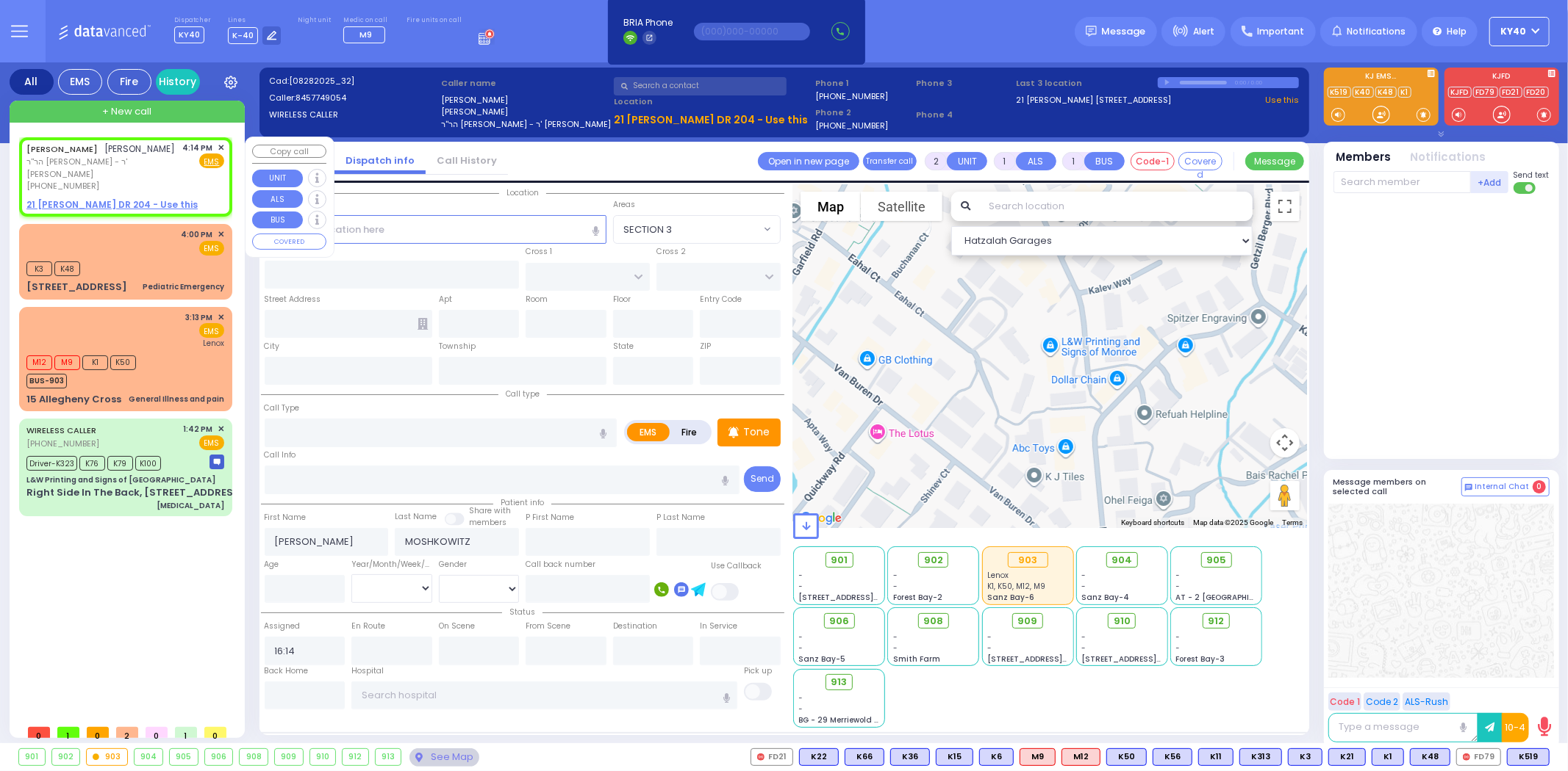
click at [221, 147] on span "✕" at bounding box center [220, 148] width 6 height 12
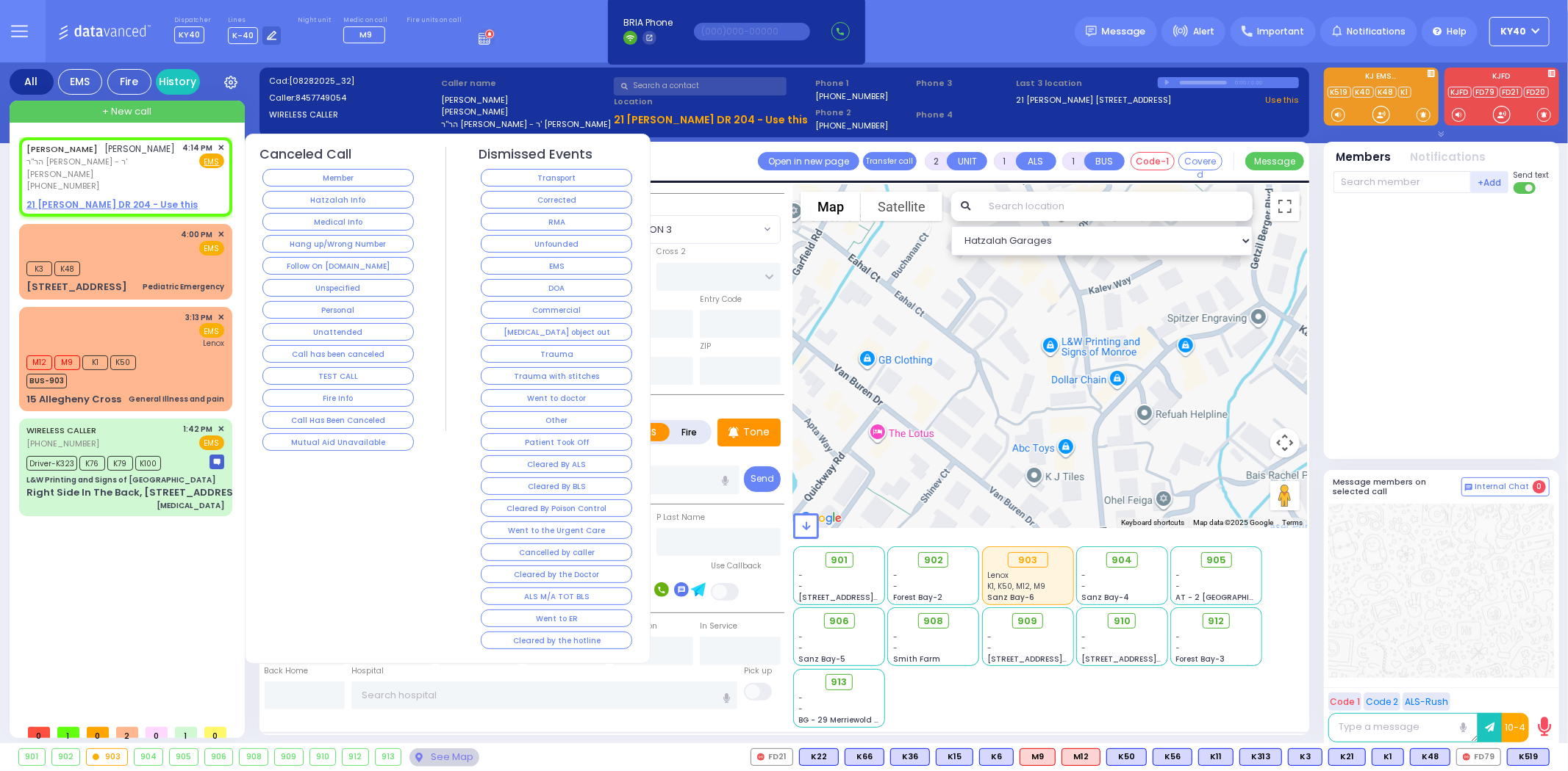
click at [342, 245] on button "Hang up/Wrong Number" at bounding box center [338, 243] width 151 height 18
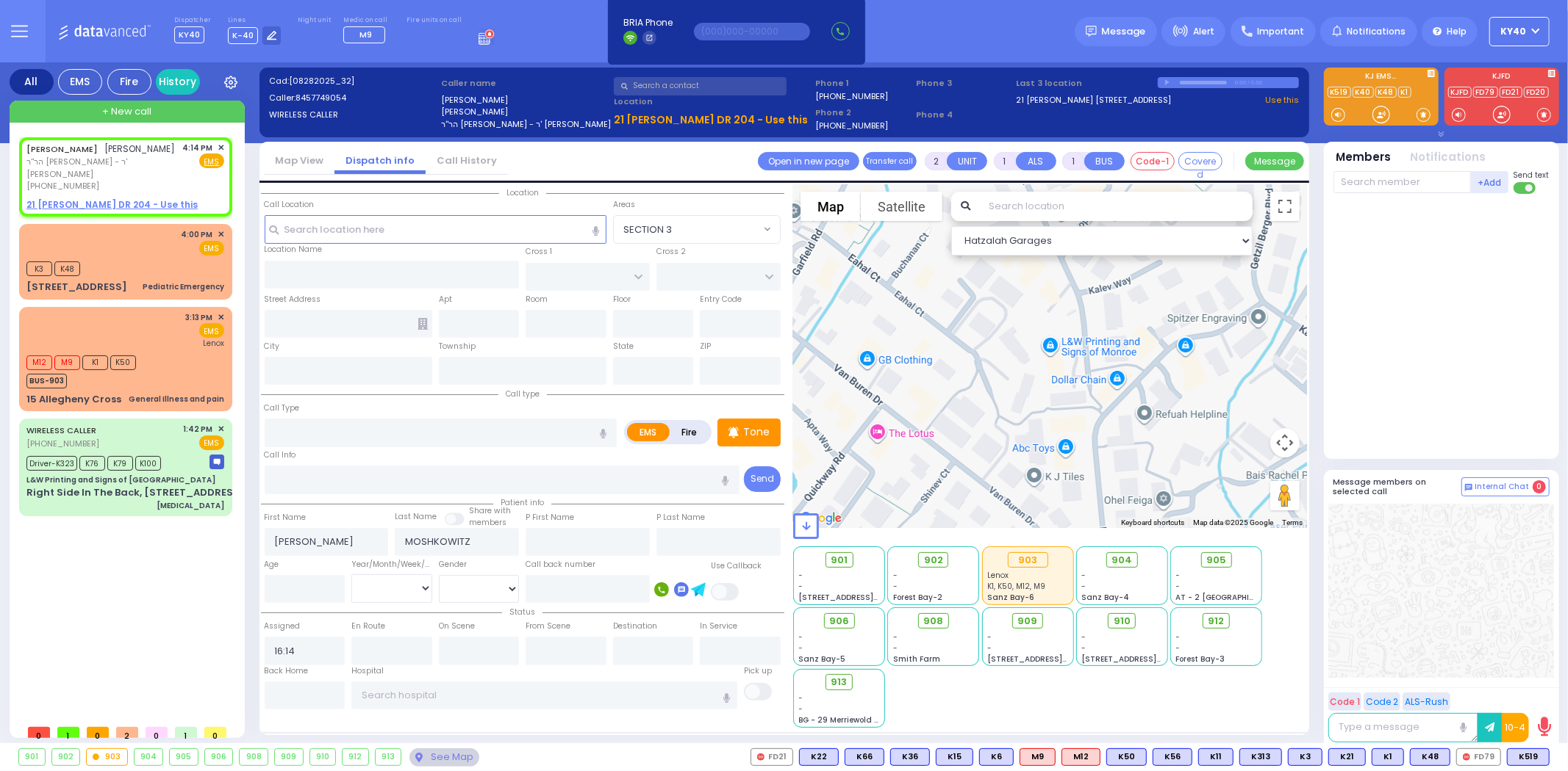
select select
radio input "true"
select select
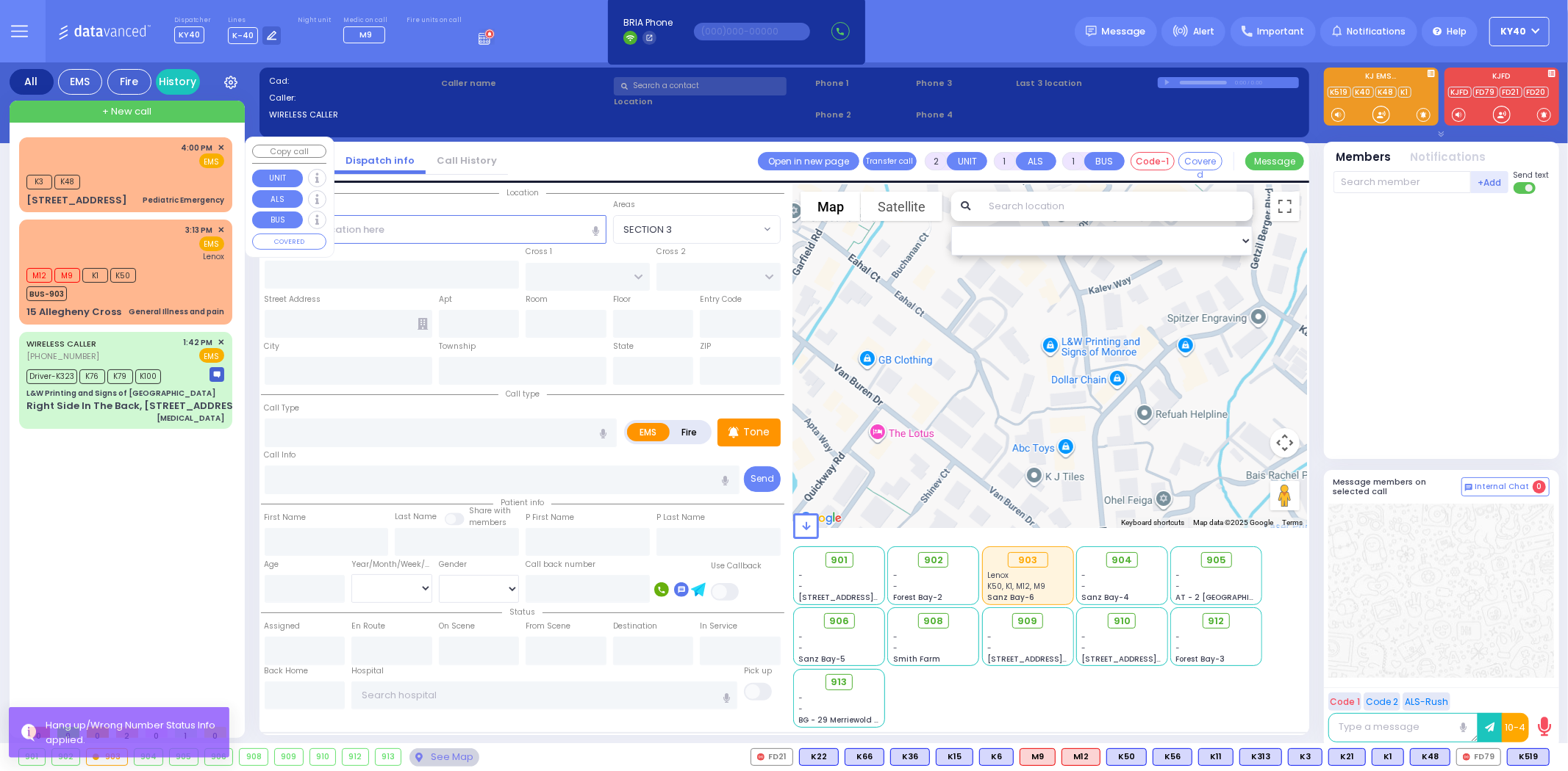
click at [143, 165] on div "4:00 PM ✕ EMS" at bounding box center [125, 155] width 198 height 27
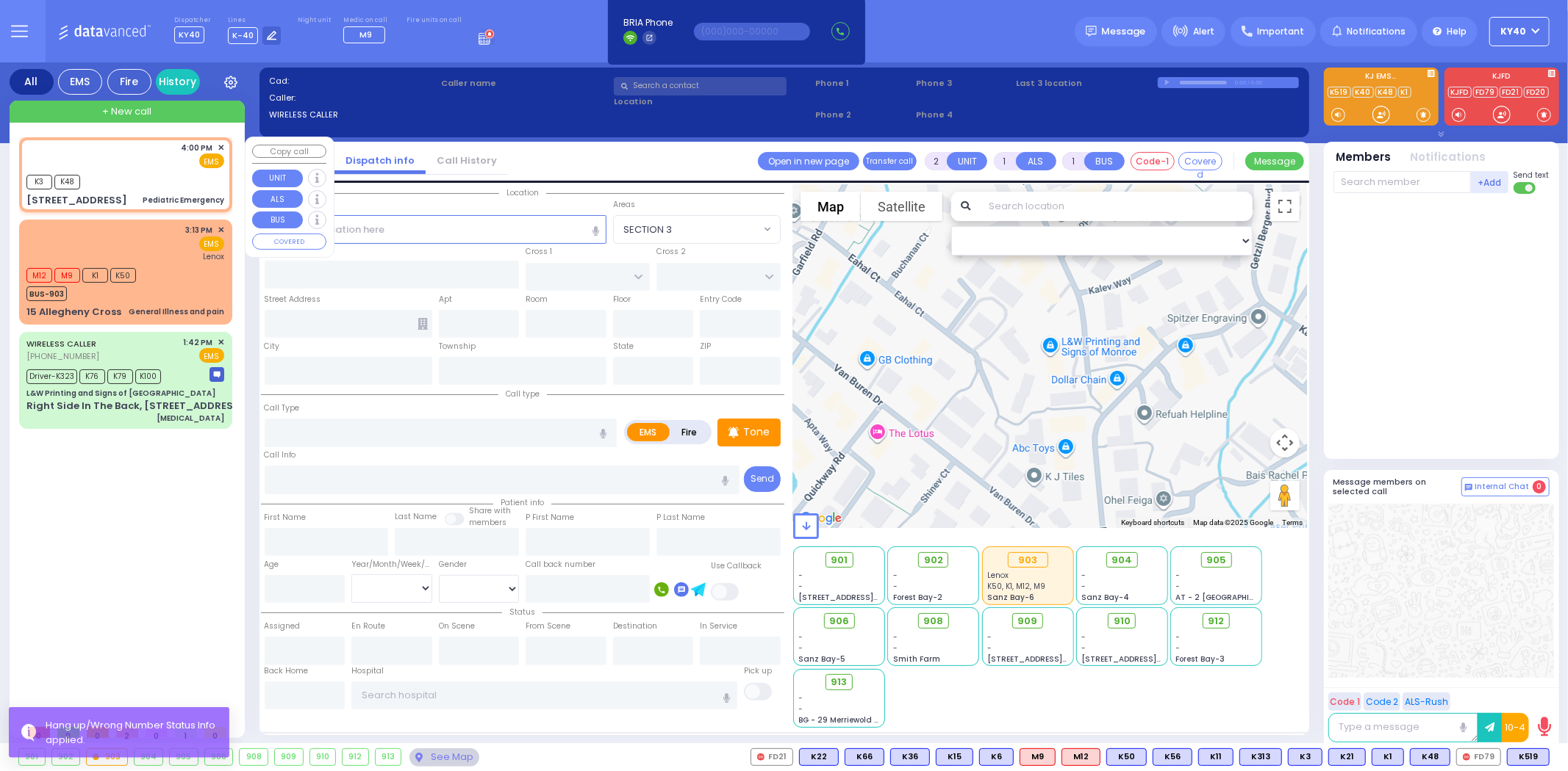
type input "1"
select select
type input "Pediatric Emergency"
radio input "true"
select select
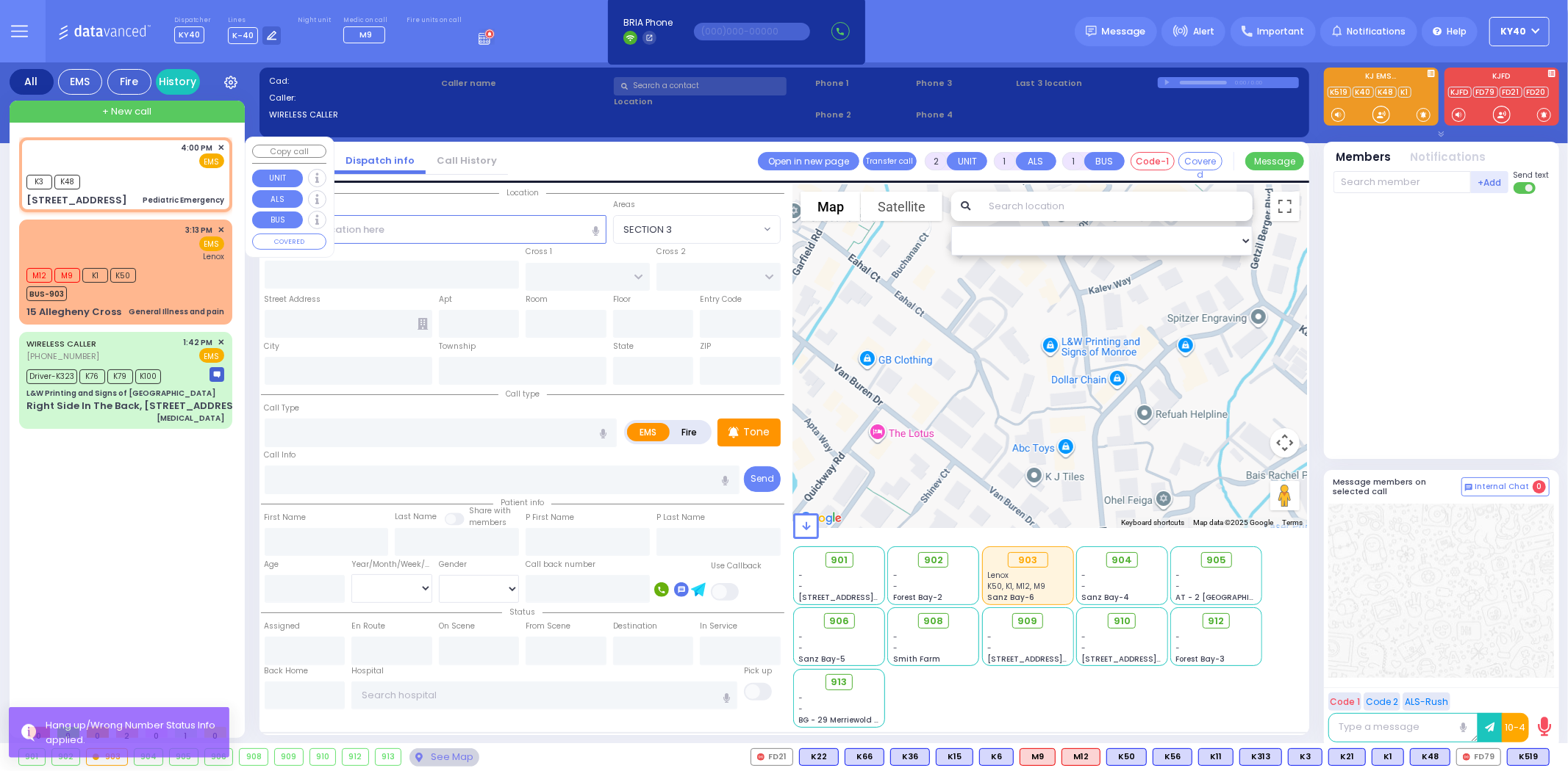
type input "16:00"
select select "Hatzalah Garages"
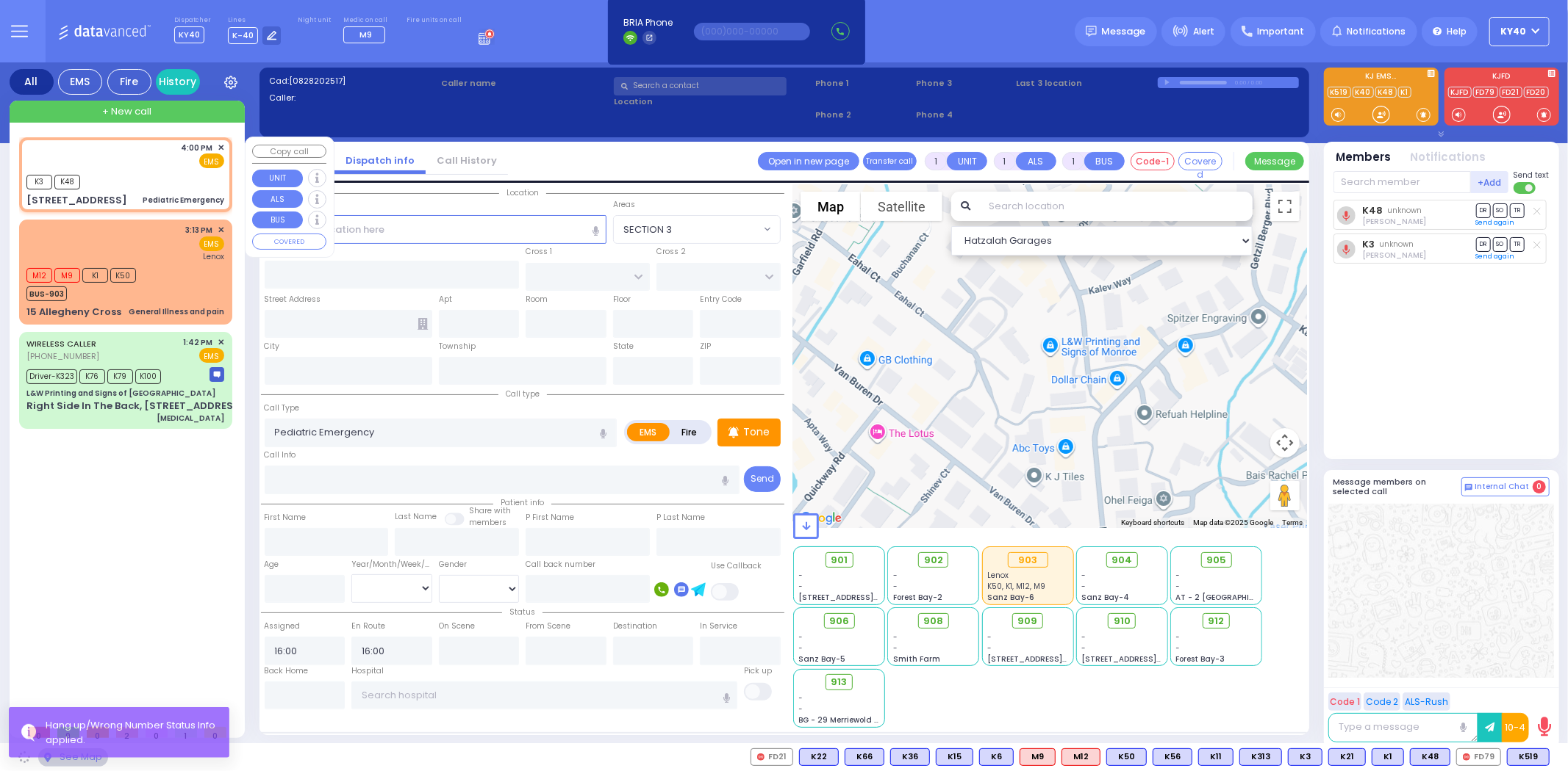
type input "[US_STATE][GEOGRAPHIC_DATA]"
type input "HOLLAND COURT"
type input "[STREET_ADDRESS]"
type input "Monroe"
type input "[US_STATE]"
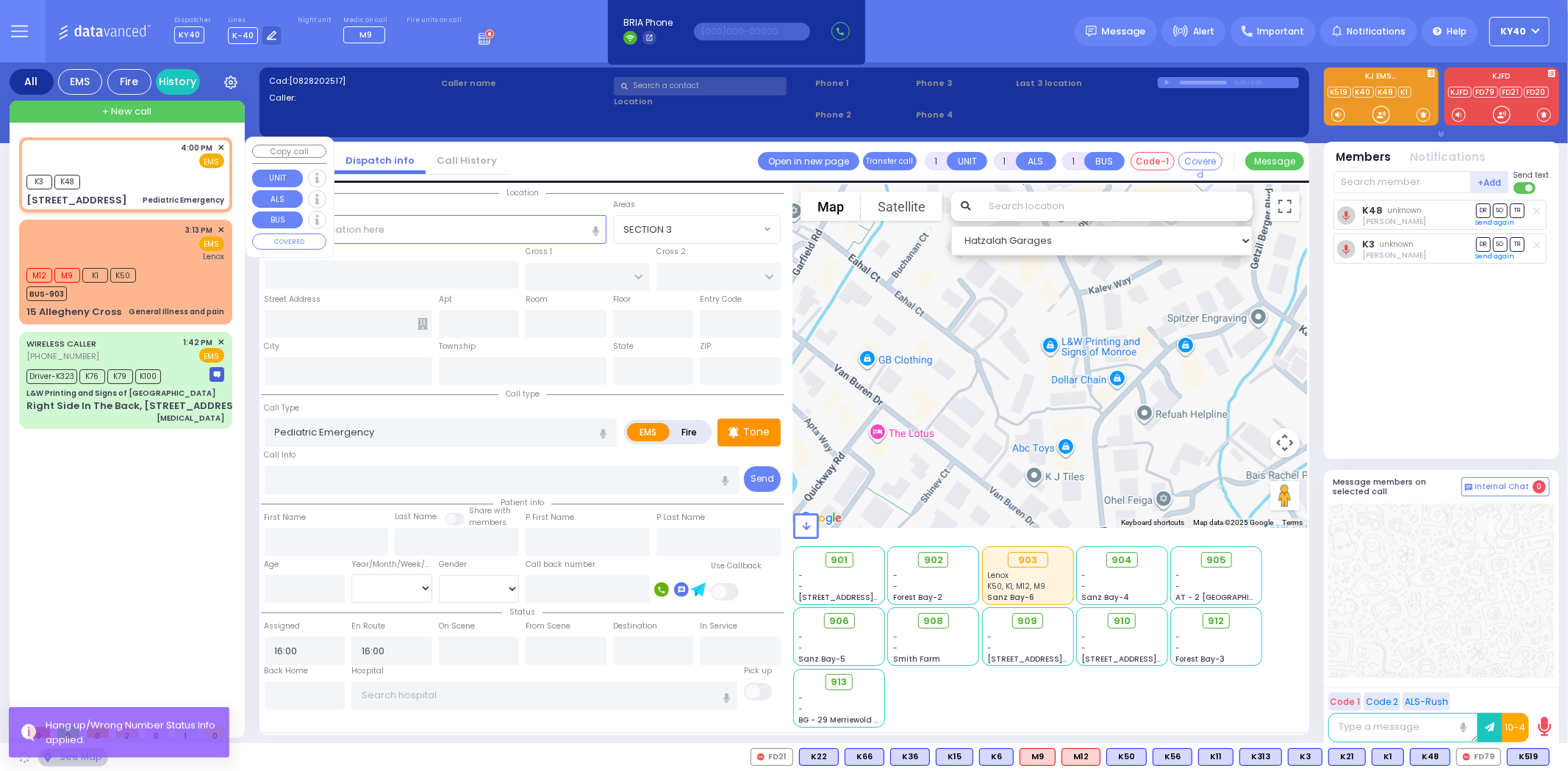
type input "10950"
select select "[GEOGRAPHIC_DATA]"
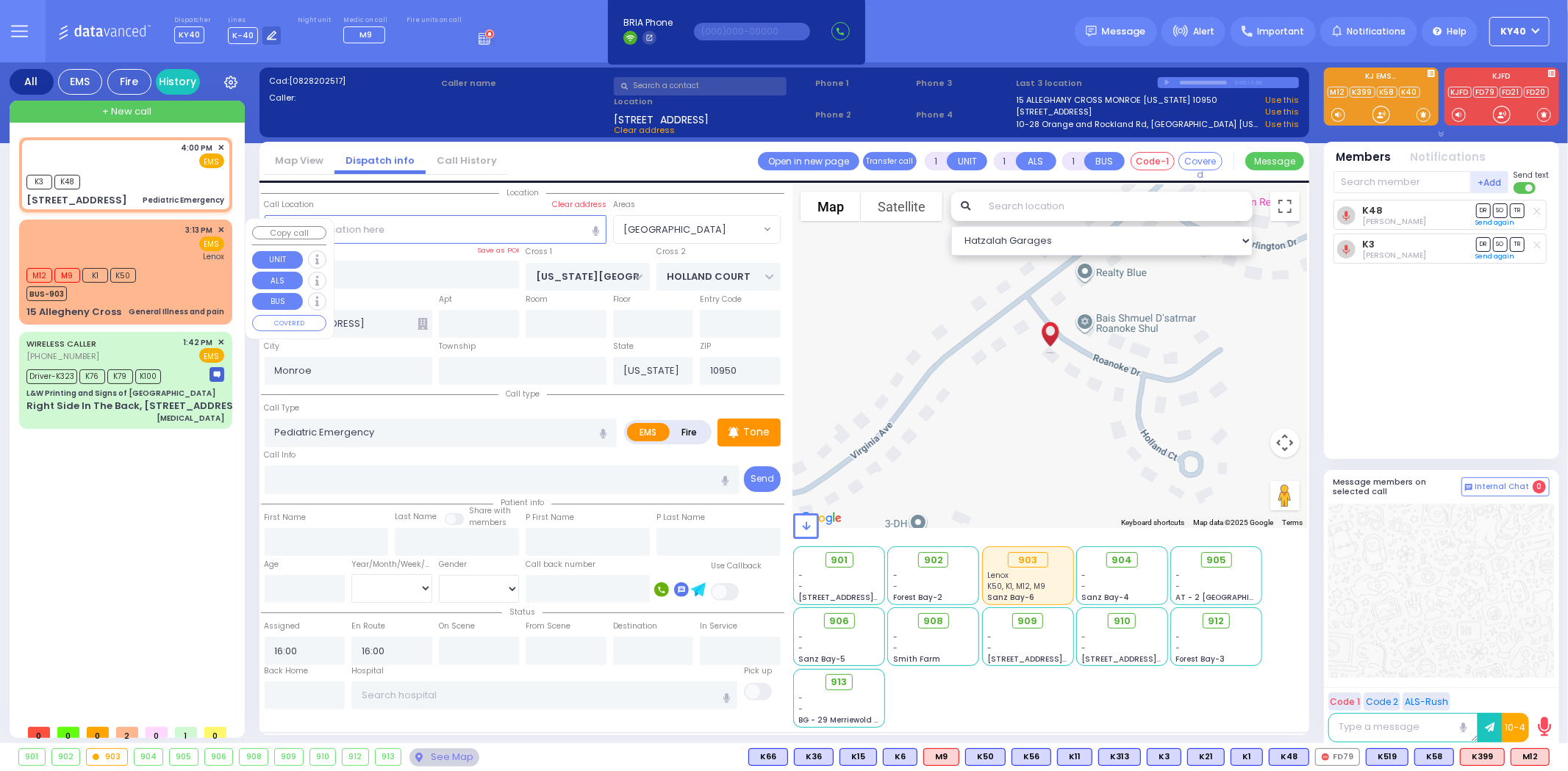
click at [160, 269] on div "M12 M9 K1 K50 BUS-903" at bounding box center [125, 283] width 198 height 37
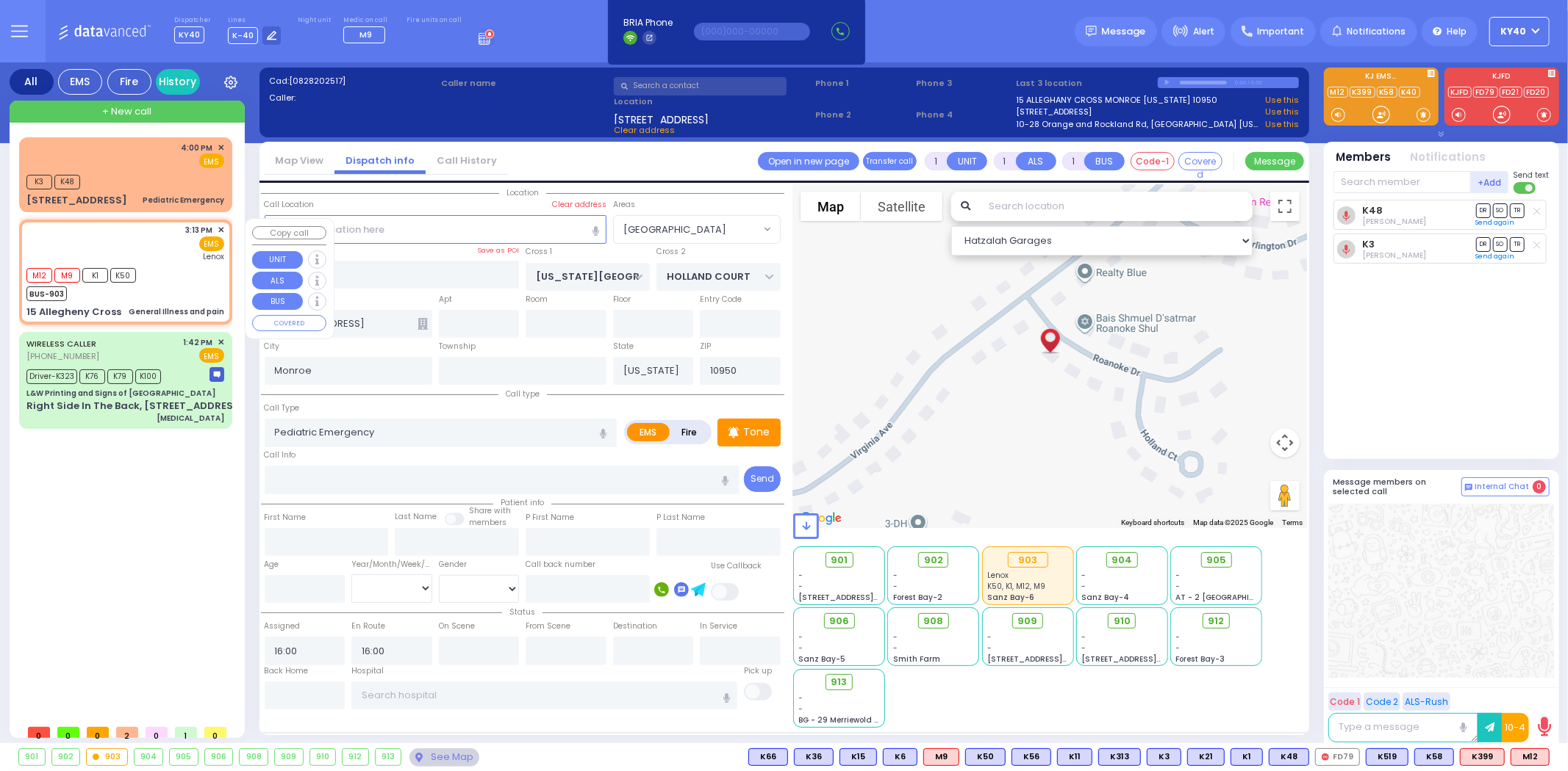
type input "0"
select select
type input "General Illness and pain"
radio input "true"
select select
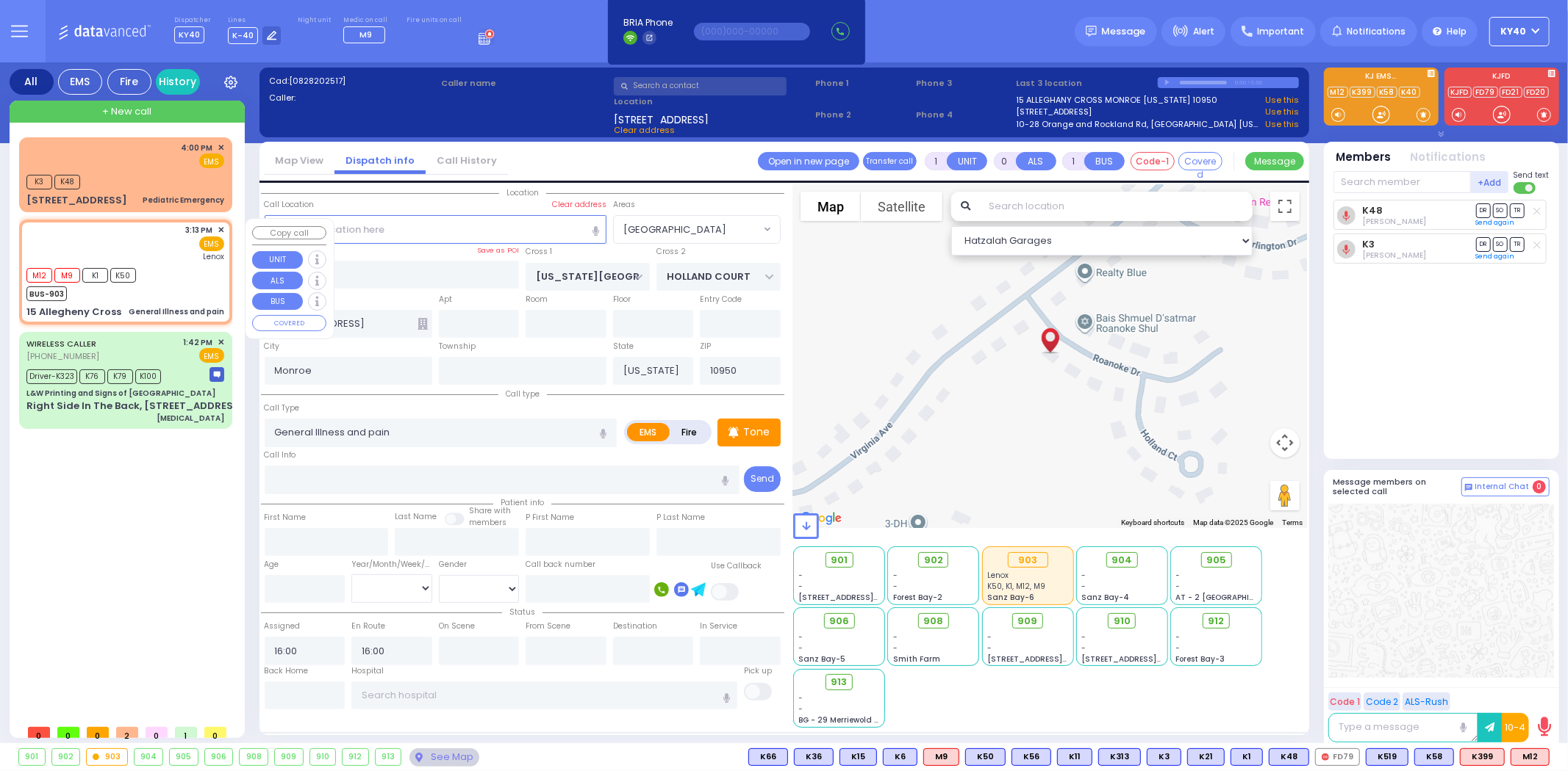
type input "15:13"
type input "15:15"
type input "[GEOGRAPHIC_DATA]"
select select "Hatzalah Garages"
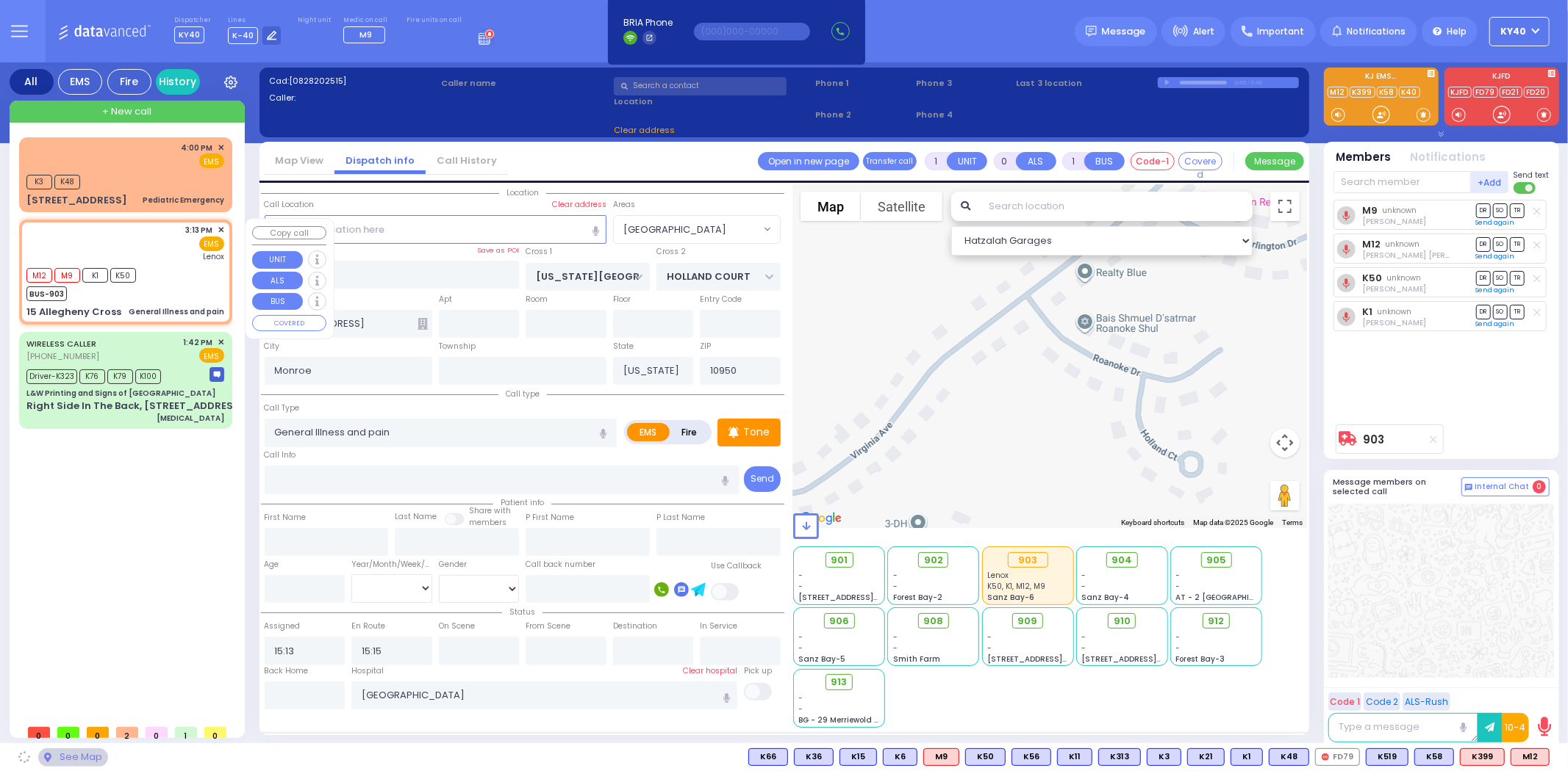
type input "HUDSON POINTE"
type input "15 Allegheny Cross"
type input "MONROE"
select select "[GEOGRAPHIC_DATA]"
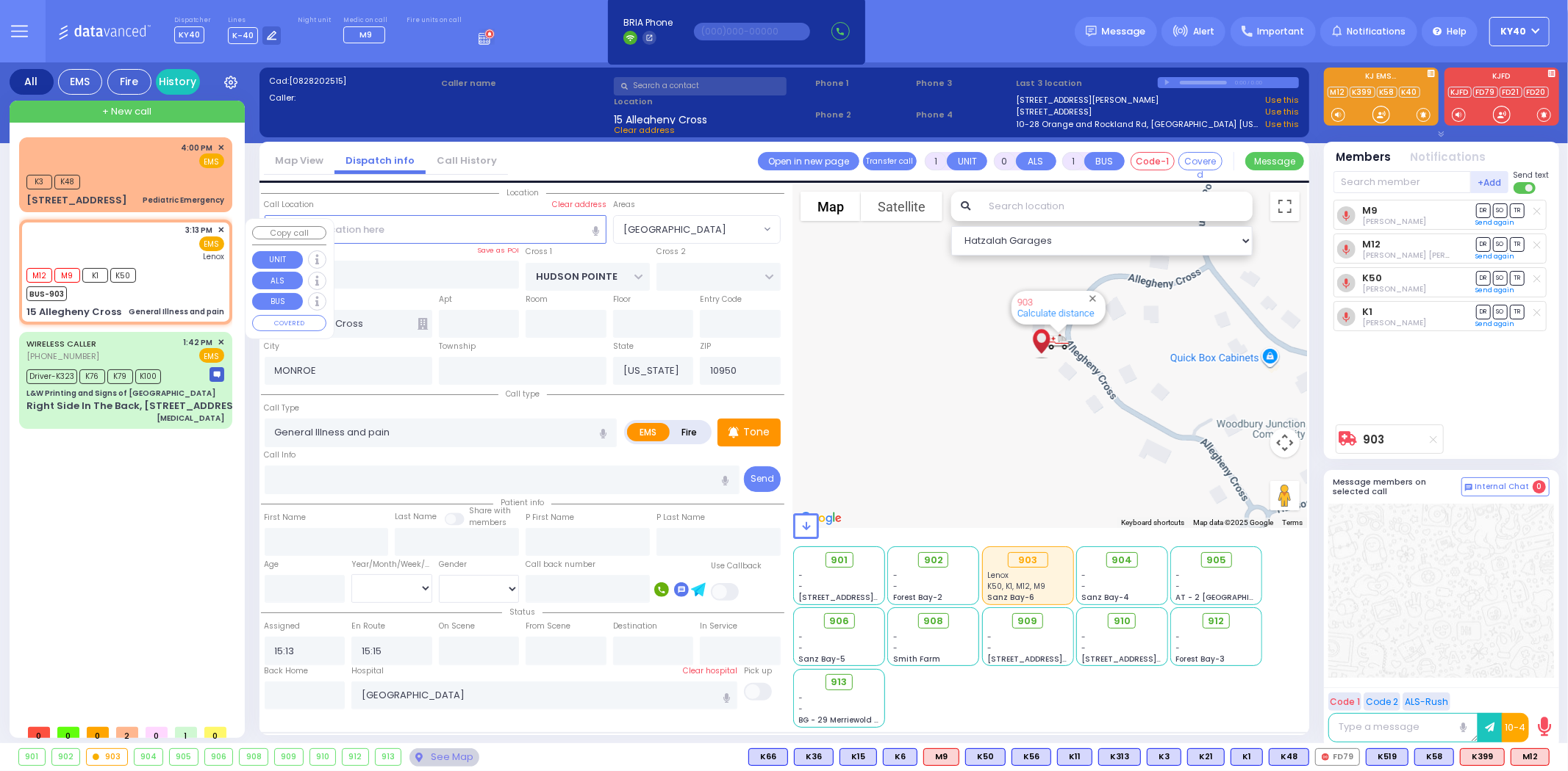
click at [169, 264] on div "M12 M9 K1 K50 BUS-903" at bounding box center [125, 283] width 198 height 37
select select
radio input "true"
select select
select select "Hatzalah Garages"
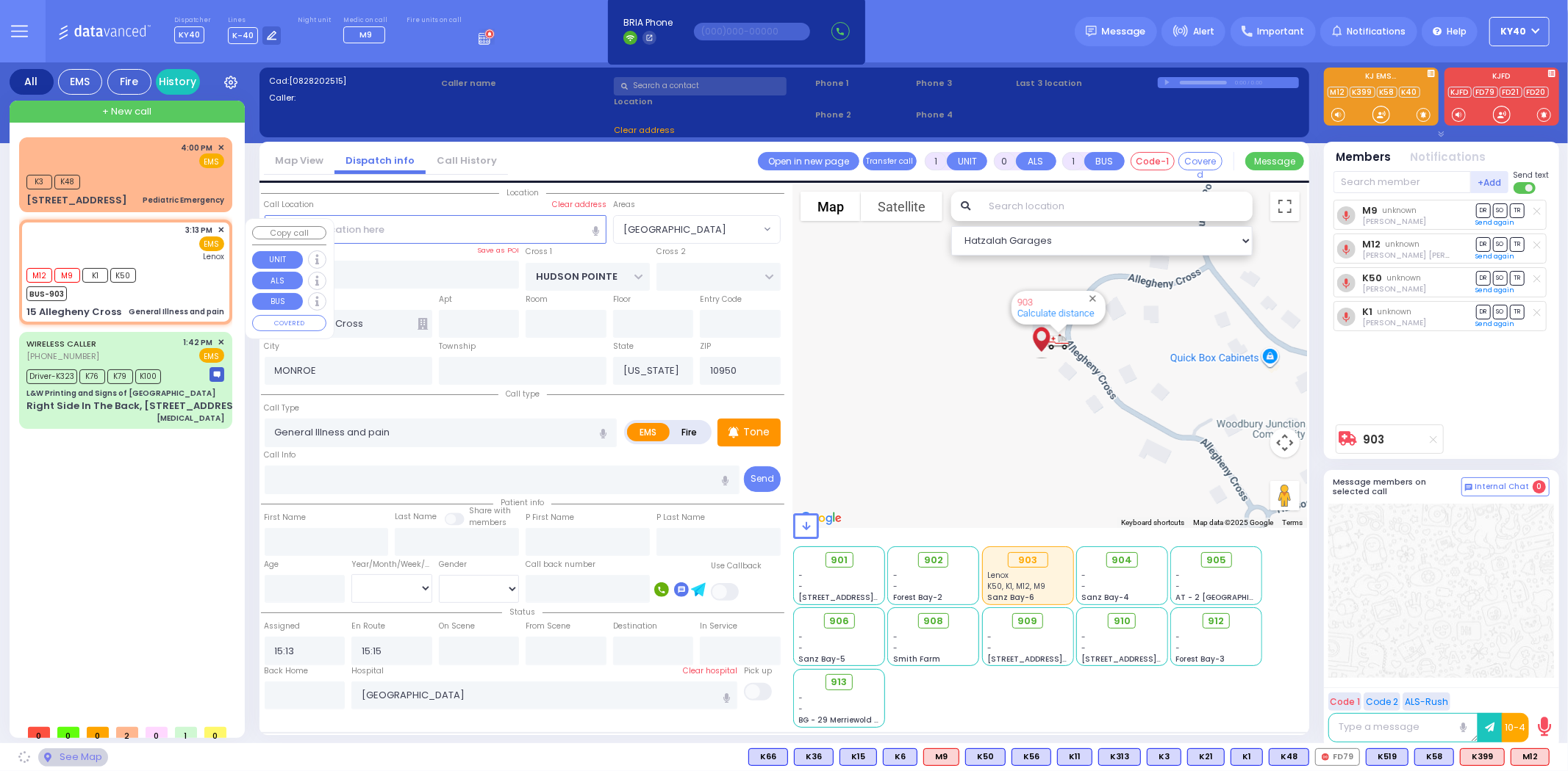
select select "[GEOGRAPHIC_DATA]"
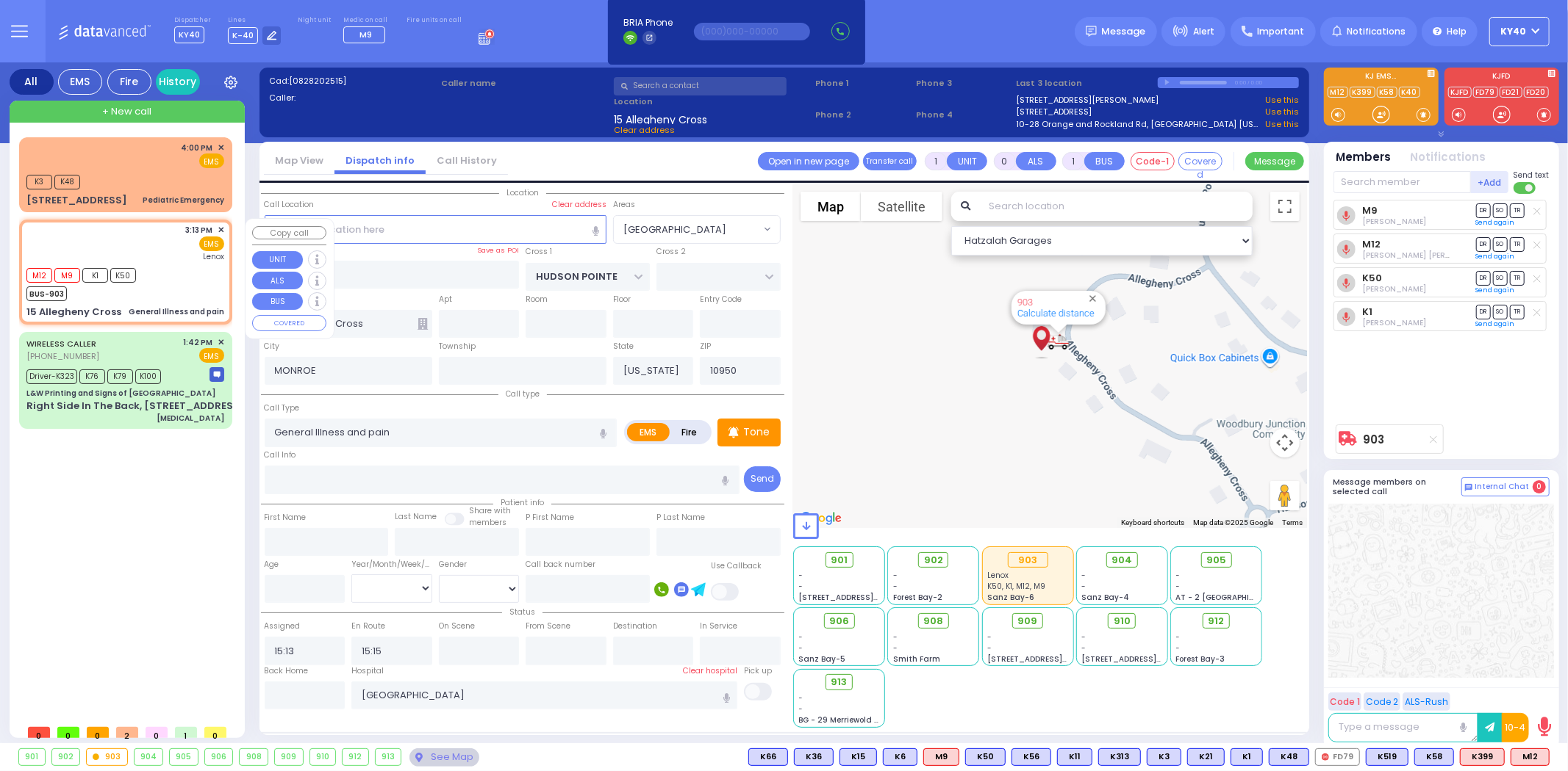
click at [182, 264] on div "M12 M9 K1 K50 BUS-903" at bounding box center [125, 283] width 198 height 37
select select
radio input "true"
select select
select select "Hatzalah Garages"
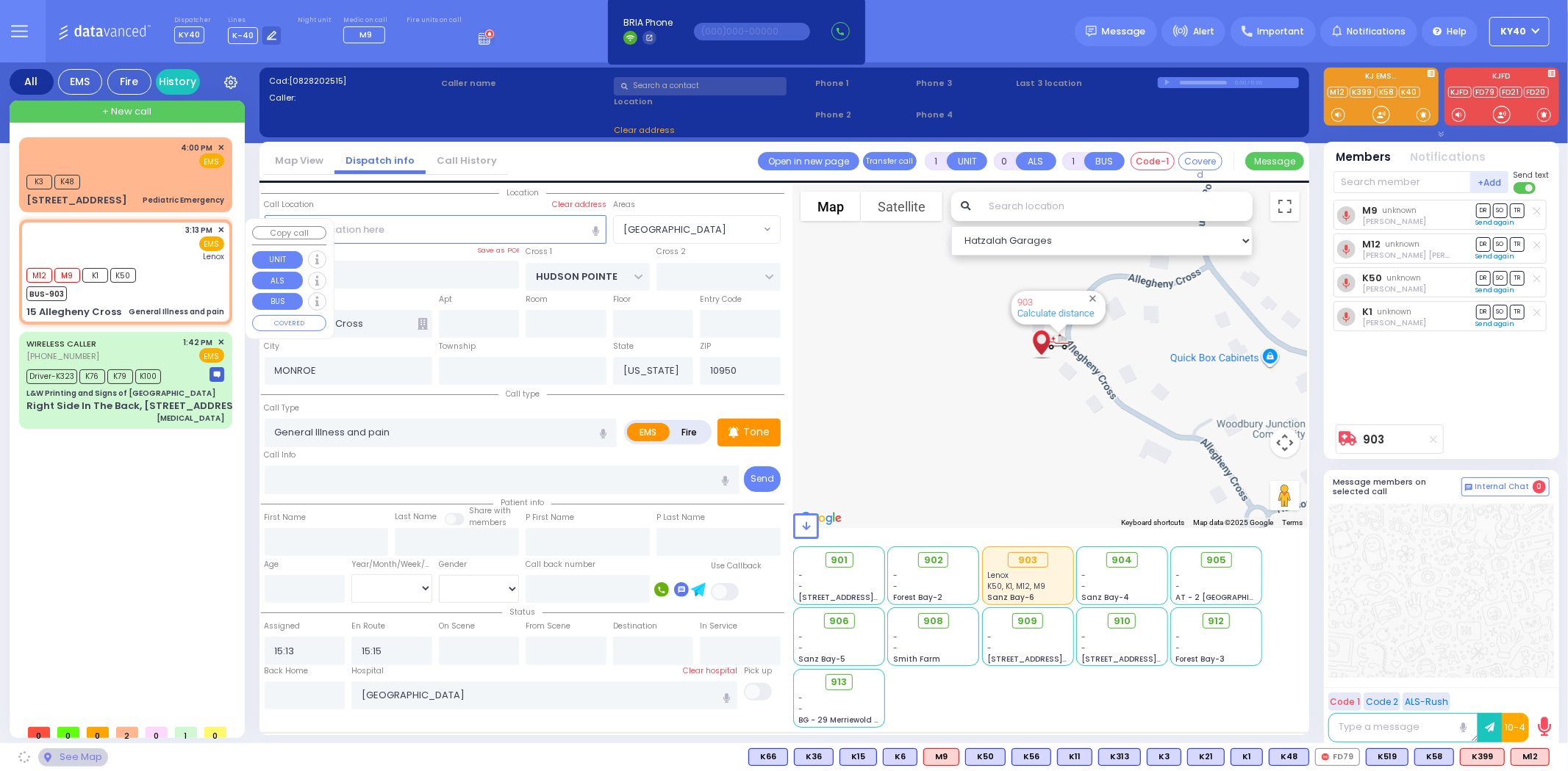
select select "[GEOGRAPHIC_DATA]"
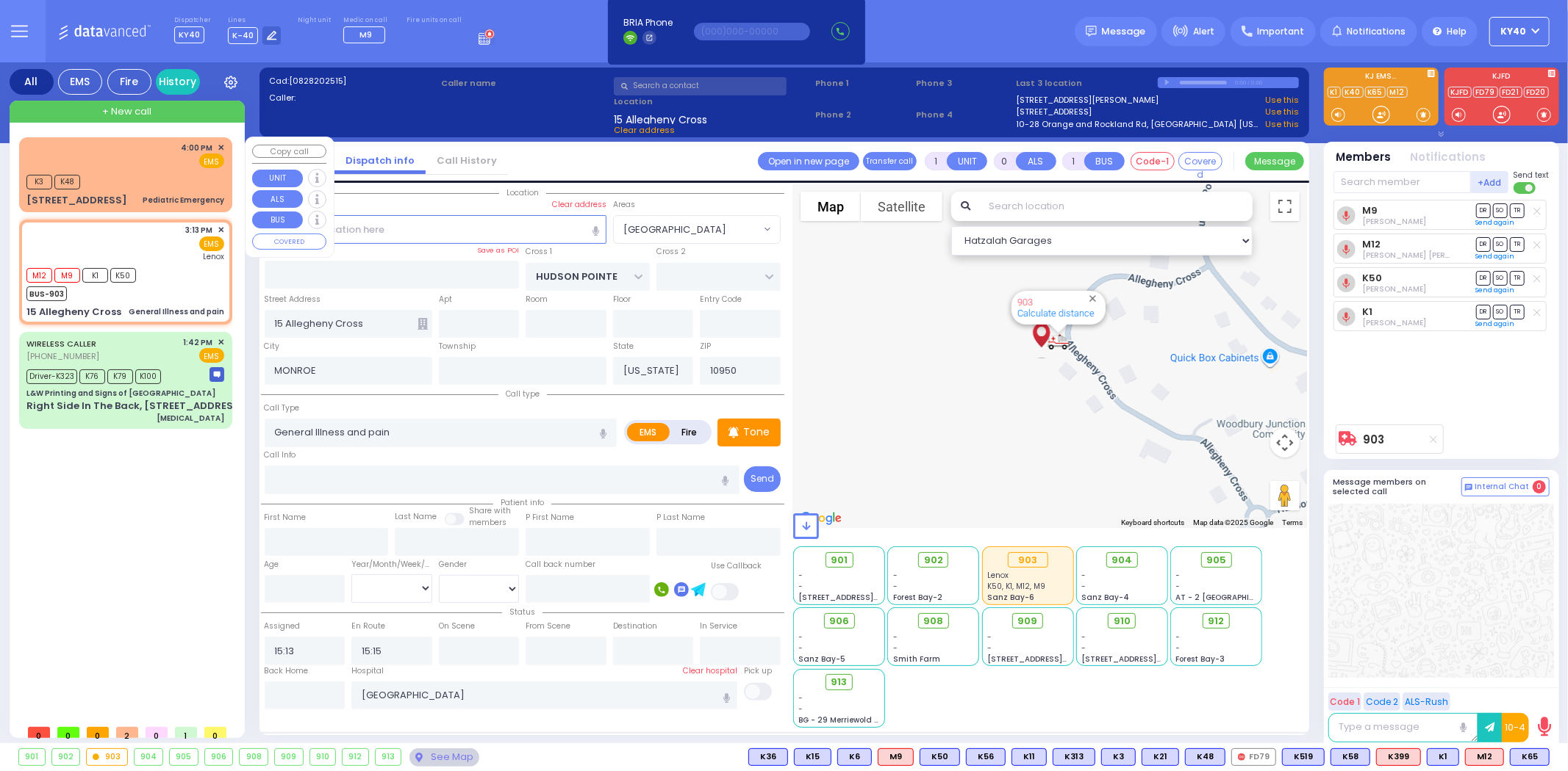
click at [168, 157] on div "4:00 PM ✕ EMS" at bounding box center [125, 155] width 198 height 27
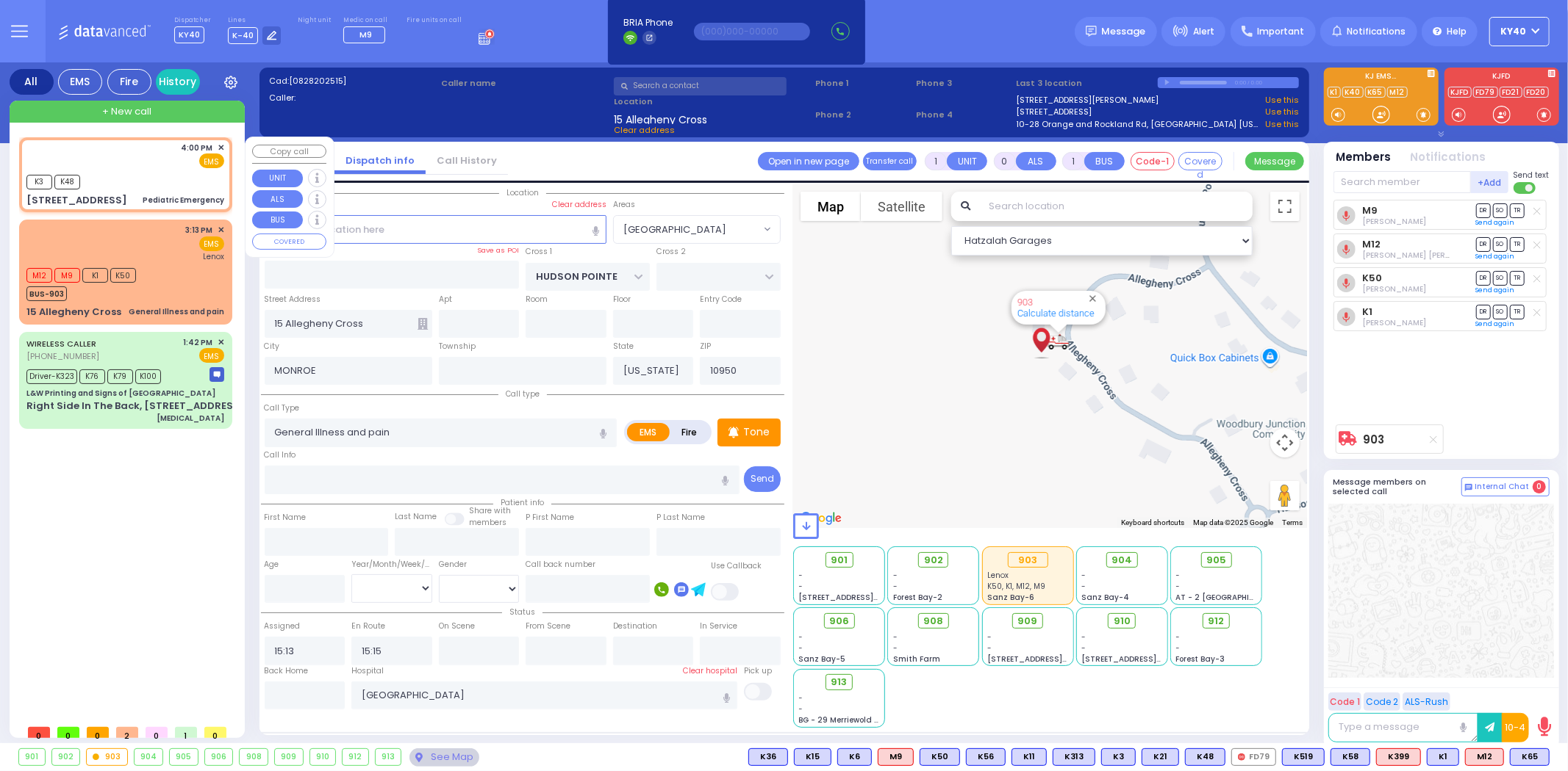
type input "1"
select select
type input "Pediatric Emergency"
radio input "true"
select select
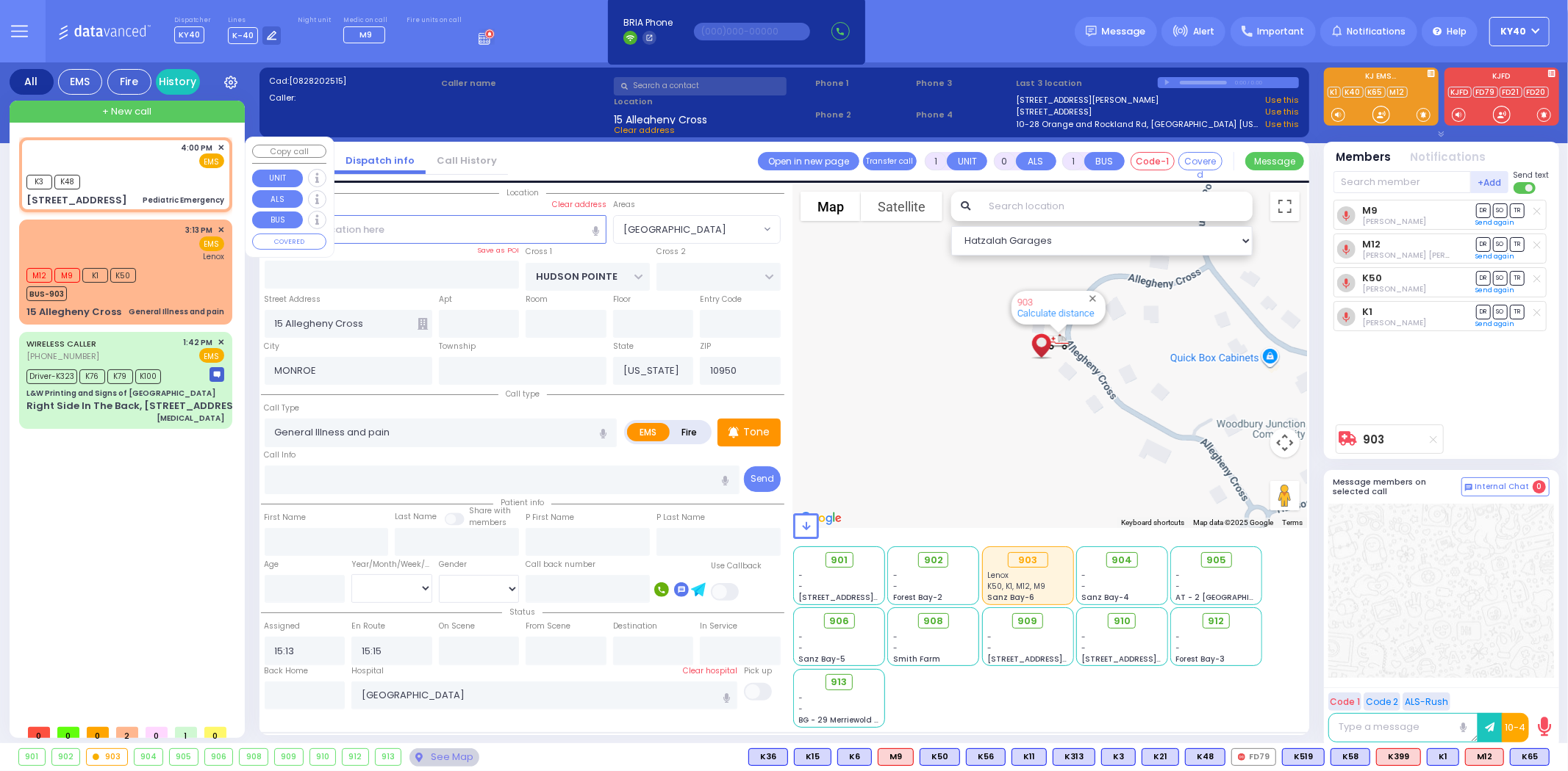
type input "16:00"
select select "Hatzalah Garages"
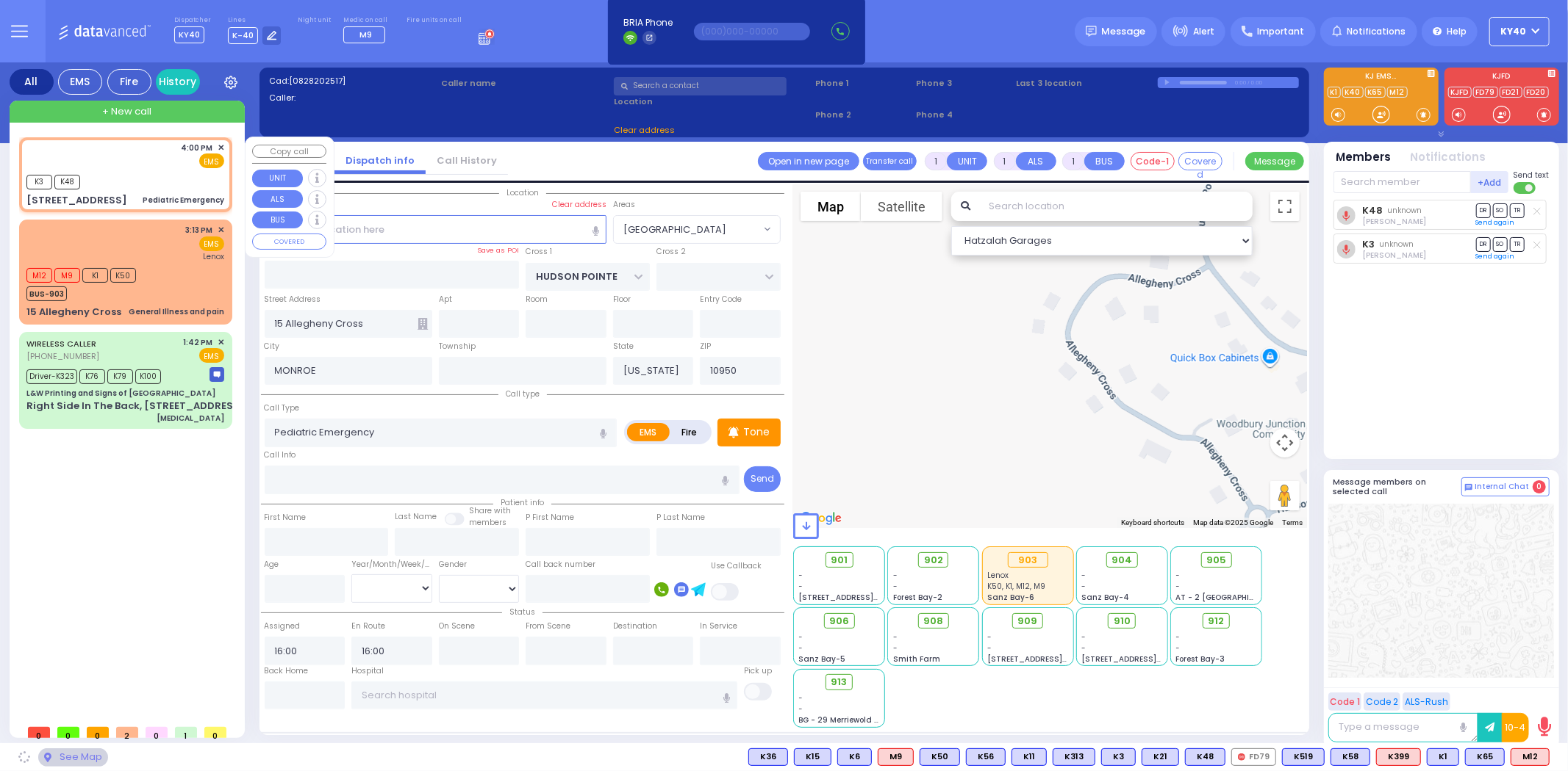
type input "[US_STATE][GEOGRAPHIC_DATA]"
type input "HOLLAND COURT"
type input "[STREET_ADDRESS]"
type input "Monroe"
select select "[GEOGRAPHIC_DATA]"
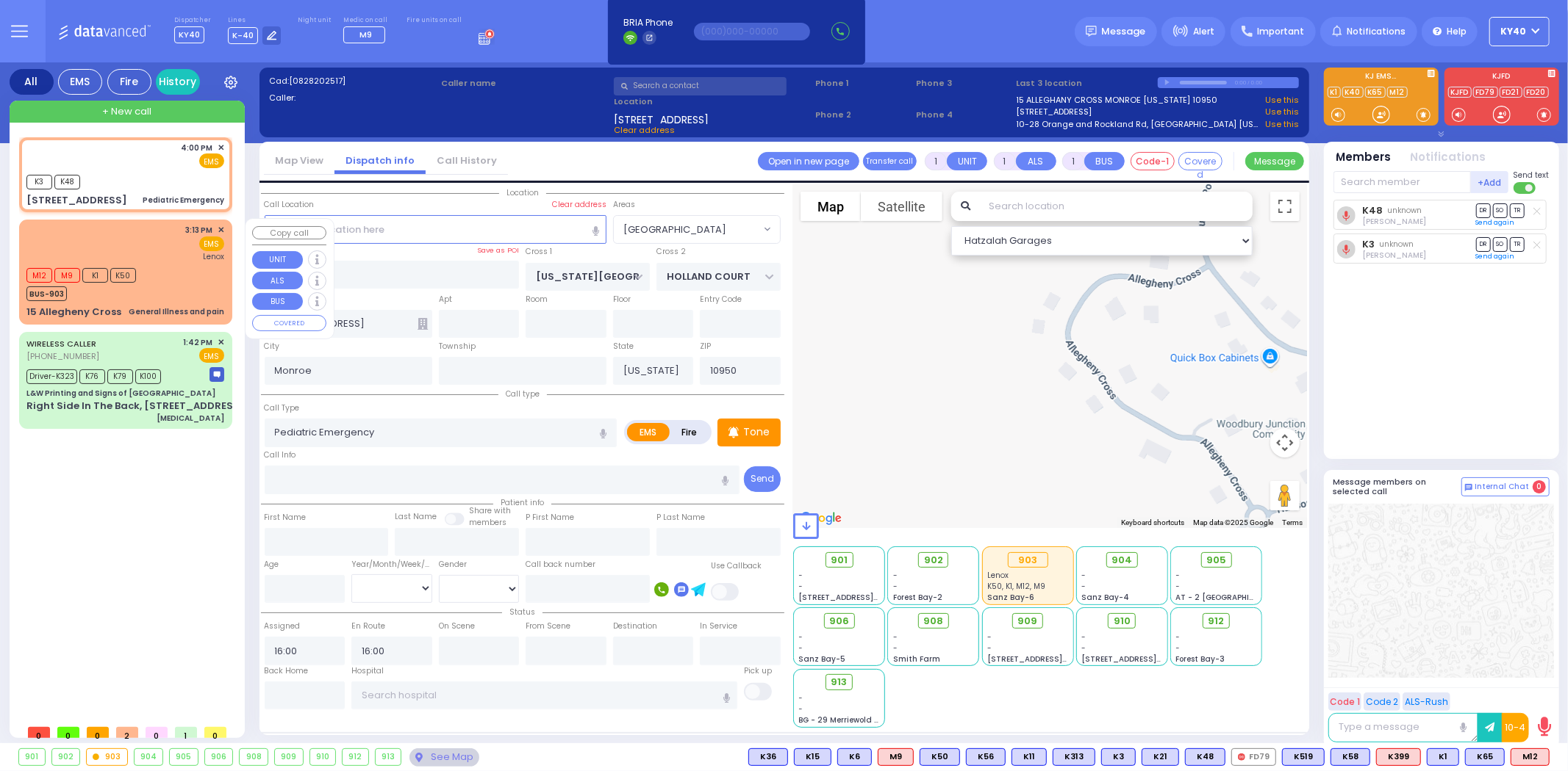
click at [149, 244] on div "3:13 PM ✕ EMS Lenox" at bounding box center [125, 243] width 198 height 38
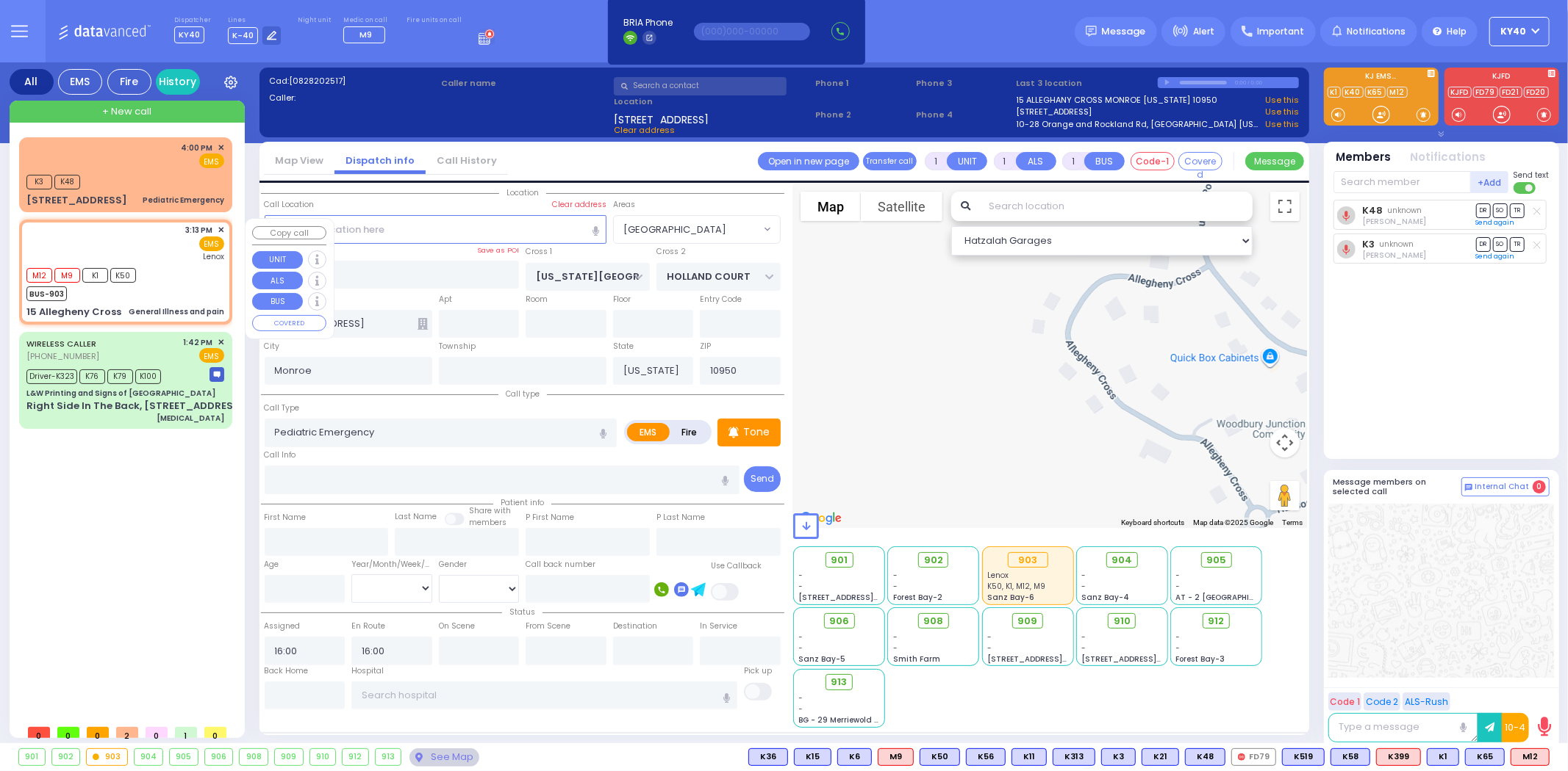
type input "0"
select select
type input "General Illness and pain"
radio input "true"
select select
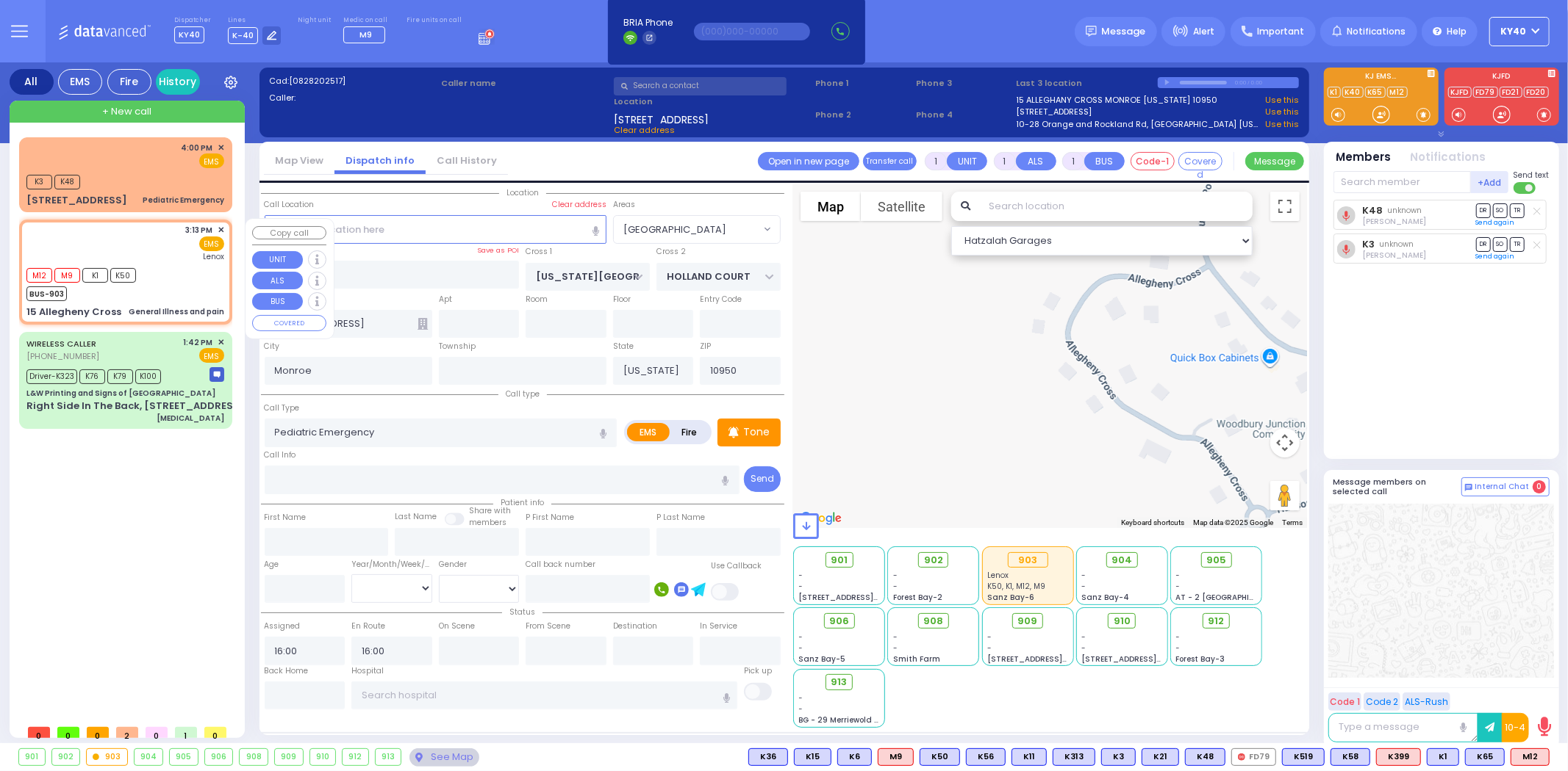
type input "15:13"
type input "15:15"
type input "[GEOGRAPHIC_DATA]"
select select "Hatzalah Garages"
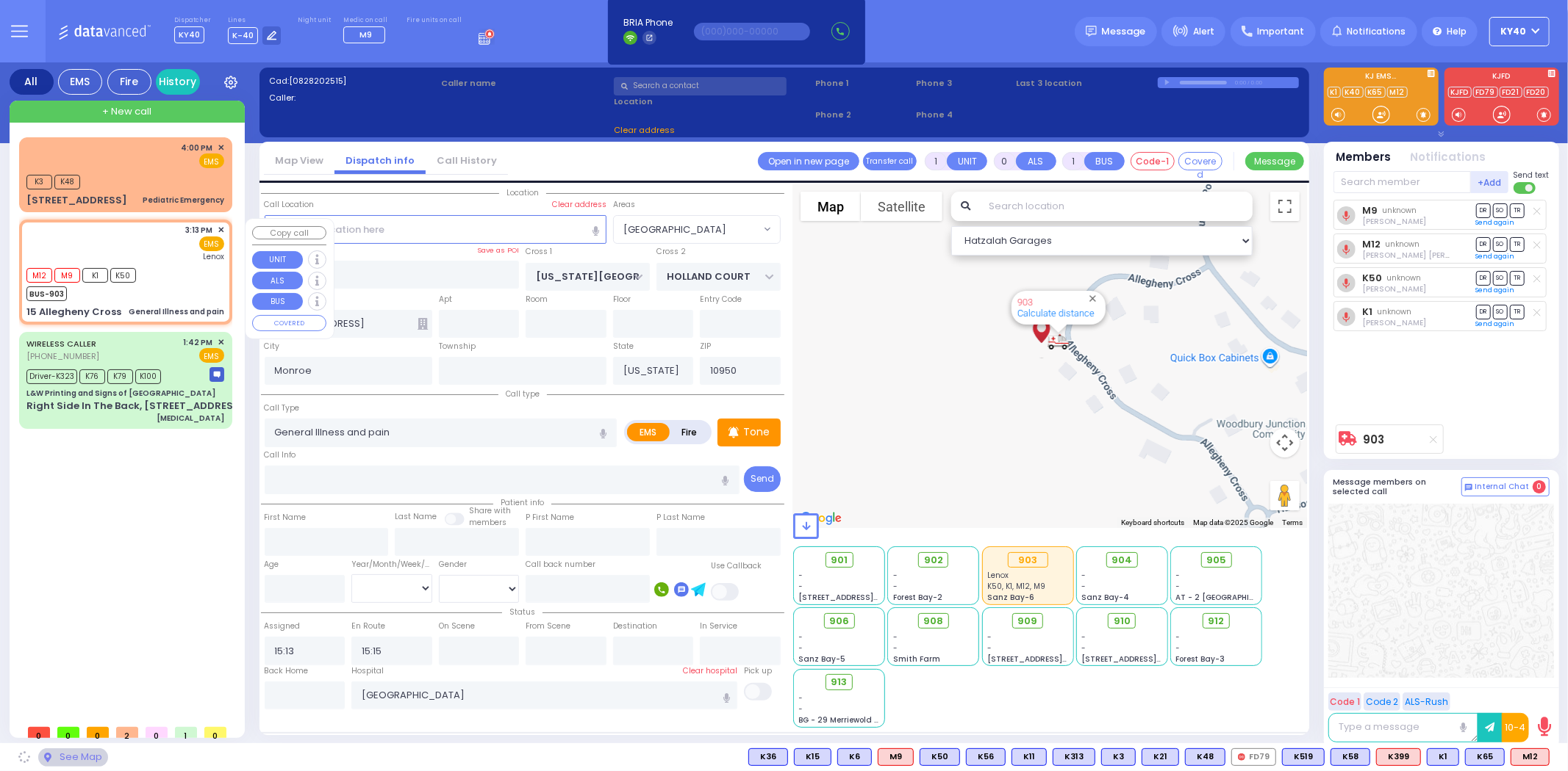
type input "HUDSON POINTE"
type input "15 Allegheny Cross"
type input "MONROE"
select select "[GEOGRAPHIC_DATA]"
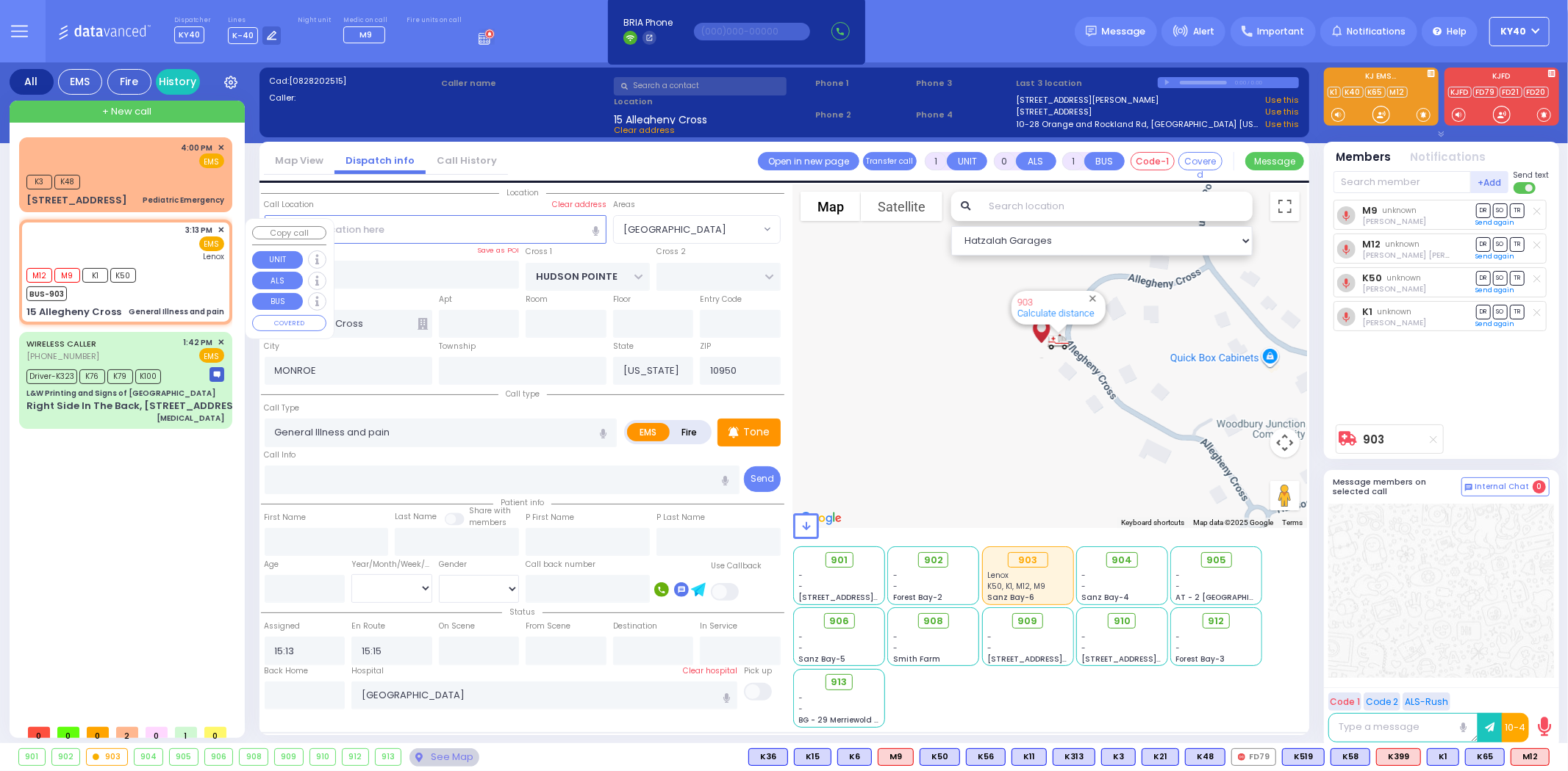
click at [148, 242] on div "3:13 PM ✕ EMS Lenox" at bounding box center [125, 243] width 198 height 38
select select
radio input "true"
select select
select select "Hatzalah Garages"
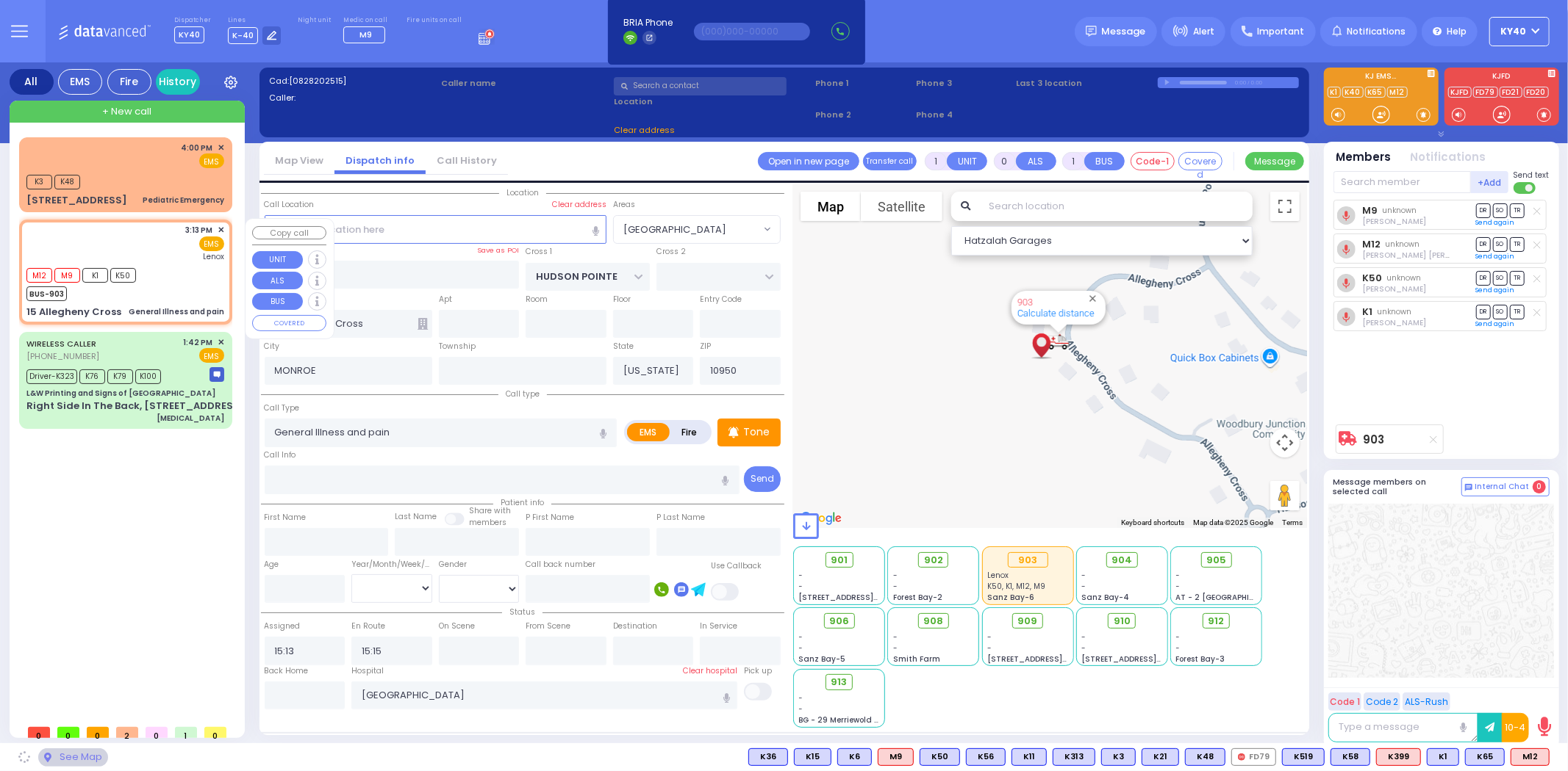
select select "[GEOGRAPHIC_DATA]"
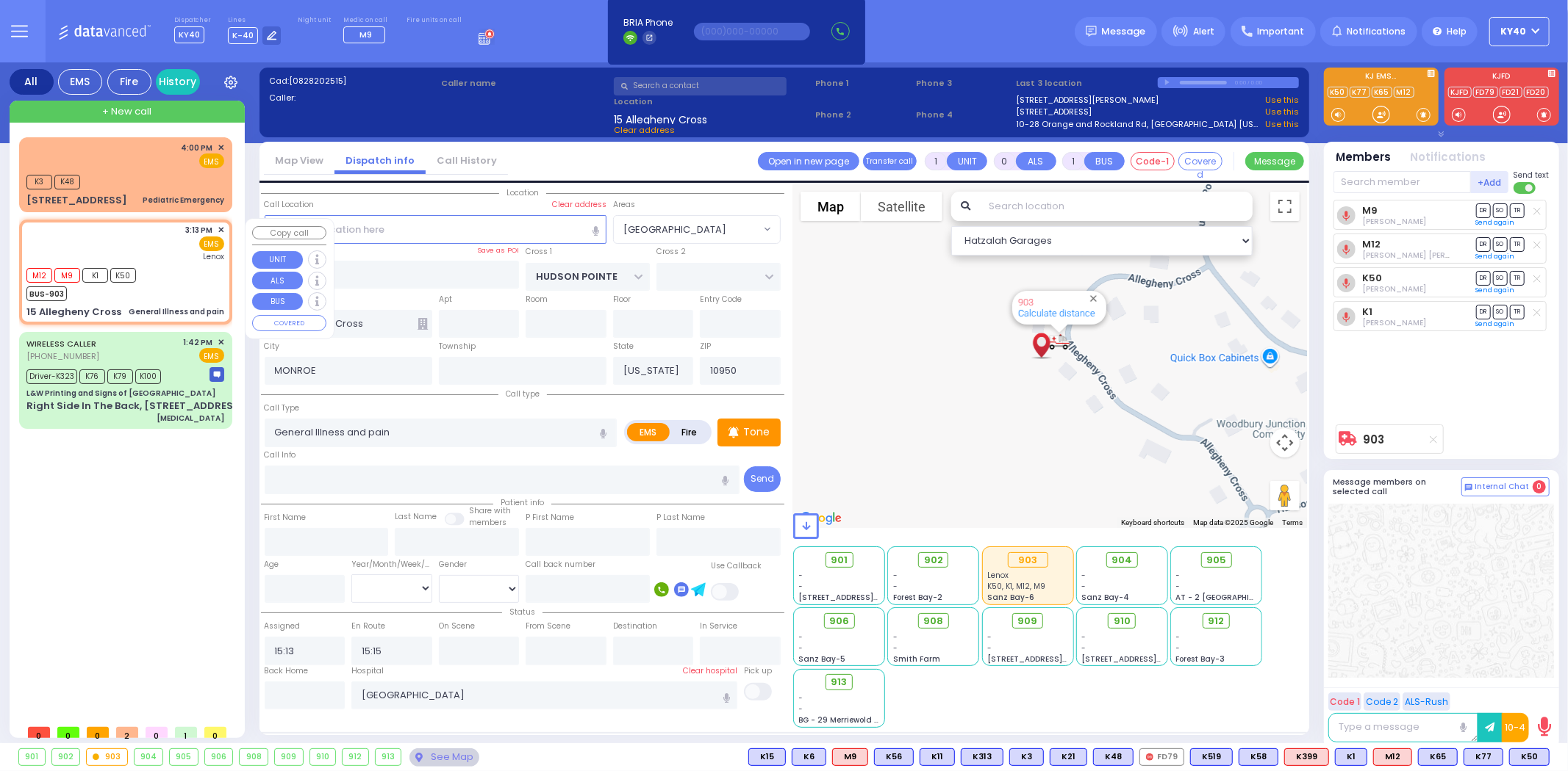
click at [154, 245] on div "3:13 PM ✕ EMS Lenox" at bounding box center [125, 243] width 198 height 38
select select
radio input "true"
select select
select select "Hatzalah Garages"
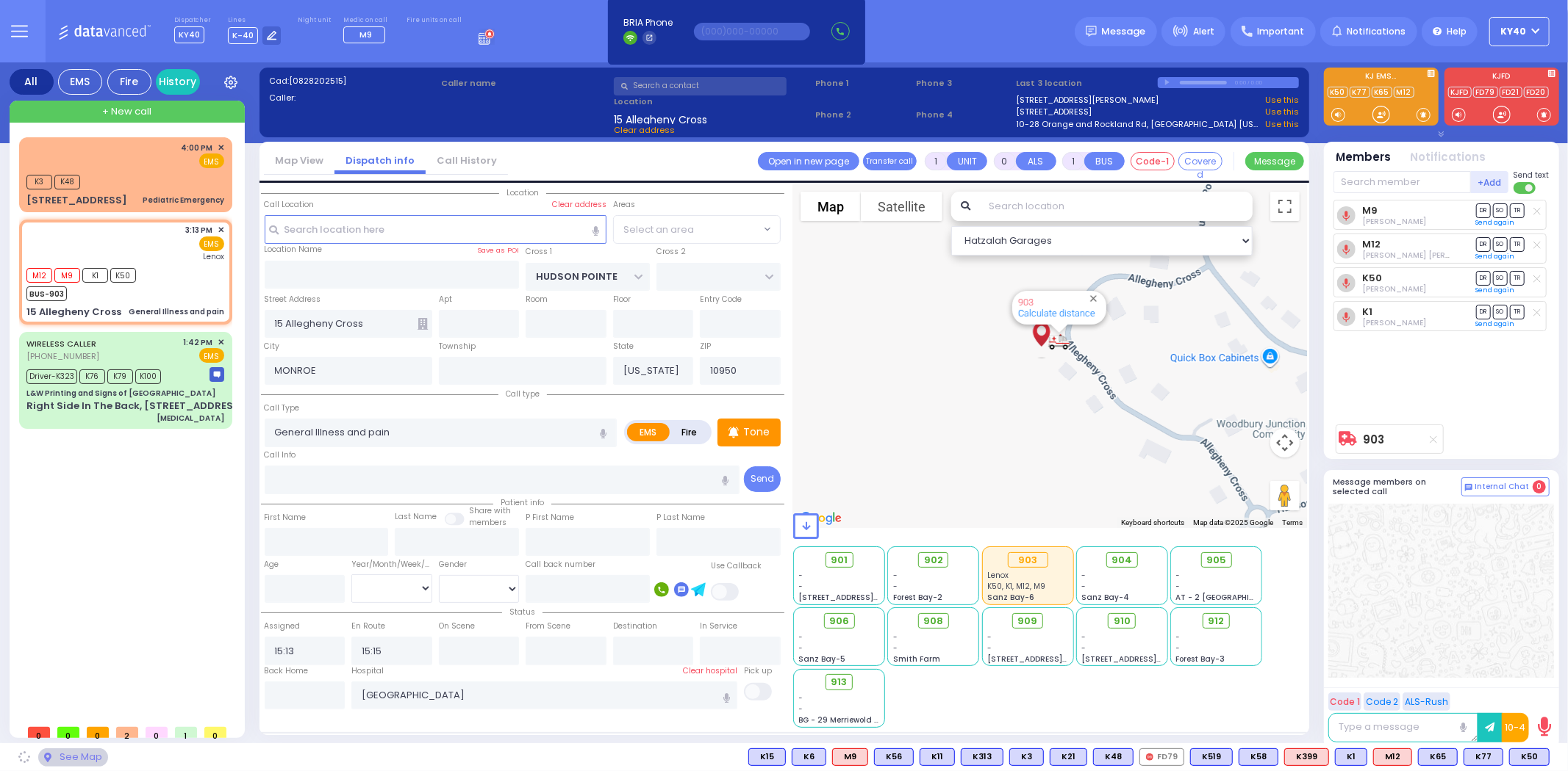
select select "[GEOGRAPHIC_DATA]"
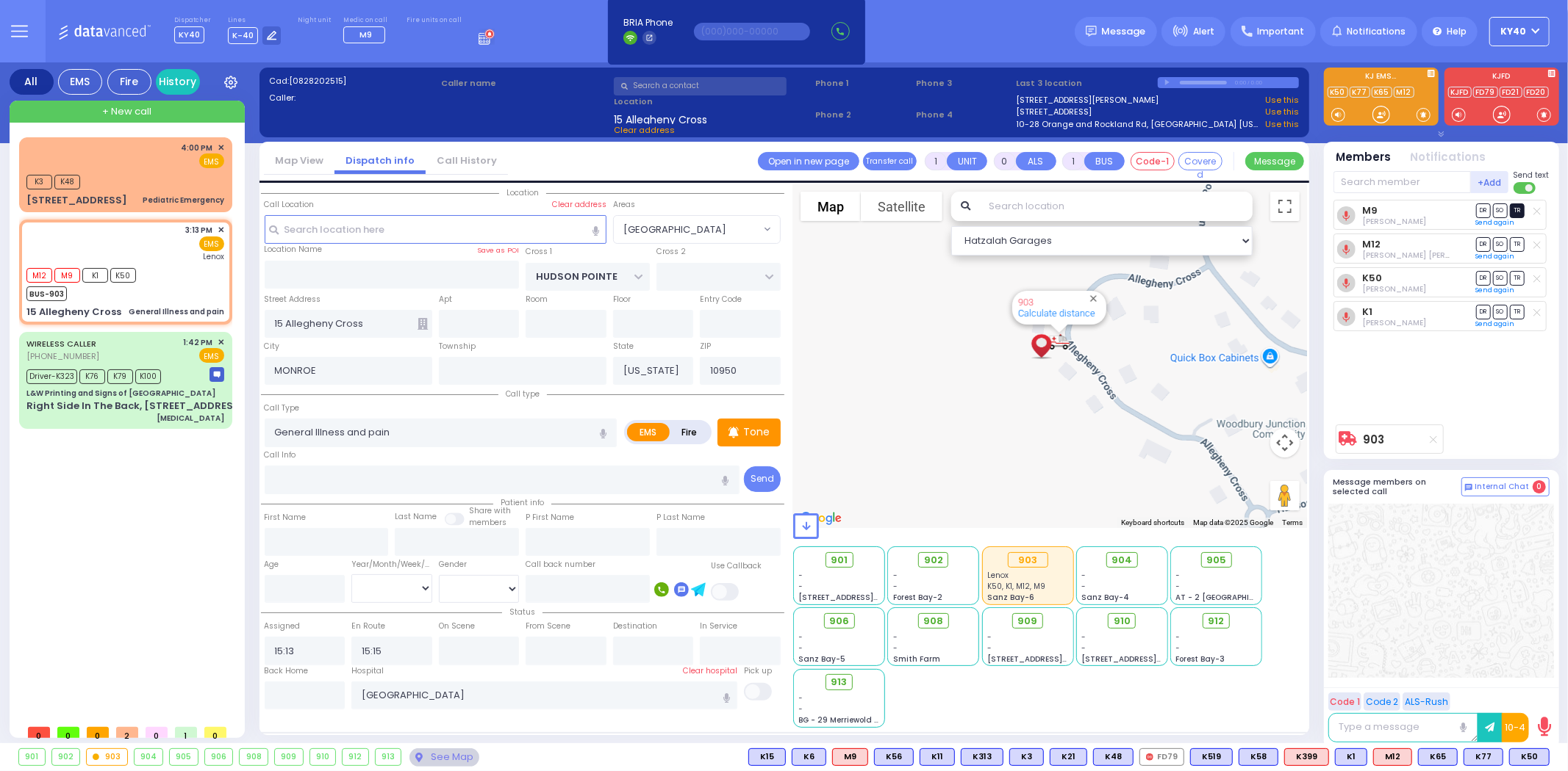
click at [1515, 213] on span "TR" at bounding box center [1517, 210] width 15 height 14
select select
radio input "true"
select select
type input "16:32"
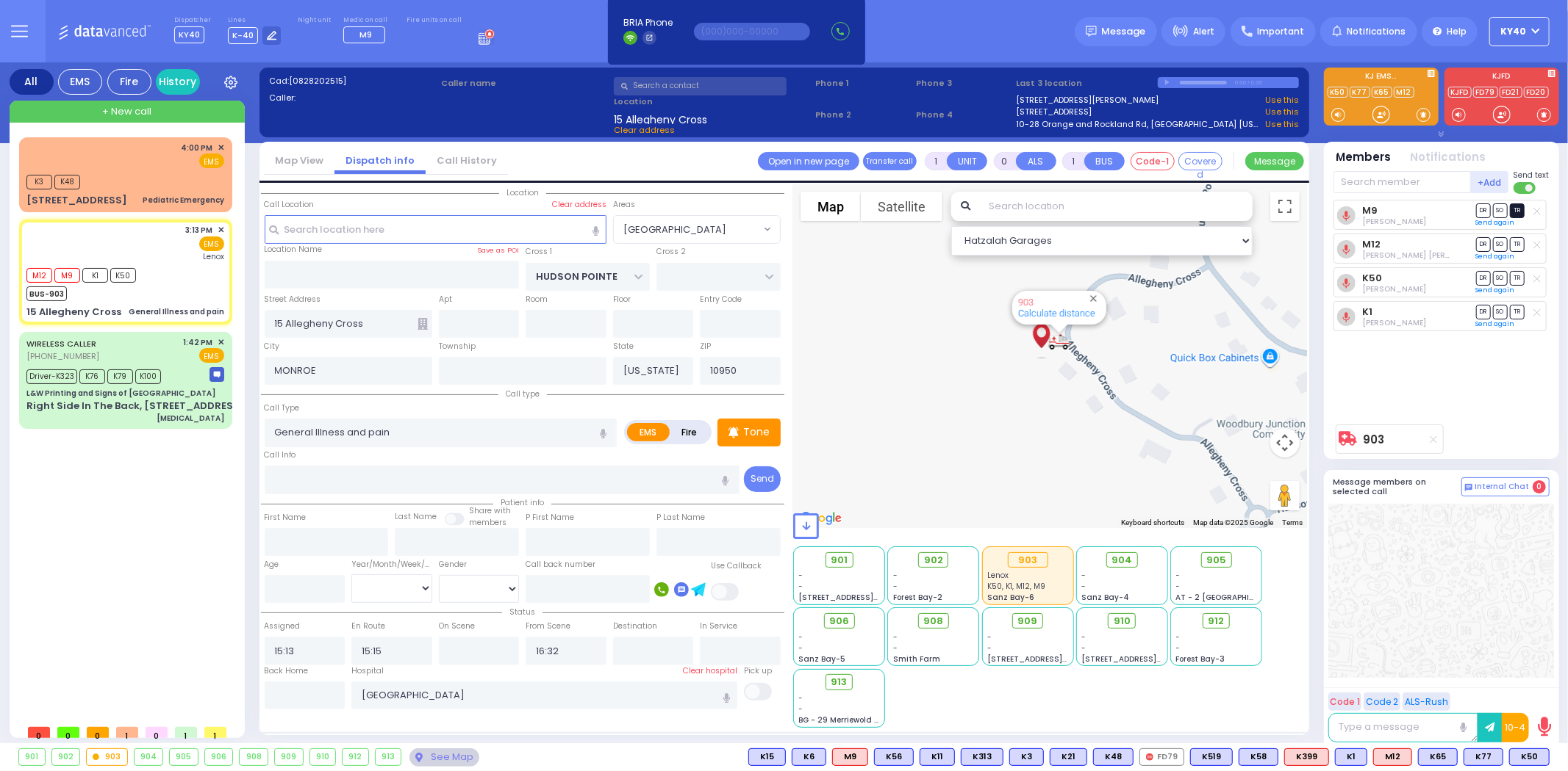
select select "Hatzalah Garages"
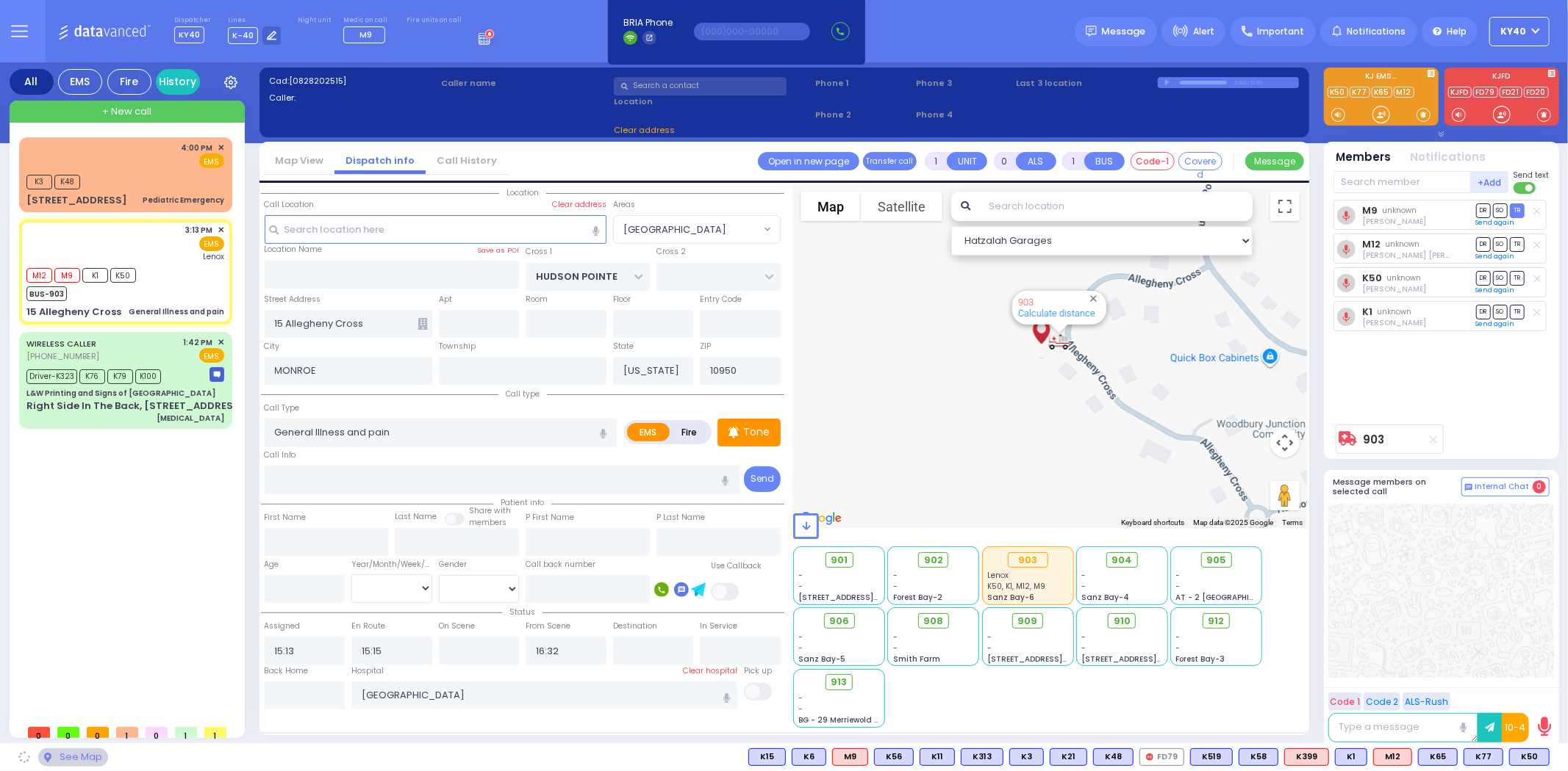
select select "[GEOGRAPHIC_DATA]"
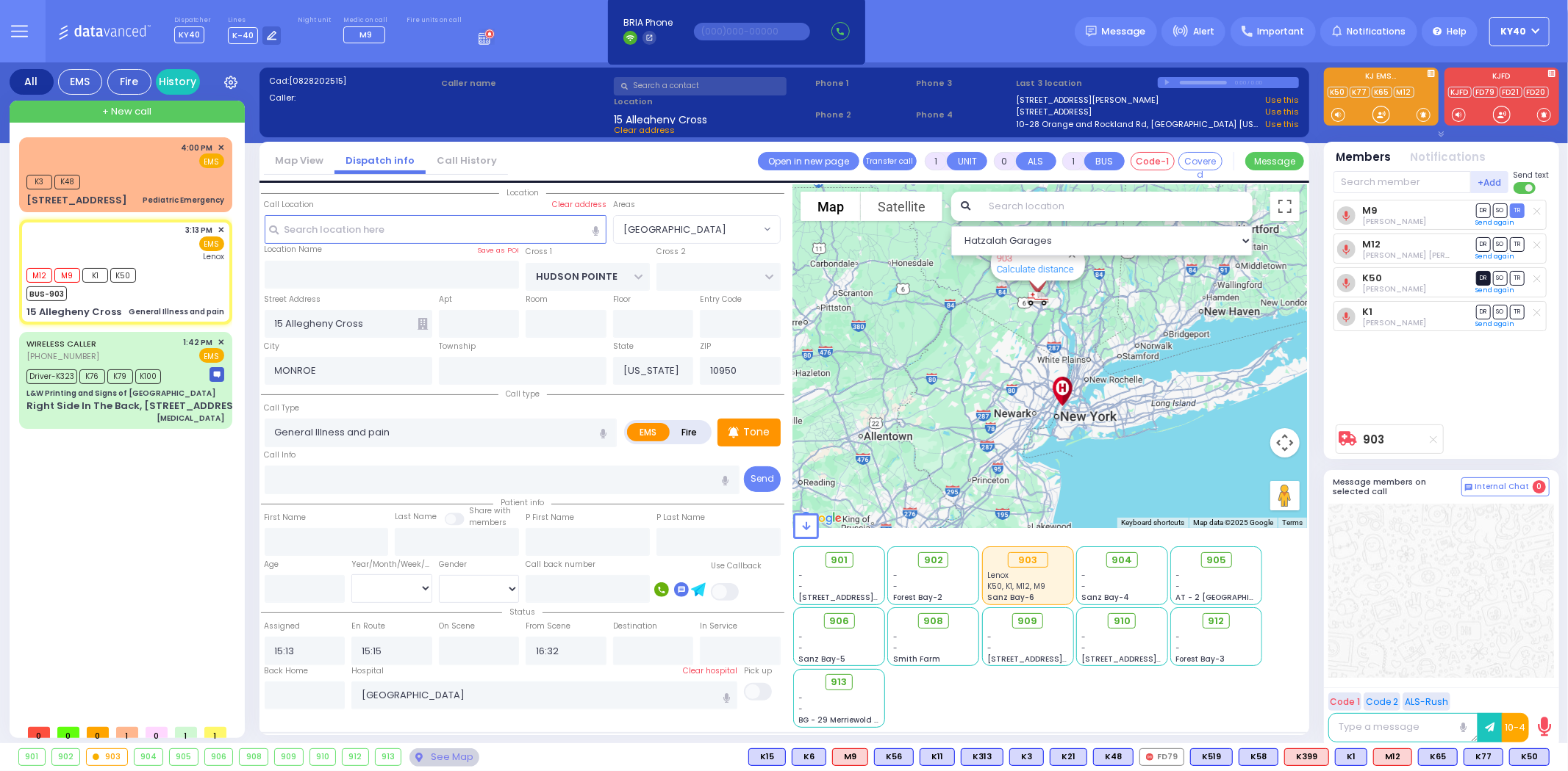
click at [1485, 283] on span "DR" at bounding box center [1484, 277] width 15 height 14
select select
radio input "true"
select select
select select "Hatzalah Garages"
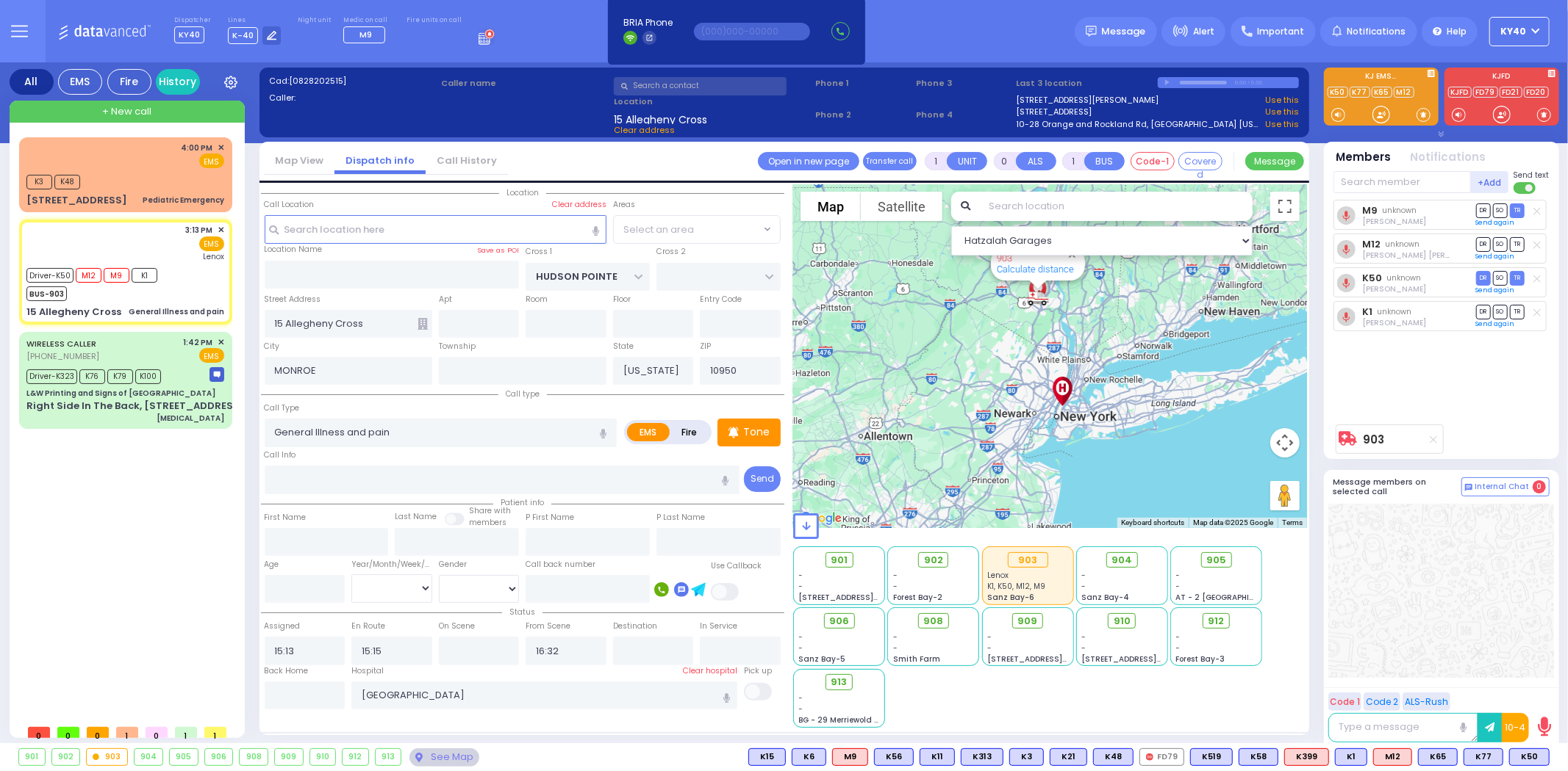
select select "[GEOGRAPHIC_DATA]"
click at [1502, 245] on span "SO" at bounding box center [1500, 244] width 15 height 14
select select
radio input "true"
select select
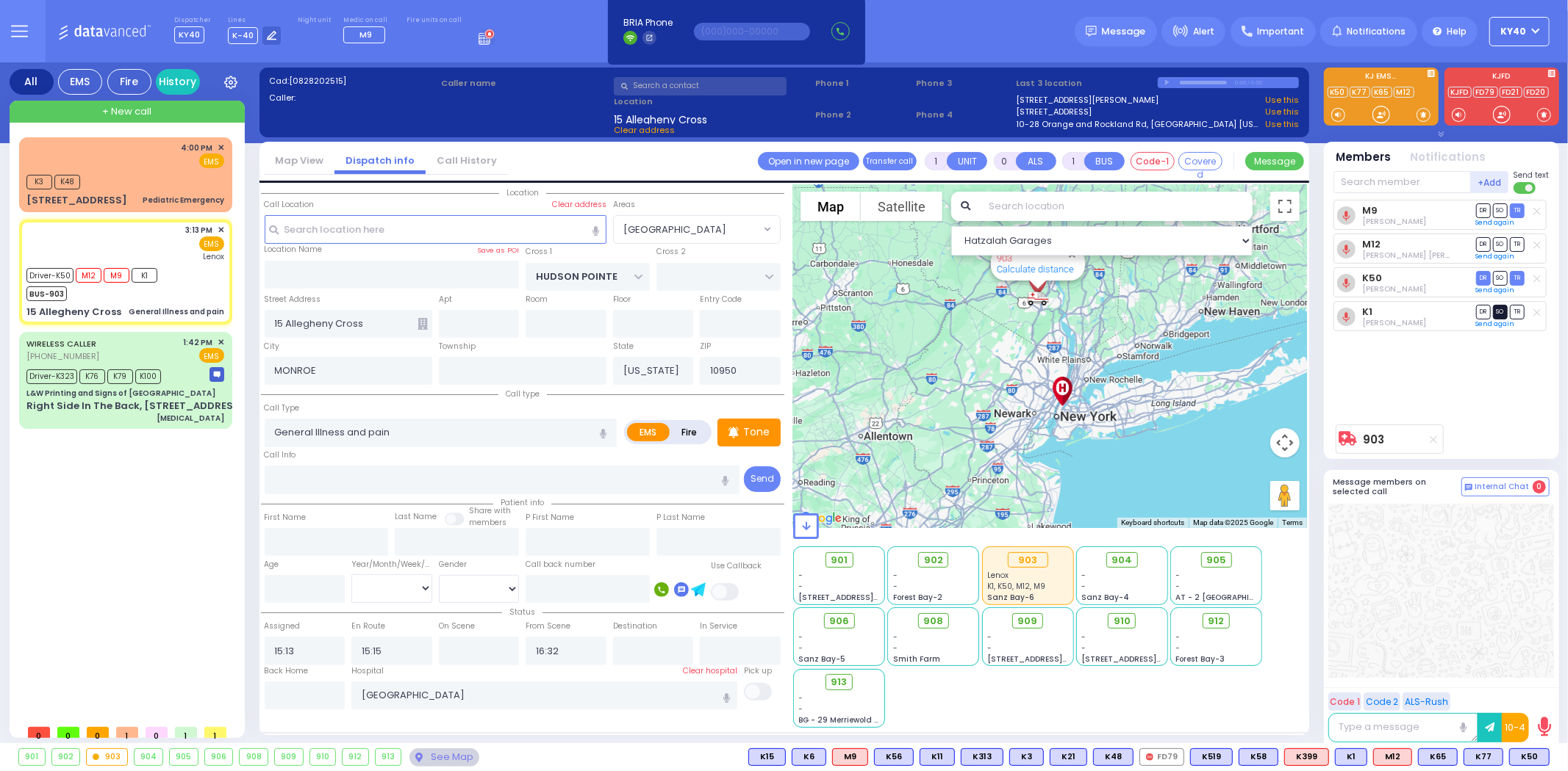
select select "Hatzalah Garages"
click at [1496, 307] on span "SO" at bounding box center [1500, 312] width 15 height 14
select select "[GEOGRAPHIC_DATA]"
select select
radio input "true"
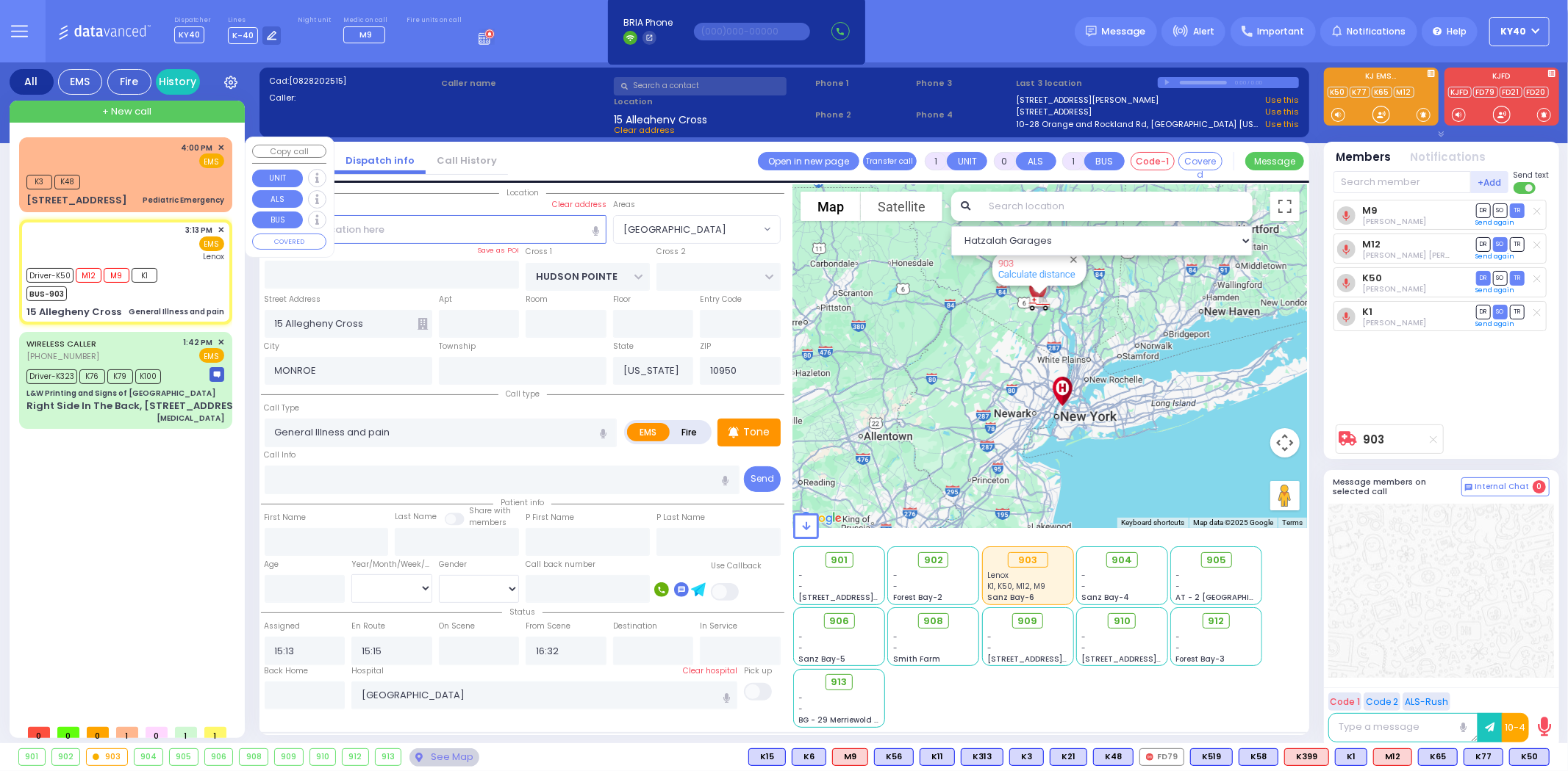
click at [182, 165] on div "4:00 PM ✕ EMS" at bounding box center [125, 155] width 198 height 27
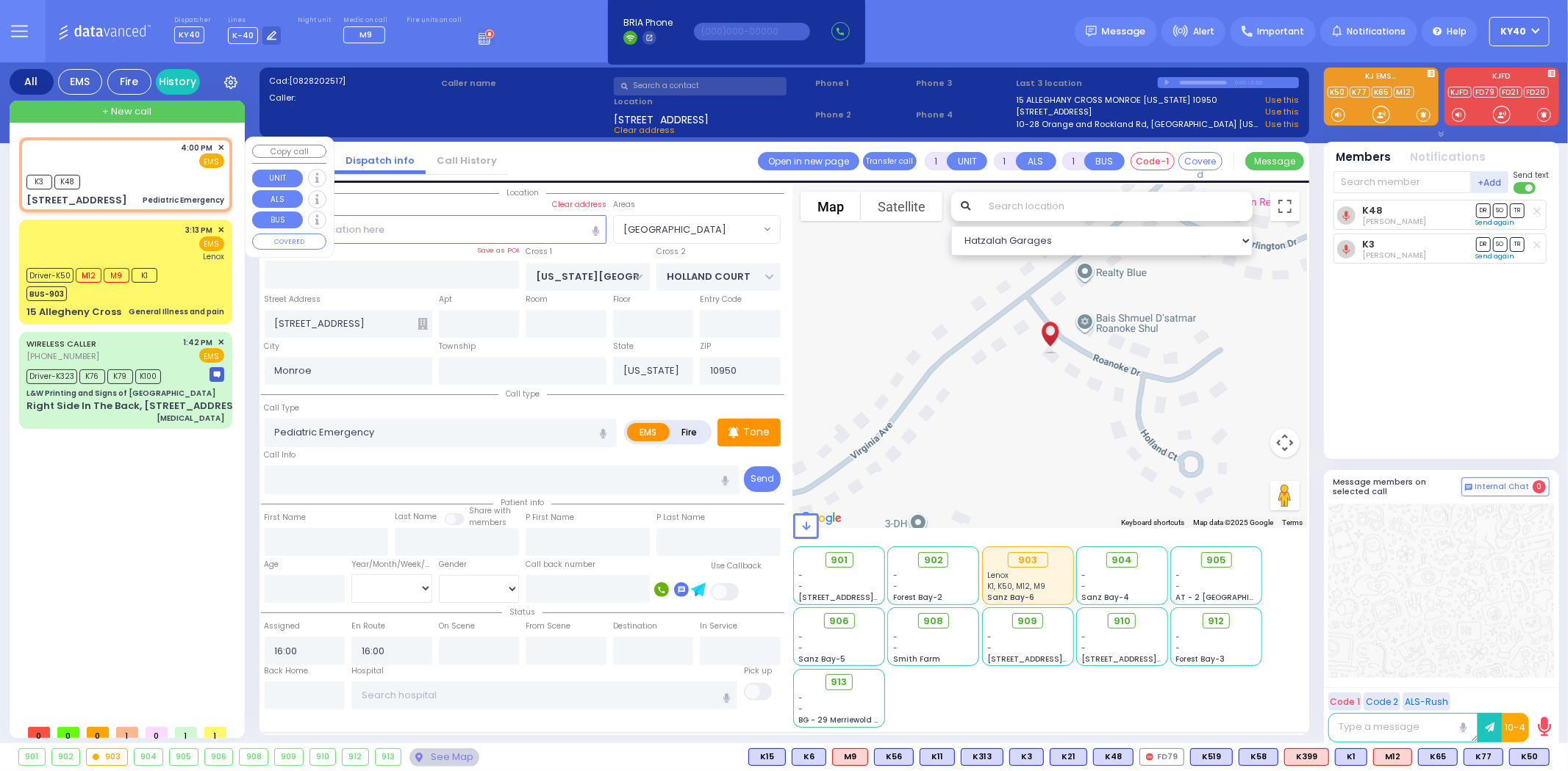
click at [172, 172] on div "K3 K48" at bounding box center [125, 181] width 198 height 19
click at [171, 172] on div "K3 K48" at bounding box center [125, 181] width 198 height 19
click at [168, 172] on div "K3 K48" at bounding box center [125, 181] width 198 height 19
click at [167, 172] on div "K3 K48" at bounding box center [125, 181] width 198 height 19
click at [162, 173] on div "K3 K48" at bounding box center [125, 181] width 198 height 19
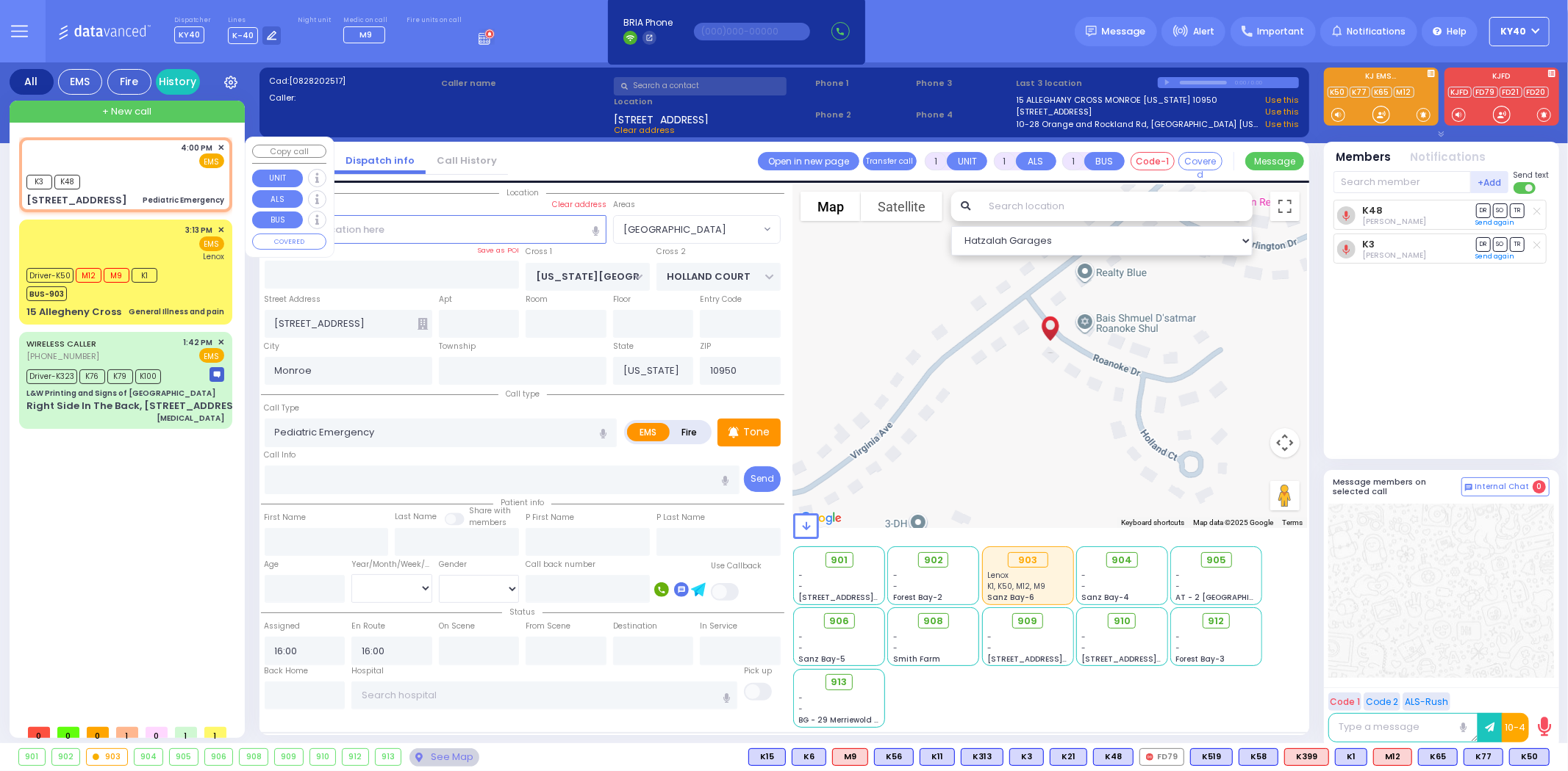
click at [158, 172] on div "K3 K48" at bounding box center [125, 181] width 198 height 19
click at [182, 312] on div "General Illness and pain" at bounding box center [176, 312] width 96 height 11
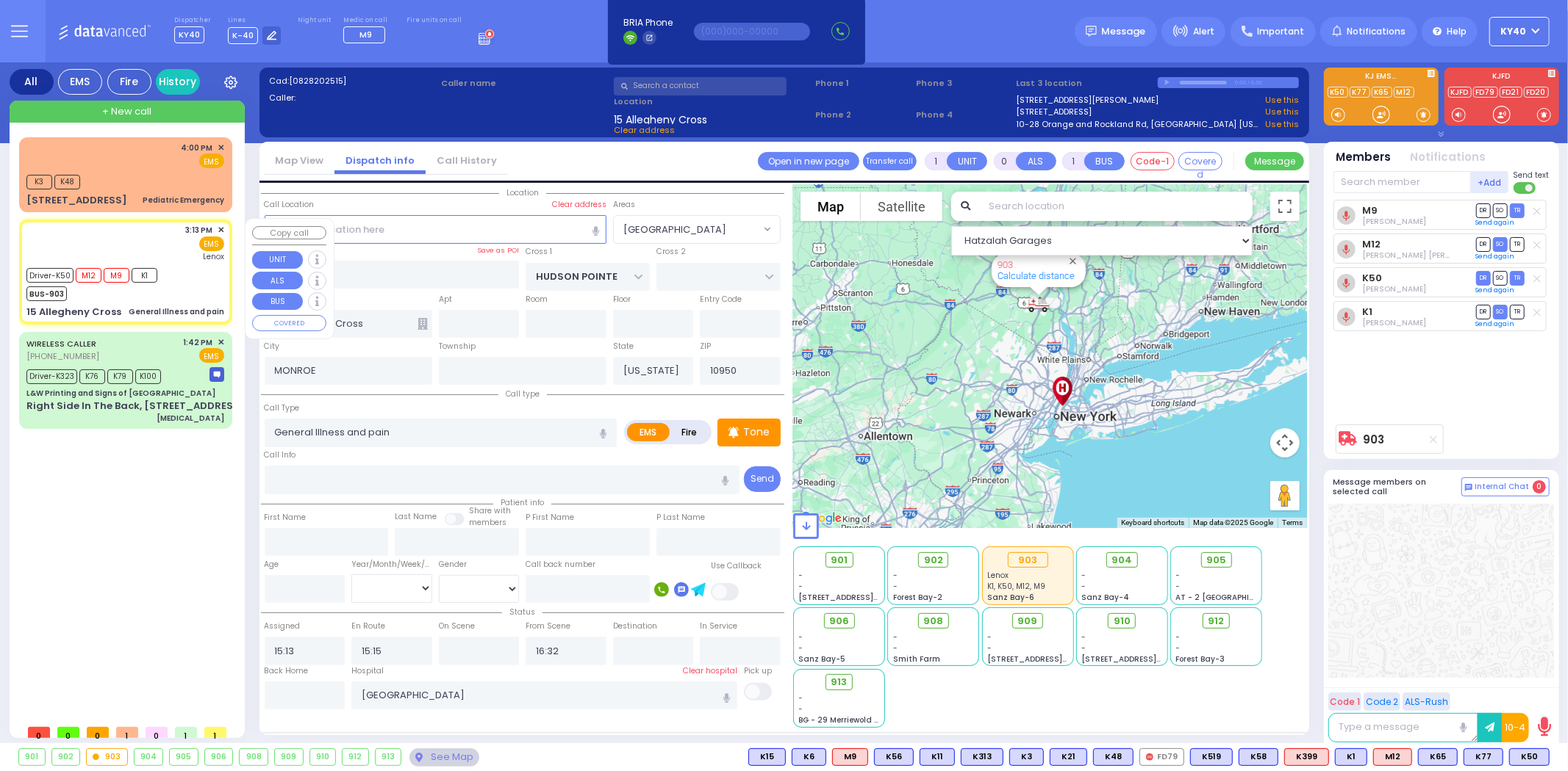
click at [186, 288] on div "Driver-K50 M12 M9 K1 BUS-903" at bounding box center [125, 283] width 198 height 37
click at [188, 282] on div "Driver-K50 M12 M9 K1 BUS-903" at bounding box center [125, 283] width 198 height 37
click at [160, 178] on div "K3 K48" at bounding box center [125, 181] width 198 height 19
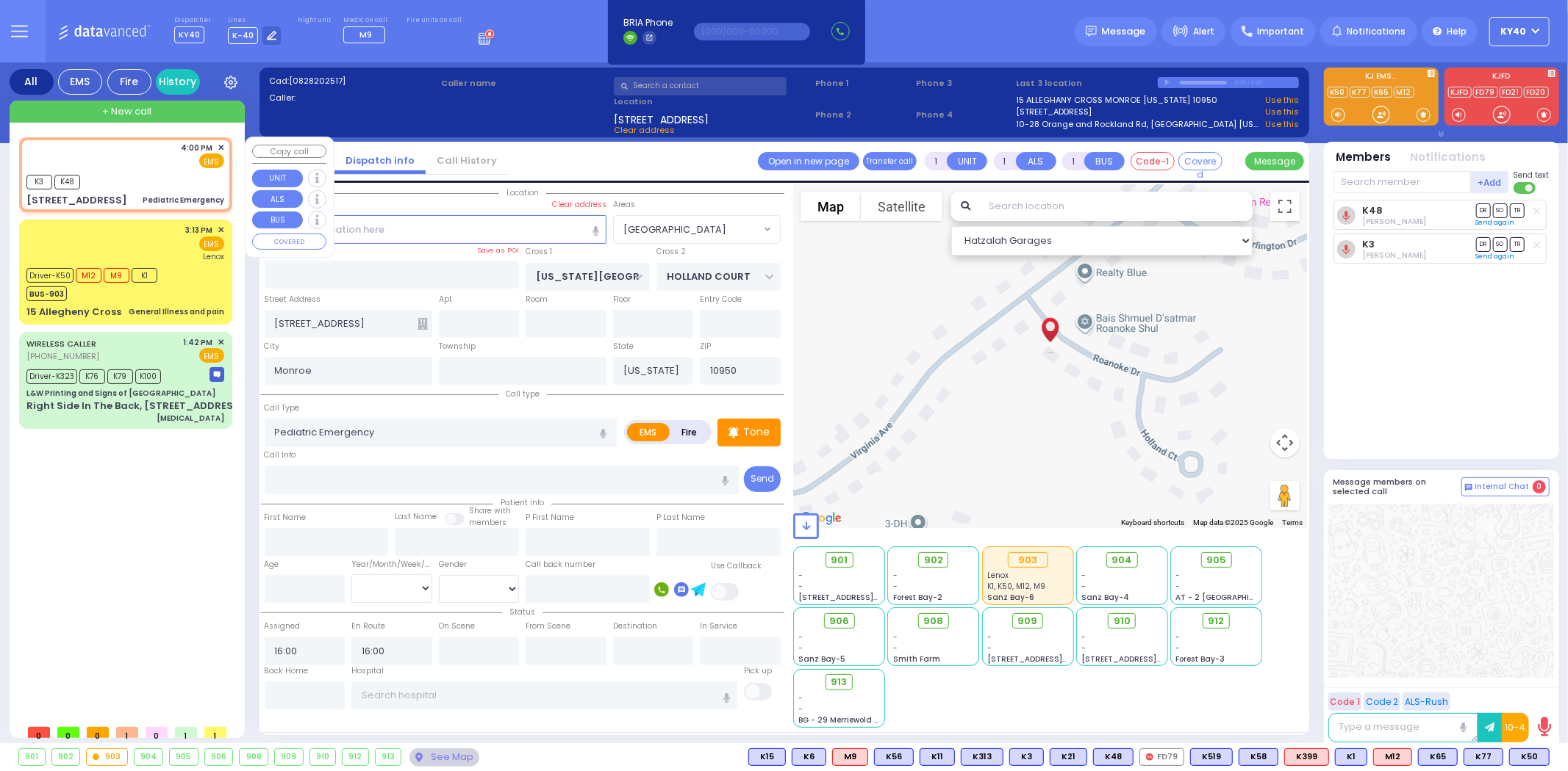
click at [160, 178] on div "K3 K48" at bounding box center [125, 181] width 198 height 19
click at [179, 376] on div "Driver-K323 K76 K79 K100" at bounding box center [125, 375] width 198 height 19
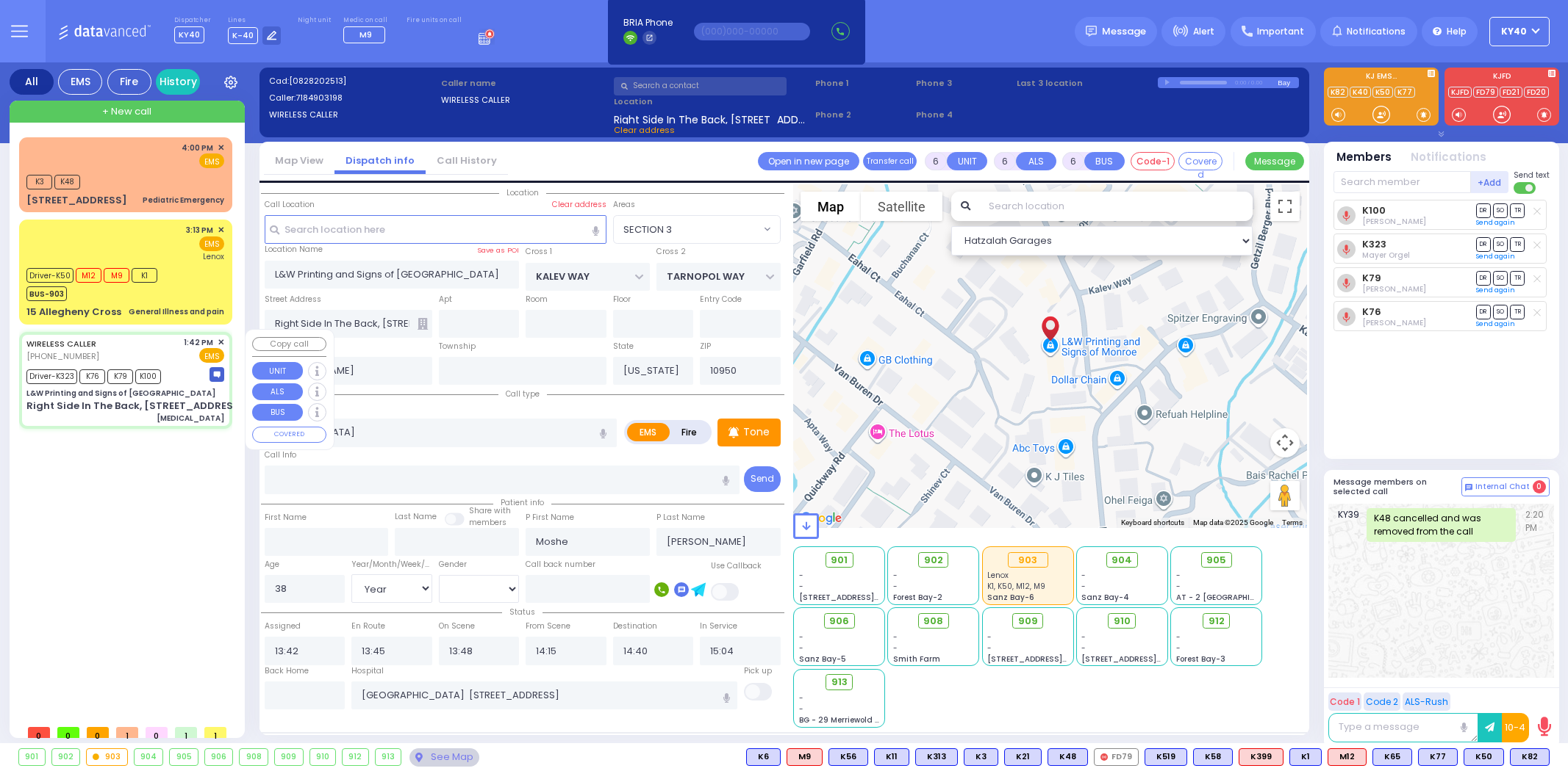
select select "SECTION 3"
select select "Year"
select select "[DEMOGRAPHIC_DATA]"
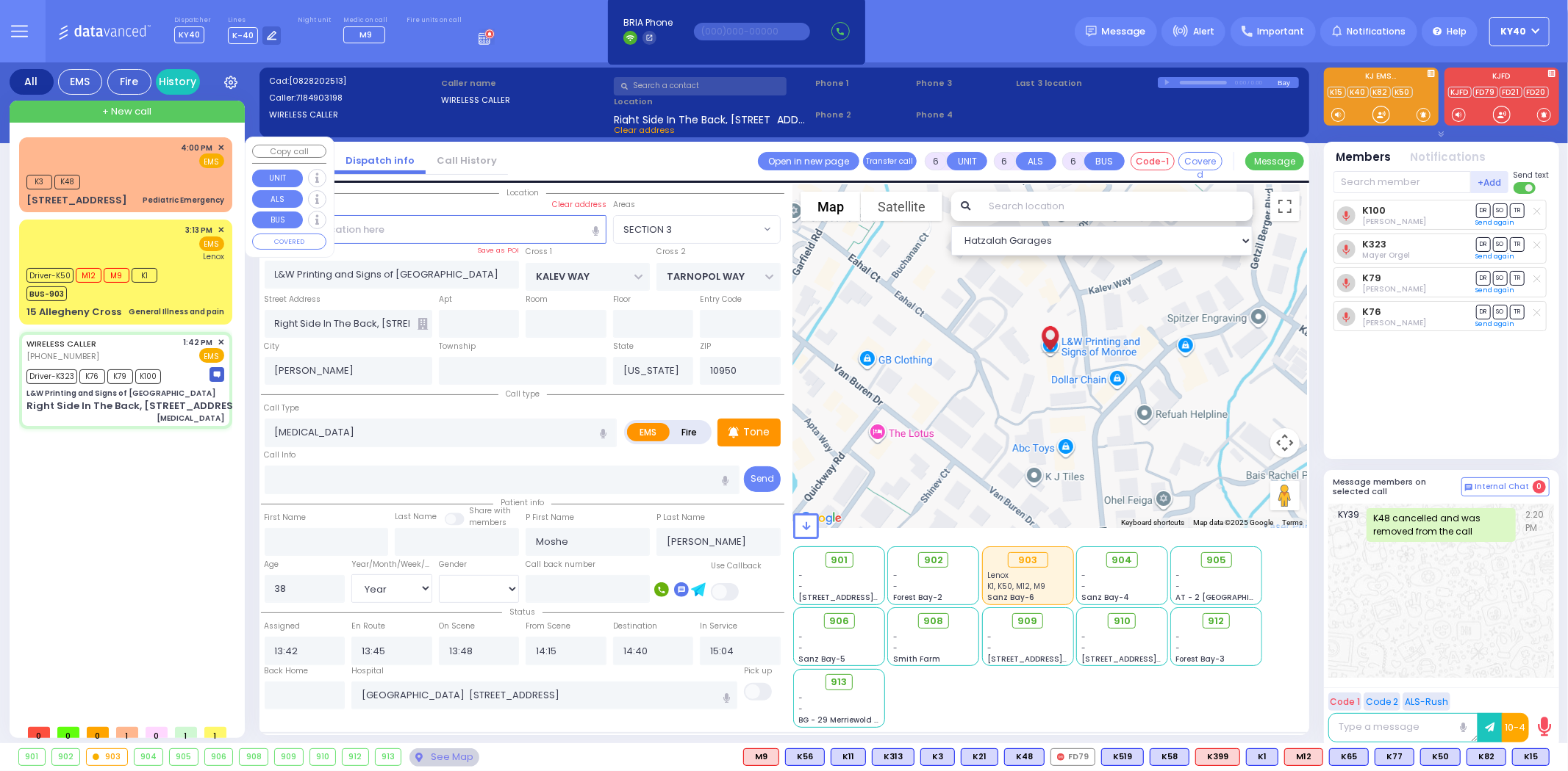
click at [144, 164] on div "4:00 PM ✕ EMS" at bounding box center [125, 155] width 198 height 27
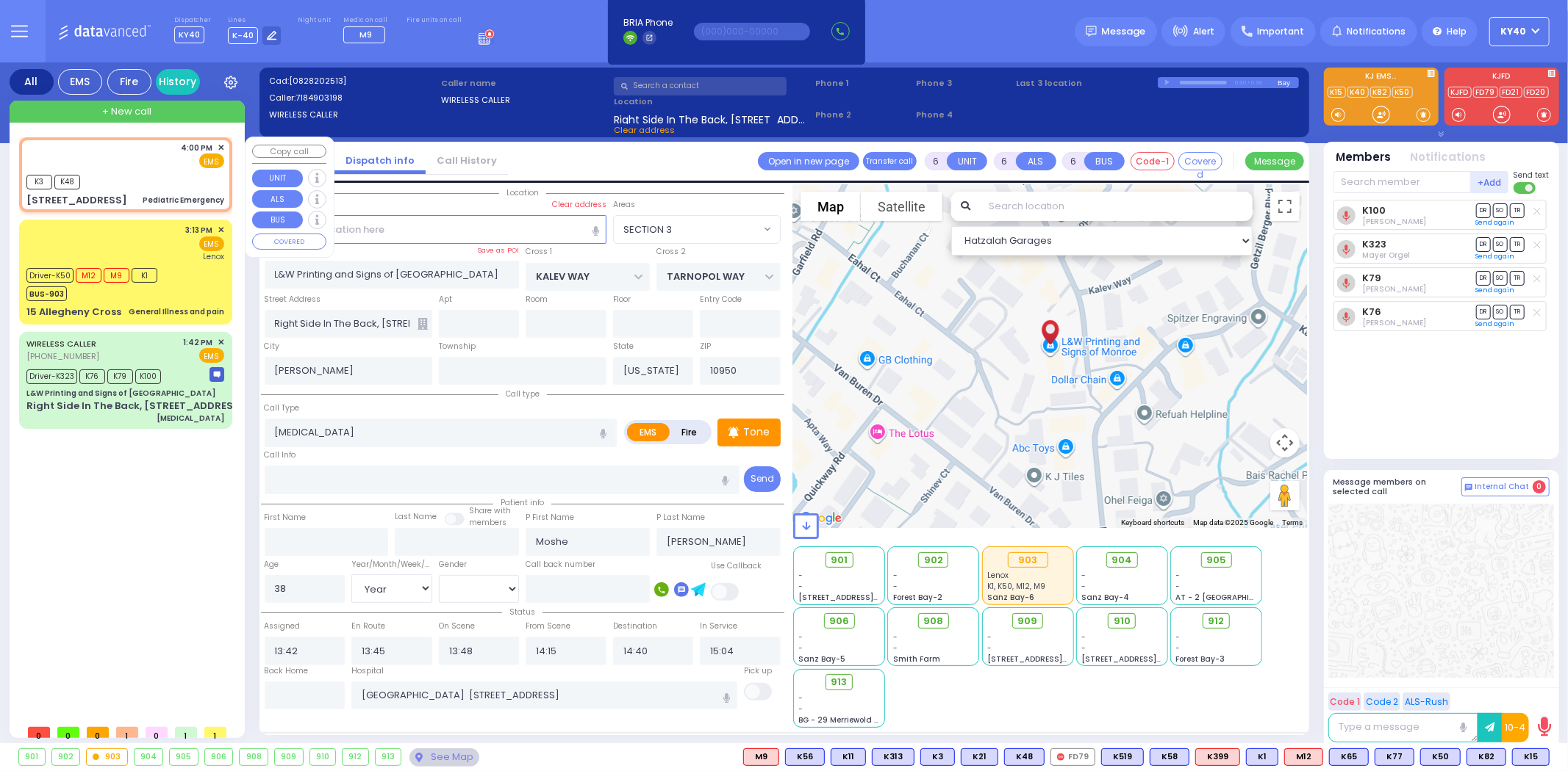
type input "1"
select select
type input "Pediatric Emergency"
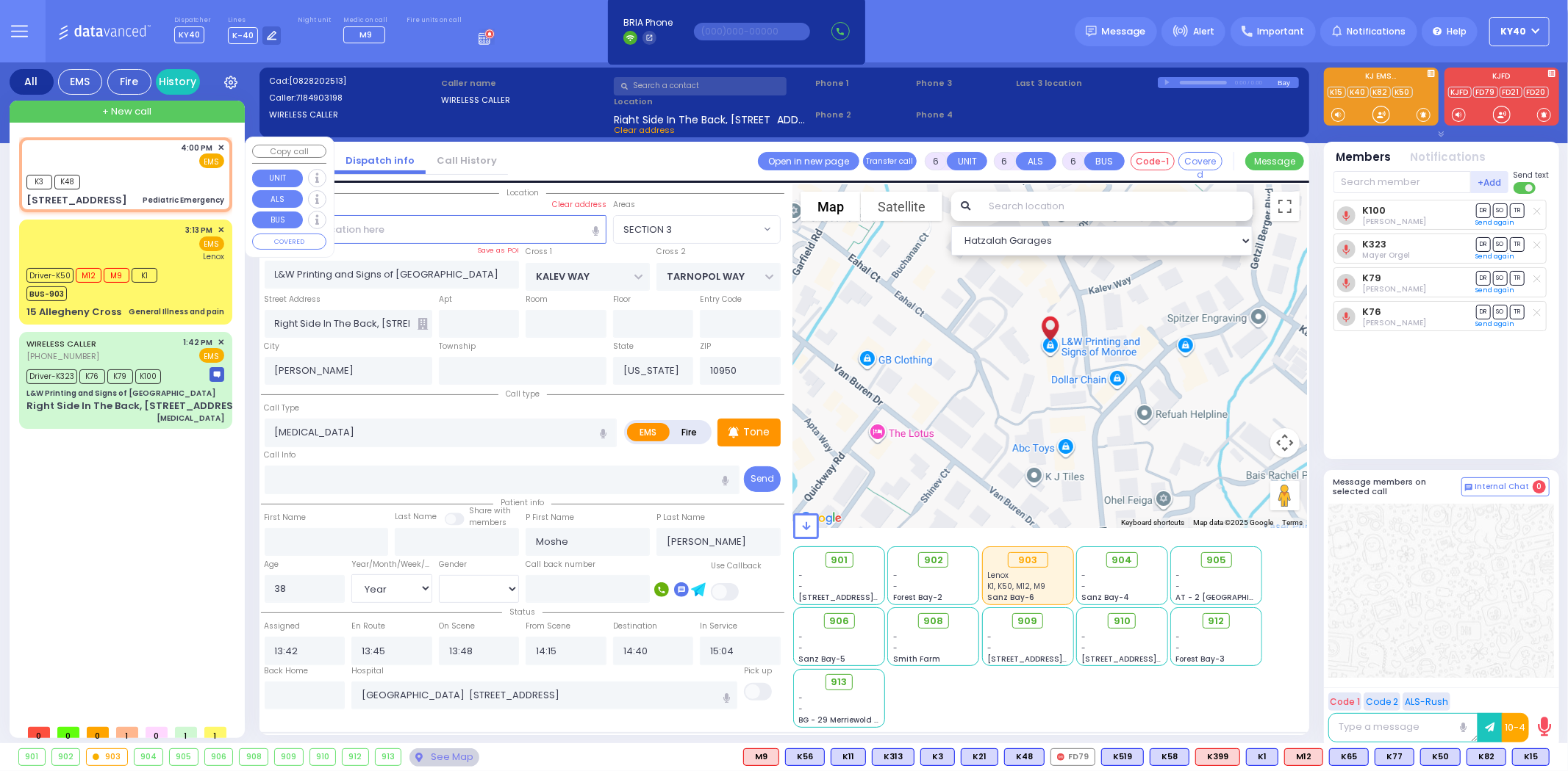
radio input "true"
select select
type input "16:00"
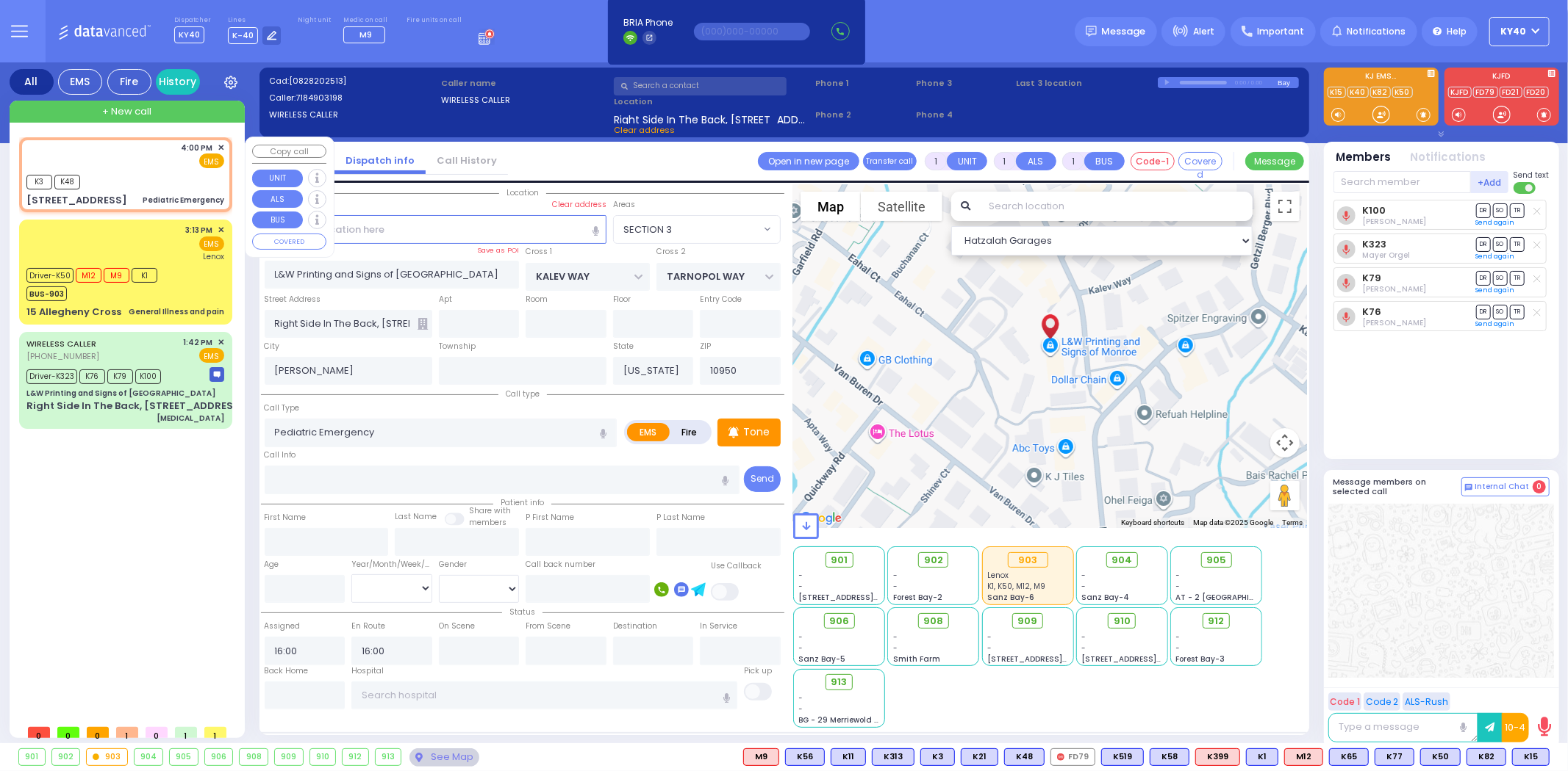
type input "[US_STATE][GEOGRAPHIC_DATA]"
type input "HOLLAND COURT"
type input "[STREET_ADDRESS]"
type input "Monroe"
select select "Hatzalah Garages"
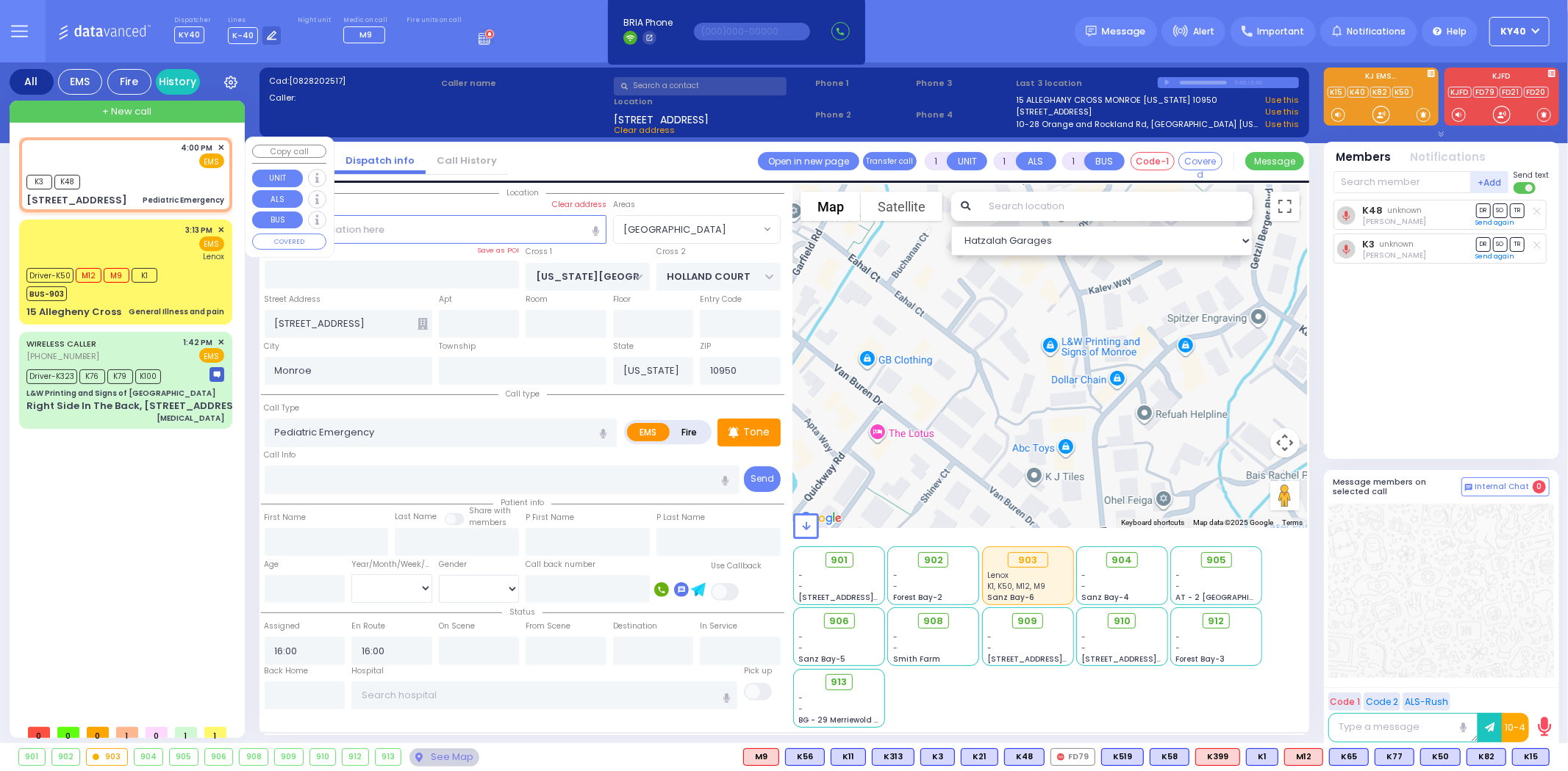
select select "[GEOGRAPHIC_DATA]"
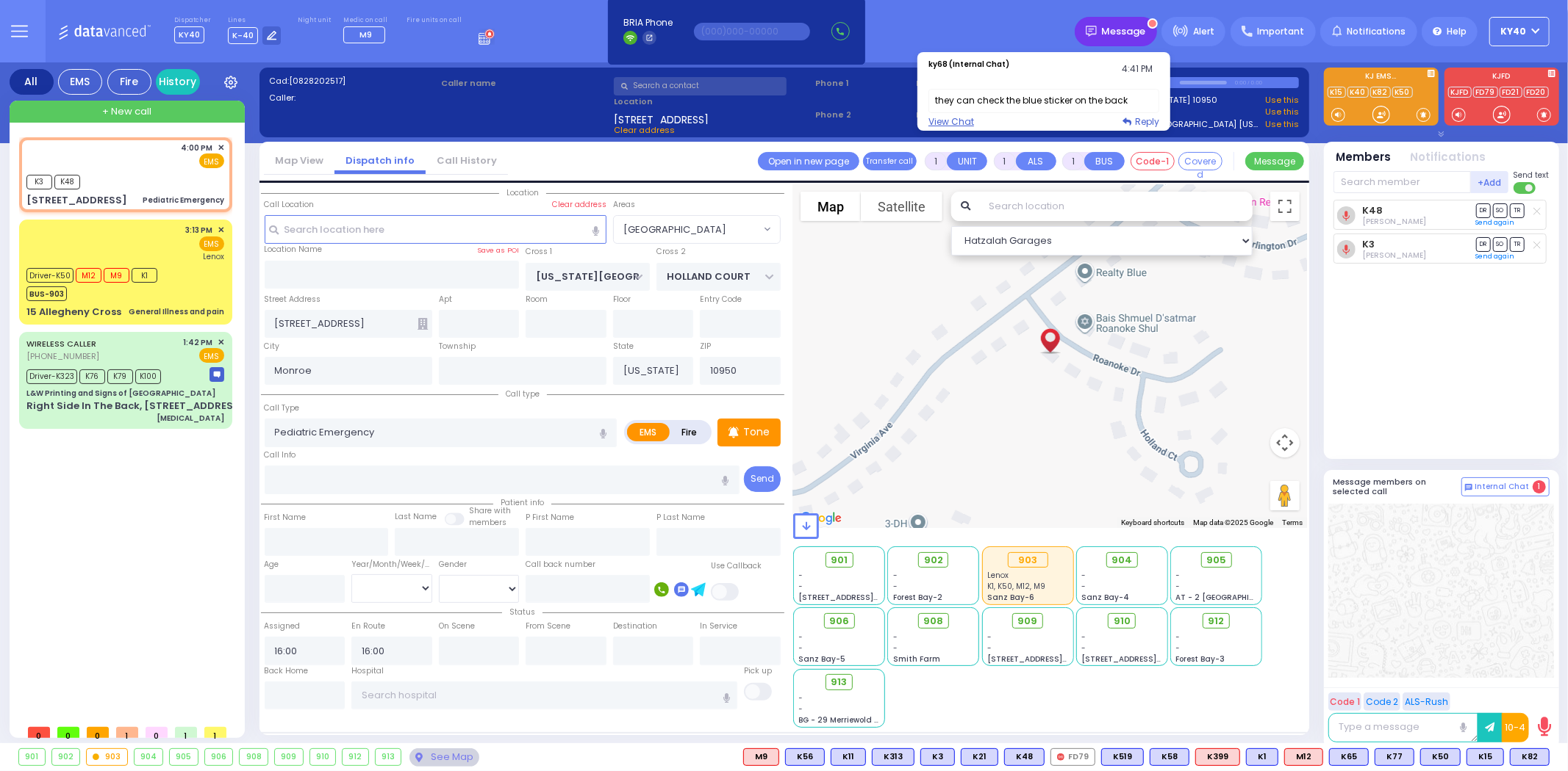
click at [1125, 28] on span "Message" at bounding box center [1124, 32] width 45 height 15
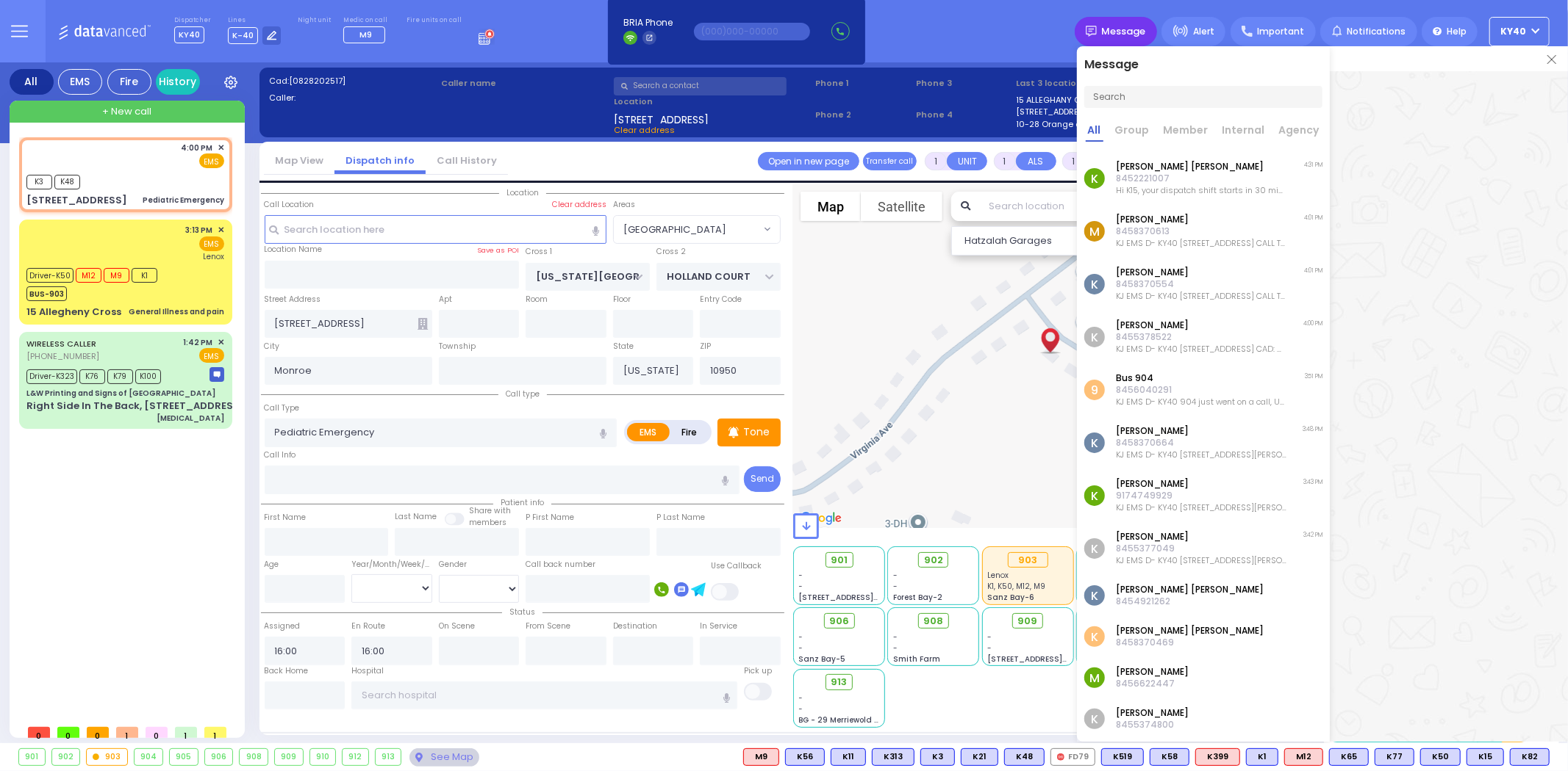
click at [1133, 37] on div "Message" at bounding box center [1116, 32] width 83 height 30
click at [1118, 45] on div "Message" at bounding box center [1313, 32] width 475 height 30
click at [1442, 143] on div at bounding box center [1448, 371] width 239 height 600
click at [940, 31] on div "Dispatcher KY40 shift has started. Are you ? Lines K-40" at bounding box center [784, 31] width 1568 height 62
click at [1552, 56] on img at bounding box center [1552, 59] width 9 height 9
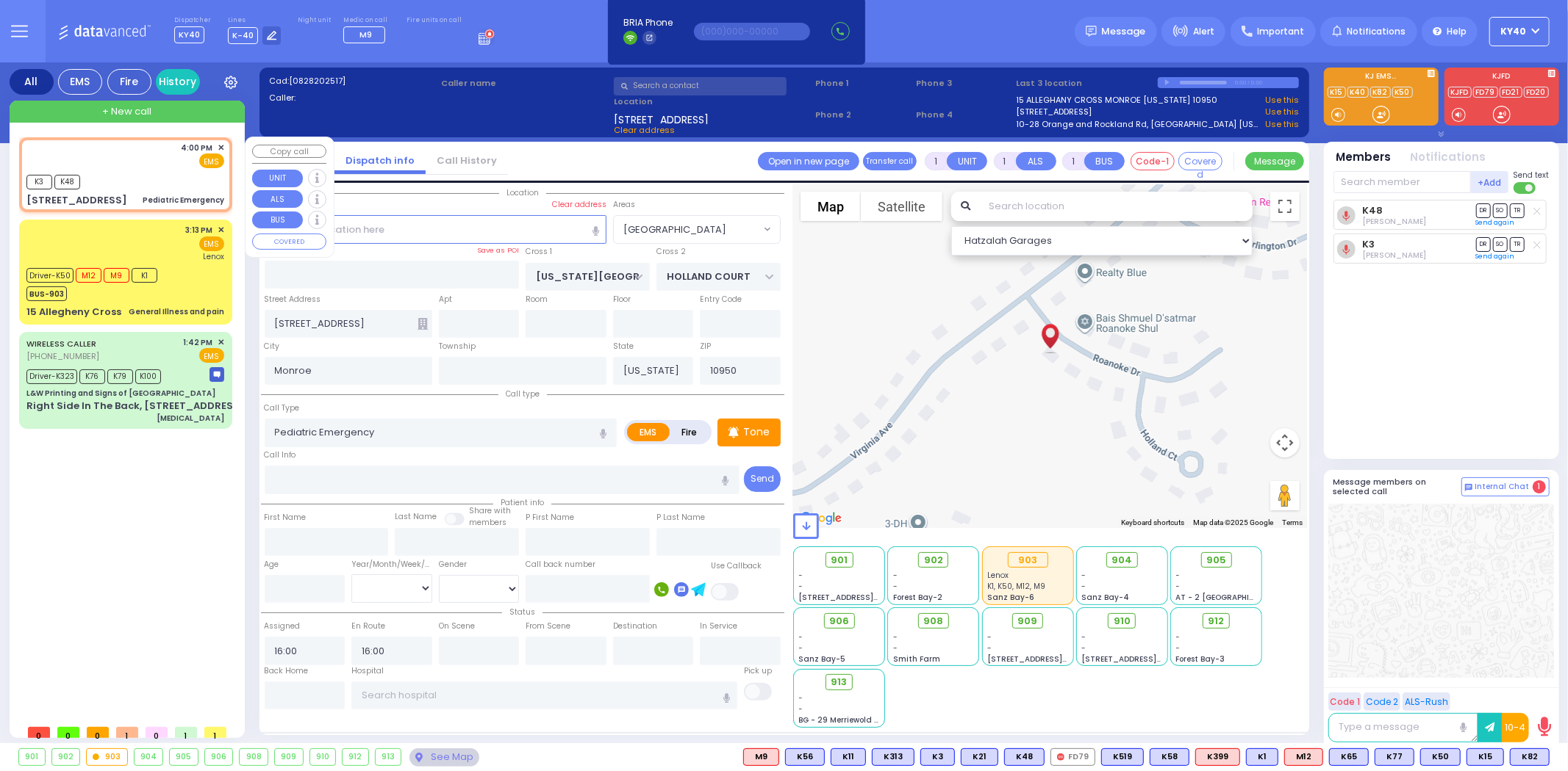
click at [125, 165] on div "4:00 PM ✕ EMS" at bounding box center [125, 155] width 198 height 27
select select
radio input "true"
select select
select select "Hatzalah Garages"
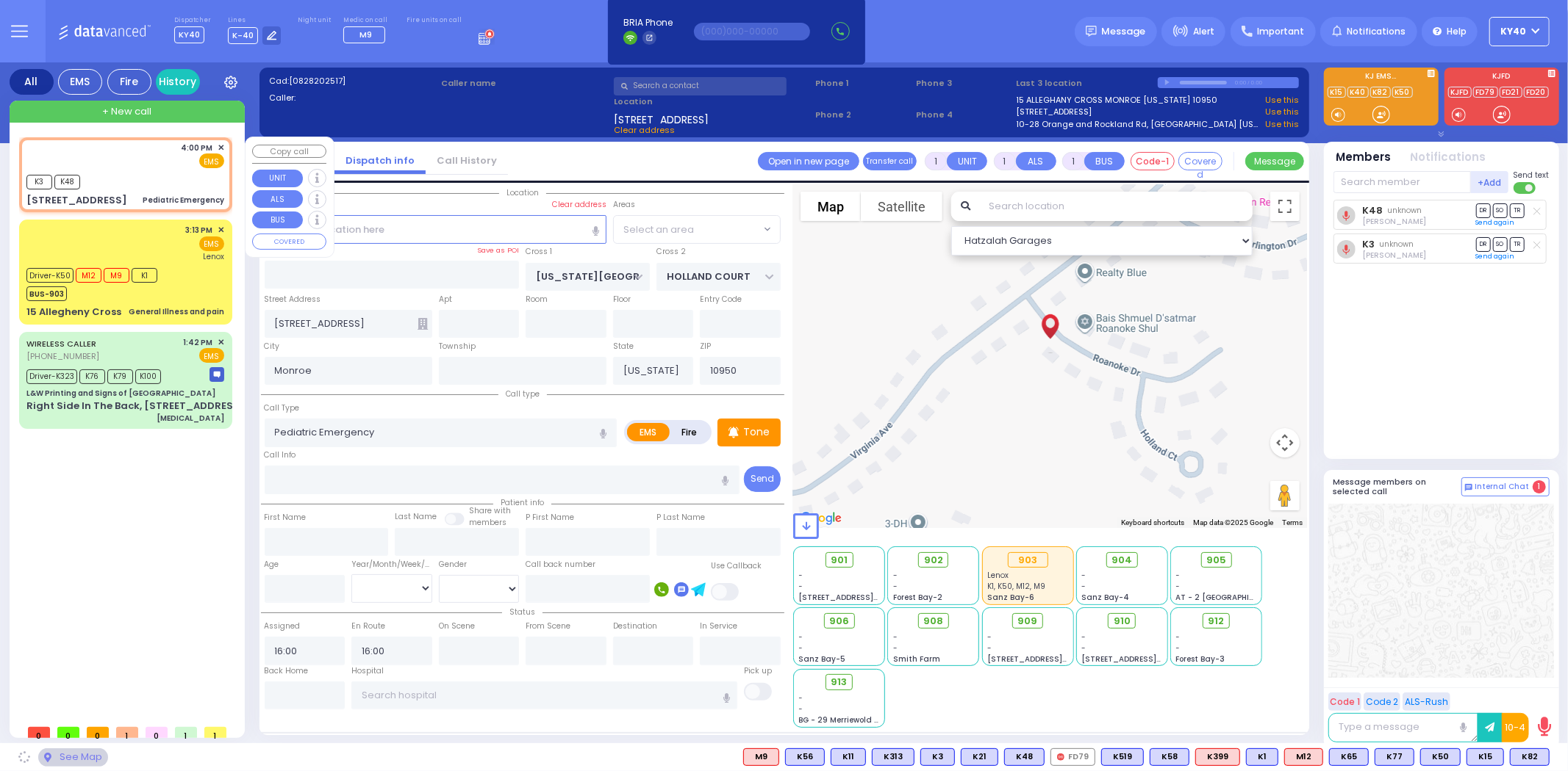
select select "[GEOGRAPHIC_DATA]"
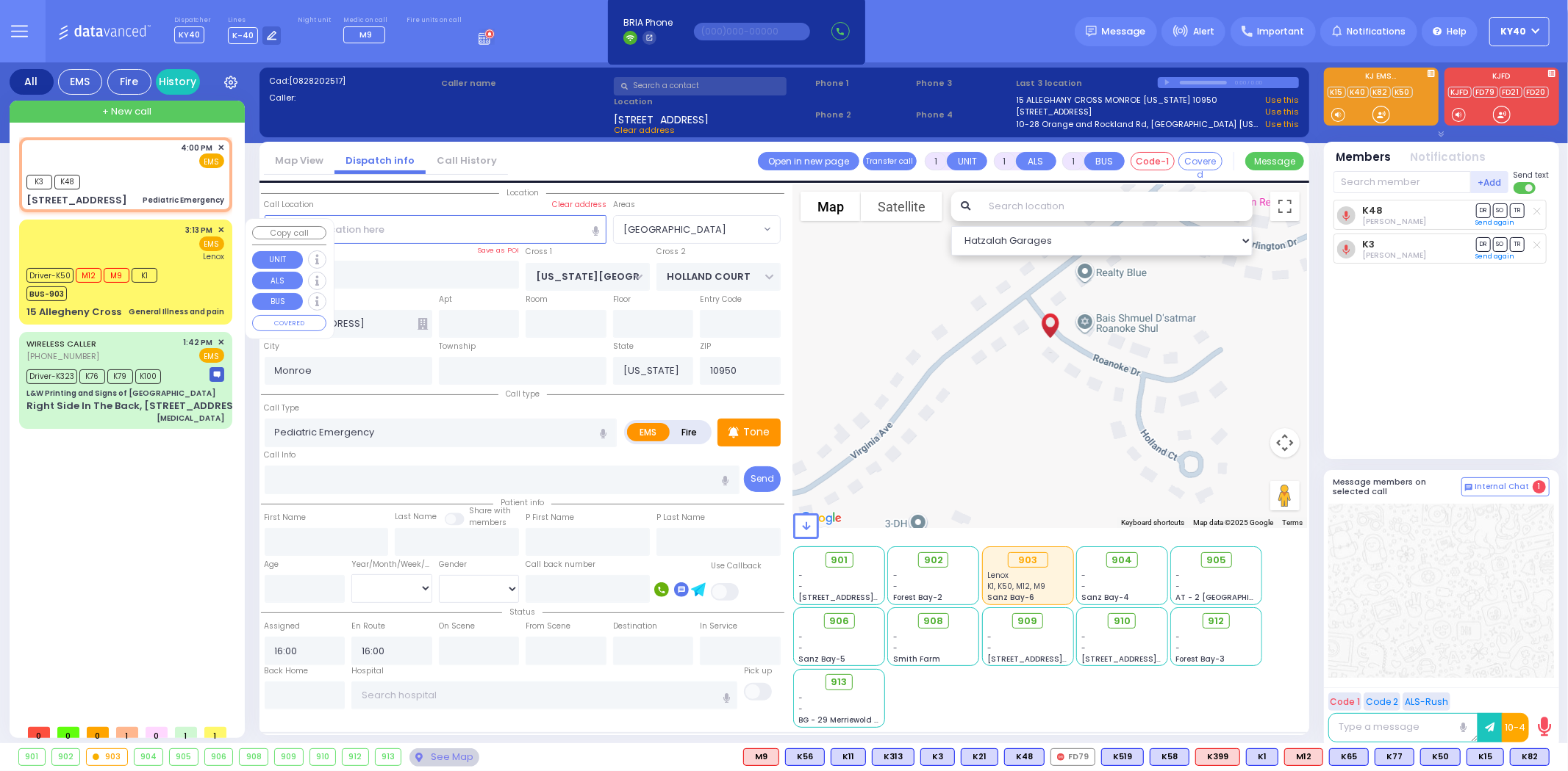
type input "6"
select select
radio input "true"
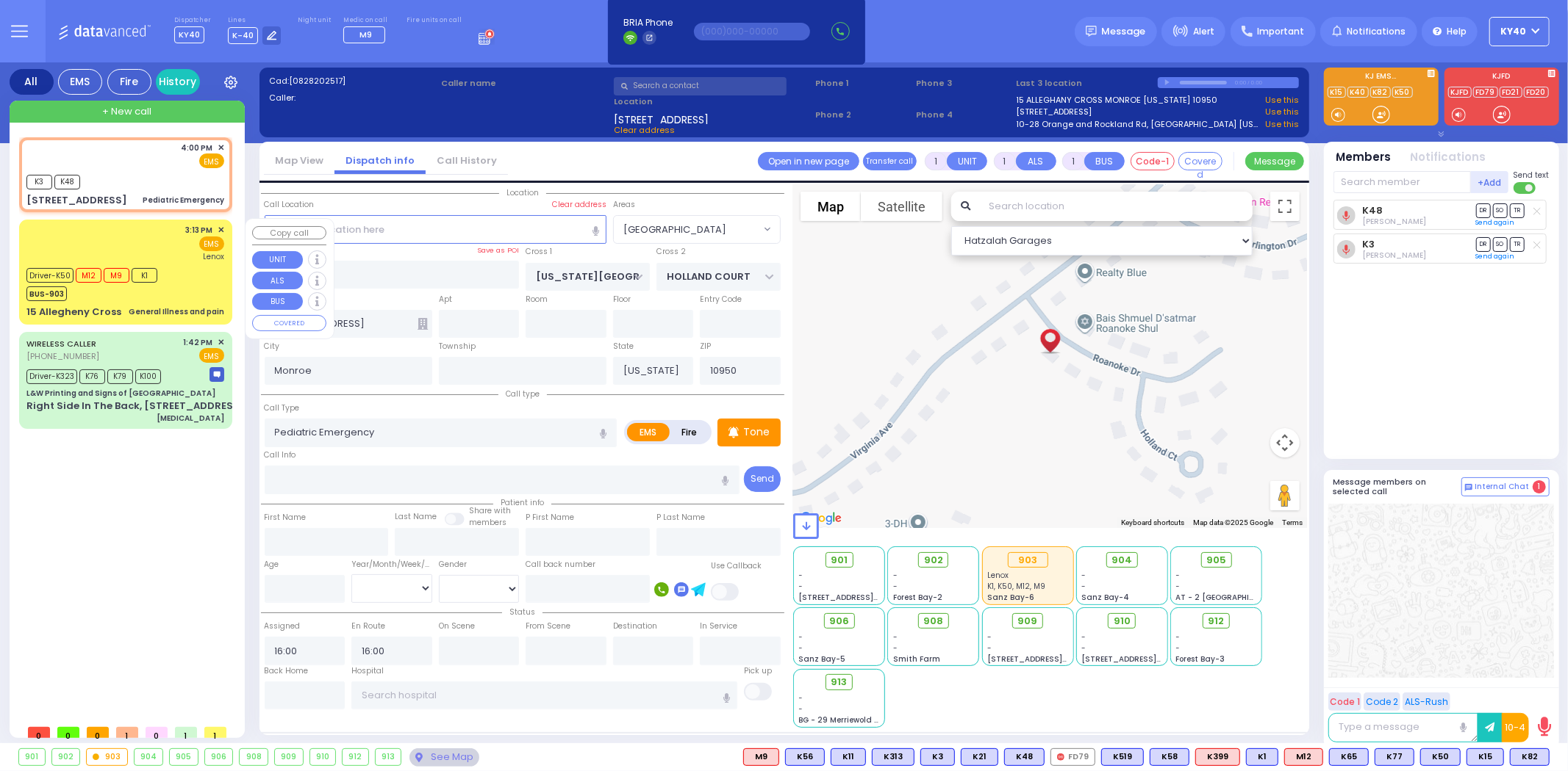
type input "Unknown"
select select "Year"
select select "Hatzalah Garages"
select select "[GEOGRAPHIC_DATA]"
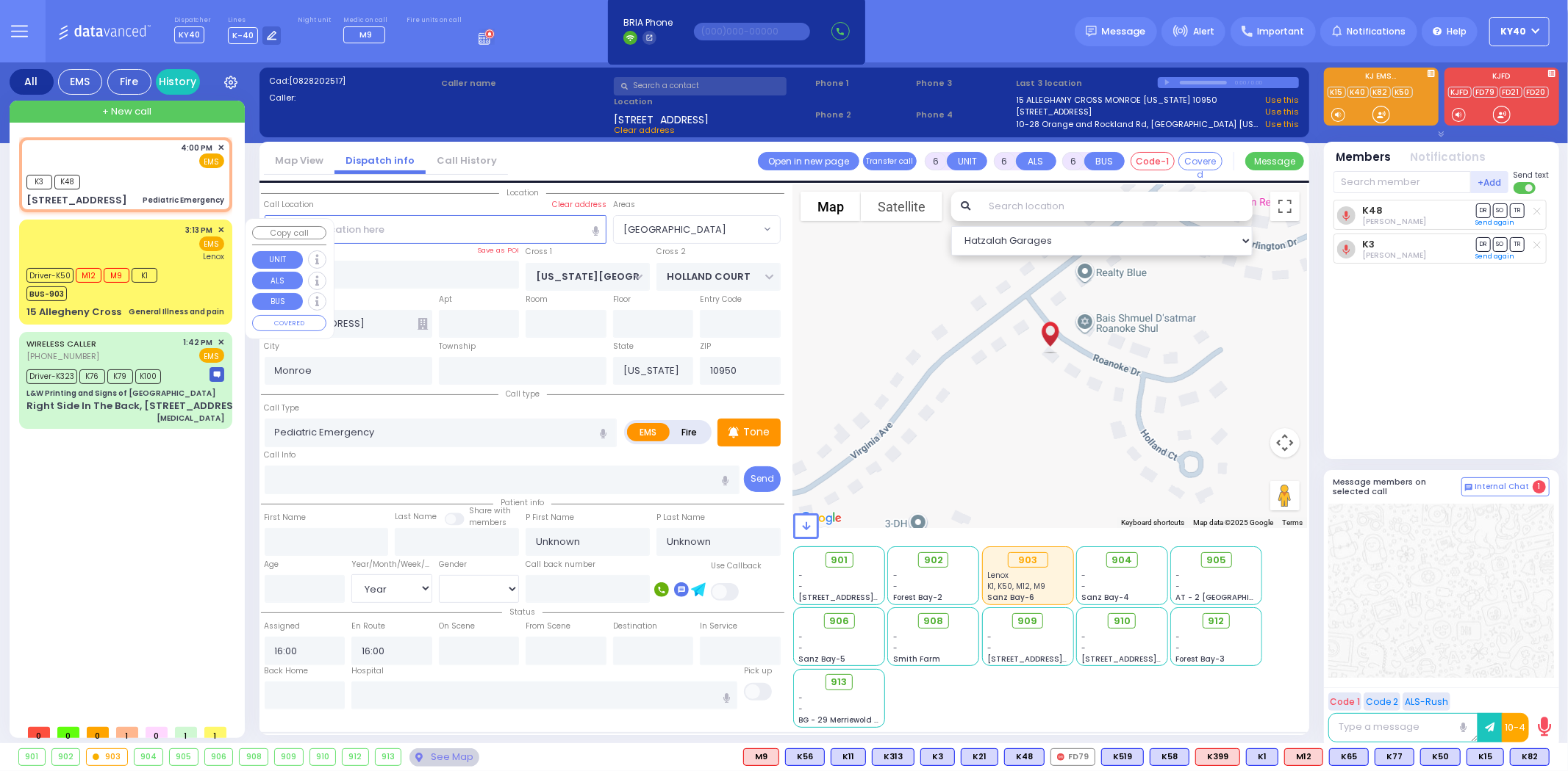
select select
radio input "true"
select select "Year"
select select "Hatzalah Garages"
select select "[GEOGRAPHIC_DATA]"
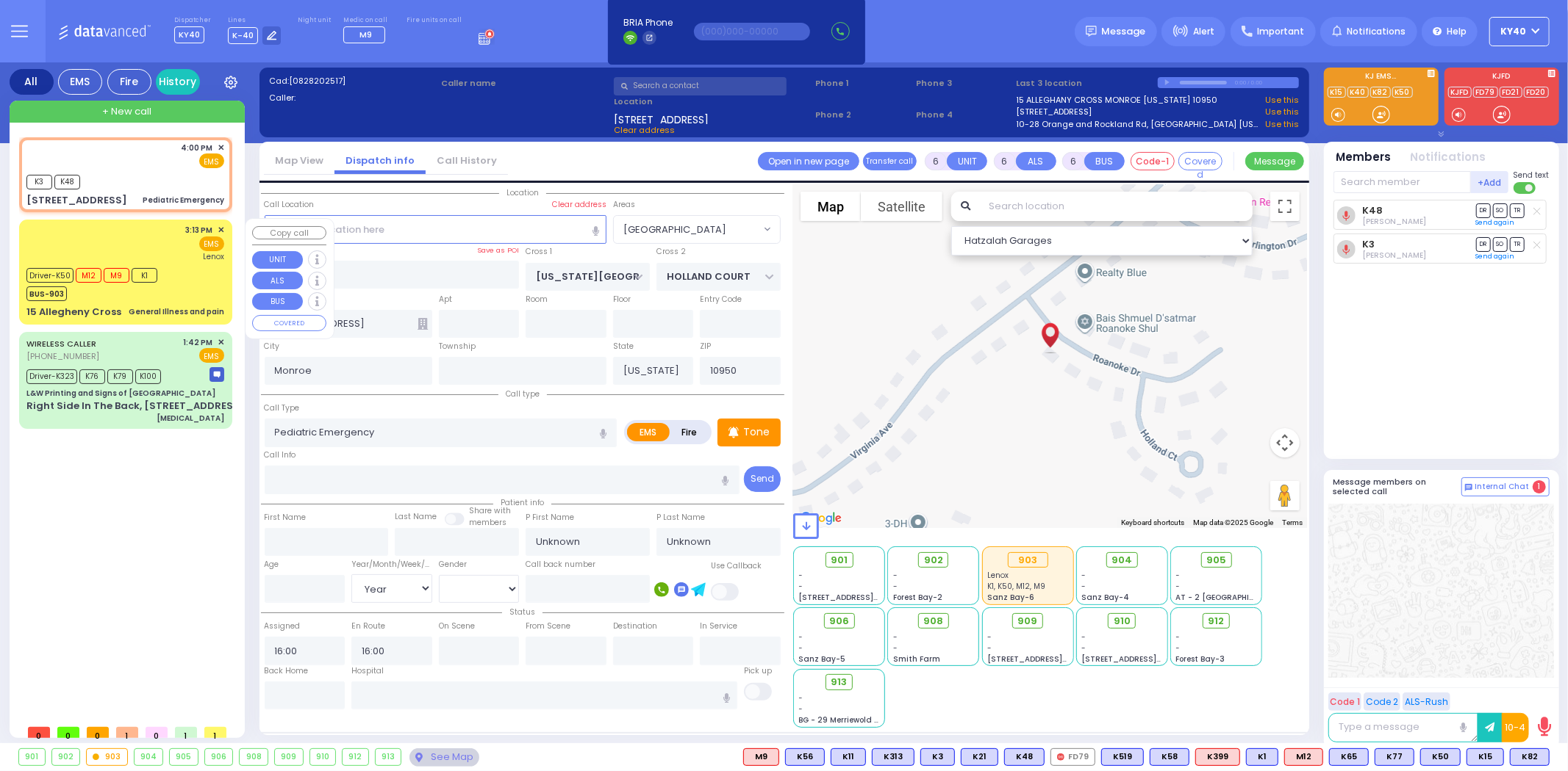
select select
radio input "true"
select select "Year"
select select "Hatzalah Garages"
select select "[GEOGRAPHIC_DATA]"
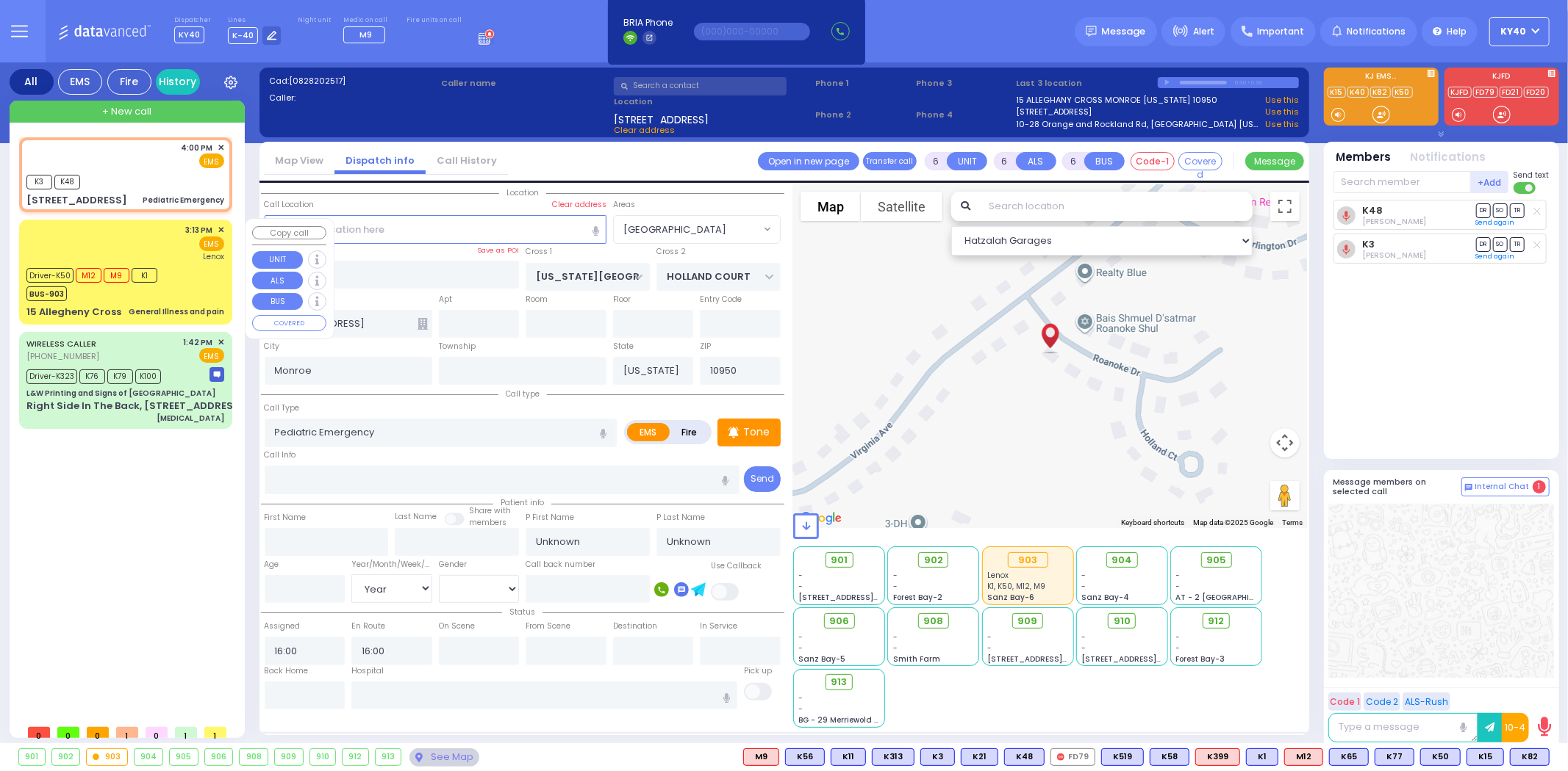
select select
radio input "true"
select select "Year"
select select "Hatzalah Garages"
select select "[GEOGRAPHIC_DATA]"
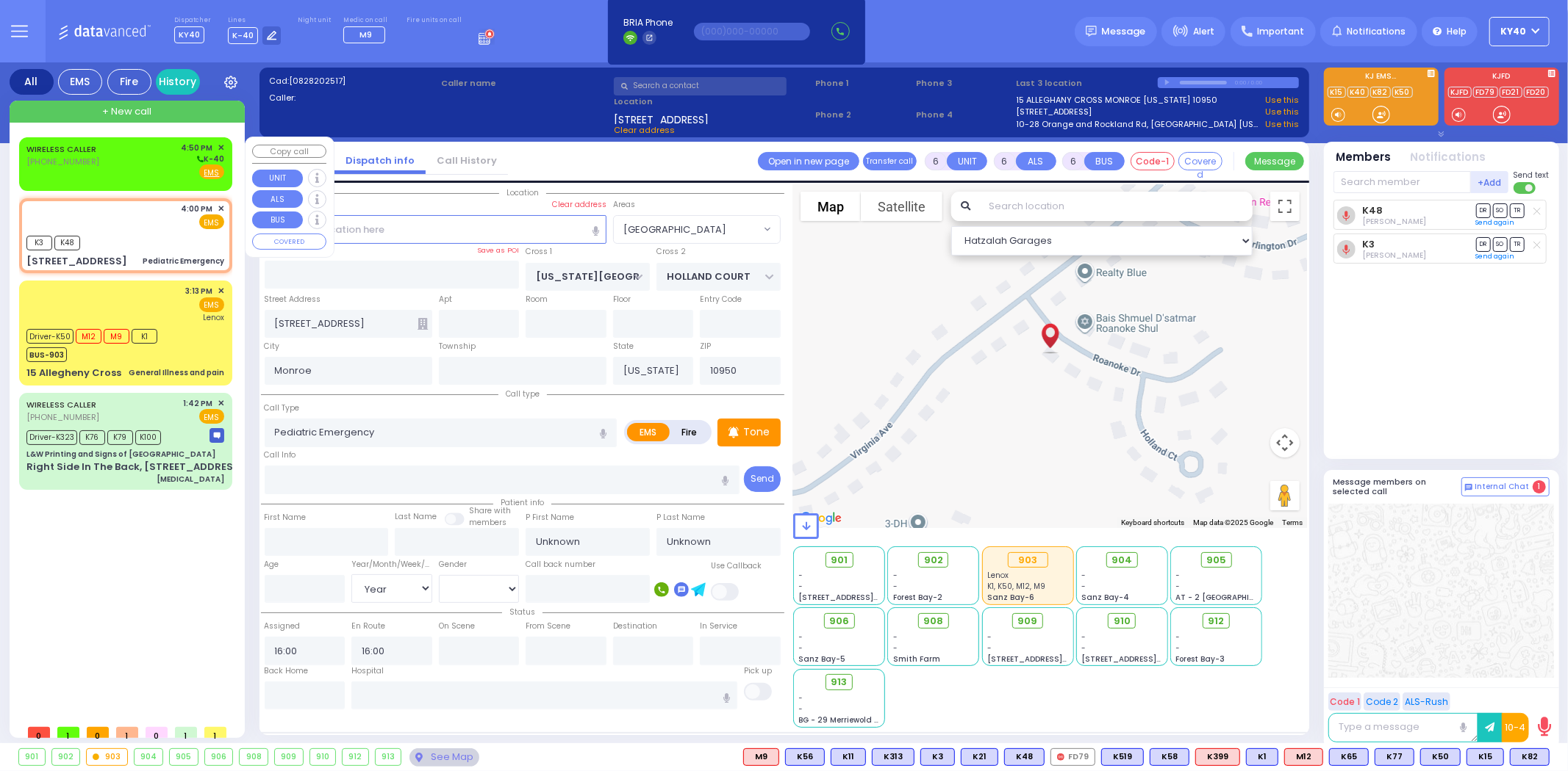
click at [135, 166] on div "WIRELESS CALLER [PHONE_NUMBER] 4:50 PM ✕ K-40" at bounding box center [125, 161] width 198 height 38
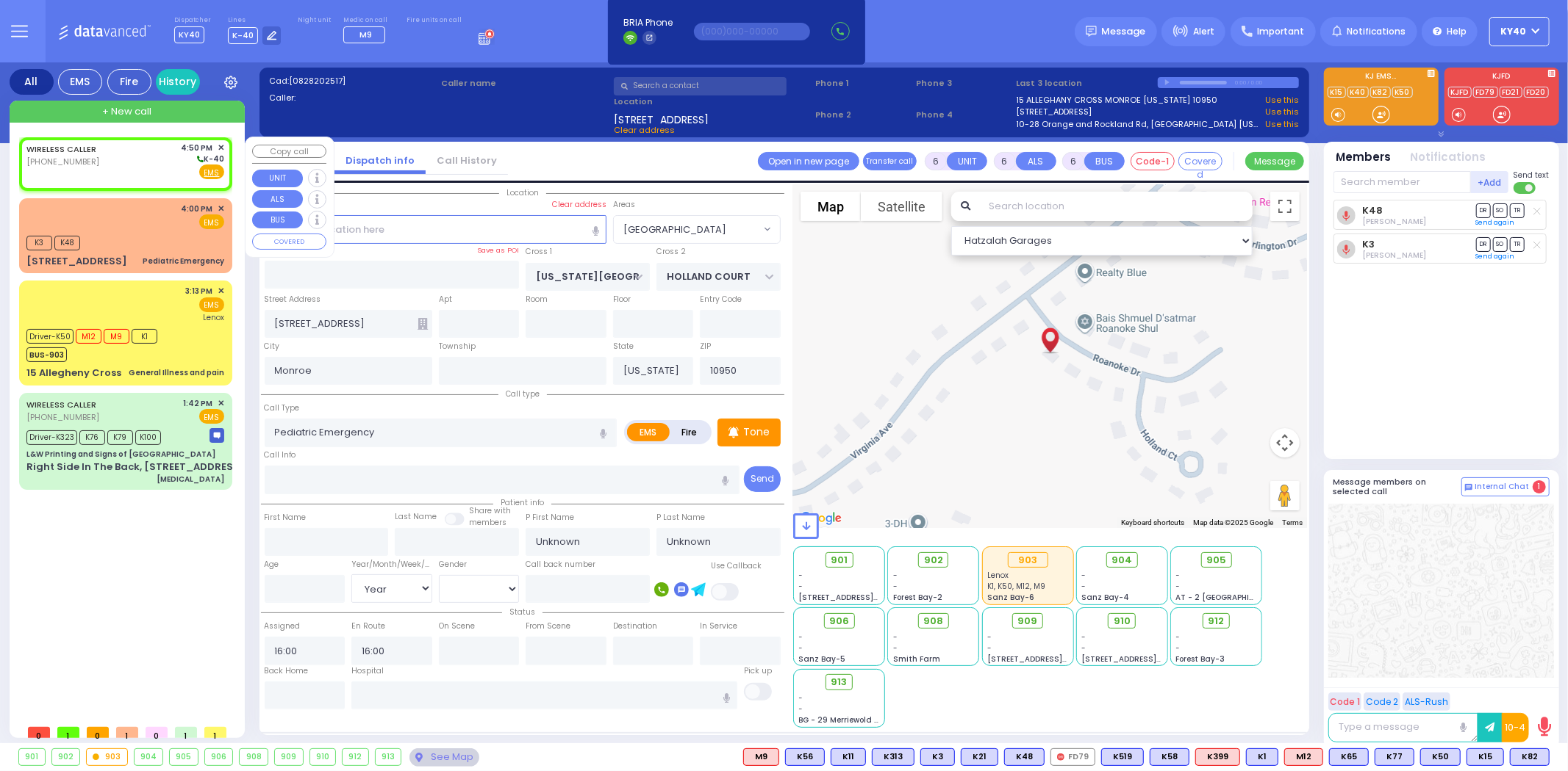
type input "2"
type input "1"
select select
radio input "true"
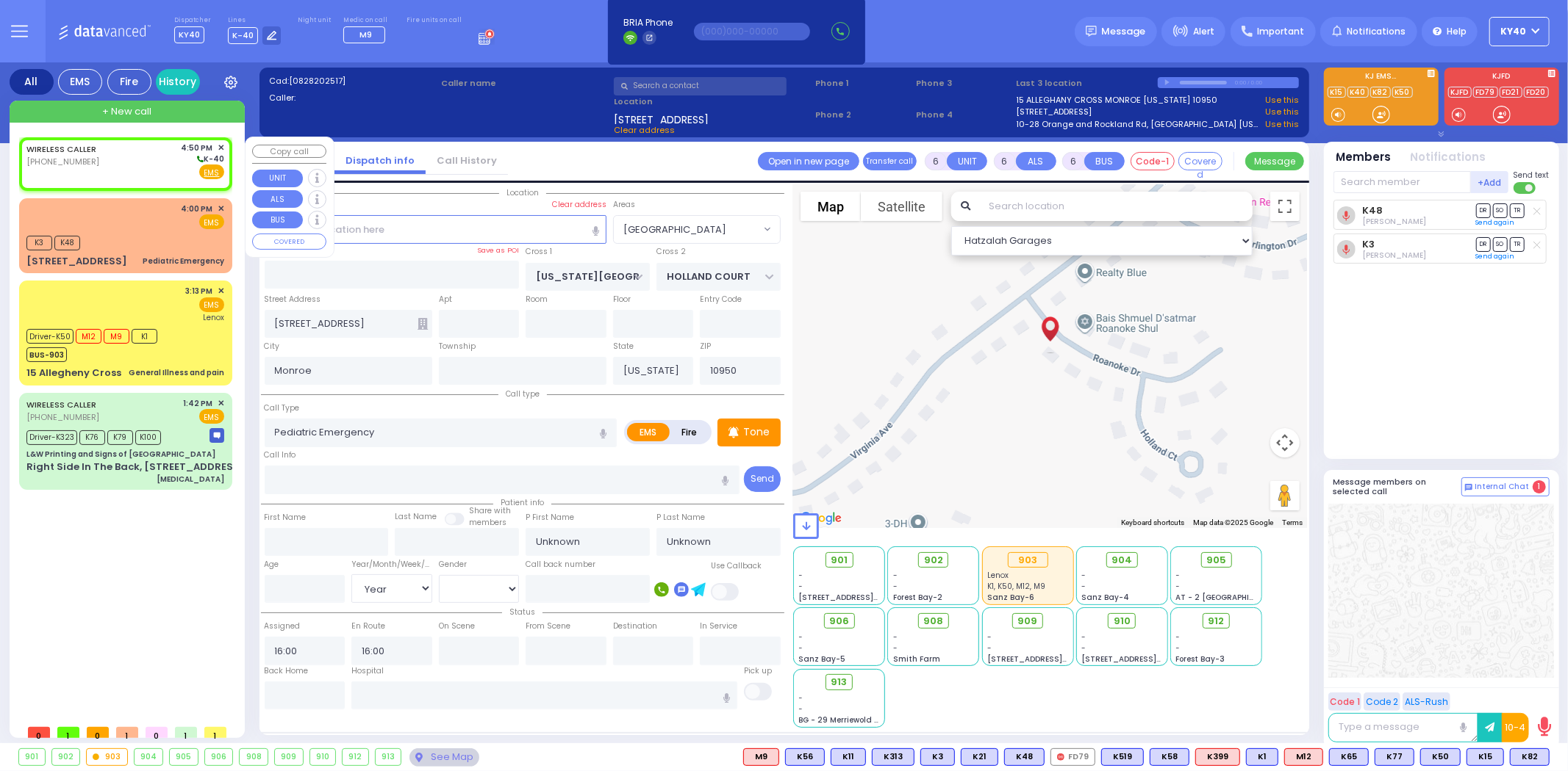
select select
type input "16:50"
select select "Hatzalah Garages"
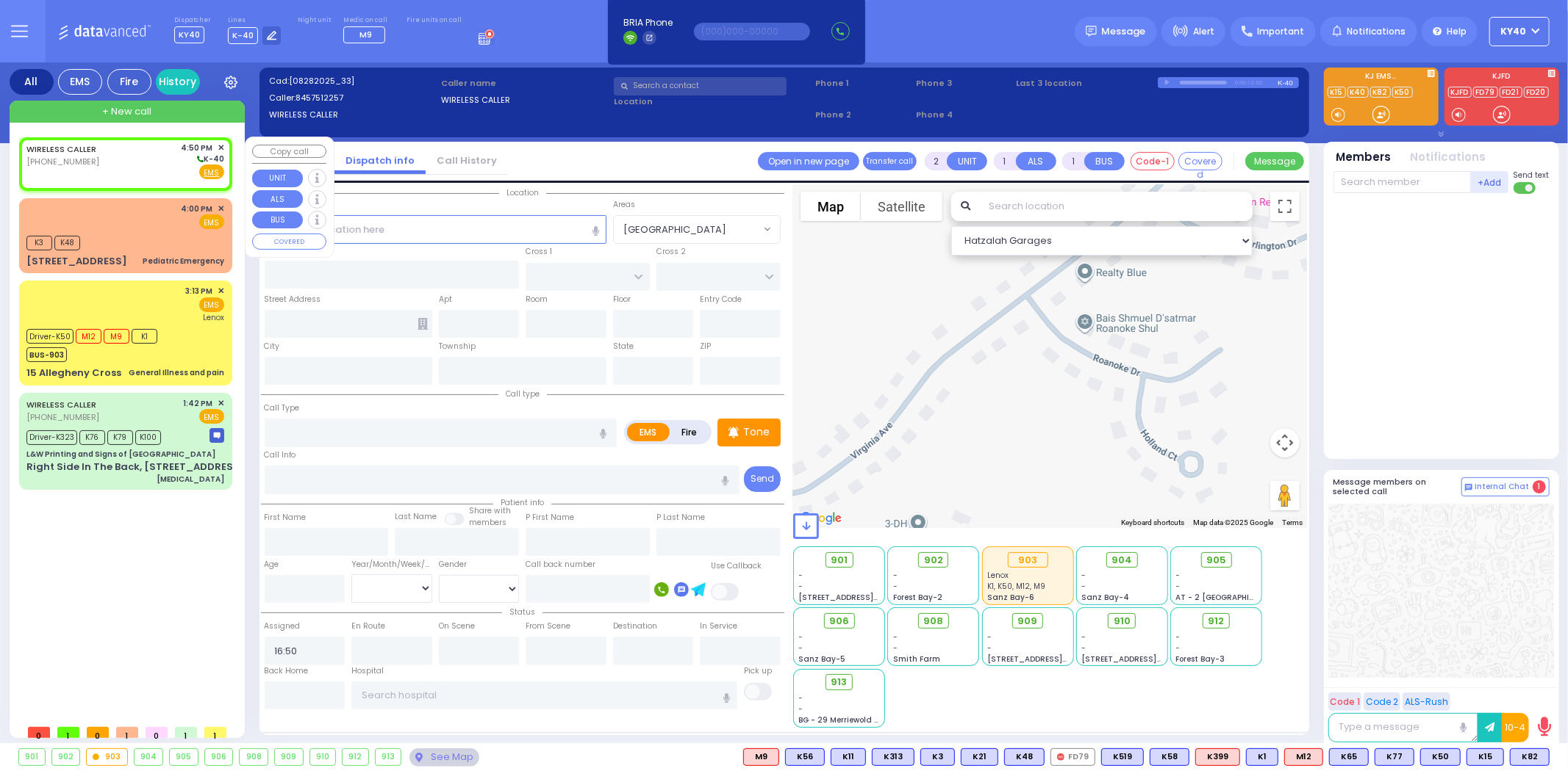
click at [141, 161] on div "WIRELESS CALLER (845) 751-2257 4:50 PM ✕ K-40" at bounding box center [125, 161] width 198 height 38
select select
radio input "true"
select select
select select "Hatzalah Garages"
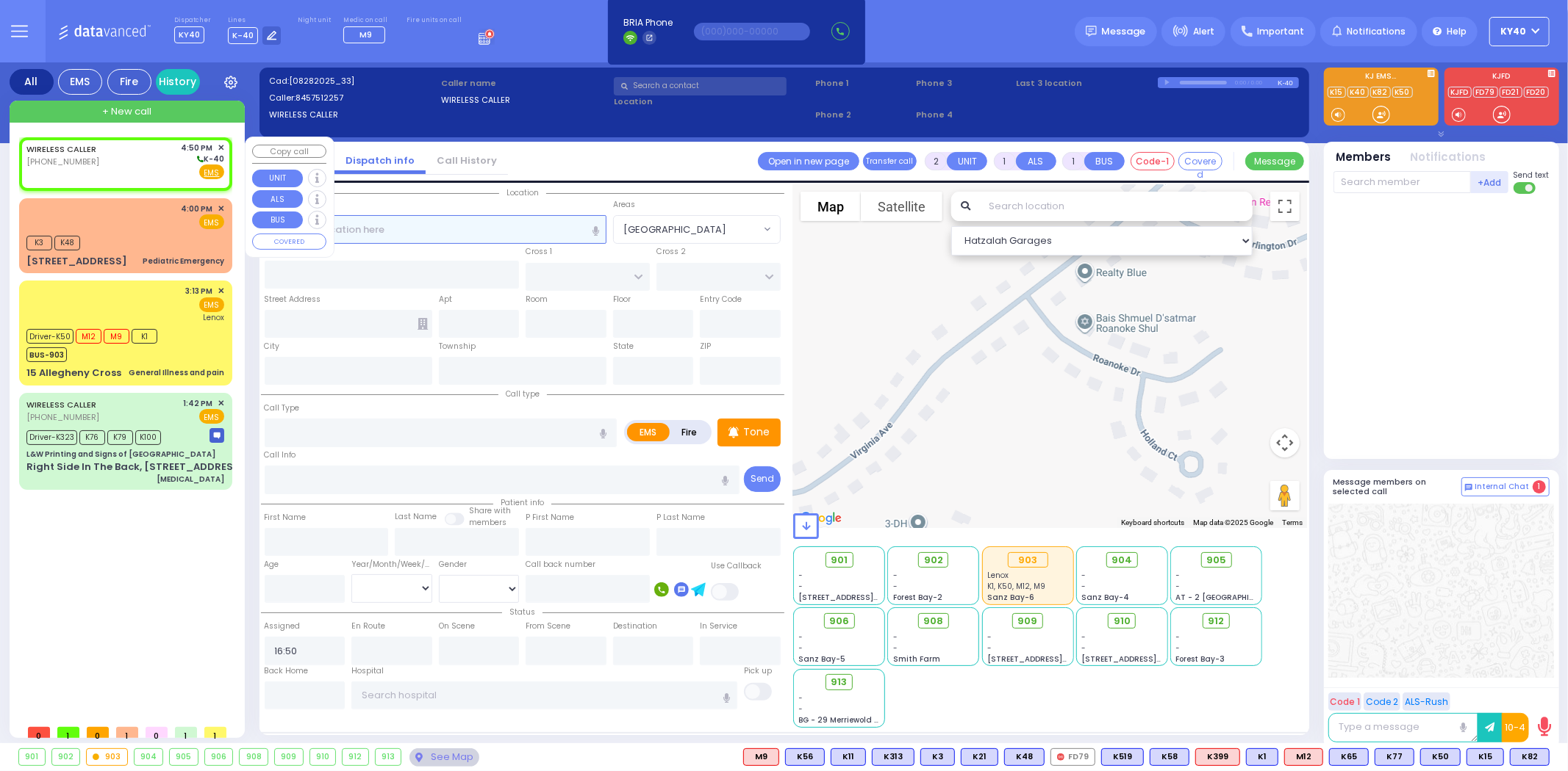
drag, startPoint x: 495, startPoint y: 228, endPoint x: 487, endPoint y: 233, distance: 9.4
click at [488, 231] on input "text" at bounding box center [435, 229] width 342 height 28
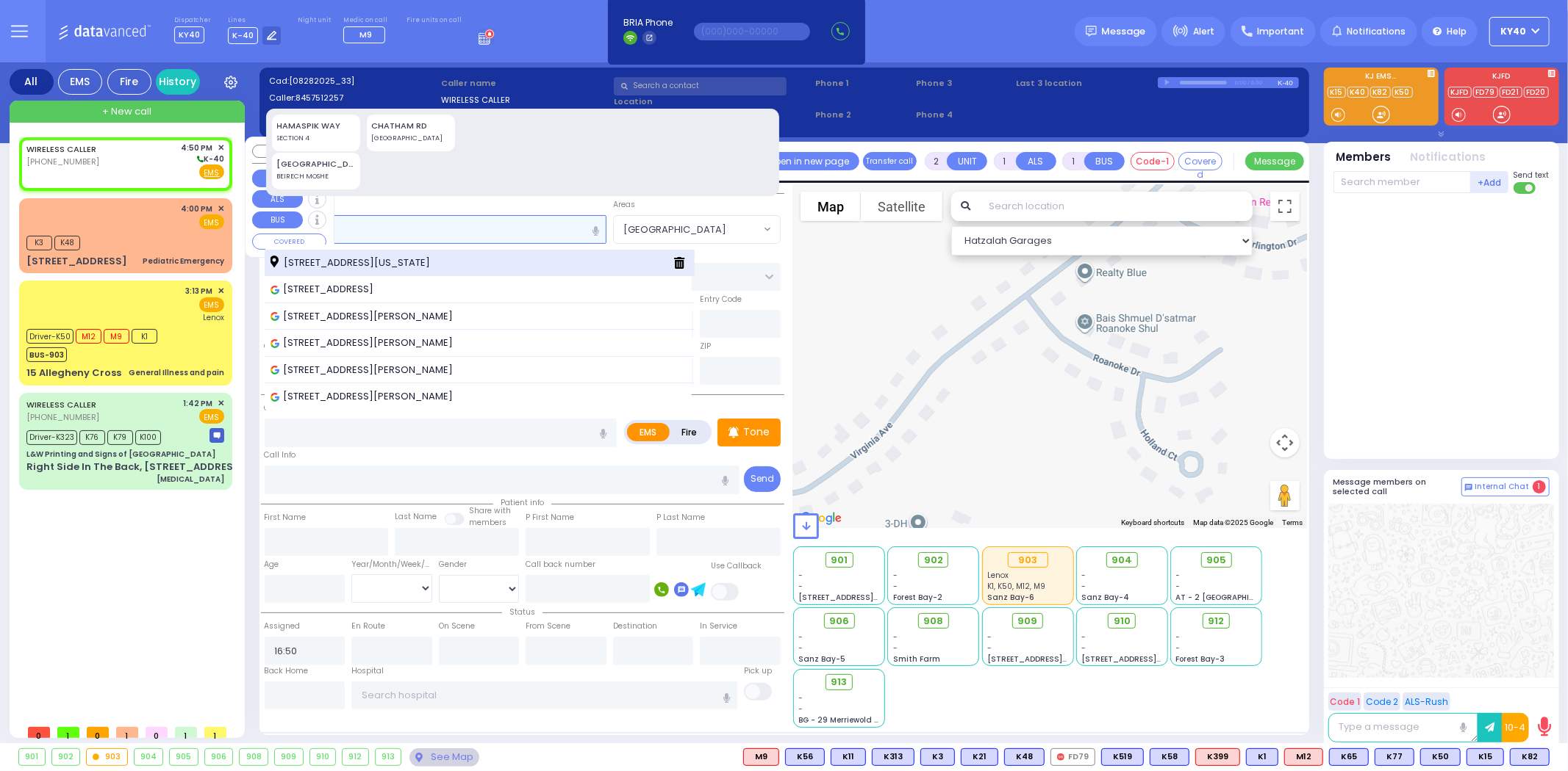
type input "8 ham"
click at [435, 263] on span "[STREET_ADDRESS][US_STATE]" at bounding box center [352, 263] width 164 height 15
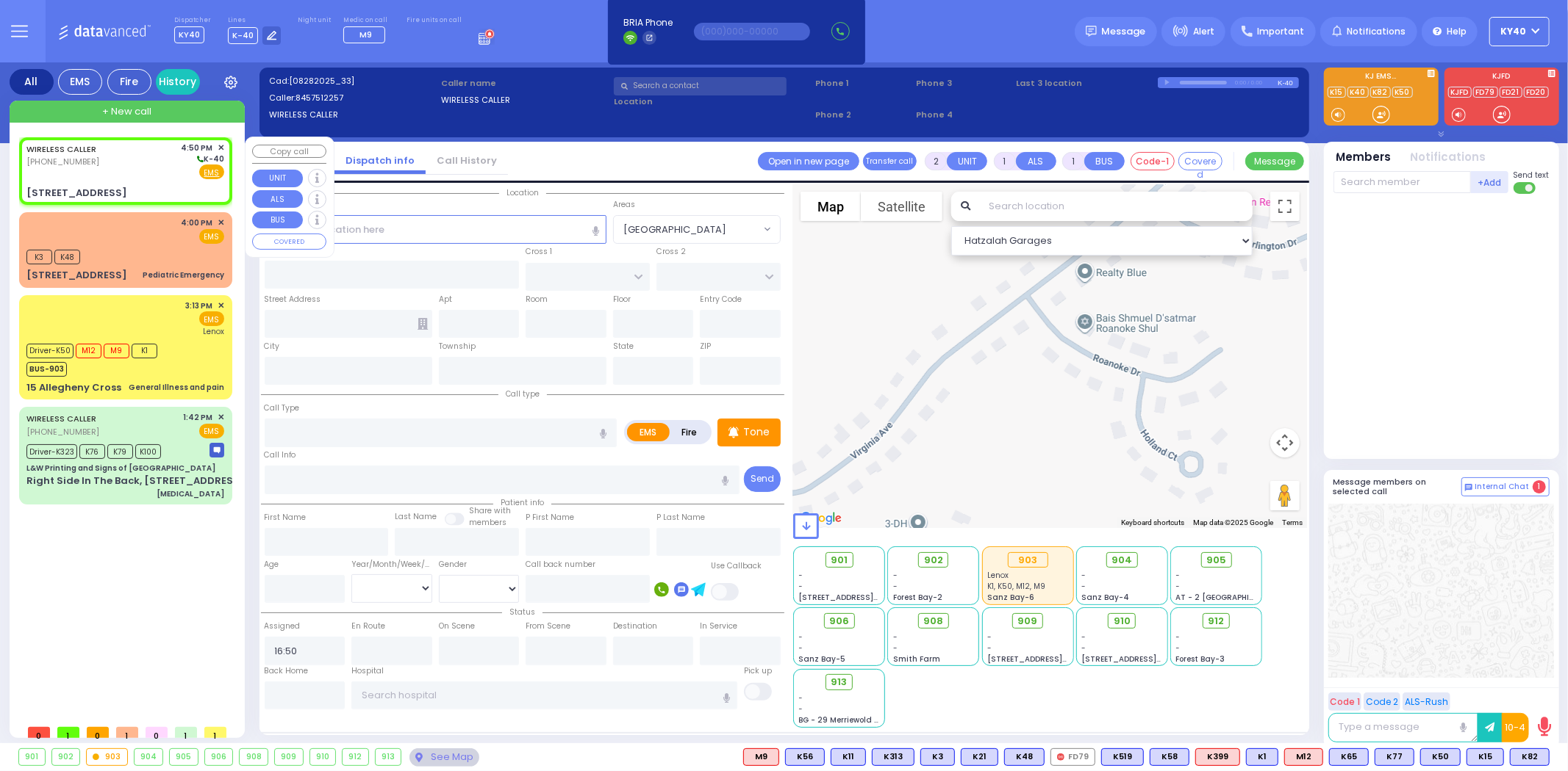
select select
radio input "true"
select select
select select "Hatzalah Garages"
type input "TOLTCHAV WAY"
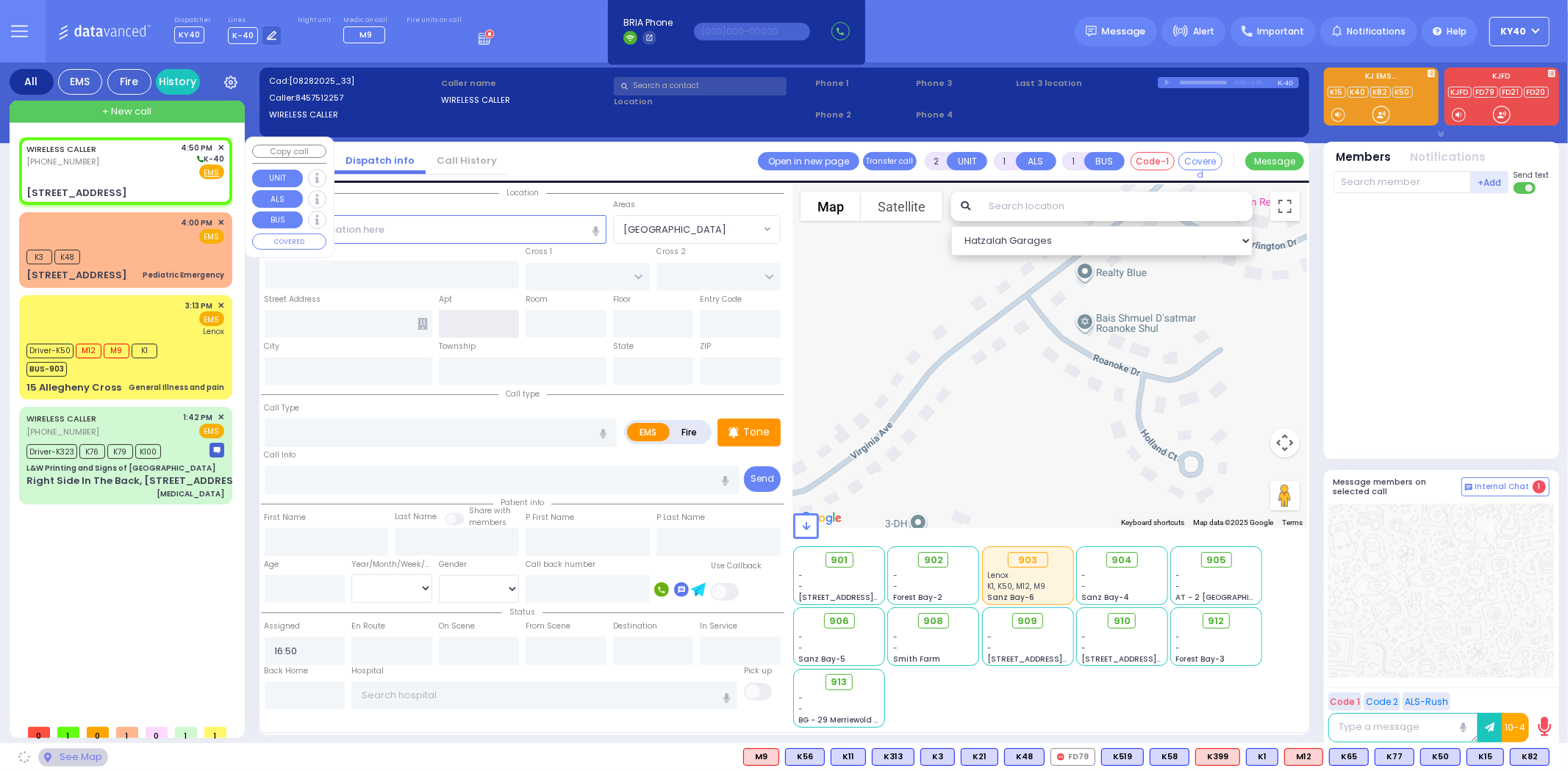
type input "FRANKFURT RD"
type input "8 Hamburg Way"
type input "Monroe"
type input "[US_STATE]"
type input "10950"
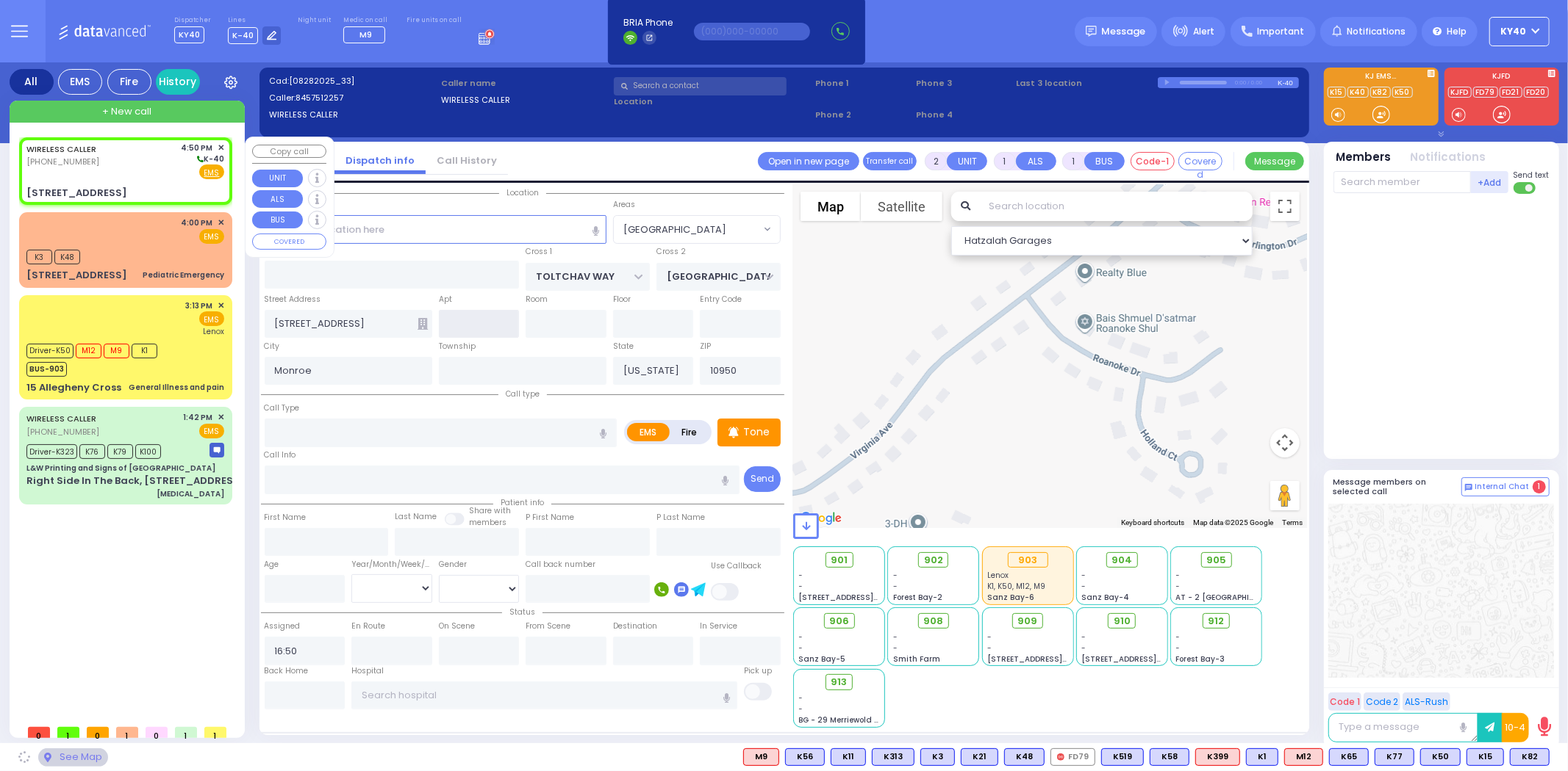
select select "BEIRECH MOSHE"
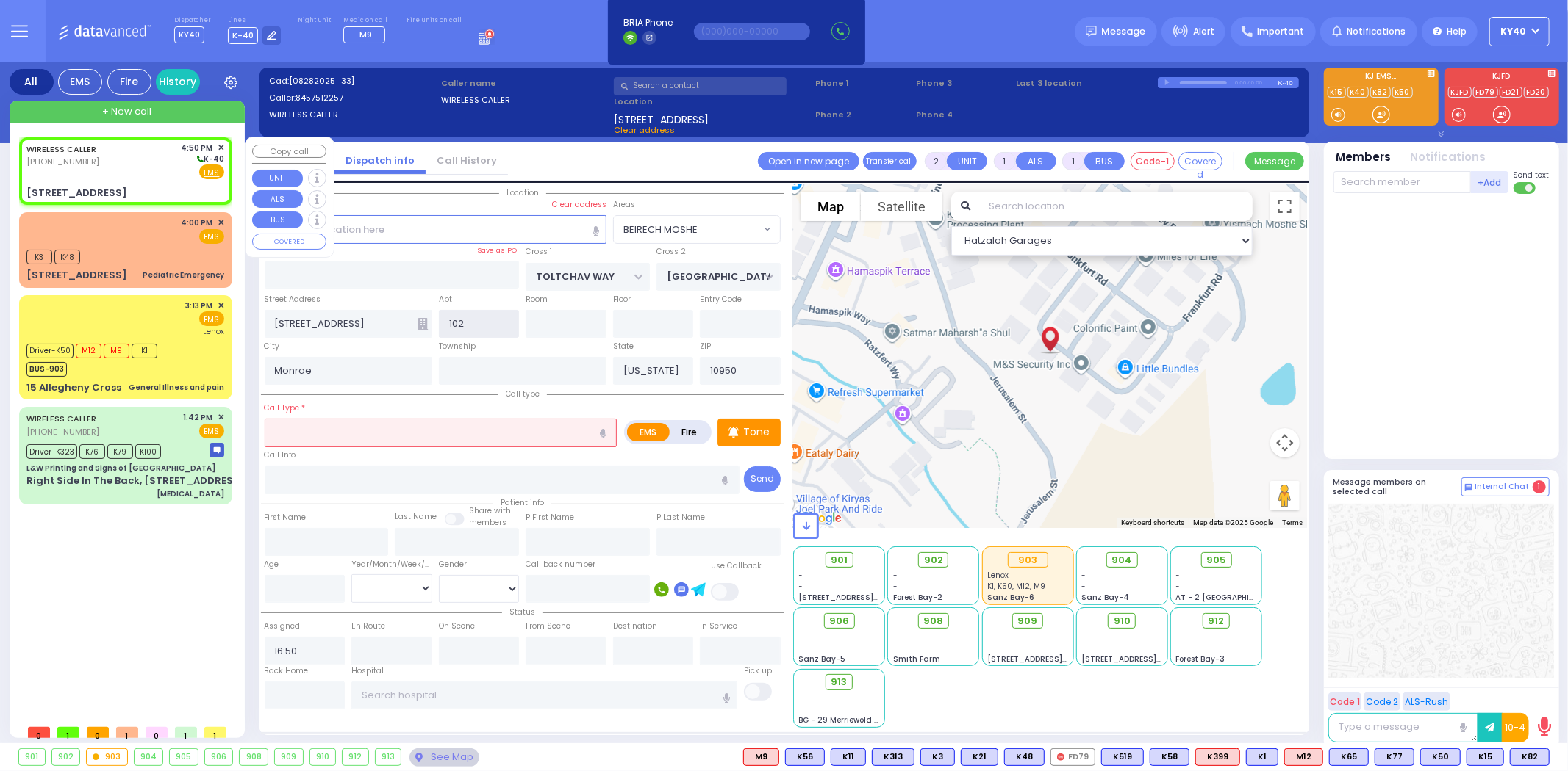
type input "102"
click at [411, 424] on input "text" at bounding box center [441, 432] width 353 height 28
select select
radio input "true"
select select
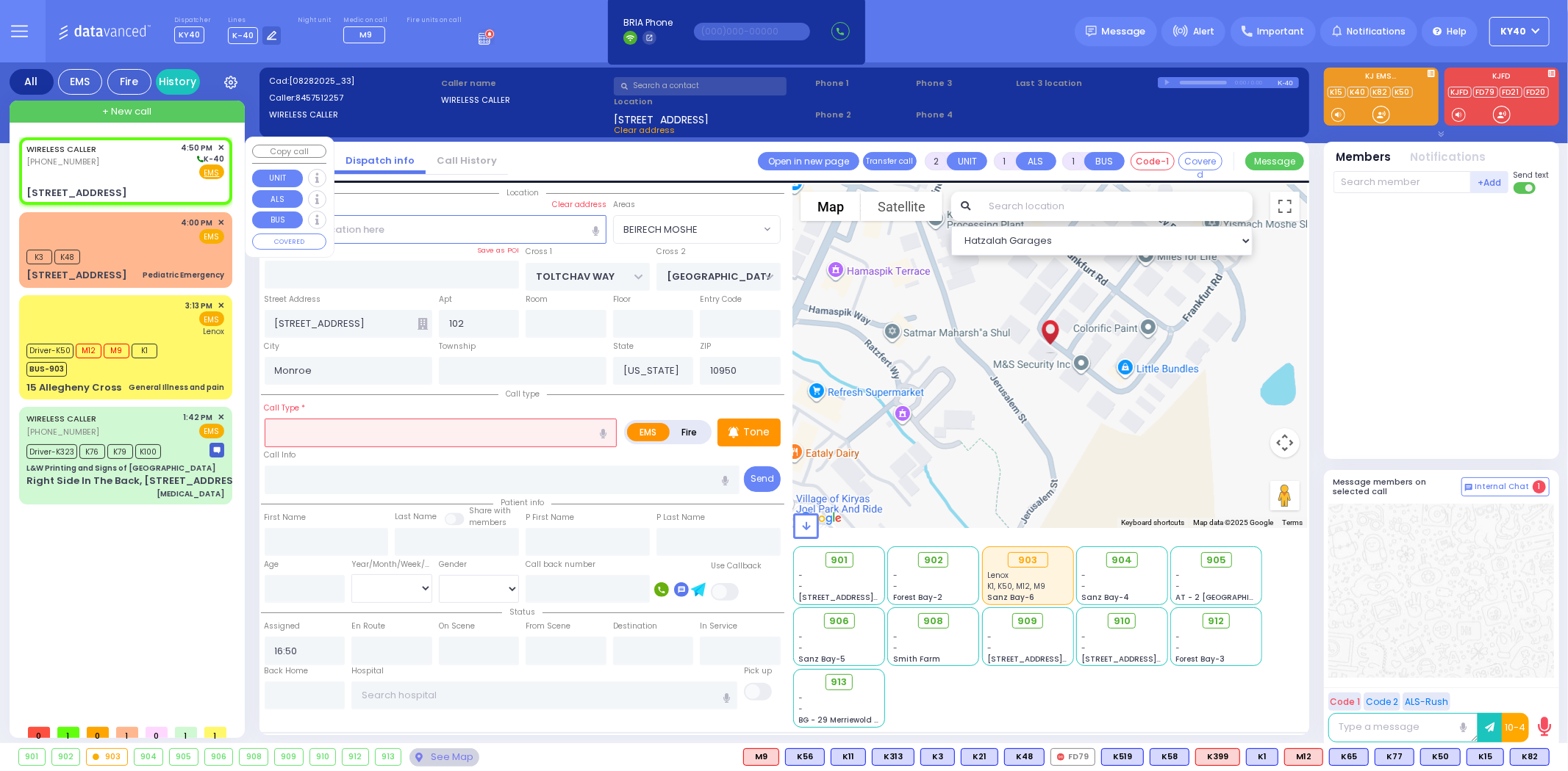
select select "Hatzalah Garages"
select select "BEIRECH MOSHE"
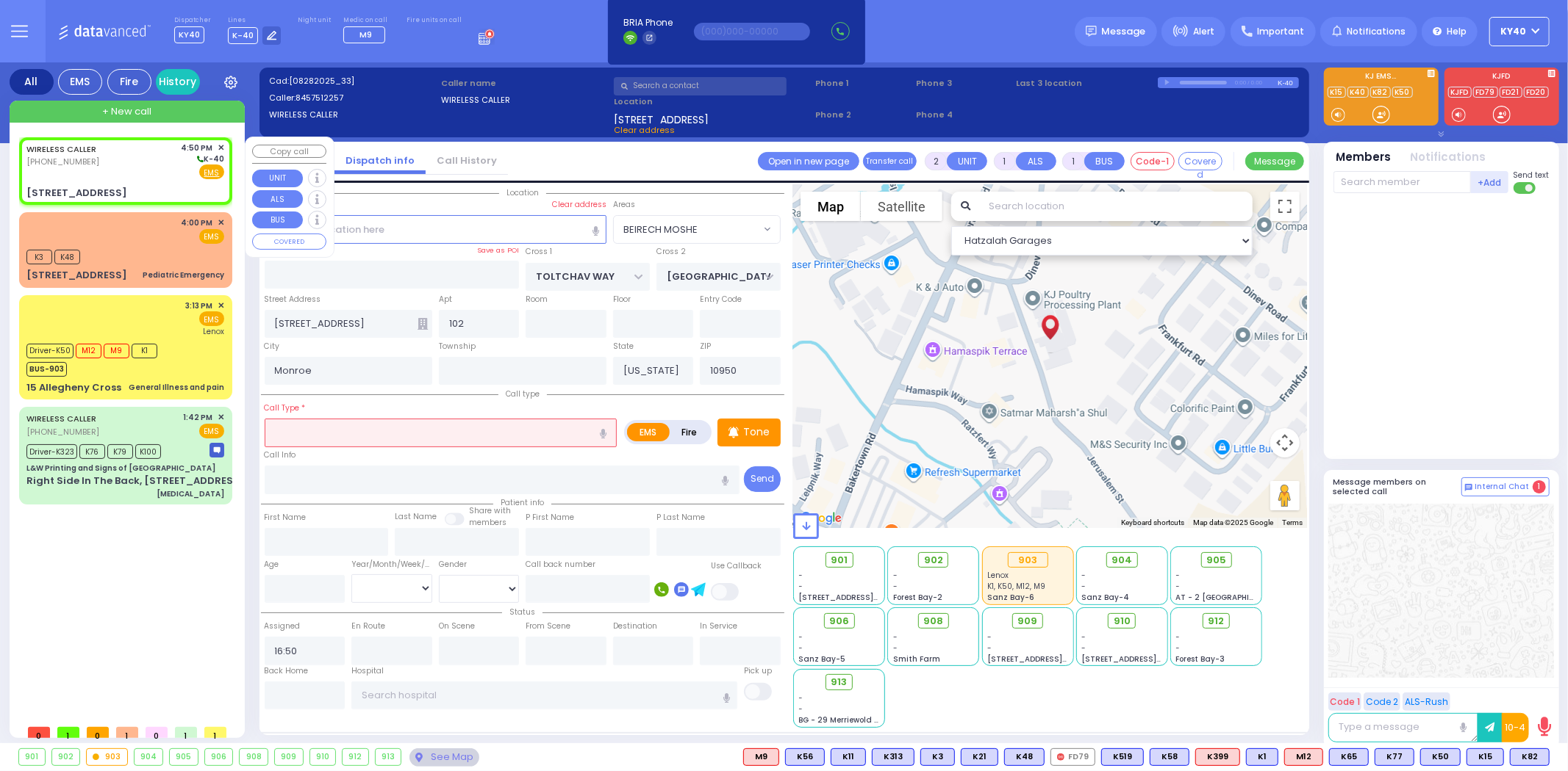
click at [106, 167] on div "WIRELESS CALLER (845) 751-2257 4:50 PM ✕ K-40" at bounding box center [125, 161] width 198 height 38
select select
radio input "true"
select select
select select "Hatzalah Garages"
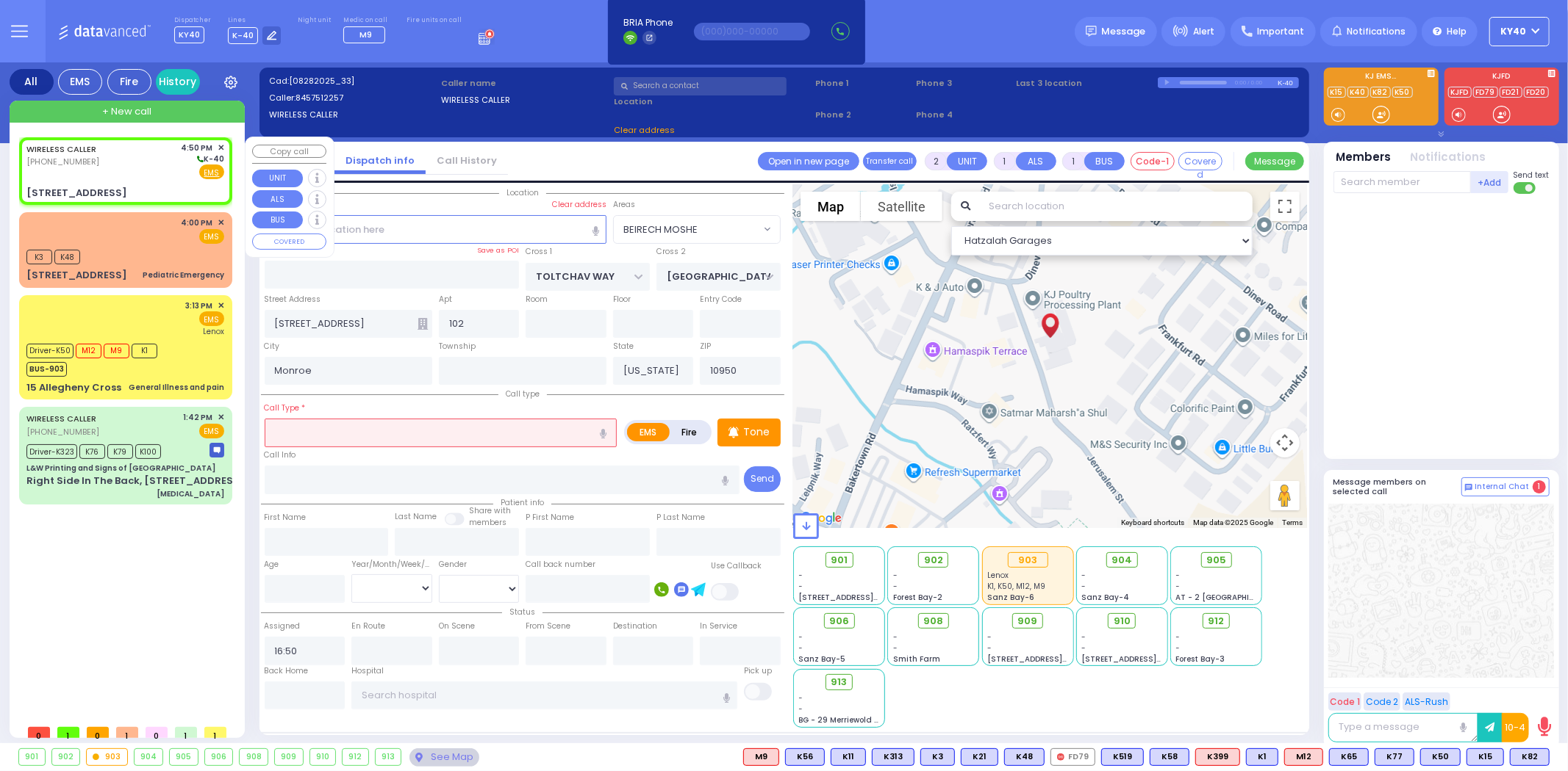
select select
radio input "true"
select select
select select "Hatzalah Garages"
select select "BEIRECH MOSHE"
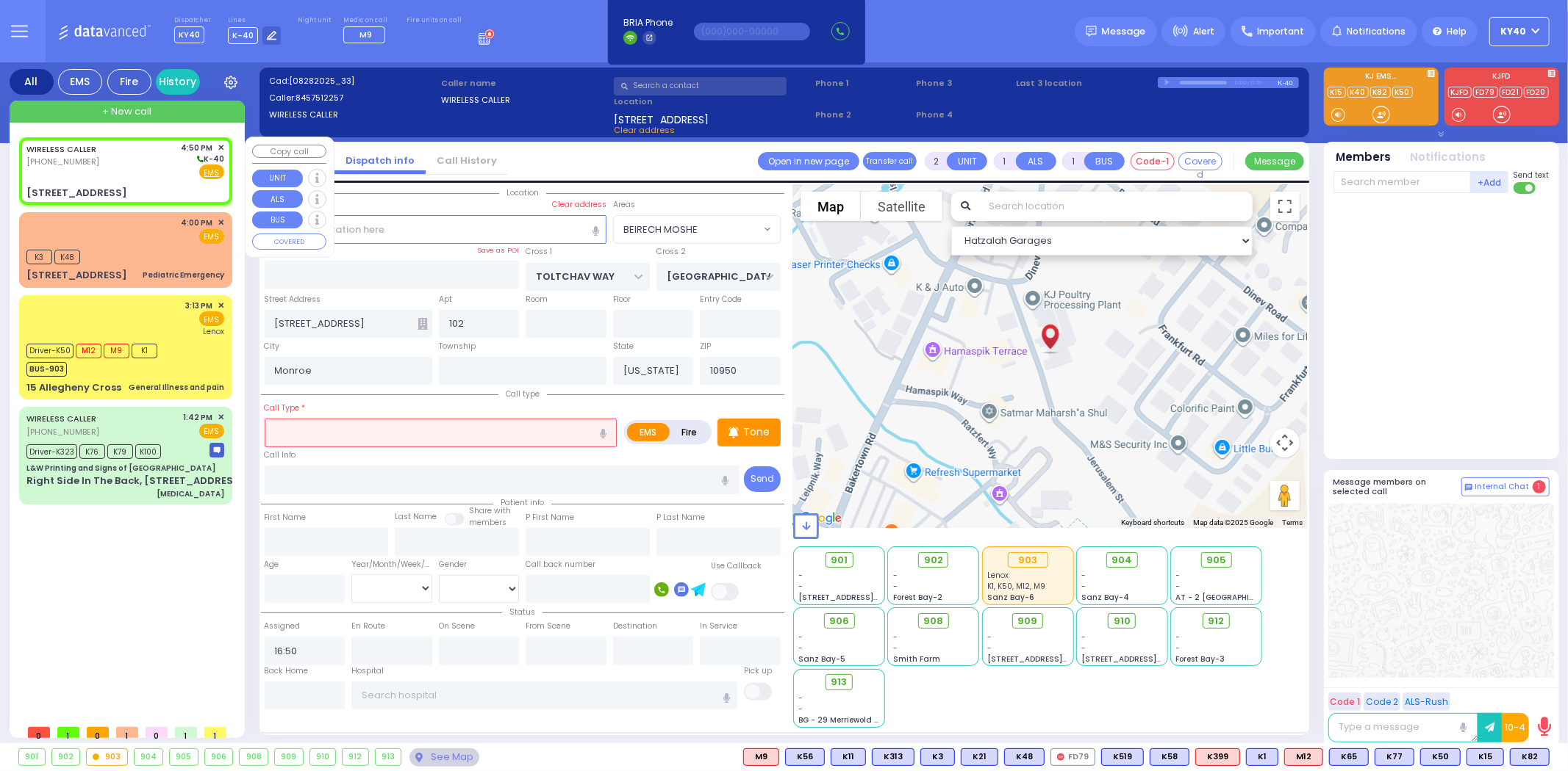
click at [155, 157] on div "WIRELESS CALLER (845) 751-2257 4:50 PM ✕ K-40" at bounding box center [125, 161] width 198 height 38
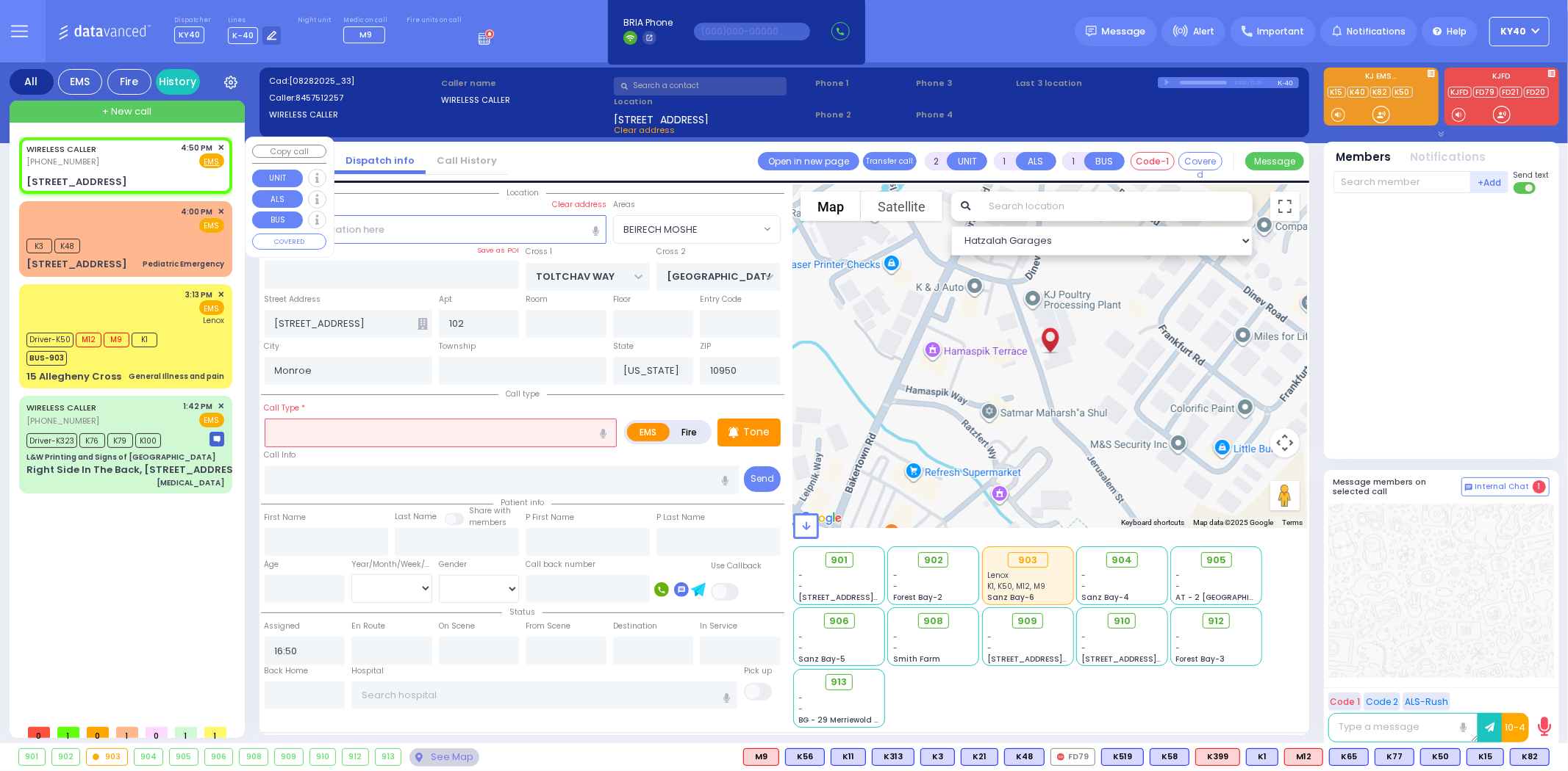
select select
radio input "true"
select select
select select "Hatzalah Garages"
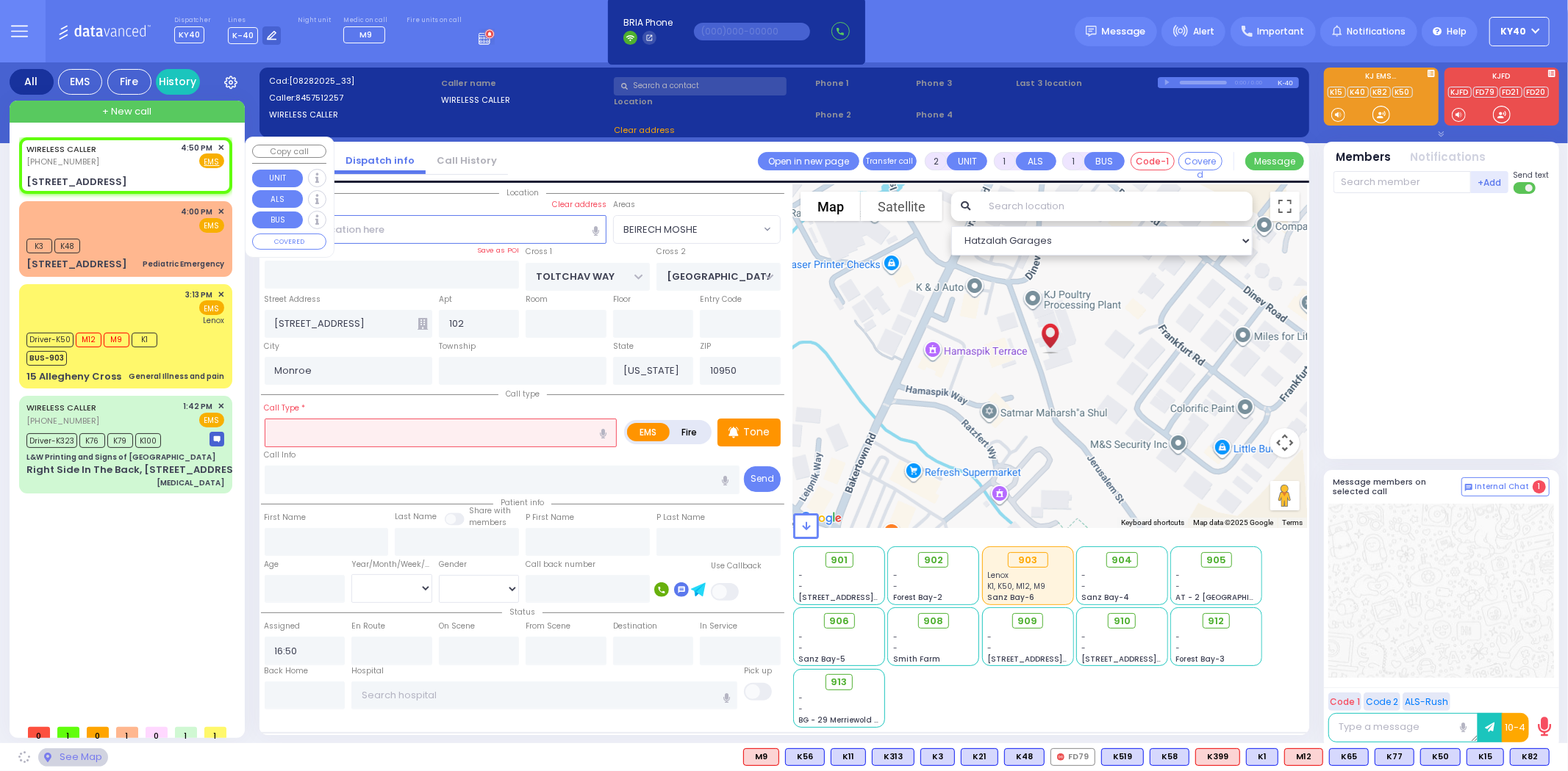
select select
radio input "true"
select select
select select "Hatzalah Garages"
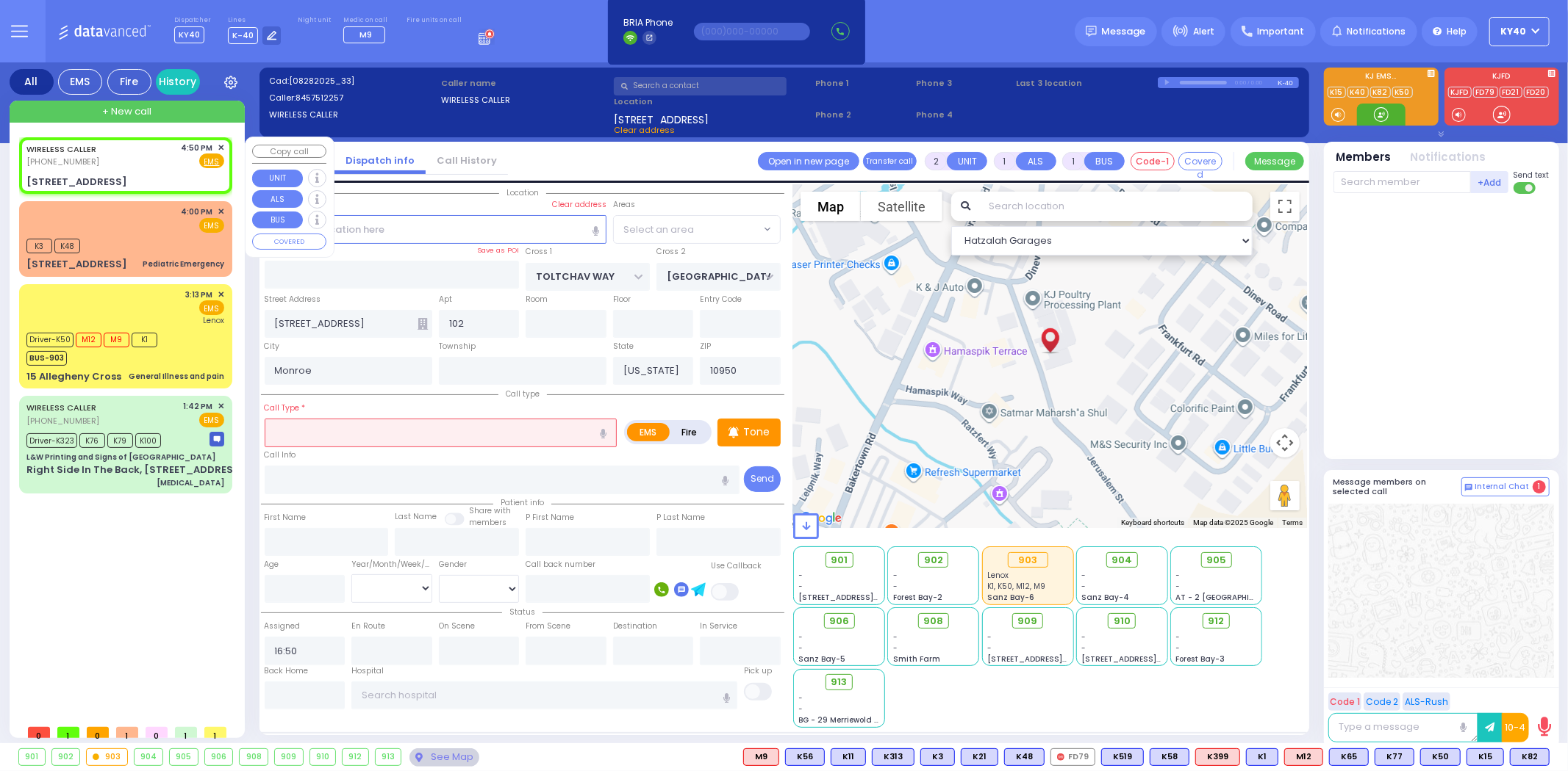
select select "BEIRECH MOSHE"
drag, startPoint x: 390, startPoint y: 428, endPoint x: 372, endPoint y: 439, distance: 21.1
click at [384, 435] on input "text" at bounding box center [441, 432] width 353 height 28
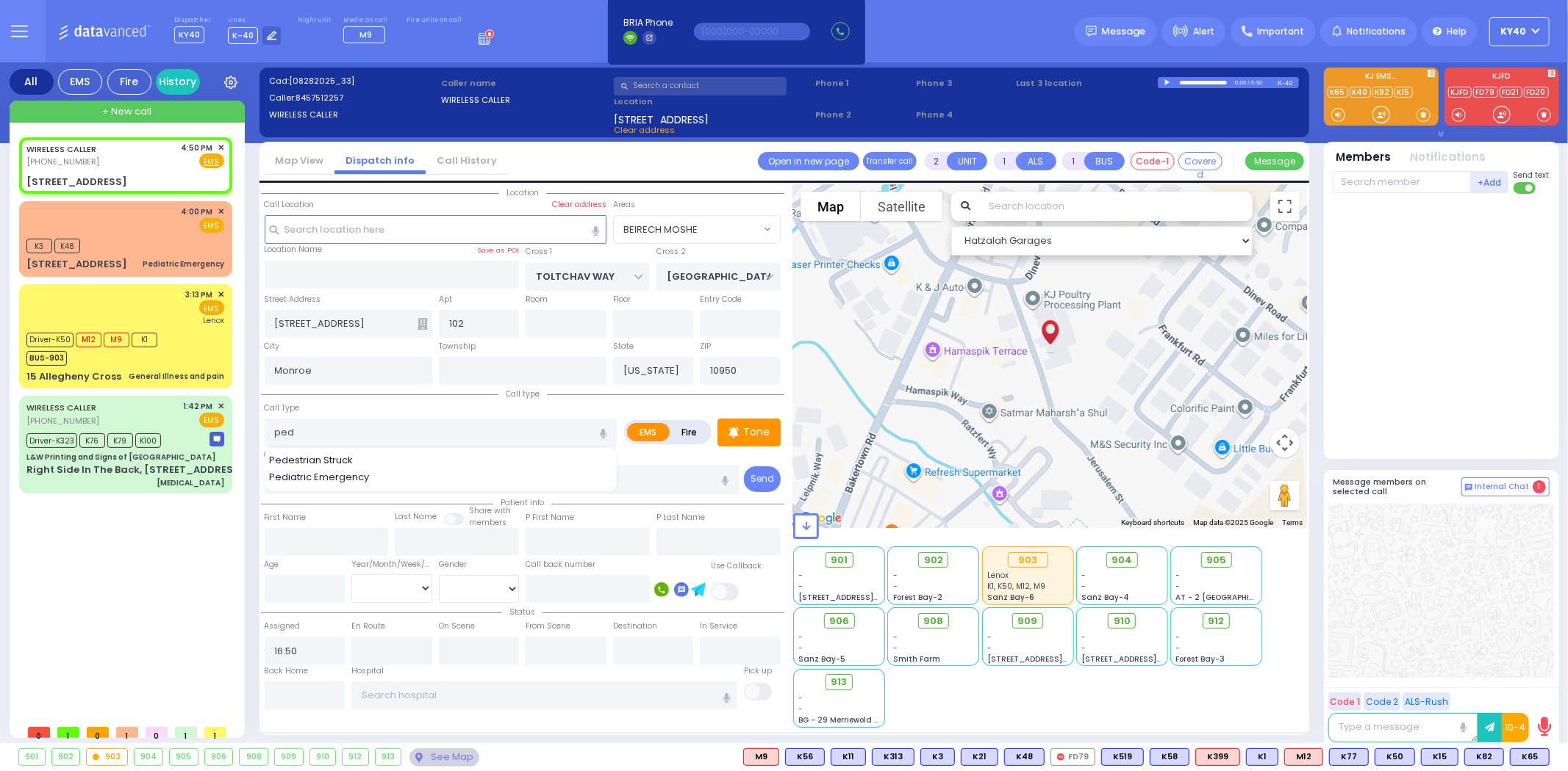
click at [317, 458] on span "Pedestrian Struck" at bounding box center [314, 461] width 89 height 15
type input "Pedestrian Struck"
type input "4"
type input "2"
drag, startPoint x: 383, startPoint y: 432, endPoint x: 329, endPoint y: 429, distance: 54.1
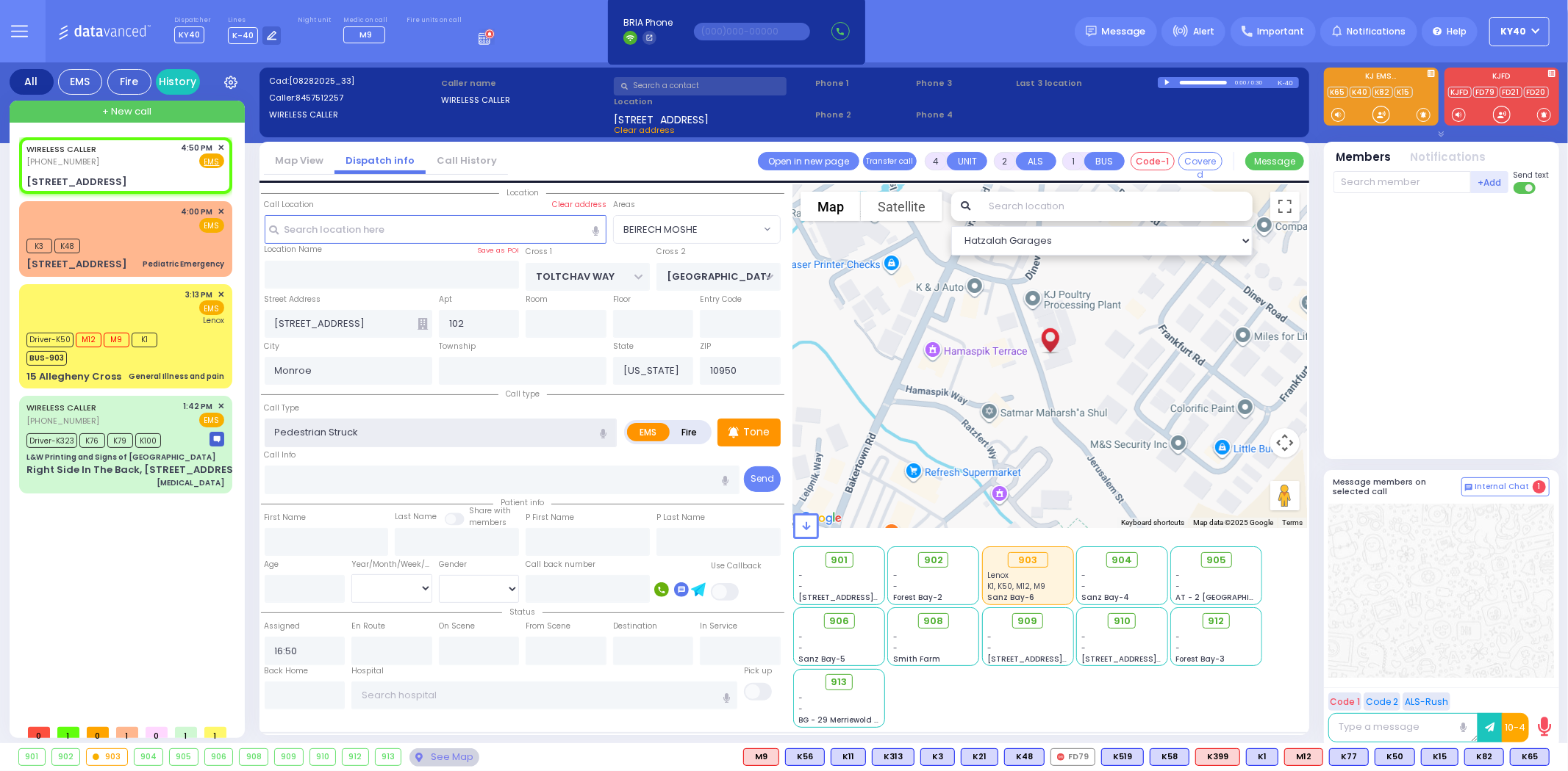
click at [329, 429] on input "Pedestrian Struck" at bounding box center [441, 432] width 353 height 28
type input "Pedestrian"
select select
radio input "true"
select select
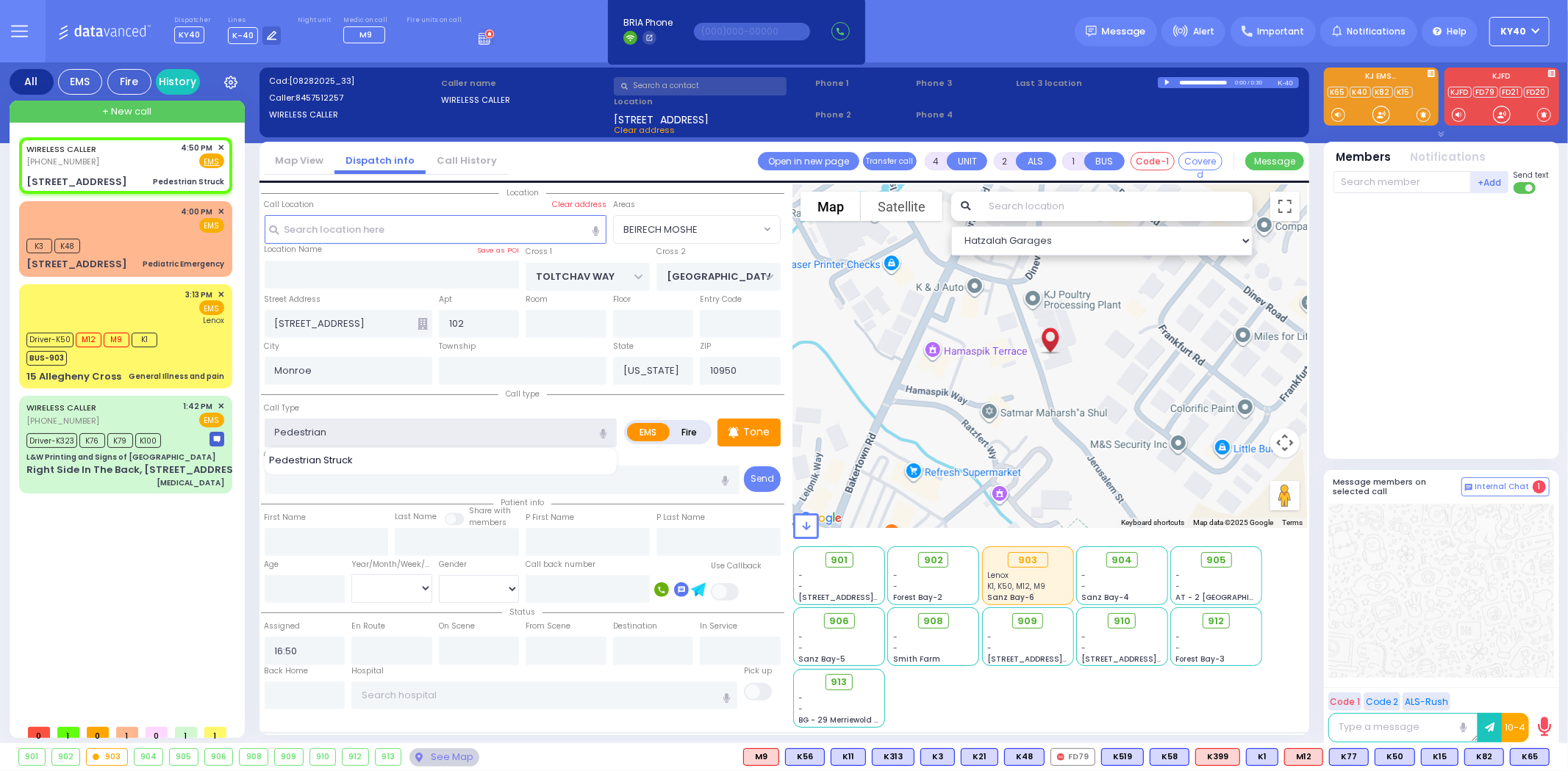
select select "Hatzalah Garages"
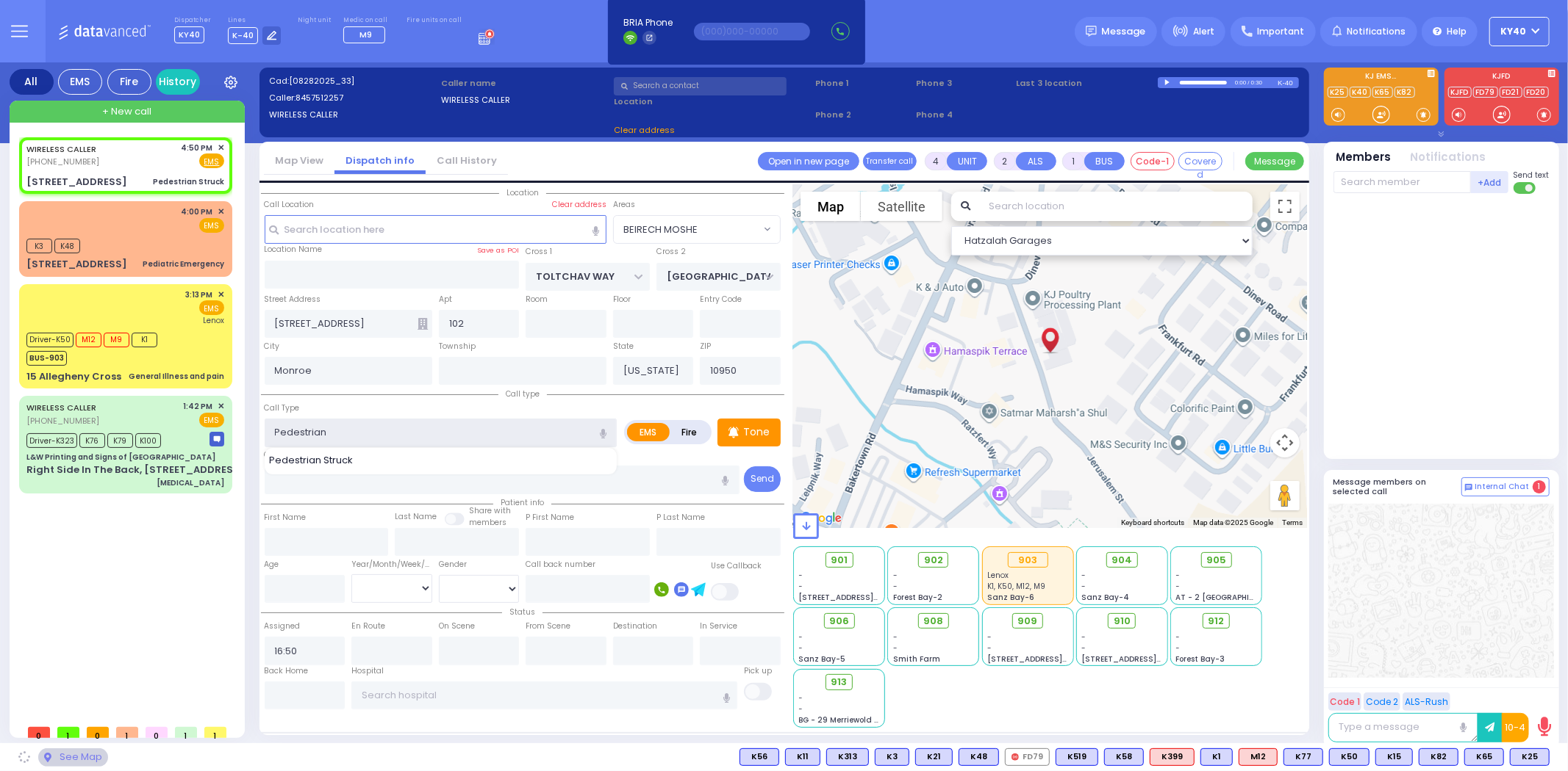
select select "BEIRECH MOSHE"
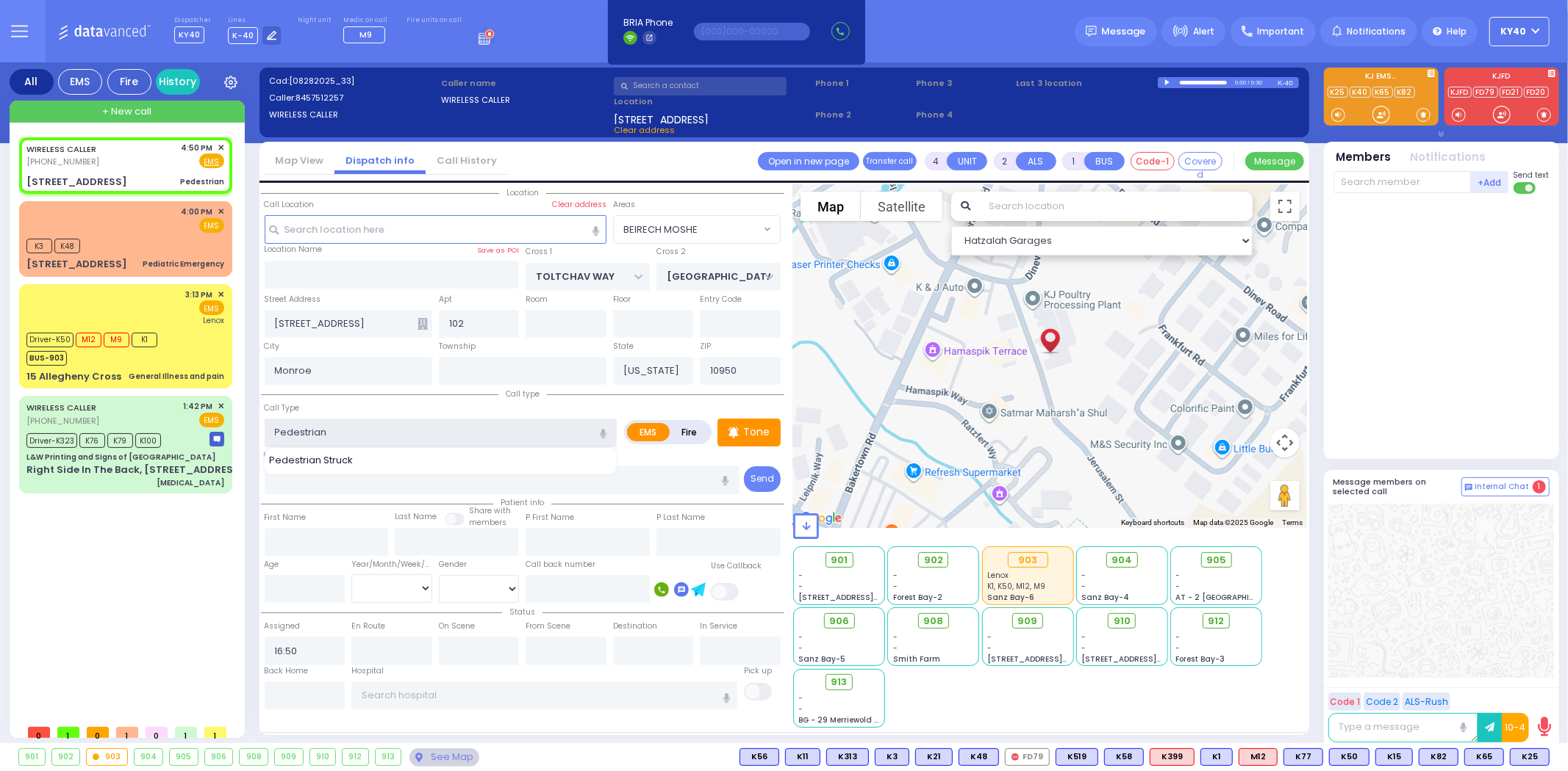
type input "Pedestrian"
select select
radio input "true"
select select
click at [412, 501] on div "Patient info First Name Last Name Share with members" at bounding box center [523, 525] width 524 height 62
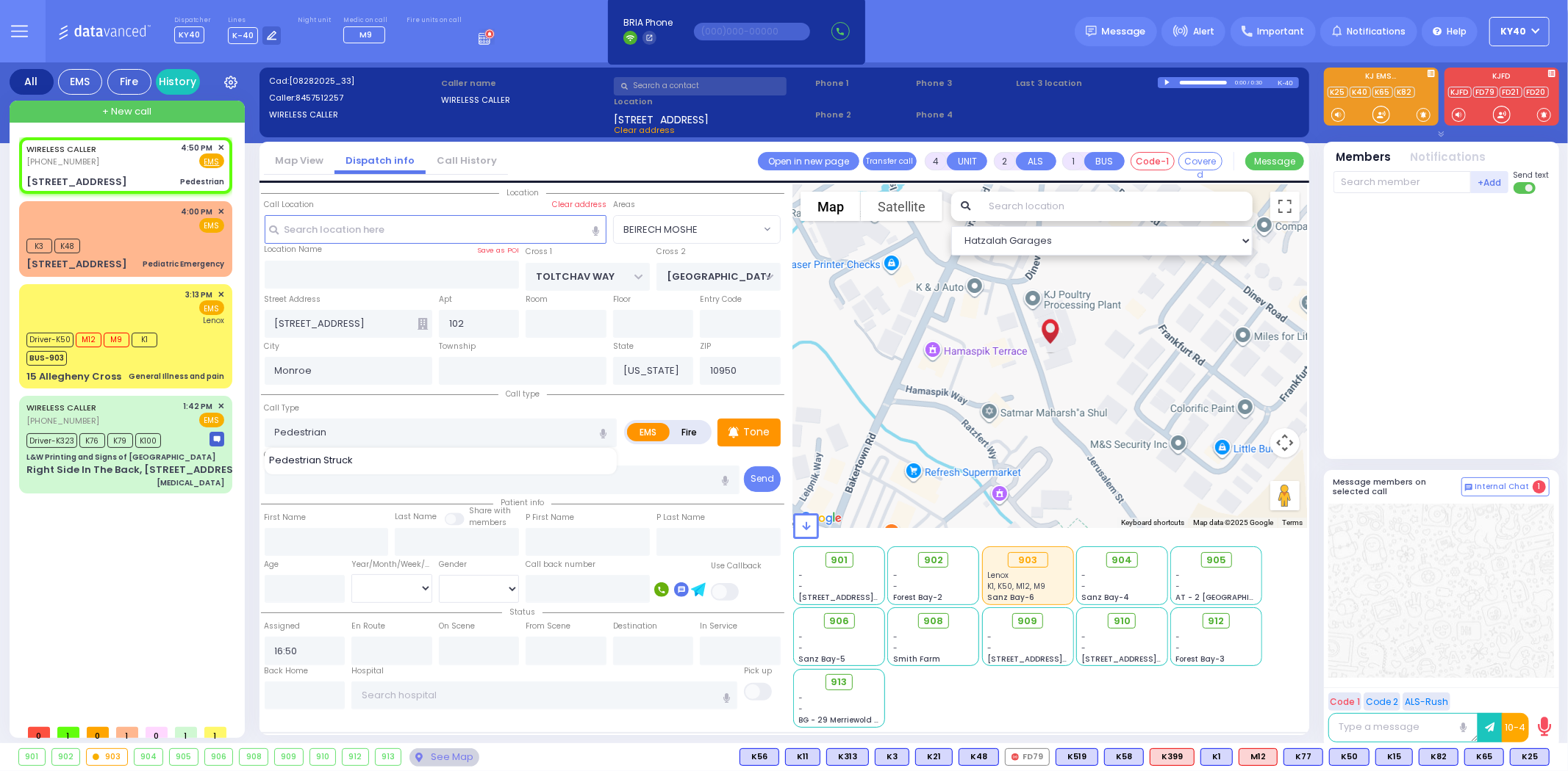
select select "Hatzalah Garages"
select select "BEIRECH MOSHE"
select select
radio input "true"
select select
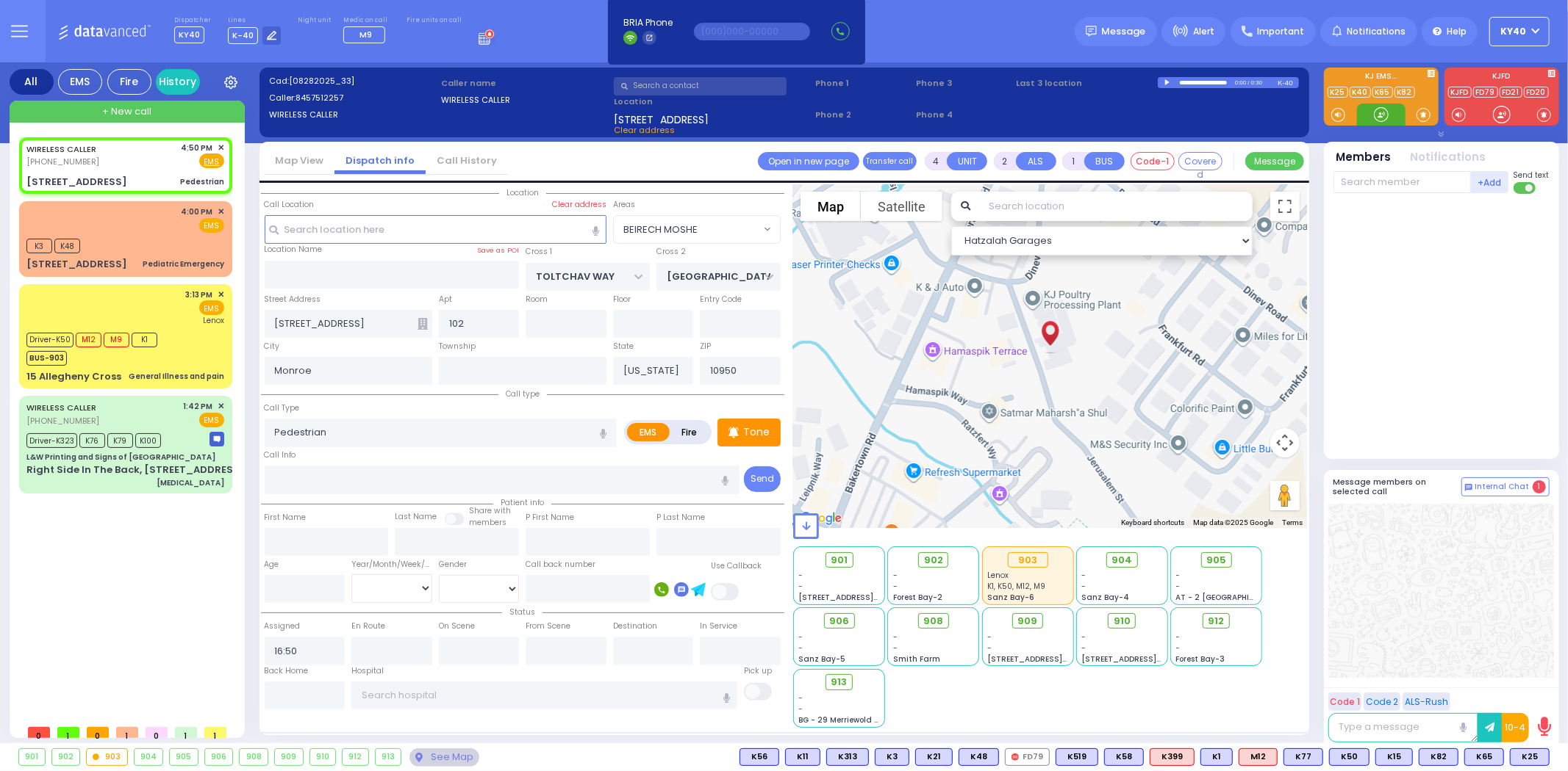
select select "Hatzalah Garages"
select select "BEIRECH MOSHE"
click at [137, 150] on div "WIRELESS CALLER (845) 751-2257 4:50 PM ✕ Fire EMS" at bounding box center [125, 155] width 198 height 27
select select
radio input "true"
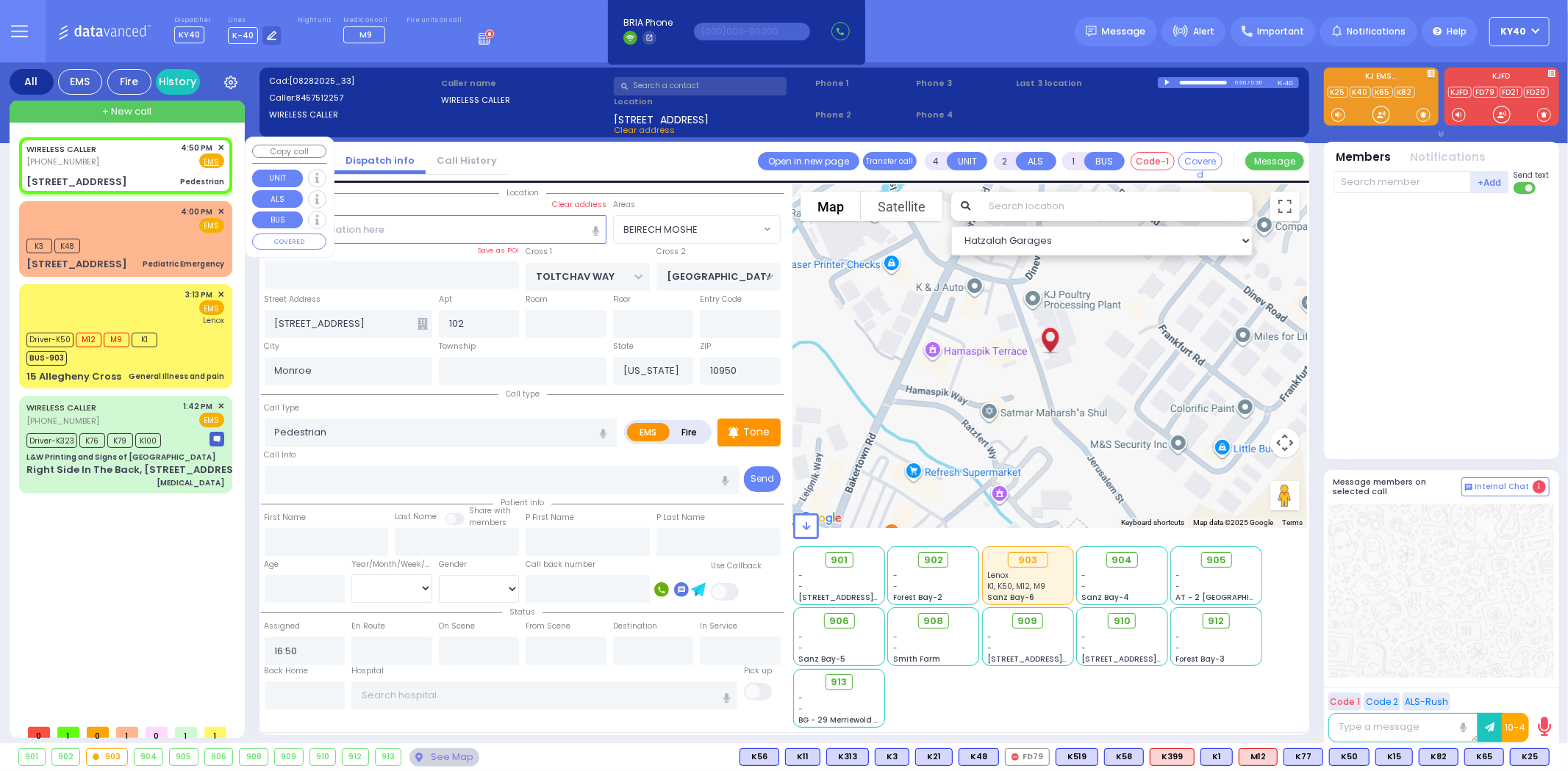
select select
select select "Hatzalah Garages"
select select "BEIRECH MOSHE"
click at [1527, 753] on span "K25" at bounding box center [1529, 757] width 38 height 16
click at [1489, 753] on span "K65" at bounding box center [1484, 757] width 38 height 16
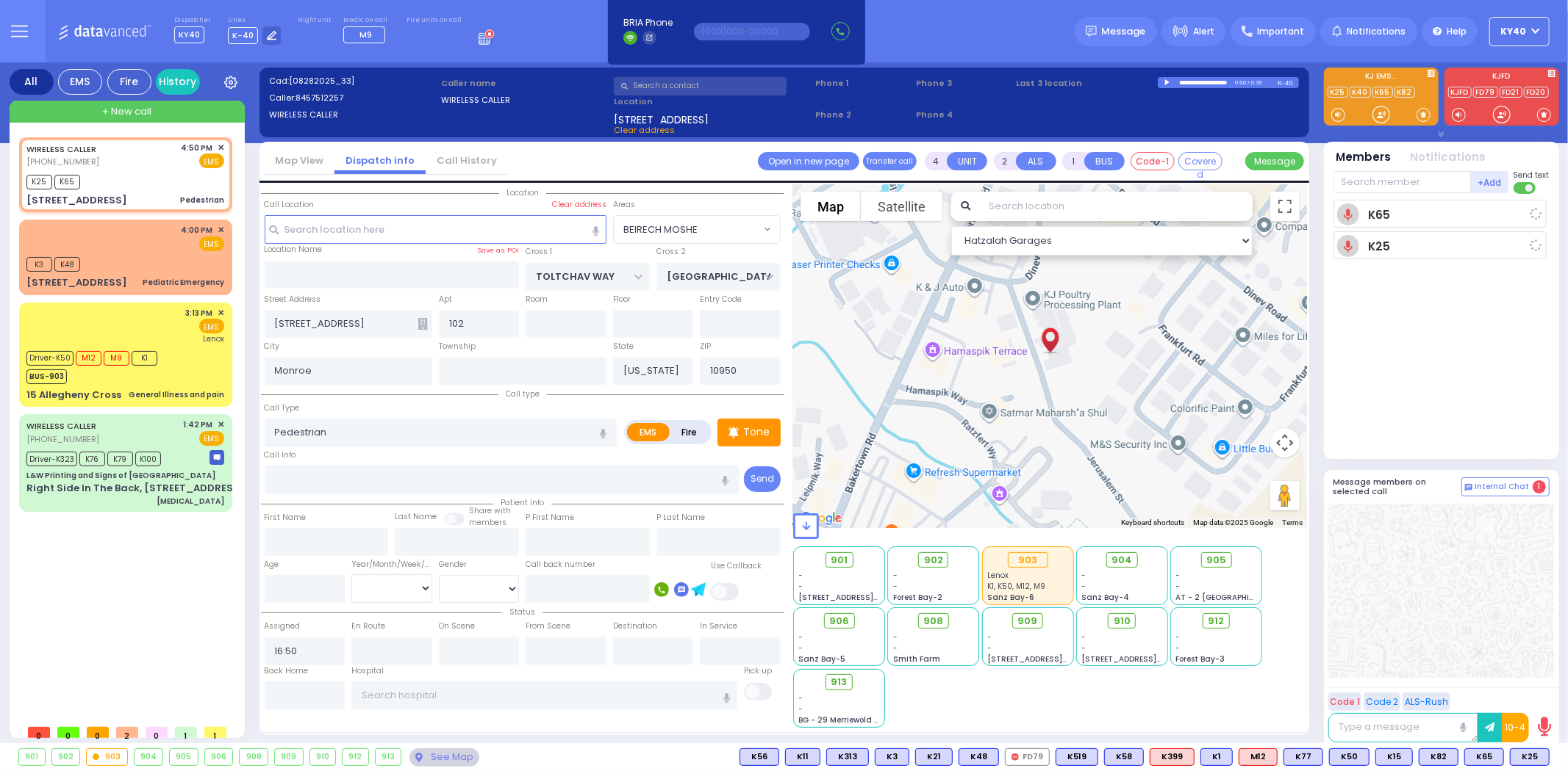
select select
radio input "true"
select select
type input "16:52"
select select "Hatzalah Garages"
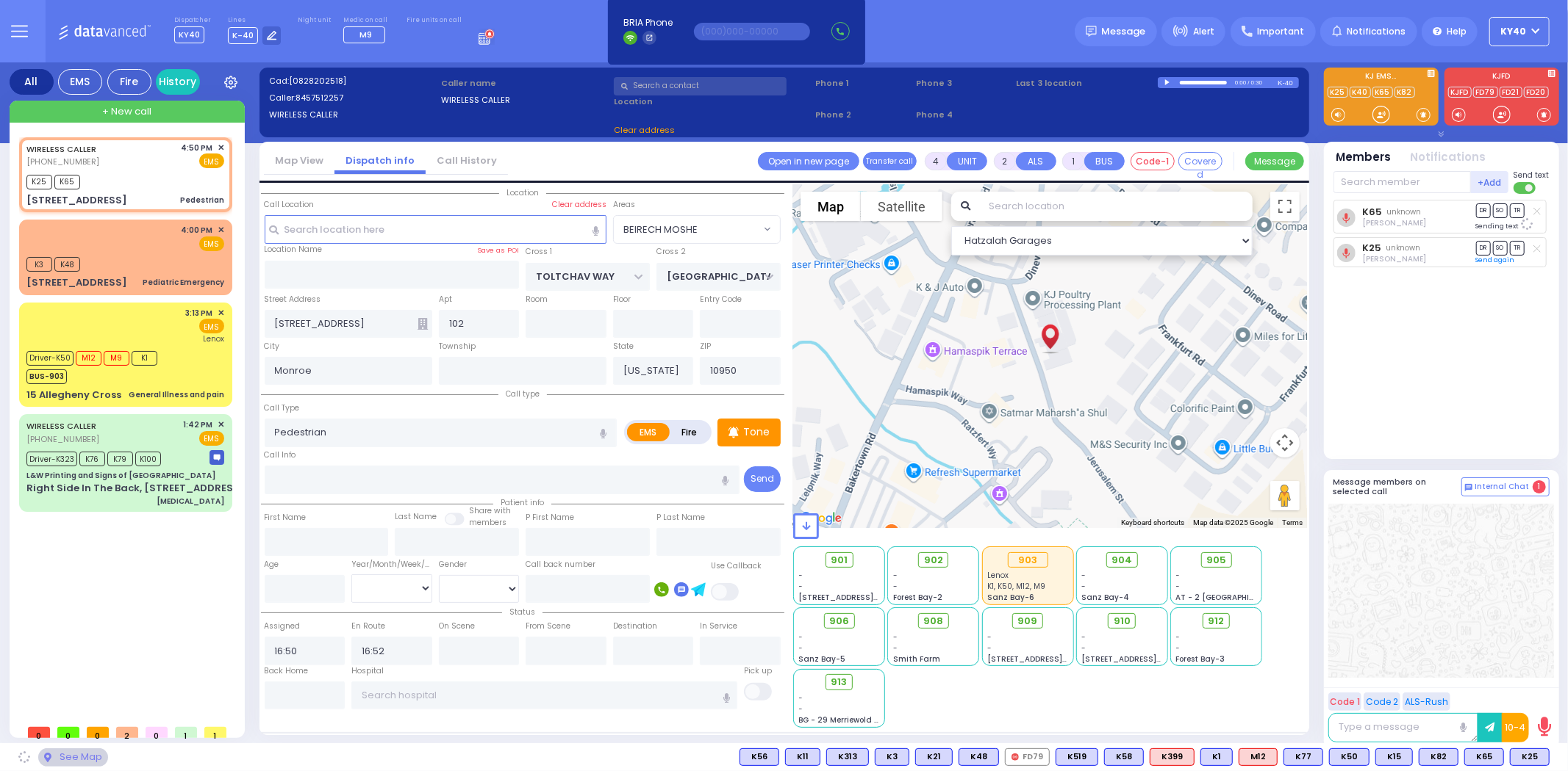
select select "BEIRECH MOSHE"
select select
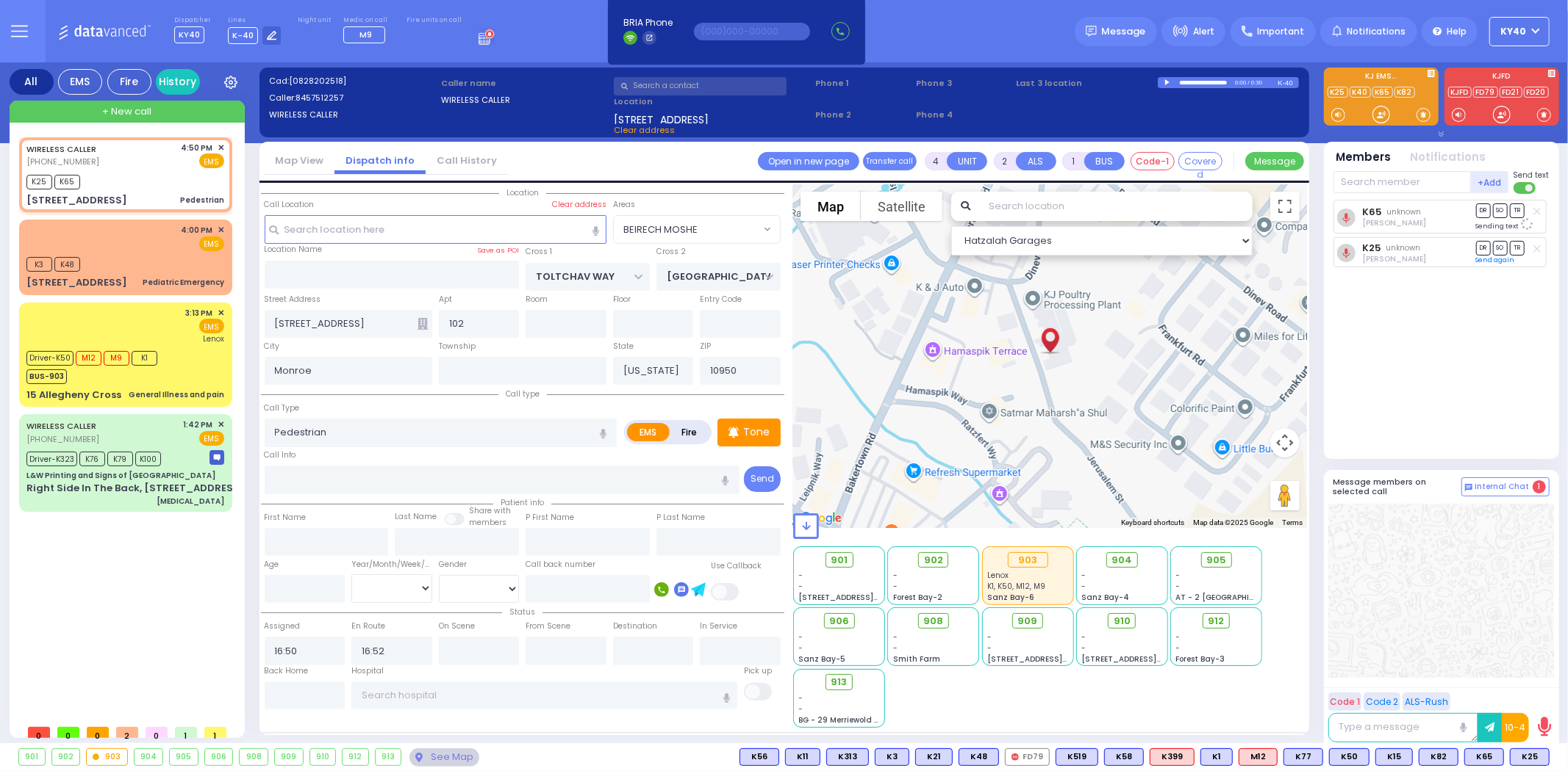
radio input "true"
select select
select select "BEIRECH MOSHE"
select select "Hatzalah Garages"
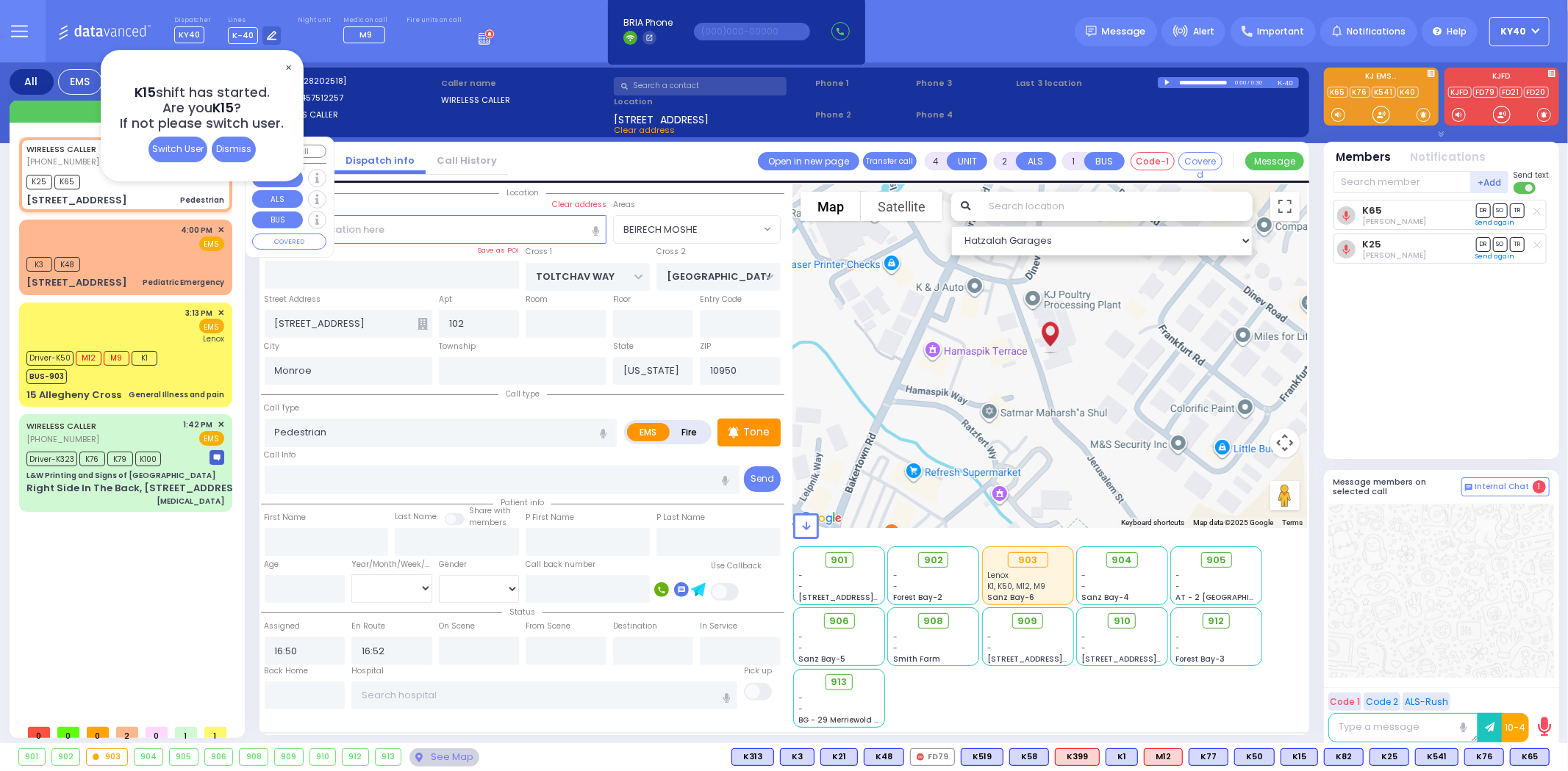
click at [143, 189] on div "WIRELESS CALLER (845) 751-2257 4:50 PM ✕ EMS K25 K65" at bounding box center [125, 174] width 207 height 71
select select
radio input "true"
select select
select select "Hatzalah Garages"
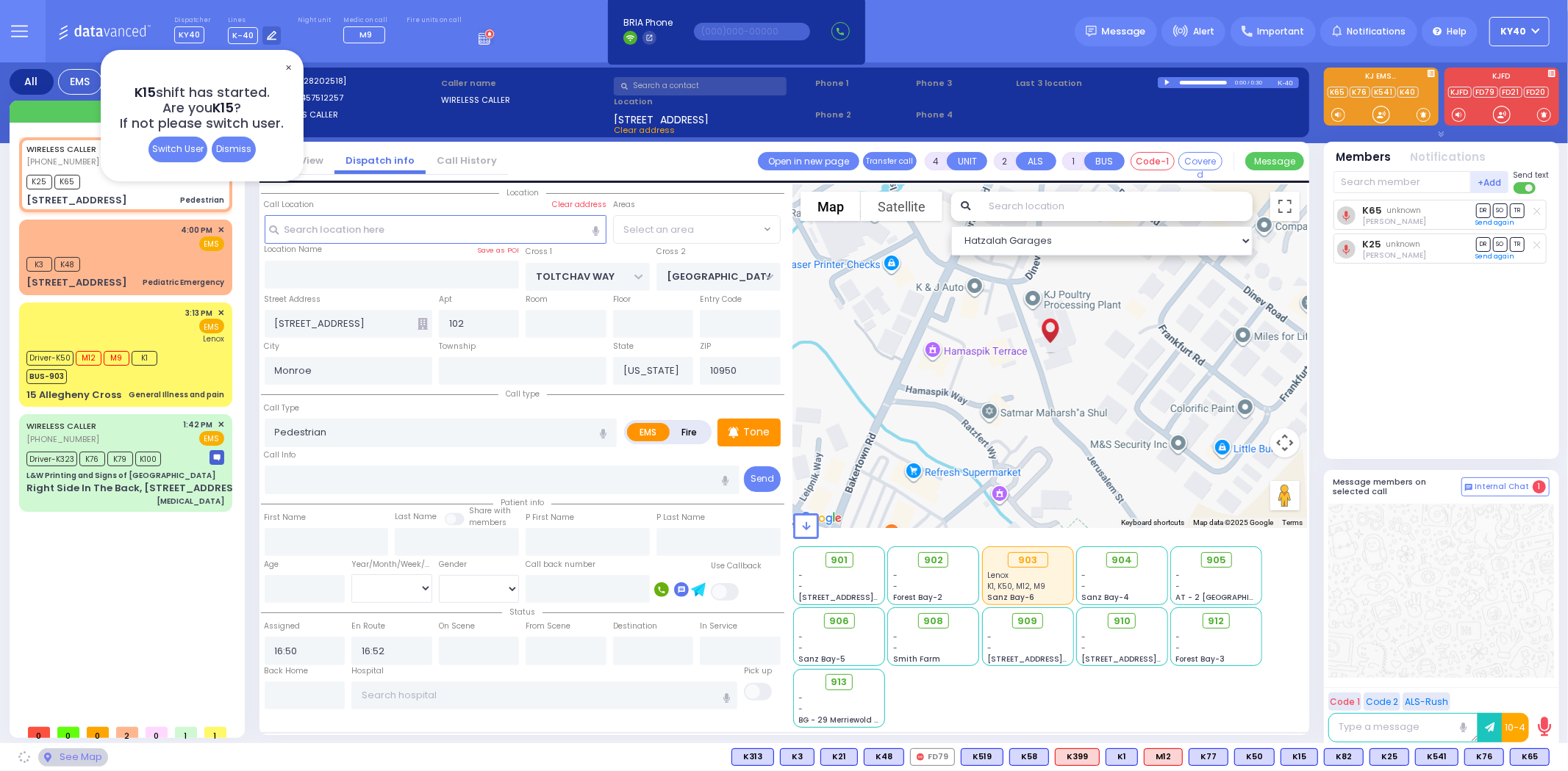
select select "BEIRECH MOSHE"
click at [289, 65] on span "✕" at bounding box center [288, 68] width 12 height 17
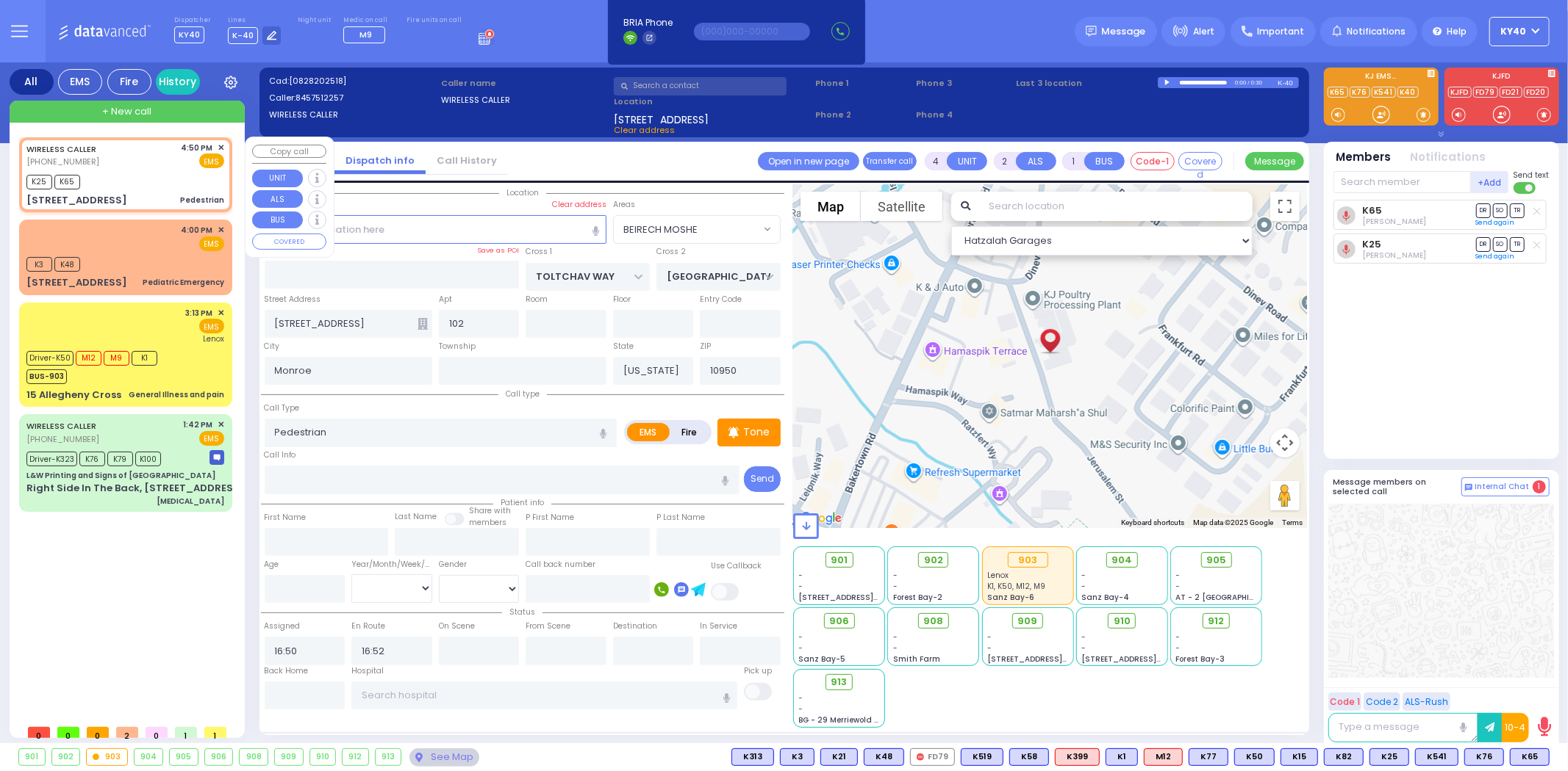
click at [221, 146] on span "✕" at bounding box center [220, 148] width 6 height 12
click at [221, 147] on span "✕" at bounding box center [220, 148] width 6 height 12
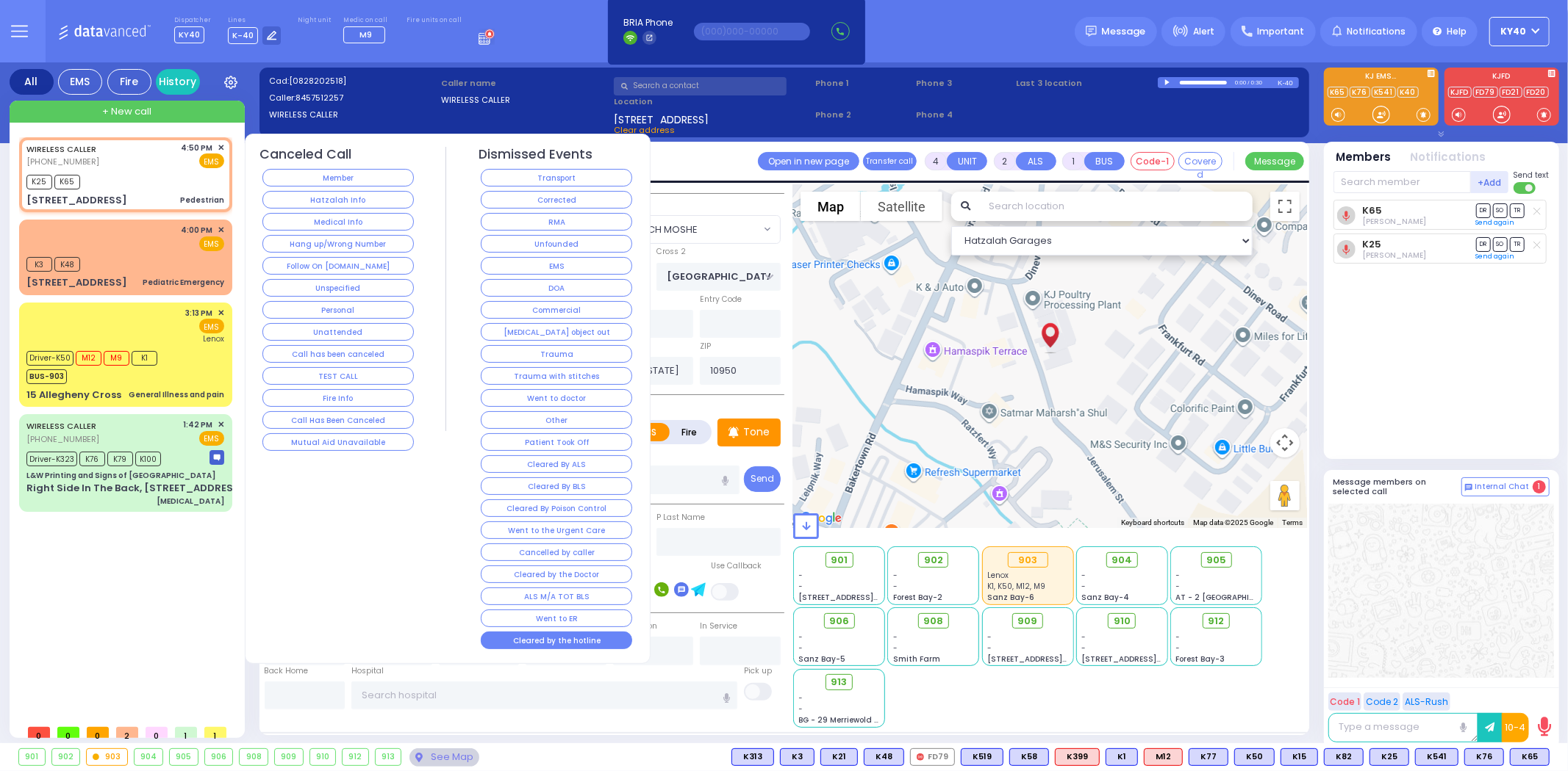
click at [535, 641] on button "Cleared by the hotline" at bounding box center [556, 640] width 151 height 18
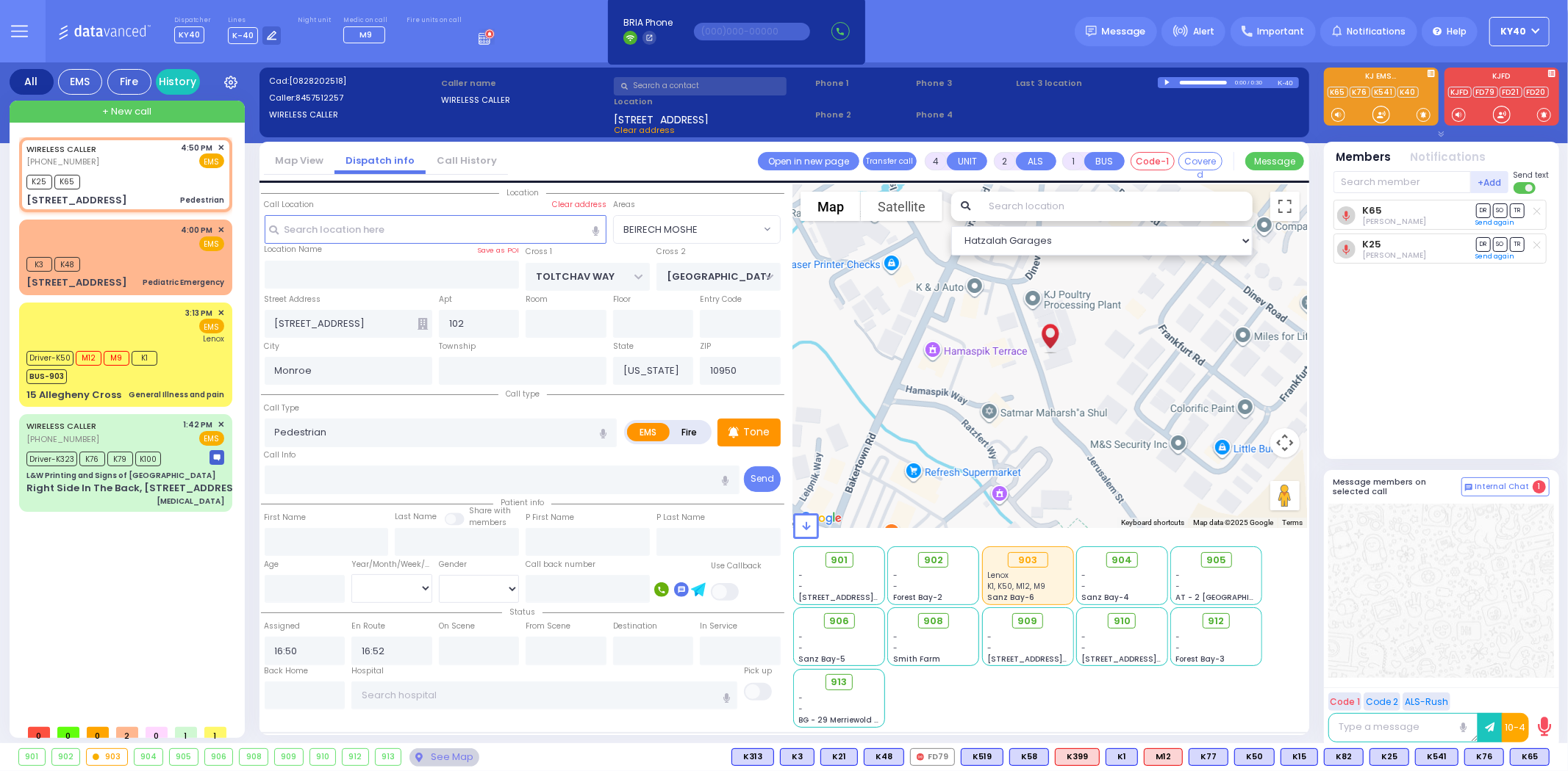
select select
radio input "true"
select select
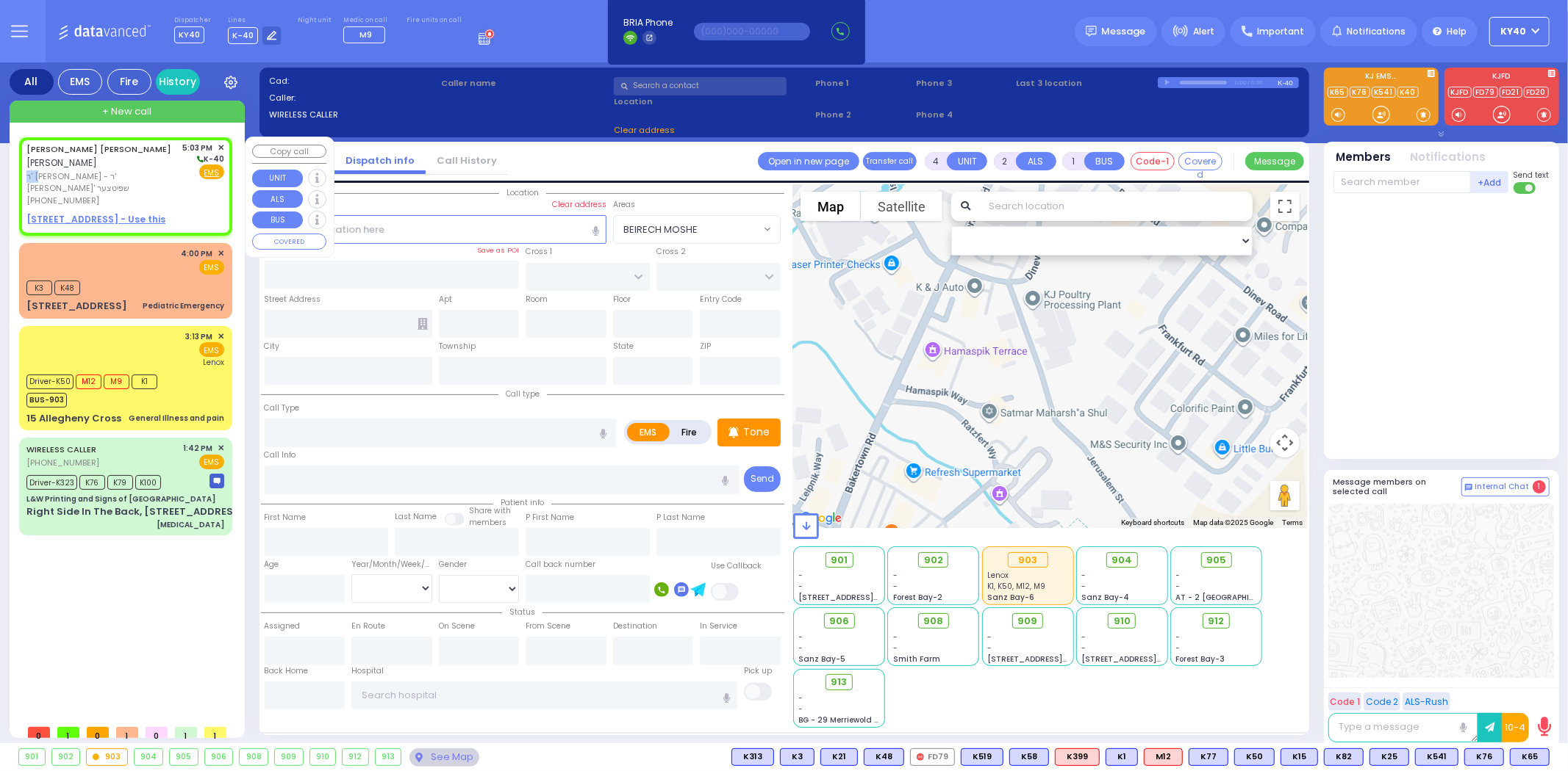
click at [133, 168] on div "JACOB MENACHEM M. ROSENBERG יעקב מנחם מענדל ראזענבערג ר' משה ניסן - ר' מרדכי גד…" at bounding box center [102, 174] width 151 height 65
type input "2"
type input "1"
select select
radio input "true"
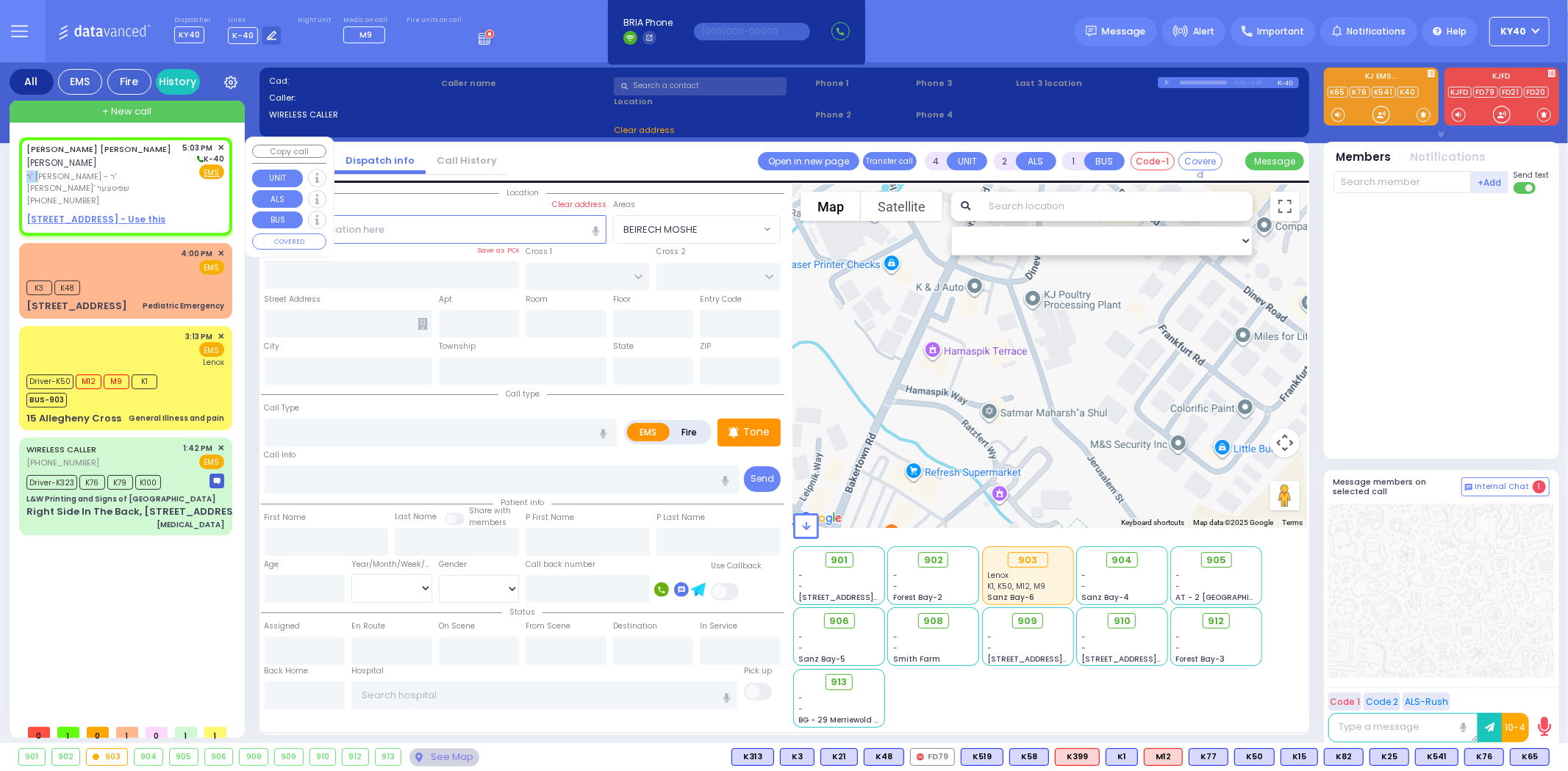
type input "JACOB MENACHEM M."
type input "ROSENBERG"
select select
type input "17:03"
select select "Hatzalah Garages"
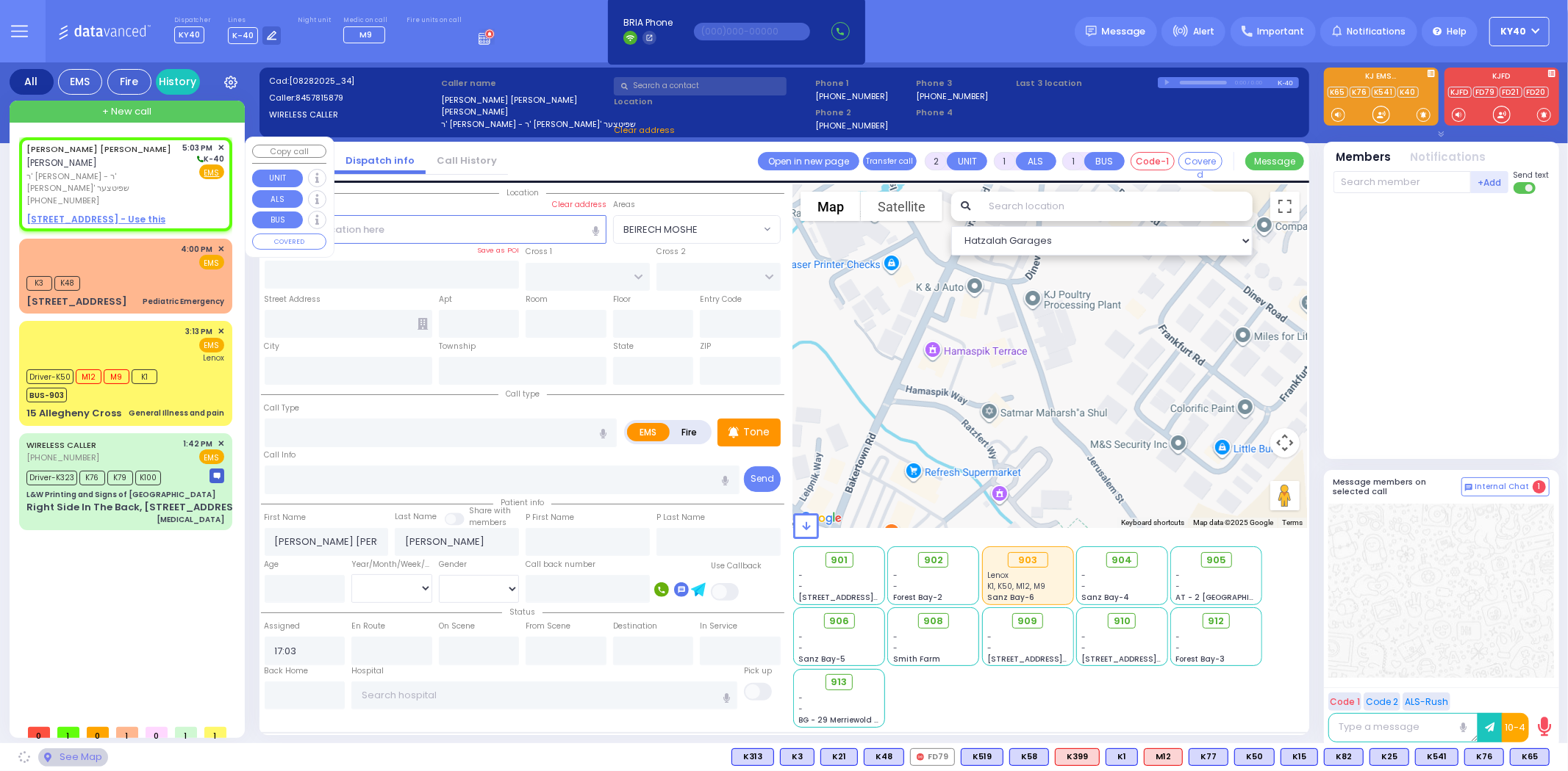
select select
radio input "true"
select select
select select "Hatzalah Garages"
select select
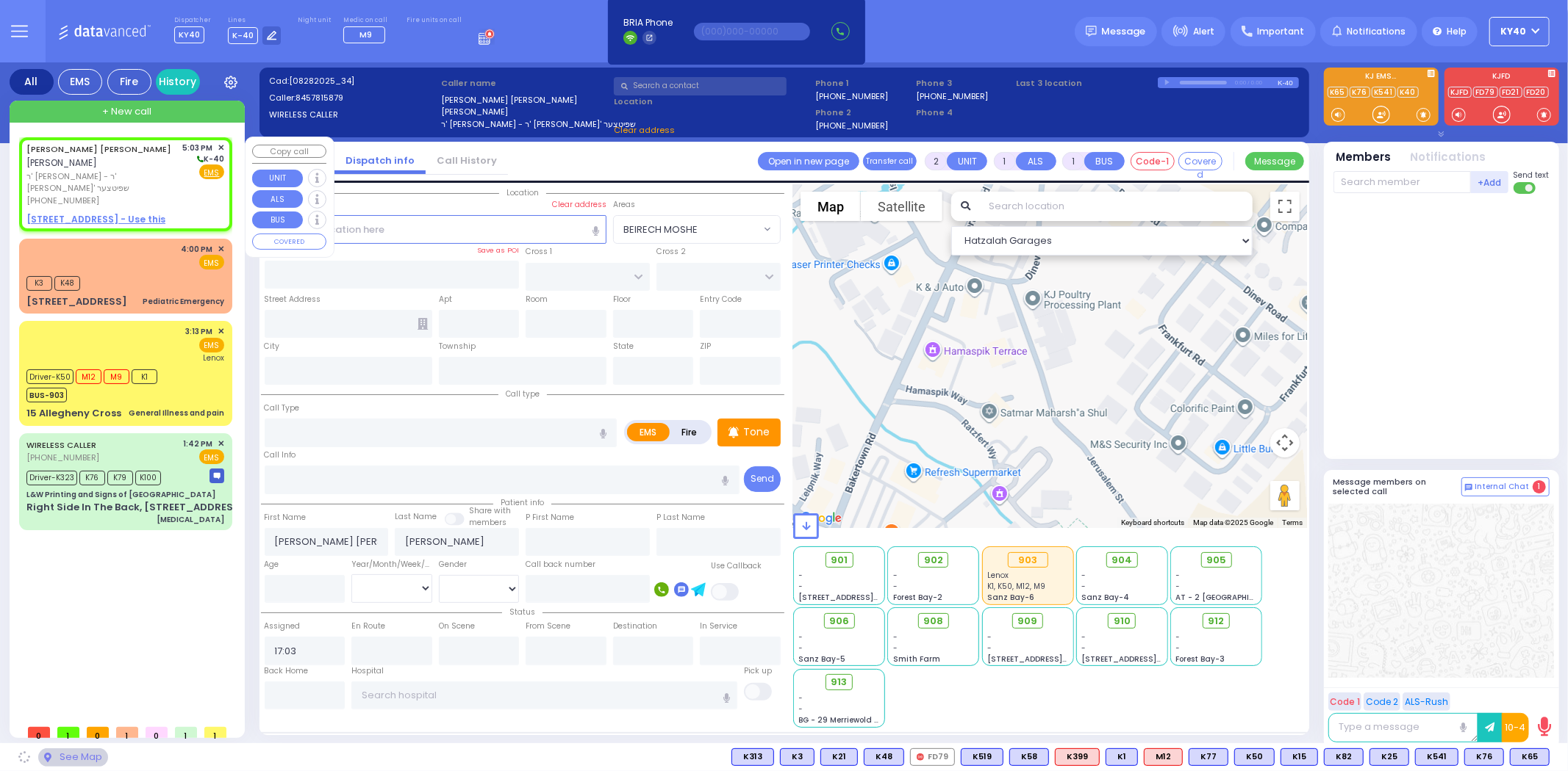
radio input "true"
select select
select select "Hatzalah Garages"
click at [173, 173] on span "ר' משה ניסן - ר' מרדכי גדלי' שפיטצער" at bounding box center [102, 183] width 151 height 24
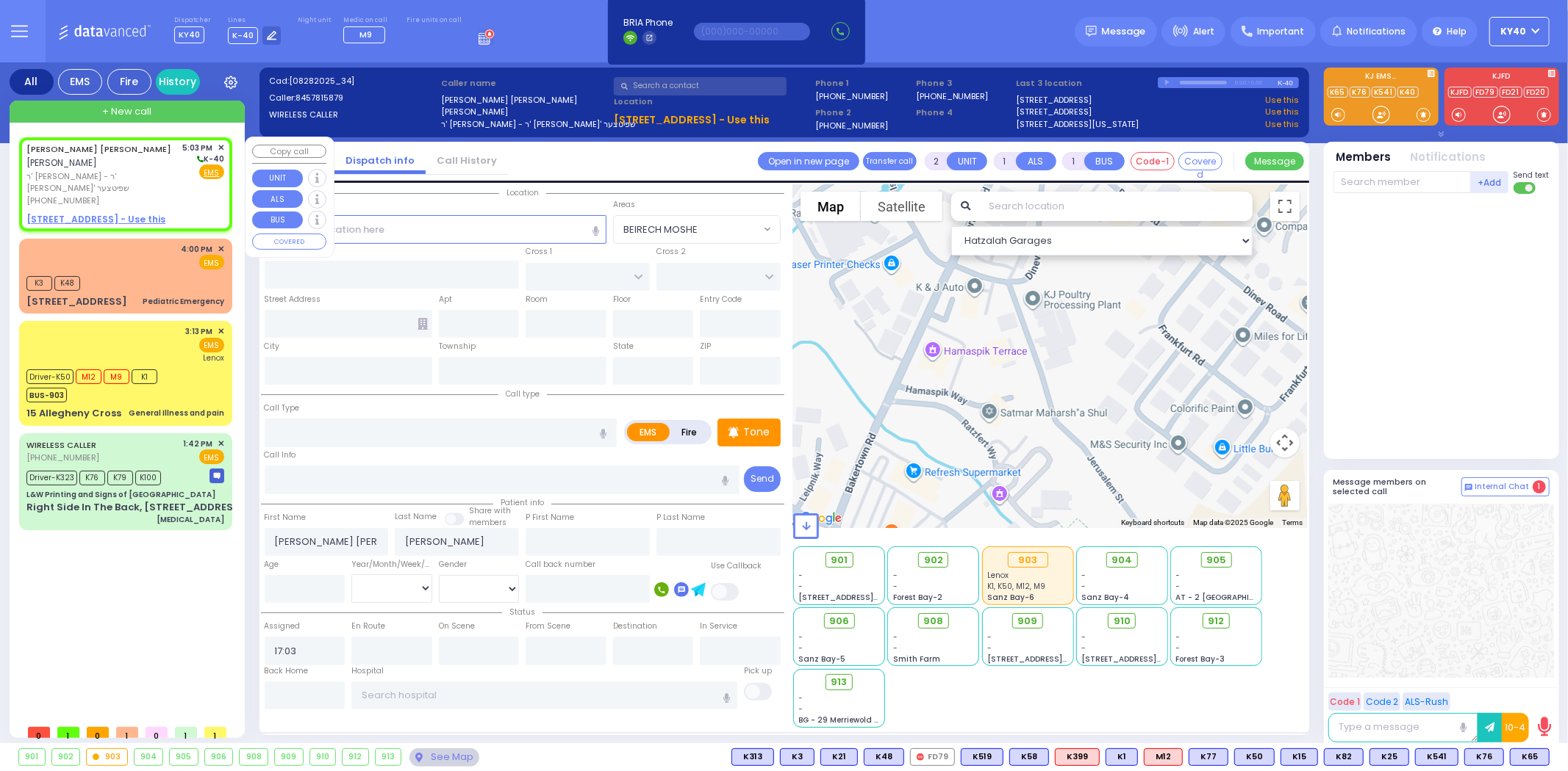
select select
radio input "true"
select select
select select "Hatzalah Garages"
select select
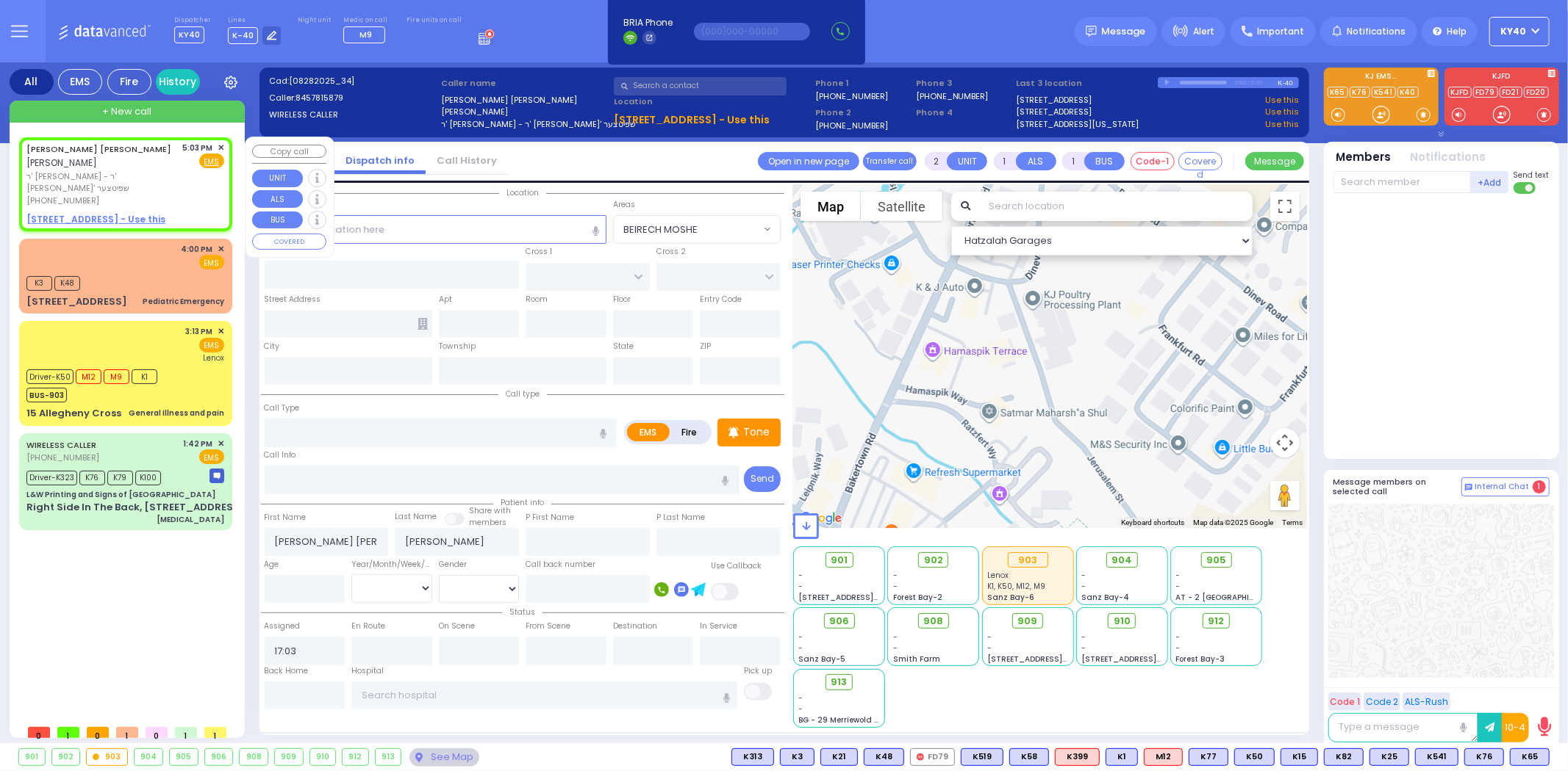
radio input "true"
select select
select select "Hatzalah Garages"
click at [221, 147] on span "✕" at bounding box center [220, 148] width 6 height 12
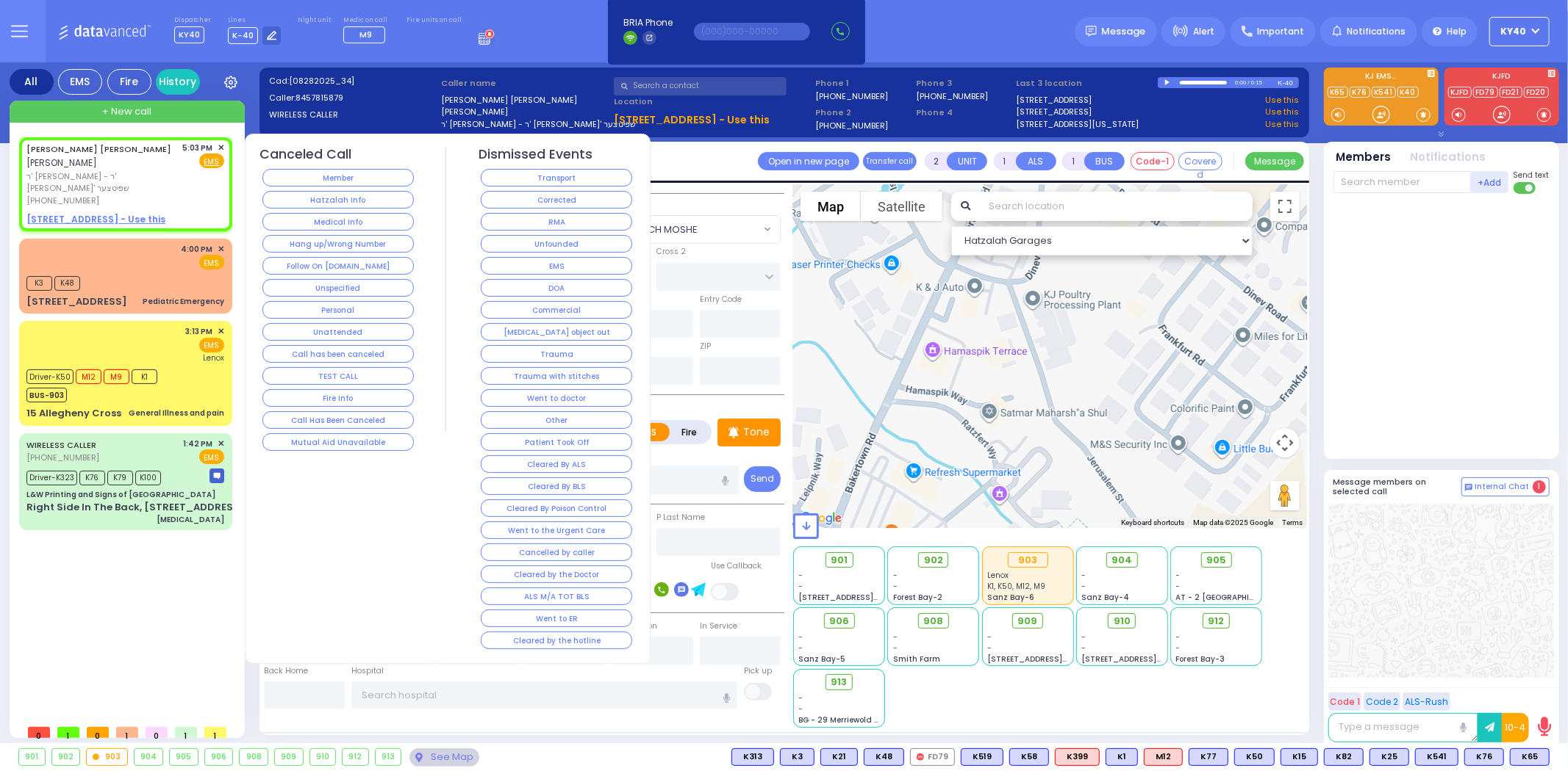
click at [343, 238] on button "Hang up/Wrong Number" at bounding box center [338, 243] width 151 height 18
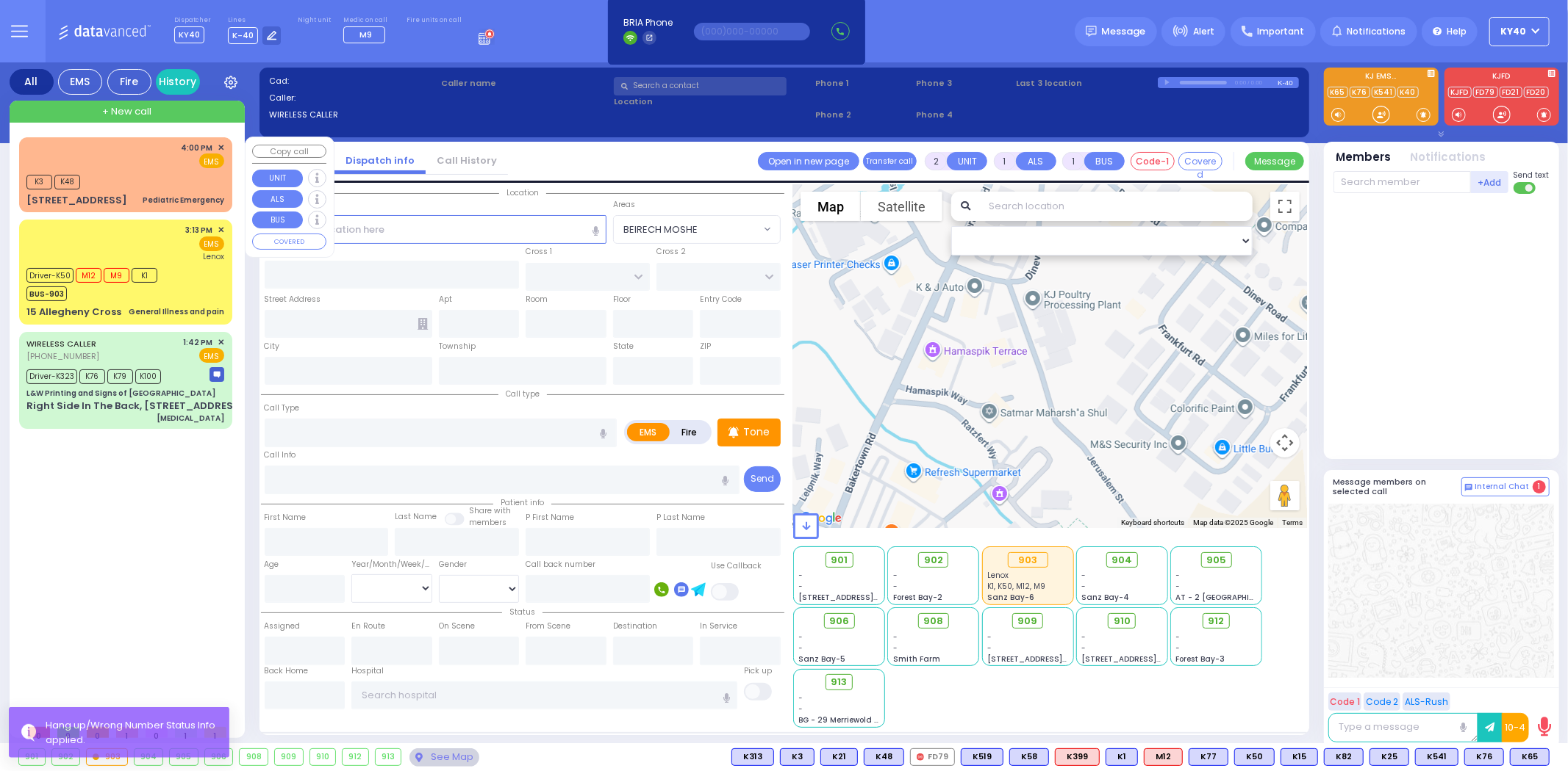
click at [119, 161] on div "4:00 PM ✕ EMS" at bounding box center [125, 155] width 198 height 27
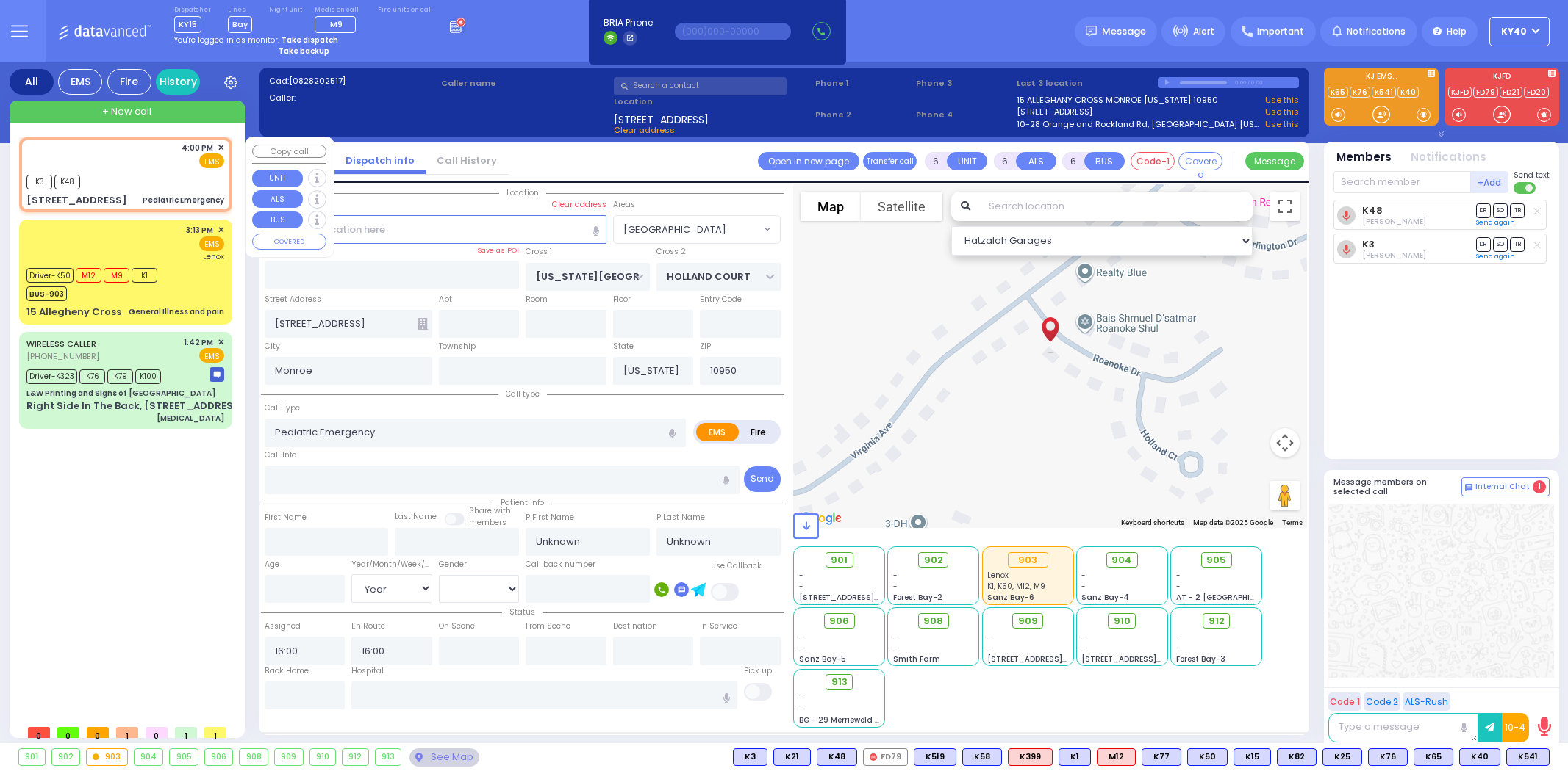
select select "[GEOGRAPHIC_DATA]"
select select "Year"
